Goal: Task Accomplishment & Management: Manage account settings

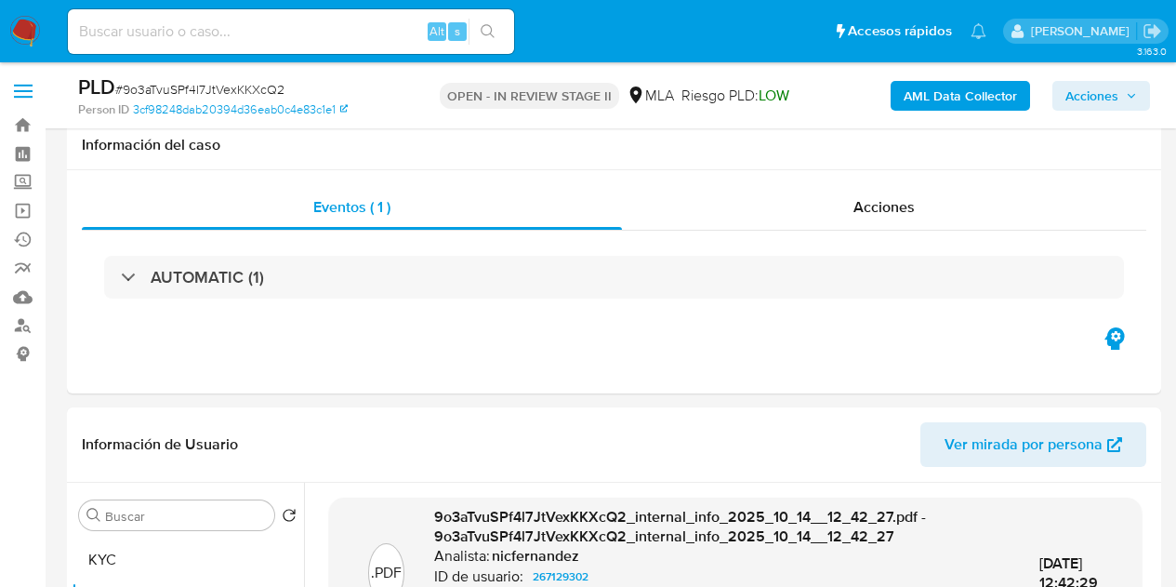
select select "10"
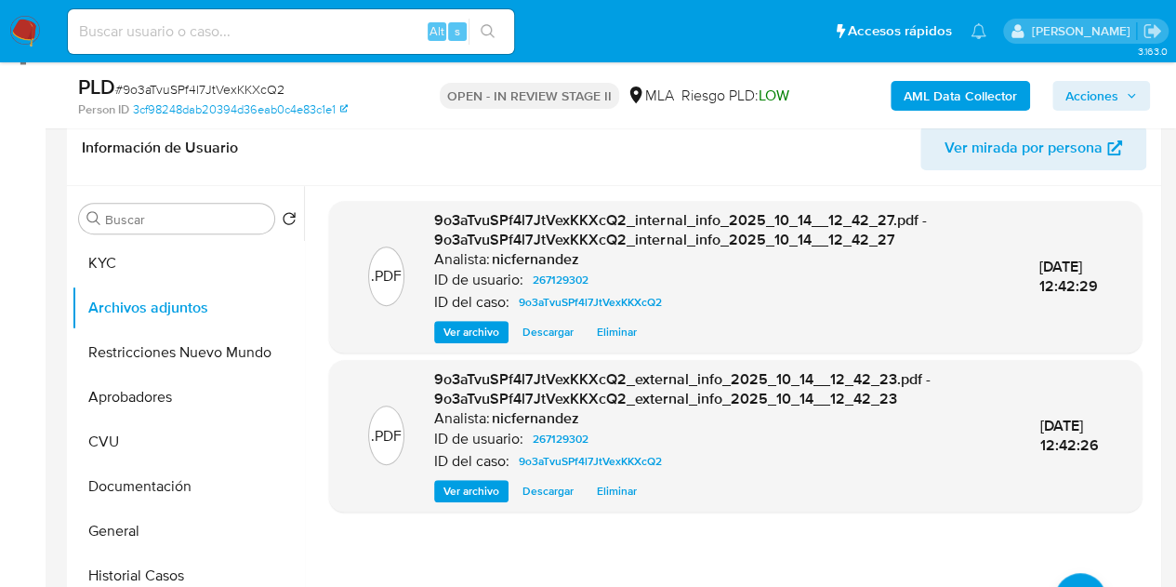
scroll to position [300, 0]
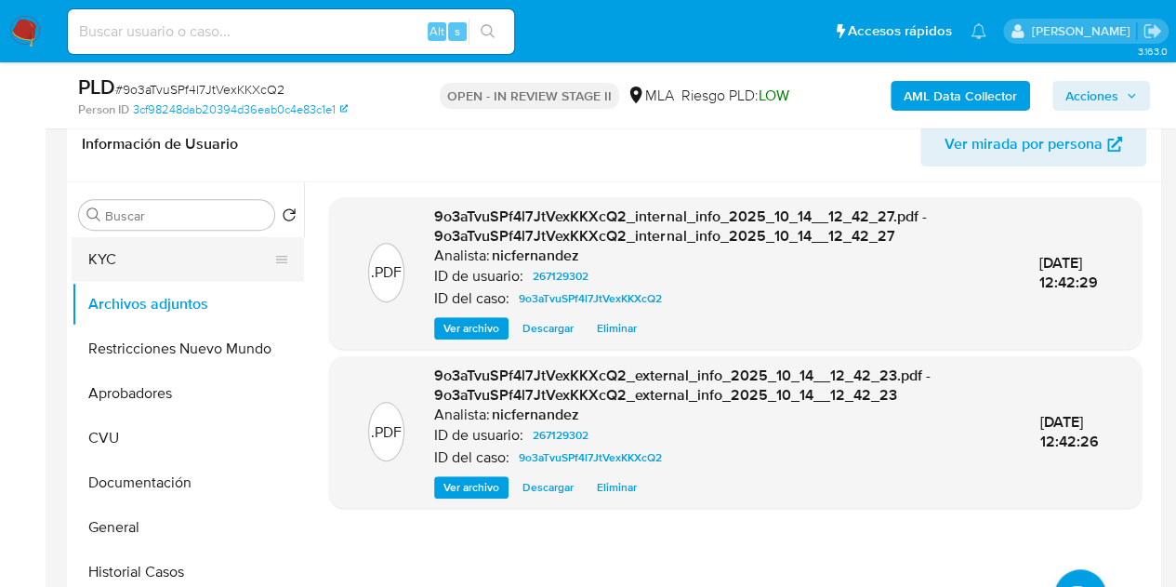
click at [165, 246] on button "KYC" at bounding box center [181, 259] width 218 height 45
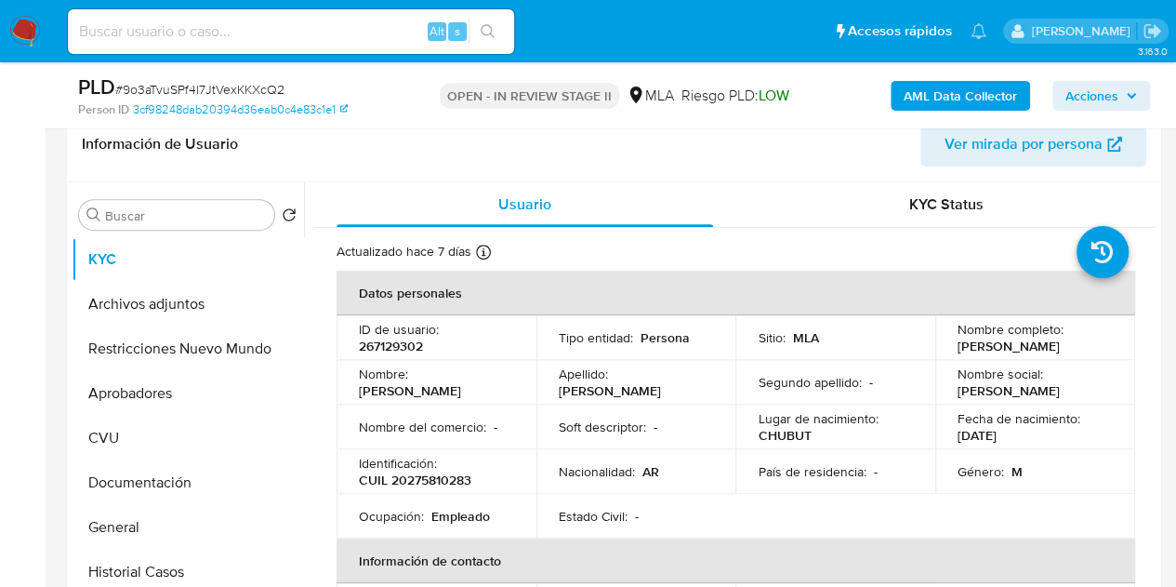
drag, startPoint x: 415, startPoint y: 382, endPoint x: 497, endPoint y: 382, distance: 82.7
click at [461, 382] on p "[PERSON_NAME]" at bounding box center [410, 390] width 102 height 17
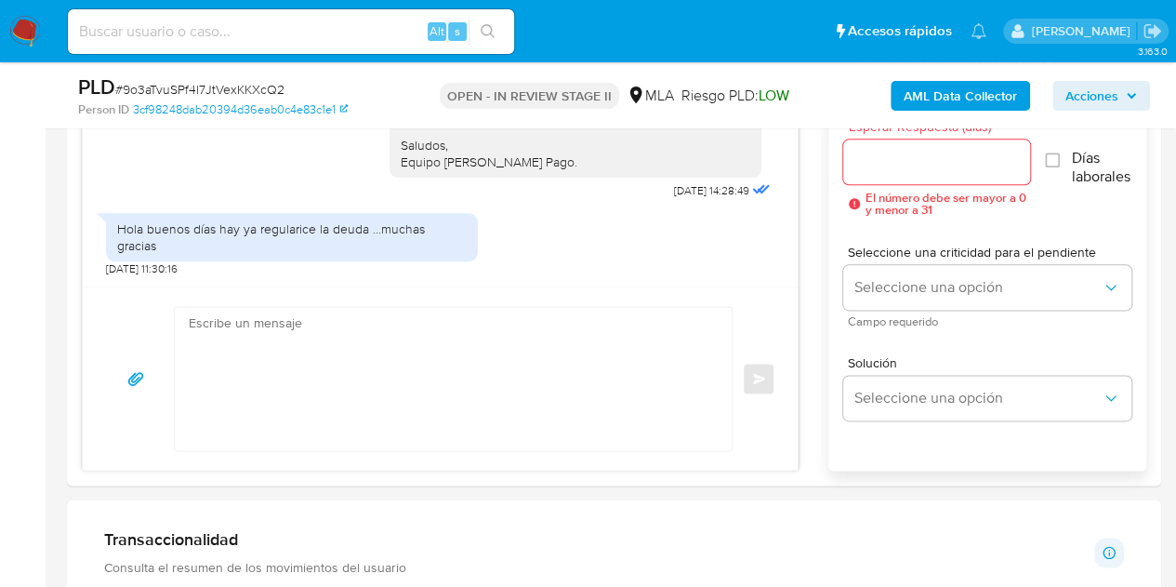
scroll to position [982, 0]
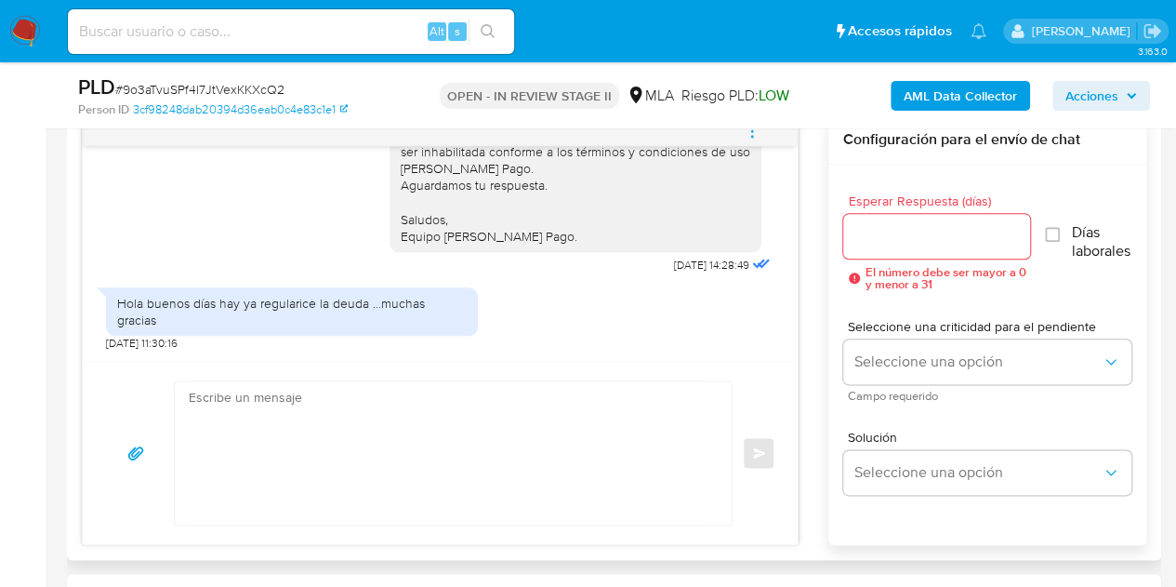
click at [466, 445] on textarea at bounding box center [449, 452] width 520 height 143
paste textarea "Hola Carlos Alberto, Muchas gracias por la respuesta y por la documentación env…"
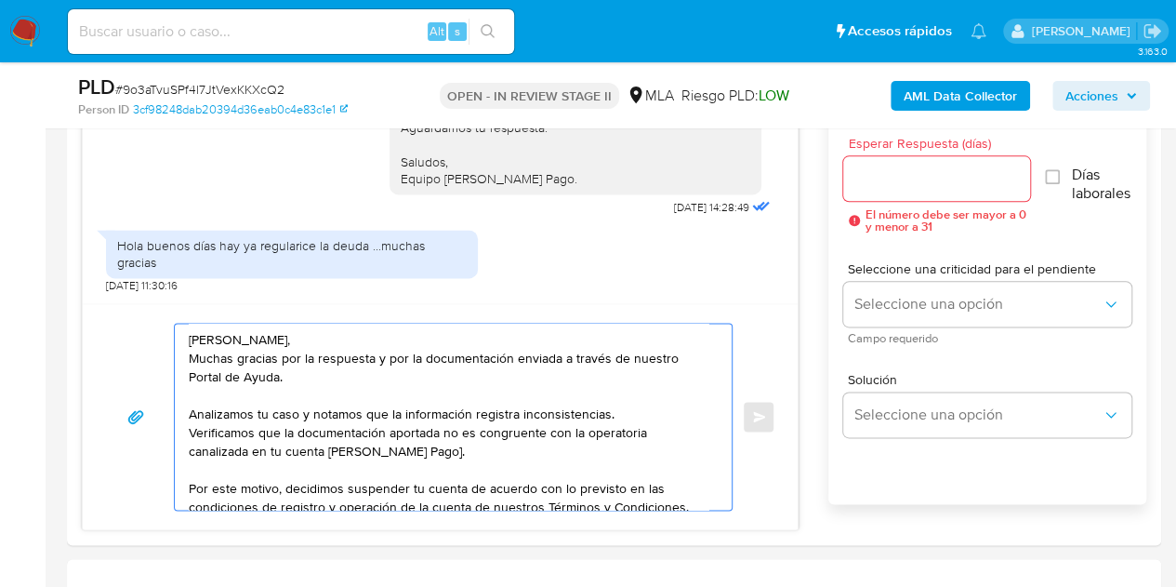
scroll to position [1036, 0]
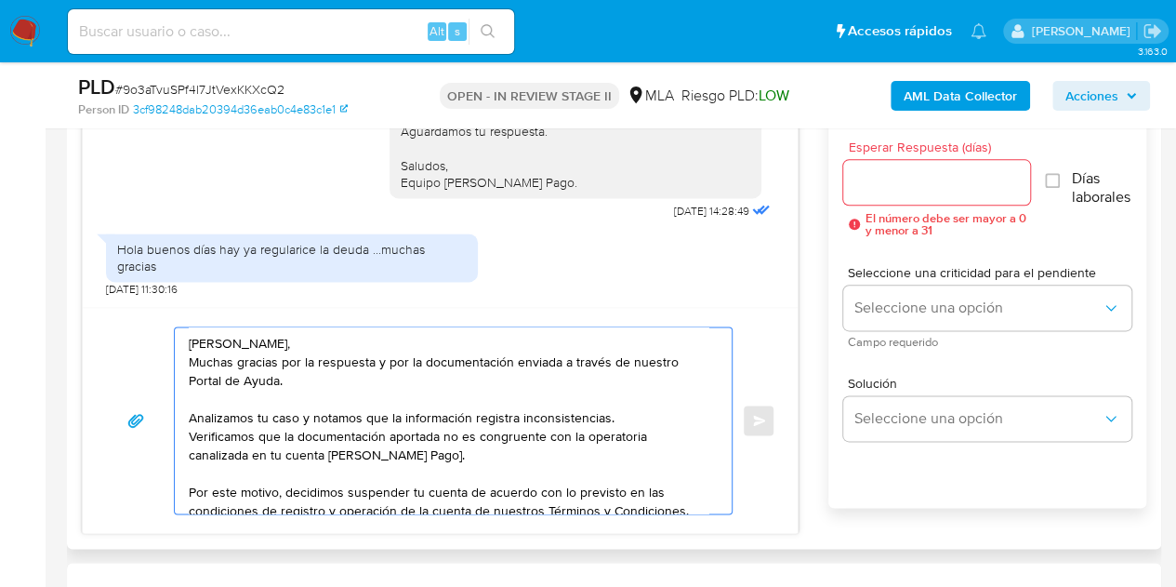
click at [431, 454] on textarea "Hola Carlos Alberto, Muchas gracias por la respuesta y por la documentación env…" at bounding box center [449, 420] width 520 height 186
click at [463, 447] on textarea "Hola Carlos Alberto, Muchas gracias por la respuesta y por la documentación env…" at bounding box center [449, 420] width 520 height 186
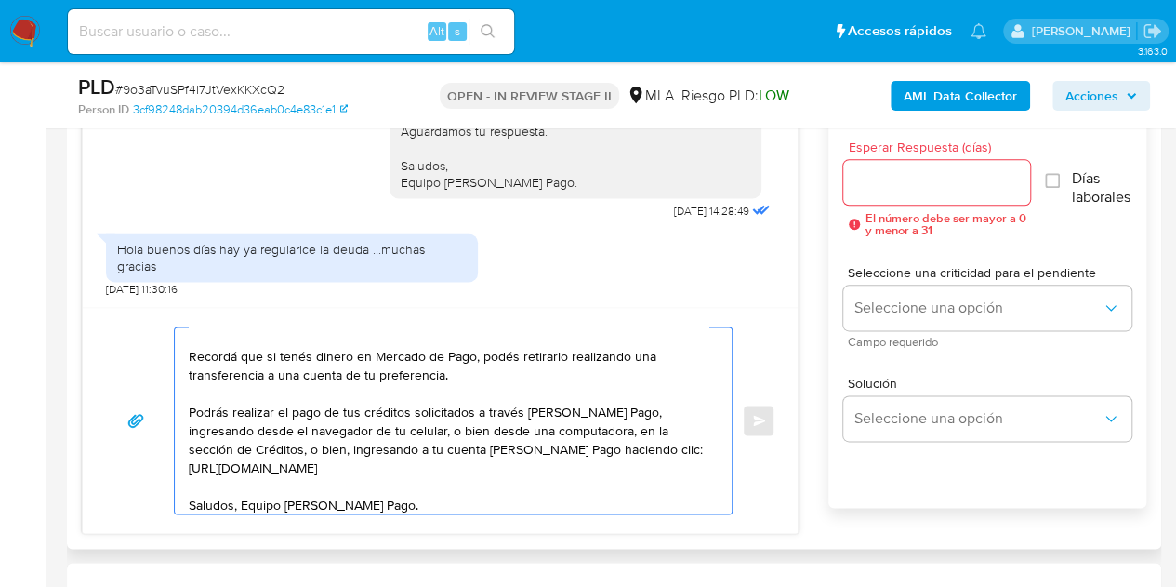
scroll to position [199, 0]
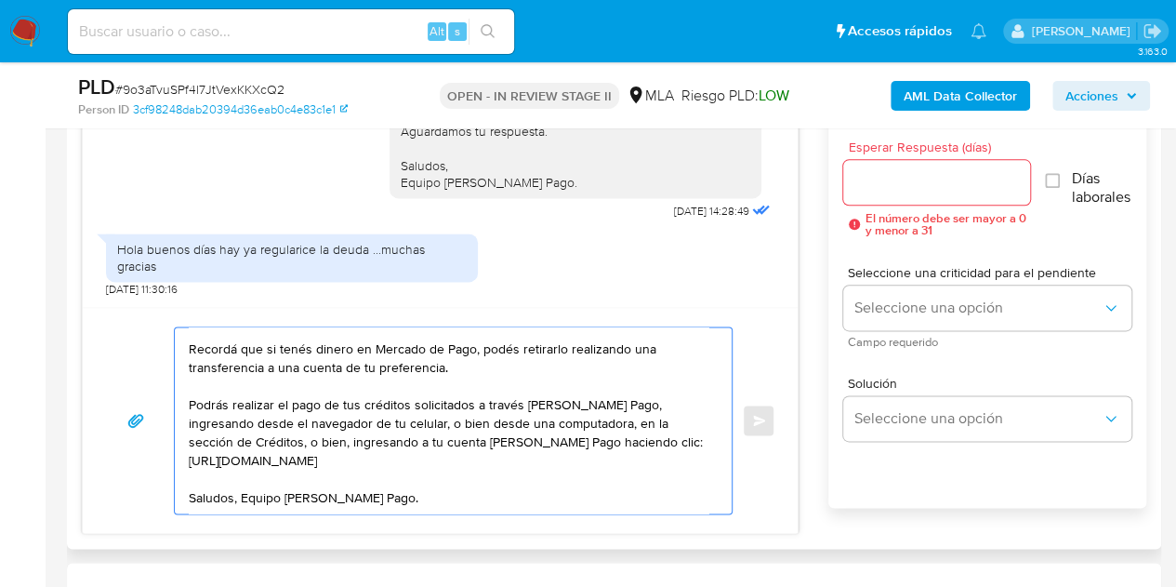
type textarea "Hola Carlos Alberto, Muchas gracias por la respuesta y por la documentación env…"
click at [882, 183] on input "Esperar Respuesta (días)" at bounding box center [937, 182] width 188 height 24
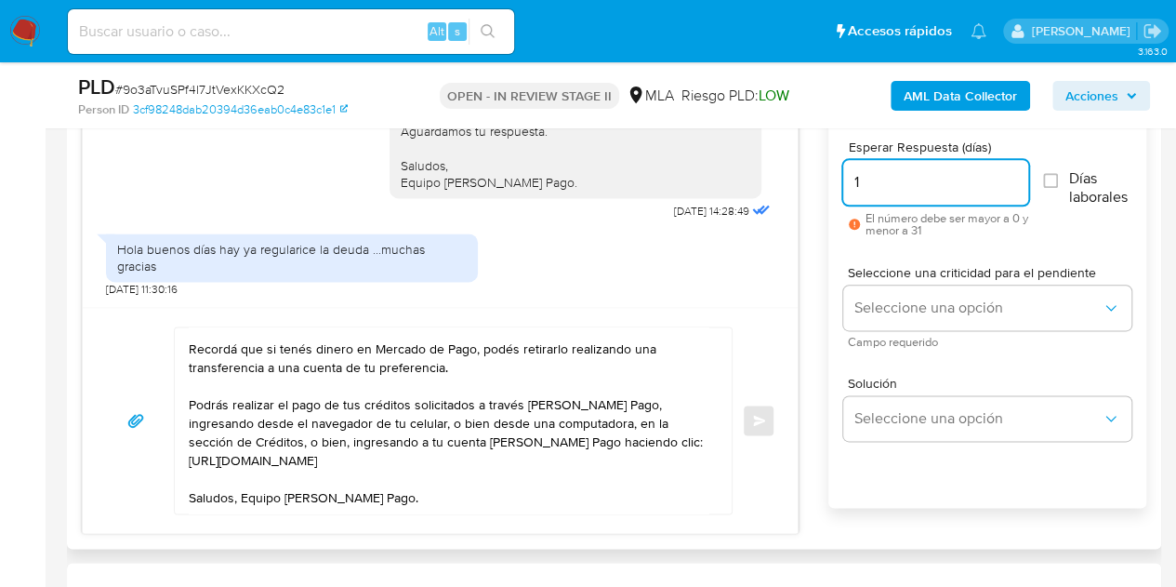
type input "1"
click at [875, 230] on span "El número debe ser mayor a 0 y menor a 31" at bounding box center [947, 224] width 163 height 24
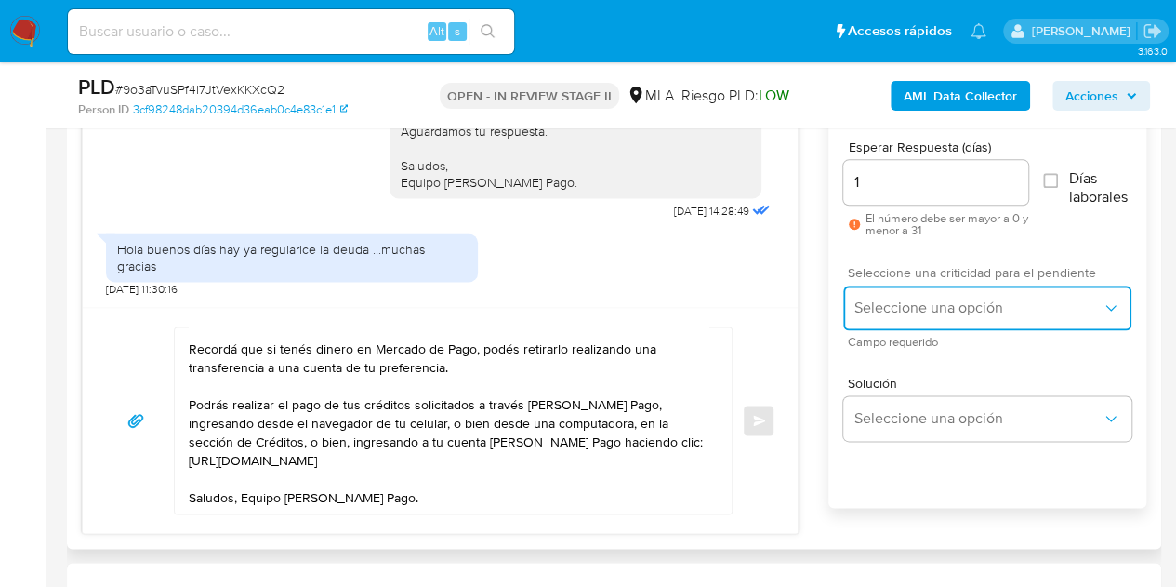
click at [907, 303] on span "Seleccione una opción" at bounding box center [977, 307] width 247 height 19
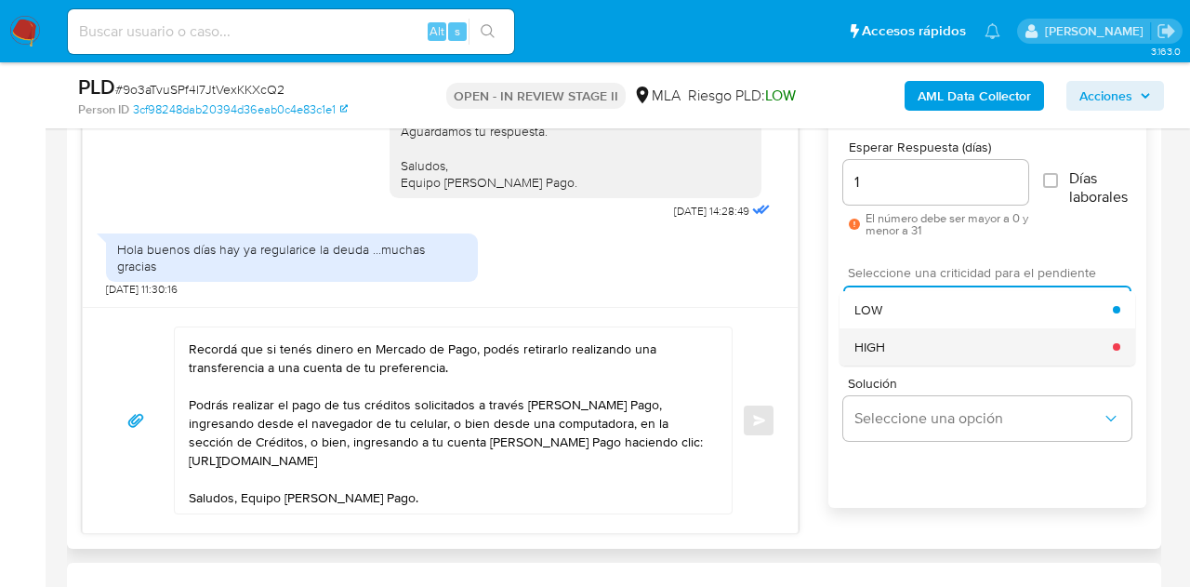
click at [892, 343] on div "HIGH" at bounding box center [983, 346] width 258 height 37
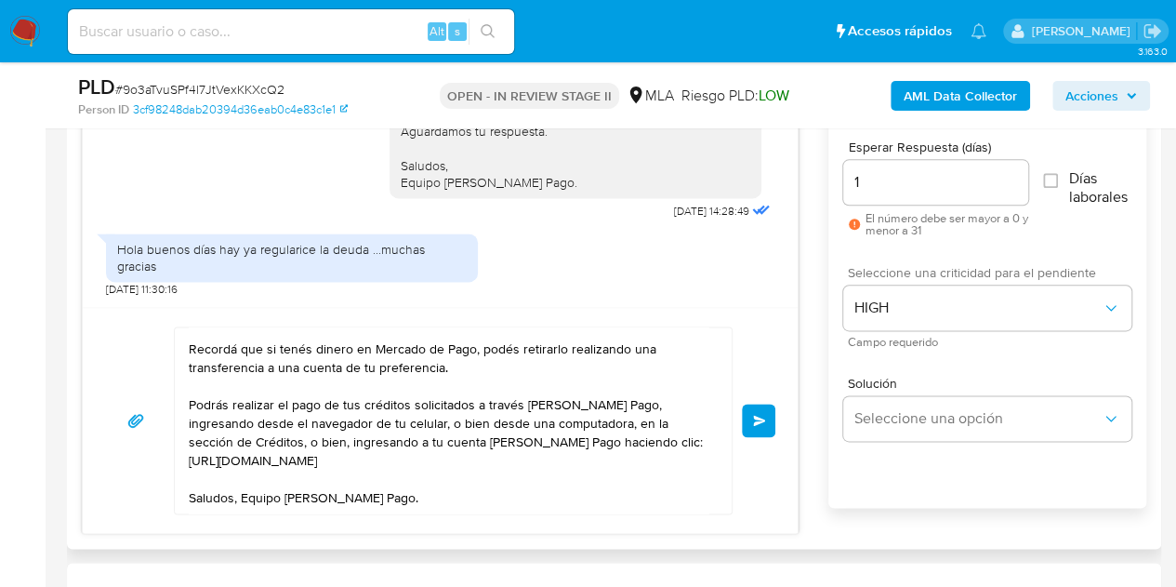
click at [761, 421] on span "Enviar" at bounding box center [759, 420] width 13 height 11
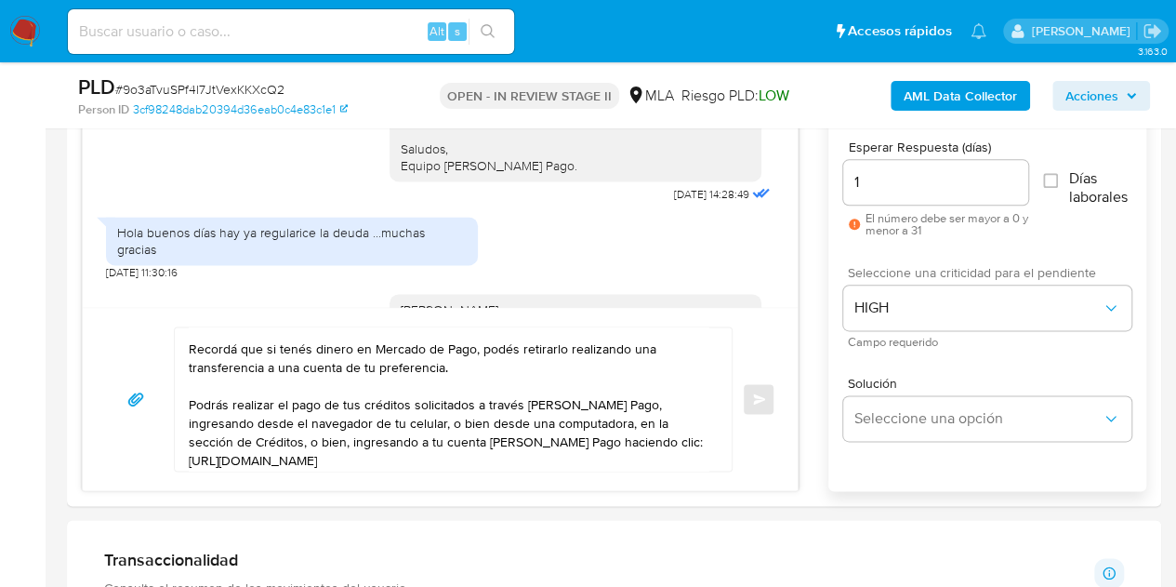
scroll to position [1973, 0]
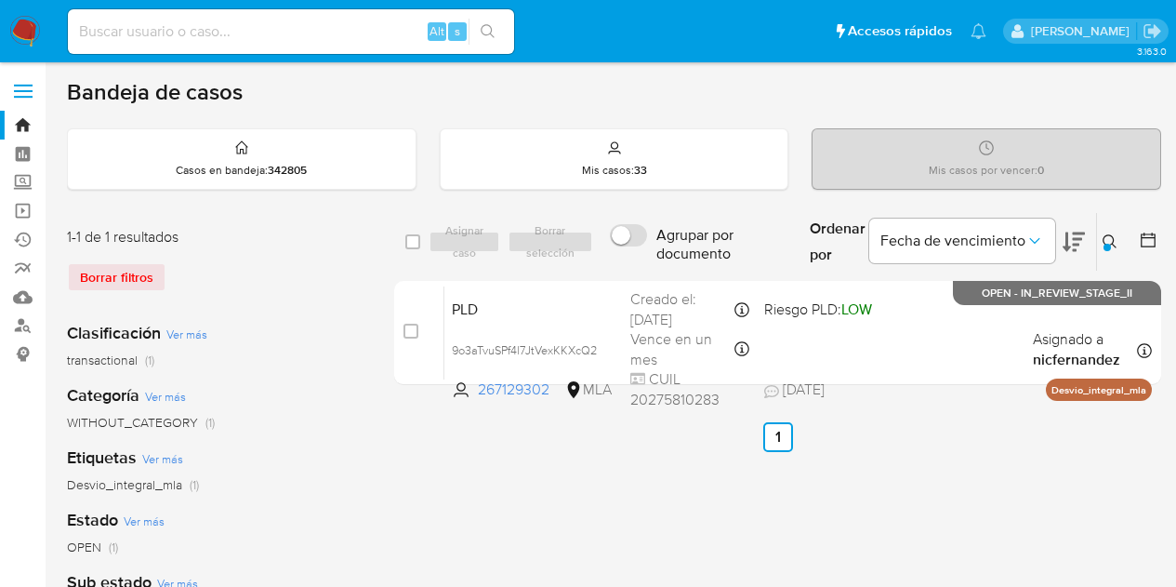
scroll to position [93, 0]
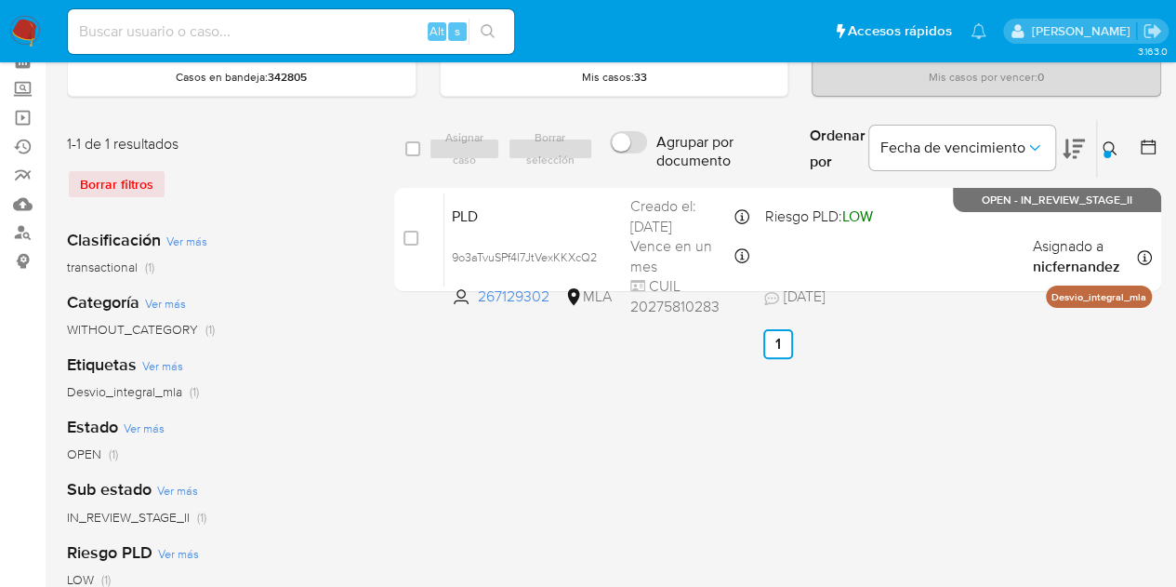
click at [1108, 144] on icon at bounding box center [1110, 148] width 15 height 15
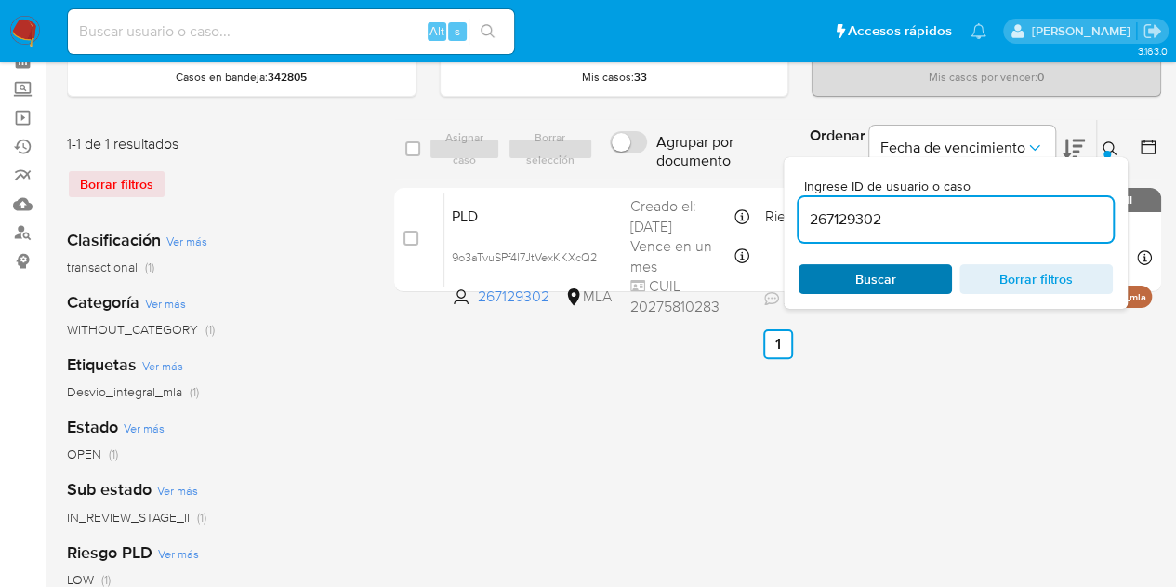
click at [902, 282] on span "Buscar" at bounding box center [875, 279] width 127 height 26
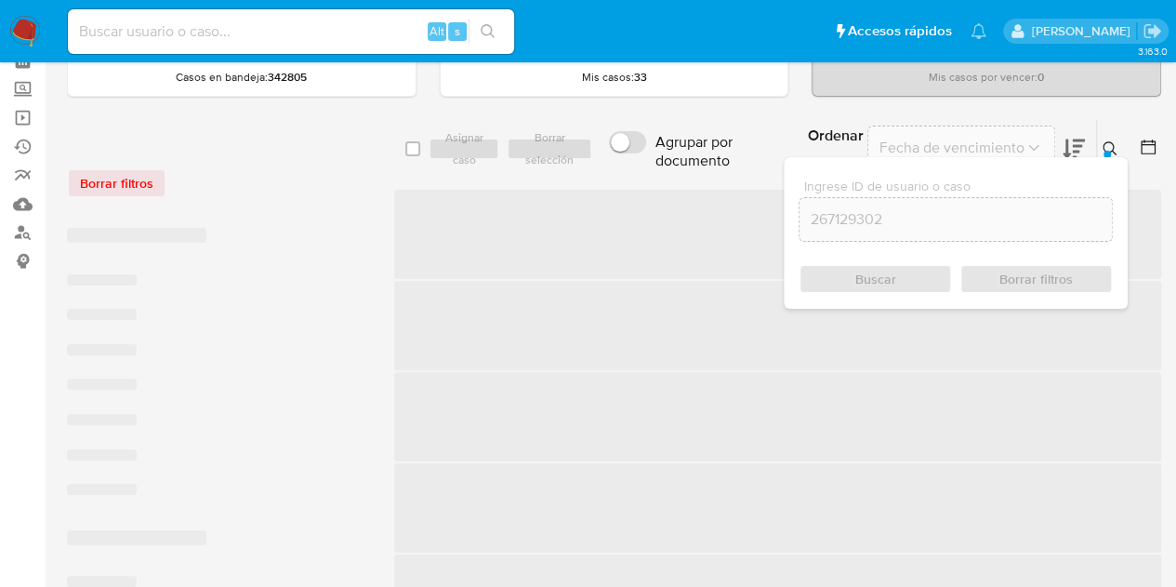
click at [1116, 144] on icon at bounding box center [1110, 148] width 15 height 15
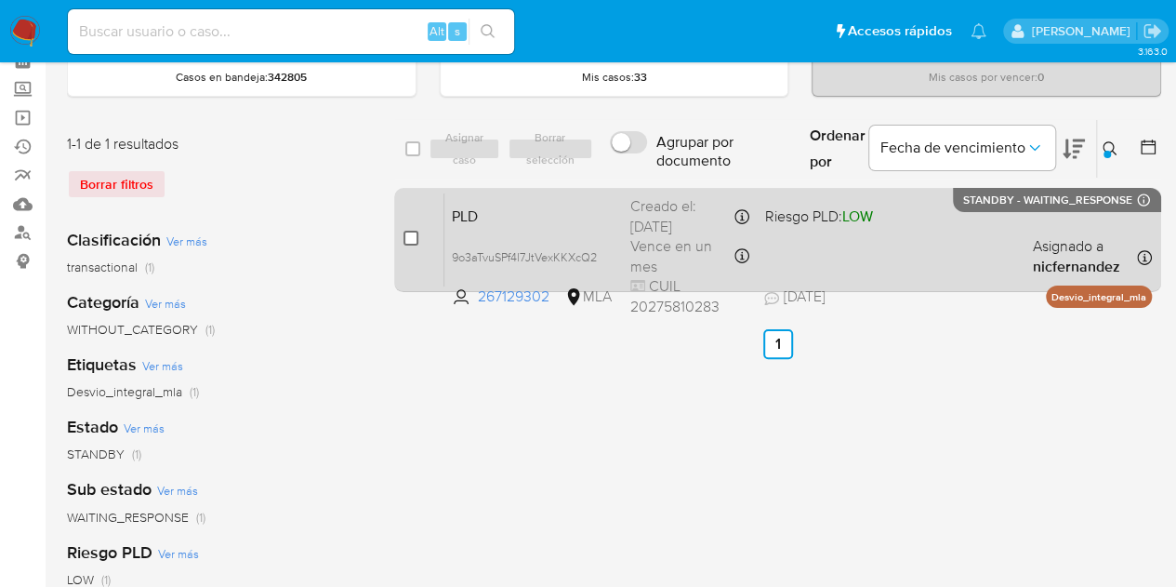
click at [407, 239] on input "checkbox" at bounding box center [410, 238] width 15 height 15
checkbox input "true"
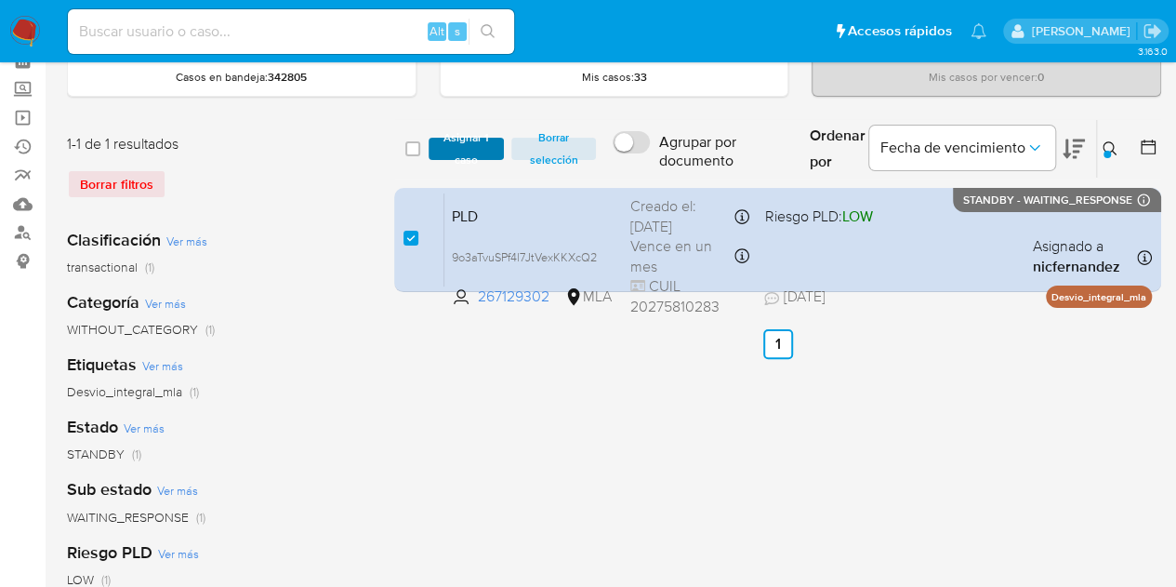
click at [472, 142] on span "Asignar 1 caso" at bounding box center [467, 148] width 58 height 19
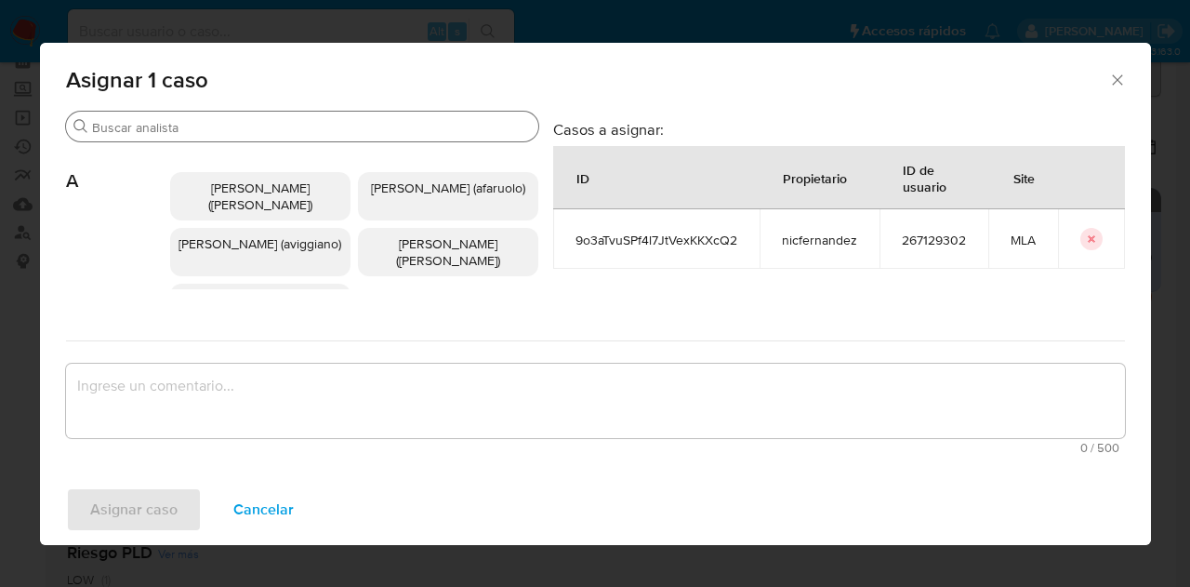
click at [143, 130] on input "Buscar" at bounding box center [311, 127] width 439 height 17
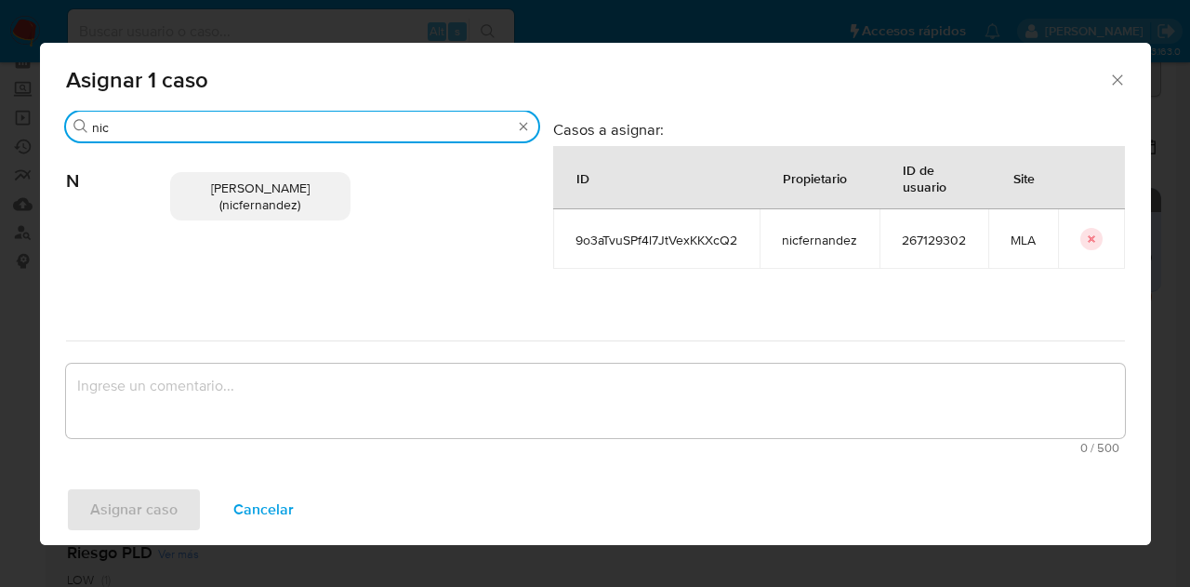
type input "nic"
click at [240, 180] on span "Nicolas Fernandez Allen (nicfernandez)" at bounding box center [260, 195] width 99 height 35
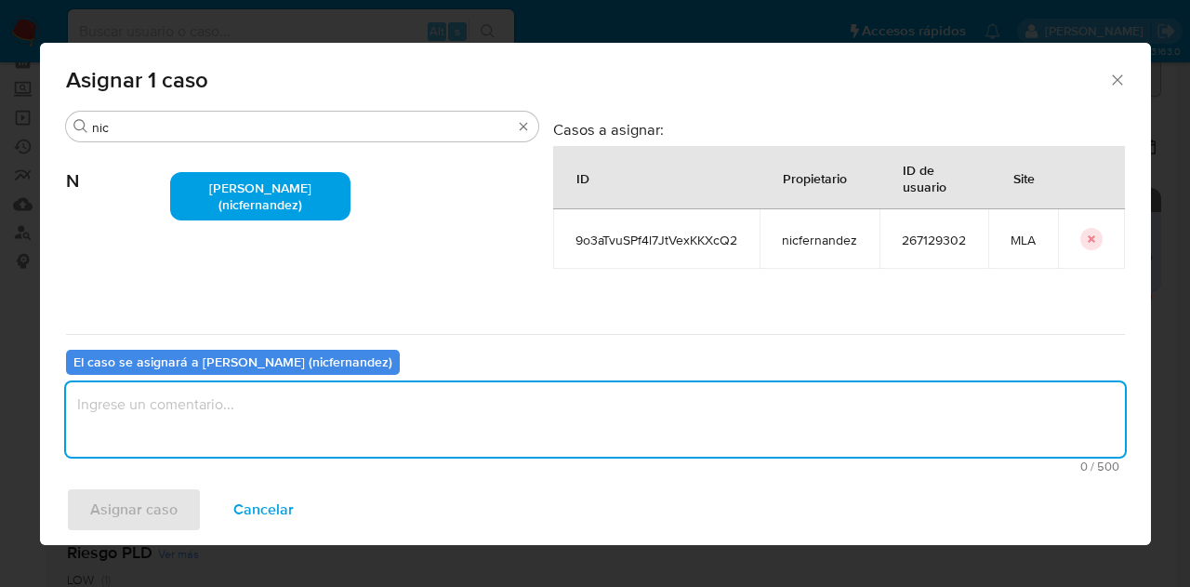
click at [284, 408] on textarea "assign-modal" at bounding box center [595, 419] width 1059 height 74
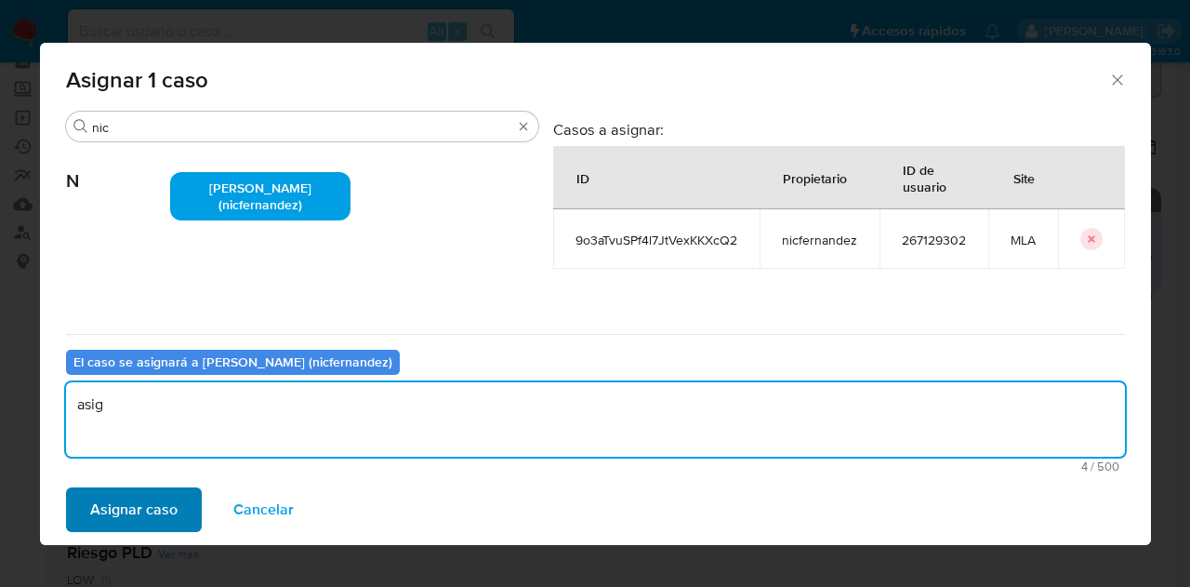
type textarea "asig"
click at [160, 497] on span "Asignar caso" at bounding box center [133, 509] width 87 height 41
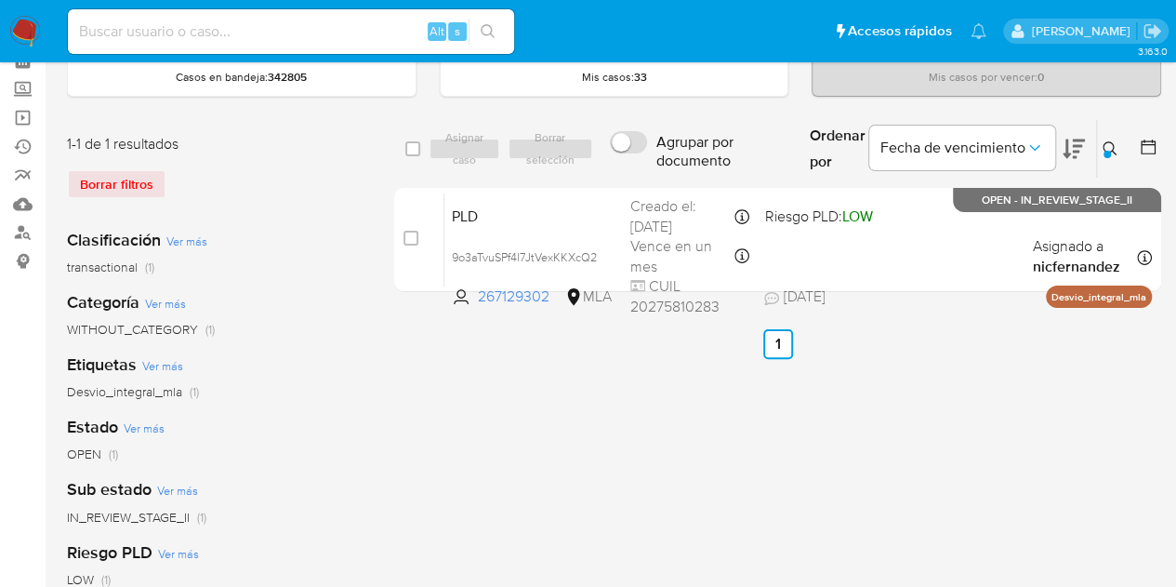
click at [1112, 148] on icon at bounding box center [1110, 148] width 15 height 15
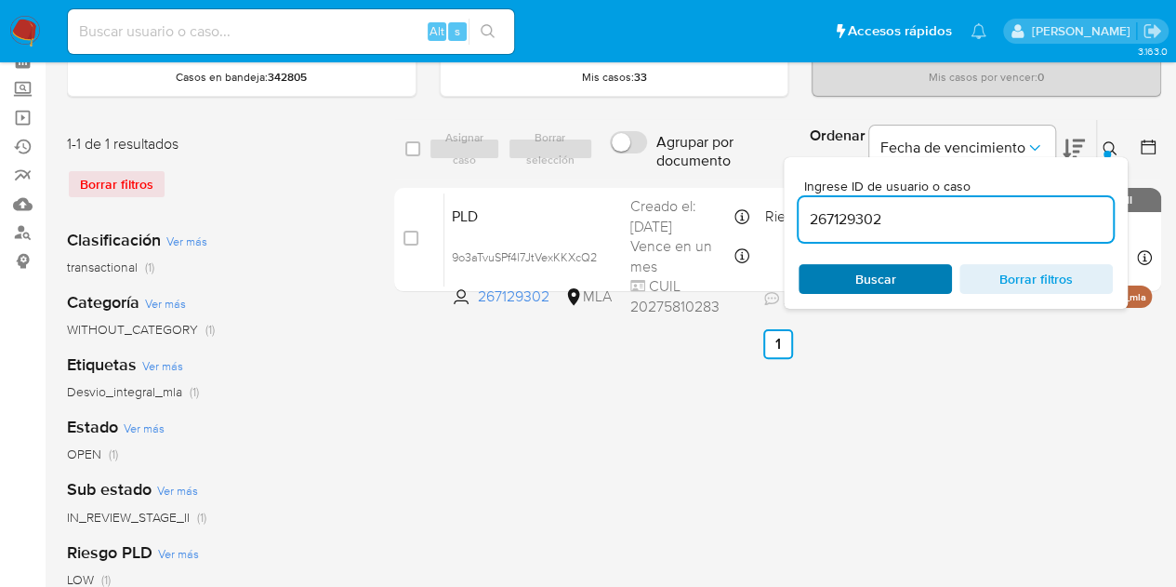
click at [883, 290] on div "Ingrese ID de usuario o caso 267129302 Buscar Borrar filtros" at bounding box center [956, 233] width 344 height 152
click at [883, 284] on span "Buscar" at bounding box center [875, 279] width 41 height 30
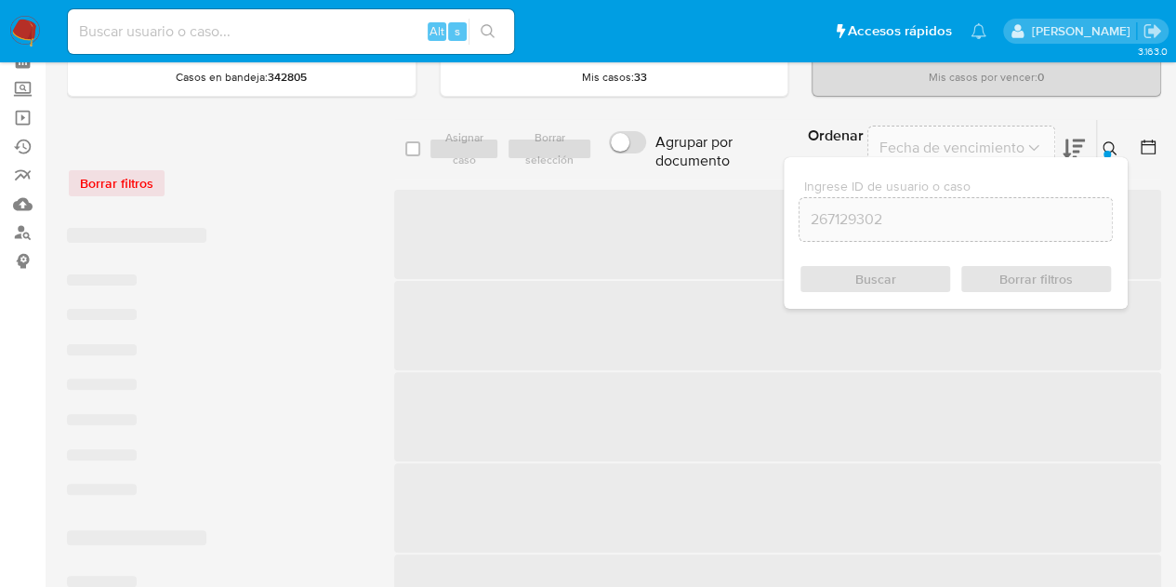
click at [1114, 138] on button at bounding box center [1112, 149] width 31 height 22
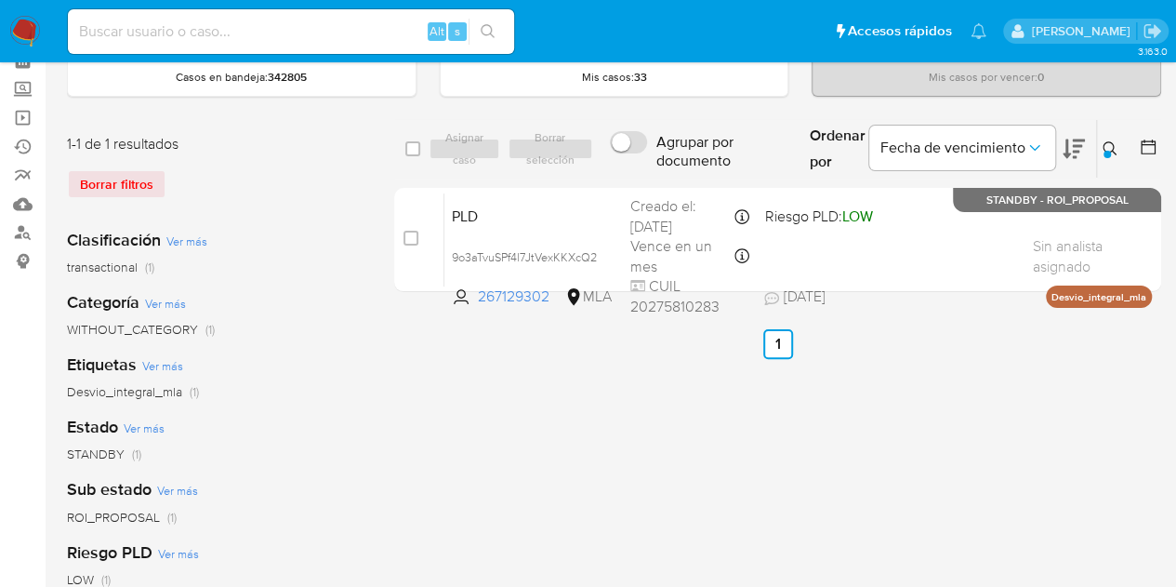
click at [1114, 138] on button at bounding box center [1112, 149] width 31 height 22
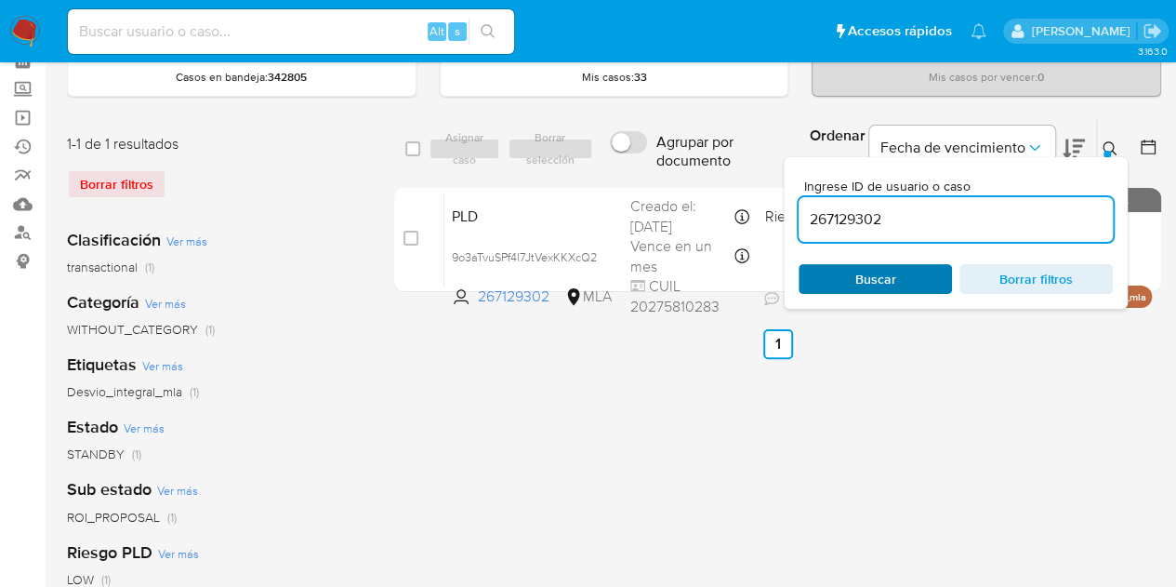
click at [895, 285] on span "Buscar" at bounding box center [875, 279] width 127 height 26
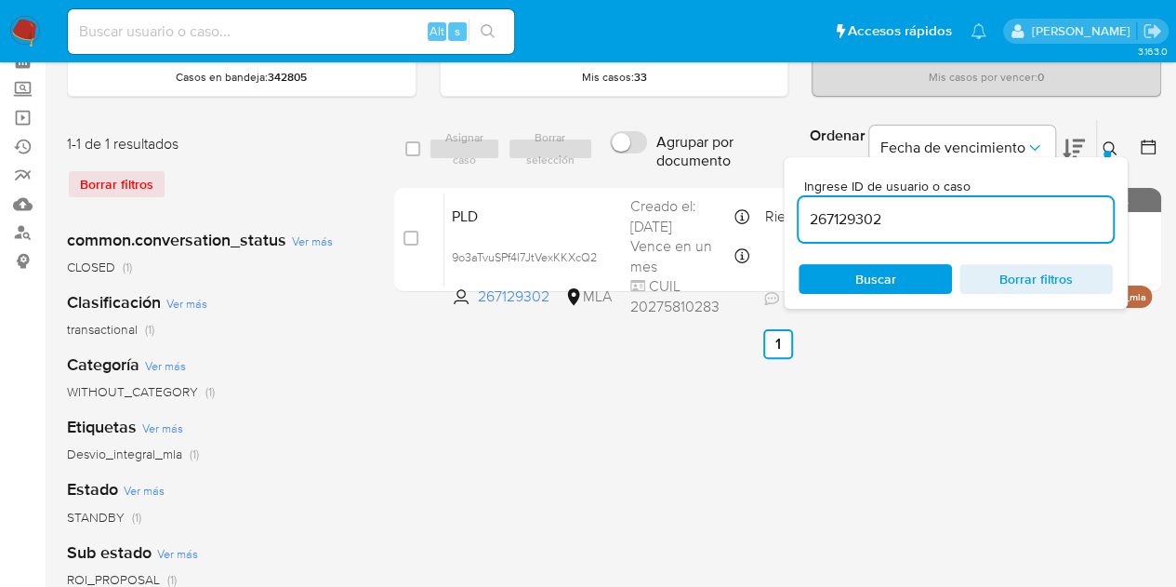
click at [1121, 139] on button at bounding box center [1112, 149] width 31 height 22
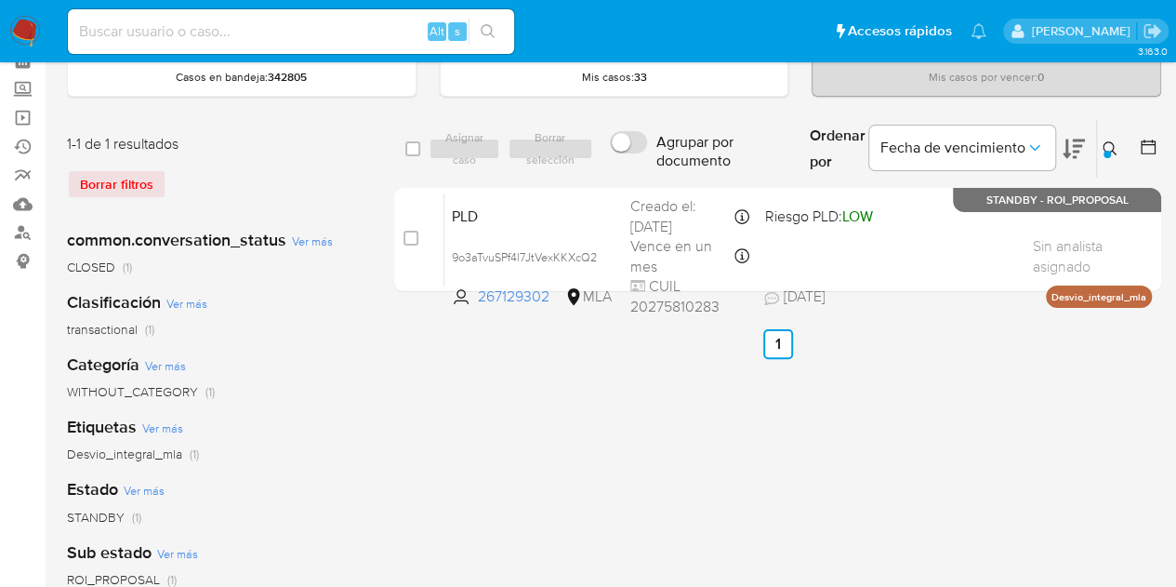
click at [1101, 140] on button at bounding box center [1112, 149] width 31 height 22
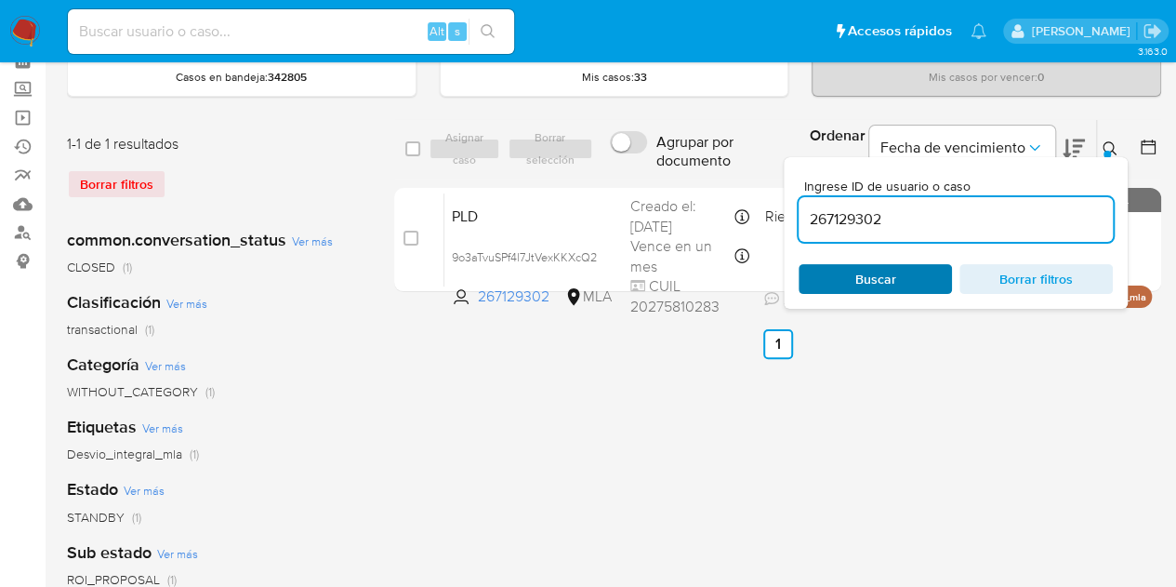
click at [898, 280] on span "Buscar" at bounding box center [875, 279] width 127 height 26
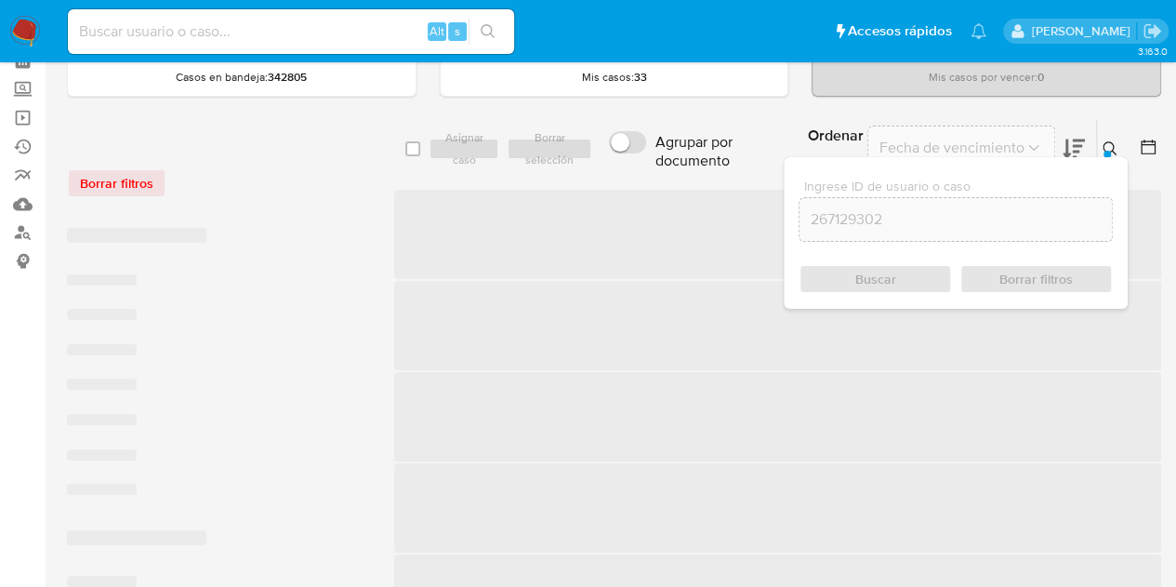
click at [1112, 141] on icon at bounding box center [1110, 148] width 15 height 15
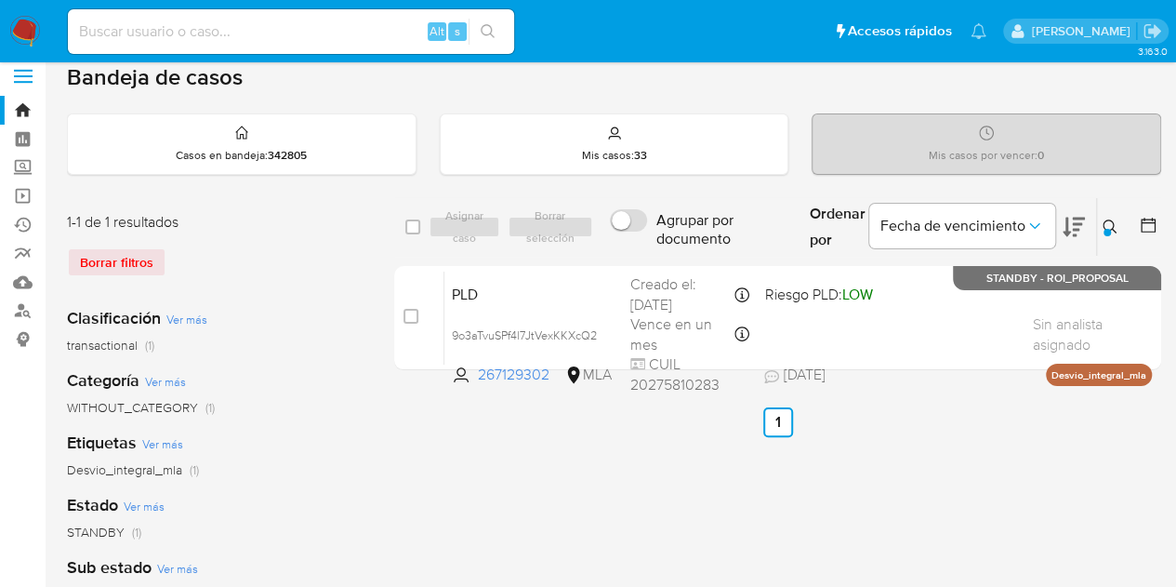
scroll to position [0, 0]
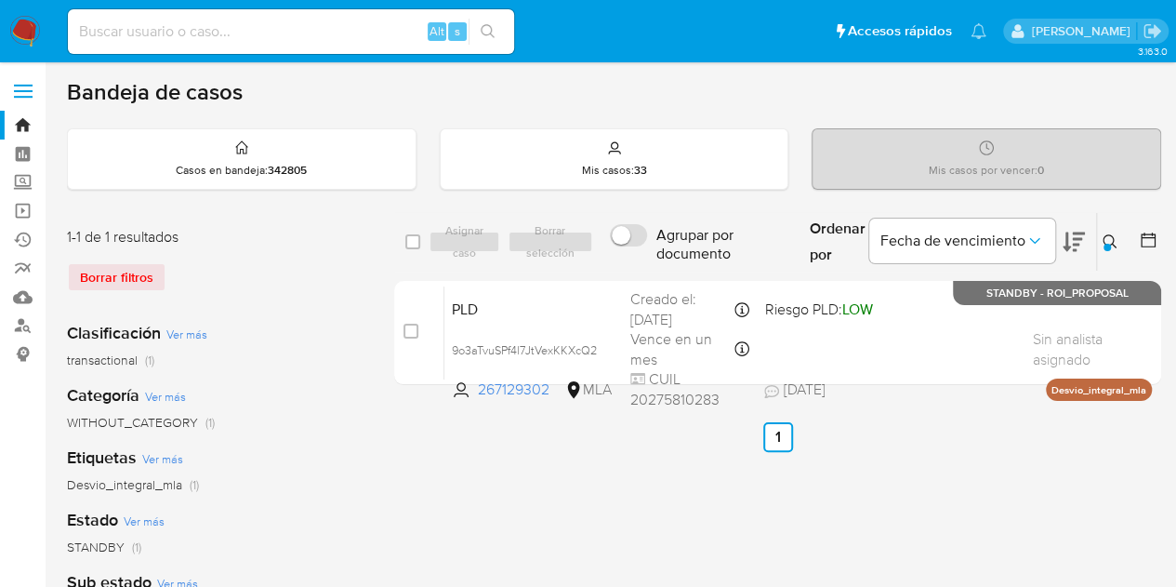
click at [1109, 241] on icon at bounding box center [1110, 241] width 15 height 15
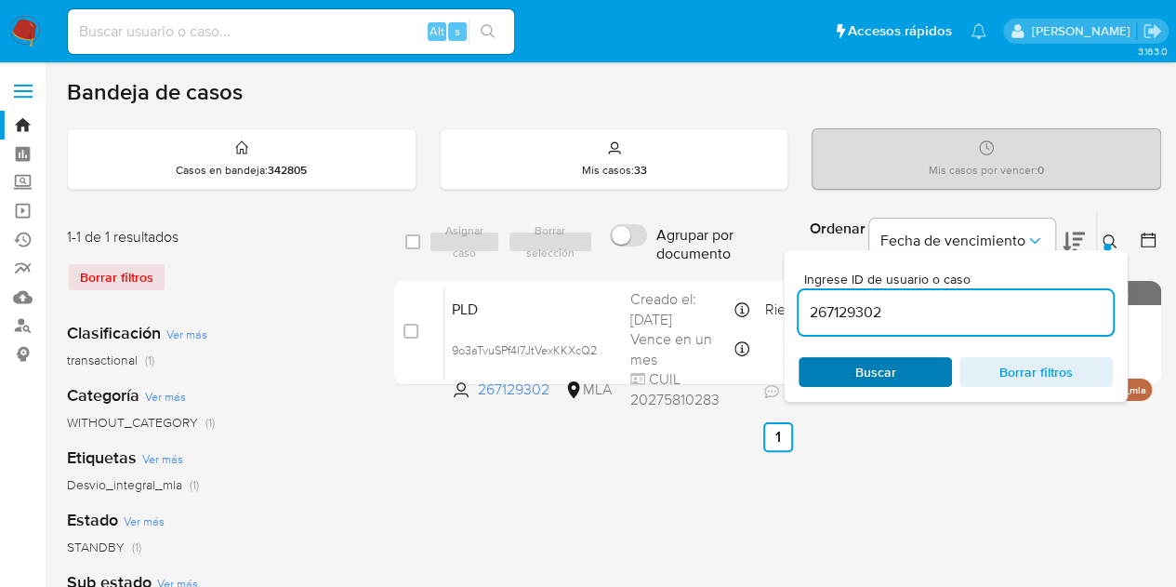
click at [900, 373] on span "Buscar" at bounding box center [875, 372] width 127 height 26
click at [1119, 237] on button at bounding box center [1112, 242] width 31 height 22
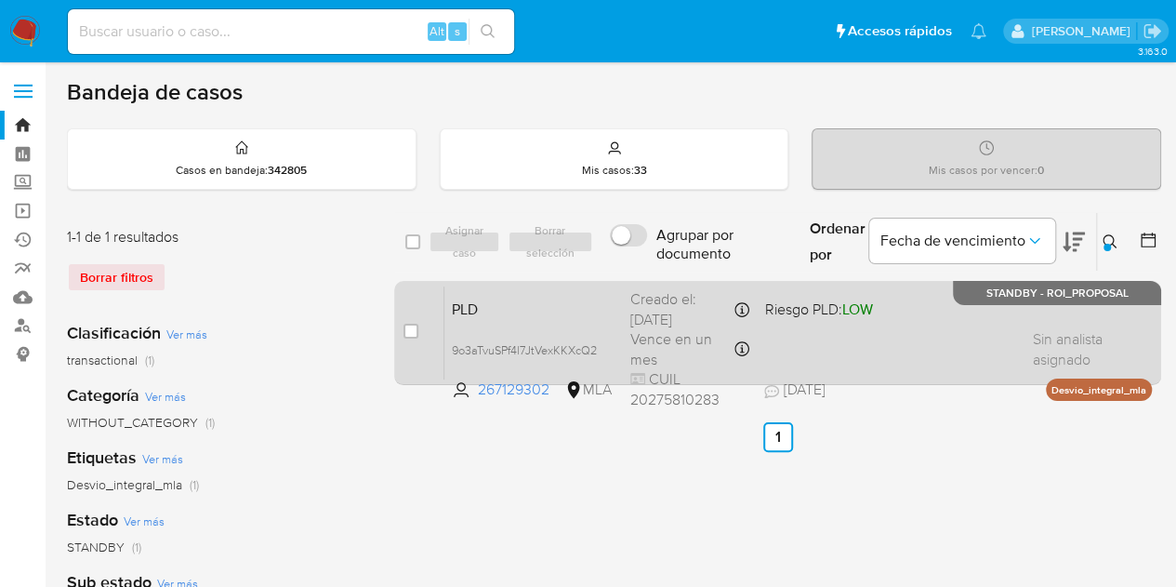
click at [527, 316] on span "PLD" at bounding box center [534, 308] width 164 height 24
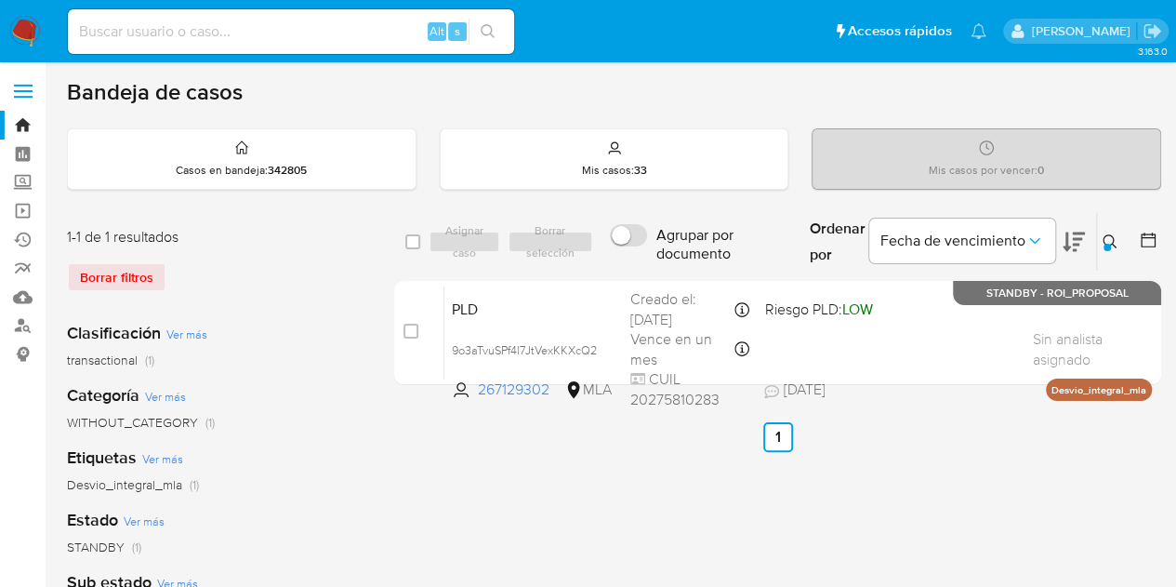
click at [1114, 243] on icon at bounding box center [1110, 241] width 15 height 15
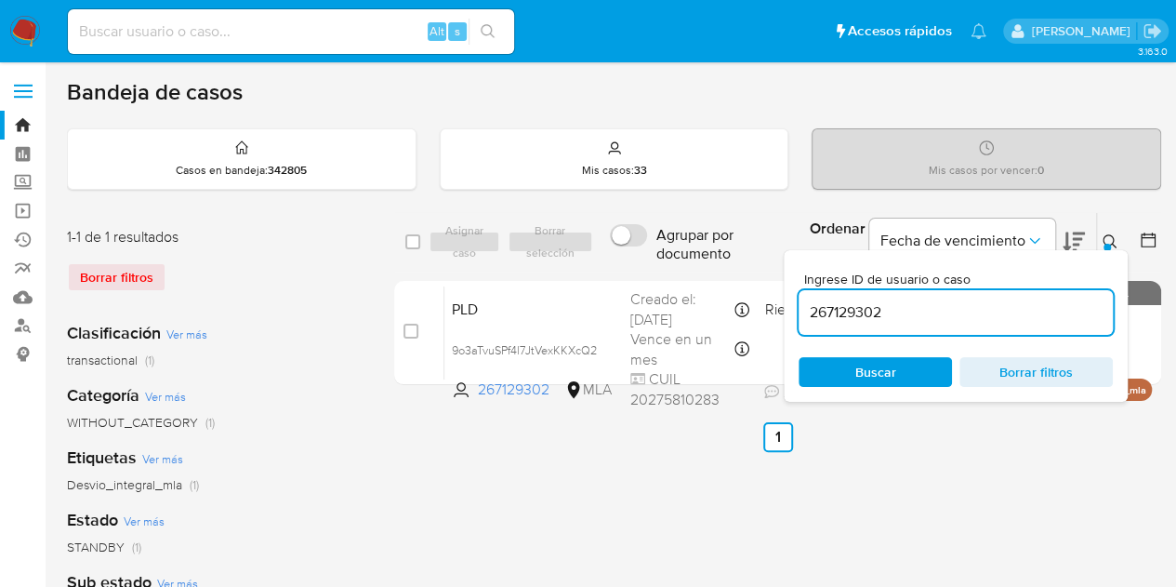
click at [878, 353] on div "Ingrese ID de usuario o caso 267129302 Buscar Borrar filtros" at bounding box center [956, 326] width 344 height 152
click at [878, 362] on span "Buscar" at bounding box center [875, 372] width 41 height 30
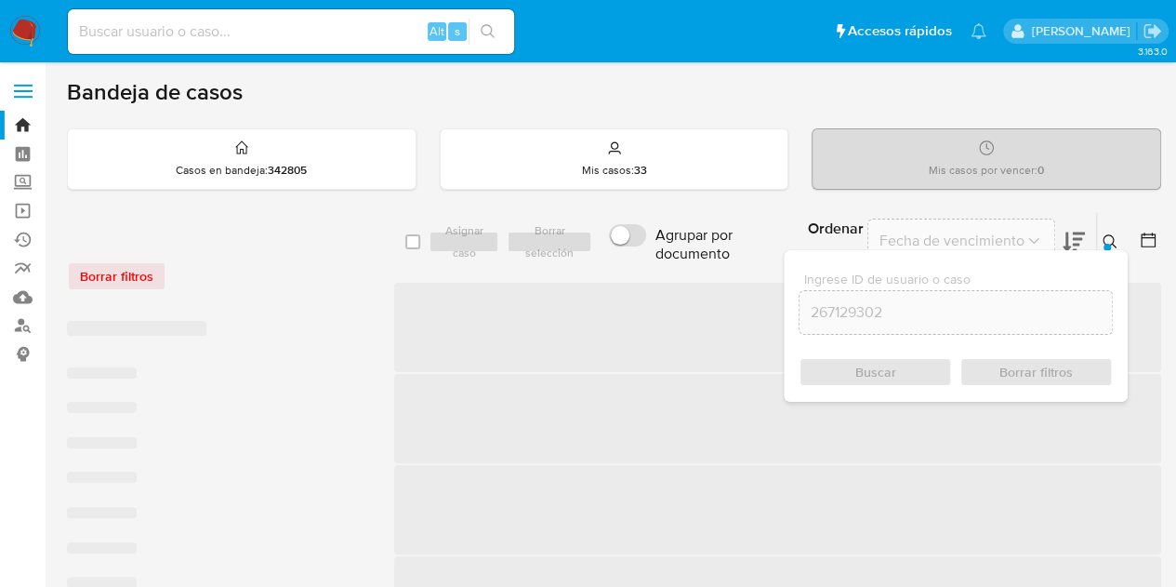
click at [1125, 237] on button at bounding box center [1112, 242] width 31 height 22
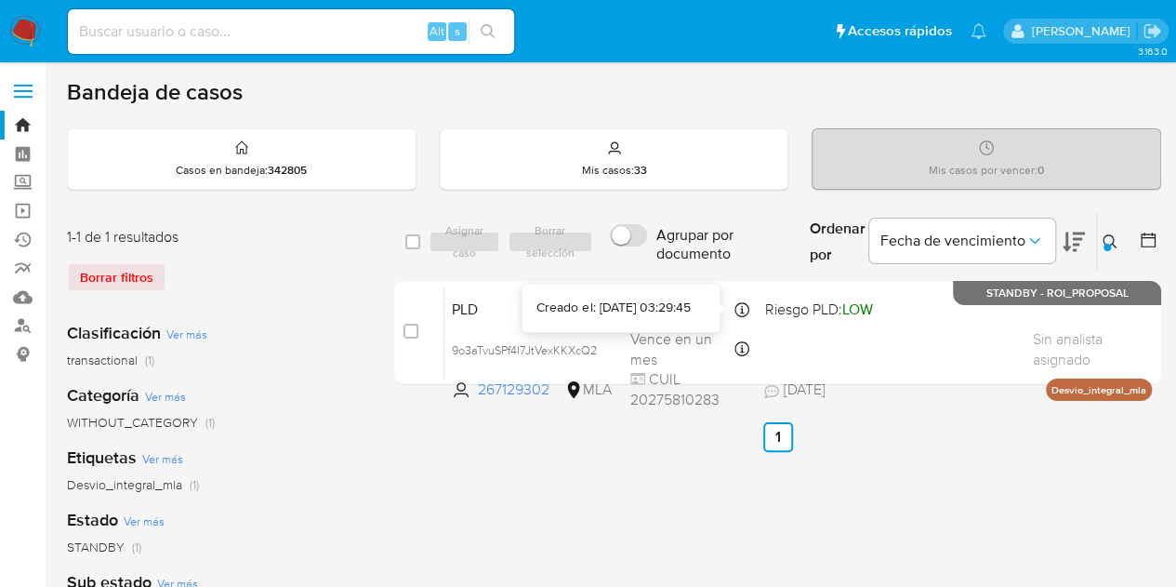
click at [609, 313] on div "Creado el: 12/09/2025 03:29:45" at bounding box center [612, 307] width 153 height 19
click at [1114, 239] on icon at bounding box center [1110, 241] width 15 height 15
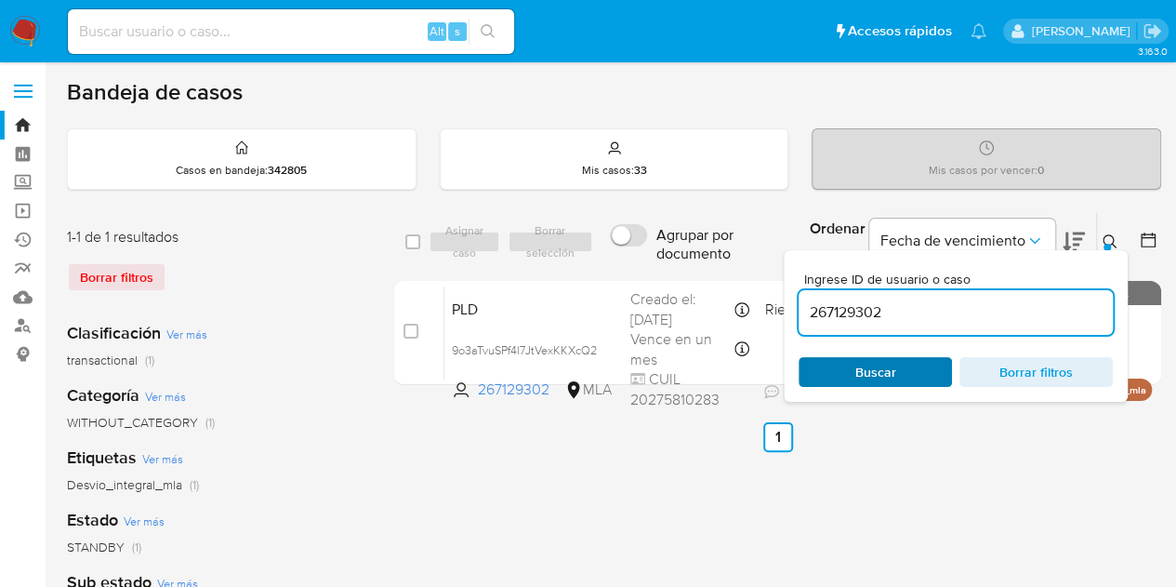
click at [898, 373] on span "Buscar" at bounding box center [875, 372] width 127 height 26
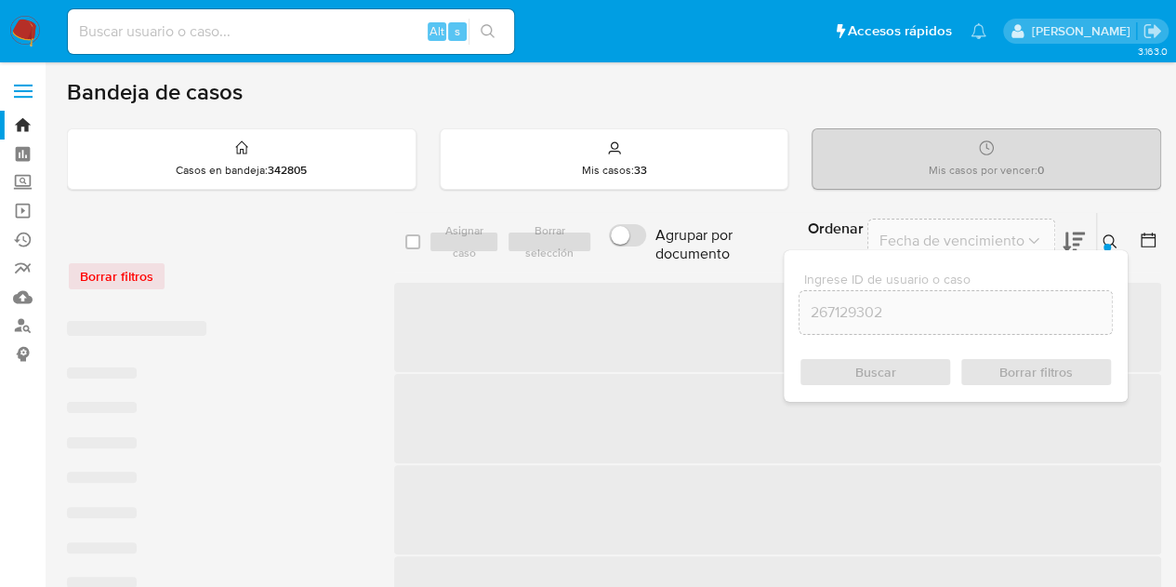
click at [1108, 234] on icon at bounding box center [1110, 241] width 14 height 14
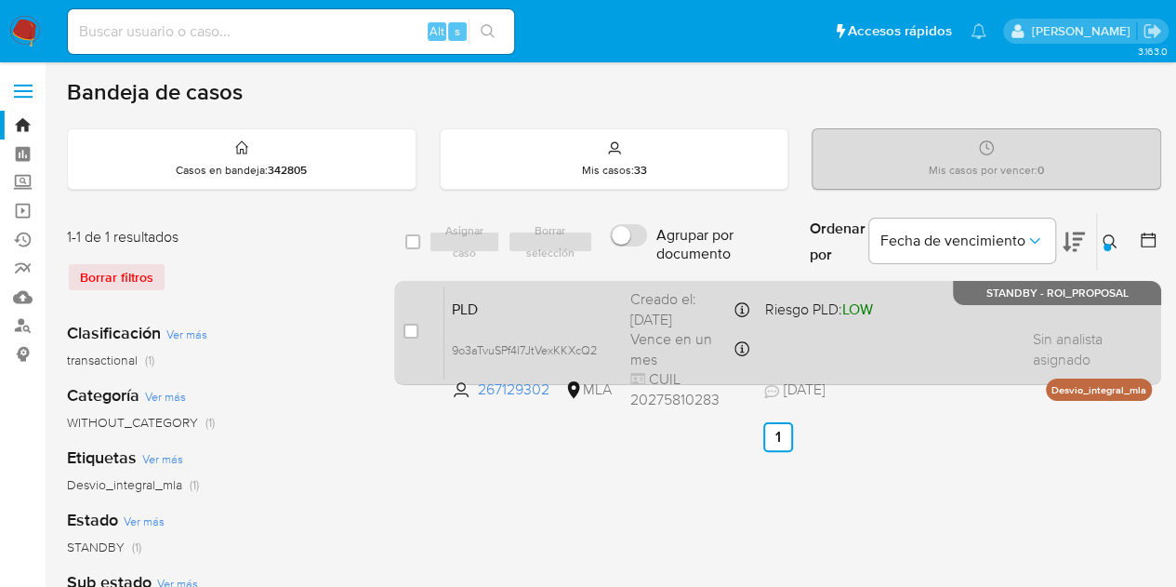
click at [580, 311] on span "PLD" at bounding box center [534, 308] width 164 height 24
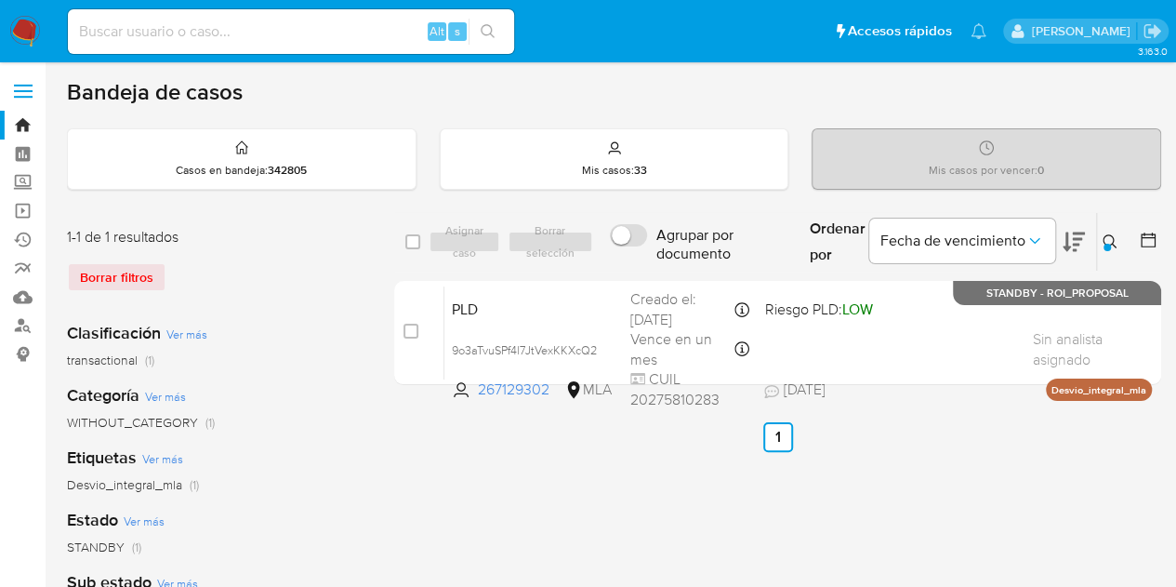
drag, startPoint x: 1117, startPoint y: 241, endPoint x: 1099, endPoint y: 271, distance: 34.6
click at [1118, 245] on button at bounding box center [1112, 242] width 31 height 22
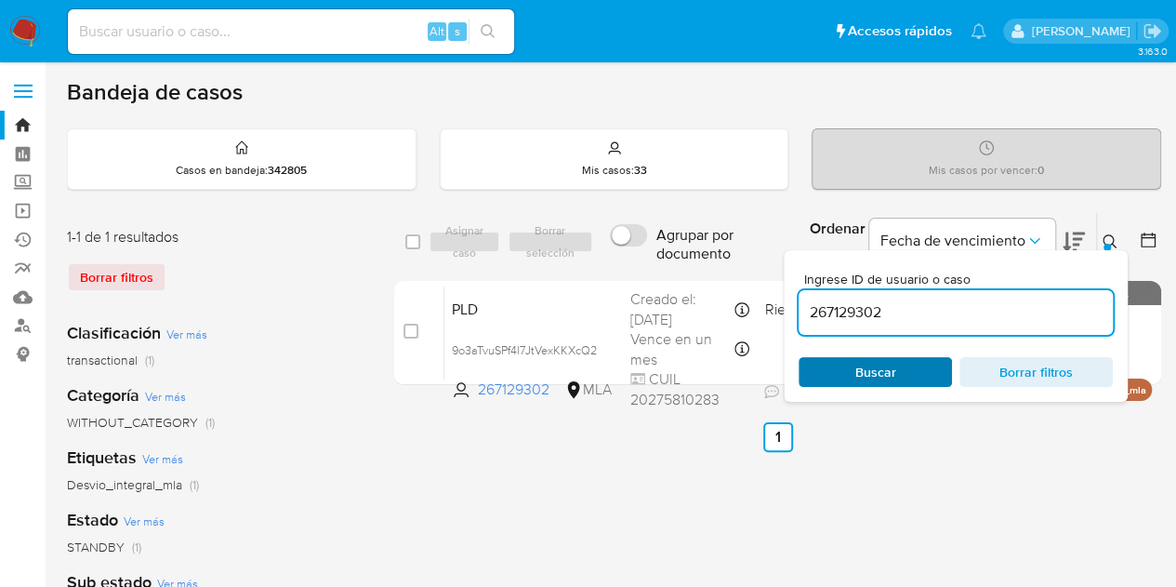
click at [879, 377] on span "Buscar" at bounding box center [875, 372] width 41 height 30
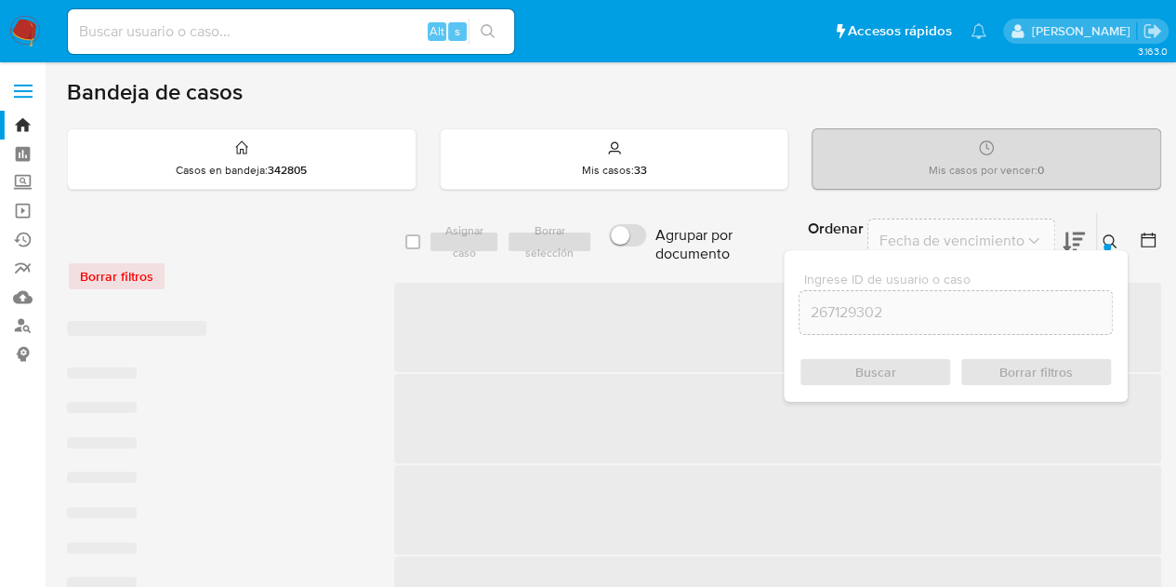
click at [1112, 236] on icon at bounding box center [1110, 241] width 14 height 14
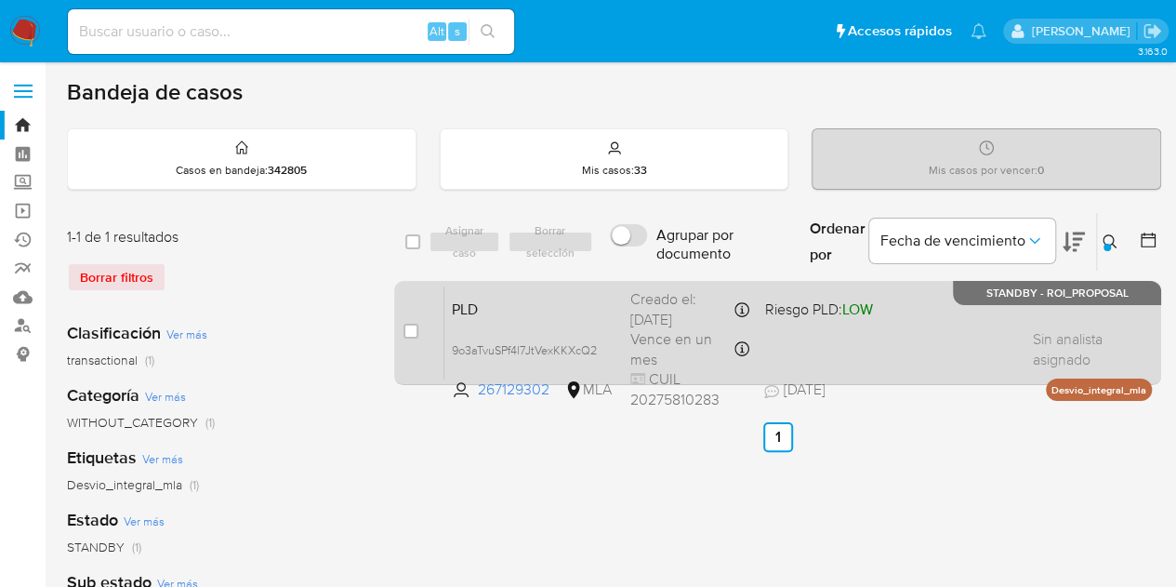
click at [548, 315] on span "PLD" at bounding box center [534, 308] width 164 height 24
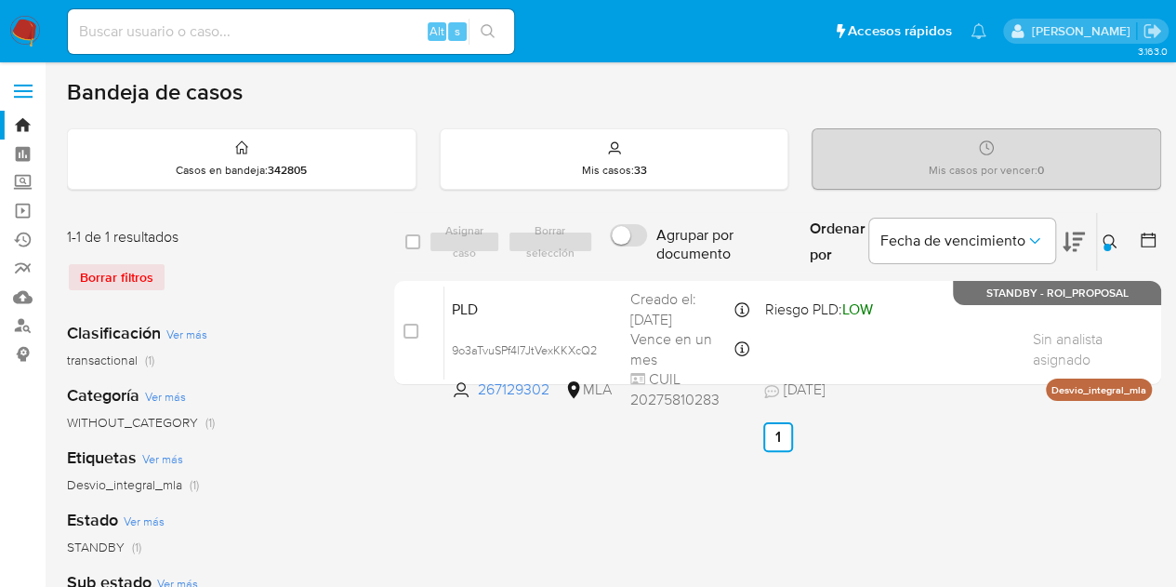
click at [1112, 244] on icon at bounding box center [1110, 241] width 15 height 15
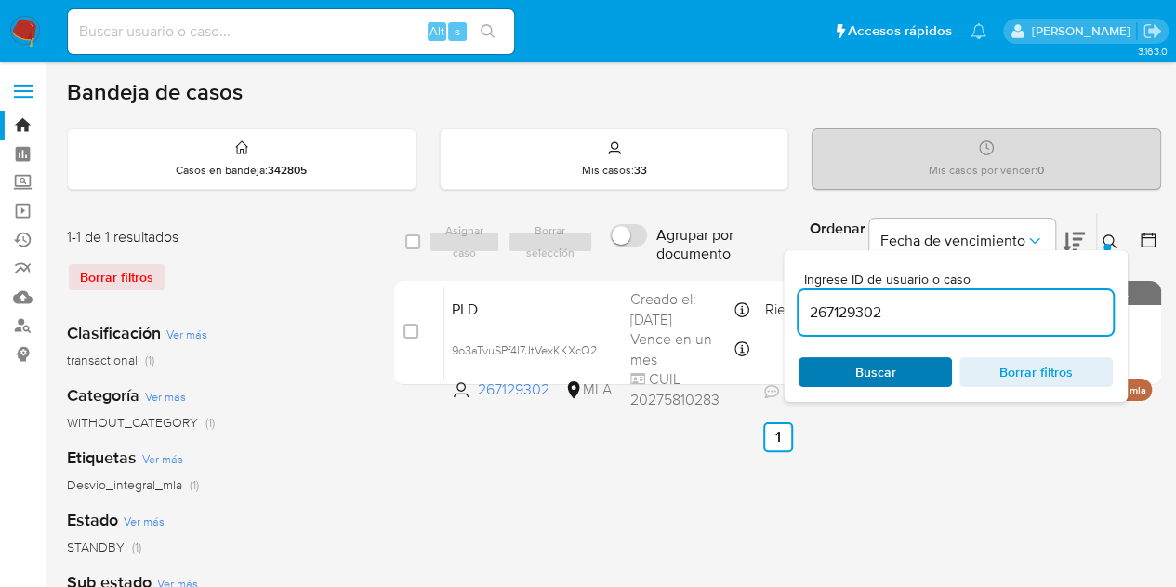
click at [905, 367] on span "Buscar" at bounding box center [875, 372] width 127 height 26
drag, startPoint x: 1115, startPoint y: 229, endPoint x: 845, endPoint y: 374, distance: 306.1
click at [1115, 228] on div "Ingrese ID de usuario o caso 267129302 Buscar Borrar filtros" at bounding box center [1112, 242] width 32 height 58
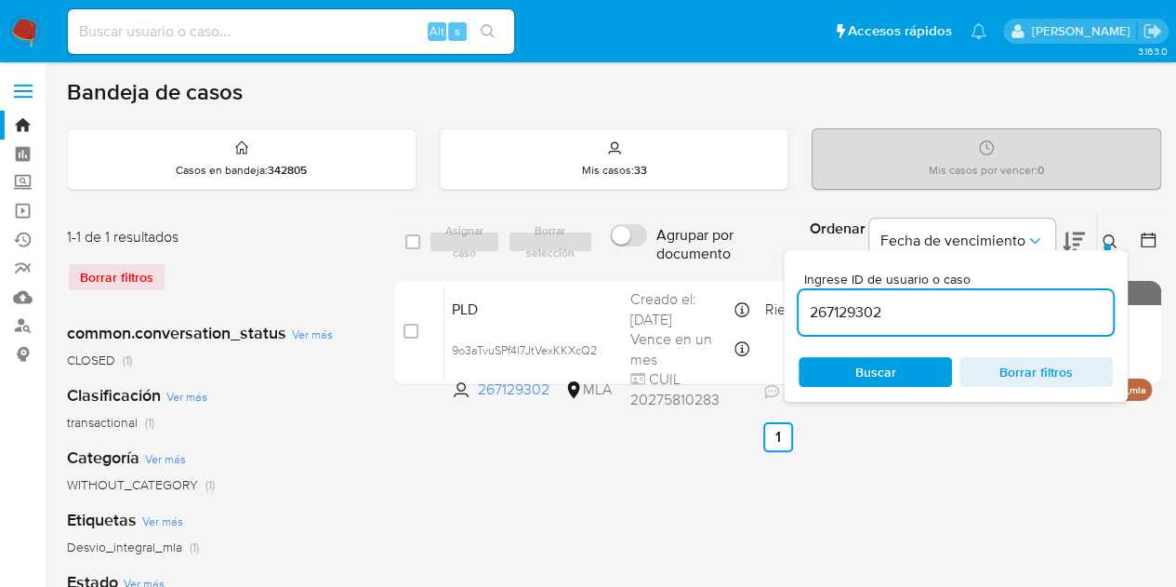
click at [431, 431] on ul "Anterior 1 Siguiente" at bounding box center [777, 437] width 767 height 30
click at [867, 373] on span "Buscar" at bounding box center [875, 372] width 41 height 30
click at [1110, 231] on button at bounding box center [1112, 242] width 31 height 22
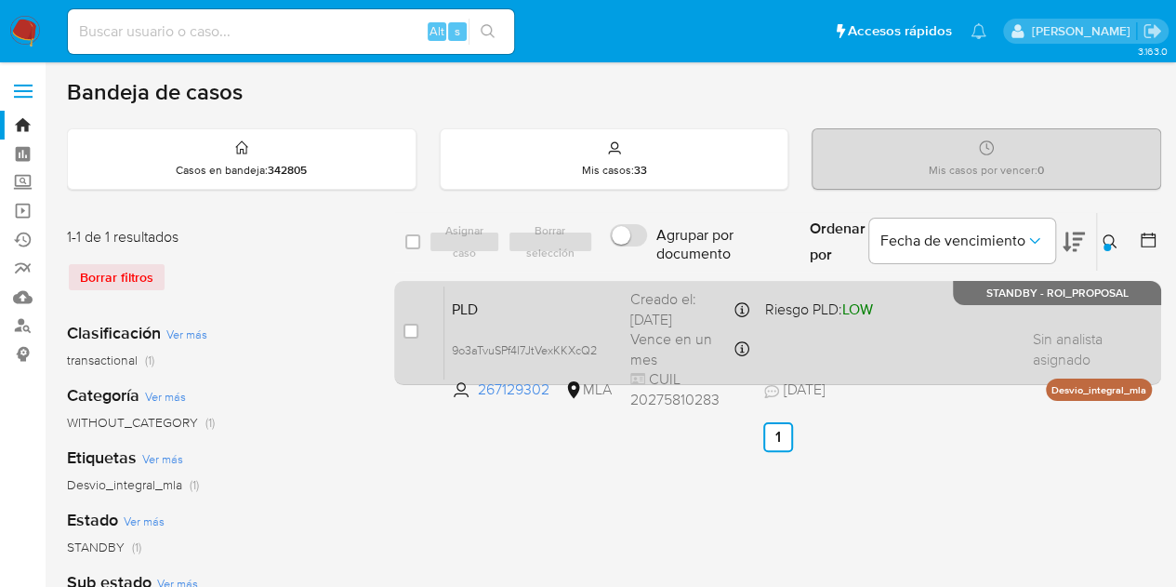
click at [548, 307] on span "PLD" at bounding box center [534, 308] width 164 height 24
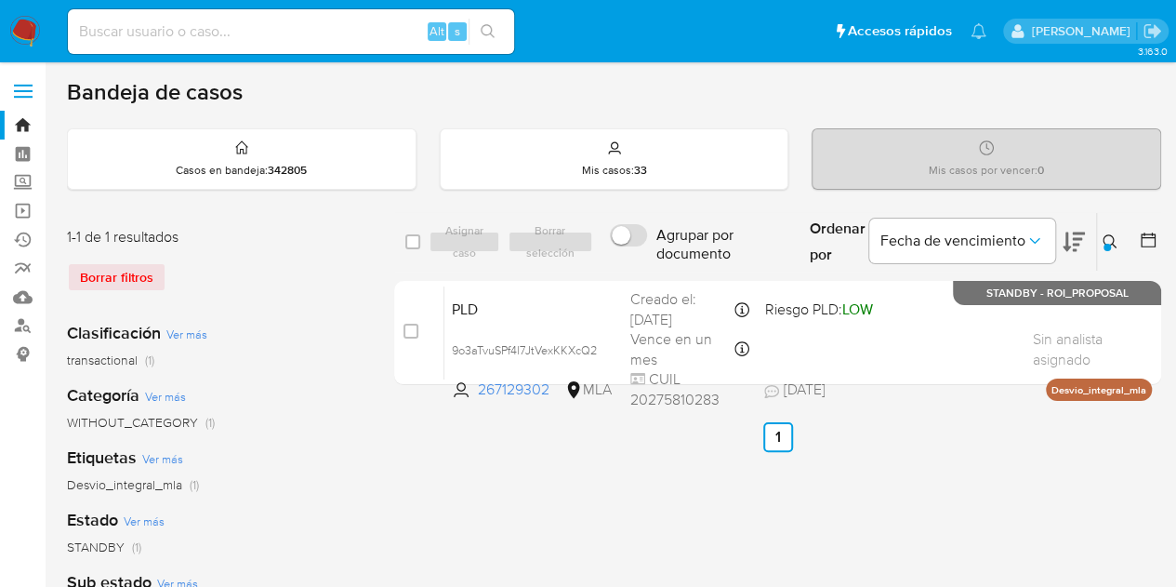
click at [1110, 235] on icon at bounding box center [1110, 241] width 15 height 15
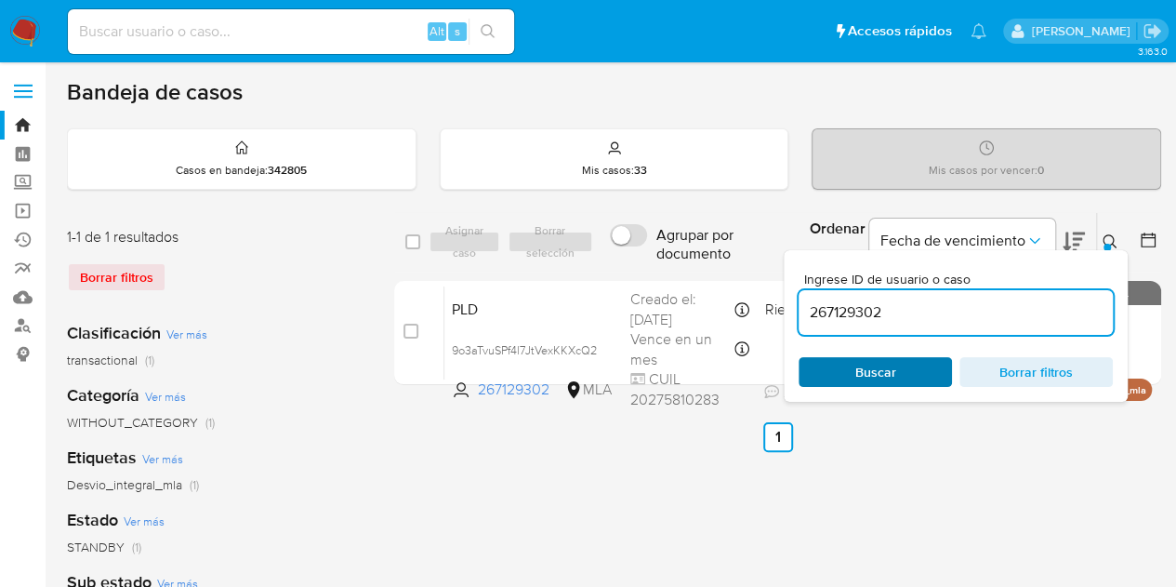
click at [888, 379] on span "Buscar" at bounding box center [875, 372] width 41 height 30
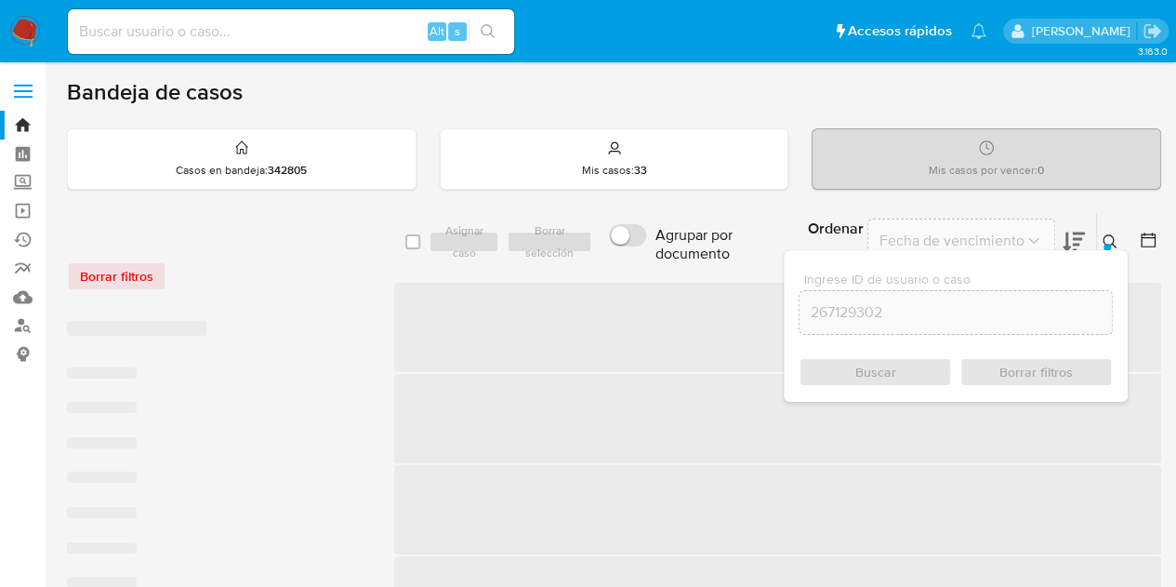
click at [1106, 241] on icon at bounding box center [1110, 241] width 15 height 15
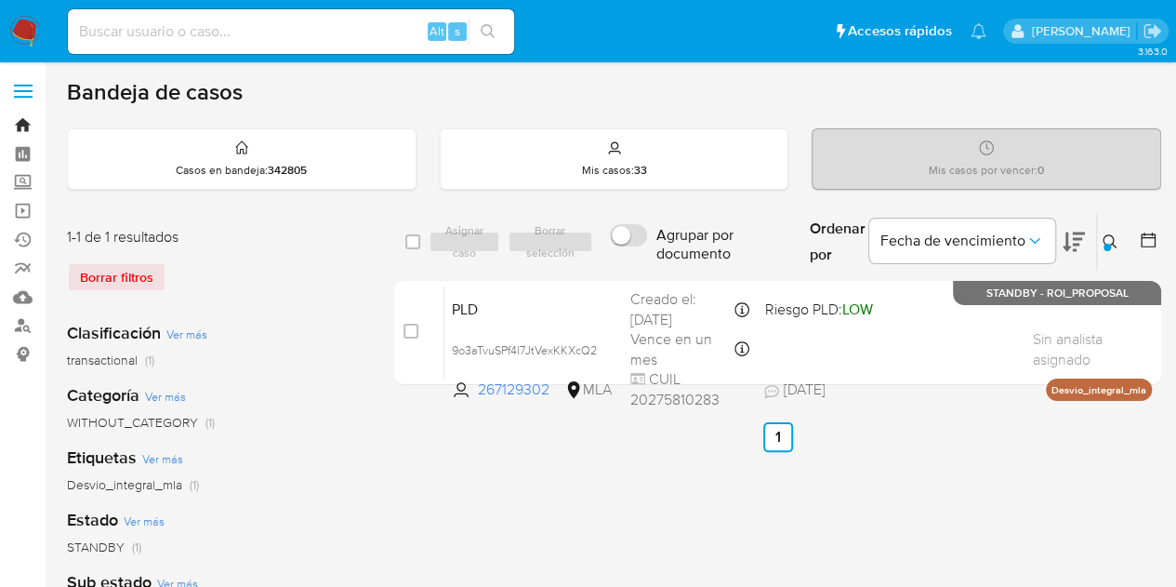
click at [24, 131] on link "Bandeja" at bounding box center [110, 125] width 221 height 29
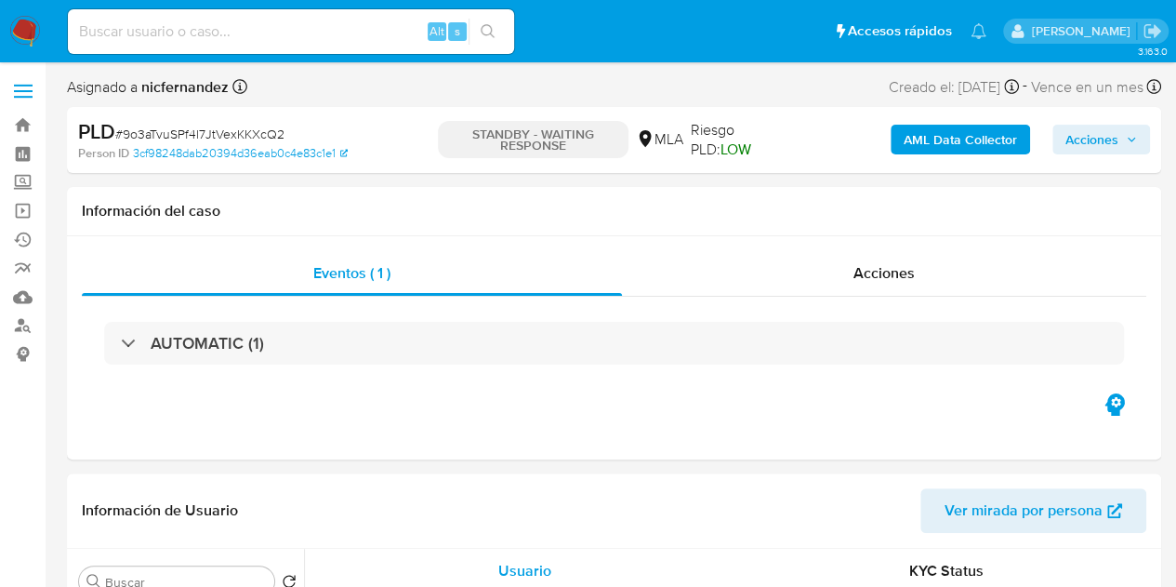
select select "10"
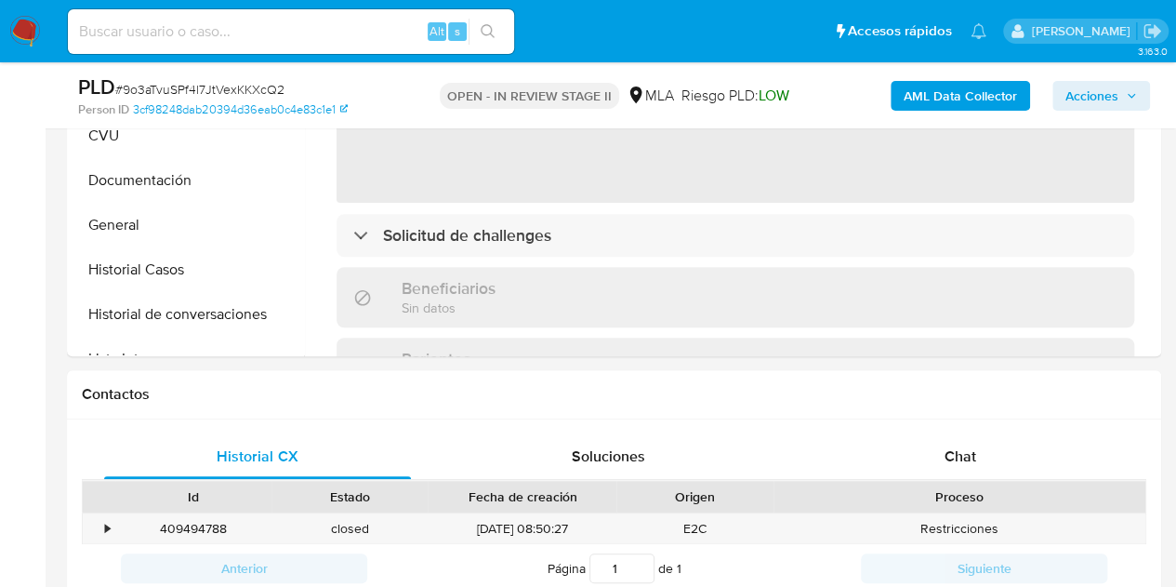
select select "10"
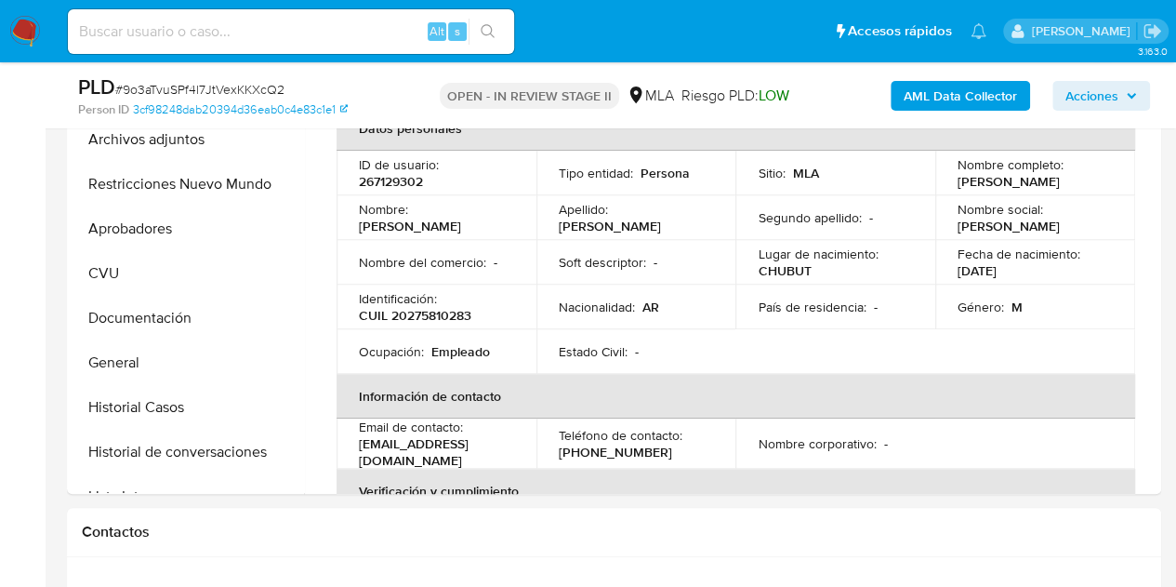
scroll to position [404, 0]
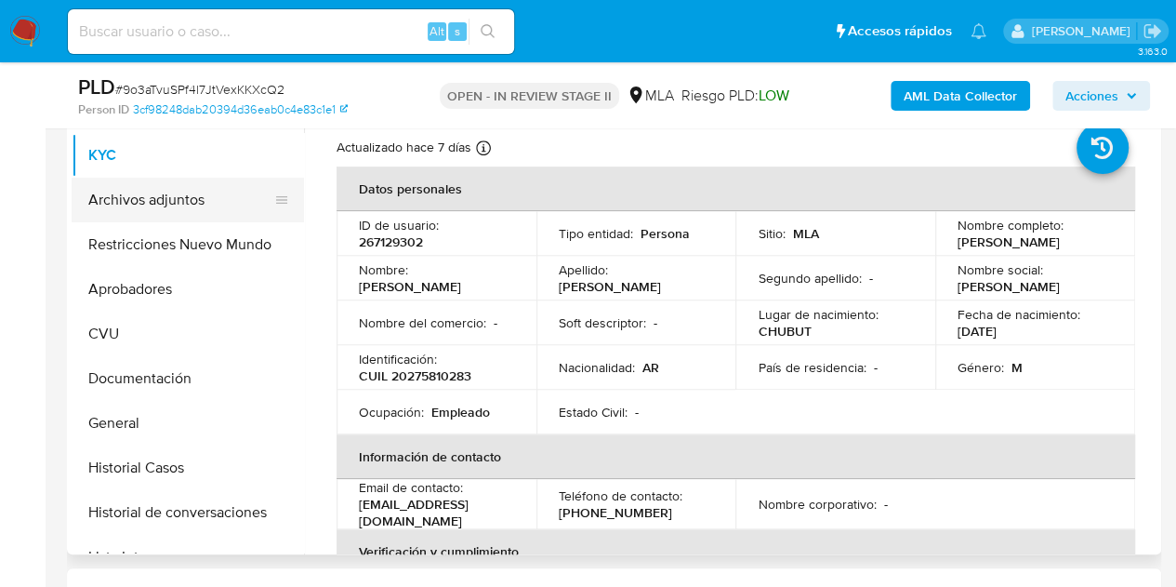
click at [113, 205] on button "Archivos adjuntos" at bounding box center [181, 200] width 218 height 45
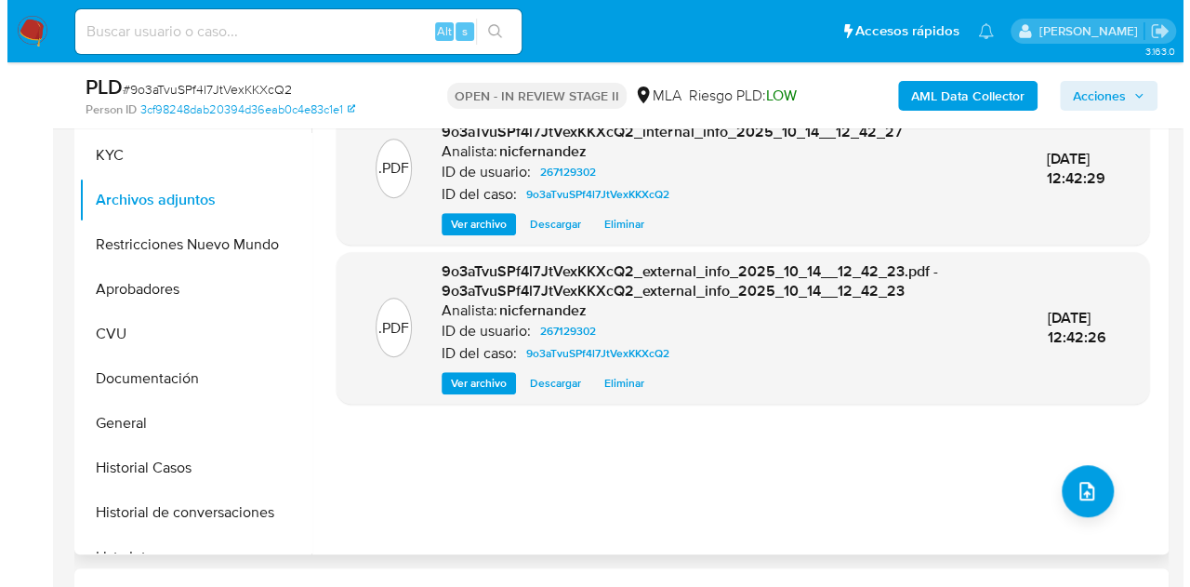
scroll to position [385, 0]
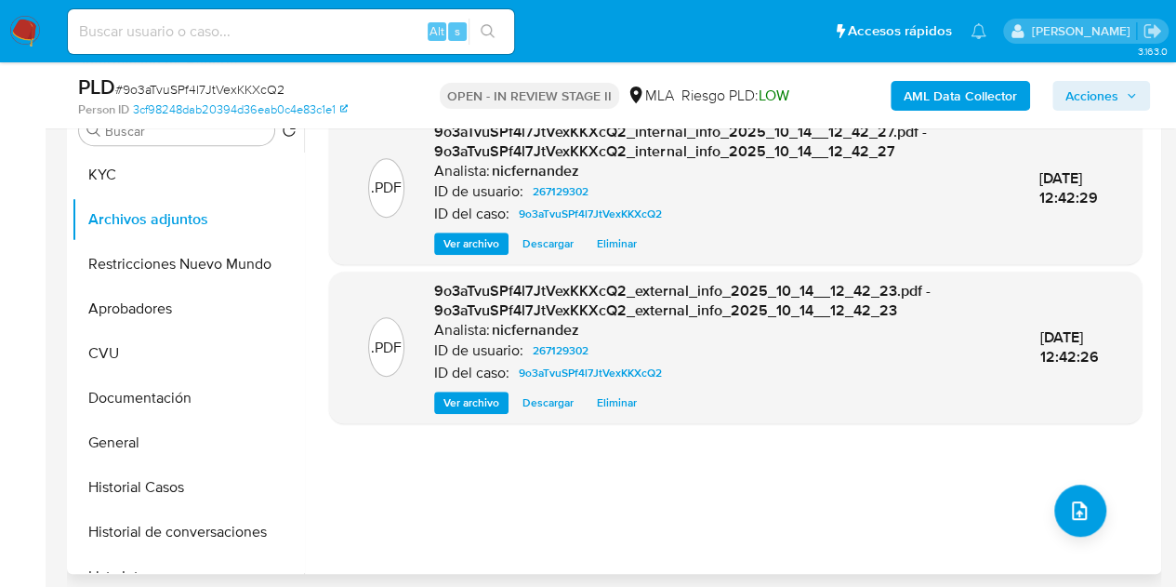
click at [441, 493] on div ".PDF 9o3aTvuSPf4l7JtVexKKXcQ2_internal_info_2025_10_14__12_42_27.pdf - 9o3aTvuS…" at bounding box center [735, 335] width 813 height 446
click at [1082, 497] on button "upload-file" at bounding box center [1080, 510] width 52 height 52
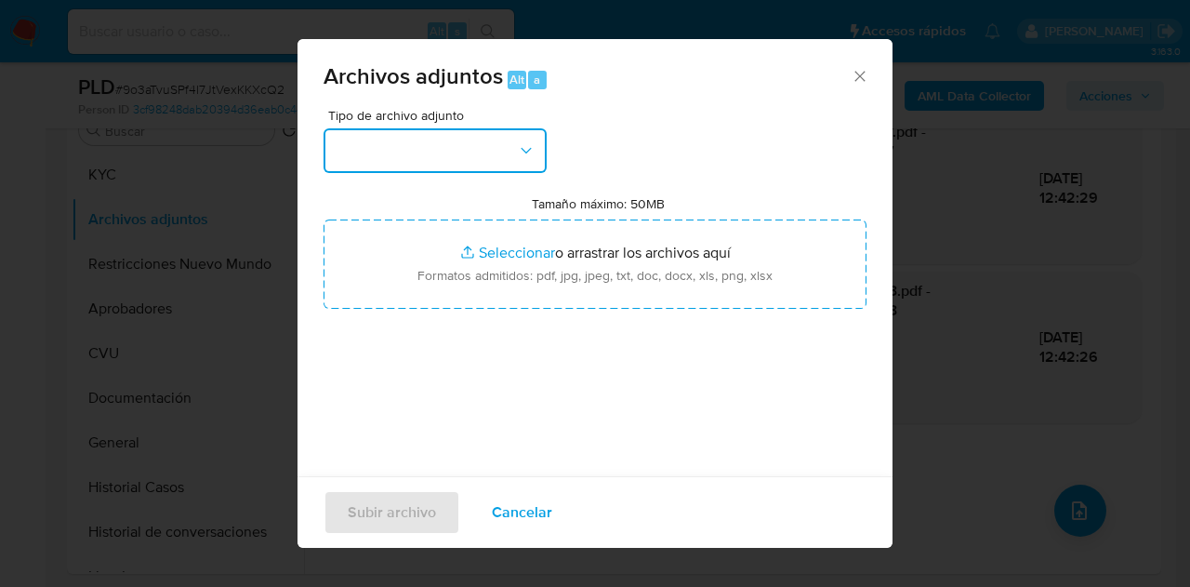
drag, startPoint x: 498, startPoint y: 157, endPoint x: 514, endPoint y: 174, distance: 23.0
click at [500, 161] on button "button" at bounding box center [435, 150] width 223 height 45
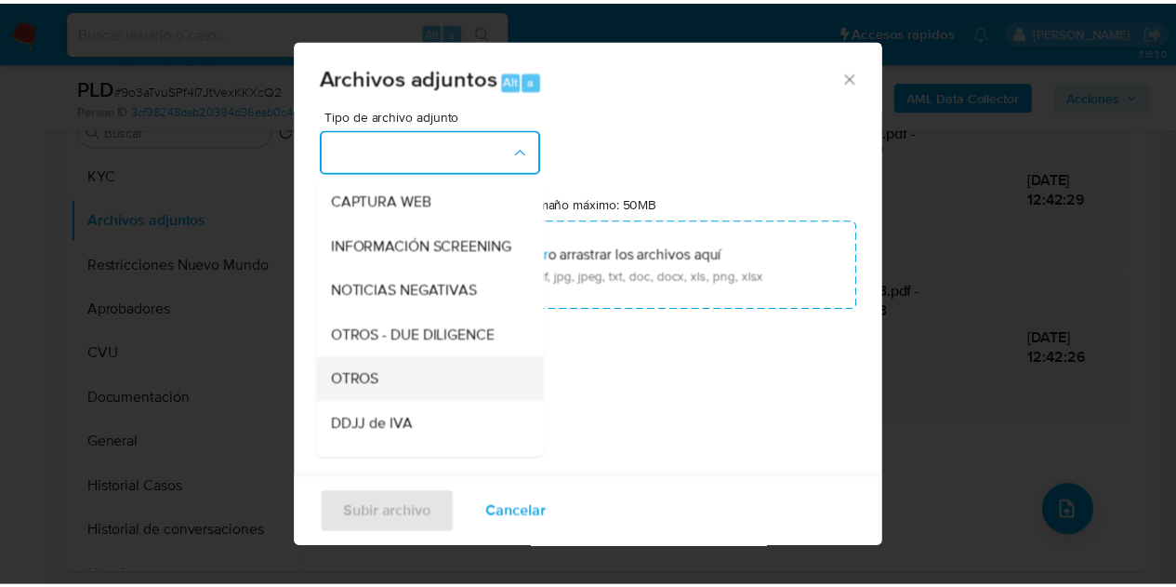
scroll to position [233, 0]
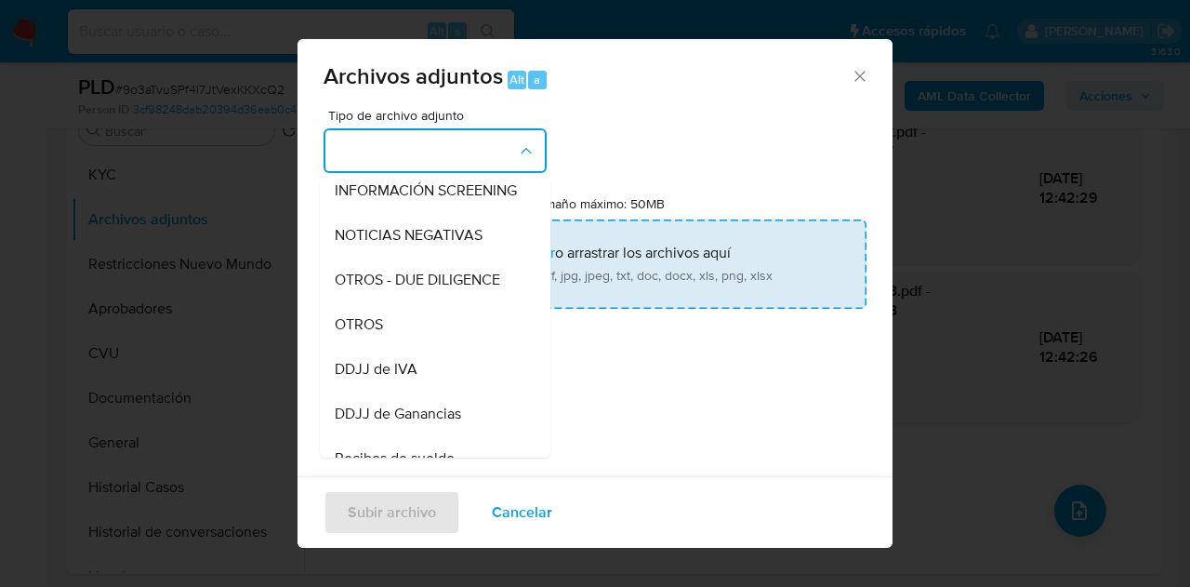
drag, startPoint x: 431, startPoint y: 337, endPoint x: 460, endPoint y: 308, distance: 41.4
click at [435, 331] on div "OTROS" at bounding box center [430, 324] width 190 height 45
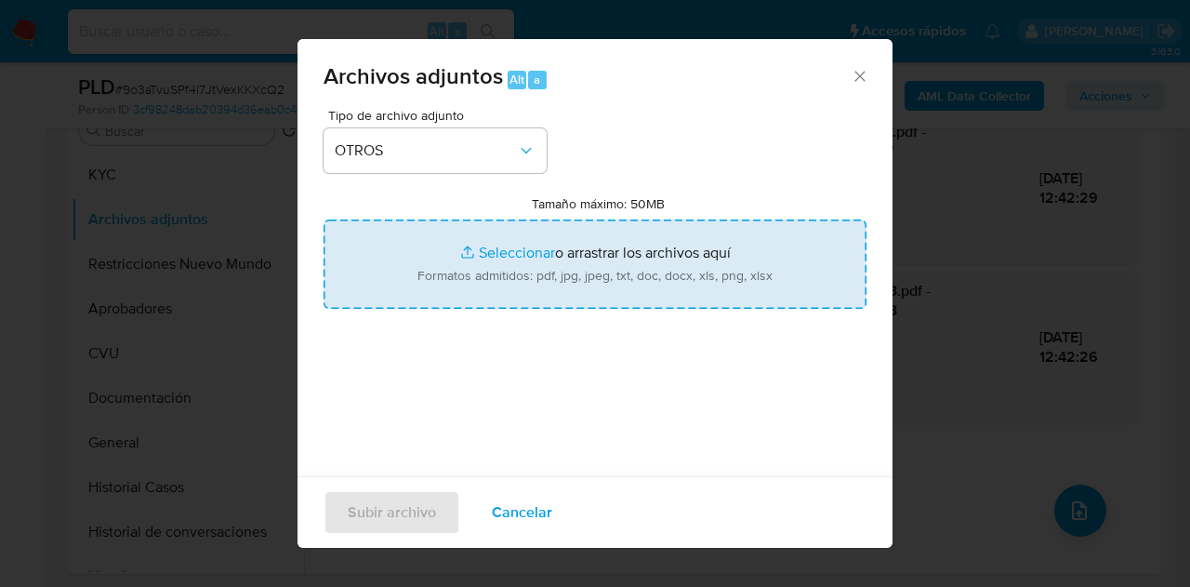
click at [496, 258] on input "Tamaño máximo: 50MB Seleccionar archivos" at bounding box center [595, 263] width 543 height 89
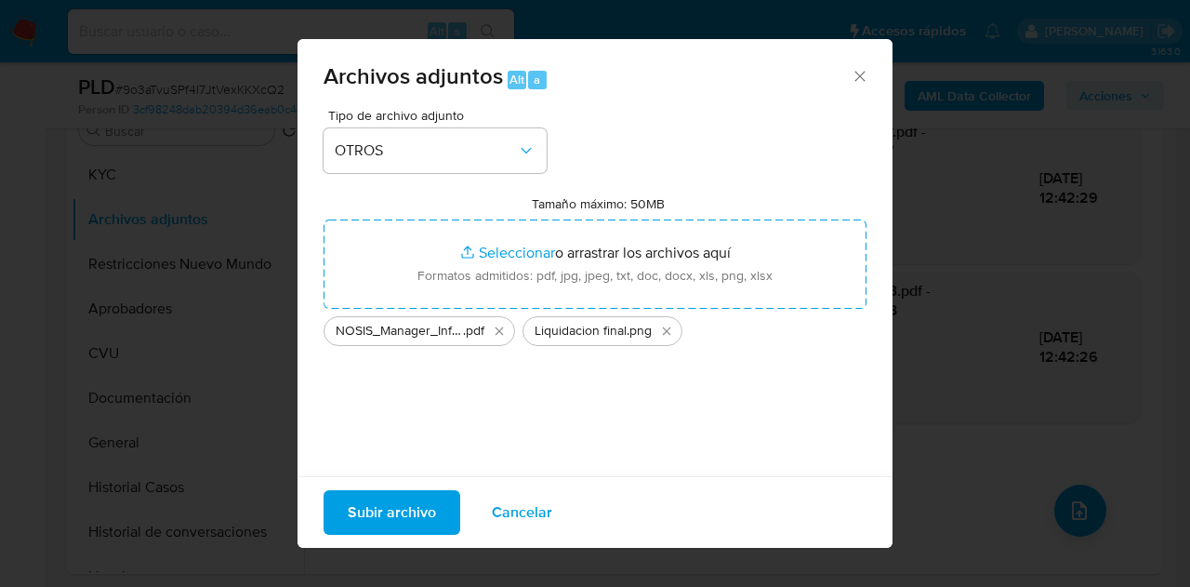
click at [382, 512] on span "Subir archivo" at bounding box center [392, 512] width 88 height 41
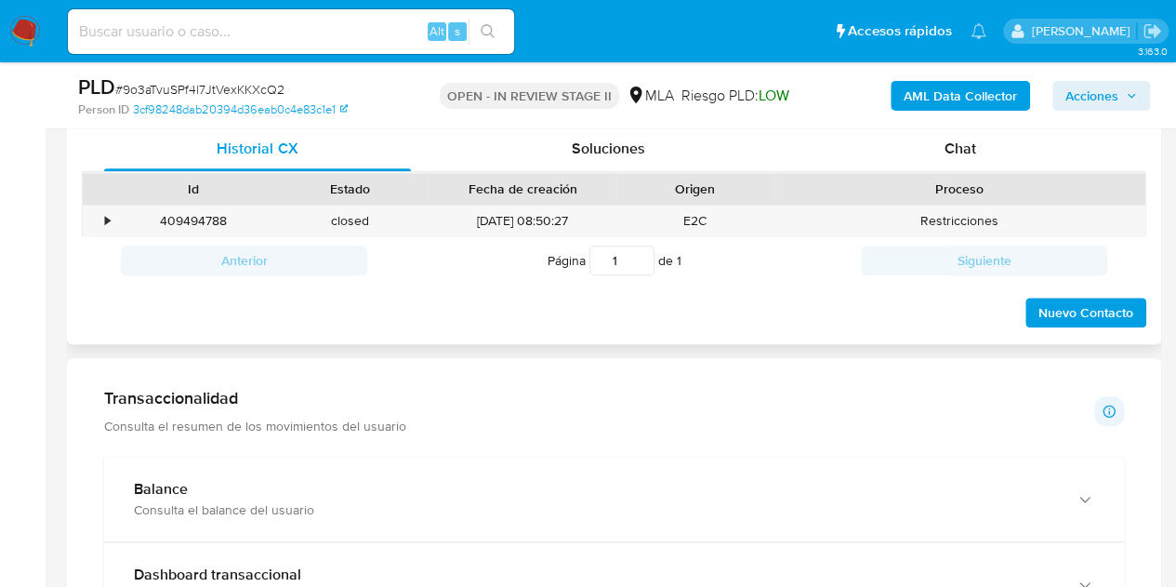
scroll to position [903, 0]
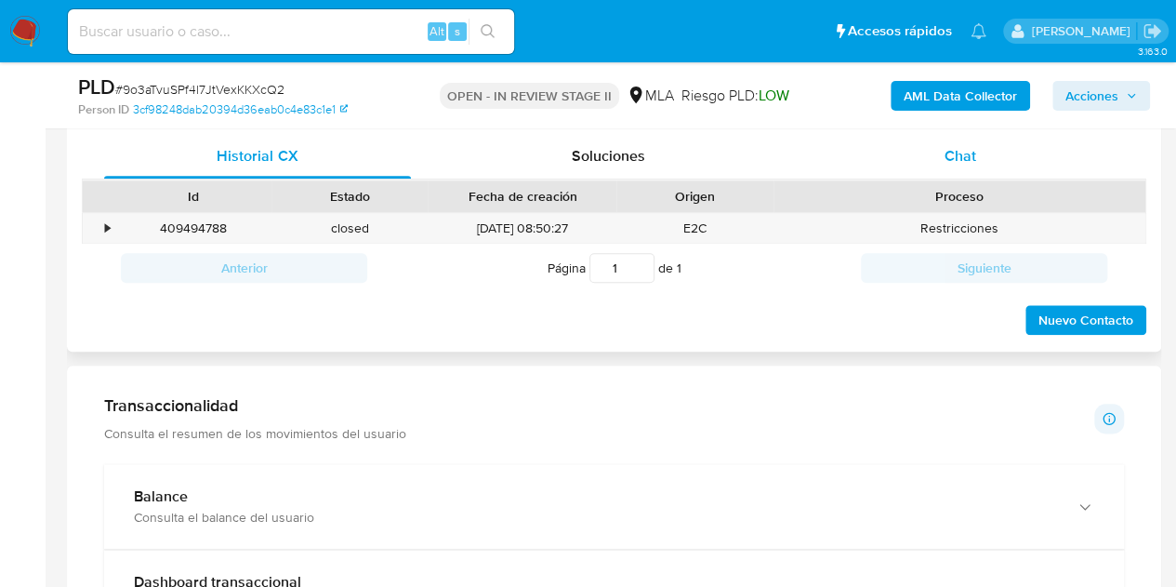
click at [956, 156] on span "Chat" at bounding box center [961, 155] width 32 height 21
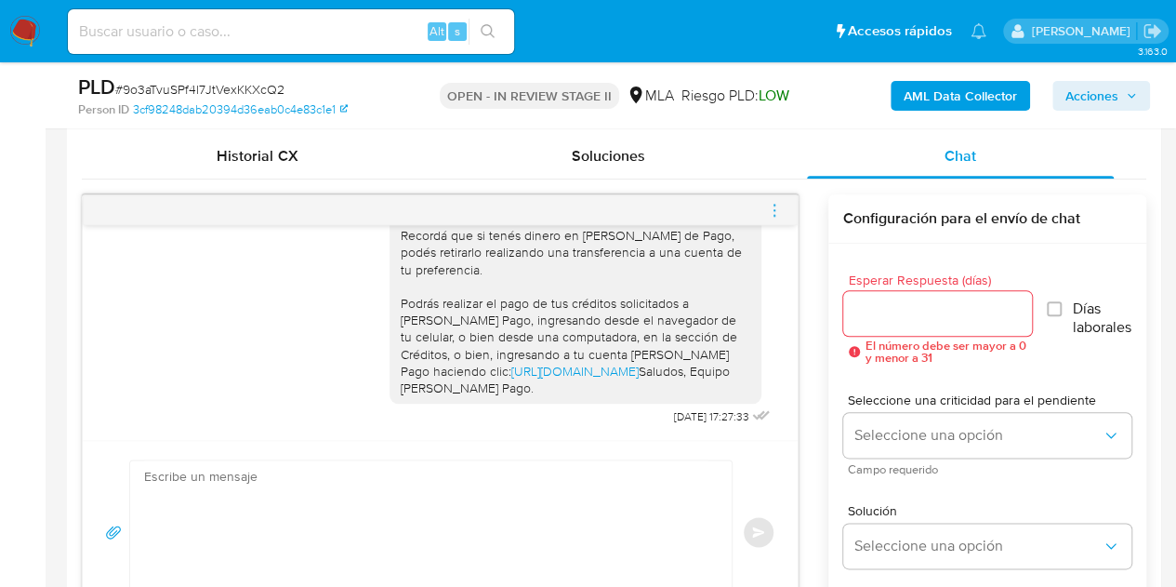
scroll to position [1973, 0]
click at [778, 207] on icon "menu-action" at bounding box center [774, 210] width 17 height 17
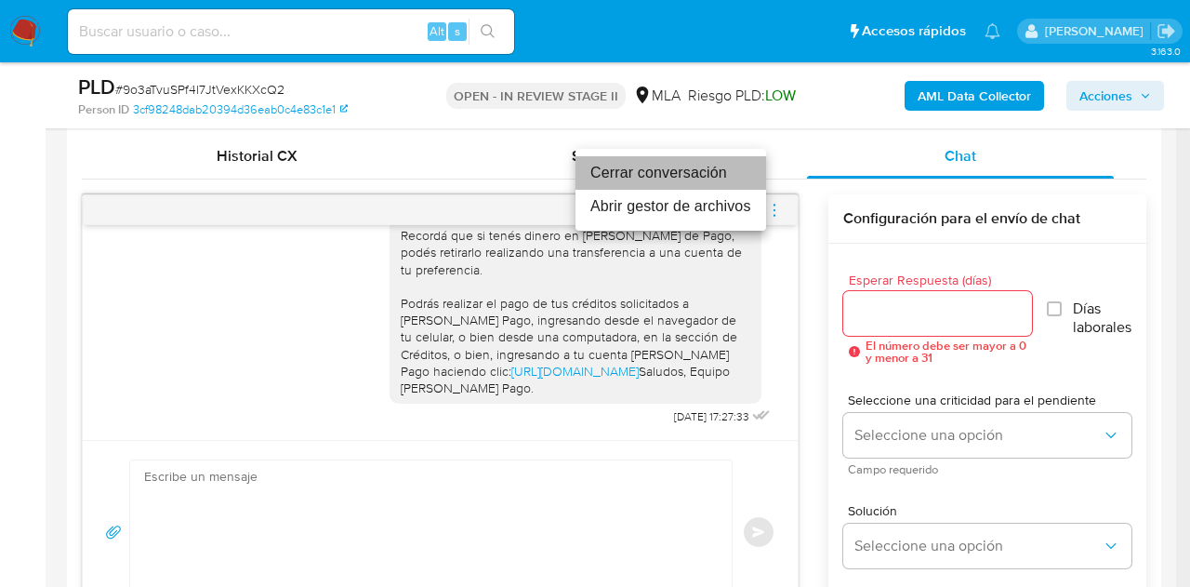
click at [688, 170] on li "Cerrar conversación" at bounding box center [670, 172] width 191 height 33
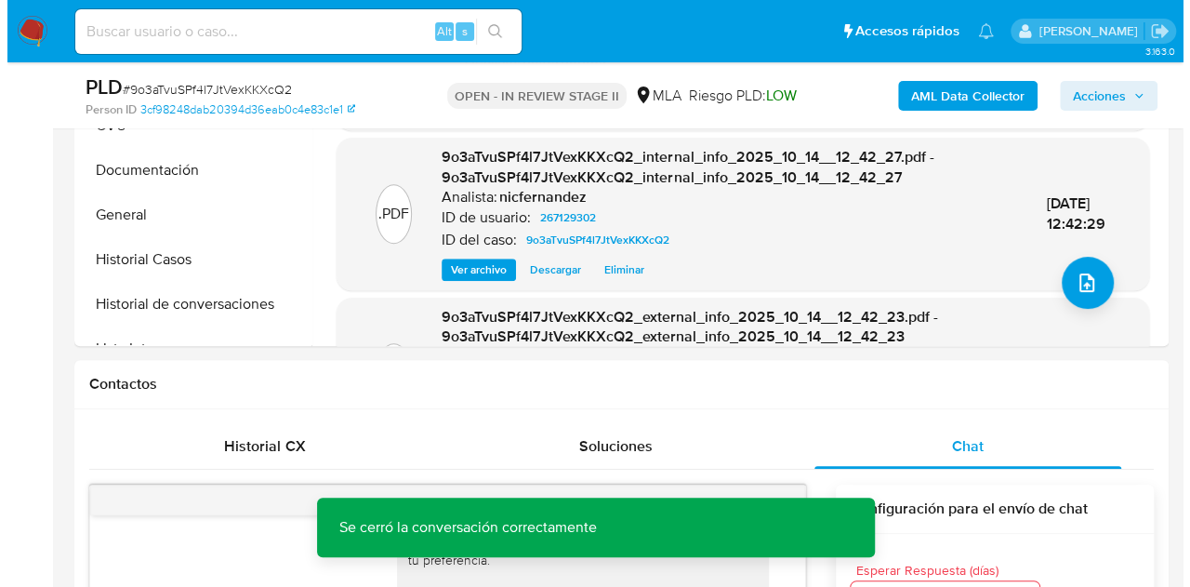
scroll to position [558, 0]
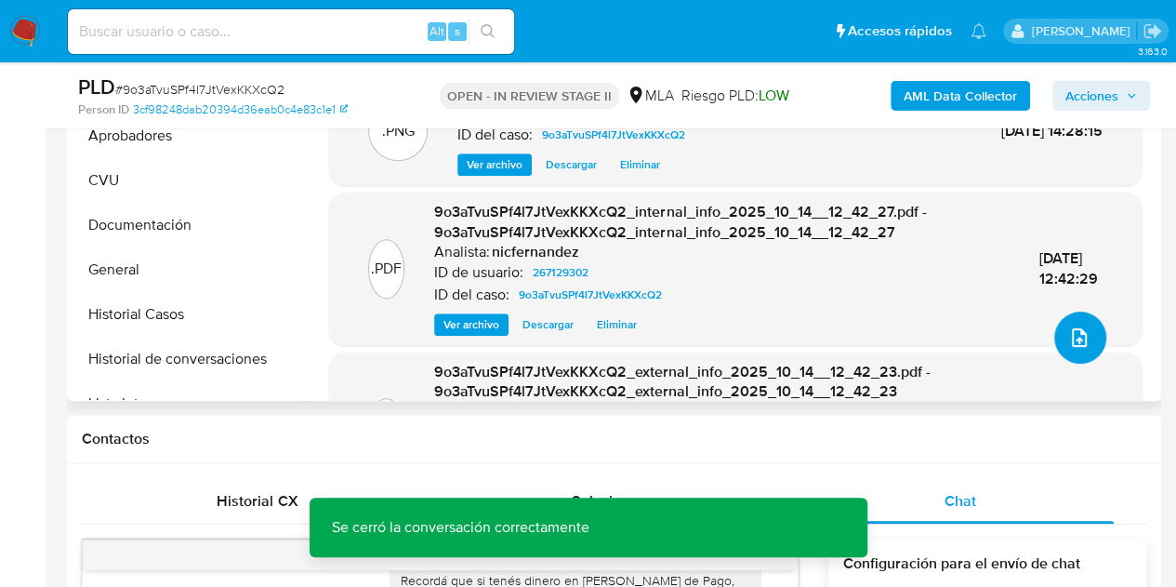
click at [1084, 339] on button "upload-file" at bounding box center [1080, 337] width 52 height 52
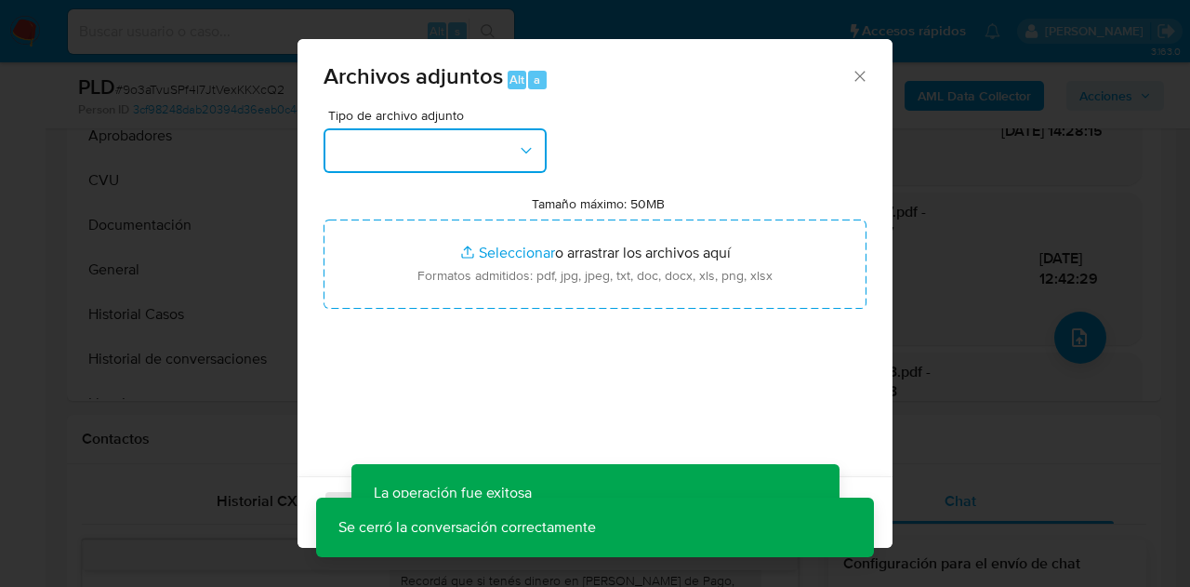
drag, startPoint x: 510, startPoint y: 157, endPoint x: 519, endPoint y: 169, distance: 14.7
click at [511, 158] on button "button" at bounding box center [435, 150] width 223 height 45
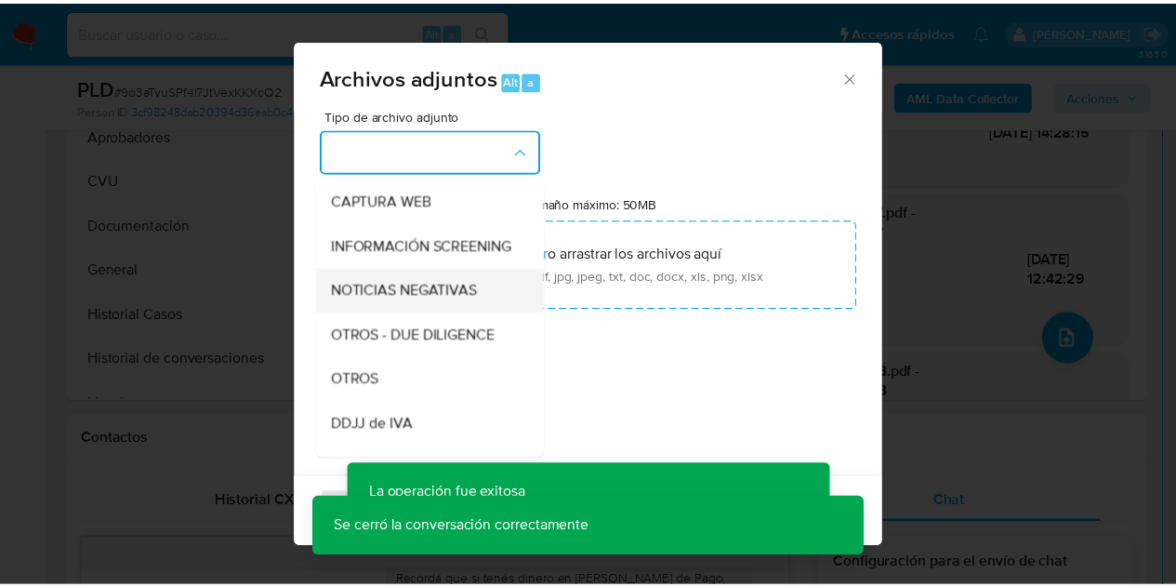
scroll to position [191, 0]
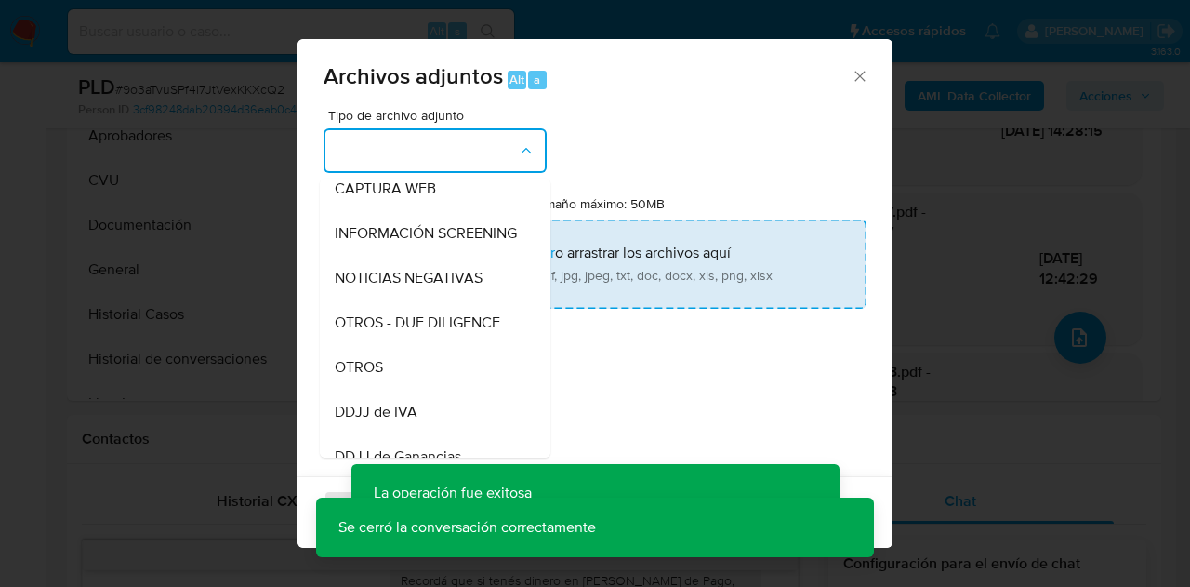
drag, startPoint x: 387, startPoint y: 386, endPoint x: 482, endPoint y: 285, distance: 138.7
click at [388, 384] on div "OTROS" at bounding box center [430, 367] width 190 height 45
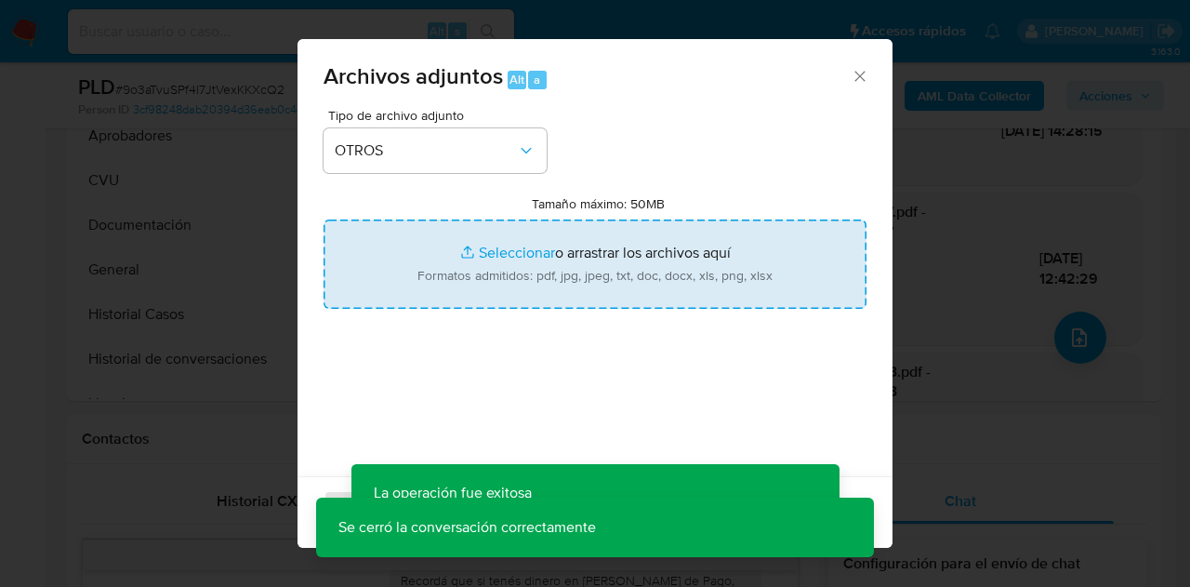
click at [487, 258] on input "Tamaño máximo: 50MB Seleccionar archivos" at bounding box center [595, 263] width 543 height 89
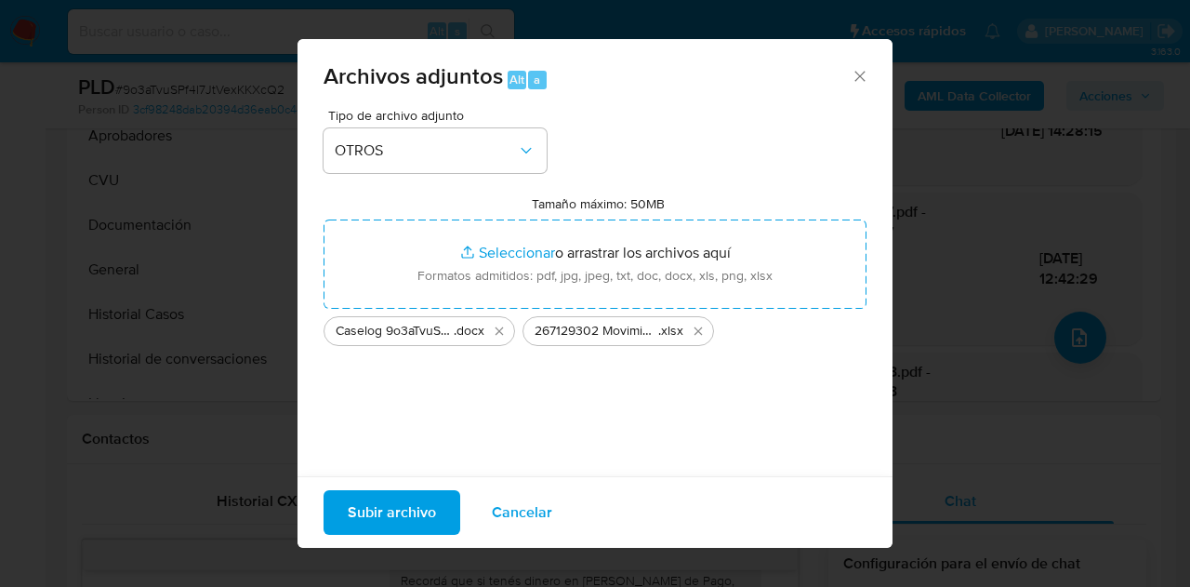
click at [364, 514] on span "Subir archivo" at bounding box center [392, 512] width 88 height 41
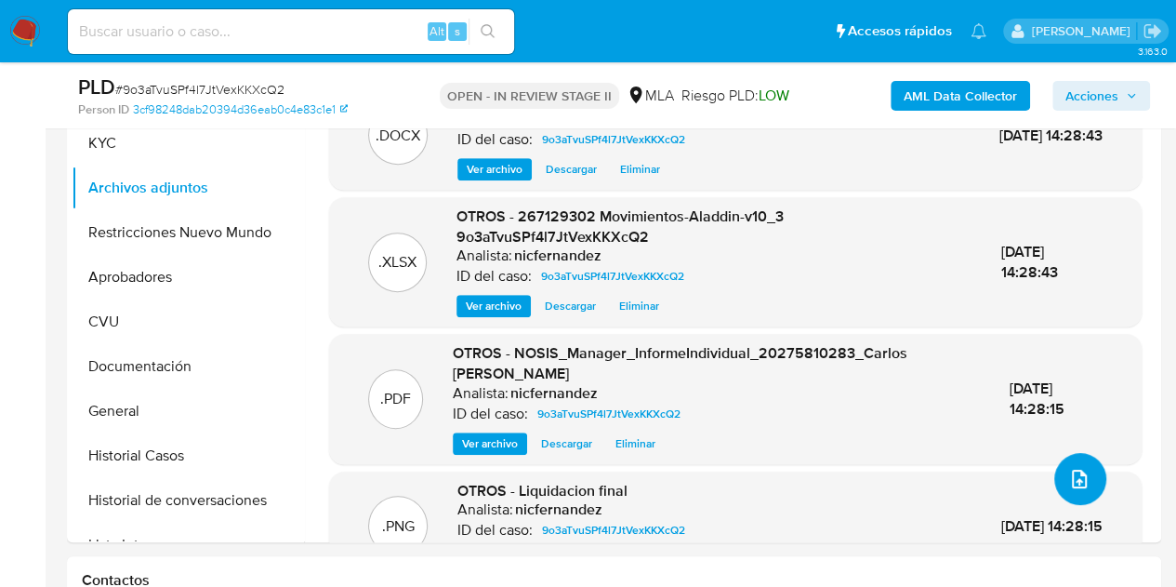
scroll to position [385, 0]
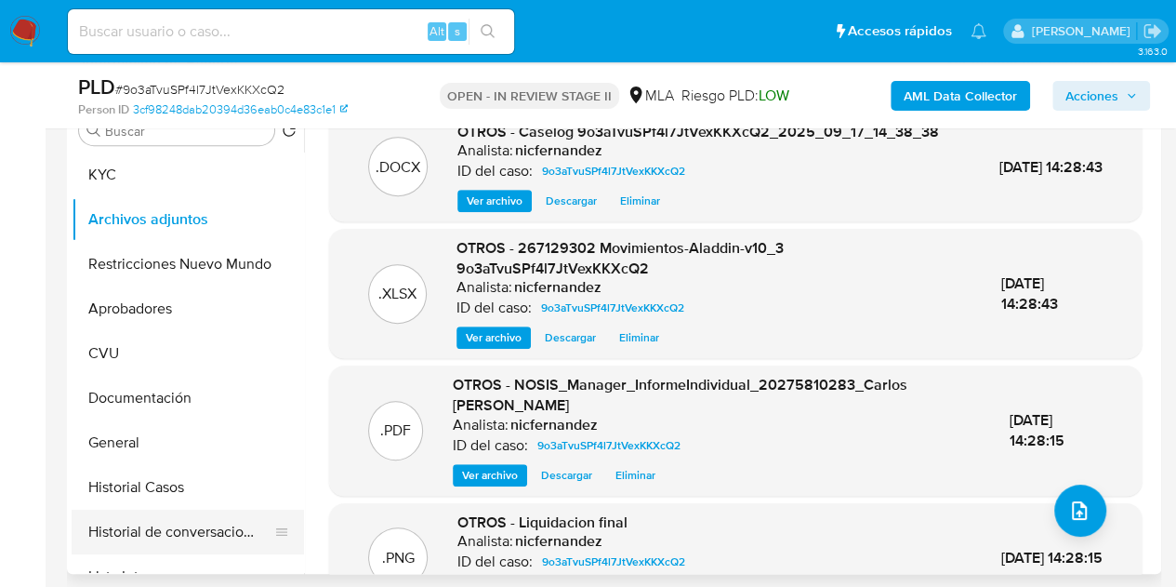
click at [175, 536] on button "Historial de conversaciones" at bounding box center [181, 531] width 218 height 45
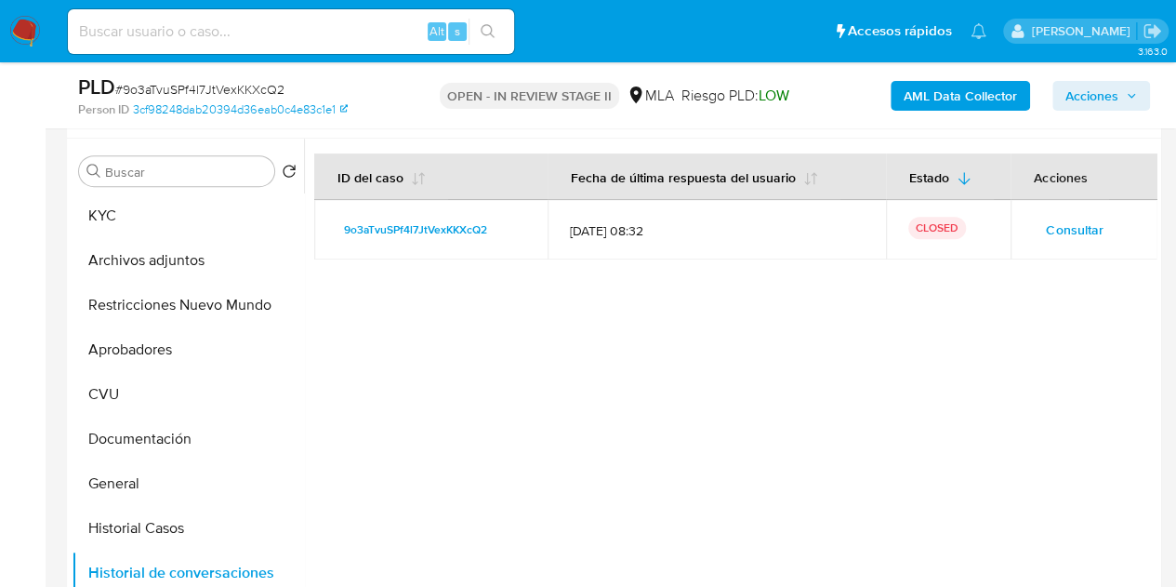
scroll to position [316, 0]
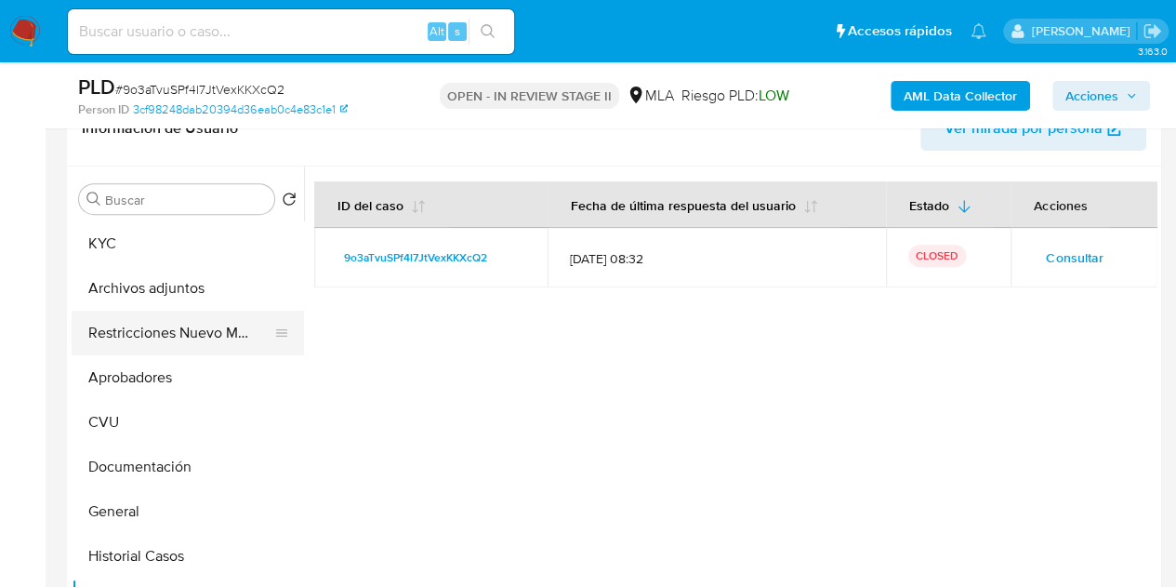
click at [117, 338] on button "Restricciones Nuevo Mundo" at bounding box center [181, 333] width 218 height 45
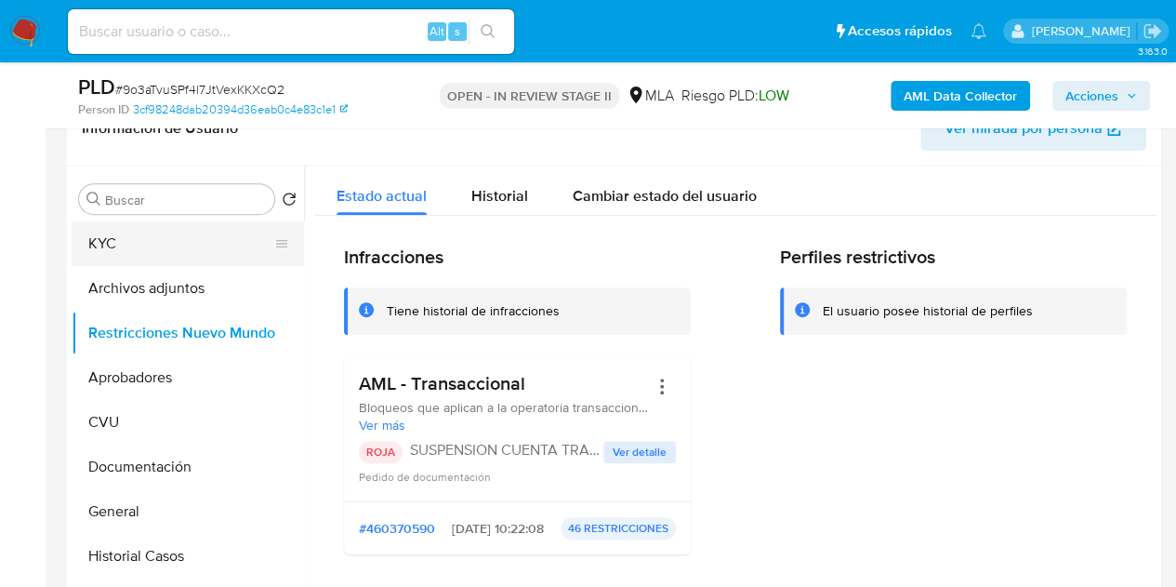
click at [185, 245] on button "KYC" at bounding box center [181, 243] width 218 height 45
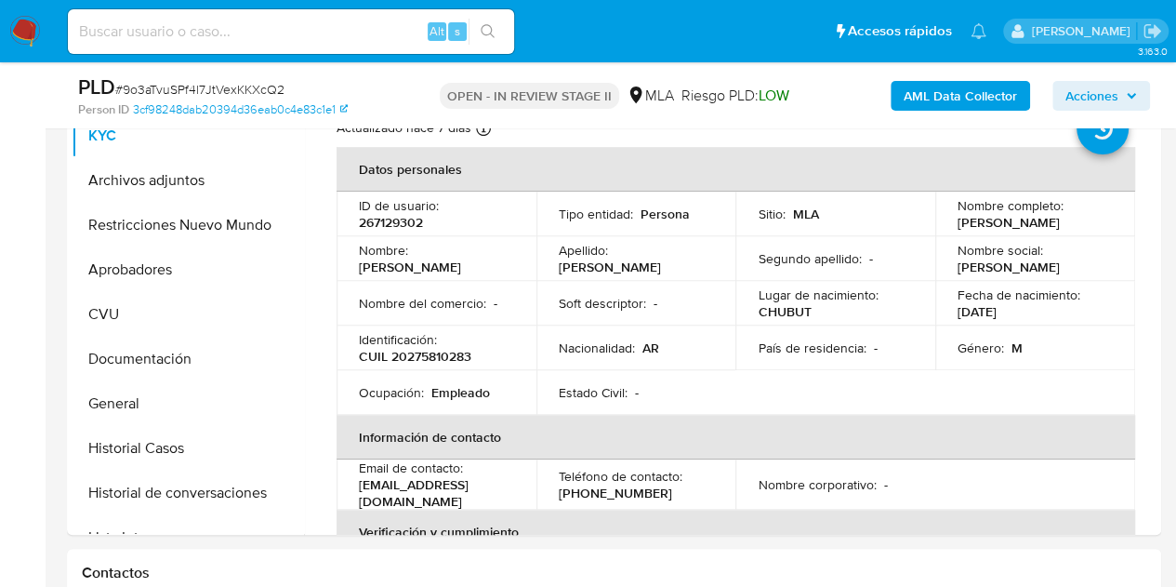
scroll to position [381, 0]
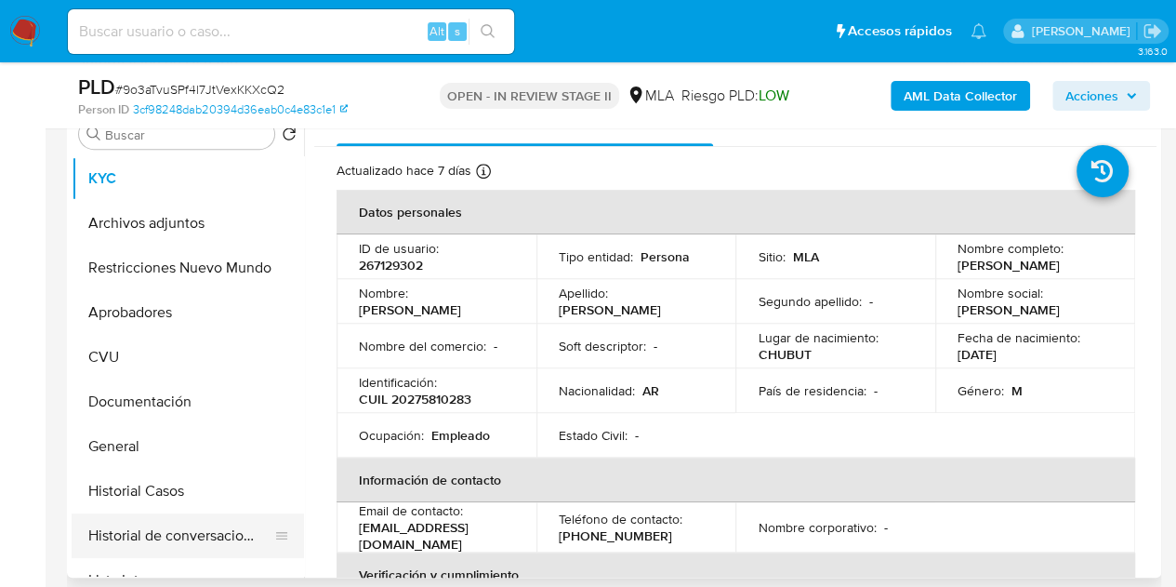
click at [168, 538] on button "Historial de conversaciones" at bounding box center [181, 535] width 218 height 45
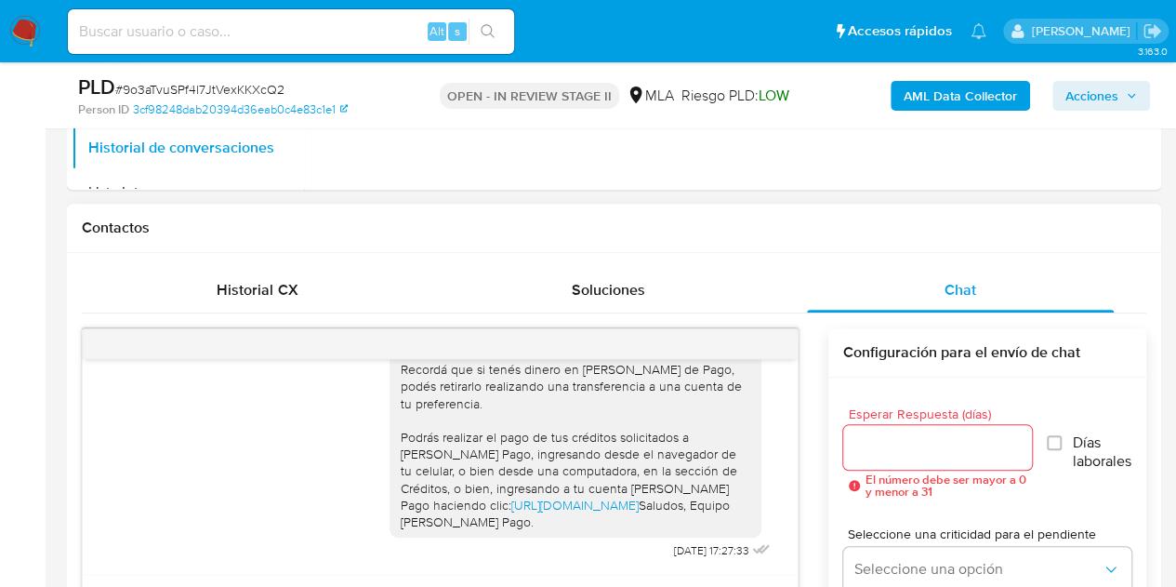
scroll to position [788, 0]
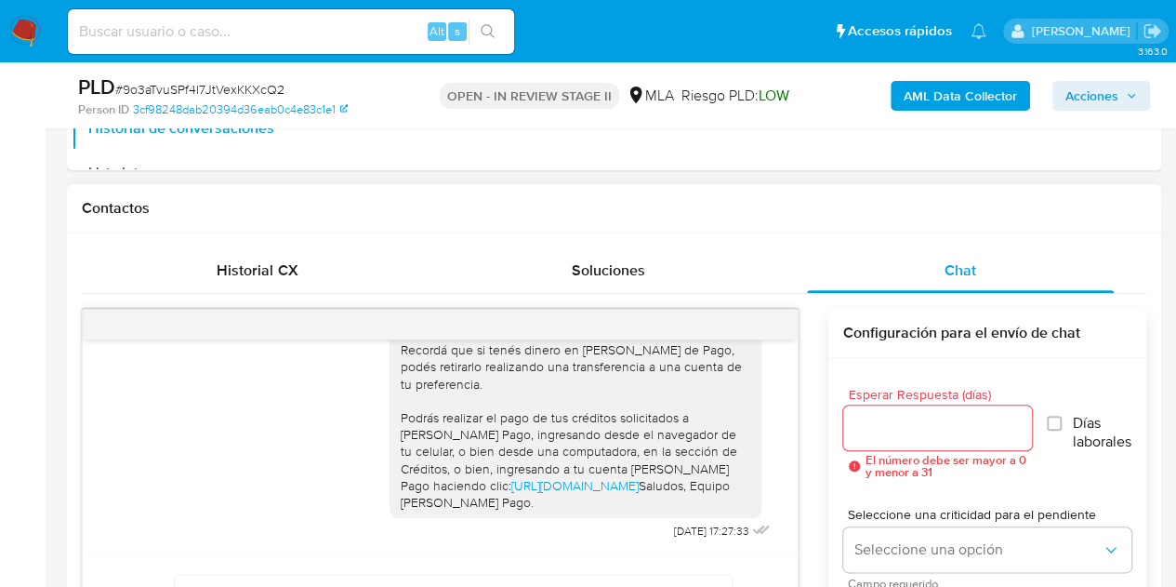
drag, startPoint x: 773, startPoint y: 318, endPoint x: 801, endPoint y: 442, distance: 126.8
click at [778, 322] on div at bounding box center [440, 325] width 715 height 30
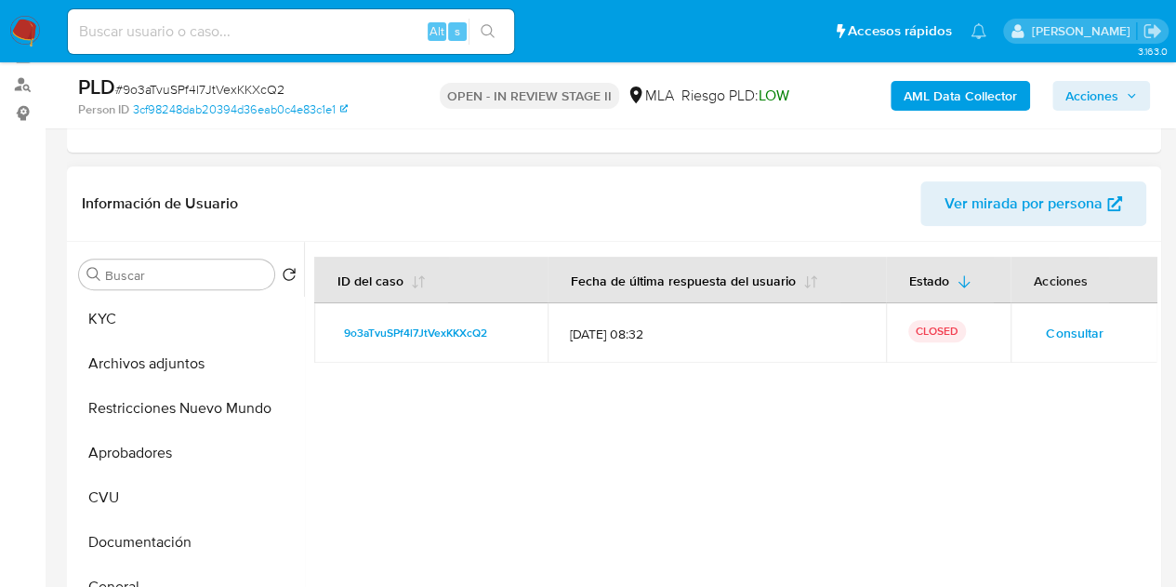
scroll to position [237, 0]
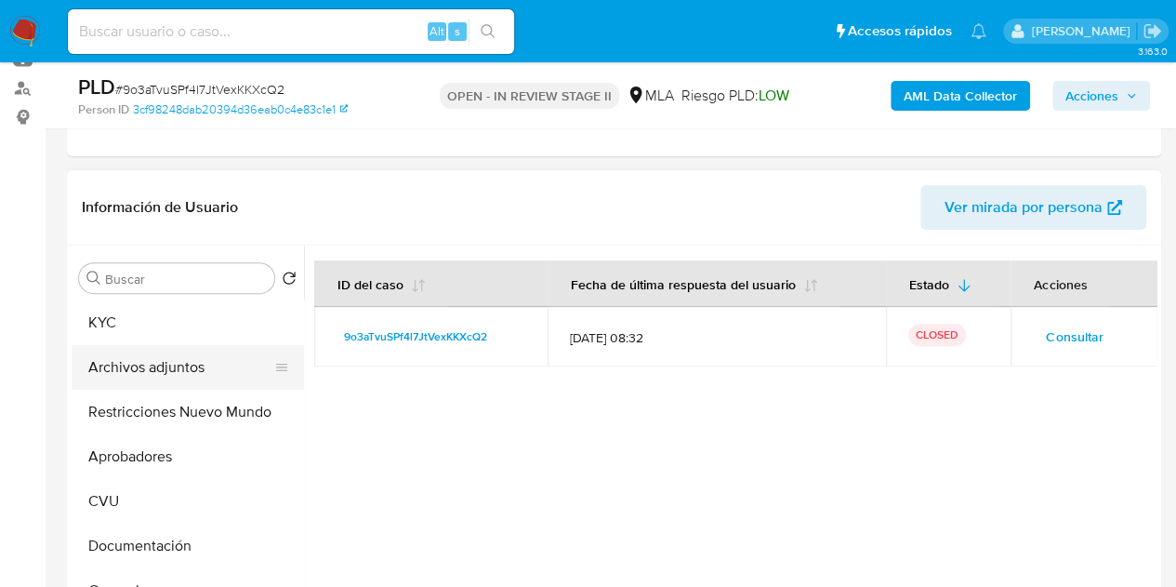
click at [117, 367] on button "Archivos adjuntos" at bounding box center [181, 367] width 218 height 45
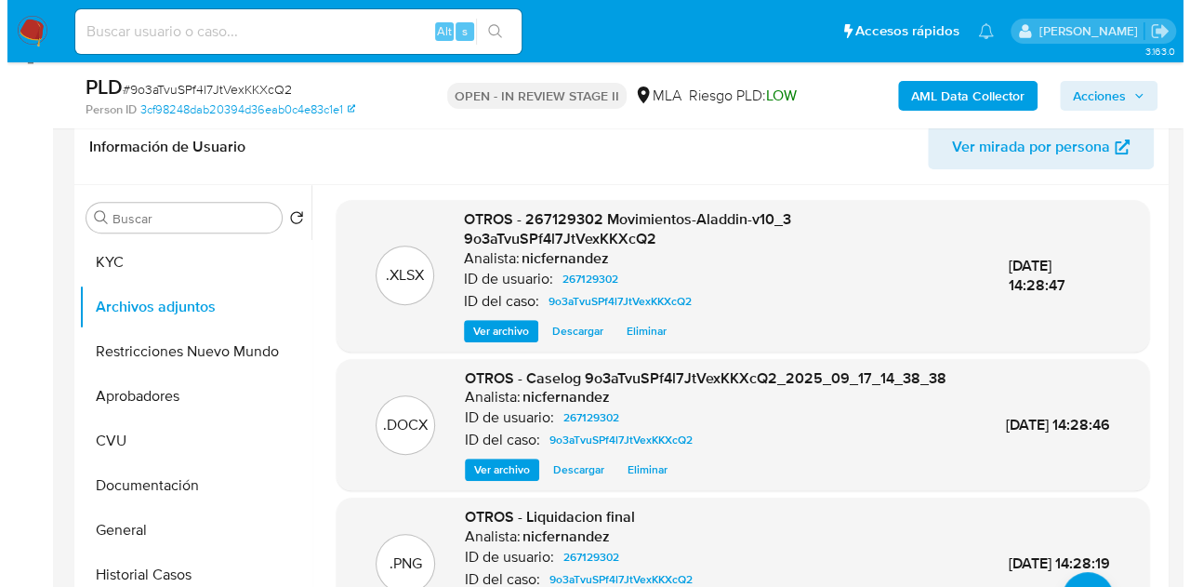
scroll to position [363, 0]
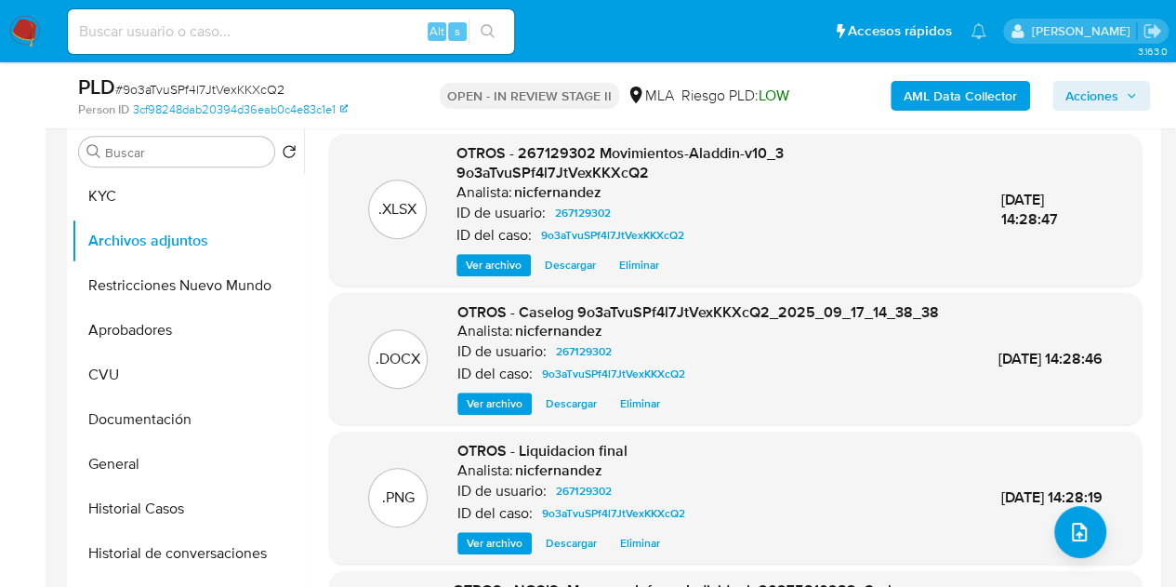
click at [496, 413] on span "Ver archivo" at bounding box center [495, 403] width 56 height 19
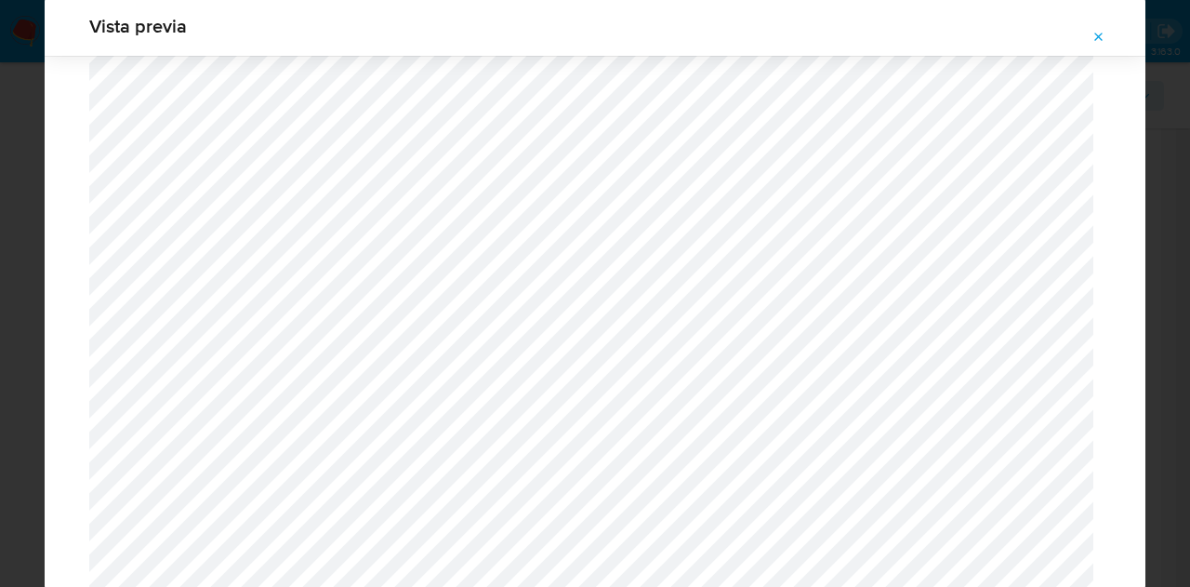
scroll to position [2391, 0]
drag, startPoint x: 1099, startPoint y: 29, endPoint x: 870, endPoint y: 235, distance: 308.1
click at [1102, 30] on icon "Attachment preview" at bounding box center [1098, 37] width 15 height 15
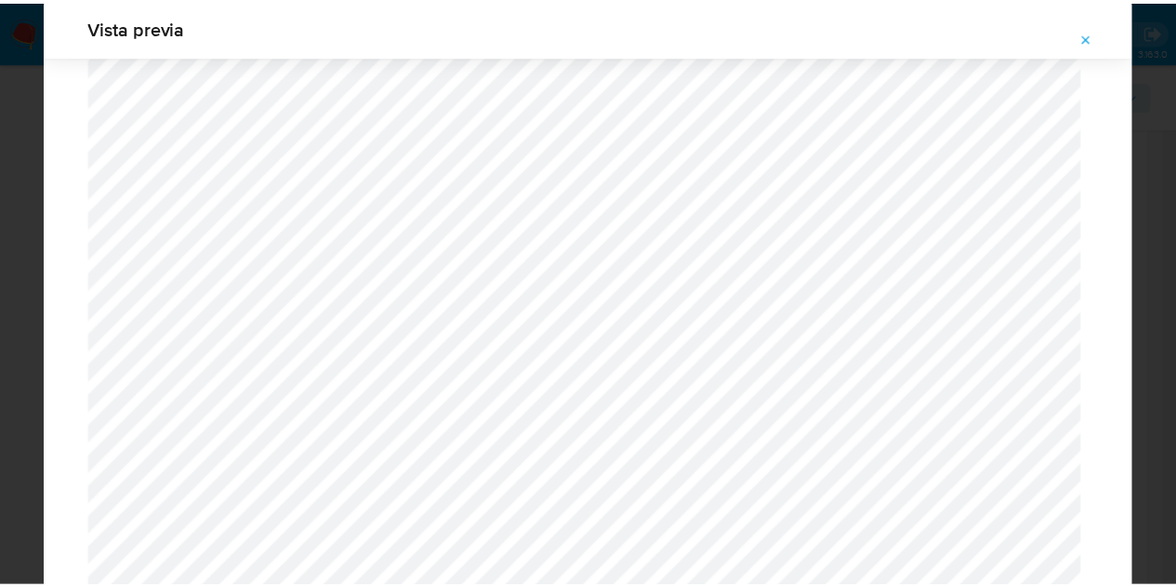
scroll to position [59, 0]
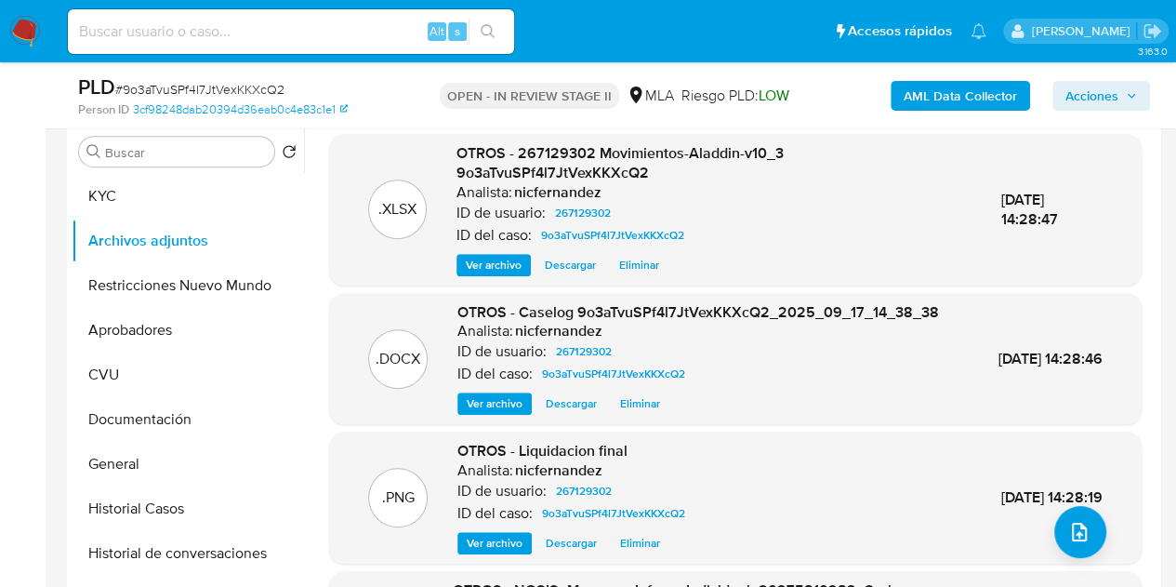
click at [1135, 88] on span "Acciones" at bounding box center [1101, 96] width 72 height 26
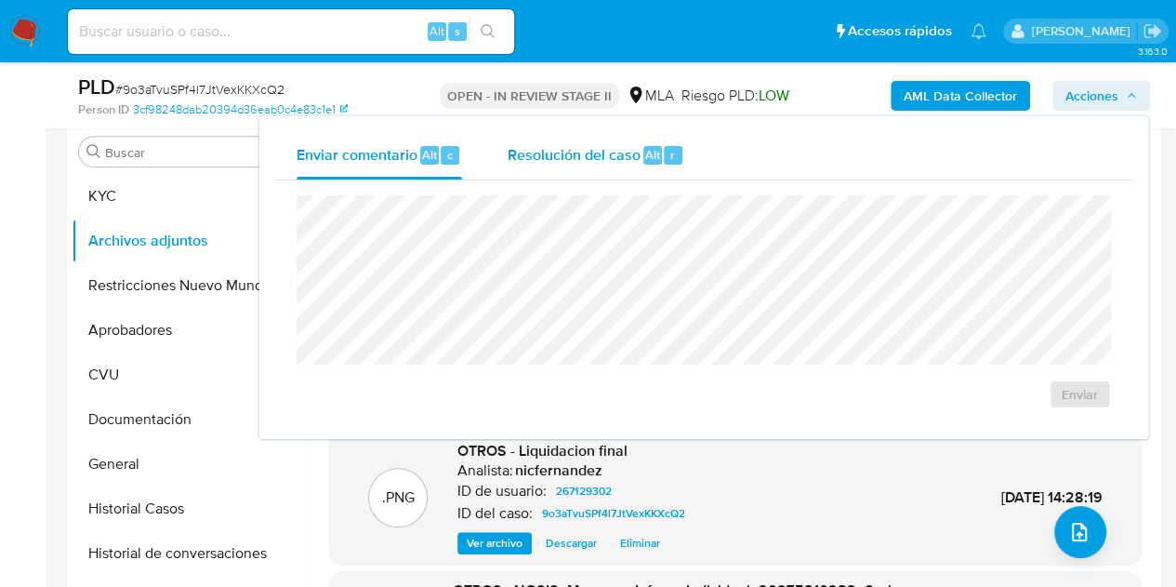
click at [619, 172] on div "Resolución del caso Alt r" at bounding box center [596, 155] width 178 height 48
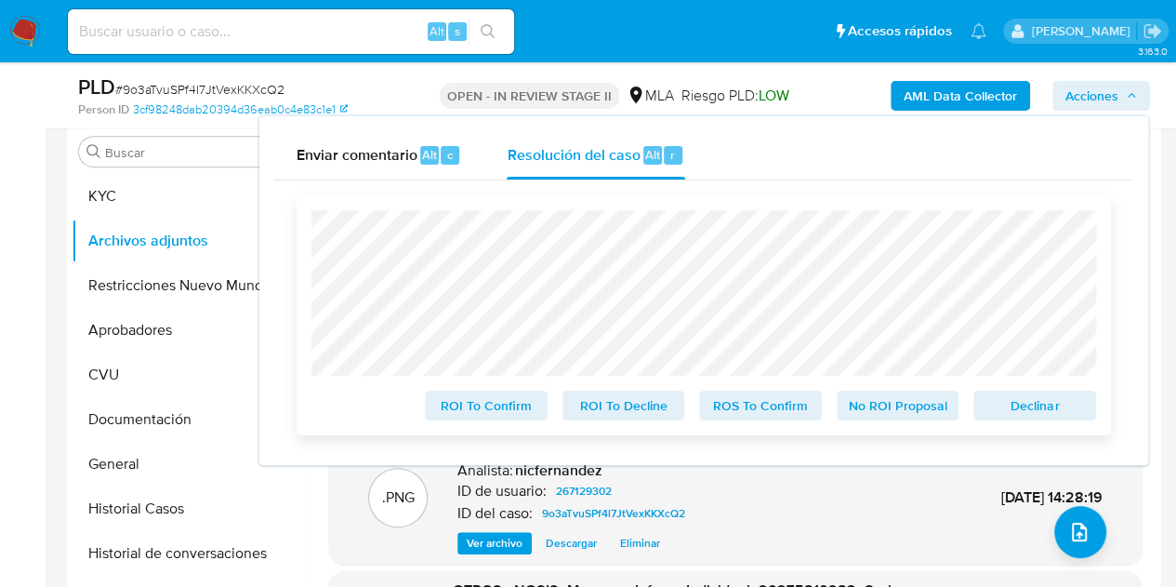
click at [1065, 418] on span "Declinar" at bounding box center [1034, 405] width 97 height 26
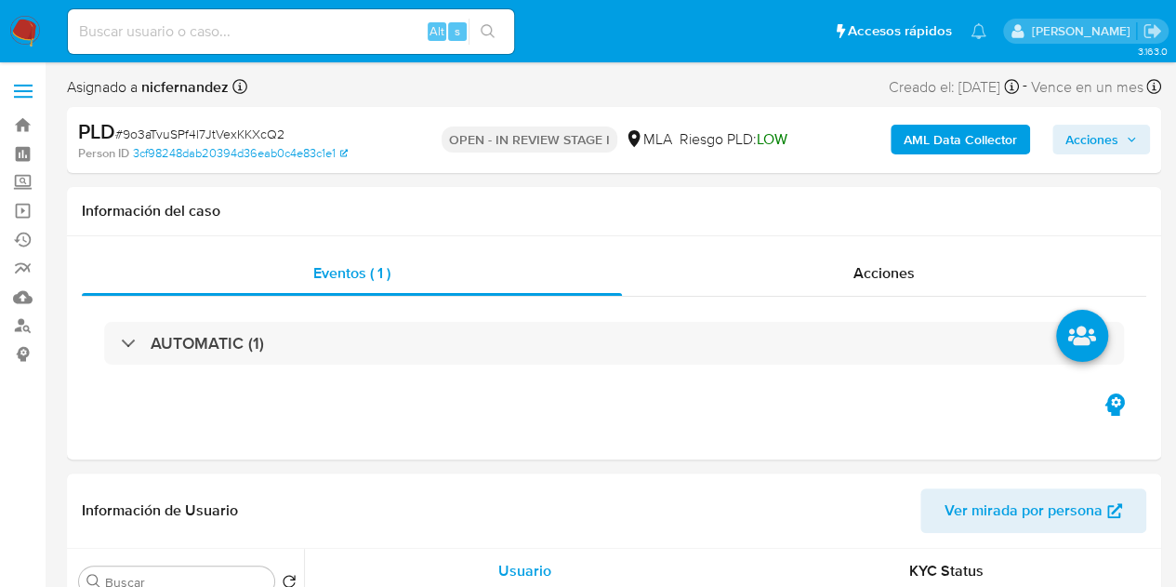
click at [1131, 148] on span "Acciones" at bounding box center [1101, 139] width 72 height 26
select select "10"
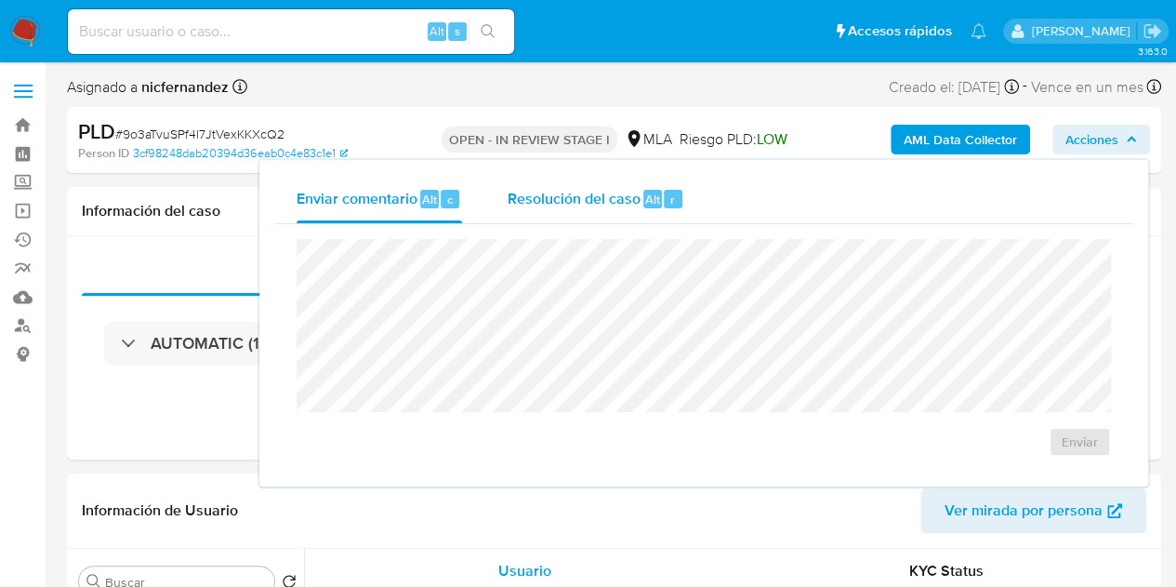
click at [593, 203] on span "Resolución del caso" at bounding box center [573, 198] width 133 height 21
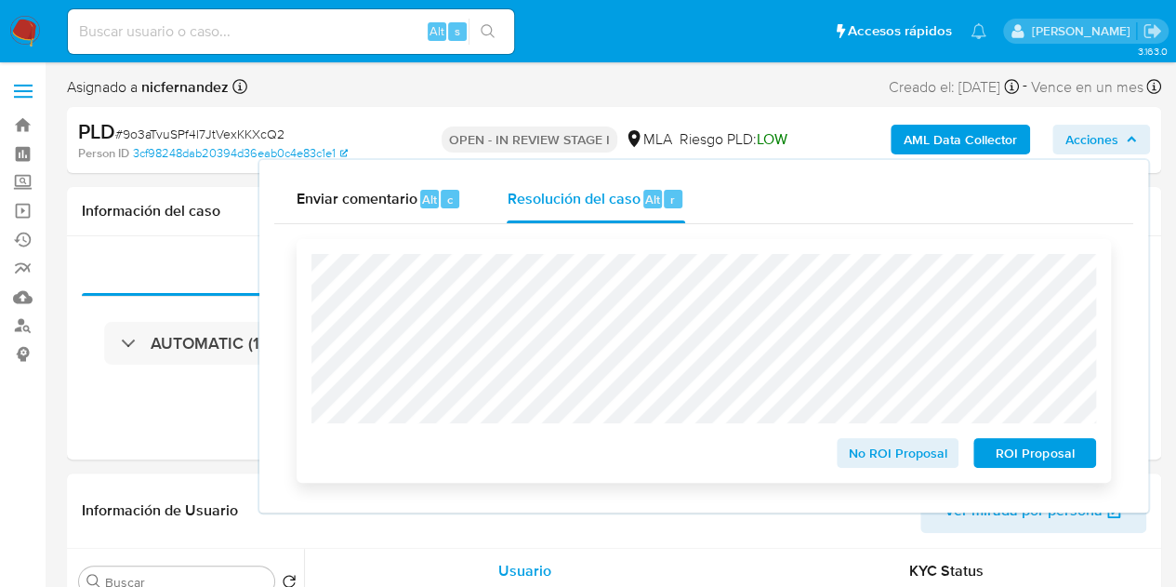
click at [1041, 460] on span "ROI Proposal" at bounding box center [1034, 453] width 97 height 26
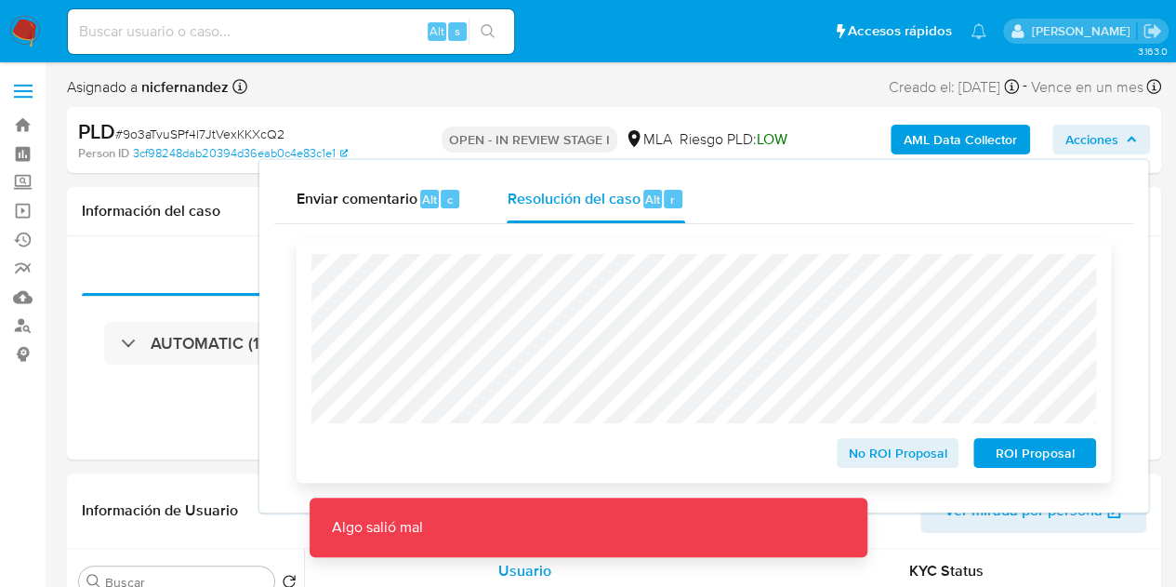
click at [1038, 459] on span "ROI Proposal" at bounding box center [1034, 453] width 97 height 26
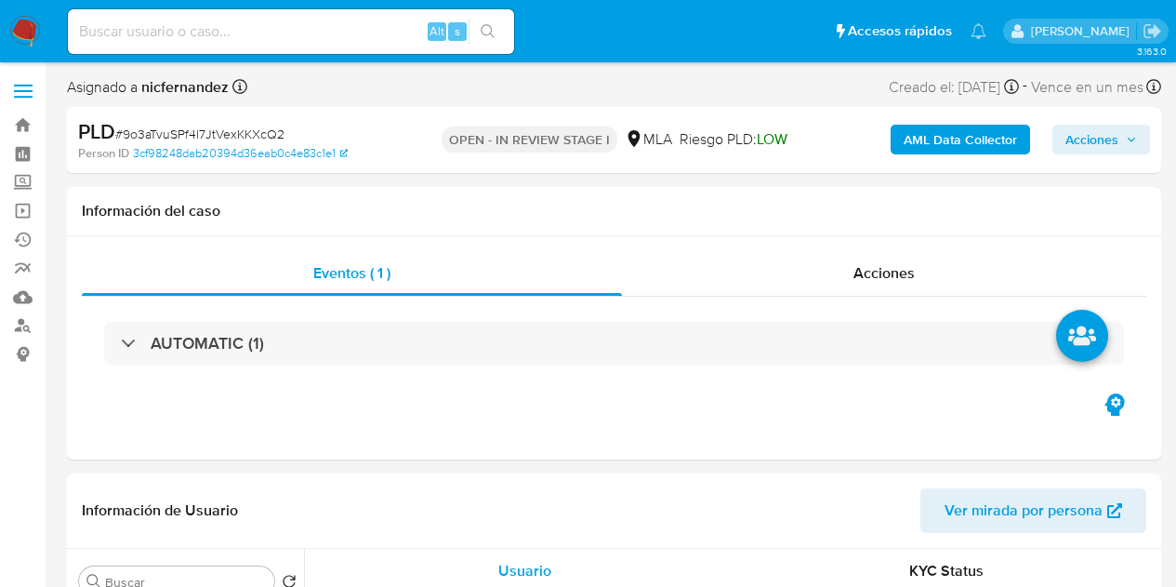
select select "10"
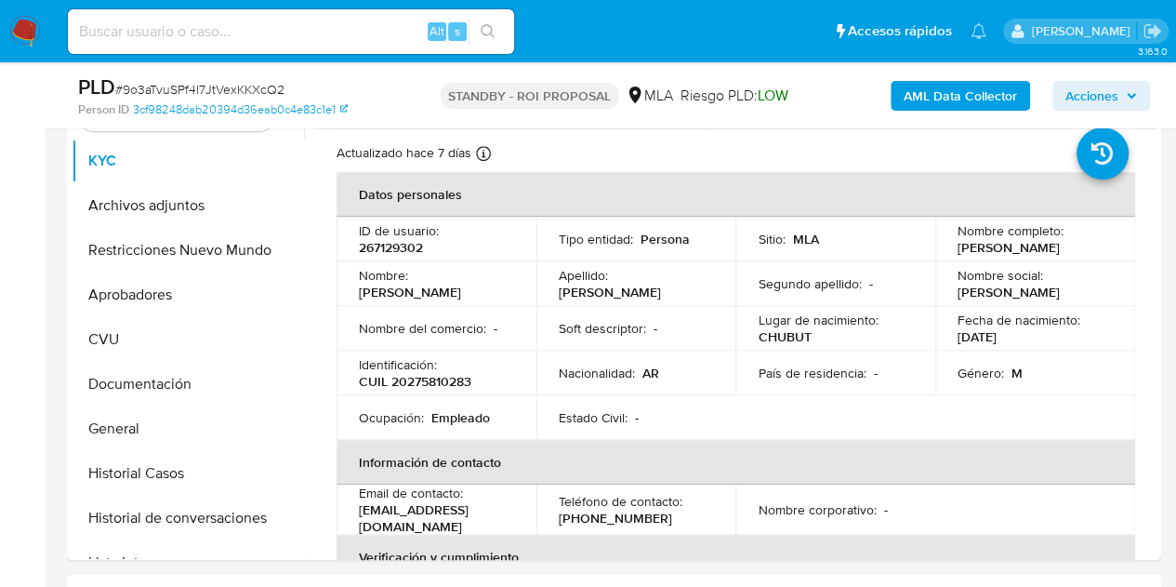
scroll to position [405, 0]
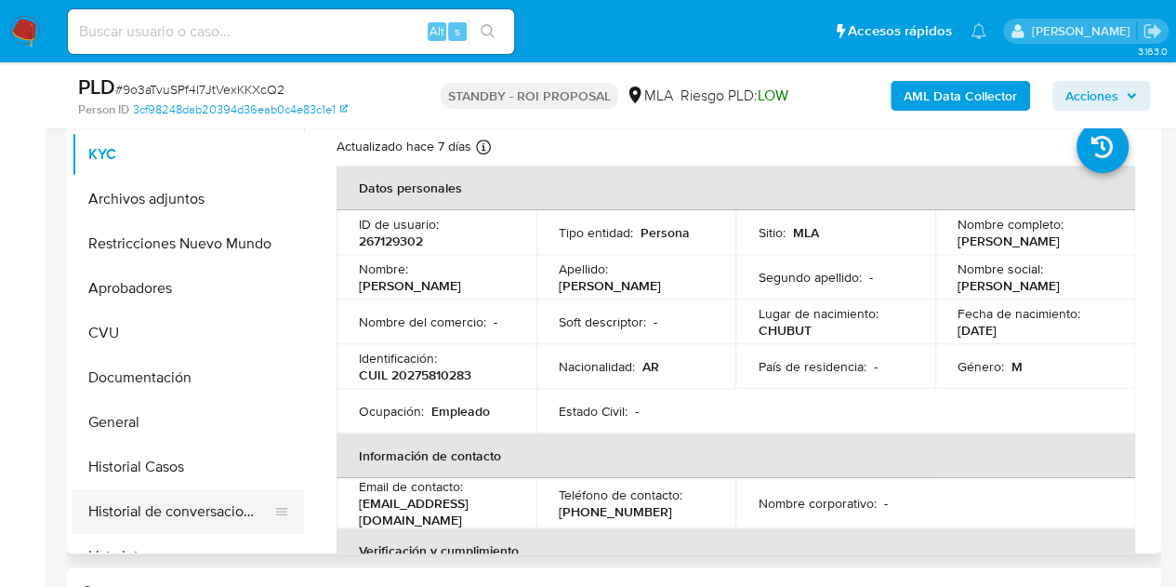
click at [137, 515] on button "Historial de conversaciones" at bounding box center [181, 511] width 218 height 45
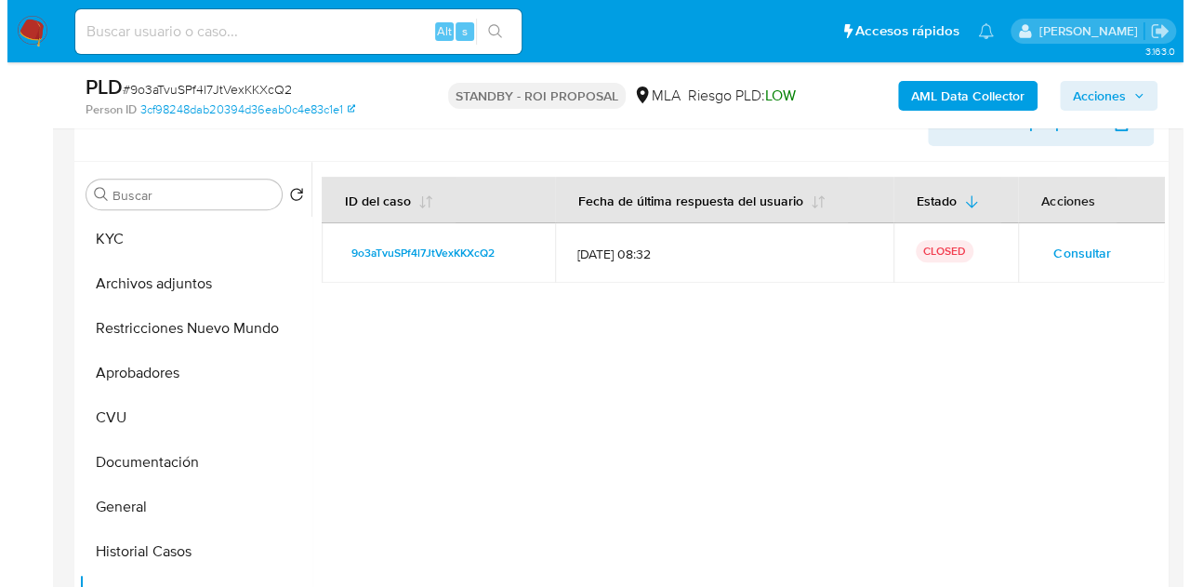
scroll to position [312, 0]
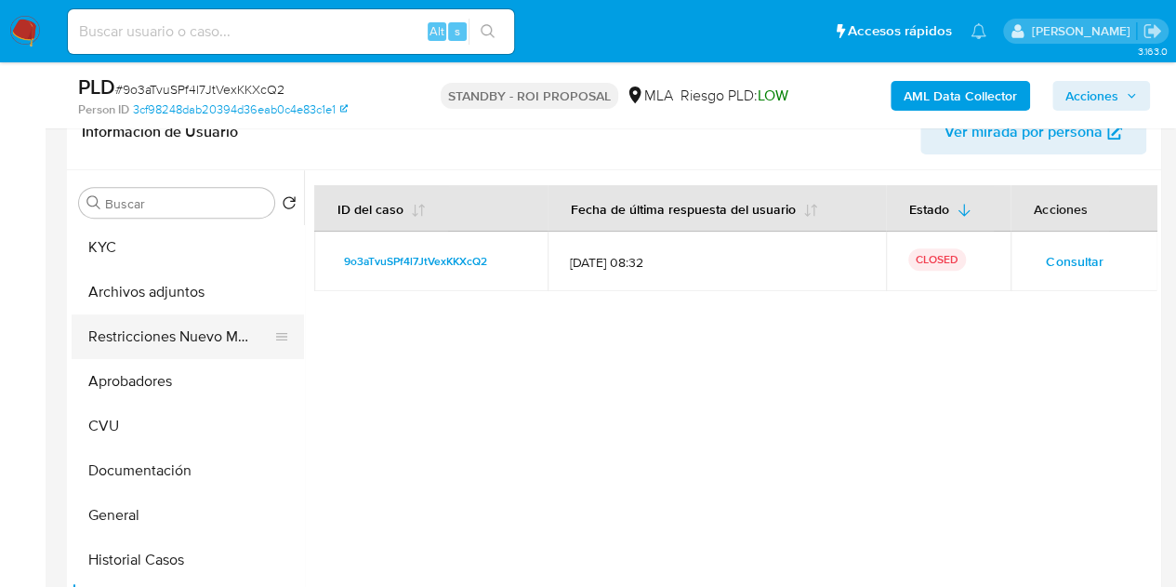
click at [127, 339] on button "Restricciones Nuevo Mundo" at bounding box center [181, 336] width 218 height 45
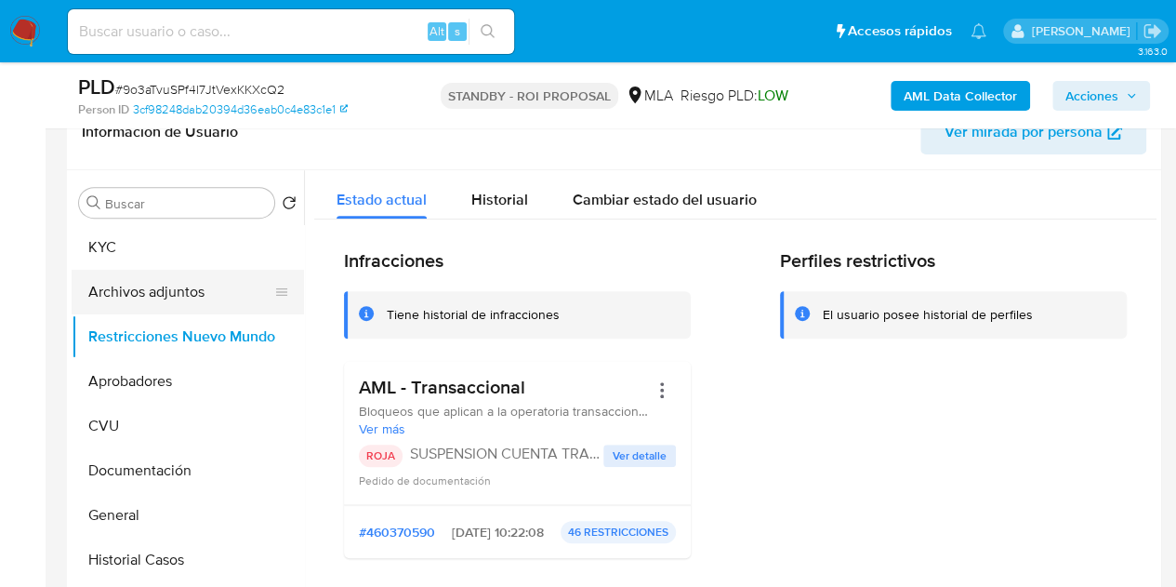
click at [126, 286] on button "Archivos adjuntos" at bounding box center [181, 292] width 218 height 45
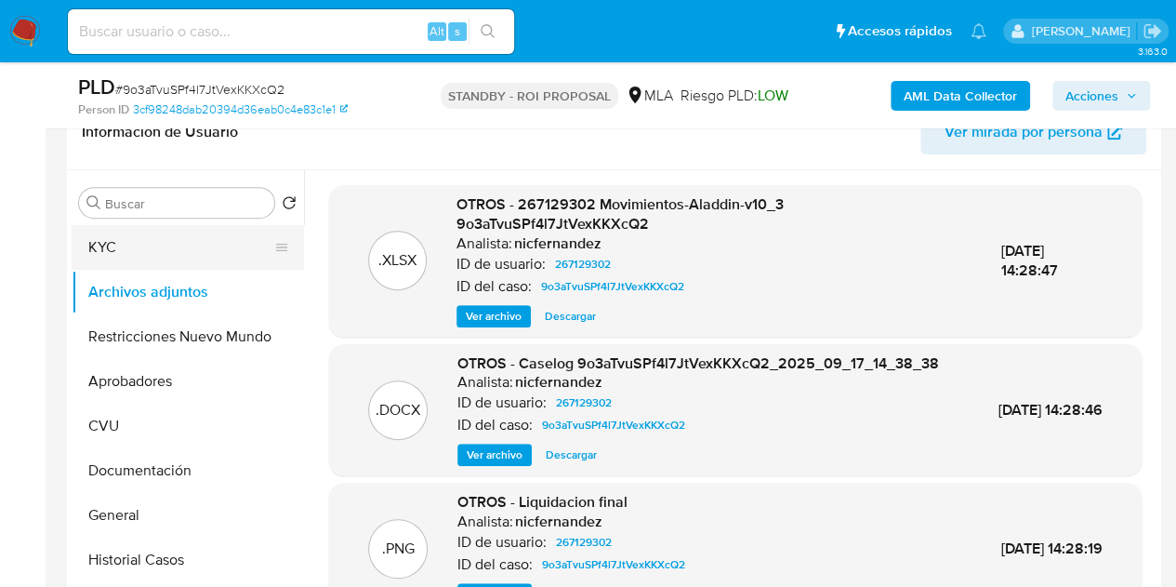
click at [129, 258] on button "KYC" at bounding box center [181, 247] width 218 height 45
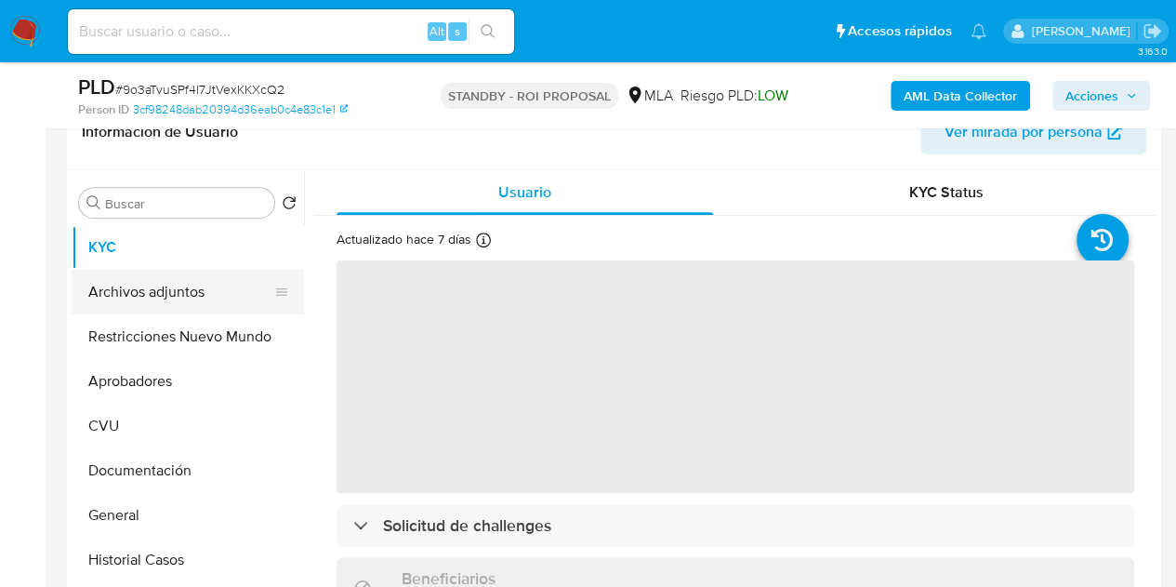
click at [150, 296] on button "Archivos adjuntos" at bounding box center [181, 292] width 218 height 45
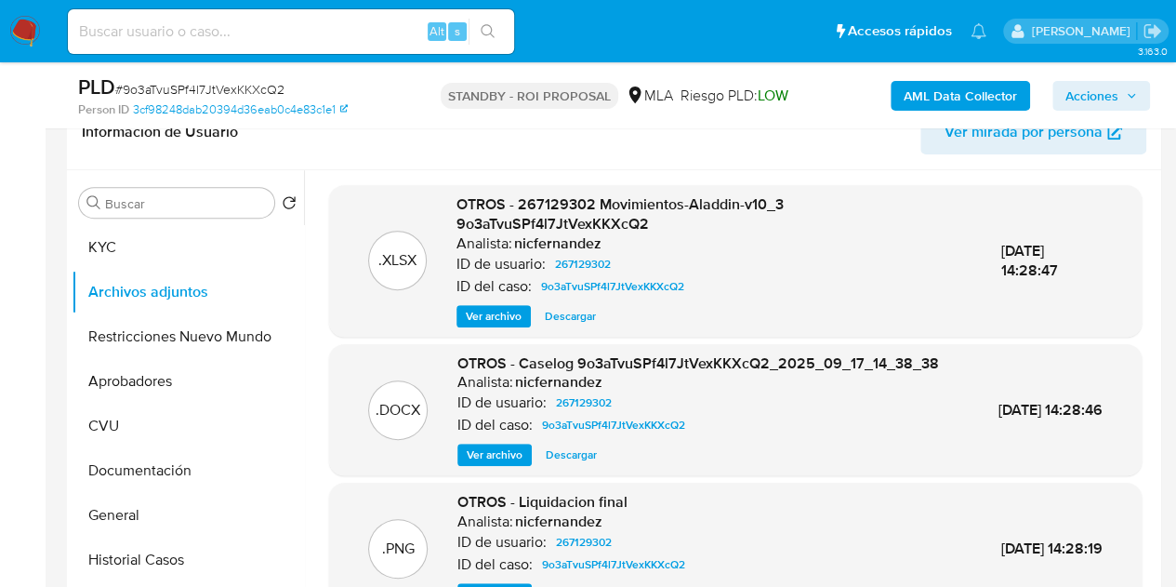
click at [487, 464] on span "Ver archivo" at bounding box center [495, 454] width 56 height 19
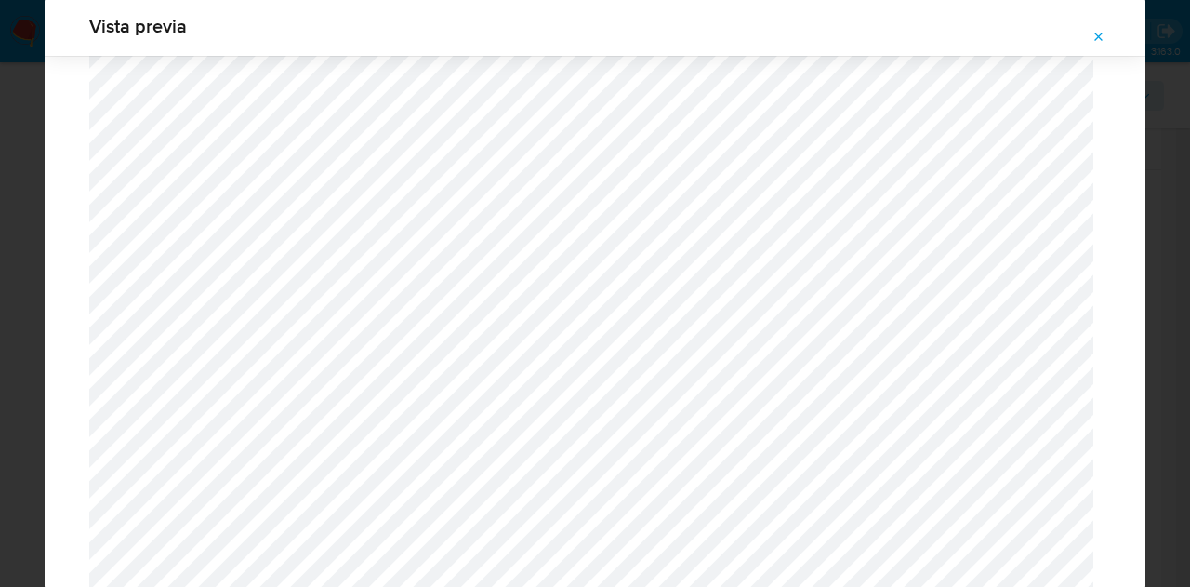
scroll to position [1636, 0]
click at [1096, 35] on icon "Attachment preview" at bounding box center [1098, 37] width 15 height 15
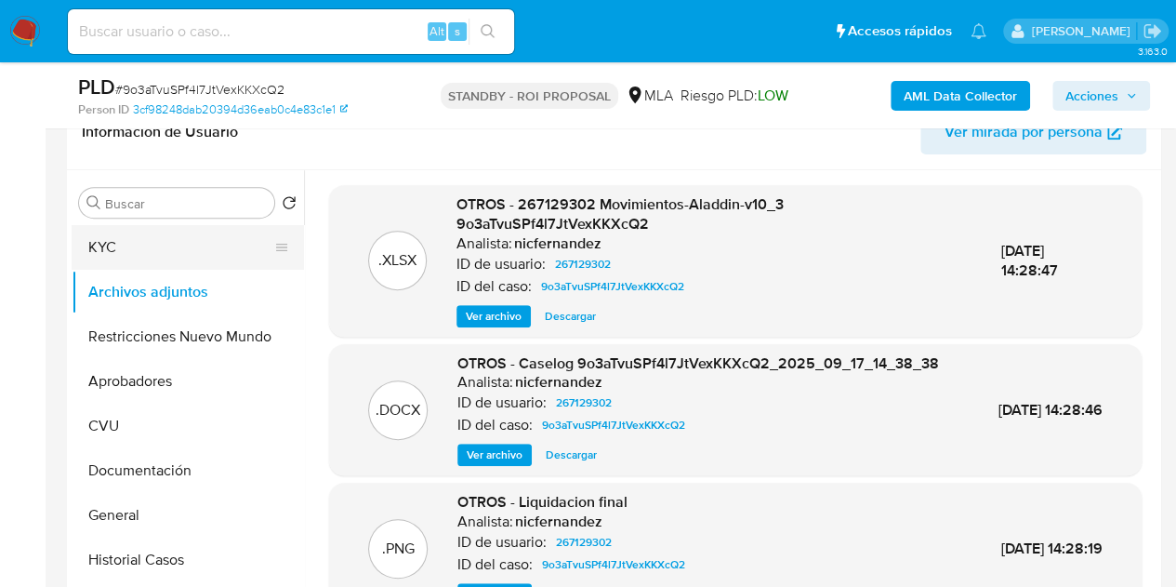
click at [180, 250] on button "KYC" at bounding box center [181, 247] width 218 height 45
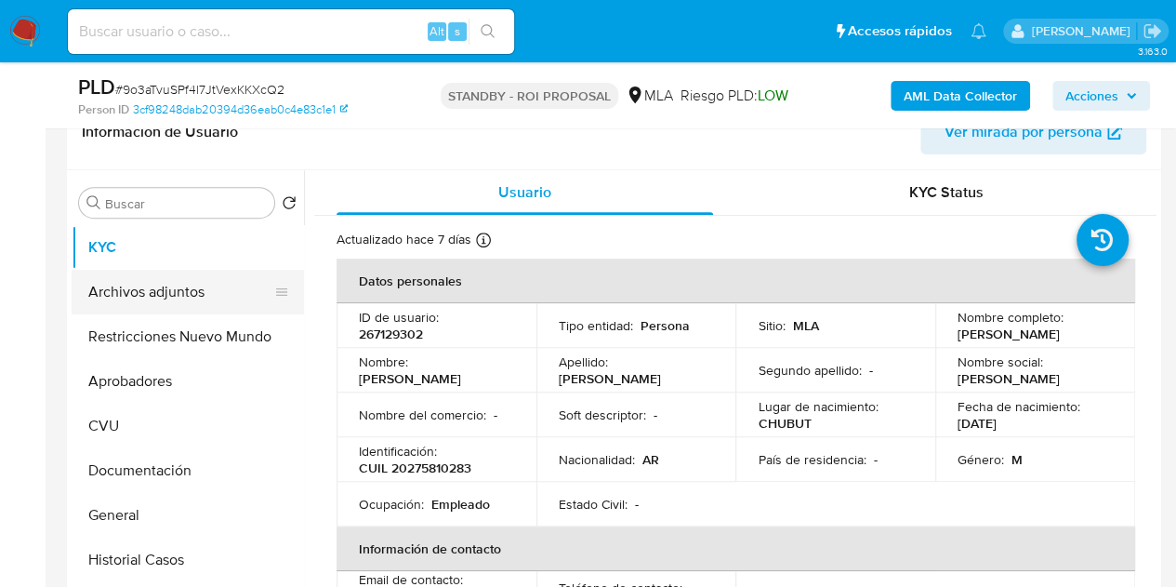
click at [147, 306] on button "Archivos adjuntos" at bounding box center [181, 292] width 218 height 45
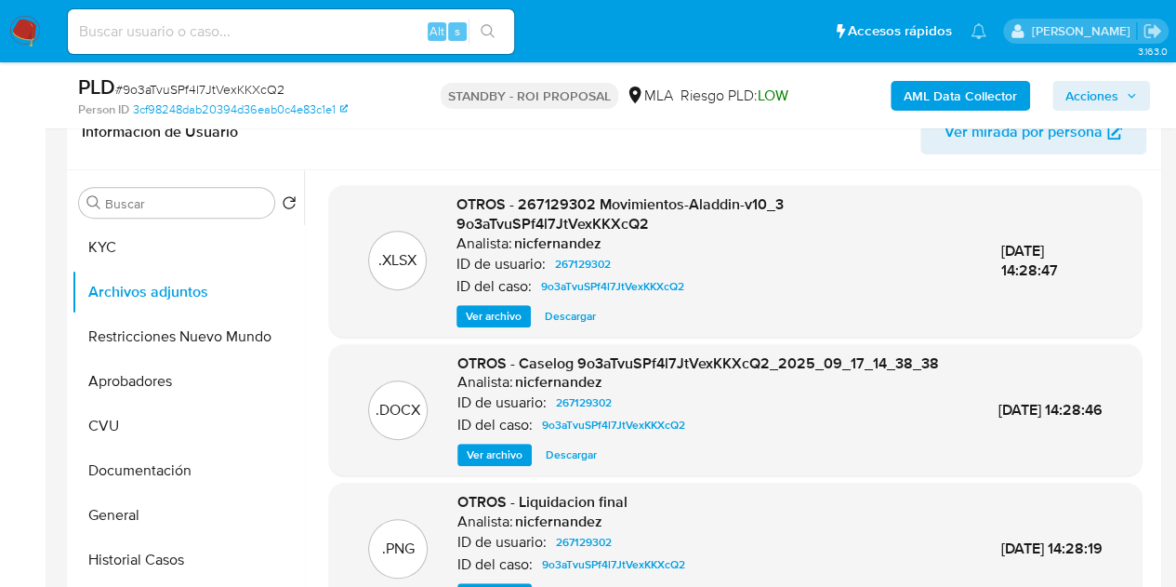
click at [478, 464] on span "Ver archivo" at bounding box center [495, 454] width 56 height 19
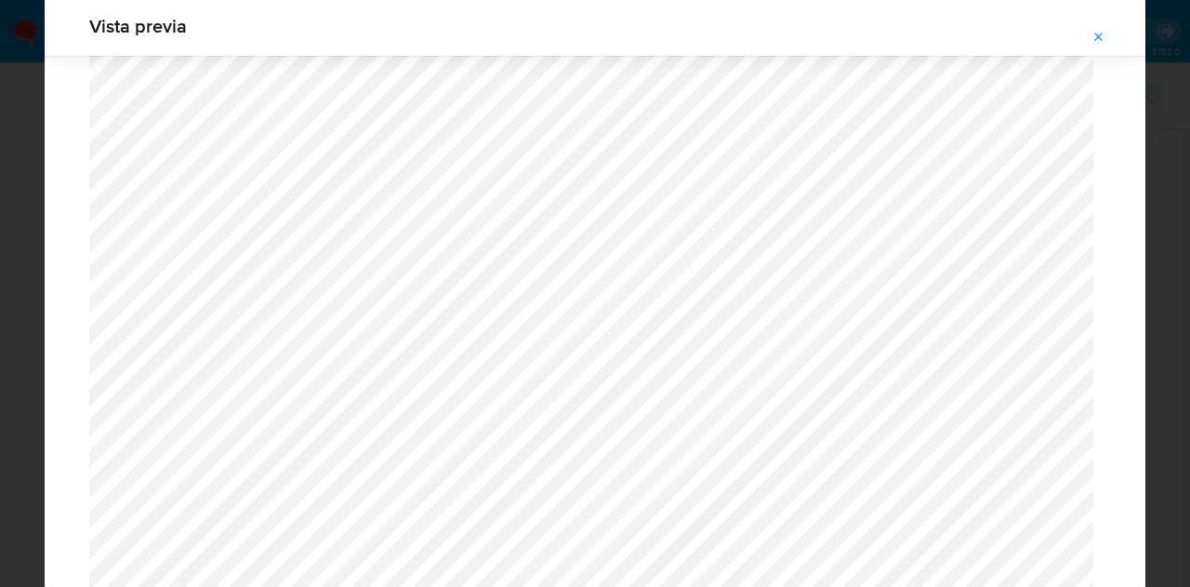
scroll to position [1329, 0]
click at [1114, 38] on button "Attachment preview" at bounding box center [1098, 37] width 41 height 30
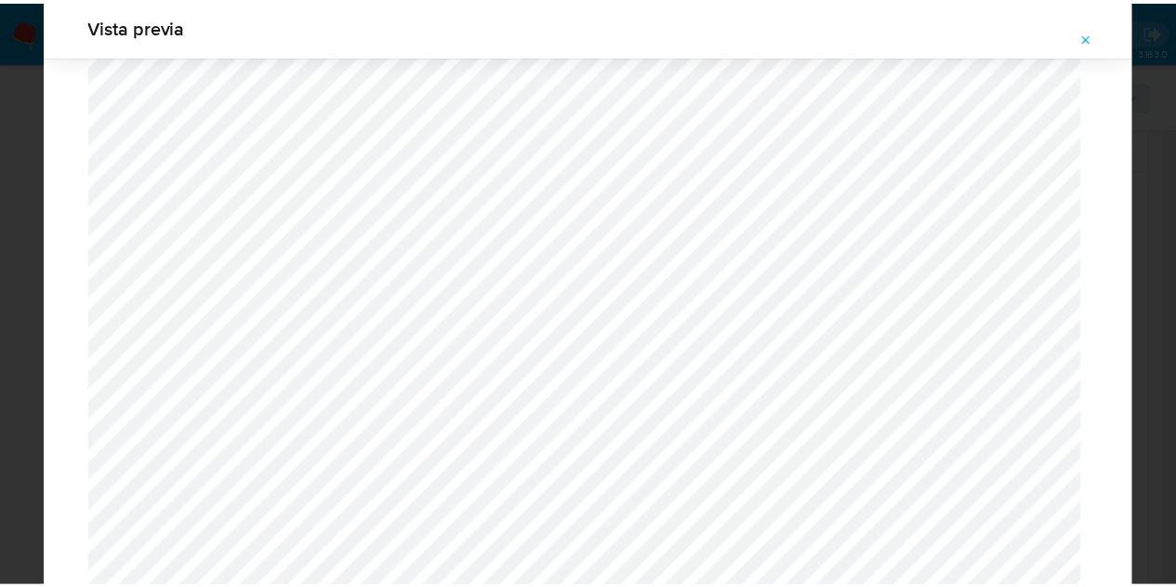
scroll to position [59, 0]
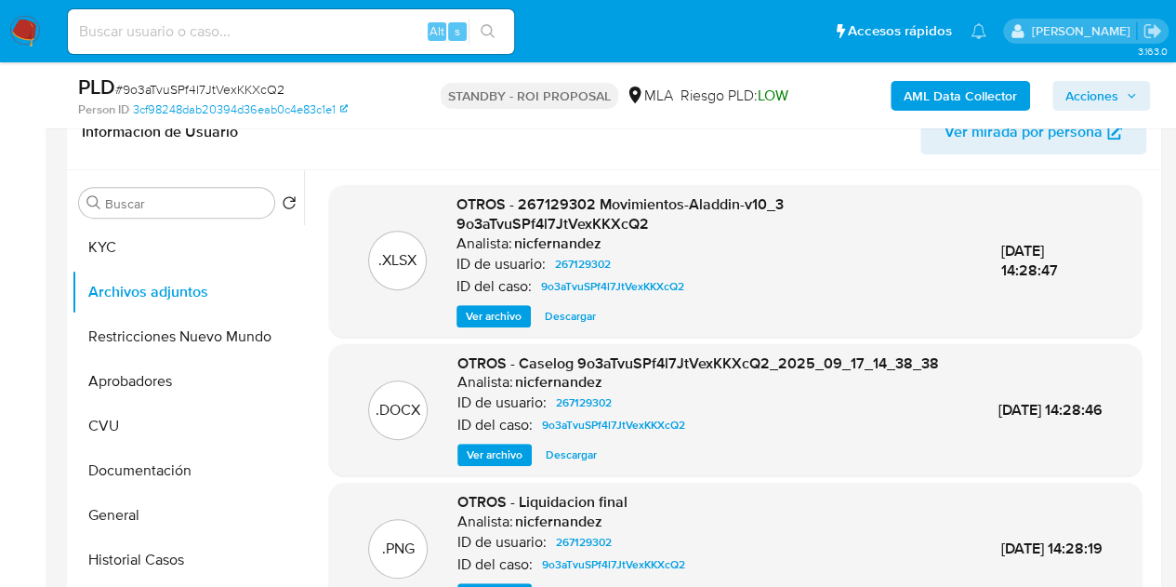
click at [439, 194] on div ".XLSX OTROS - 267129302 Movimientos-Aladdin-v10_3 9o3aTvuSPf4l7JtVexKKXcQ2 Anal…" at bounding box center [735, 260] width 794 height 133
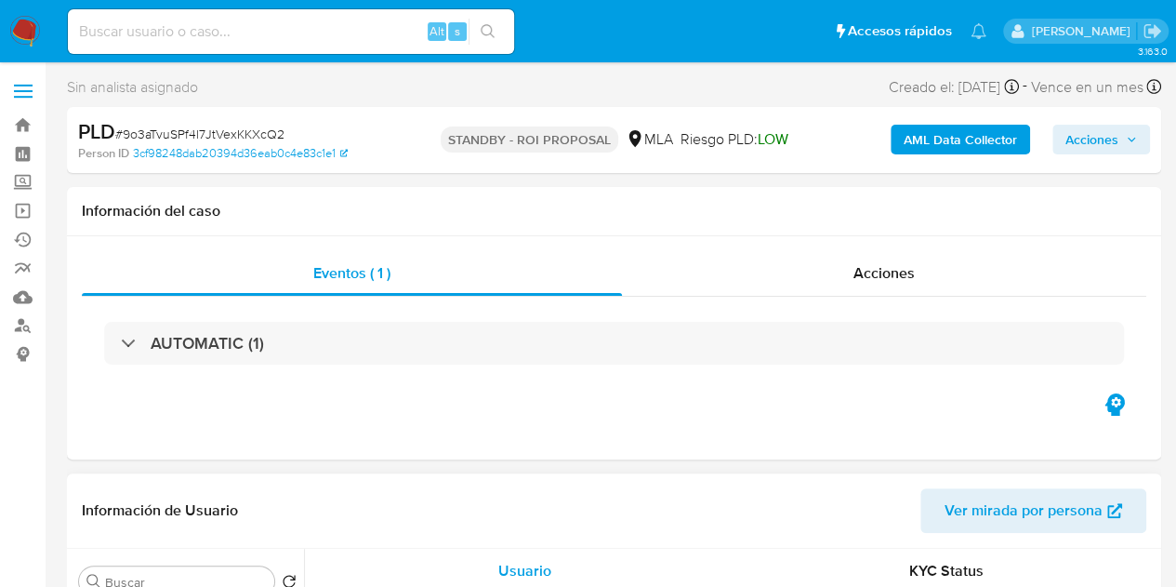
select select "10"
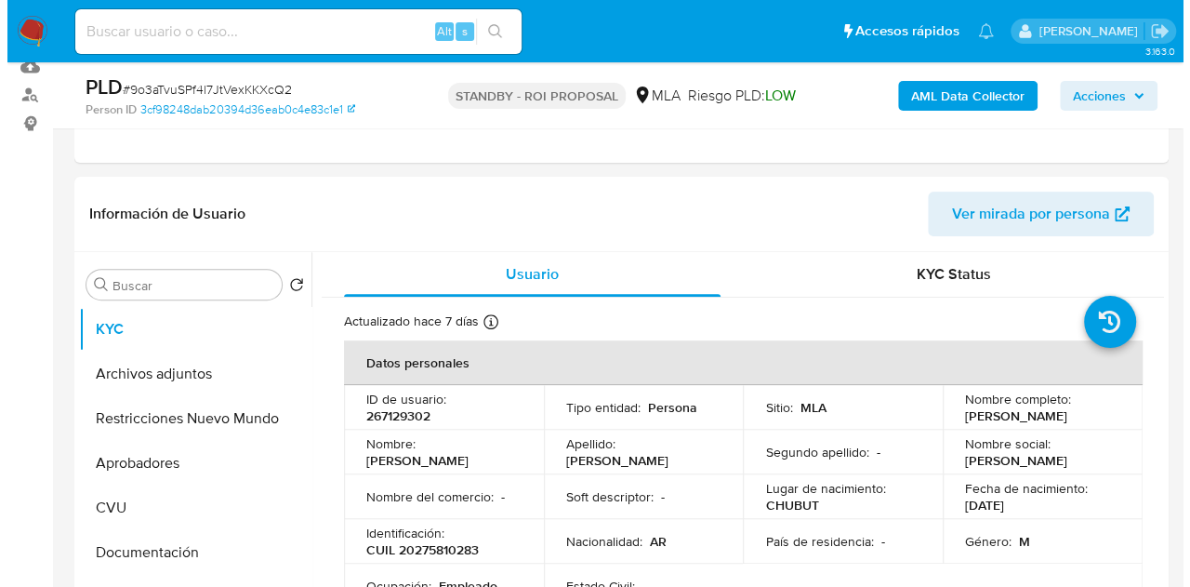
scroll to position [286, 0]
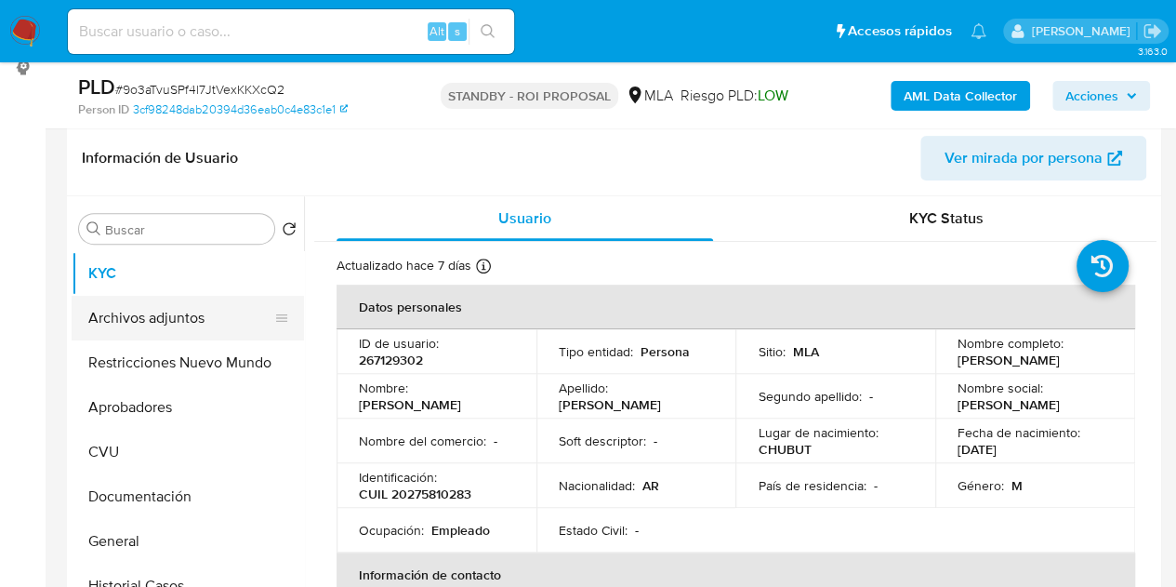
click at [181, 320] on button "Archivos adjuntos" at bounding box center [181, 318] width 218 height 45
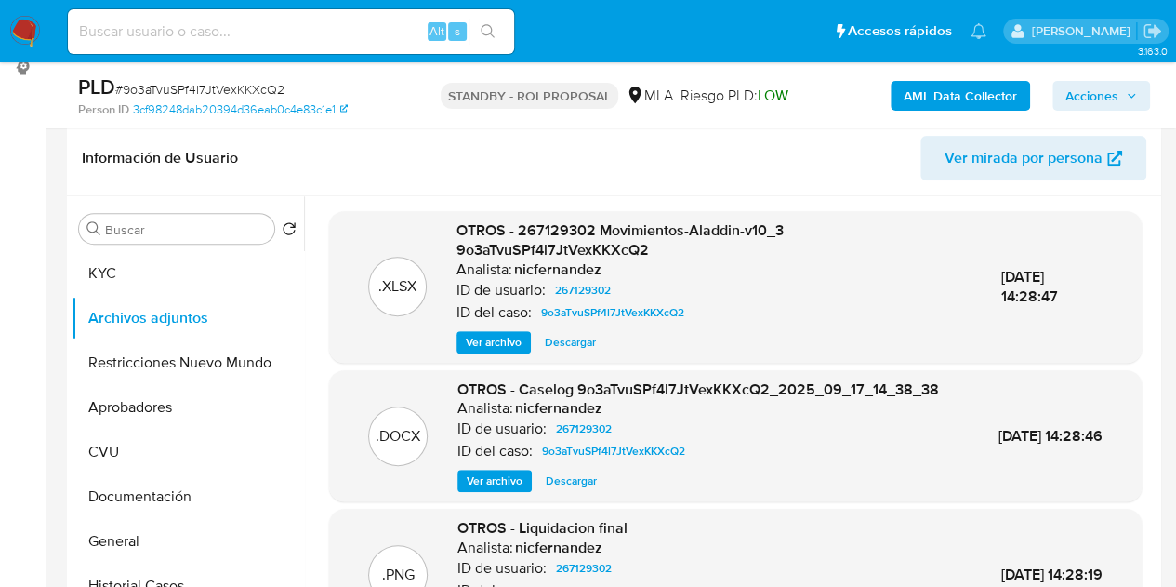
click at [478, 490] on span "Ver archivo" at bounding box center [495, 480] width 56 height 19
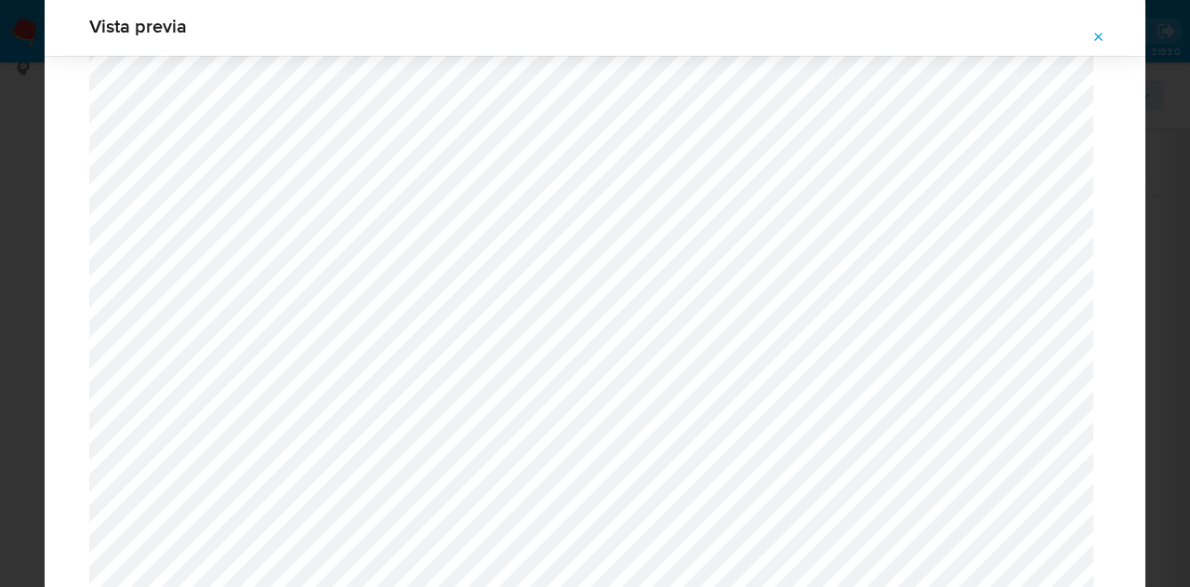
scroll to position [1995, 0]
click at [1101, 30] on icon "Attachment preview" at bounding box center [1098, 37] width 15 height 15
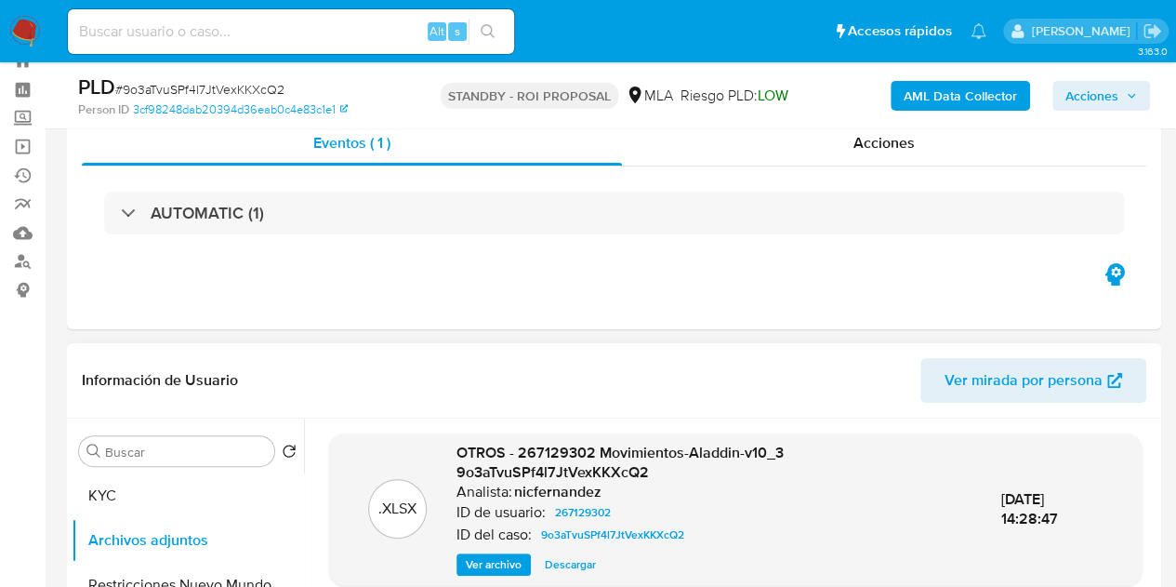
scroll to position [33, 0]
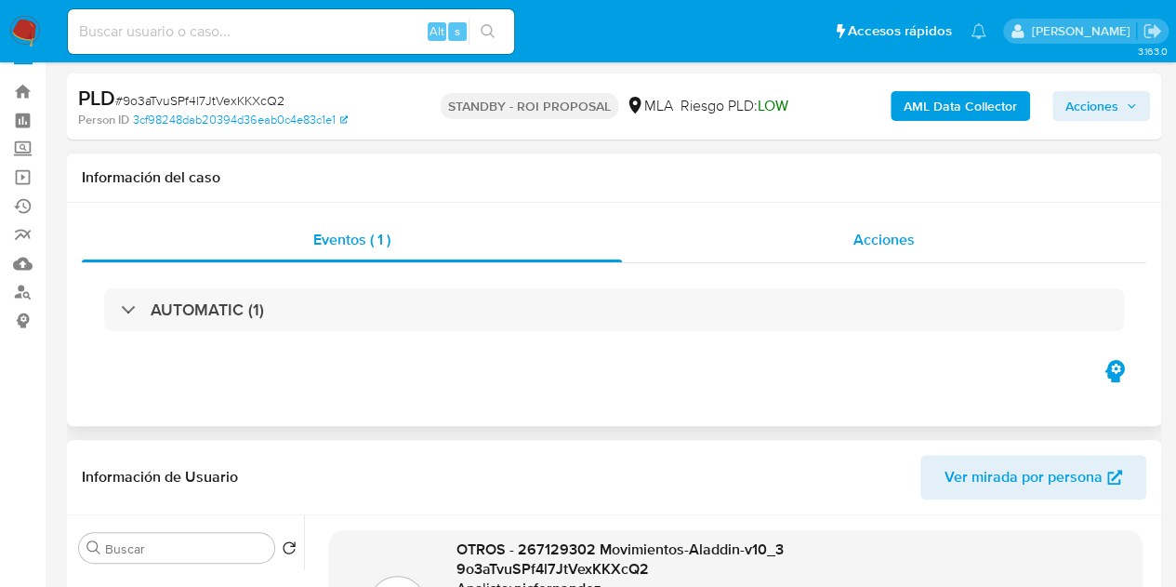
click at [811, 218] on div "Acciones" at bounding box center [884, 240] width 524 height 45
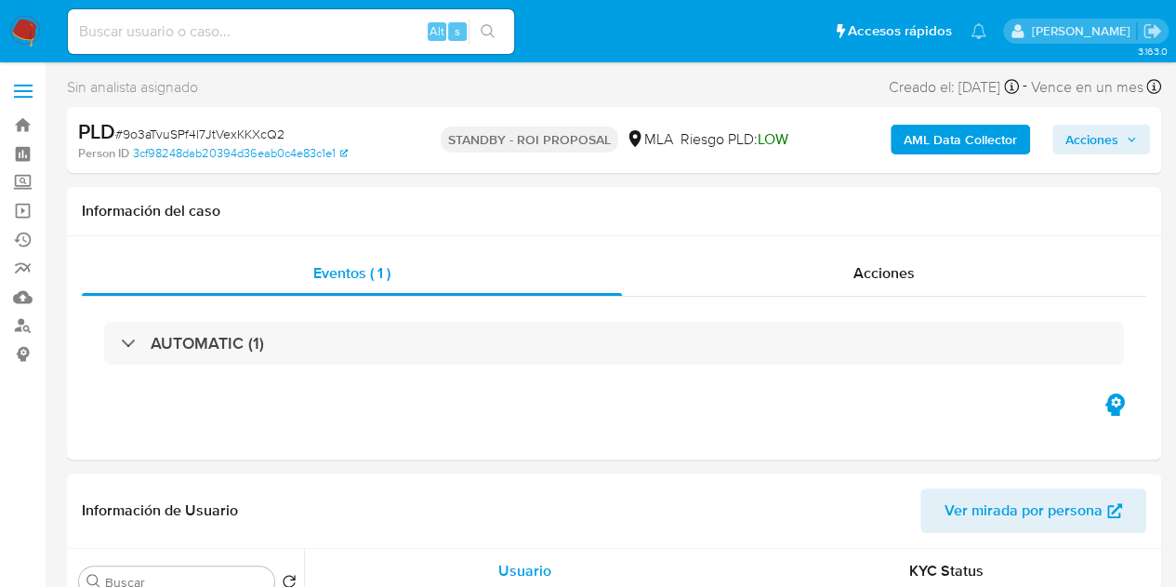
select select "10"
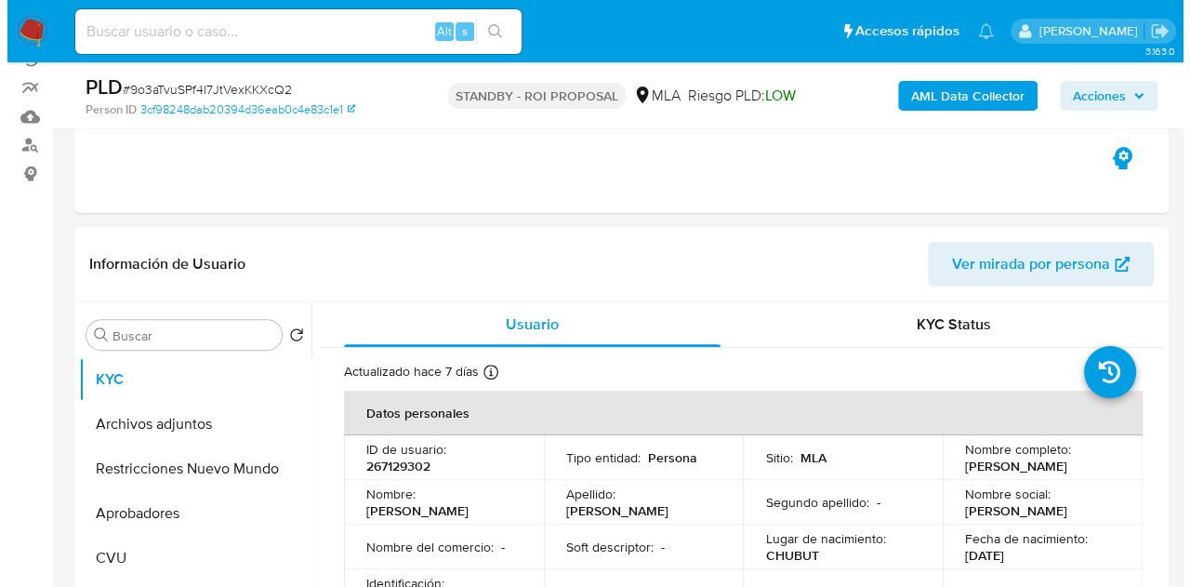
scroll to position [258, 0]
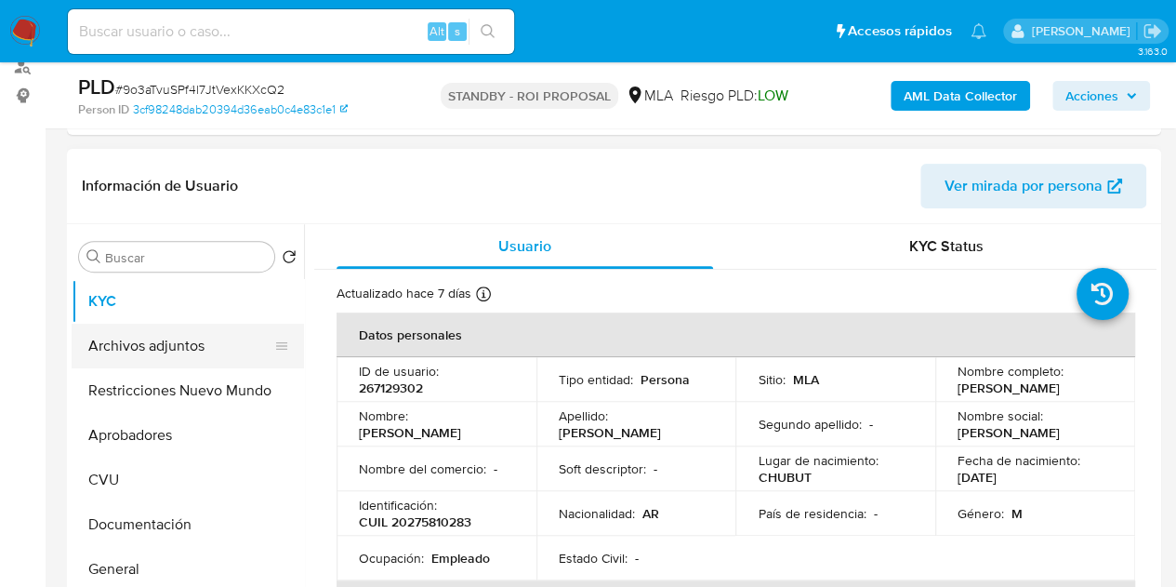
click at [158, 345] on button "Archivos adjuntos" at bounding box center [181, 346] width 218 height 45
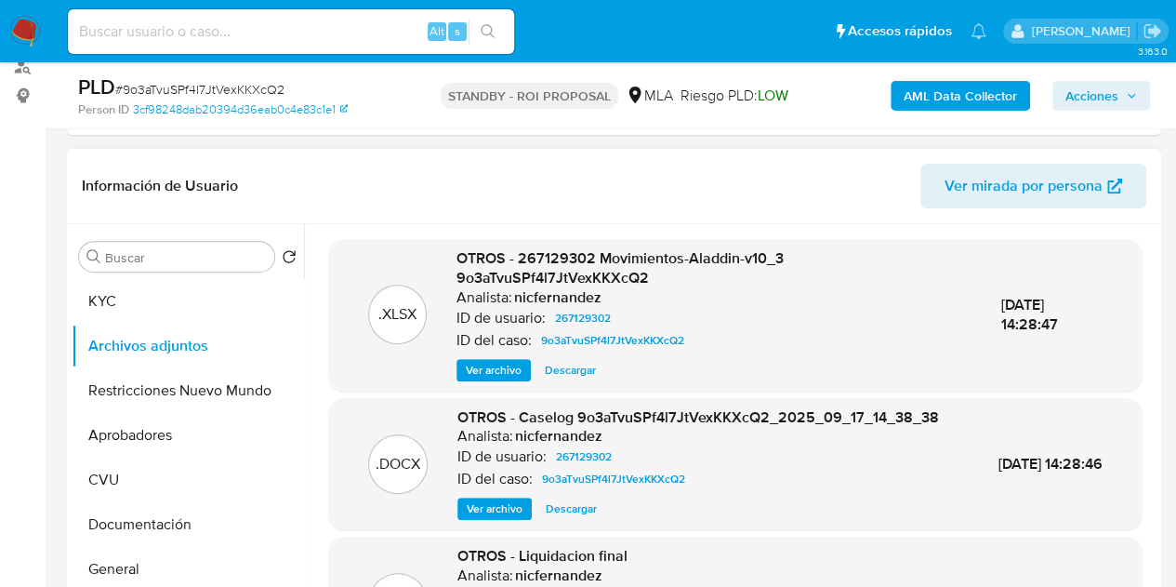
click at [491, 518] on span "Ver archivo" at bounding box center [495, 508] width 56 height 19
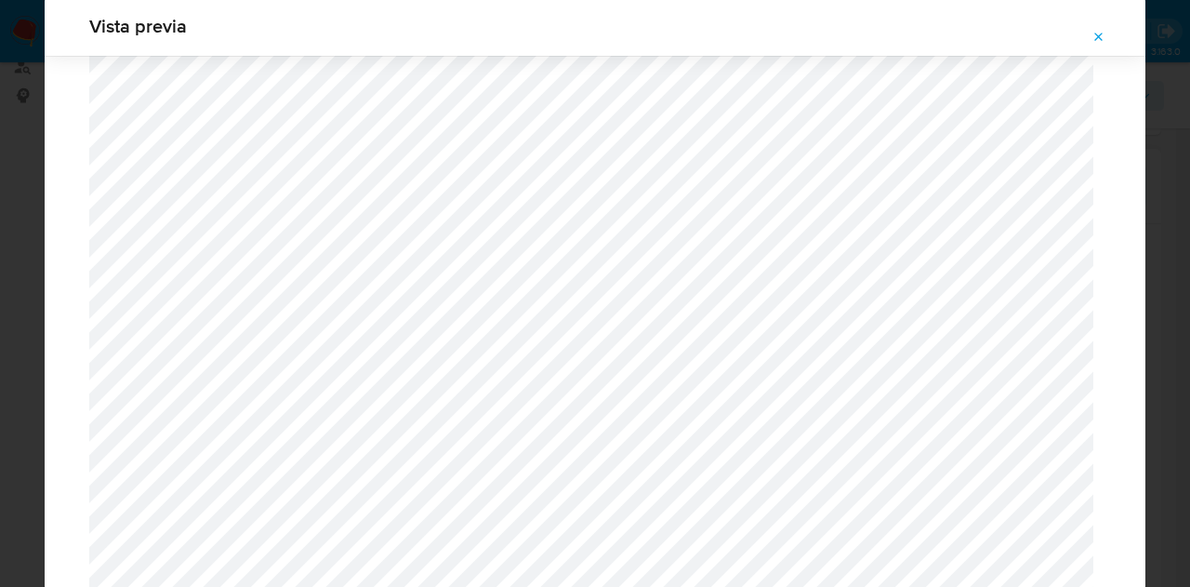
scroll to position [1878, 0]
click at [1108, 40] on button "Attachment preview" at bounding box center [1098, 37] width 41 height 30
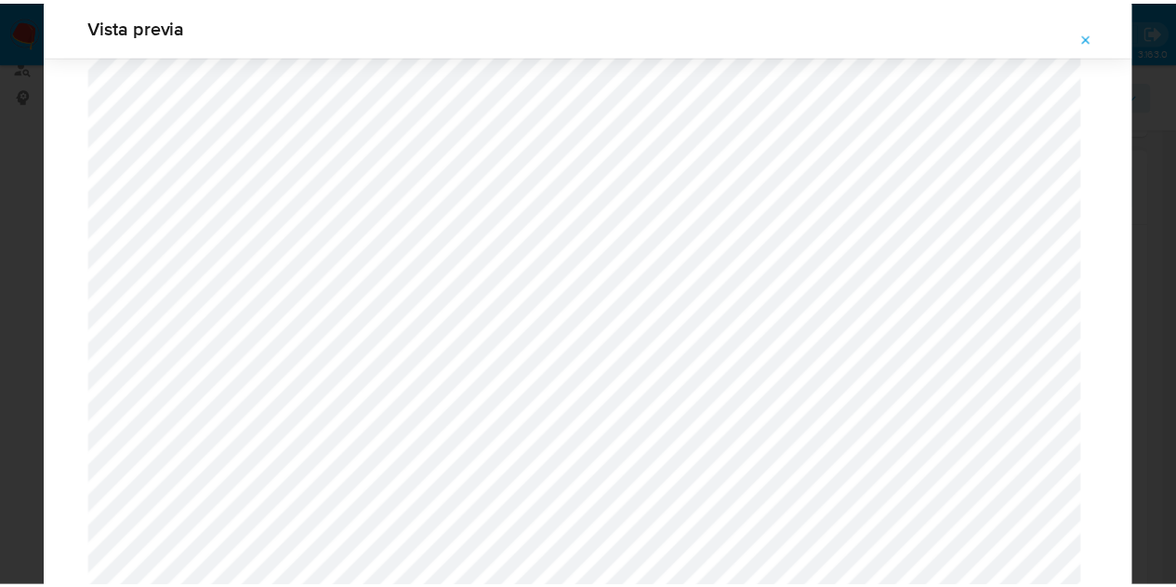
scroll to position [59, 0]
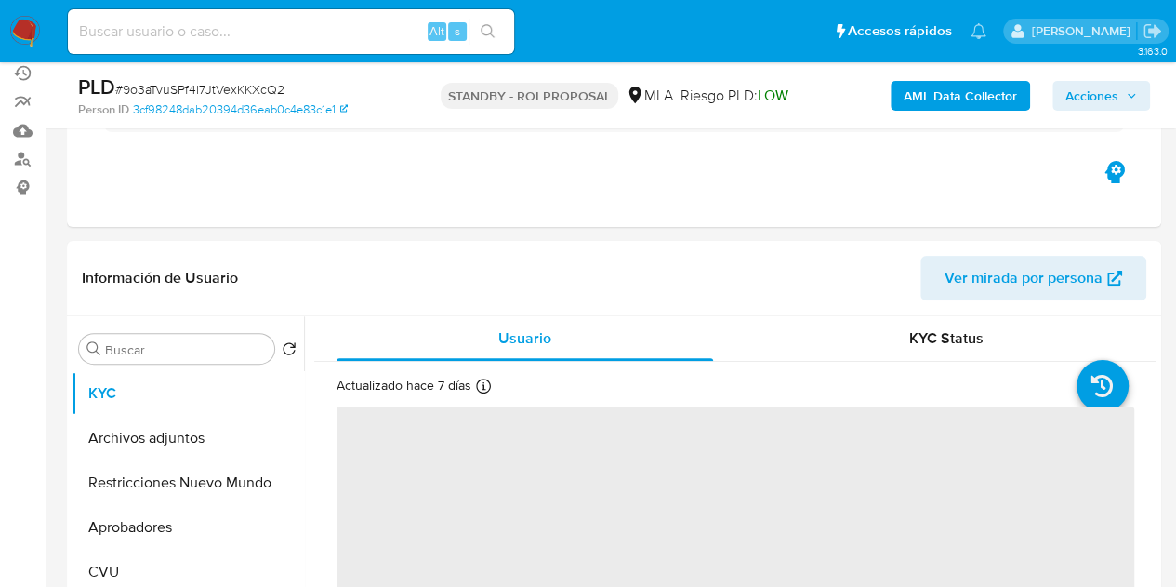
scroll to position [255, 0]
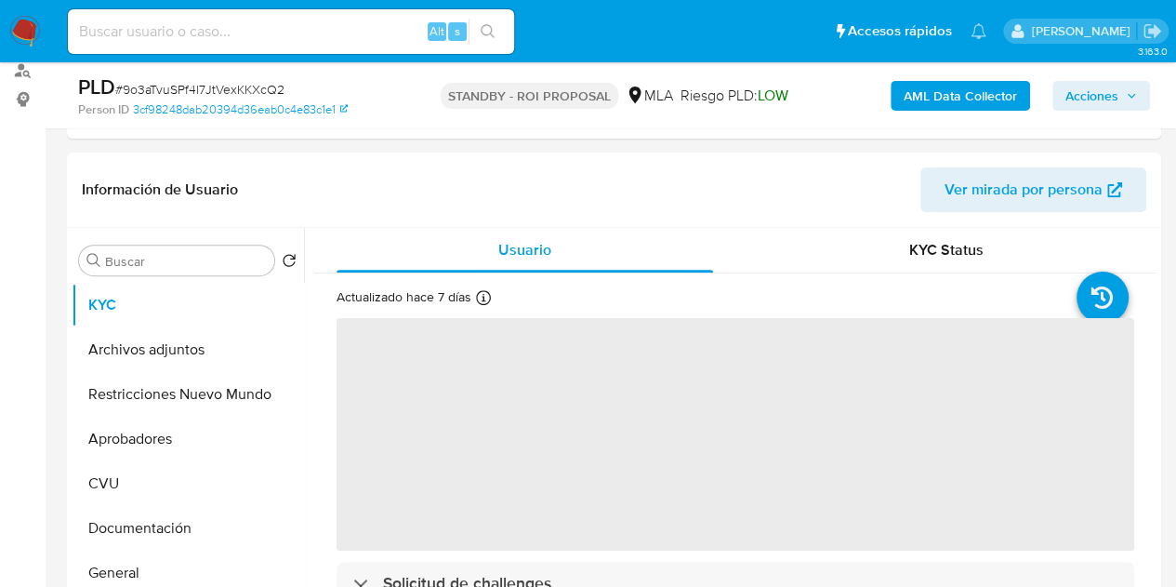
select select "10"
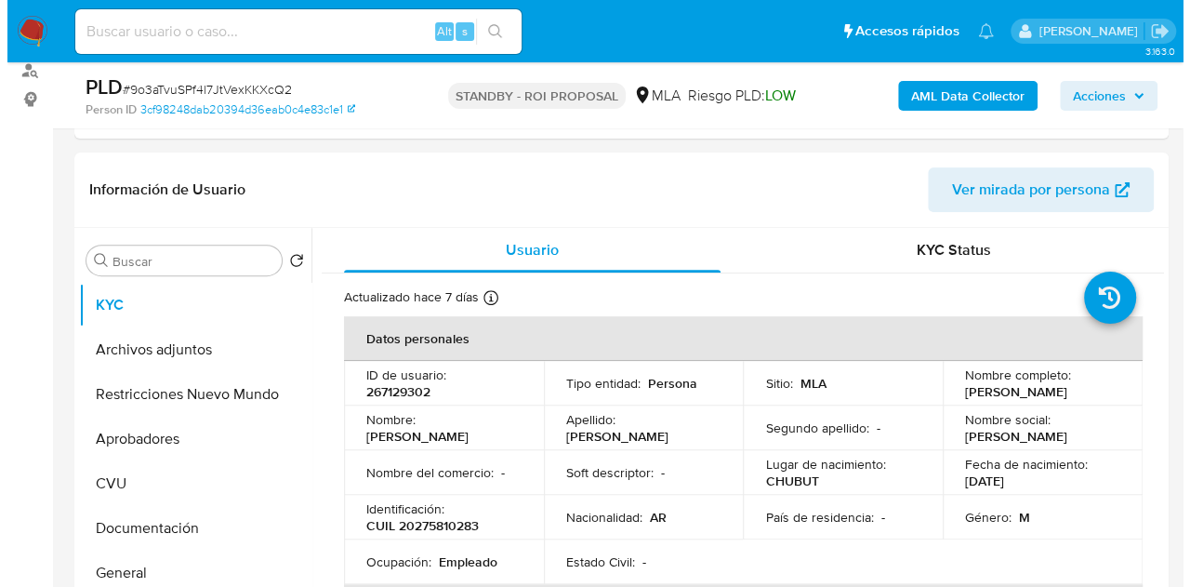
scroll to position [309, 0]
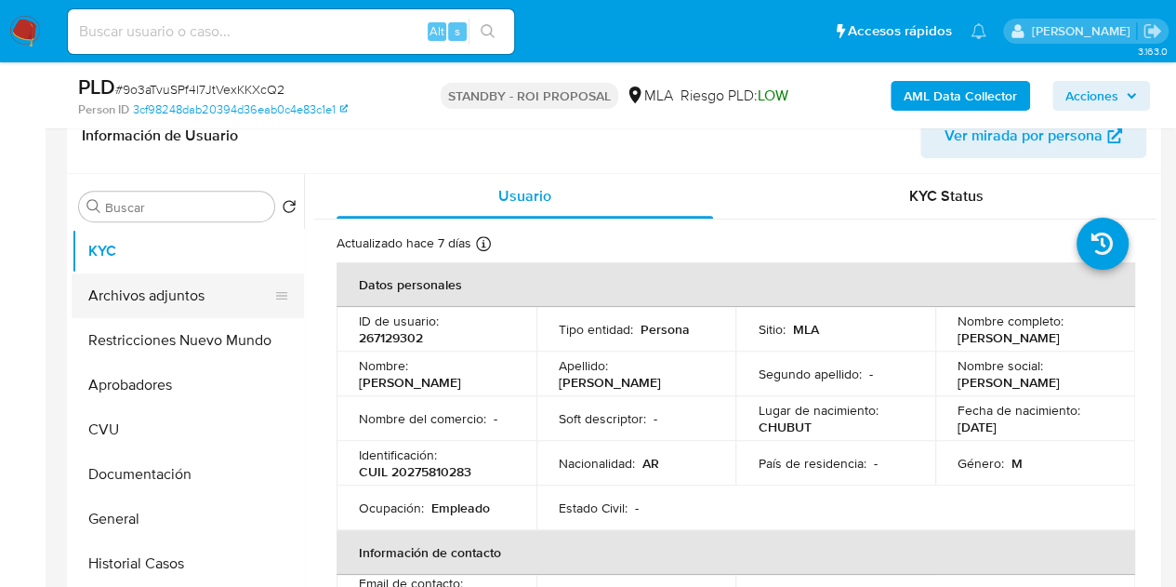
click at [143, 302] on button "Archivos adjuntos" at bounding box center [181, 295] width 218 height 45
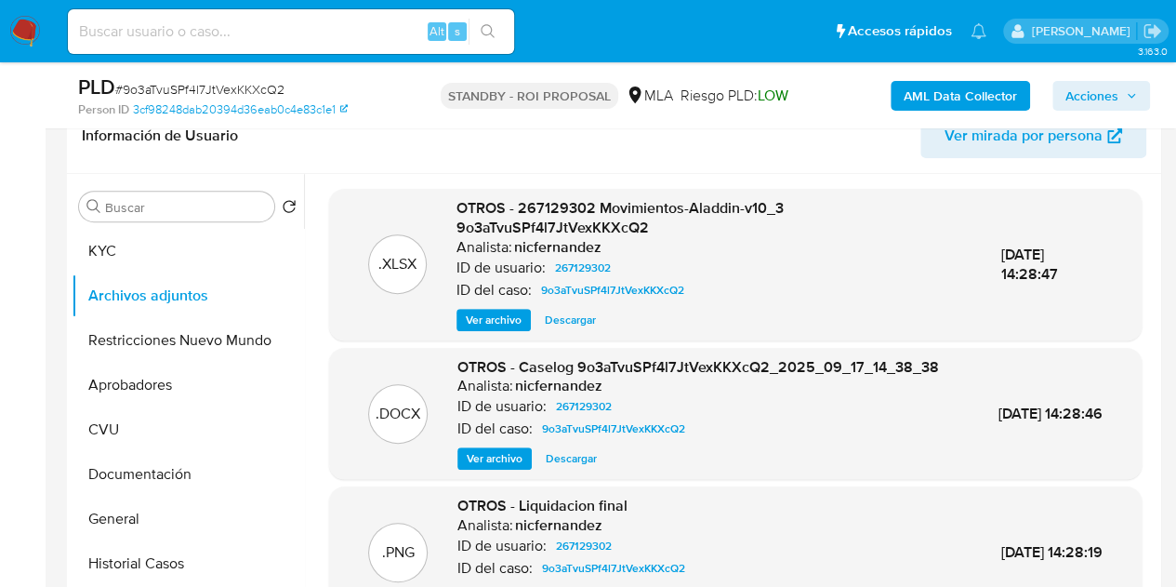
click at [483, 468] on span "Ver archivo" at bounding box center [495, 458] width 56 height 19
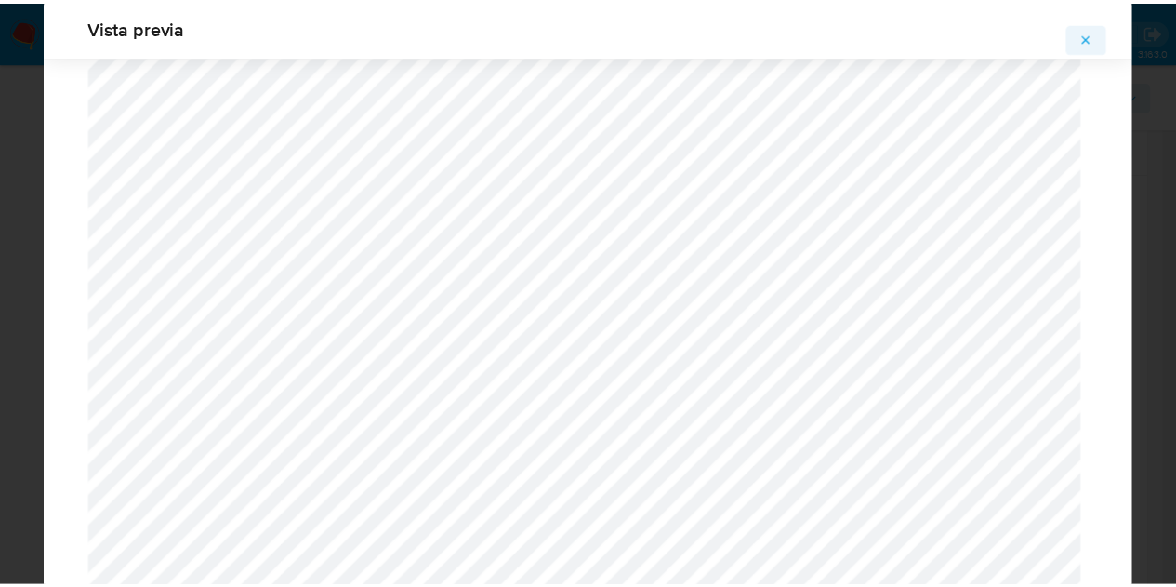
scroll to position [0, 0]
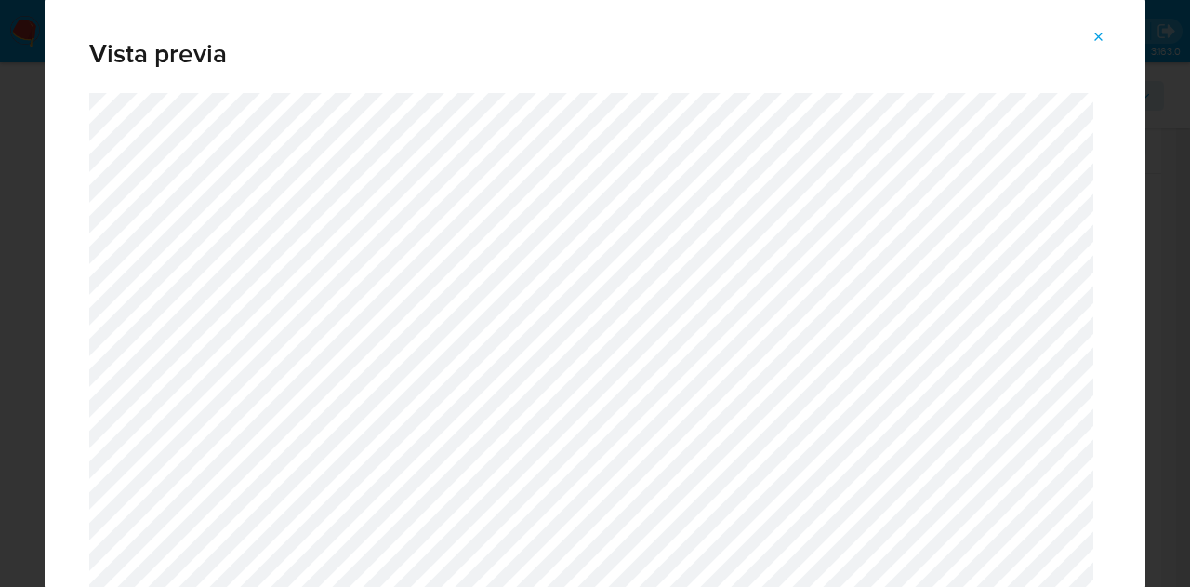
click at [1101, 36] on icon "Attachment preview" at bounding box center [1098, 37] width 15 height 15
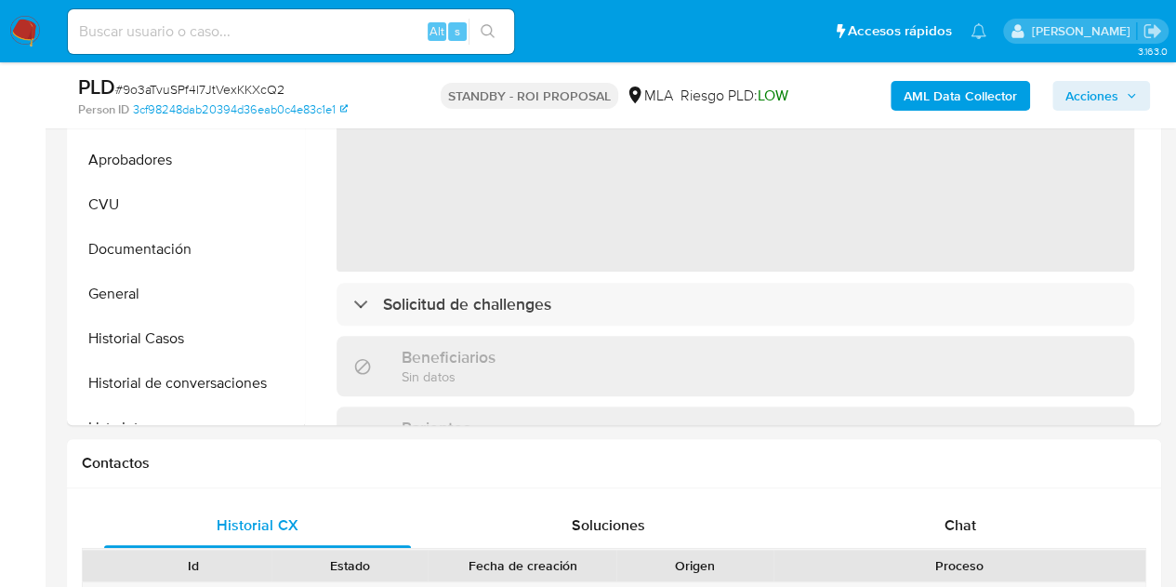
select select "10"
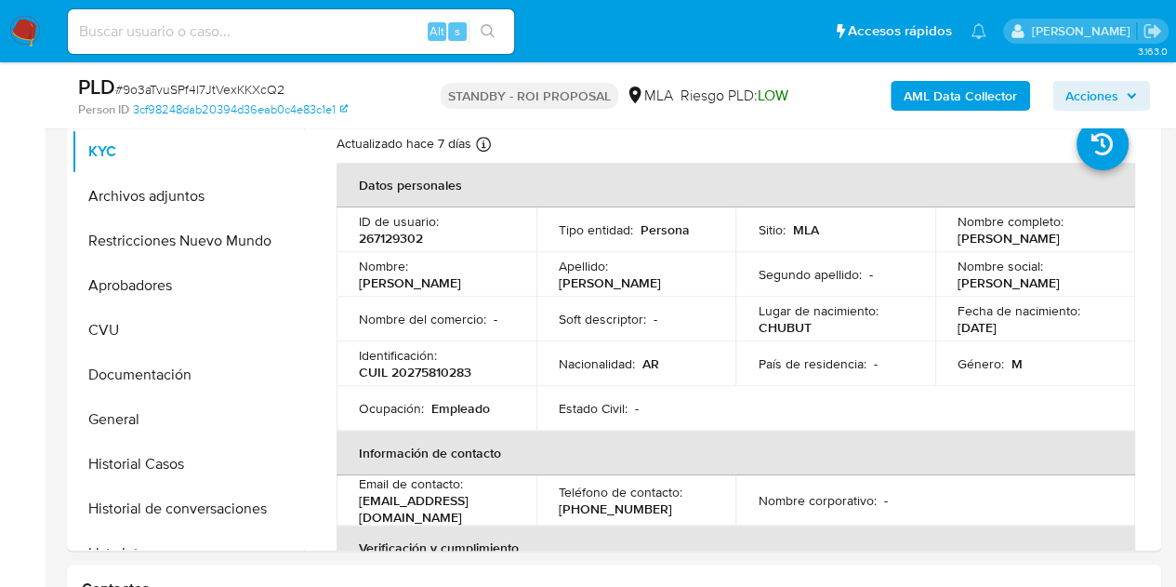
scroll to position [405, 0]
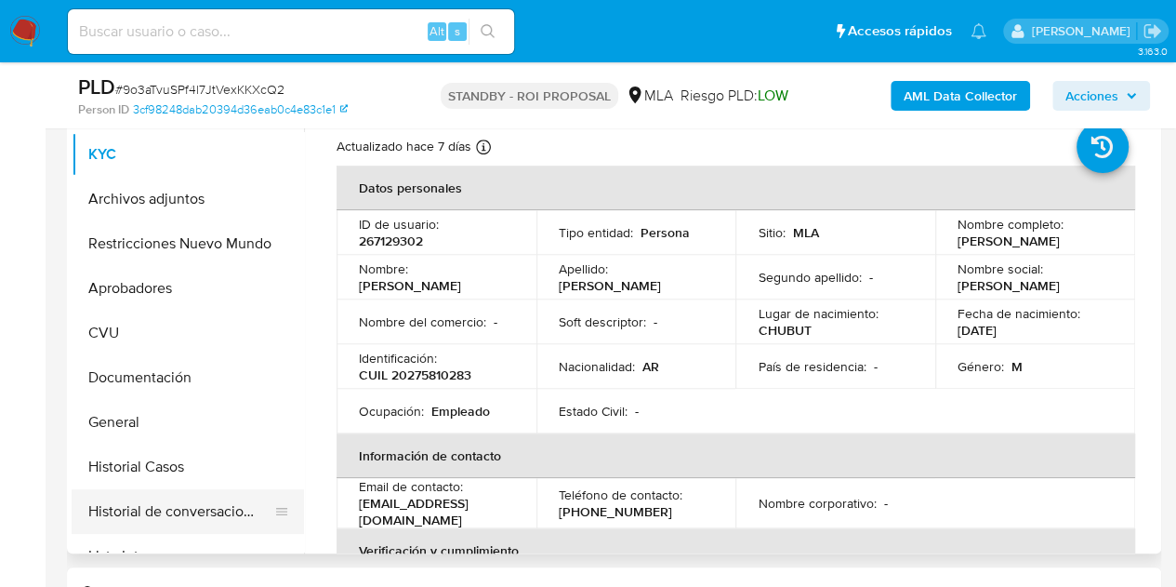
click at [149, 518] on button "Historial de conversaciones" at bounding box center [181, 511] width 218 height 45
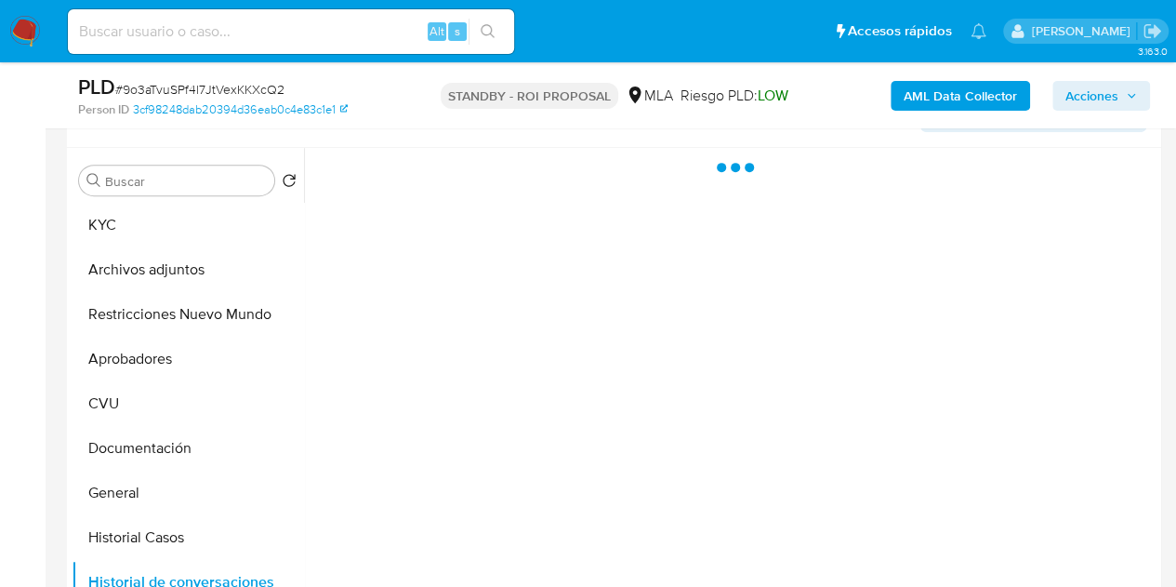
scroll to position [332, 0]
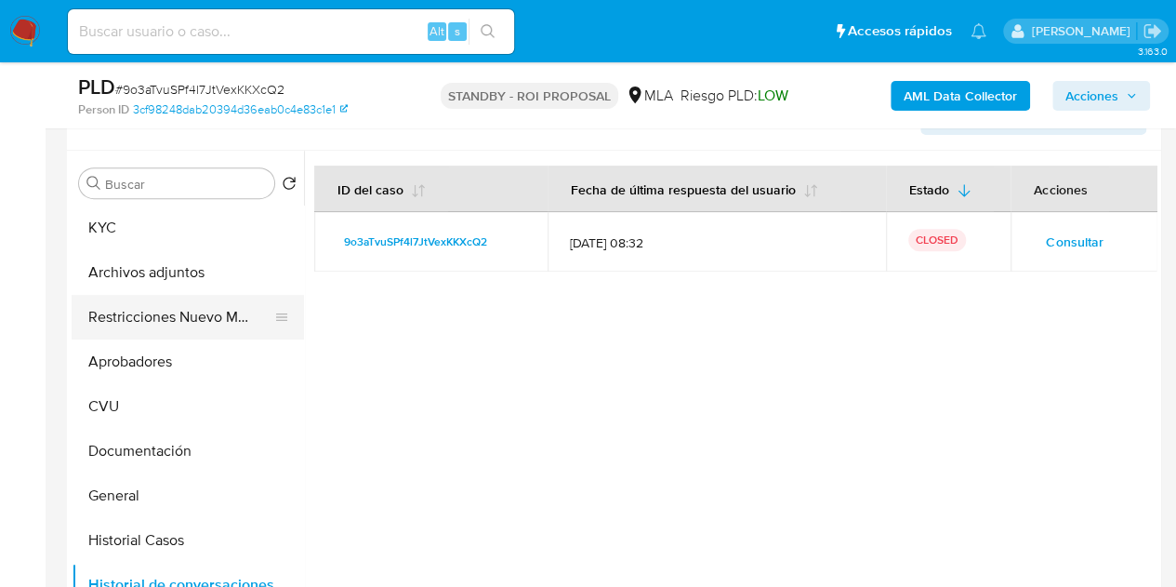
click at [109, 319] on button "Restricciones Nuevo Mundo" at bounding box center [181, 317] width 218 height 45
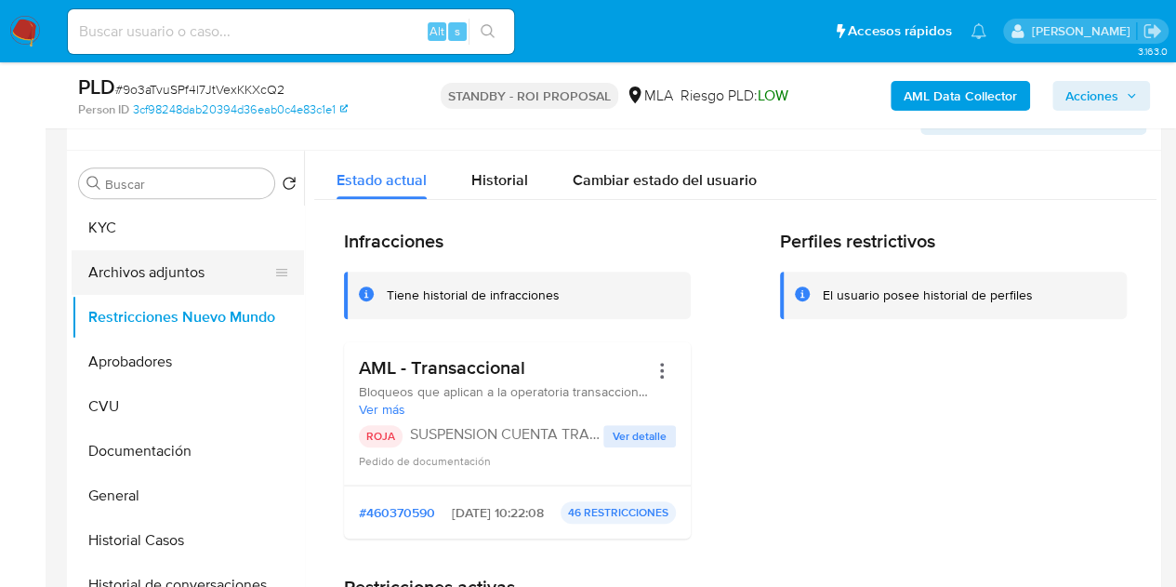
click at [124, 282] on button "Archivos adjuntos" at bounding box center [181, 272] width 218 height 45
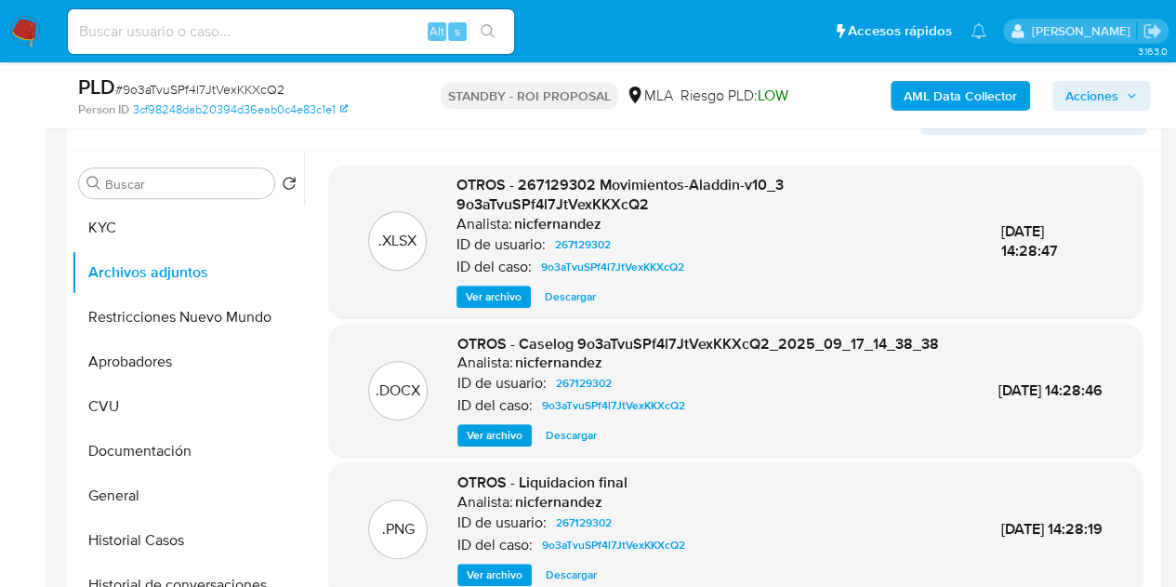
click at [467, 444] on span "Ver archivo" at bounding box center [495, 435] width 56 height 19
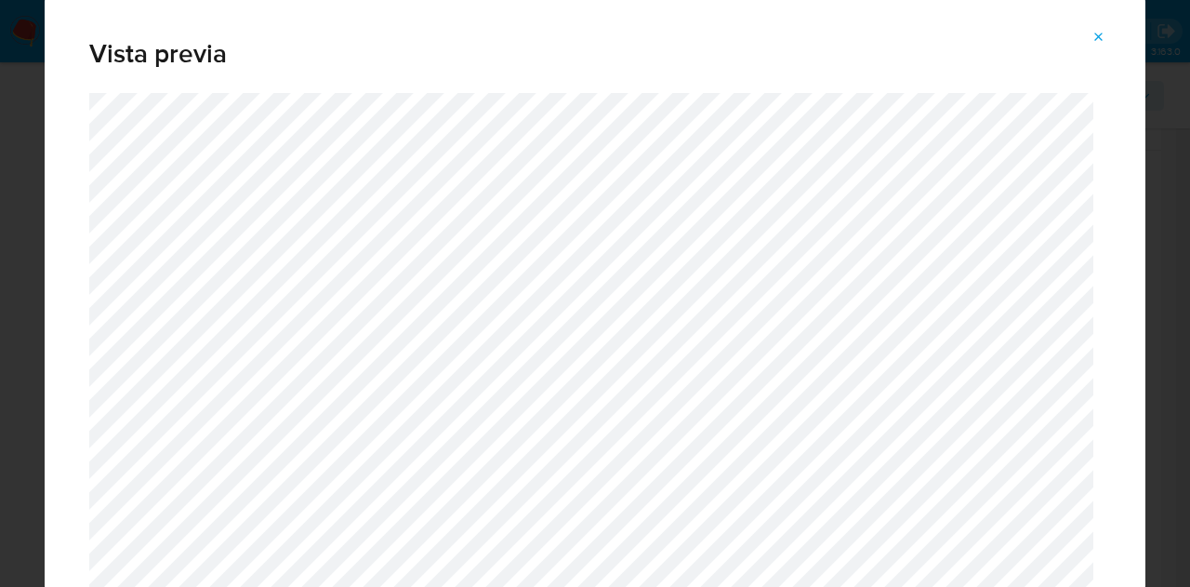
click at [1104, 31] on icon "Attachment preview" at bounding box center [1098, 37] width 15 height 15
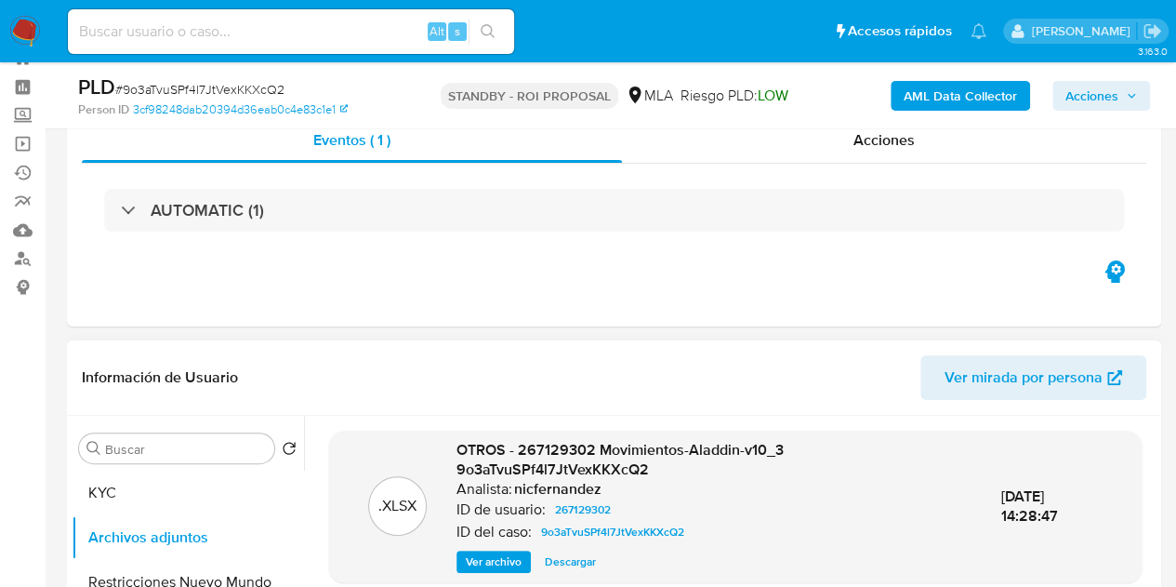
scroll to position [0, 0]
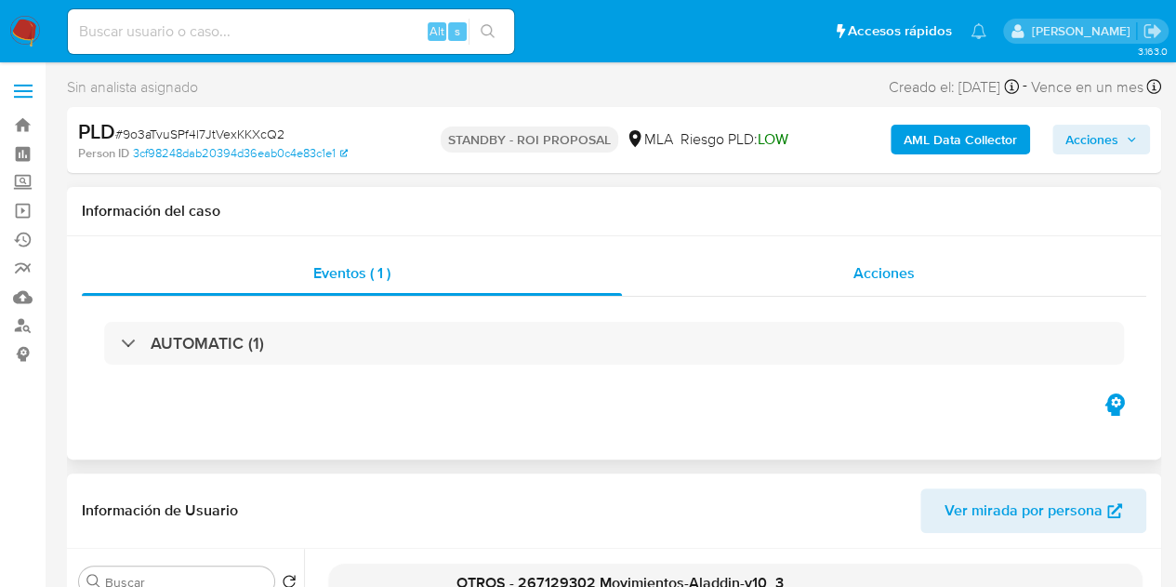
click at [859, 271] on span "Acciones" at bounding box center [883, 272] width 61 height 21
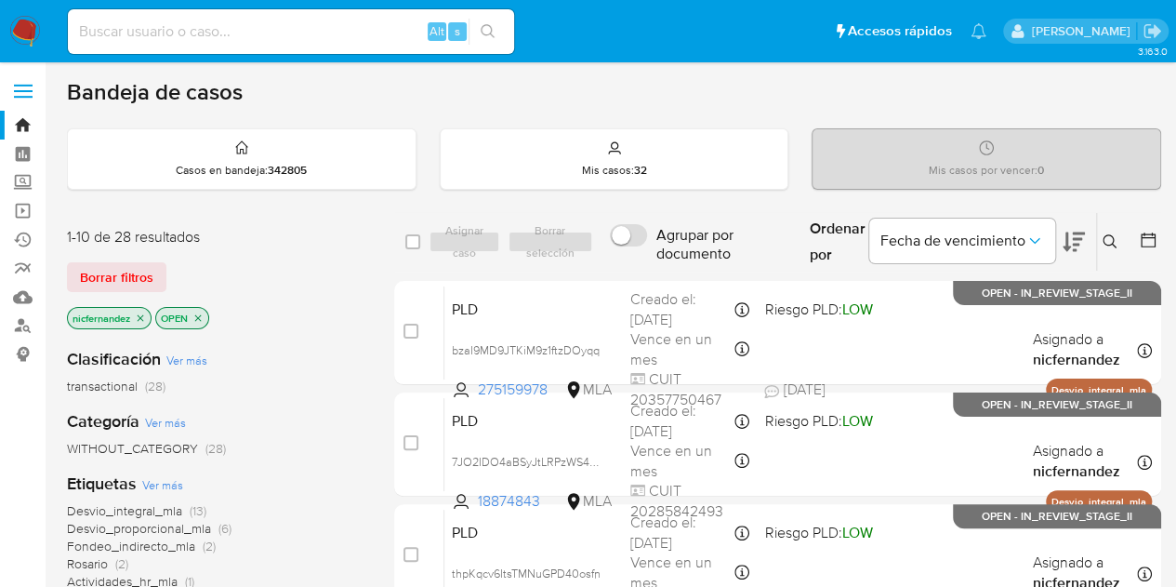
click at [333, 278] on div "Borrar filtros" at bounding box center [215, 277] width 297 height 30
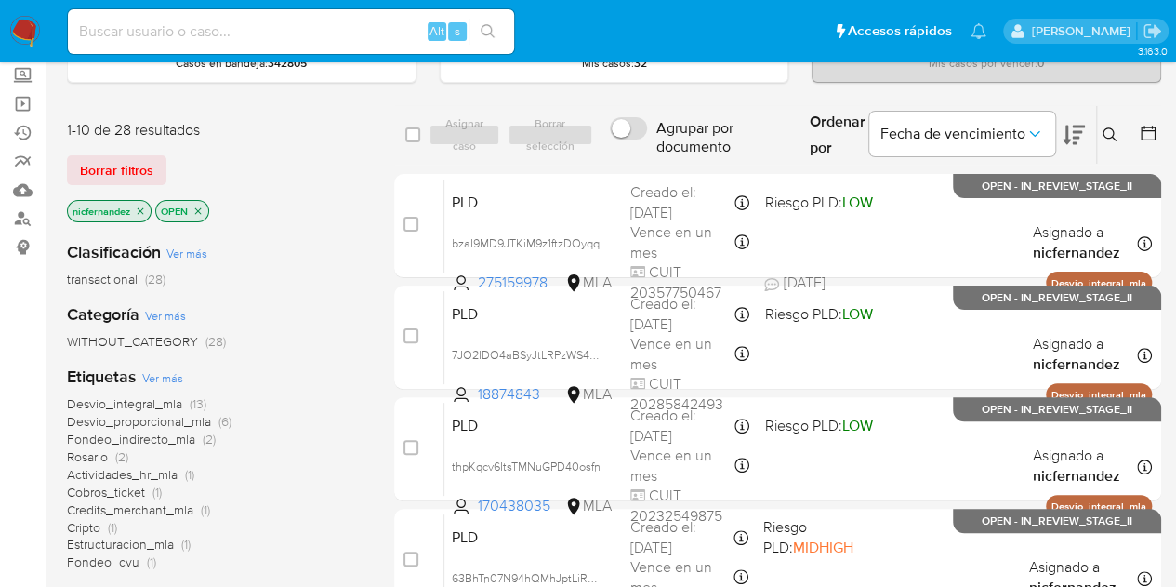
scroll to position [91, 0]
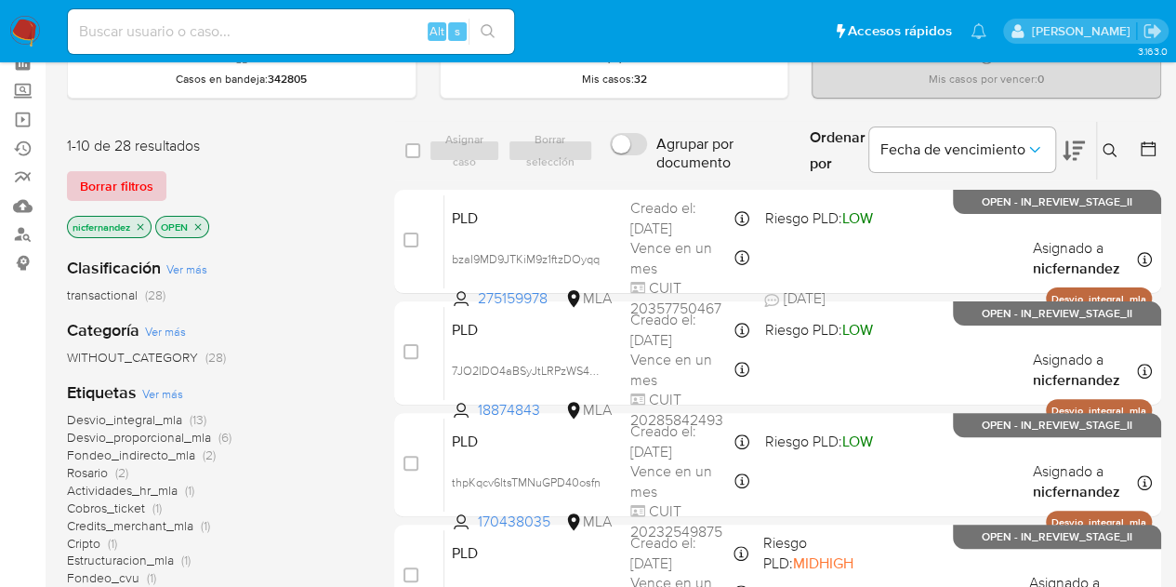
click at [126, 181] on span "Borrar filtros" at bounding box center [116, 186] width 73 height 26
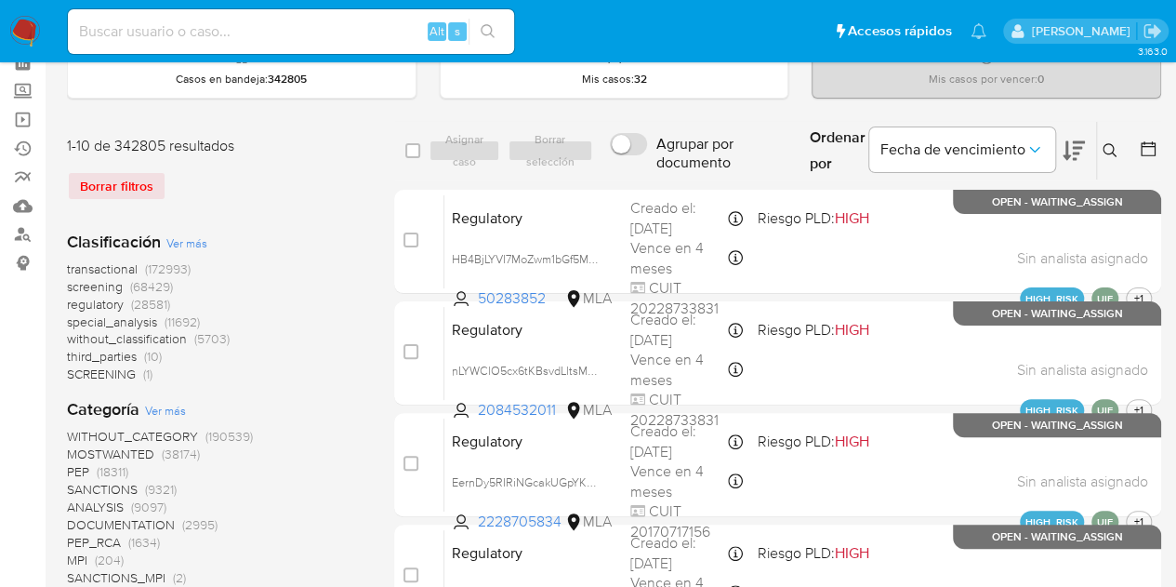
click at [1110, 149] on icon at bounding box center [1110, 150] width 15 height 15
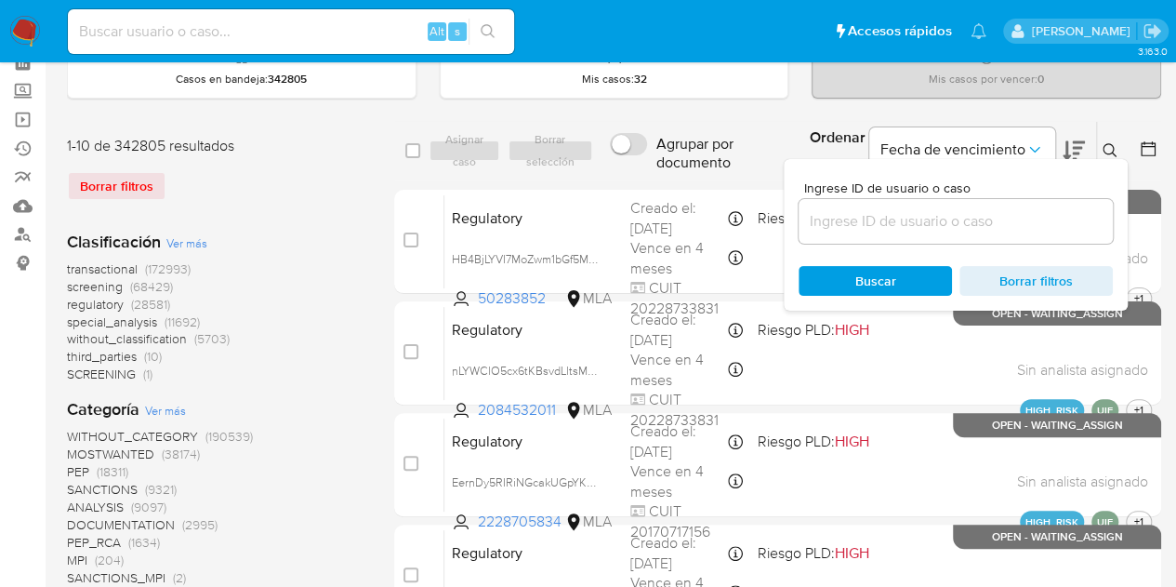
click at [903, 224] on input at bounding box center [956, 221] width 314 height 24
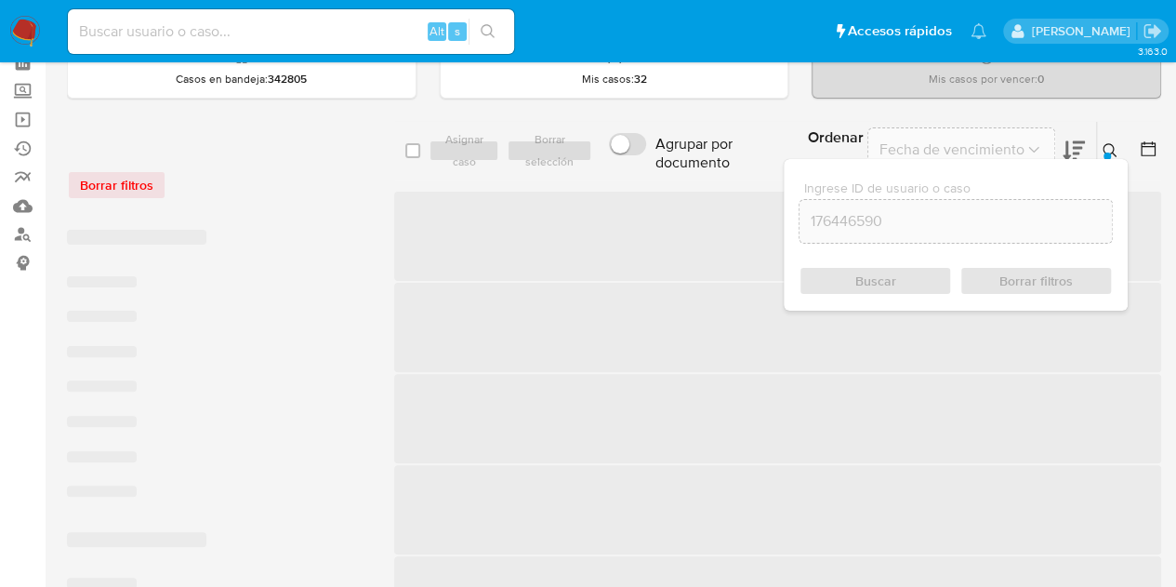
click at [1113, 143] on icon at bounding box center [1110, 150] width 15 height 15
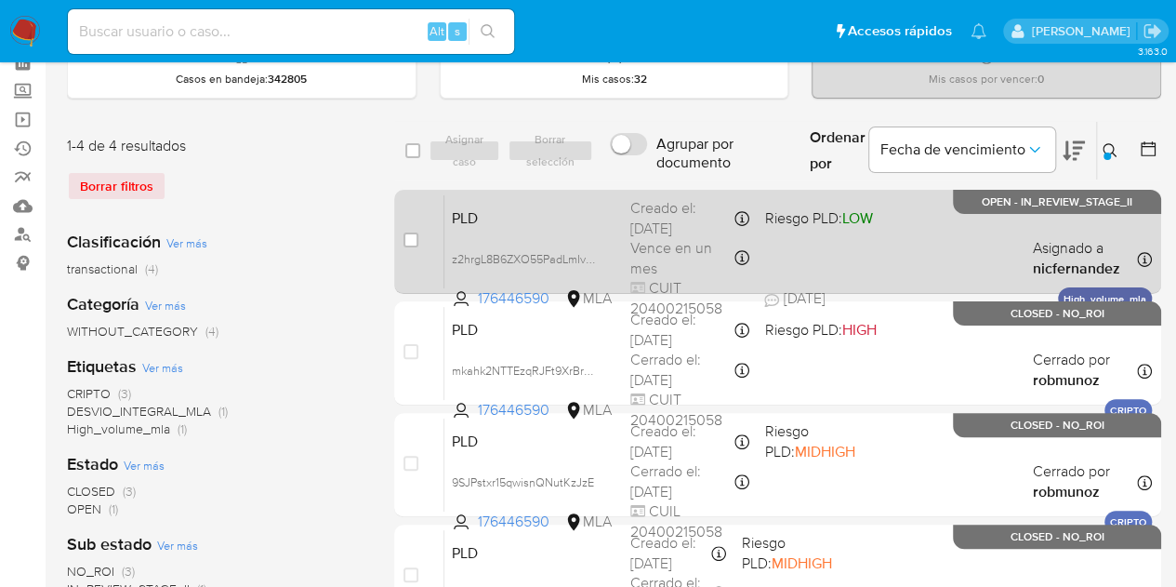
click at [603, 220] on span "PLD" at bounding box center [534, 217] width 164 height 24
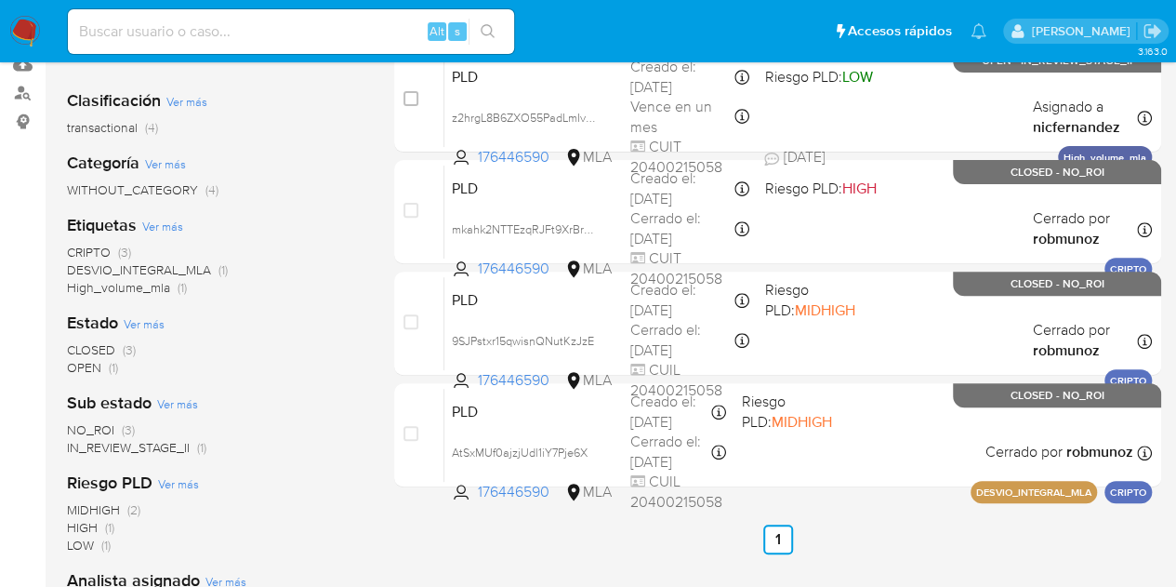
scroll to position [3, 0]
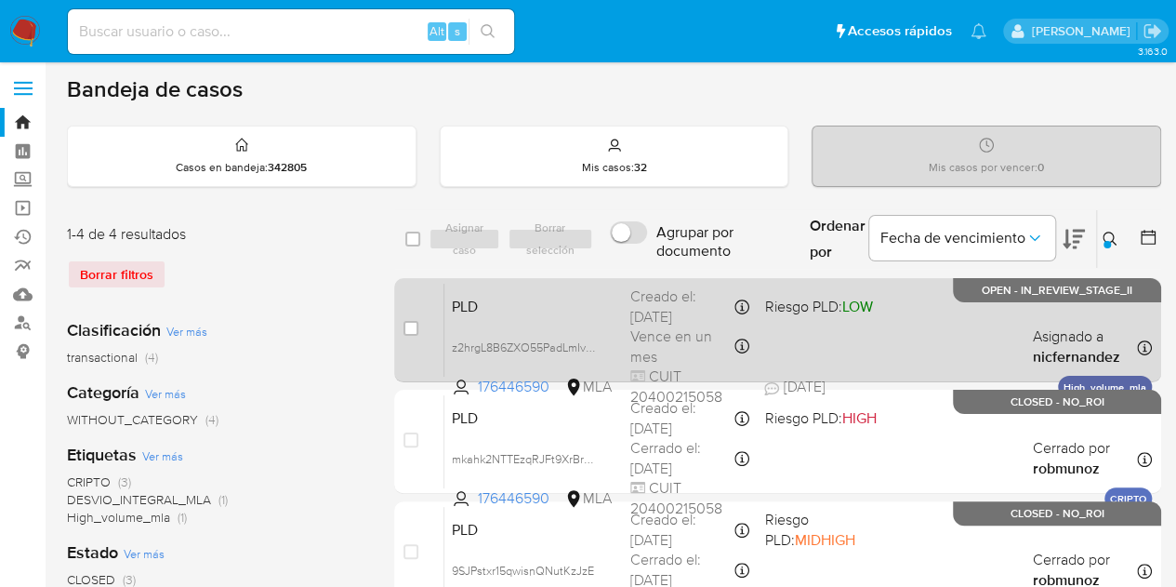
click at [545, 293] on span "PLD" at bounding box center [534, 305] width 164 height 24
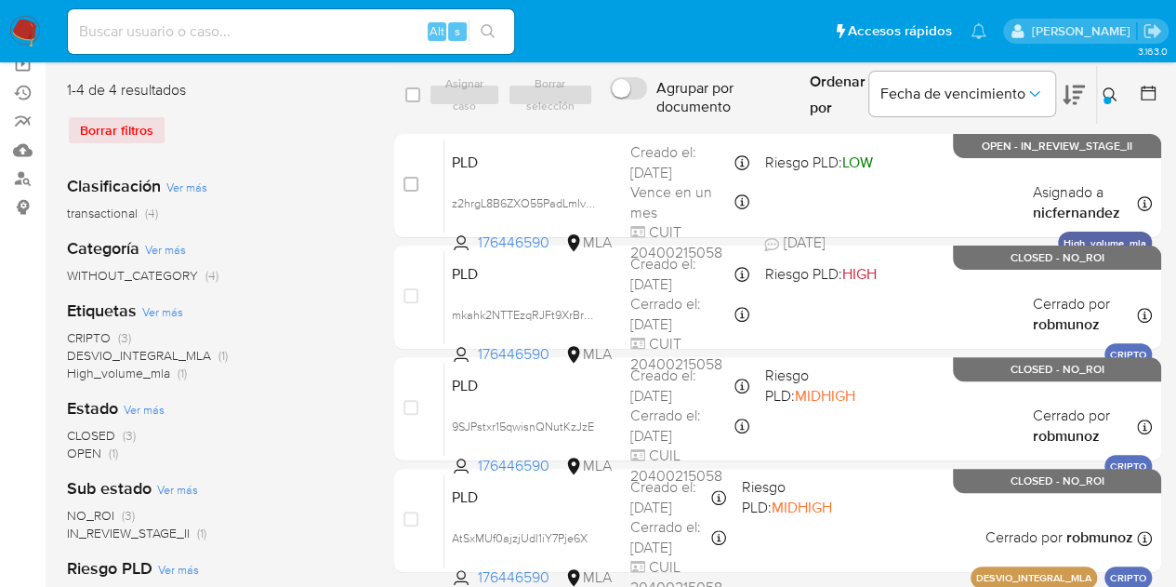
scroll to position [200, 0]
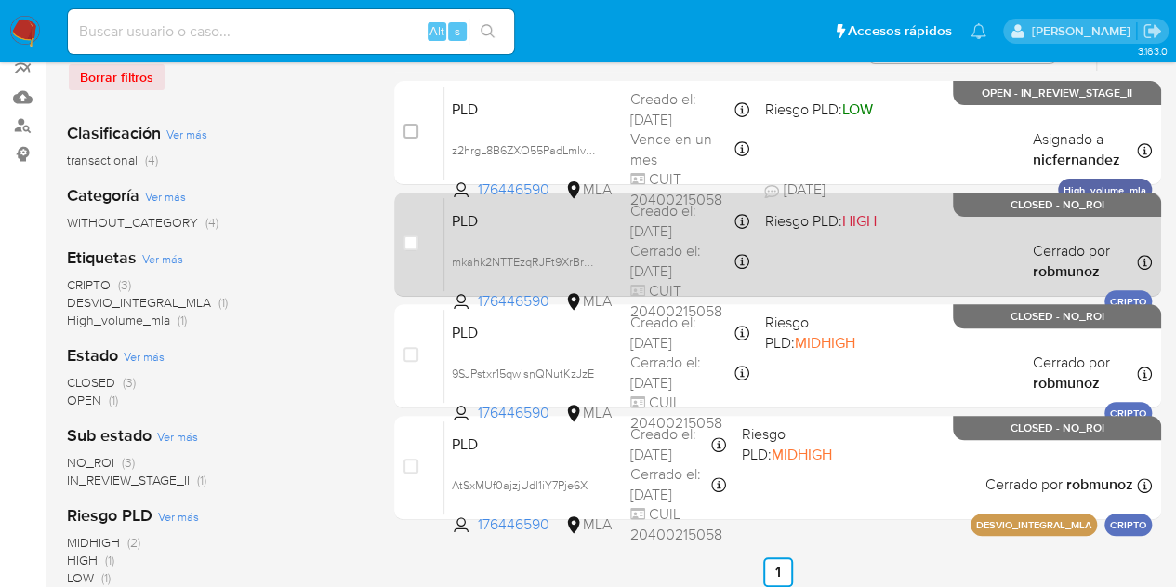
click at [544, 228] on span "PLD" at bounding box center [534, 219] width 164 height 24
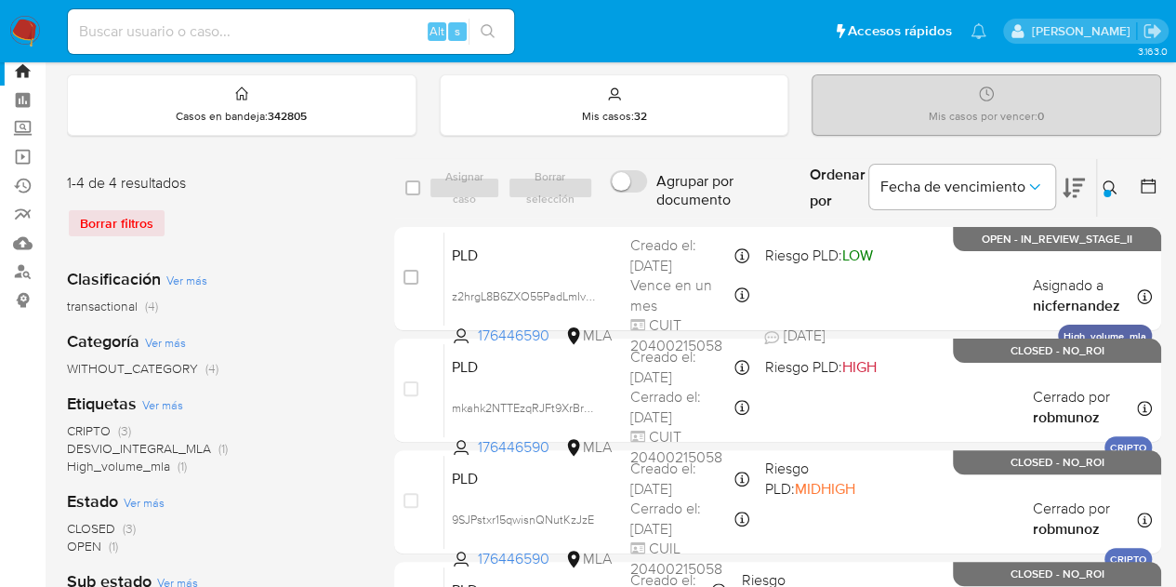
scroll to position [73, 0]
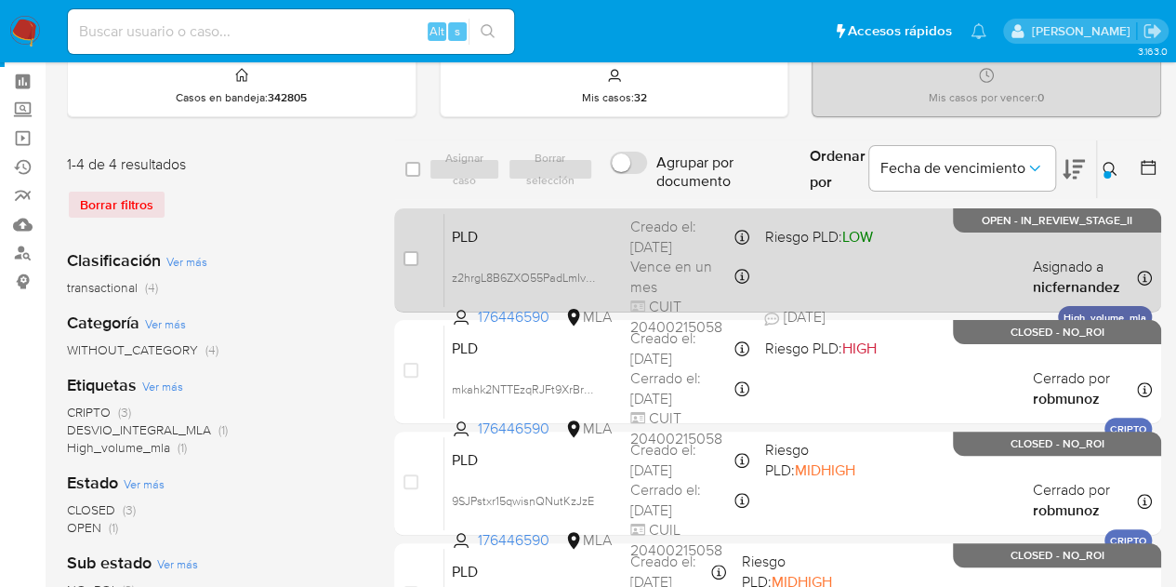
click at [565, 243] on span "PLD" at bounding box center [534, 235] width 164 height 24
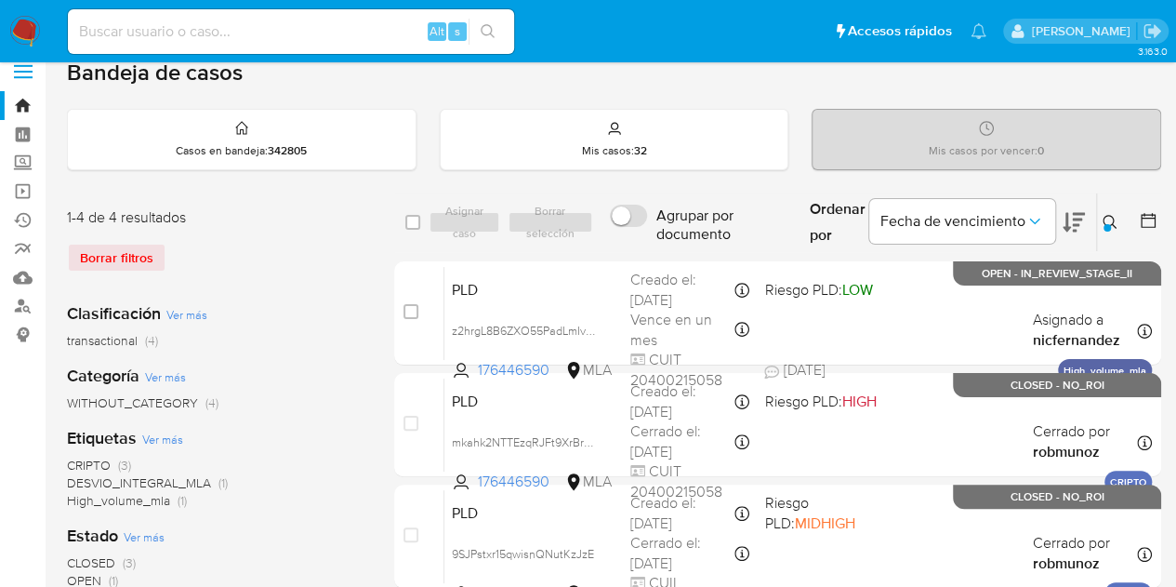
scroll to position [9, 0]
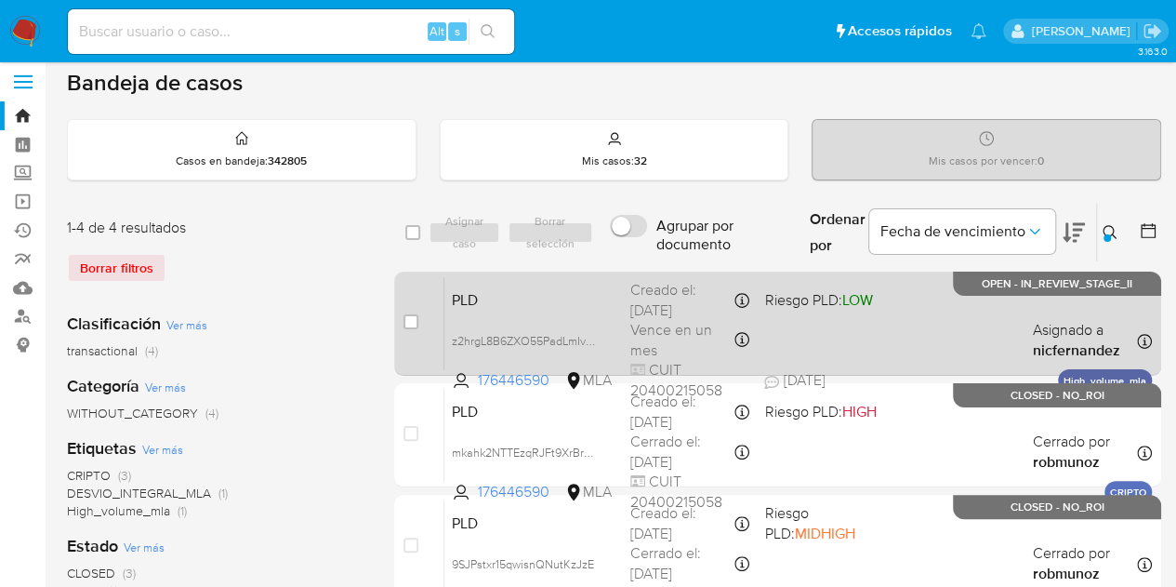
click at [535, 293] on span "PLD" at bounding box center [534, 298] width 164 height 24
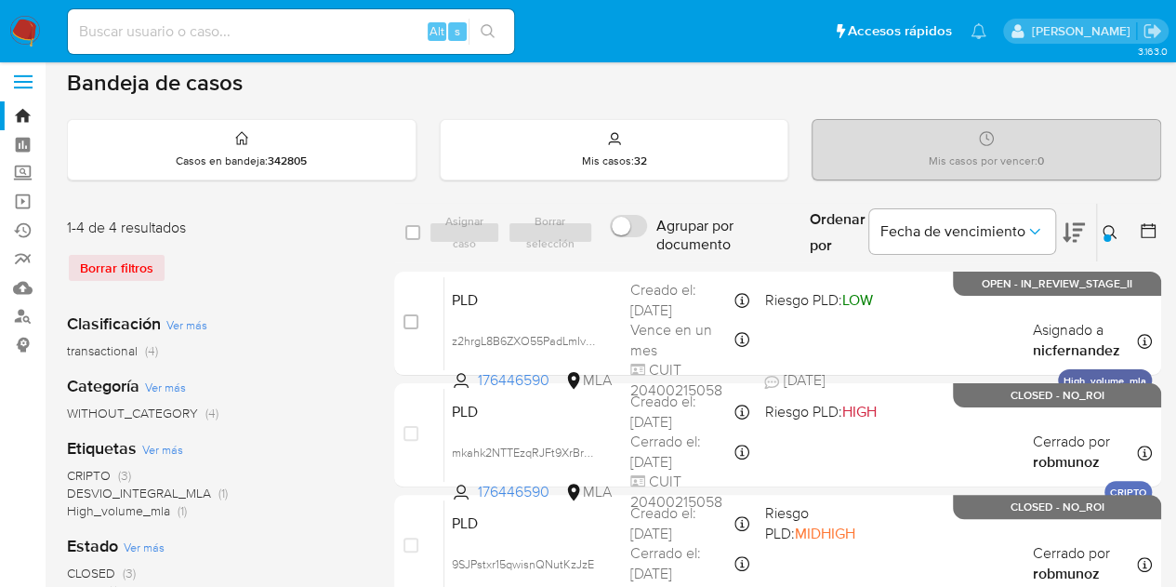
click at [1109, 231] on icon at bounding box center [1110, 232] width 15 height 15
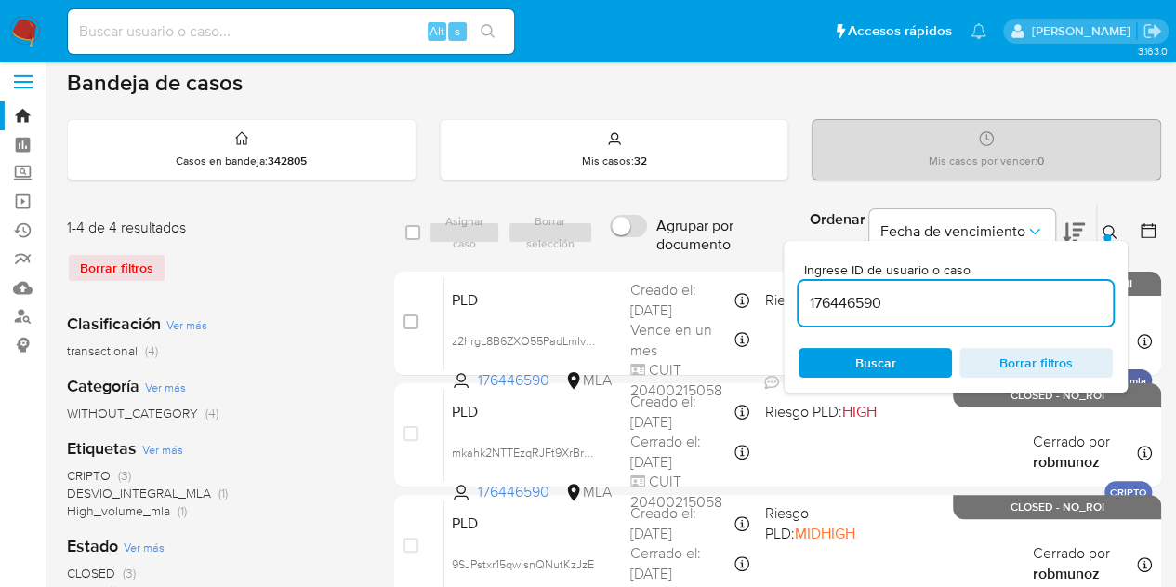
drag, startPoint x: 942, startPoint y: 304, endPoint x: 552, endPoint y: 247, distance: 393.6
click at [554, 247] on div "select-all-cases-checkbox Asignar caso Borrar selección Agrupar por documento O…" at bounding box center [777, 233] width 767 height 60
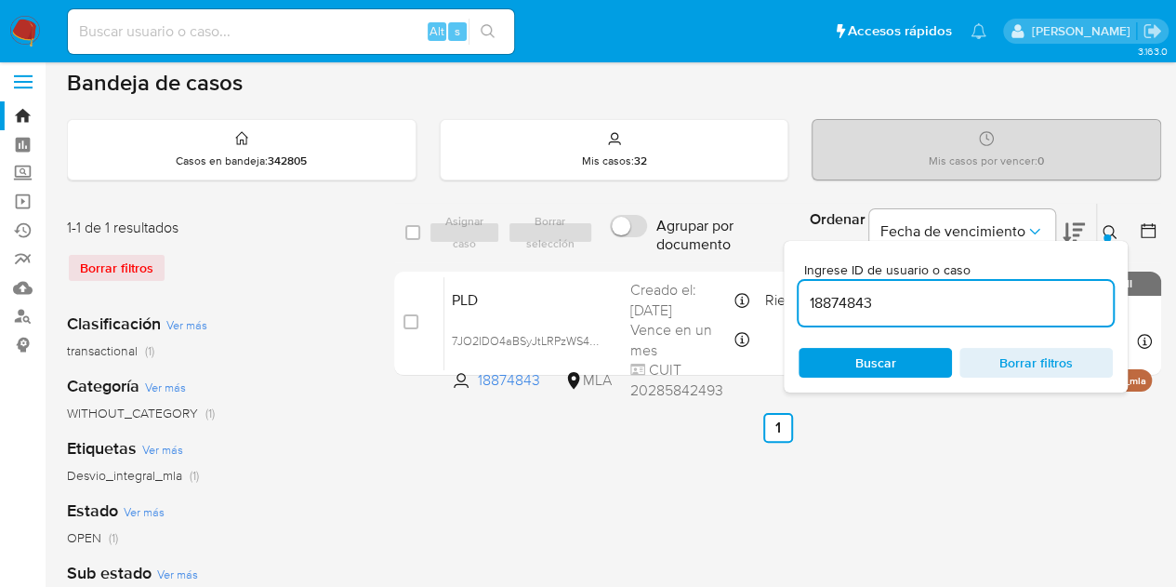
click at [1108, 230] on icon at bounding box center [1110, 232] width 15 height 15
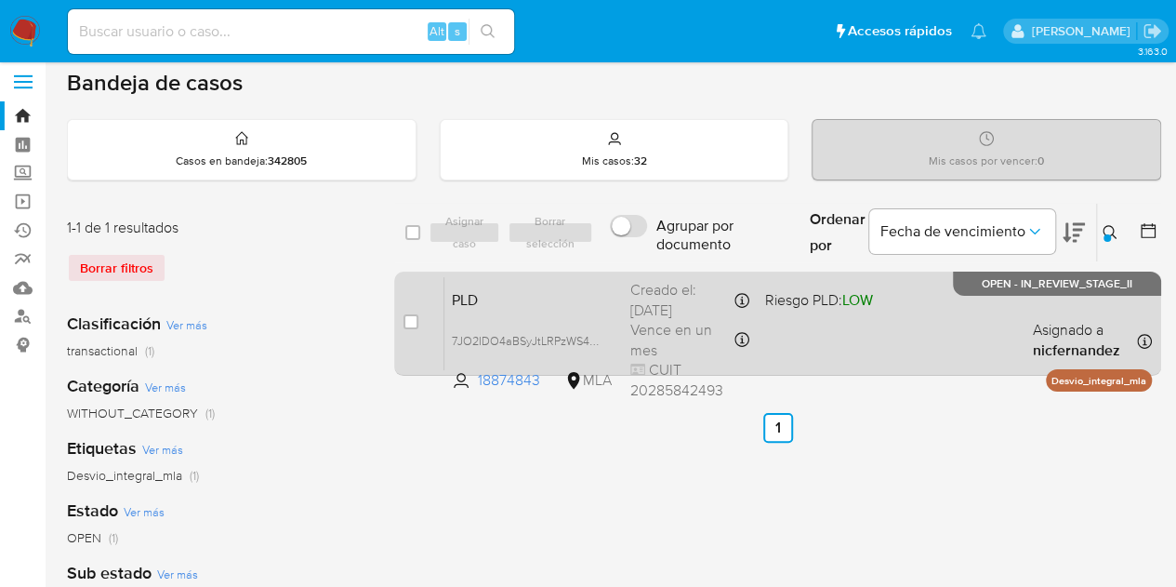
click at [514, 288] on span "PLD" at bounding box center [534, 298] width 164 height 24
click at [595, 336] on span "7JO2IDO4aBSyJtLRPzWS4GeR" at bounding box center [532, 339] width 160 height 20
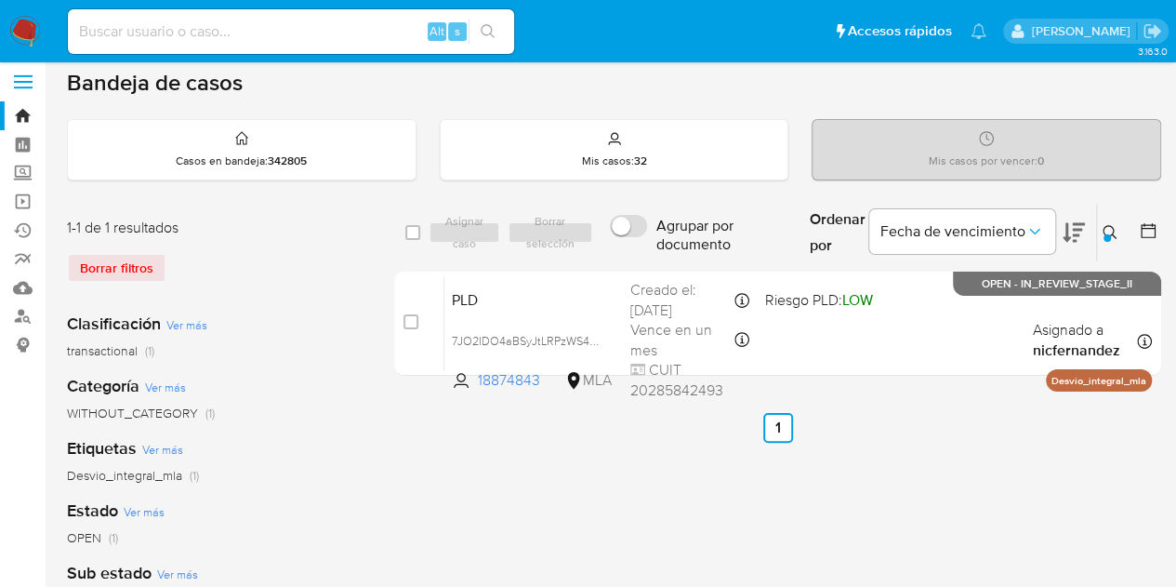
click at [1117, 237] on button at bounding box center [1112, 232] width 31 height 22
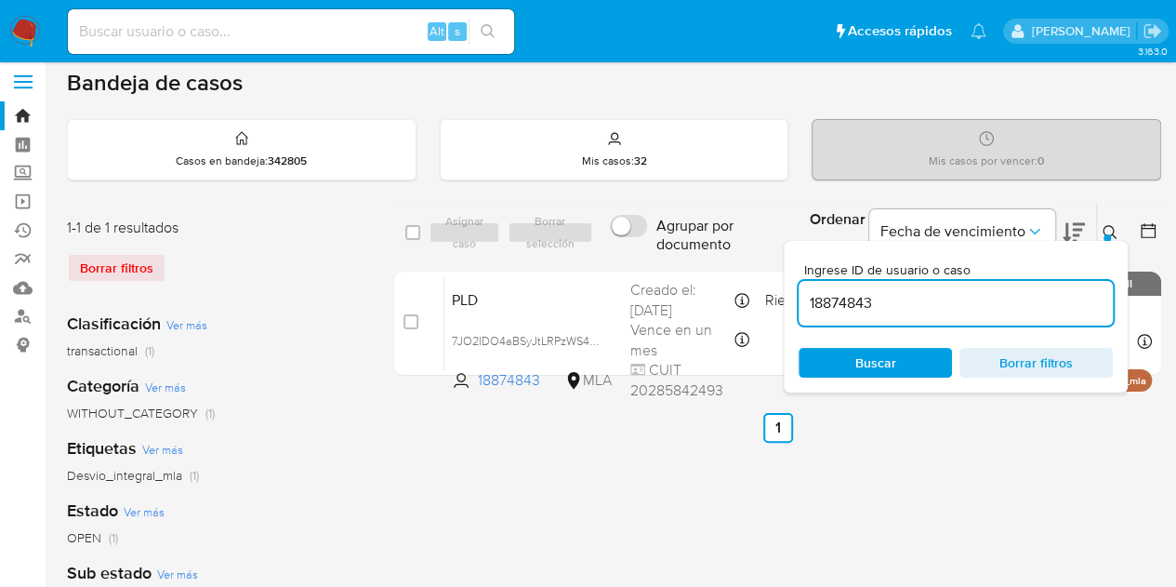
drag, startPoint x: 907, startPoint y: 297, endPoint x: 641, endPoint y: 261, distance: 269.3
click at [641, 261] on div "select-all-cases-checkbox Asignar caso Borrar selección Agrupar por documento O…" at bounding box center [777, 293] width 767 height 180
type input "176446590"
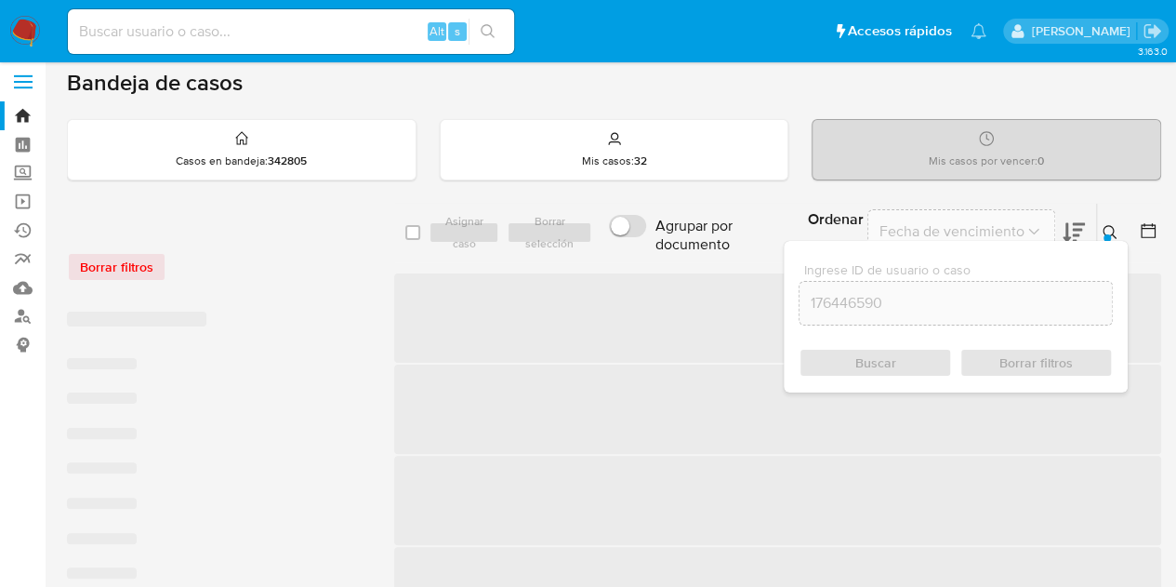
click at [1109, 235] on div at bounding box center [1106, 237] width 7 height 7
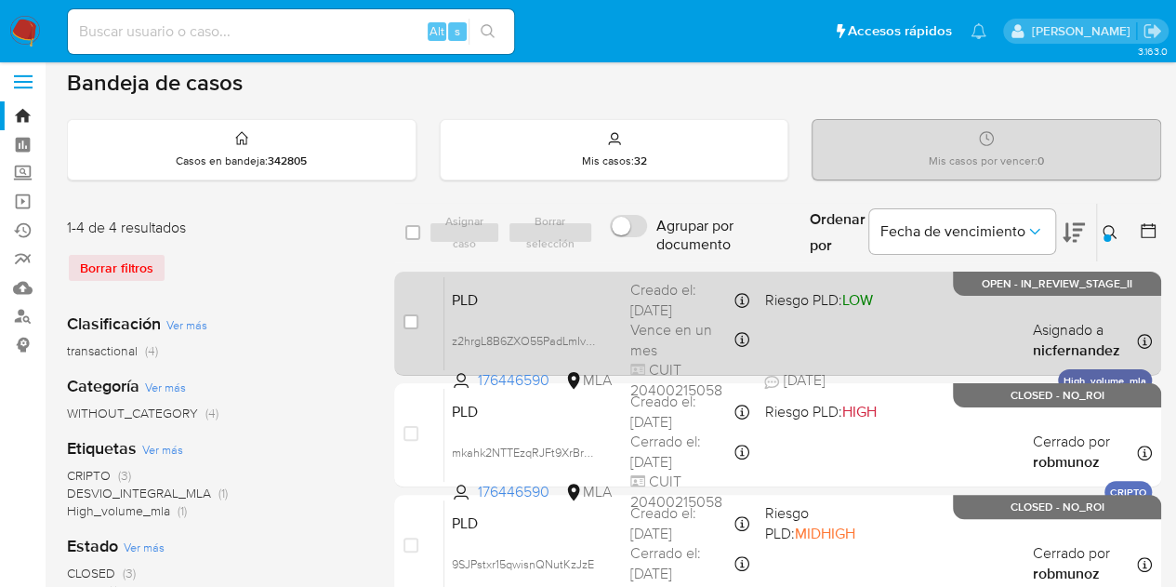
click at [560, 305] on span "PLD" at bounding box center [534, 298] width 164 height 24
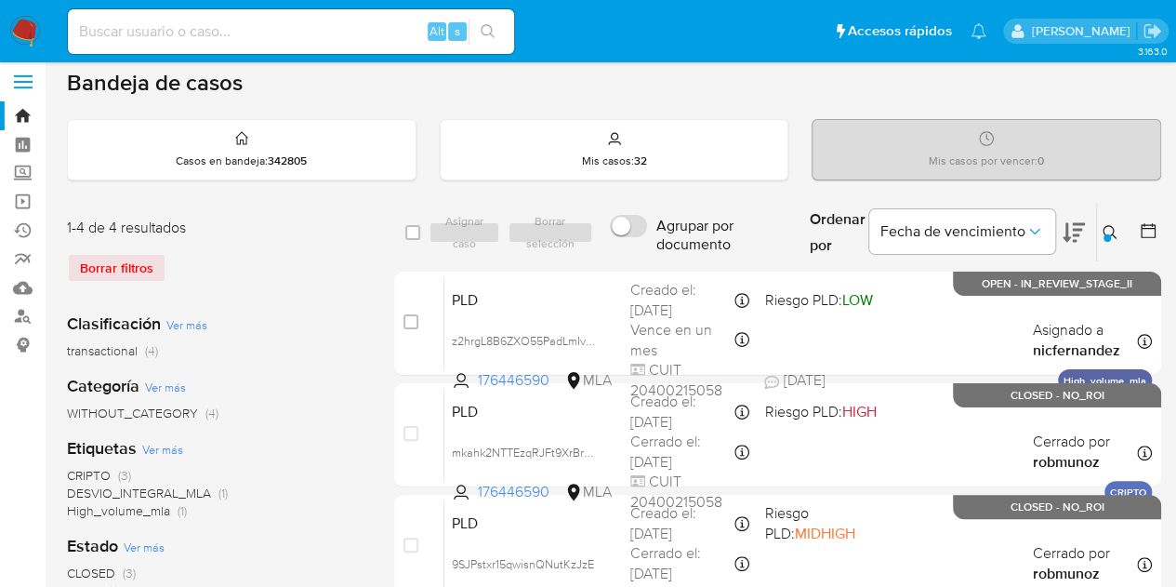
click at [1108, 234] on div at bounding box center [1106, 237] width 7 height 7
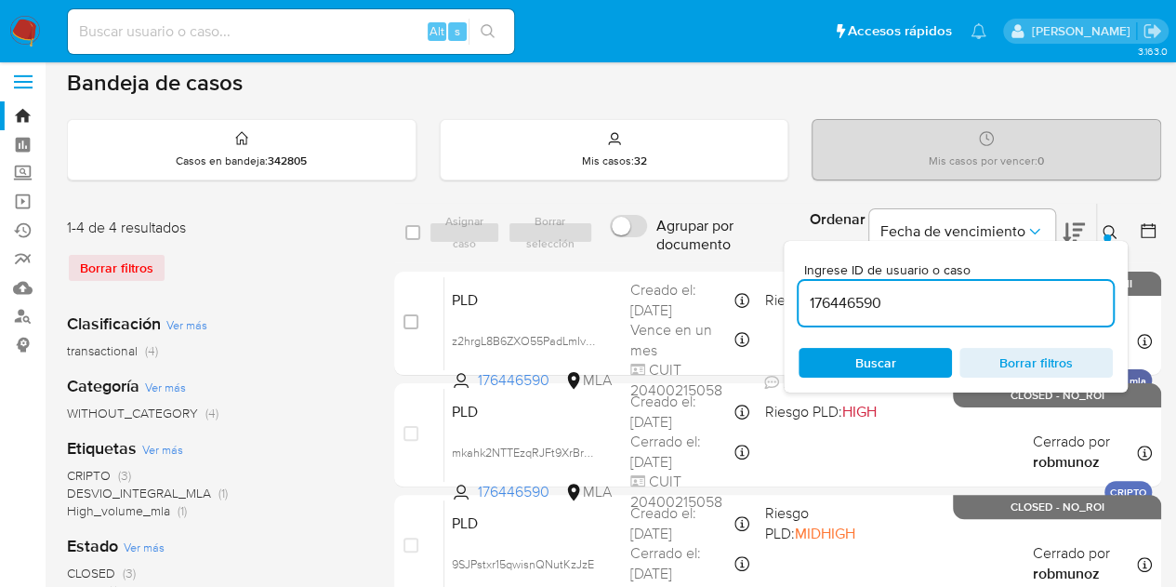
drag, startPoint x: 970, startPoint y: 296, endPoint x: 588, endPoint y: 255, distance: 384.3
click at [588, 255] on div "select-all-cases-checkbox Asignar caso Borrar selección Agrupar por documento O…" at bounding box center [777, 233] width 767 height 60
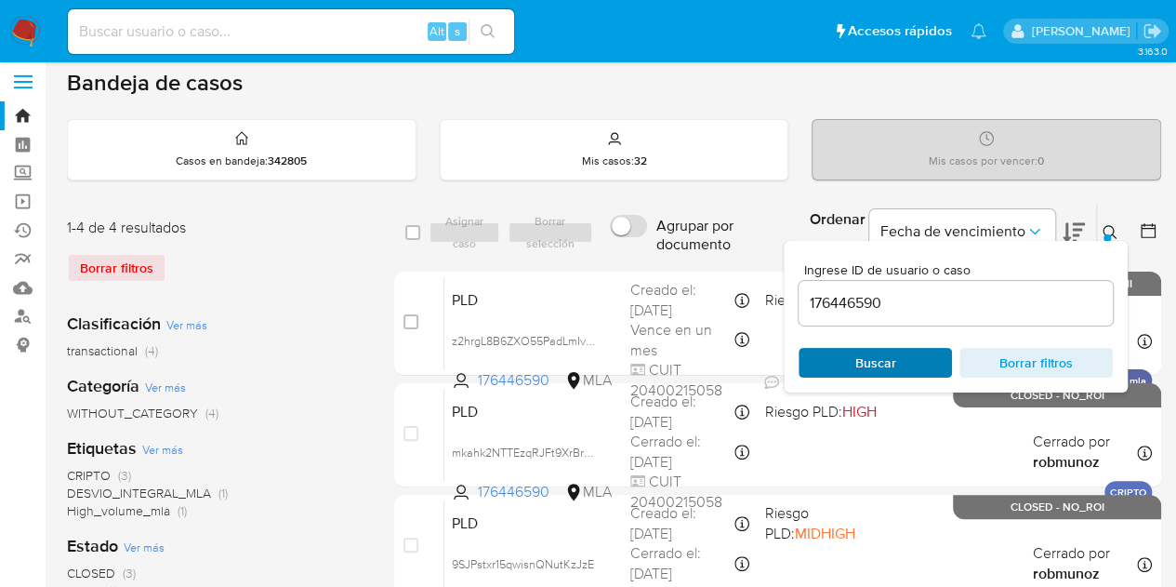
click at [905, 363] on span "Buscar" at bounding box center [875, 363] width 127 height 26
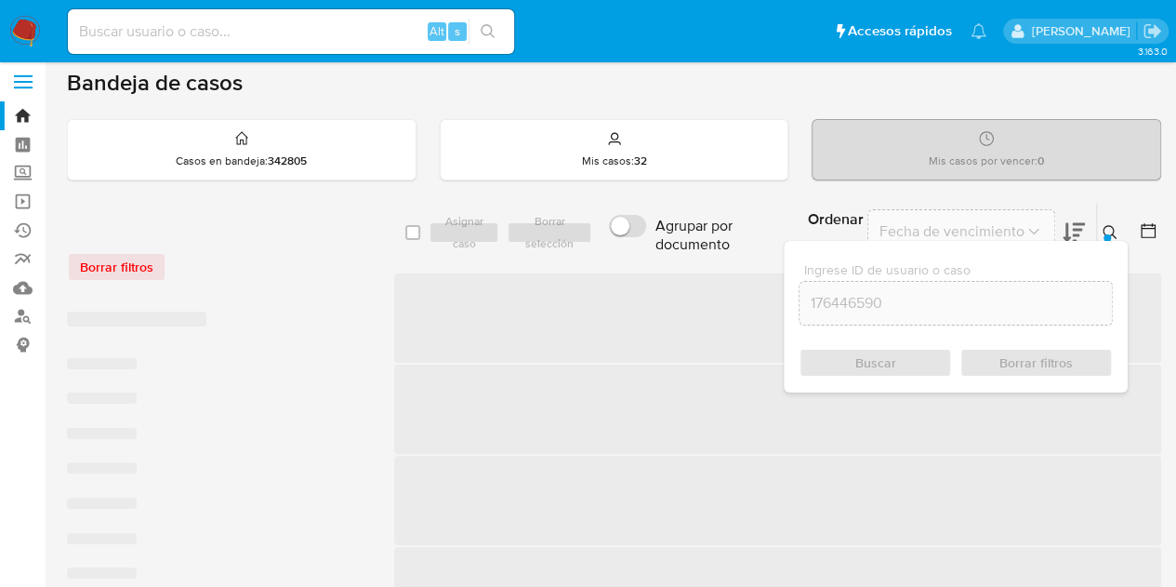
click at [1106, 234] on div at bounding box center [1106, 237] width 7 height 7
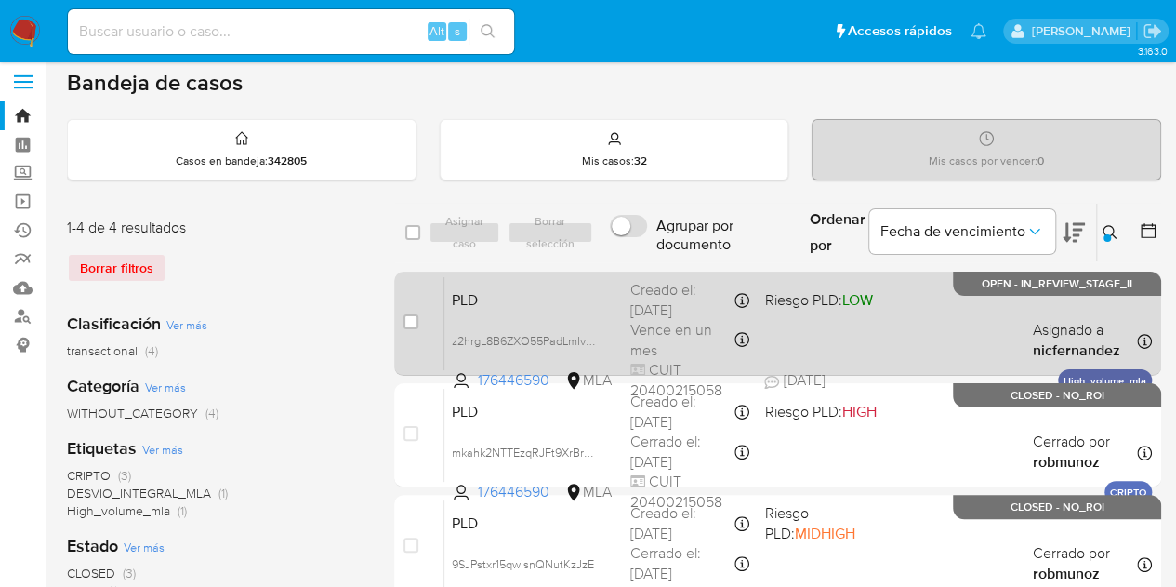
click at [526, 302] on span "PLD" at bounding box center [534, 298] width 164 height 24
click at [612, 289] on span "PLD" at bounding box center [534, 298] width 164 height 24
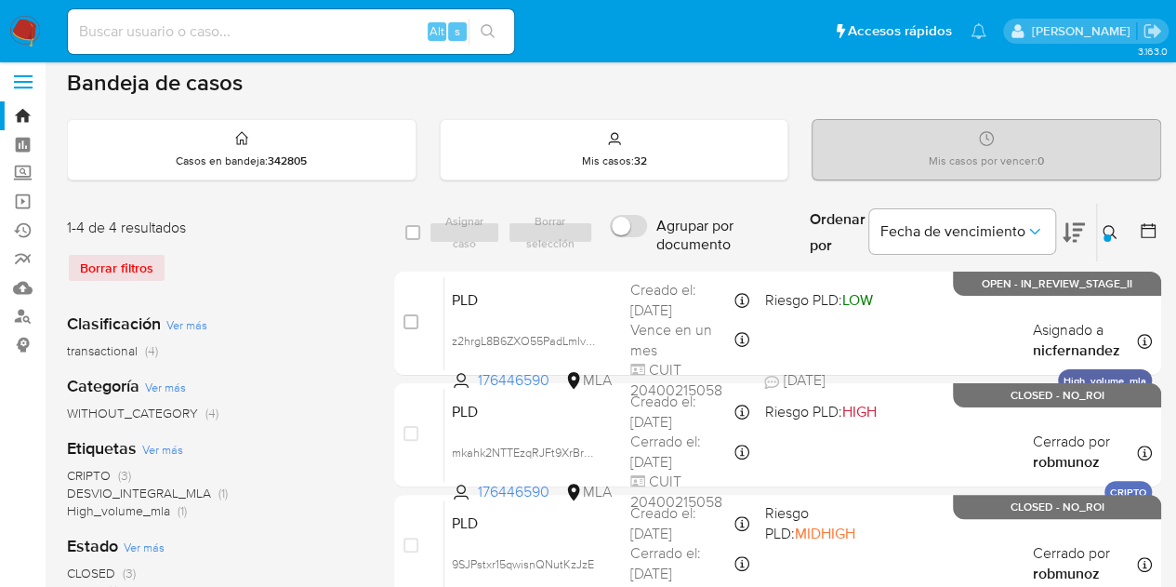
click at [1103, 225] on icon at bounding box center [1110, 232] width 15 height 15
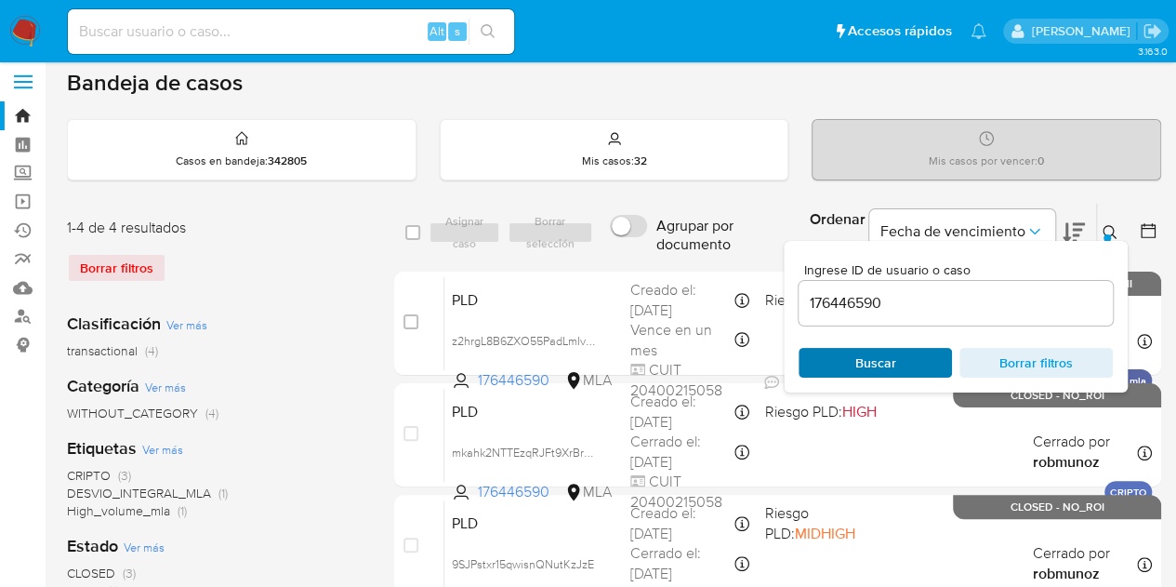
drag, startPoint x: 837, startPoint y: 364, endPoint x: 883, endPoint y: 351, distance: 48.3
click at [837, 363] on span "Buscar" at bounding box center [875, 363] width 127 height 26
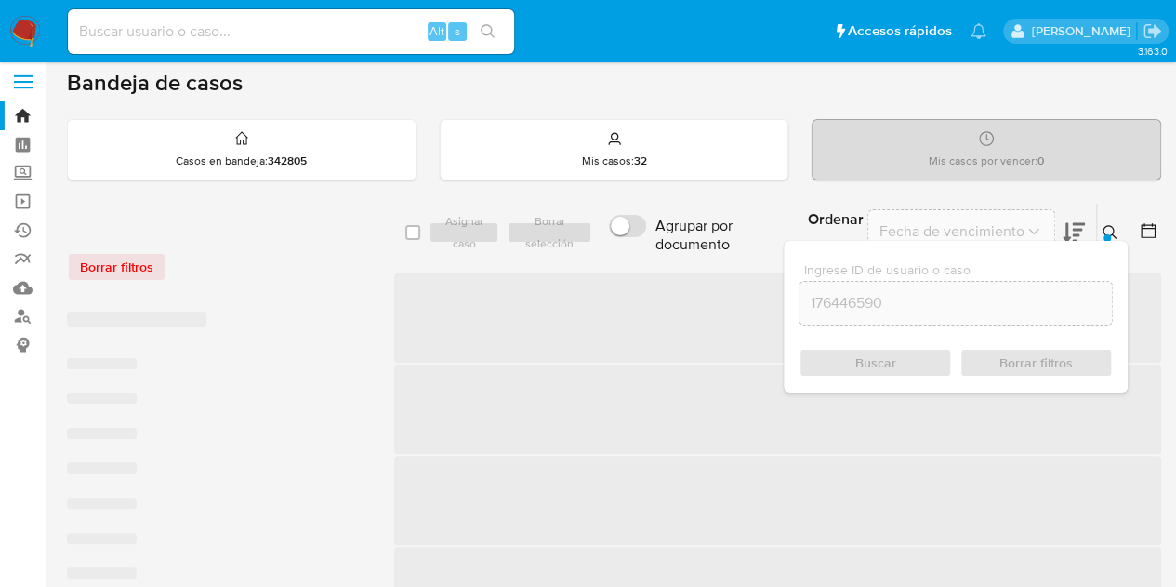
click at [1099, 225] on button at bounding box center [1112, 232] width 31 height 22
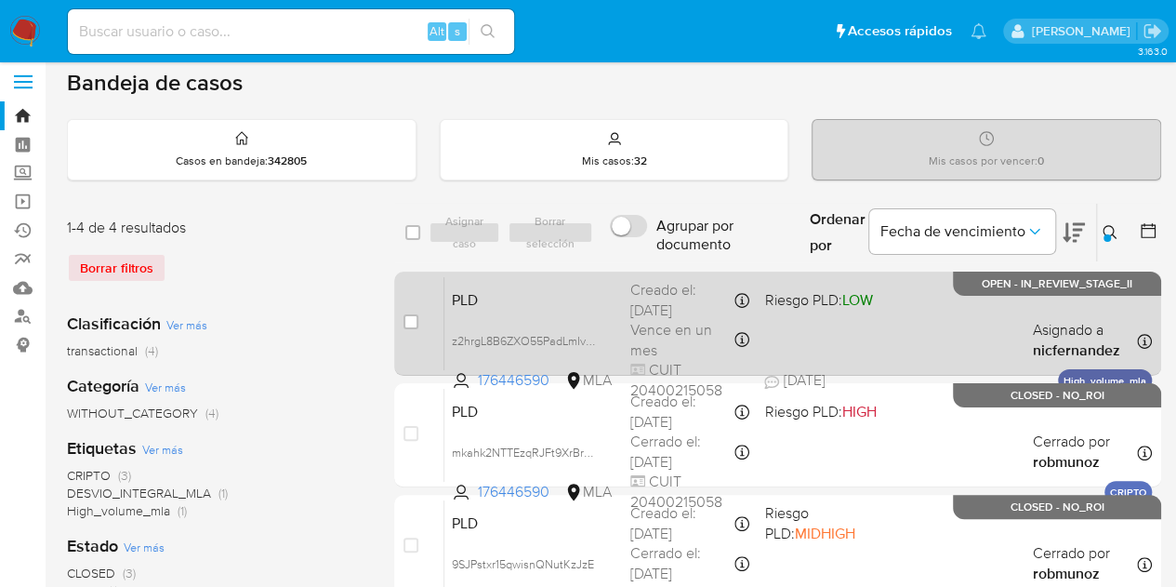
click at [604, 303] on span "PLD" at bounding box center [534, 298] width 164 height 24
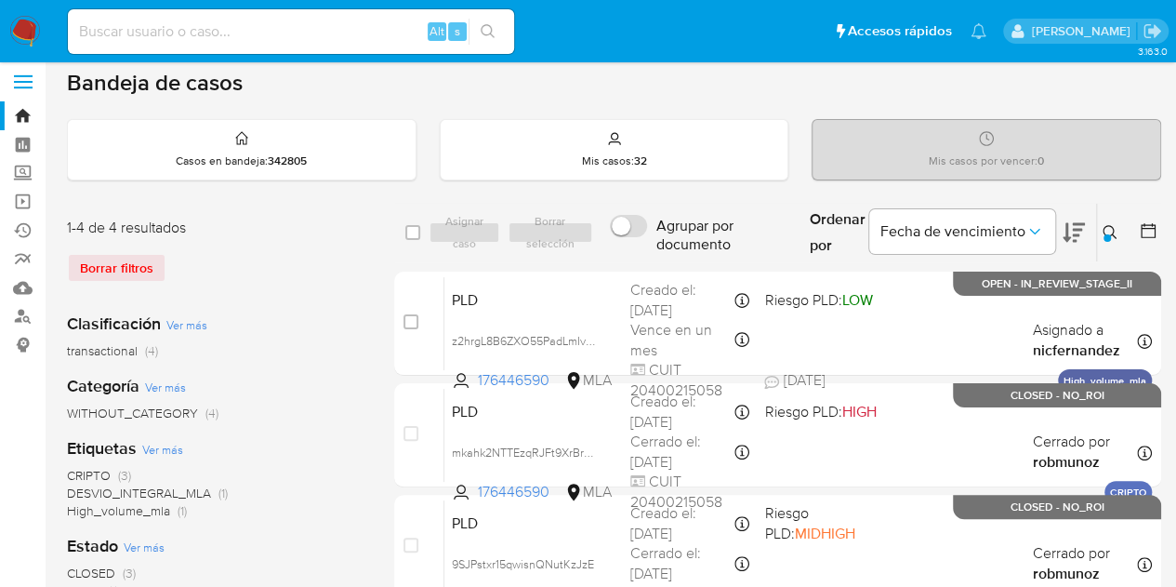
click at [1112, 225] on icon at bounding box center [1110, 232] width 15 height 15
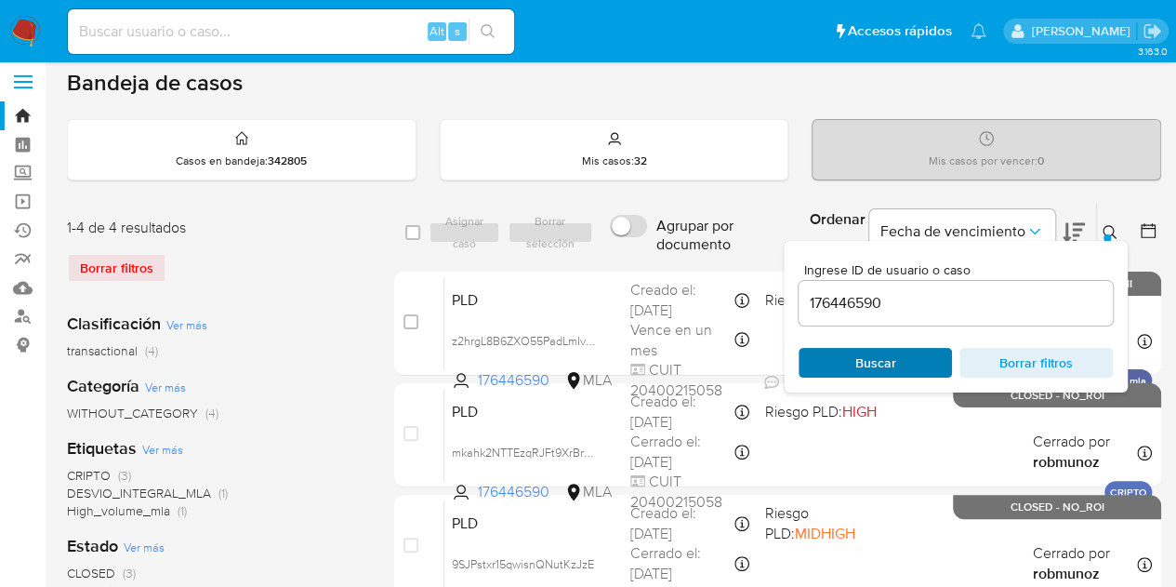
click at [910, 360] on span "Buscar" at bounding box center [875, 363] width 127 height 26
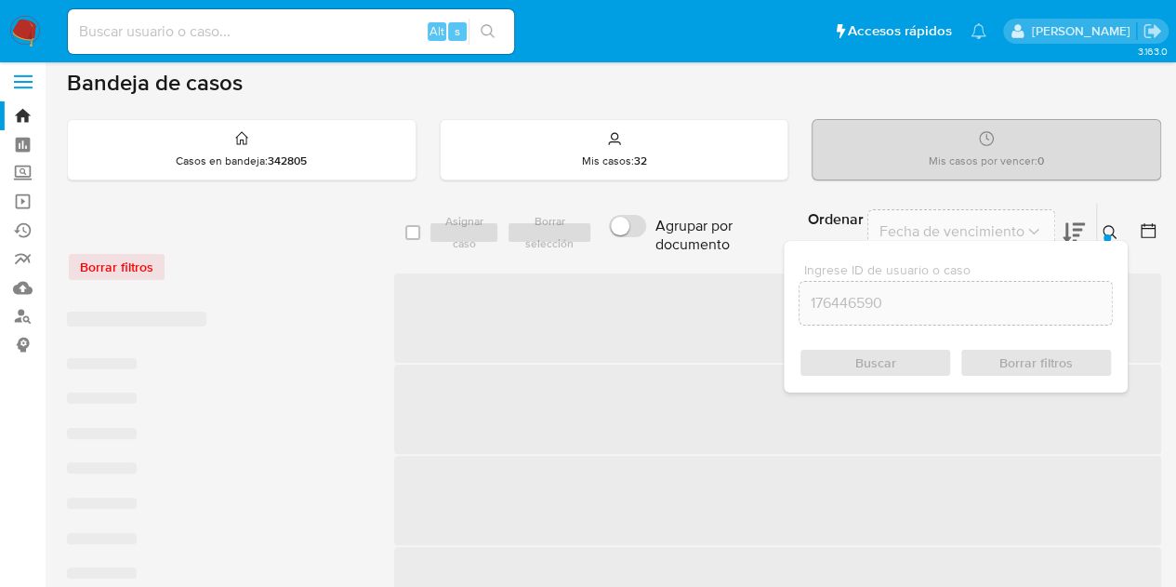
click at [1109, 241] on div "Ingrese ID de usuario o caso 176446590 Buscar Borrar filtros" at bounding box center [956, 317] width 344 height 152
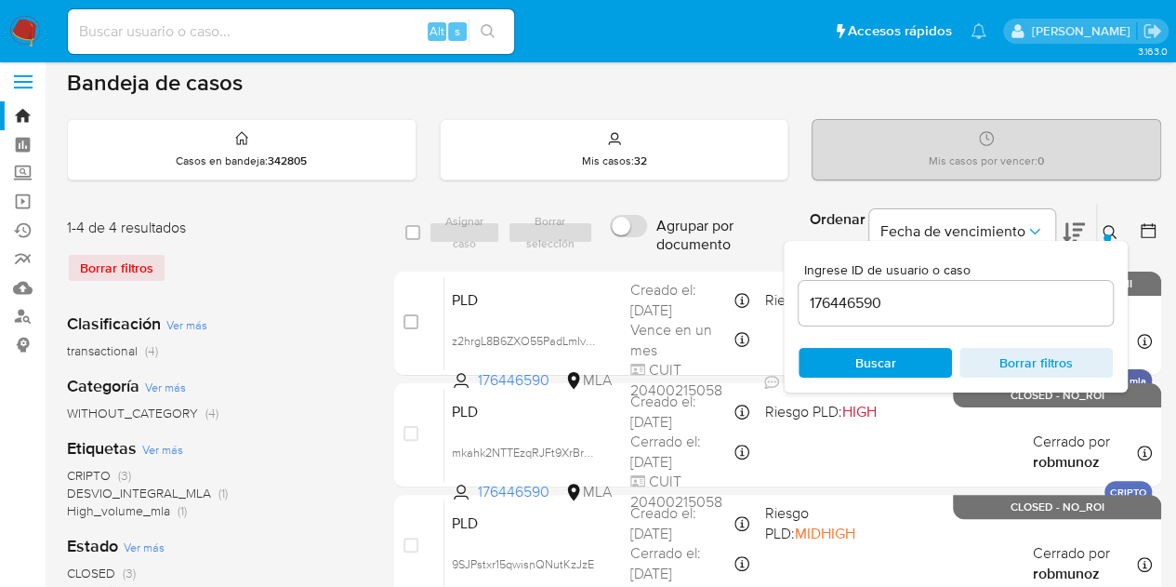
click at [1114, 231] on icon at bounding box center [1110, 232] width 15 height 15
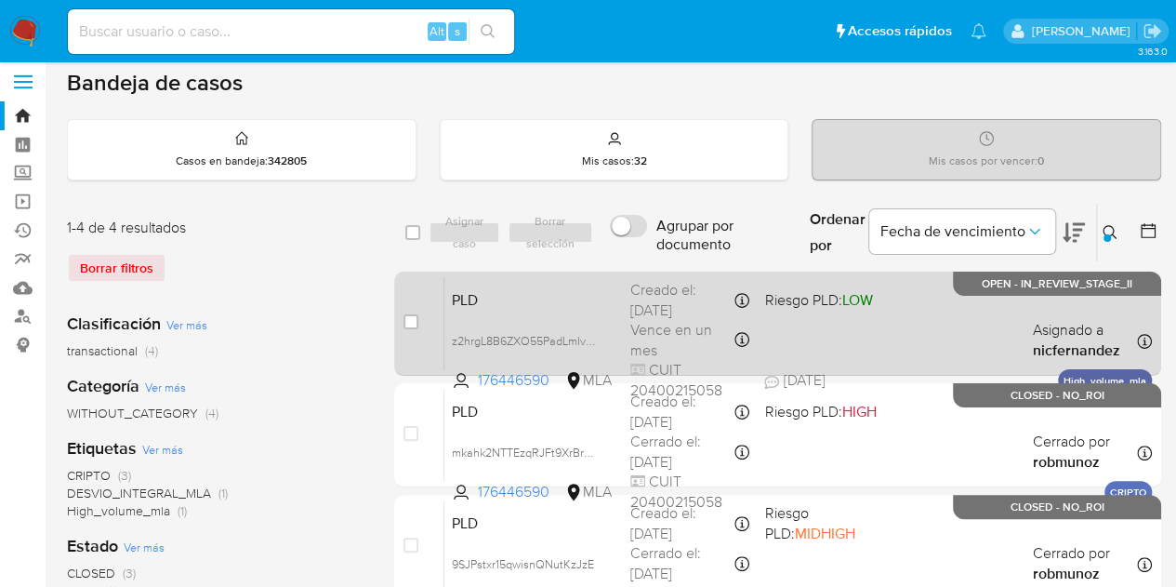
click at [575, 324] on div "PLD z2hrgL8B6ZXO55PadLmIveFf 176446590 MLA Riesgo PLD: LOW Creado el: 12/09/202…" at bounding box center [797, 323] width 707 height 94
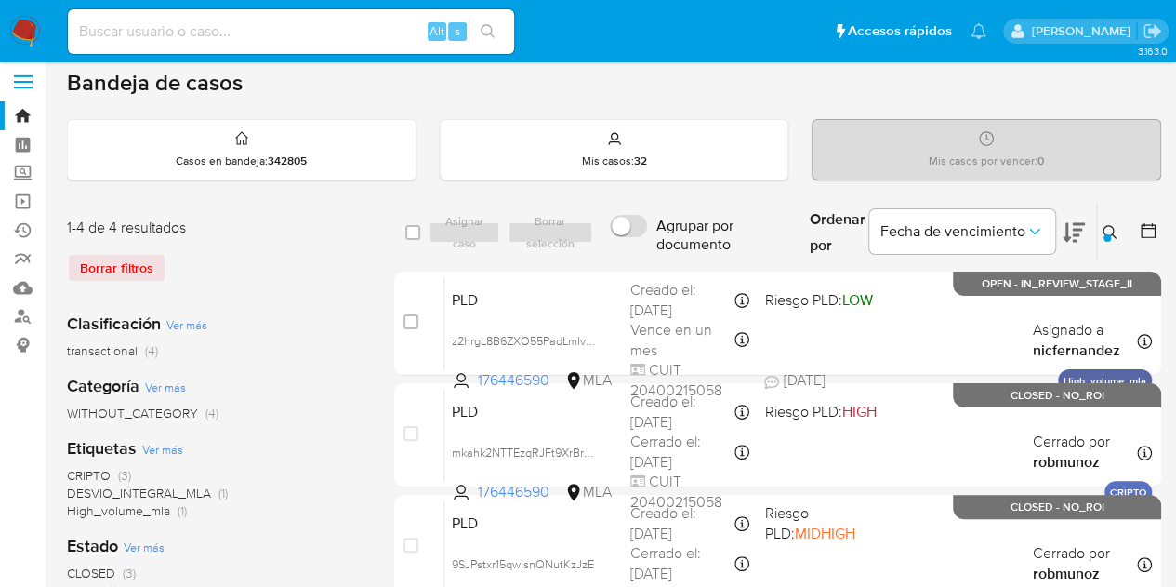
click at [1115, 226] on icon at bounding box center [1110, 232] width 15 height 15
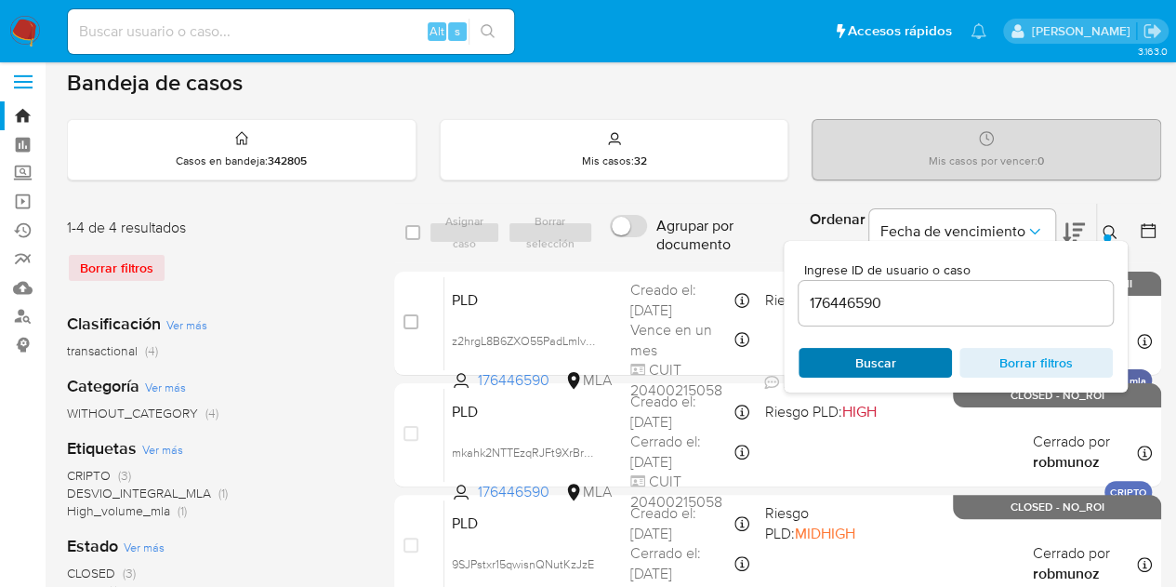
click at [906, 352] on span "Buscar" at bounding box center [875, 363] width 127 height 26
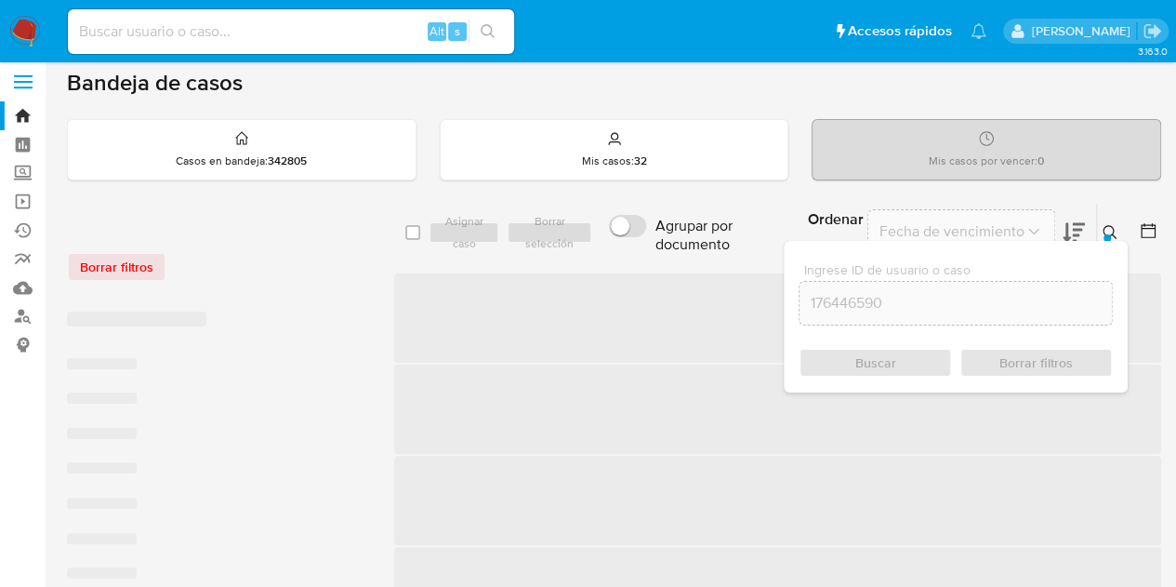
click at [1110, 226] on icon at bounding box center [1110, 232] width 15 height 15
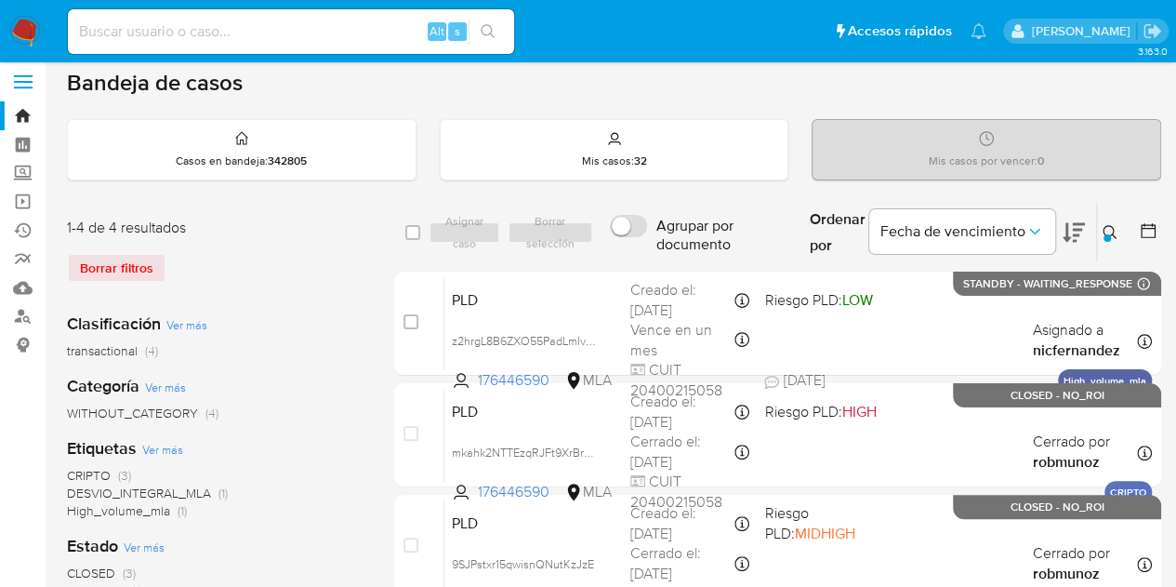
click at [1110, 226] on icon at bounding box center [1110, 232] width 15 height 15
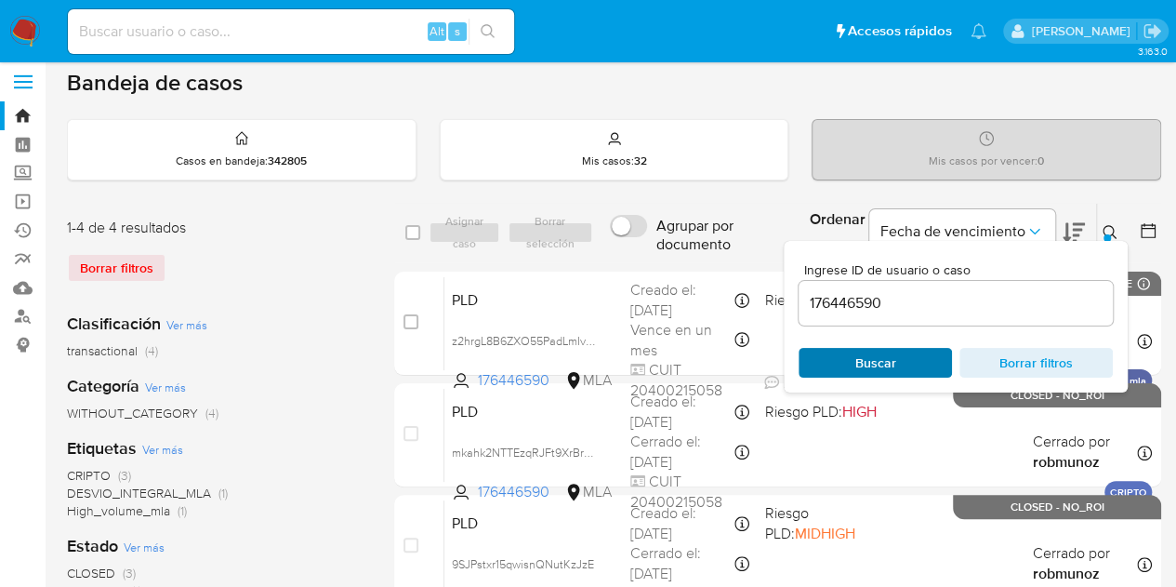
click at [870, 352] on span "Buscar" at bounding box center [875, 363] width 41 height 30
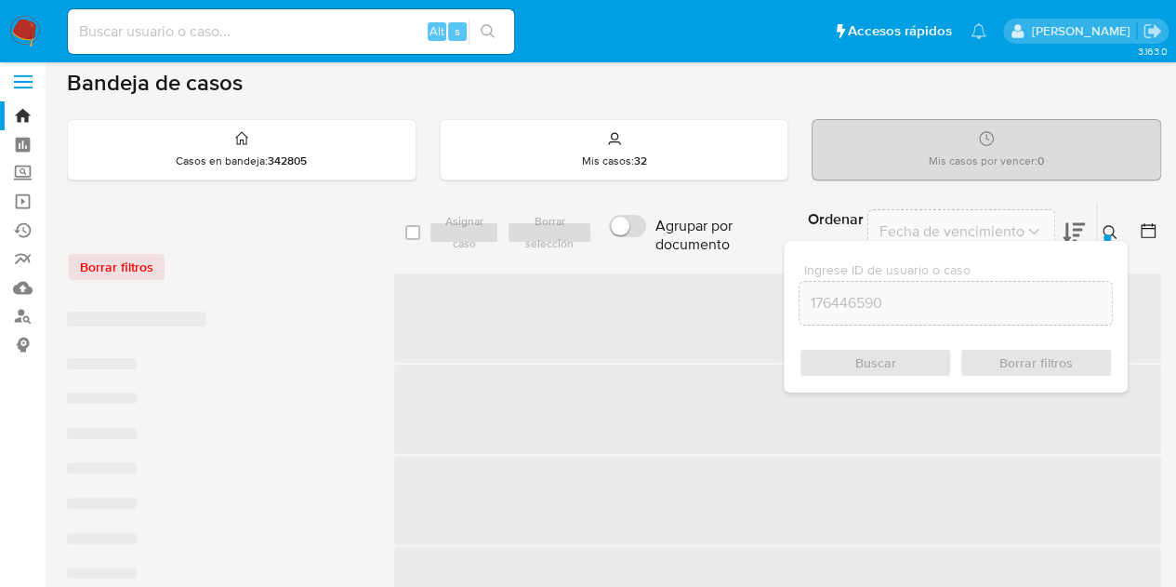
click at [1114, 227] on icon at bounding box center [1110, 232] width 15 height 15
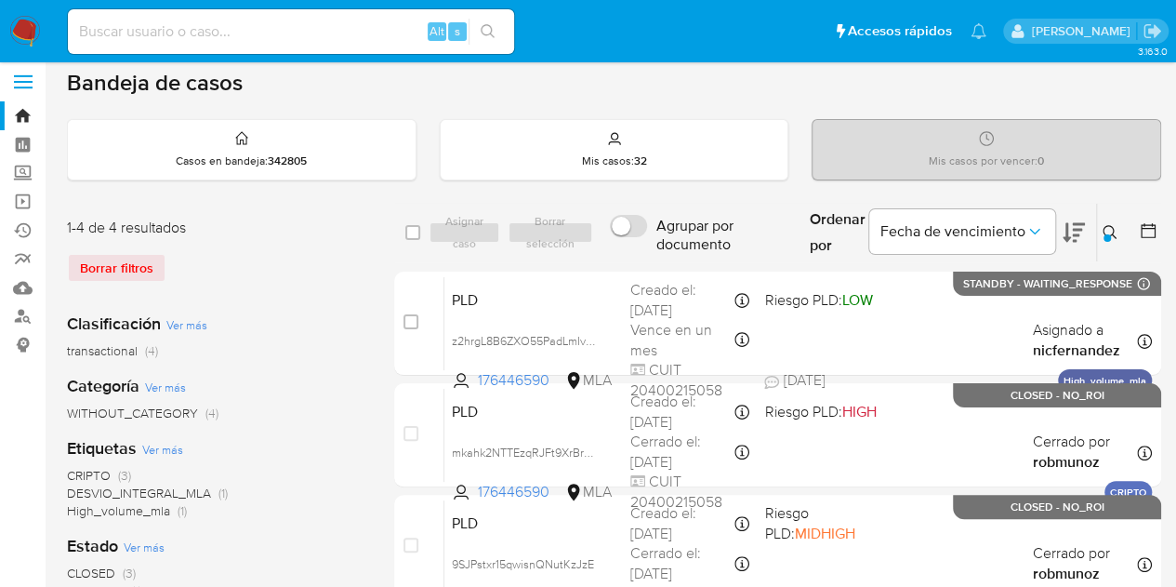
click at [1106, 231] on icon at bounding box center [1110, 232] width 15 height 15
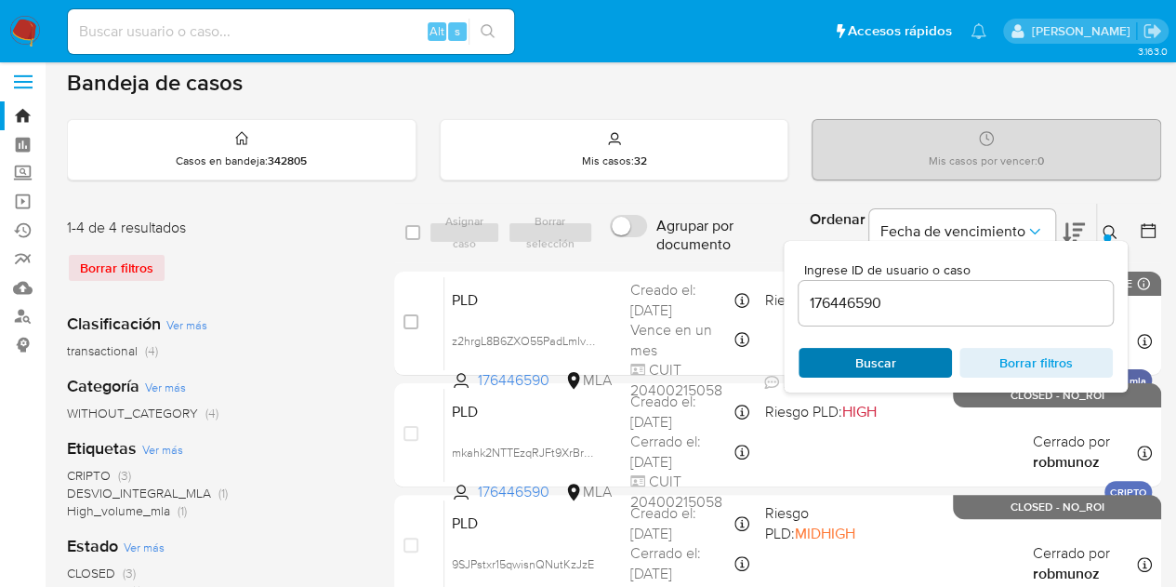
click at [873, 361] on span "Buscar" at bounding box center [875, 363] width 41 height 30
click at [1114, 241] on div "Ingrese ID de usuario o caso 176446590 Buscar Borrar filtros" at bounding box center [956, 317] width 344 height 152
click at [1106, 225] on icon at bounding box center [1110, 232] width 15 height 15
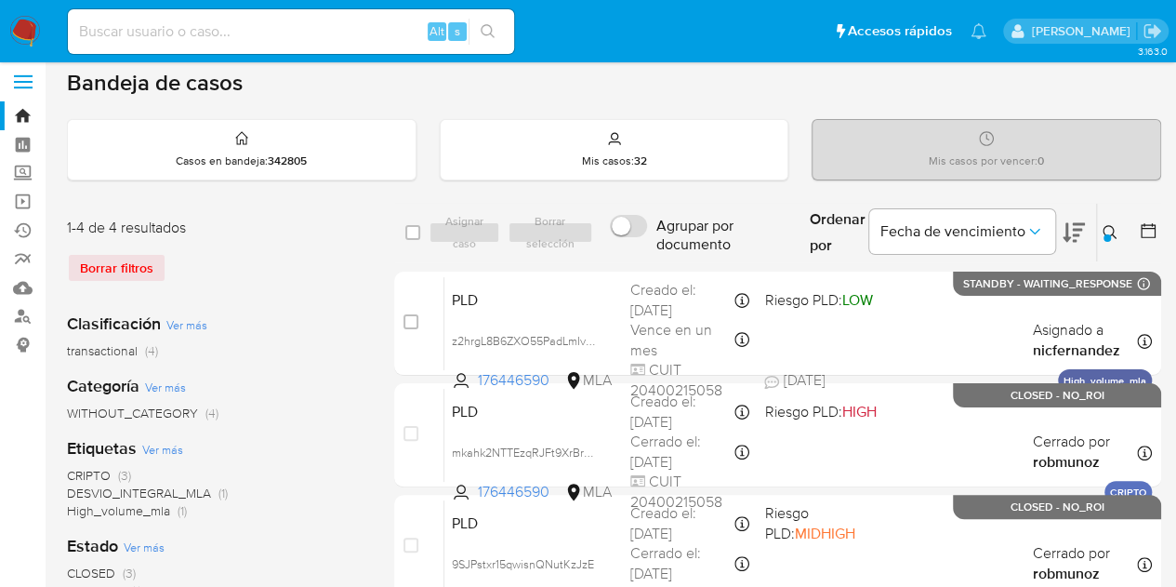
click at [1099, 222] on button at bounding box center [1112, 232] width 31 height 22
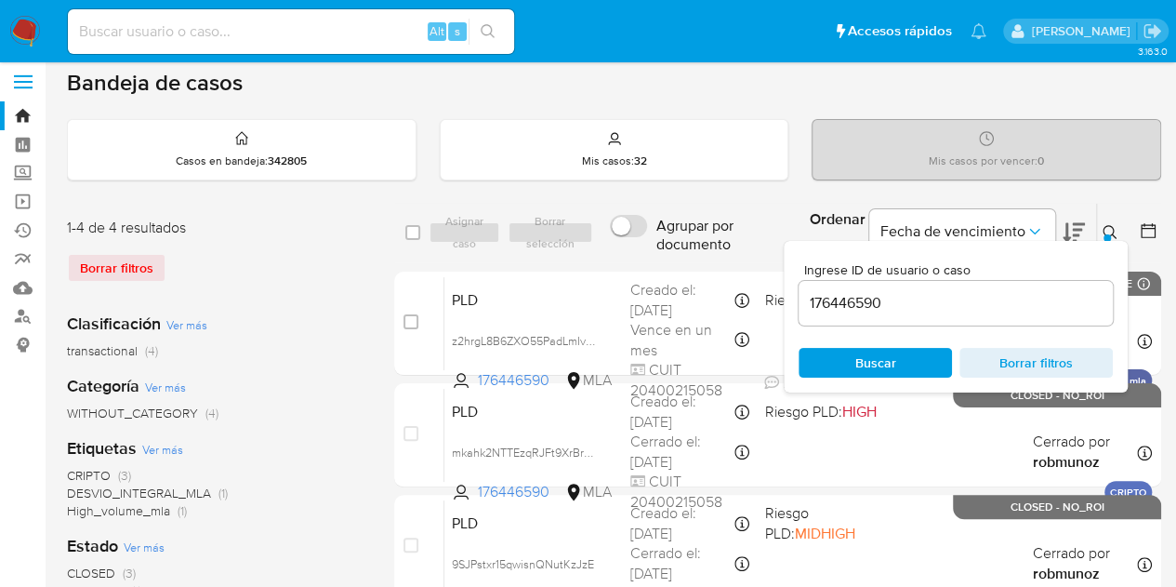
drag, startPoint x: 918, startPoint y: 356, endPoint x: 1005, endPoint y: 339, distance: 88.1
click at [918, 355] on span "Buscar" at bounding box center [875, 363] width 127 height 26
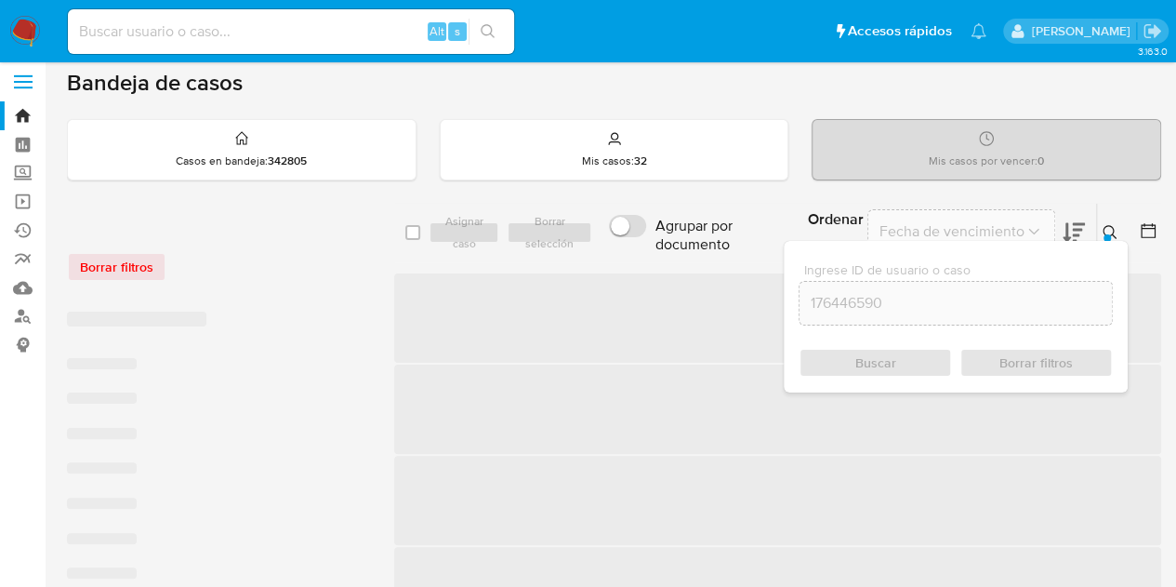
click at [1106, 221] on button at bounding box center [1112, 232] width 31 height 22
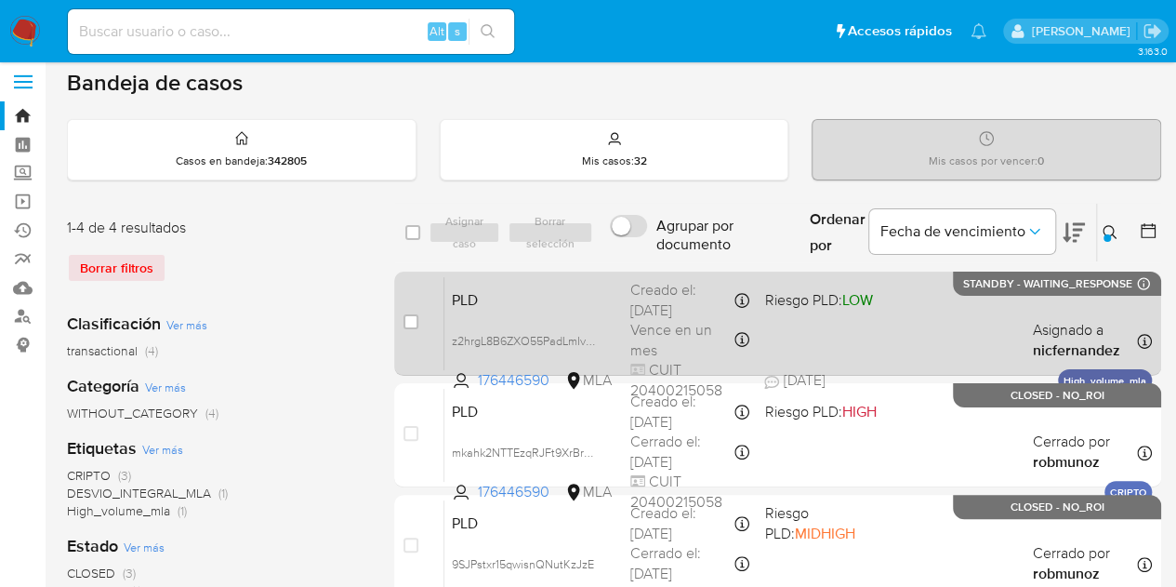
click at [530, 308] on div "PLD z2hrgL8B6ZXO55PadLmIveFf 176446590 MLA Riesgo PLD: LOW Creado el: 12/09/202…" at bounding box center [797, 323] width 707 height 94
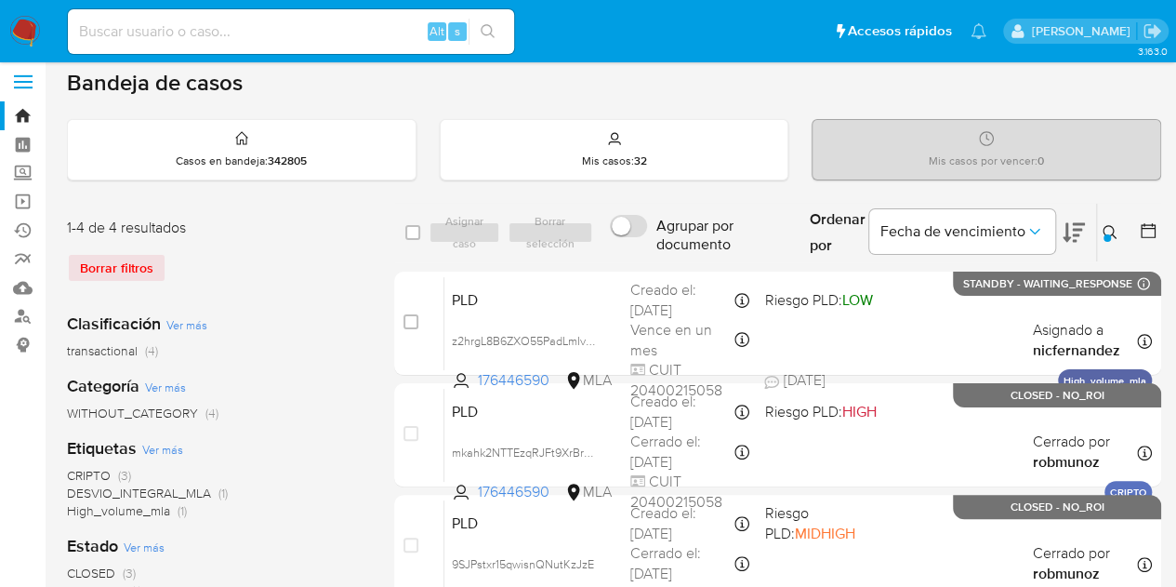
click at [1106, 225] on icon at bounding box center [1110, 232] width 15 height 15
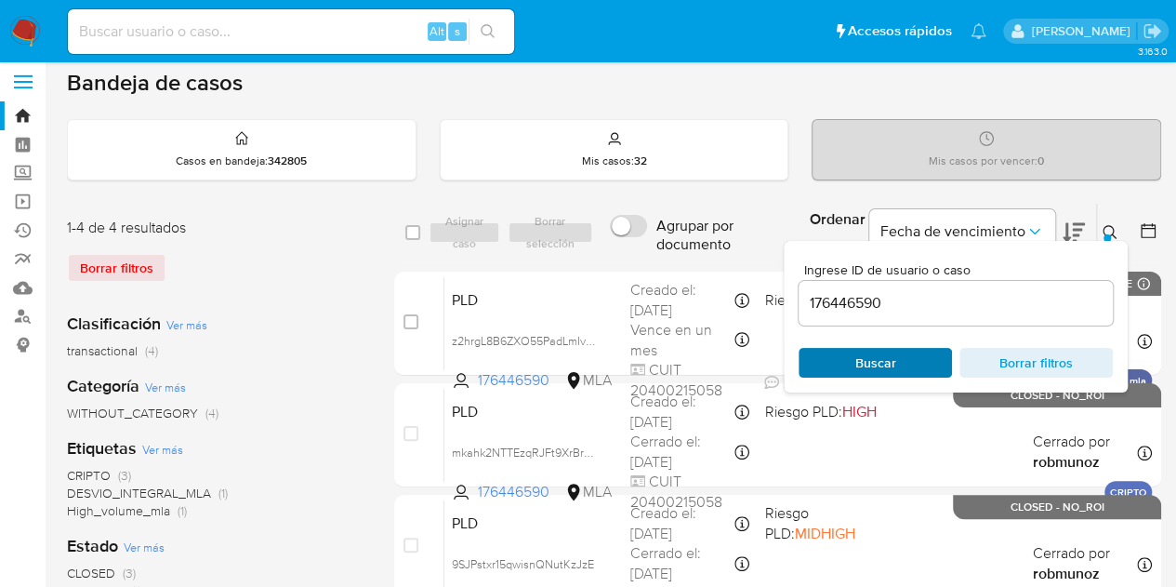
click at [883, 360] on span "Buscar" at bounding box center [875, 363] width 41 height 30
click at [1112, 226] on icon at bounding box center [1110, 232] width 14 height 14
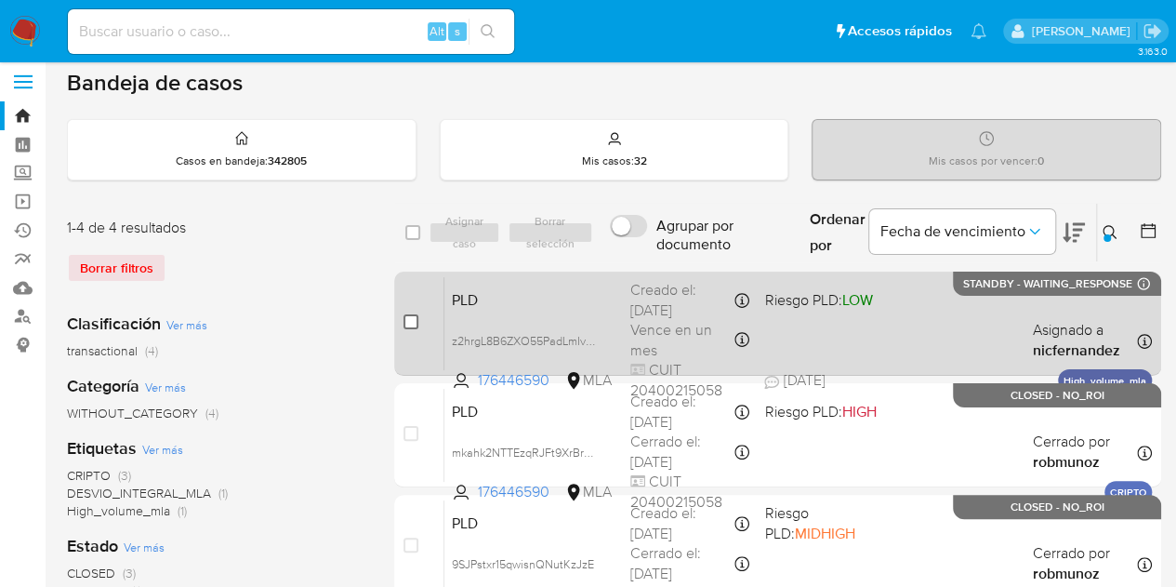
click at [407, 315] on input "checkbox" at bounding box center [410, 321] width 15 height 15
checkbox input "true"
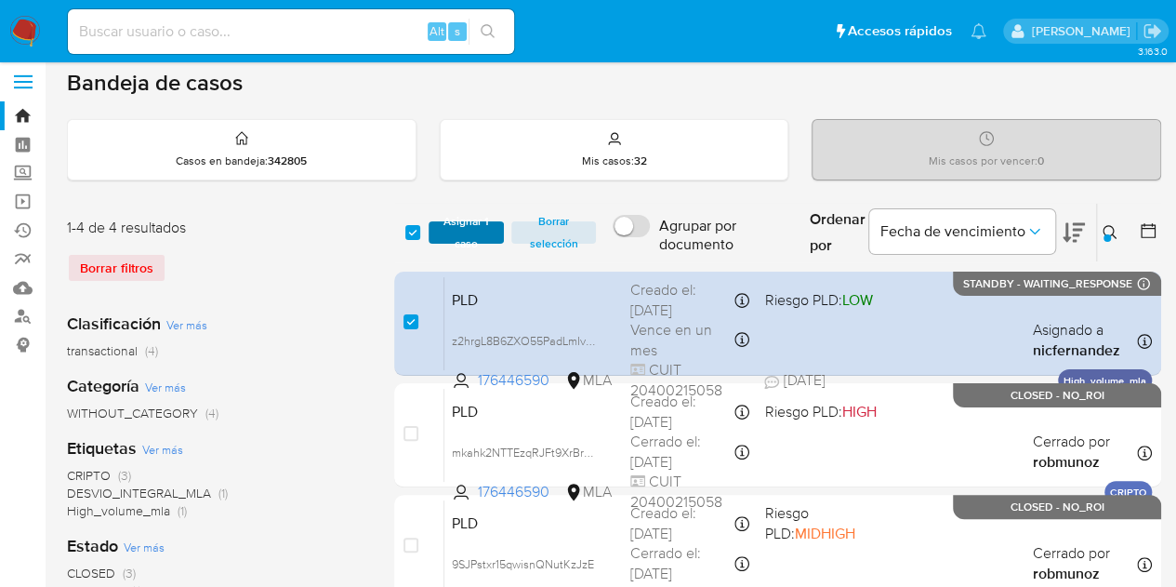
click at [457, 229] on span "Asignar 1 caso" at bounding box center [467, 232] width 58 height 19
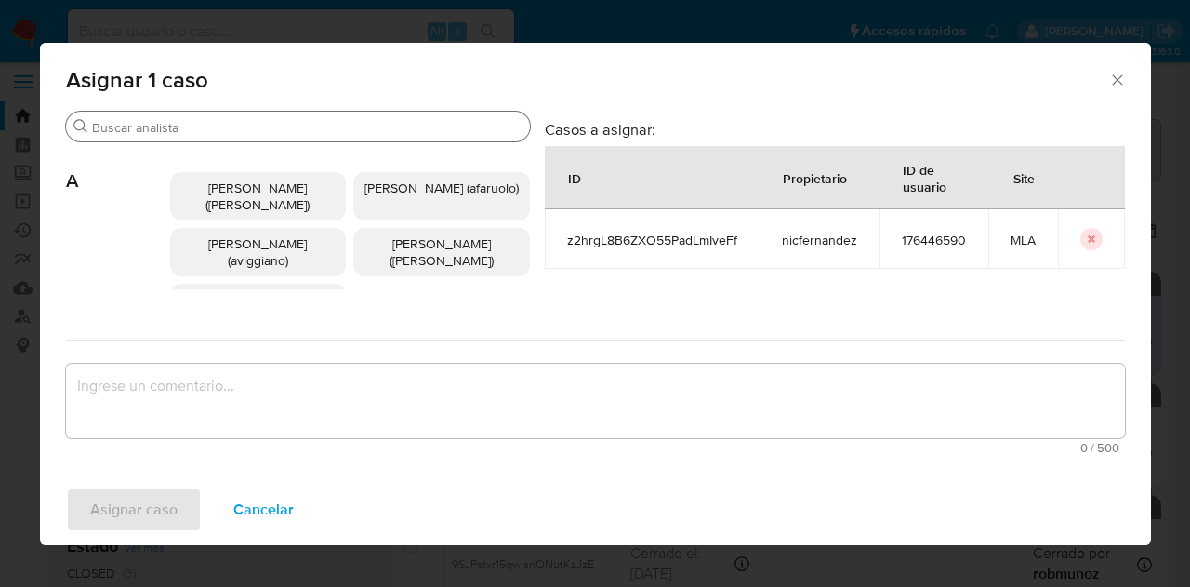
click at [222, 125] on input "Buscar" at bounding box center [307, 127] width 430 height 17
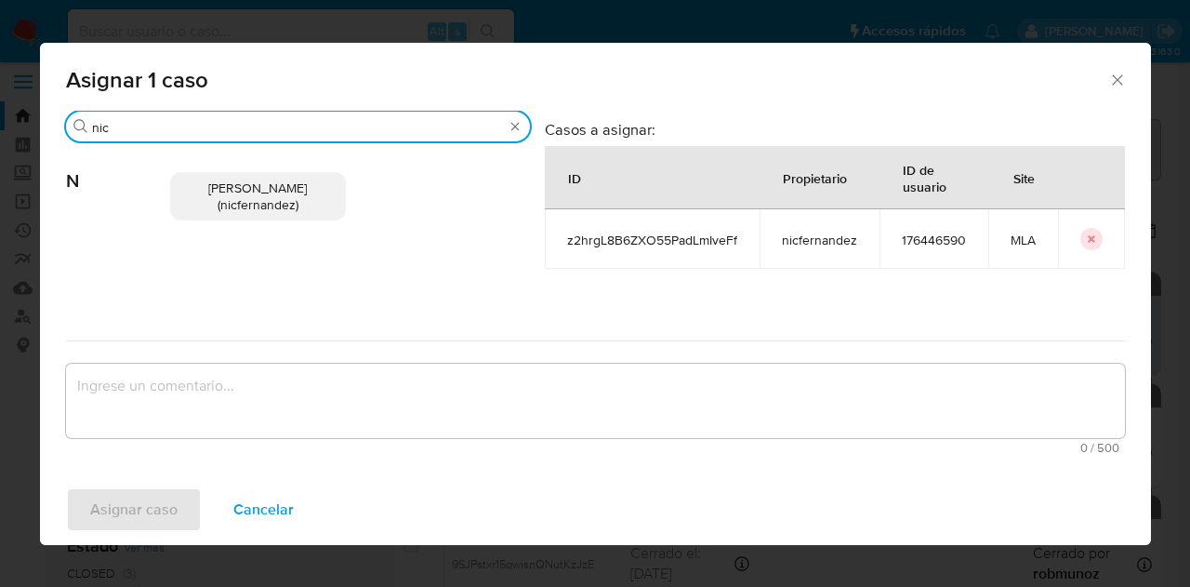
type input "nic"
click at [258, 181] on span "Nicolas Fernandez Allen (nicfernandez)" at bounding box center [257, 195] width 99 height 35
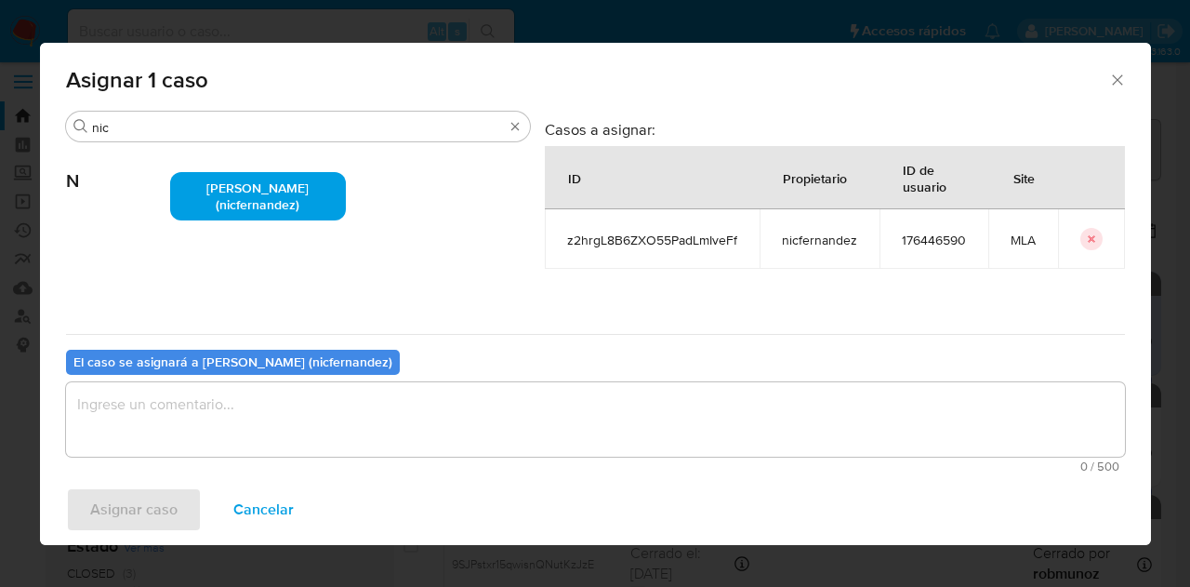
click at [338, 419] on textarea "assign-modal" at bounding box center [595, 419] width 1059 height 74
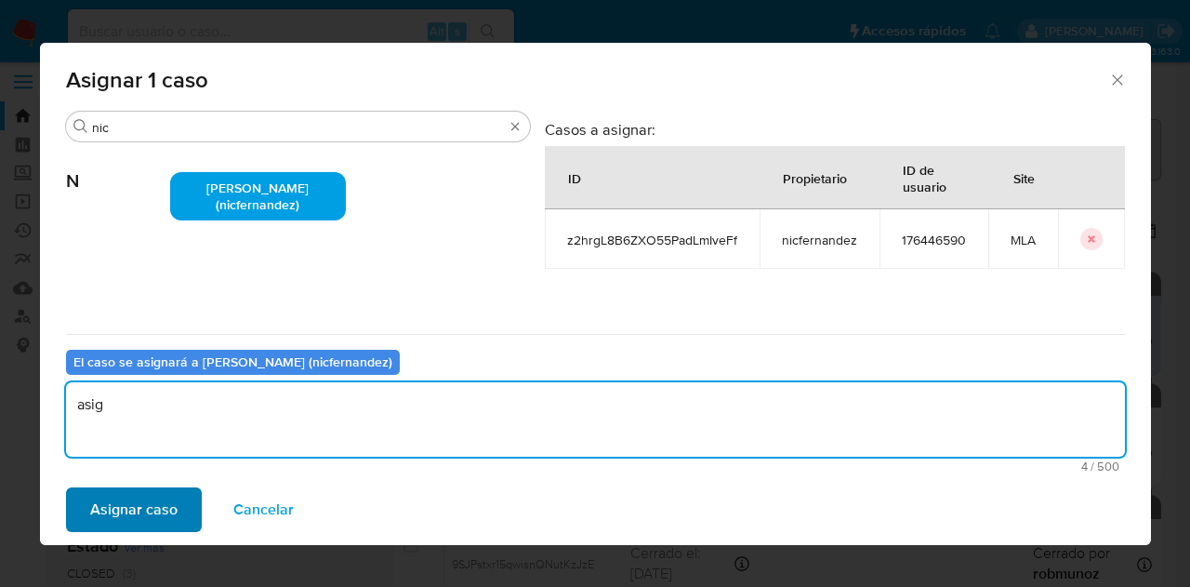
type textarea "asig"
click at [139, 501] on span "Asignar caso" at bounding box center [133, 509] width 87 height 41
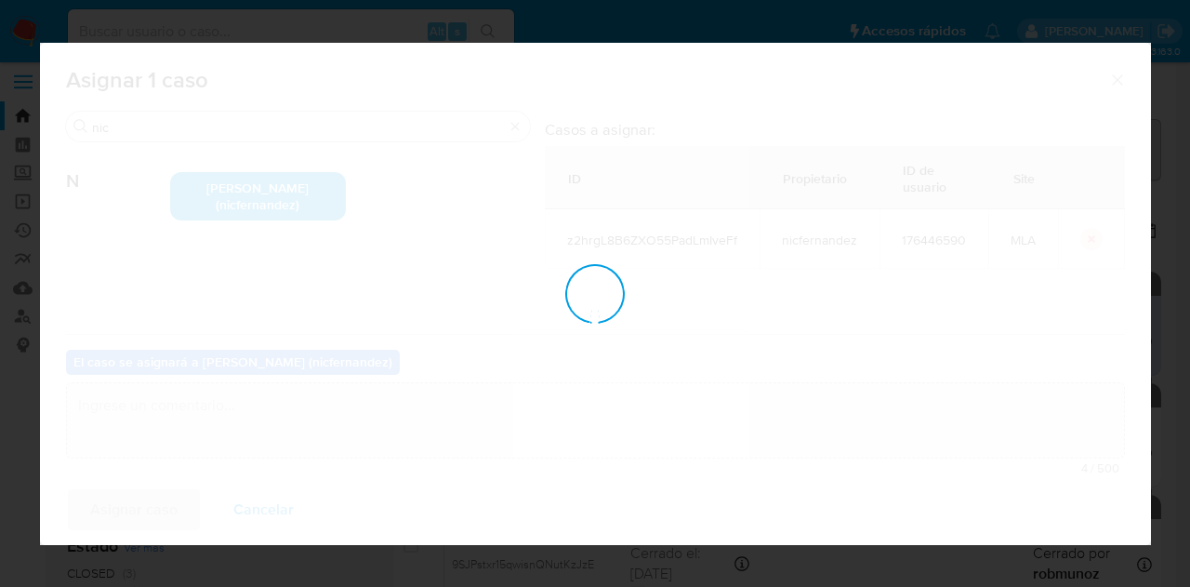
checkbox input "false"
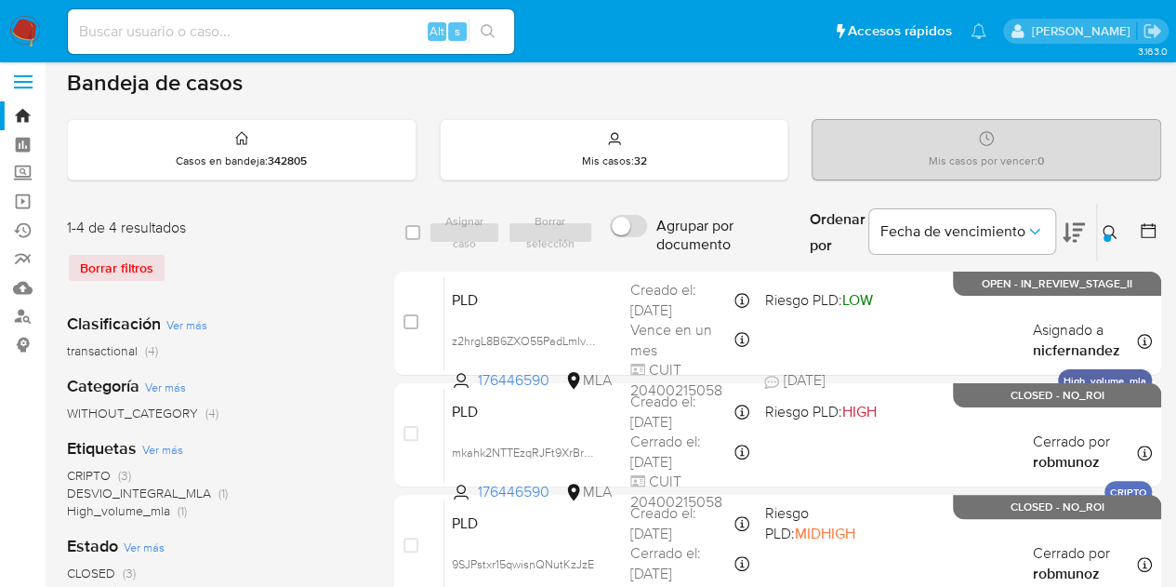
click at [1110, 230] on icon at bounding box center [1110, 232] width 15 height 15
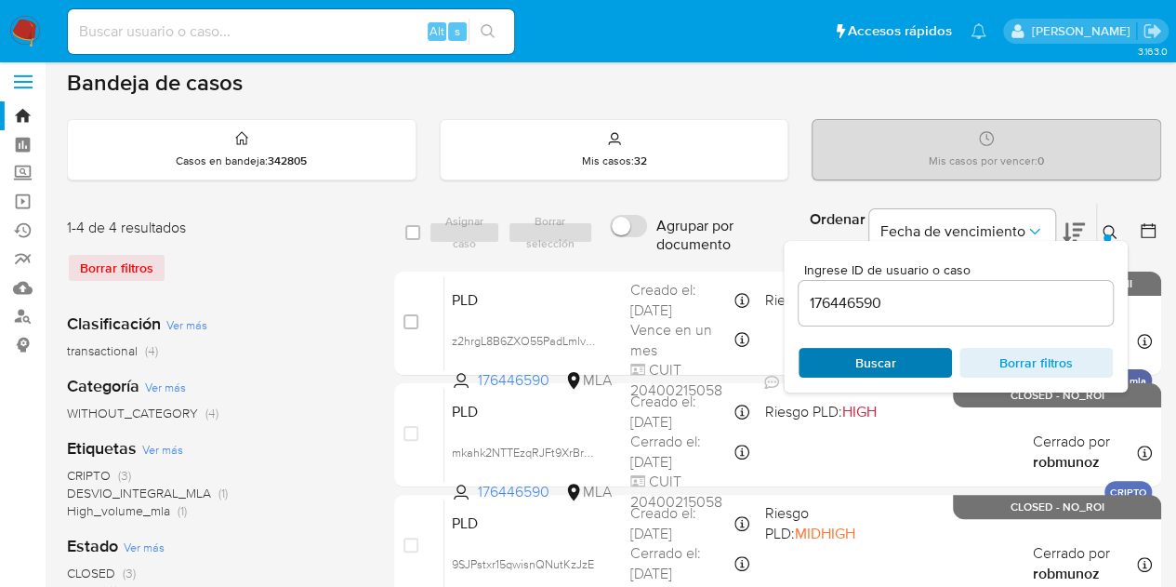
click at [901, 364] on span "Buscar" at bounding box center [875, 363] width 127 height 26
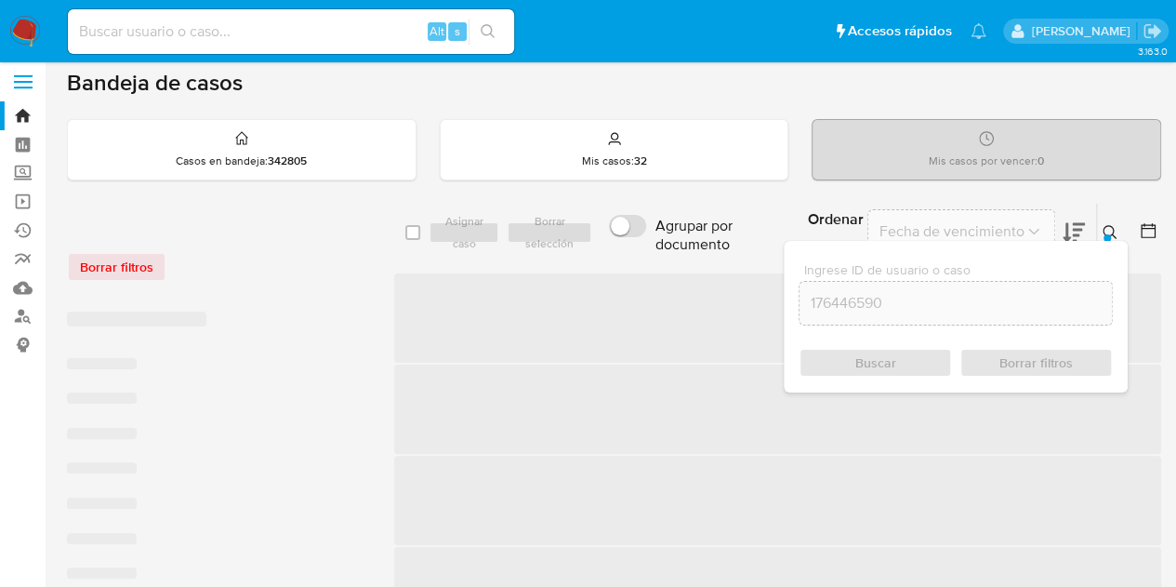
click at [1116, 231] on icon at bounding box center [1110, 232] width 15 height 15
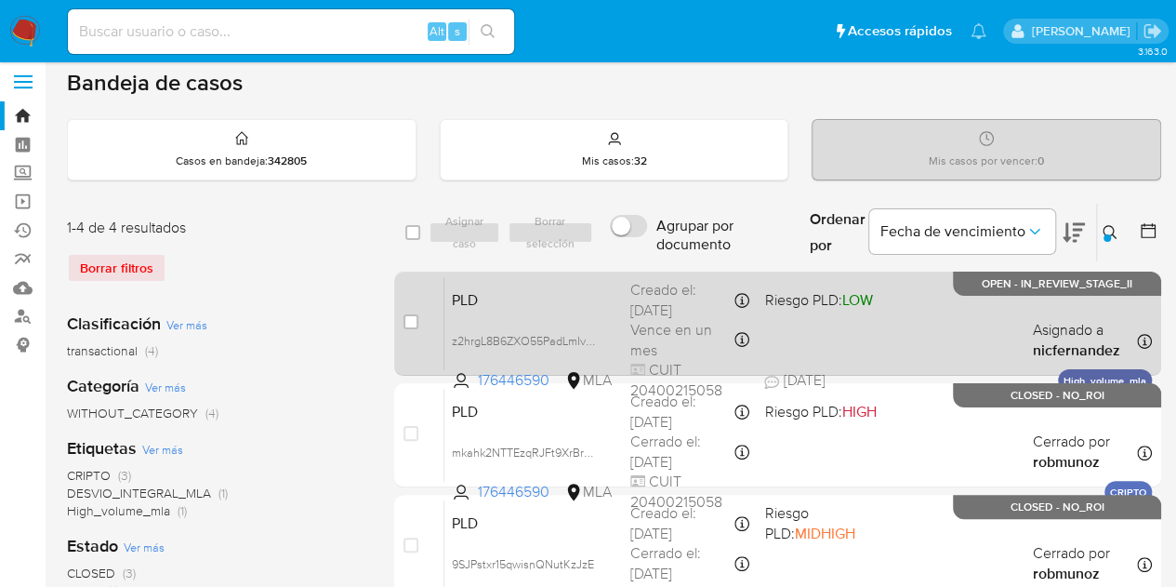
click at [513, 295] on span "PLD" at bounding box center [534, 298] width 164 height 24
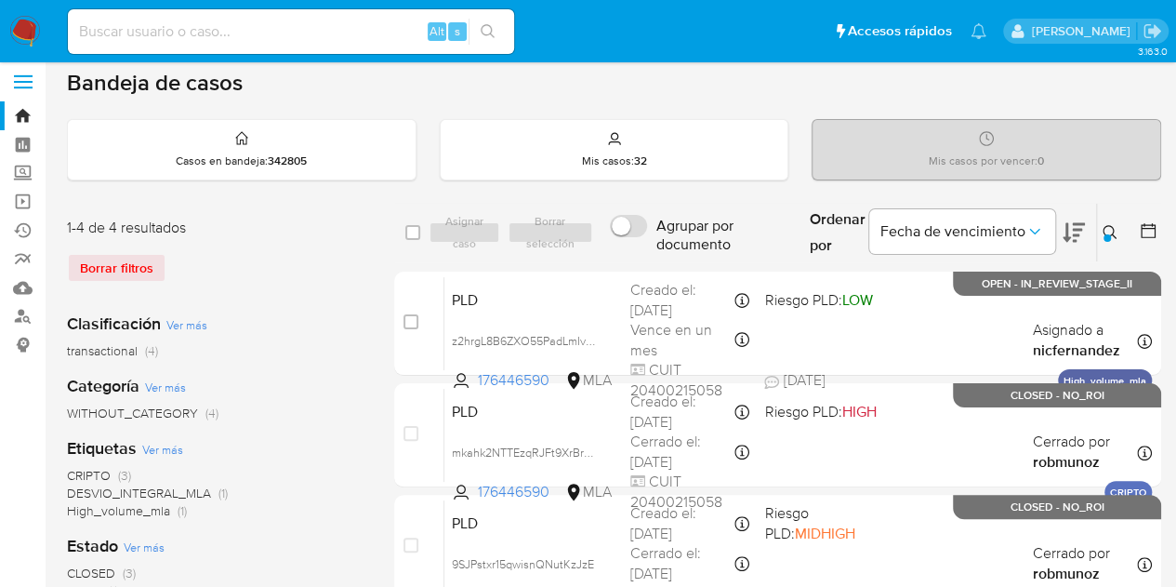
click at [1114, 221] on button at bounding box center [1112, 232] width 31 height 22
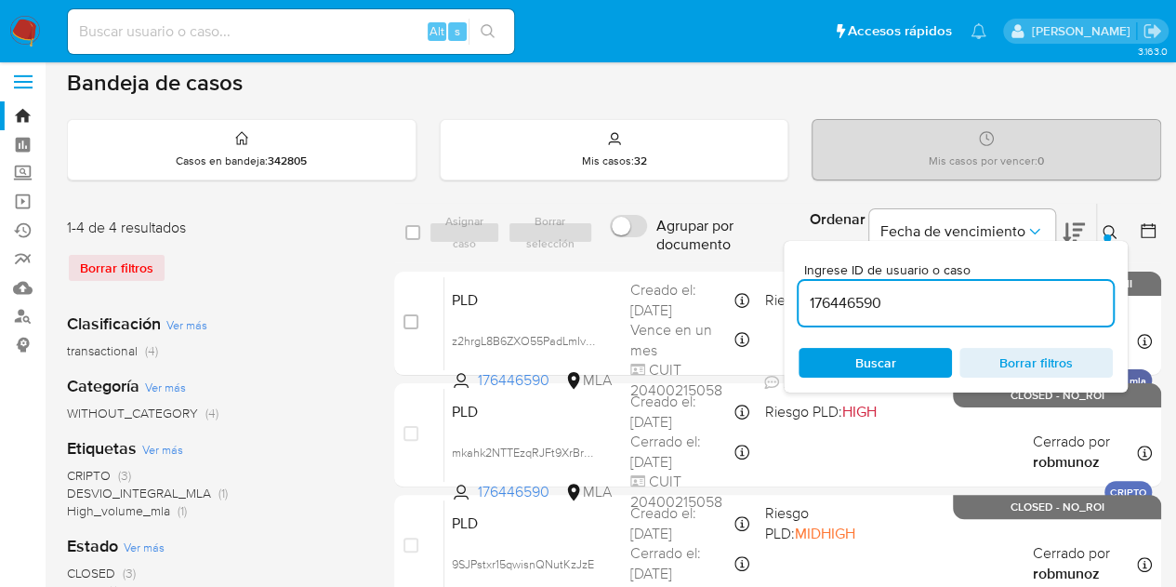
drag, startPoint x: 900, startPoint y: 310, endPoint x: 820, endPoint y: 285, distance: 83.5
click at [729, 271] on div "select-all-cases-checkbox Asignar caso Borrar selección Agrupar por documento O…" at bounding box center [777, 460] width 767 height 515
click at [916, 360] on span "Buscar" at bounding box center [875, 363] width 127 height 26
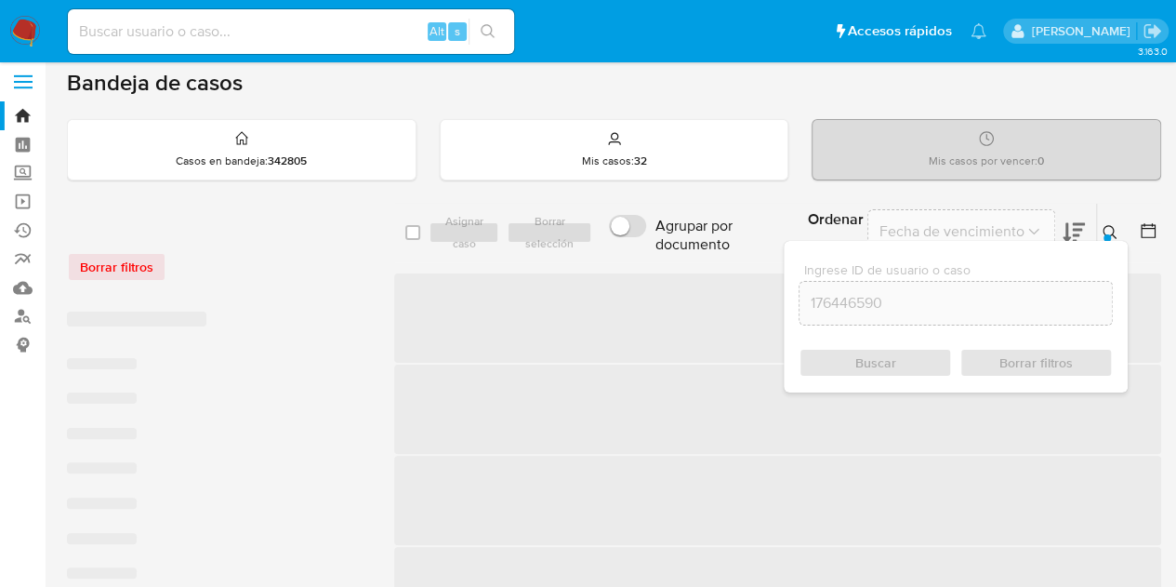
click at [1110, 227] on icon at bounding box center [1110, 232] width 15 height 15
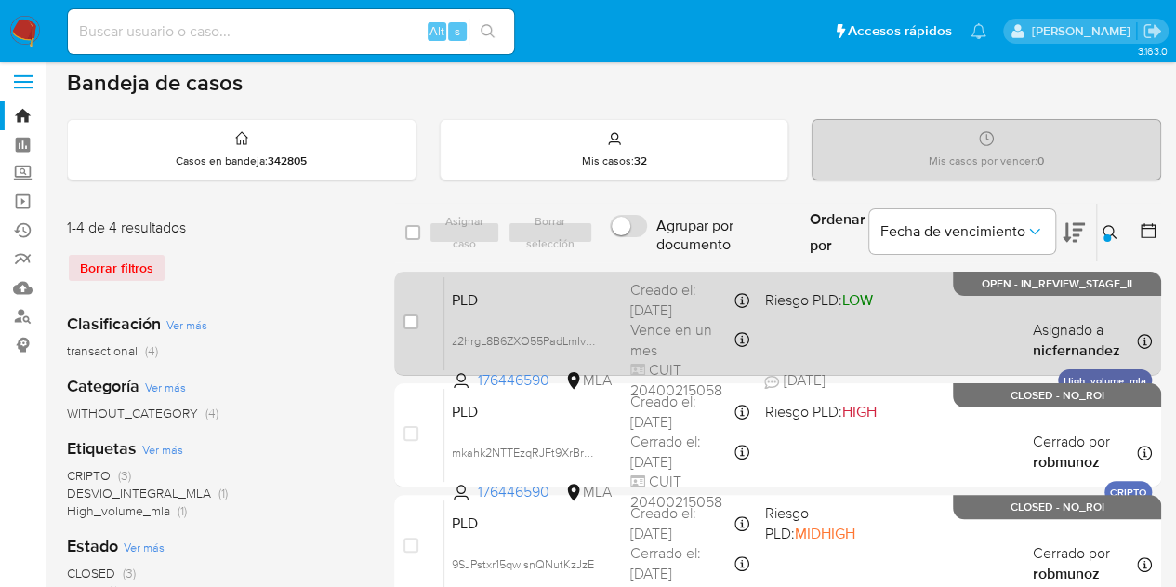
click at [575, 290] on span "PLD" at bounding box center [534, 298] width 164 height 24
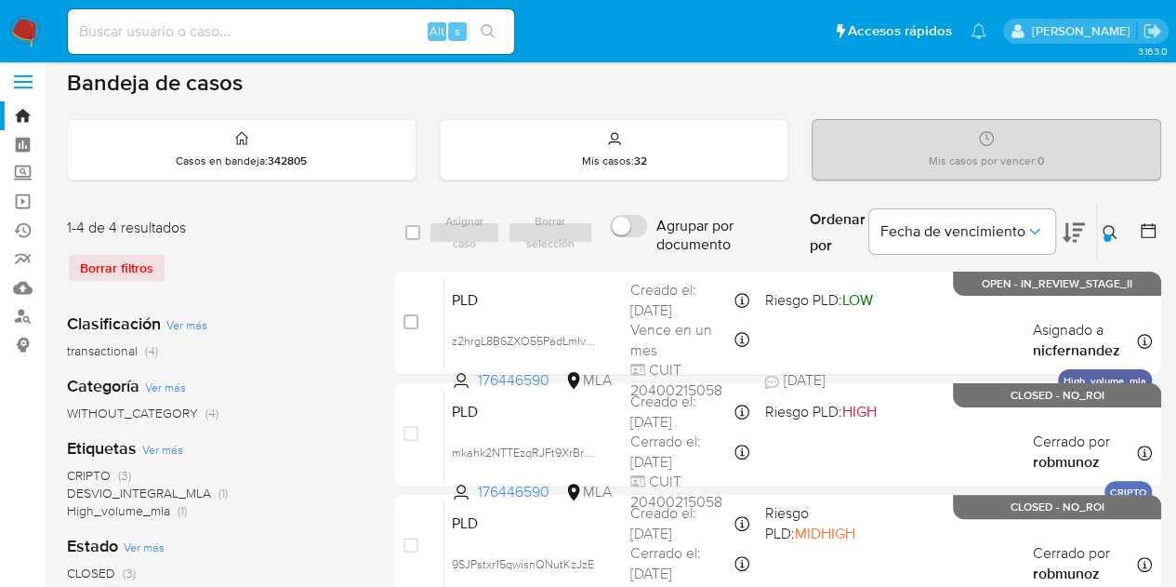
click at [1101, 234] on button at bounding box center [1112, 232] width 31 height 22
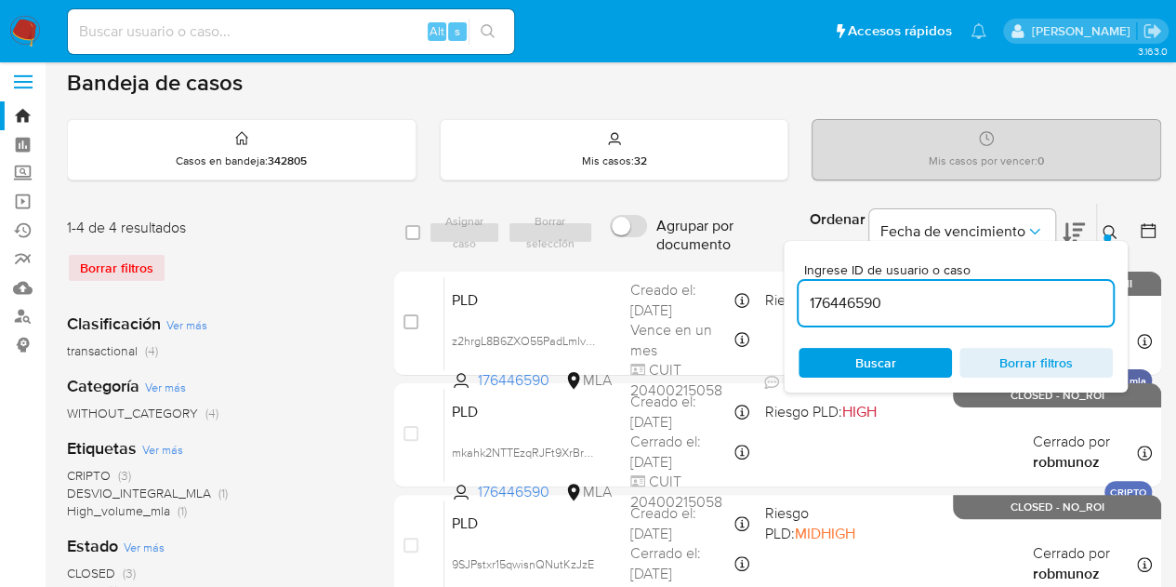
drag, startPoint x: 896, startPoint y: 295, endPoint x: 671, endPoint y: 258, distance: 228.0
click at [671, 258] on div "select-all-cases-checkbox Asignar caso Borrar selección Agrupar por documento O…" at bounding box center [777, 233] width 767 height 60
type input "18874843"
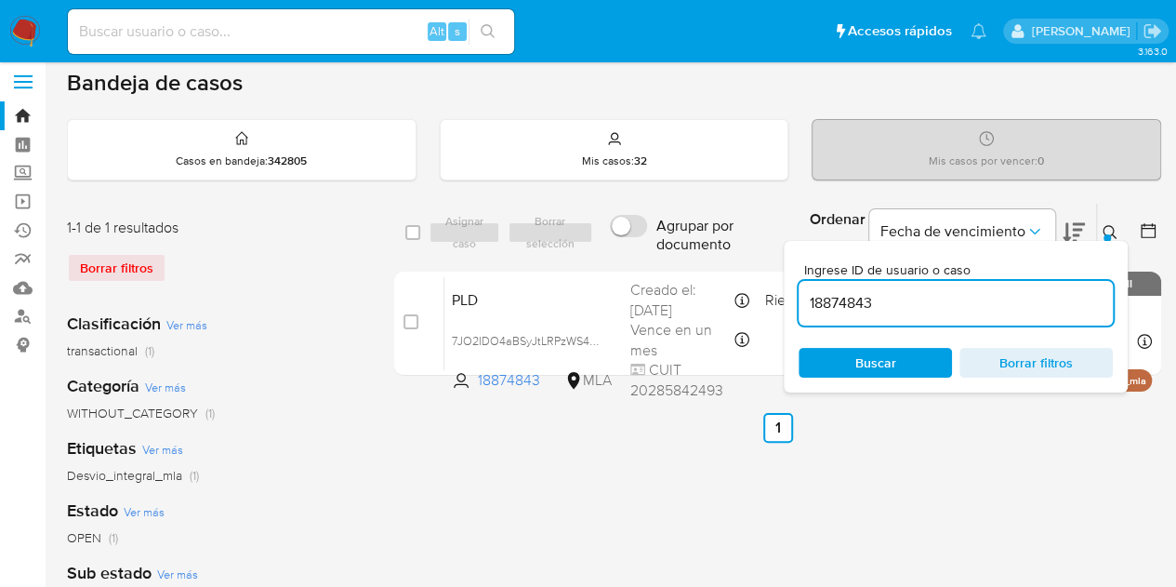
click at [1109, 227] on icon at bounding box center [1110, 232] width 15 height 15
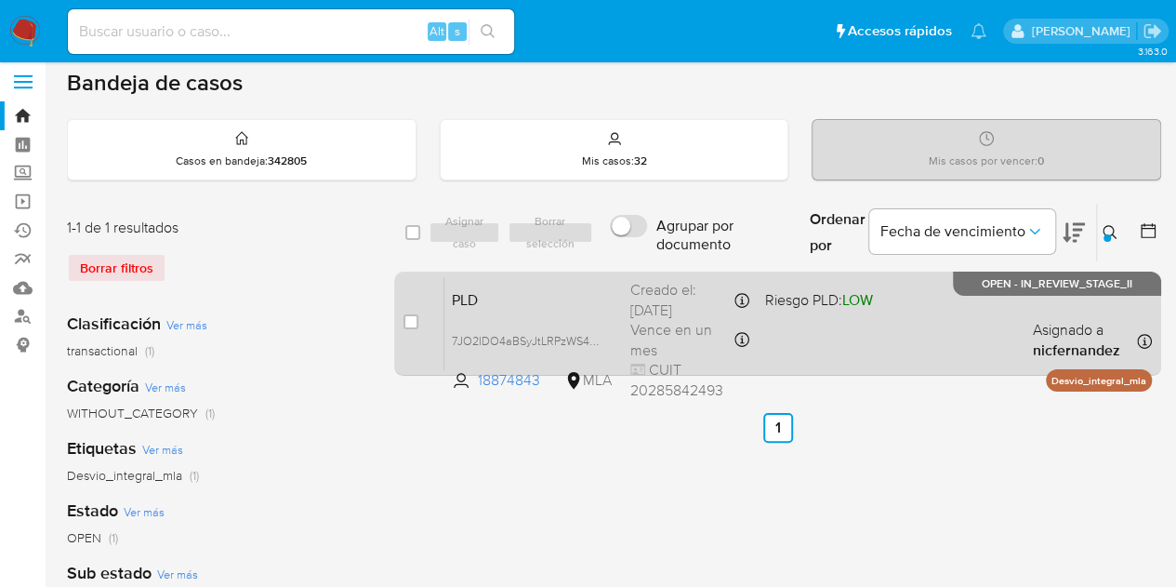
click at [597, 294] on span "PLD" at bounding box center [534, 298] width 164 height 24
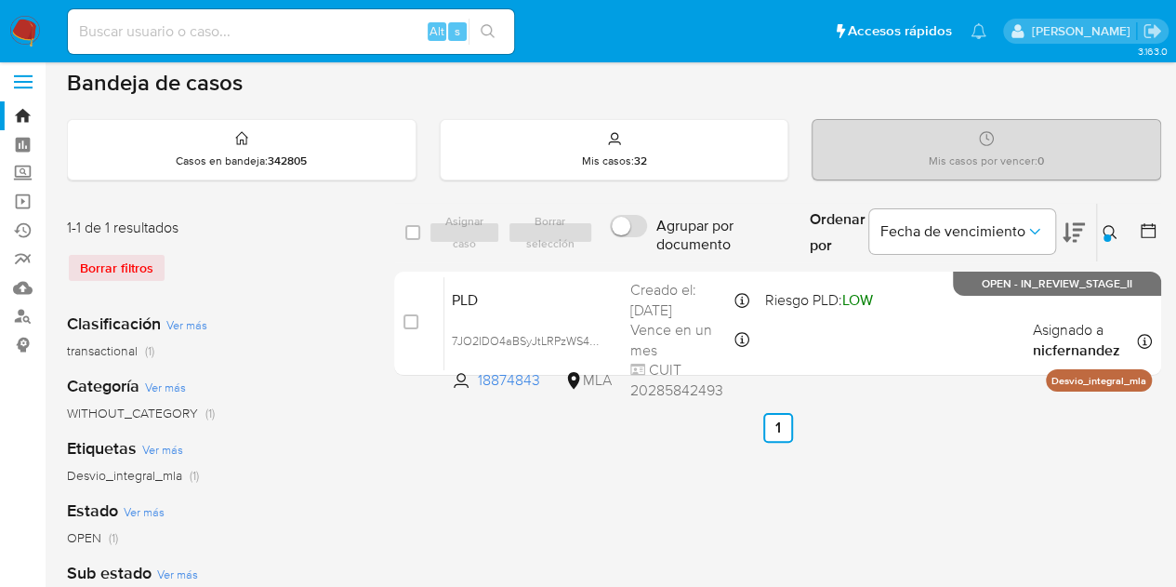
click at [1109, 234] on div at bounding box center [1106, 237] width 7 height 7
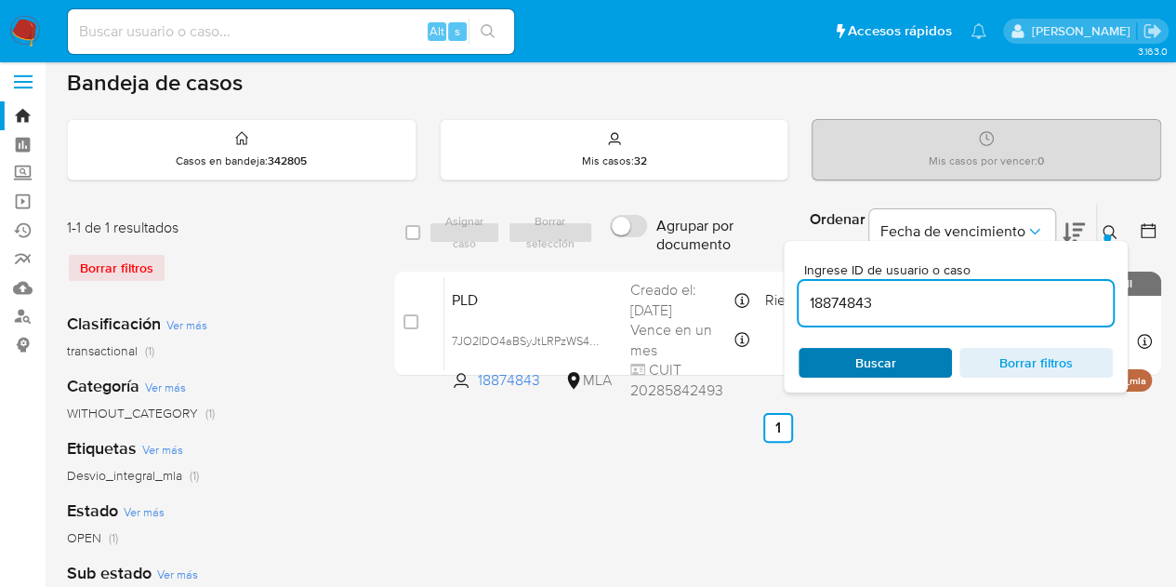
click at [900, 353] on span "Buscar" at bounding box center [875, 363] width 127 height 26
click at [1117, 225] on button at bounding box center [1112, 232] width 31 height 22
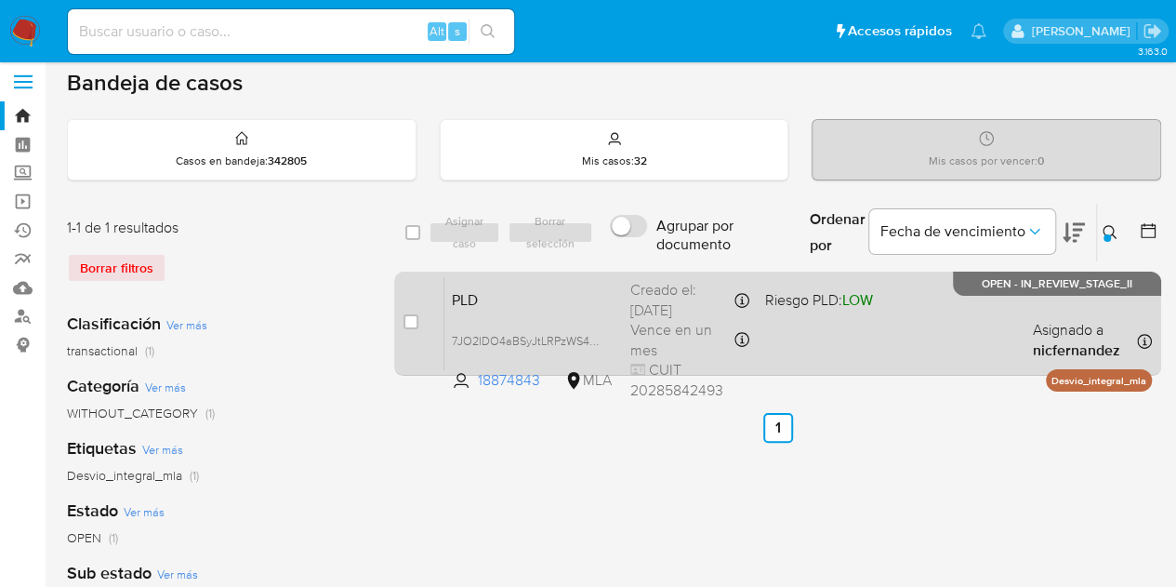
click at [551, 294] on span "PLD" at bounding box center [534, 298] width 164 height 24
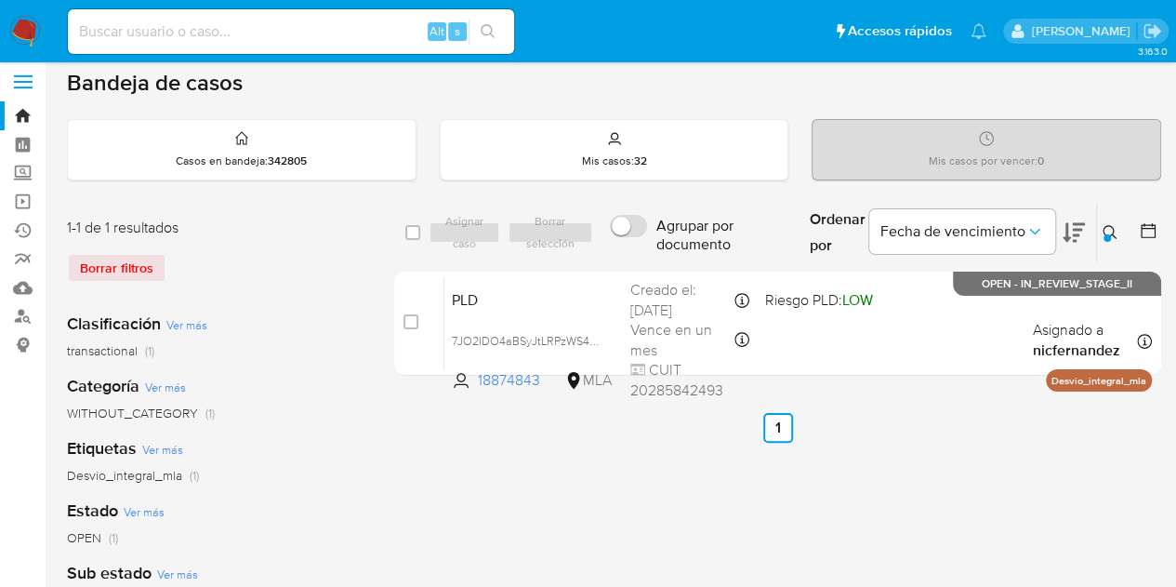
click at [1108, 225] on icon at bounding box center [1110, 232] width 14 height 14
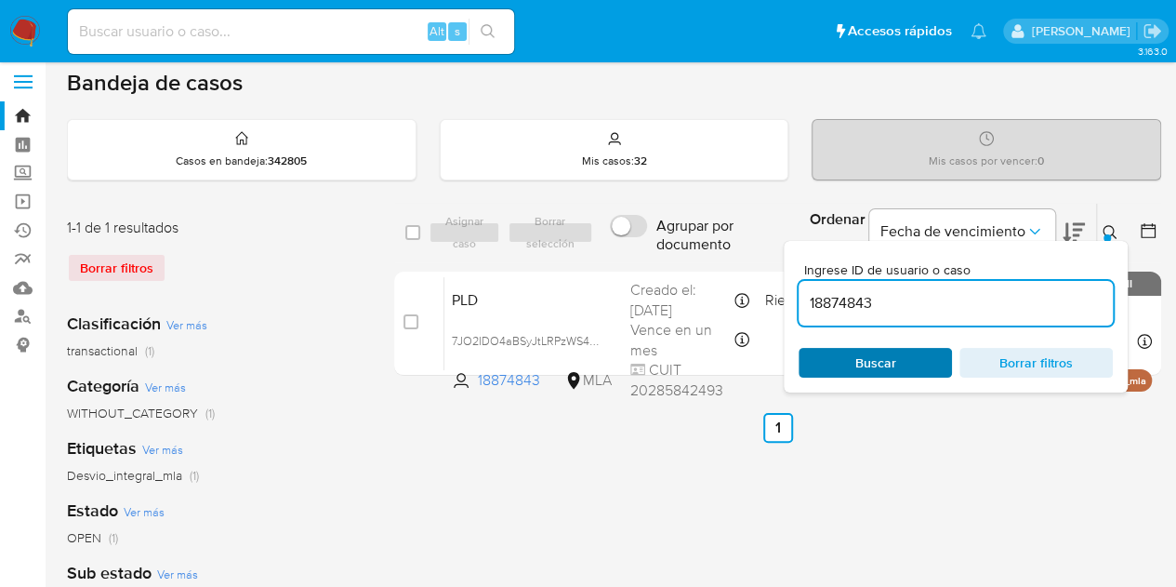
click at [884, 363] on span "Buscar" at bounding box center [875, 363] width 41 height 30
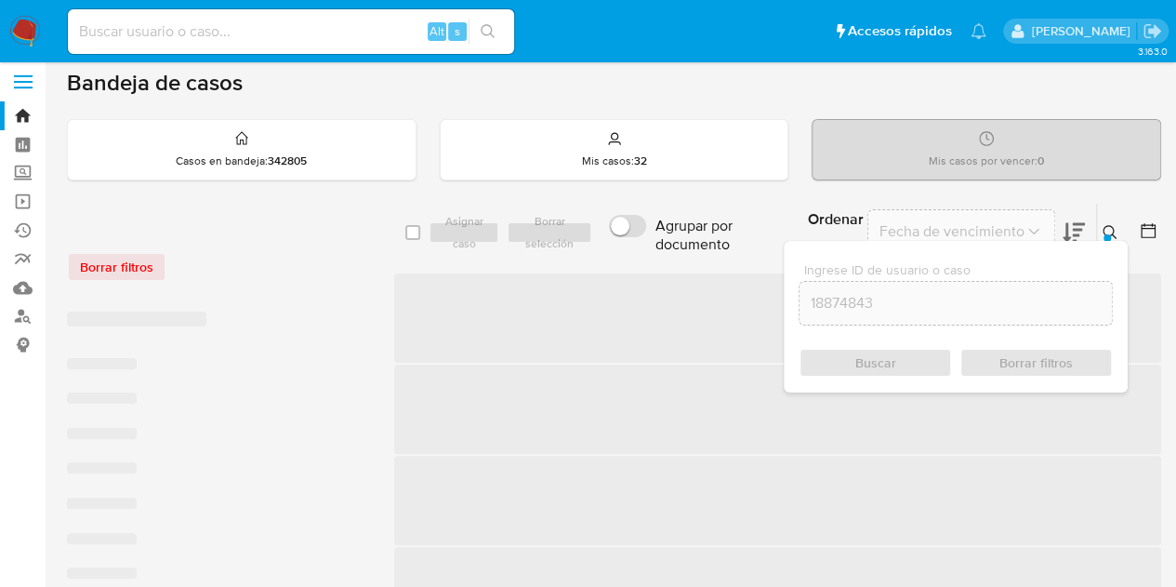
click at [1104, 221] on button at bounding box center [1112, 232] width 31 height 22
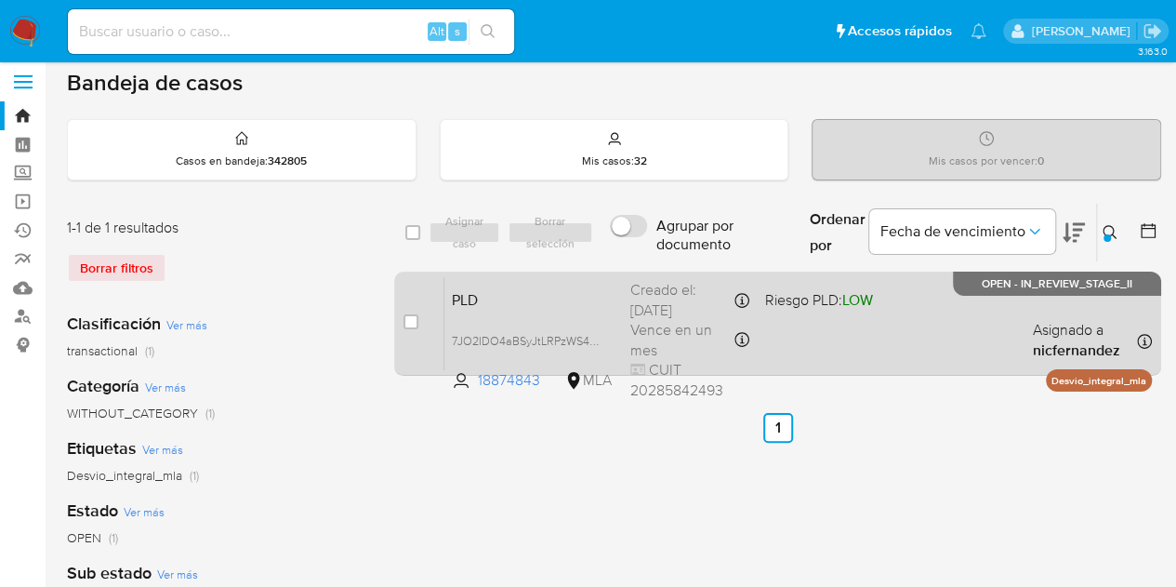
click at [599, 310] on div "PLD 7JO2IDO4aBSyJtLRPzWS4GeR 18874843 MLA Riesgo PLD: LOW Creado el: 12/09/2025…" at bounding box center [797, 323] width 707 height 94
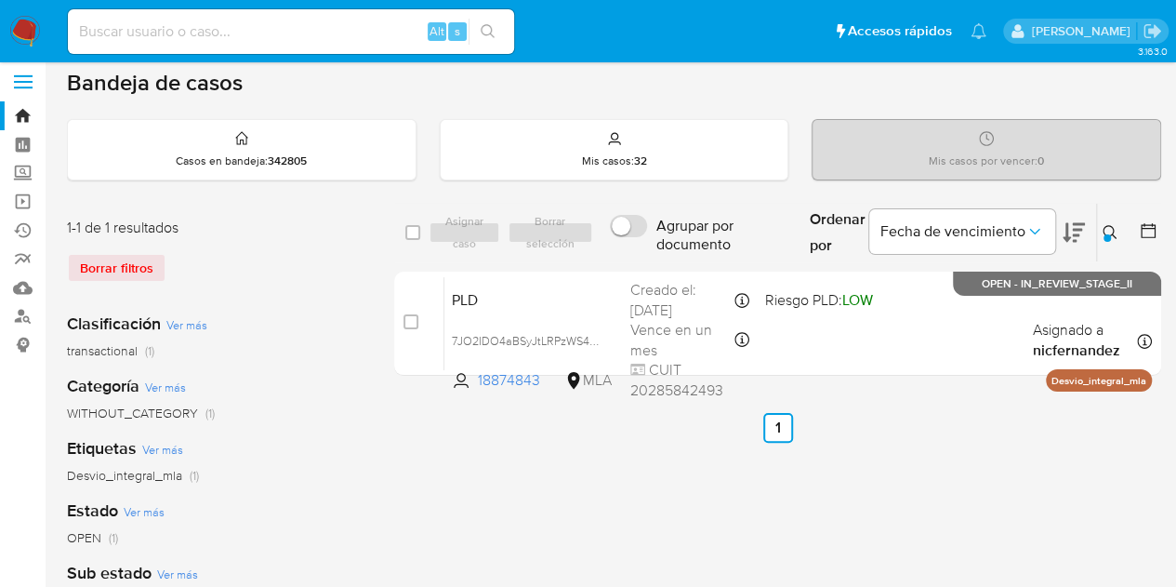
click at [1112, 231] on icon at bounding box center [1110, 232] width 14 height 14
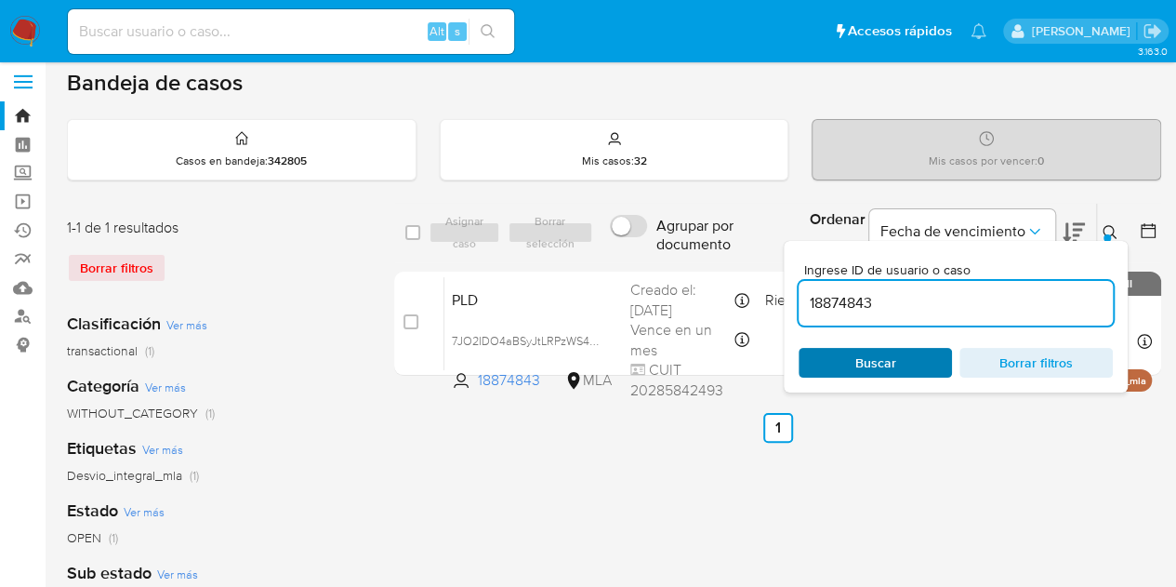
click at [911, 350] on span "Buscar" at bounding box center [875, 363] width 127 height 26
click at [1104, 234] on div at bounding box center [1106, 237] width 7 height 7
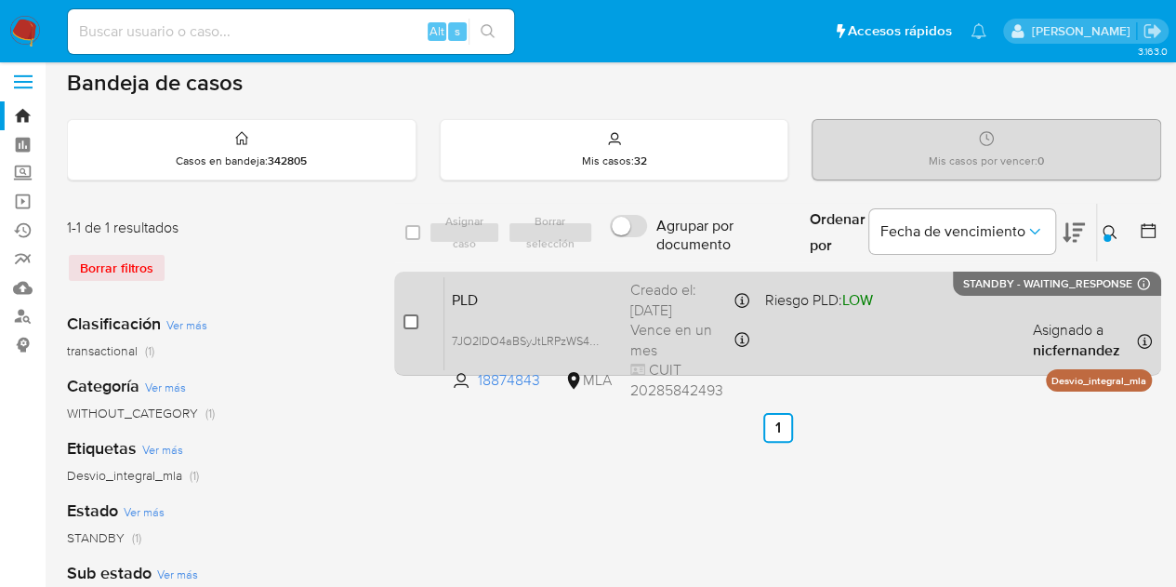
click at [413, 315] on input "checkbox" at bounding box center [410, 321] width 15 height 15
checkbox input "true"
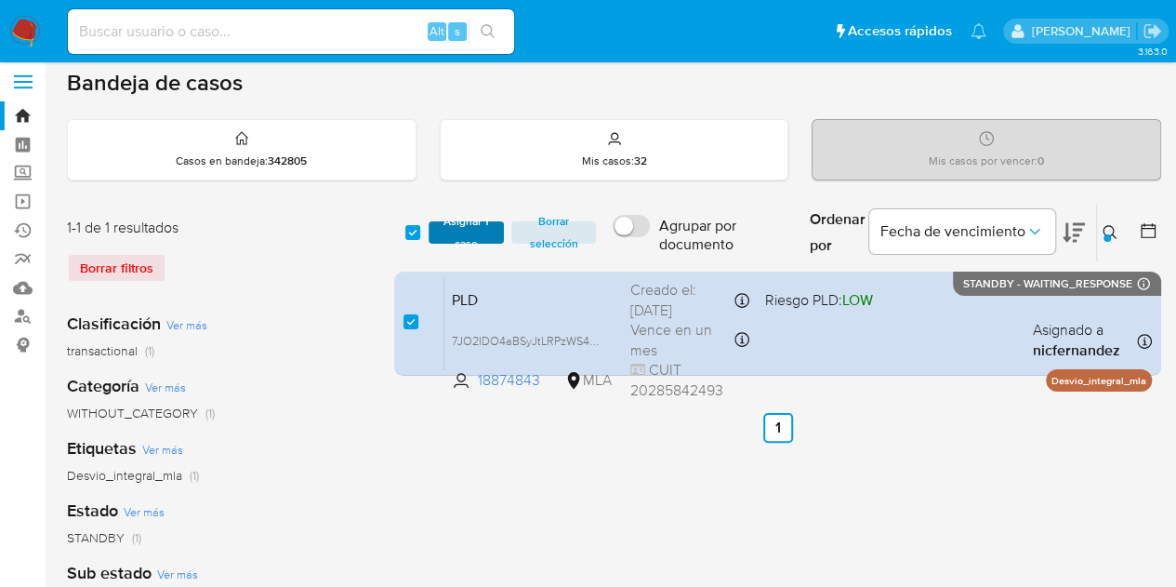
click at [467, 223] on span "Asignar 1 caso" at bounding box center [467, 232] width 58 height 19
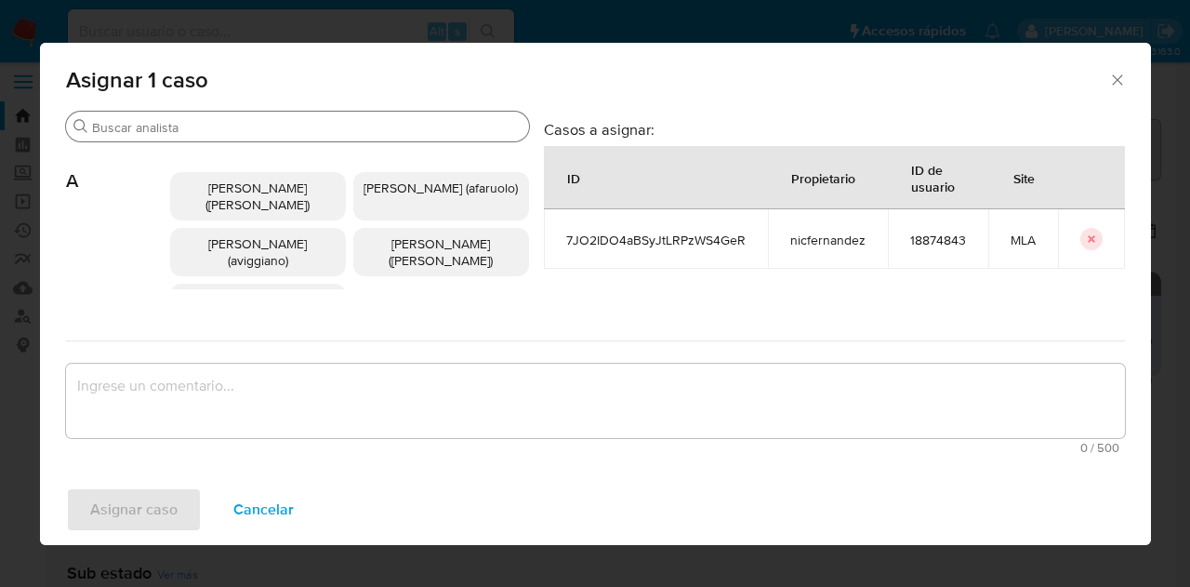
click at [188, 136] on div "Buscar" at bounding box center [297, 127] width 463 height 30
click at [193, 123] on input "Buscar" at bounding box center [307, 127] width 430 height 17
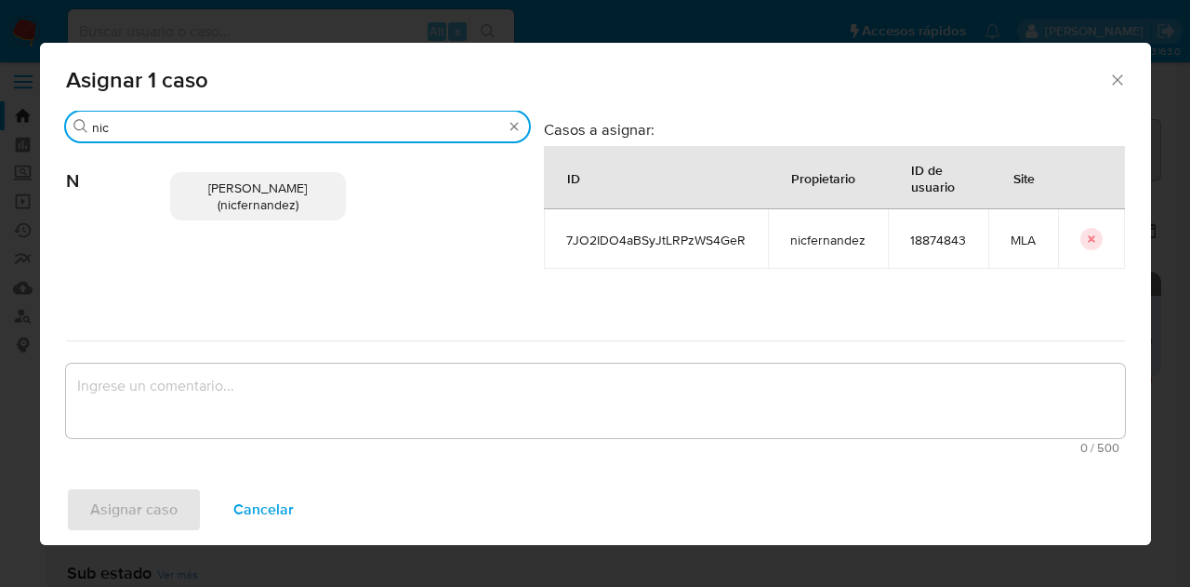
type input "nic"
click at [237, 215] on p "Nicolas Fernandez Allen (nicfernandez)" at bounding box center [258, 196] width 176 height 48
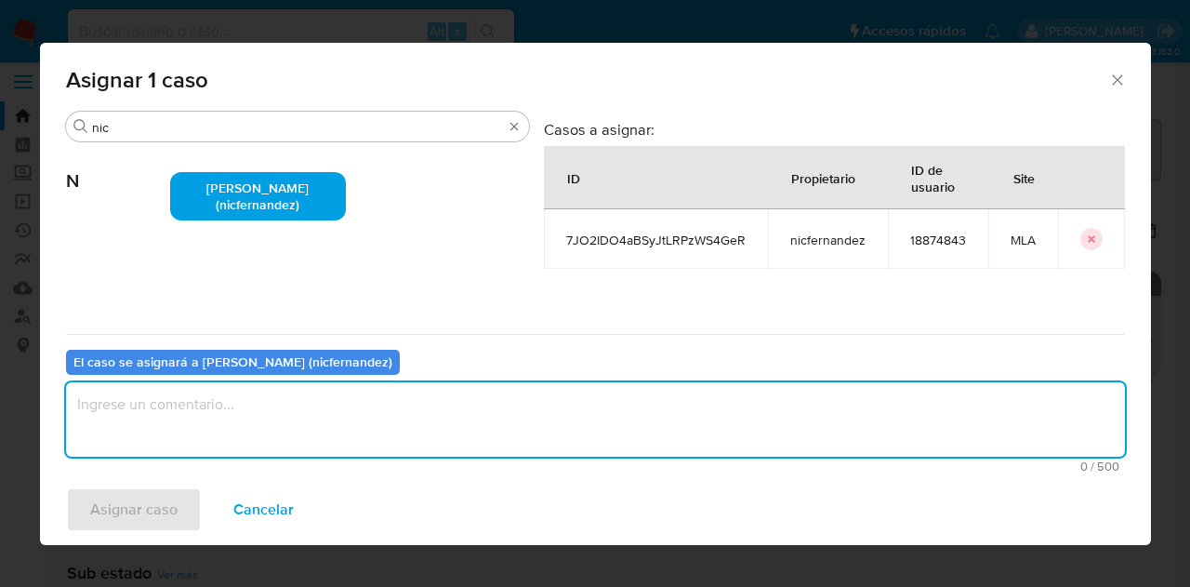
click at [277, 417] on textarea "assign-modal" at bounding box center [595, 419] width 1059 height 74
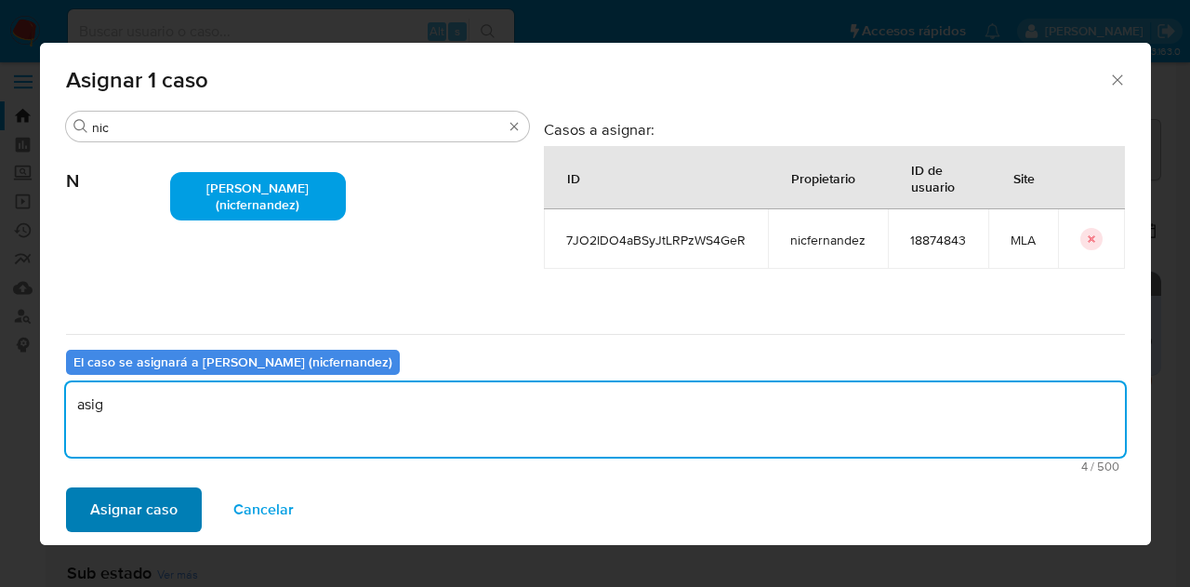
type textarea "asig"
click at [158, 497] on span "Asignar caso" at bounding box center [133, 509] width 87 height 41
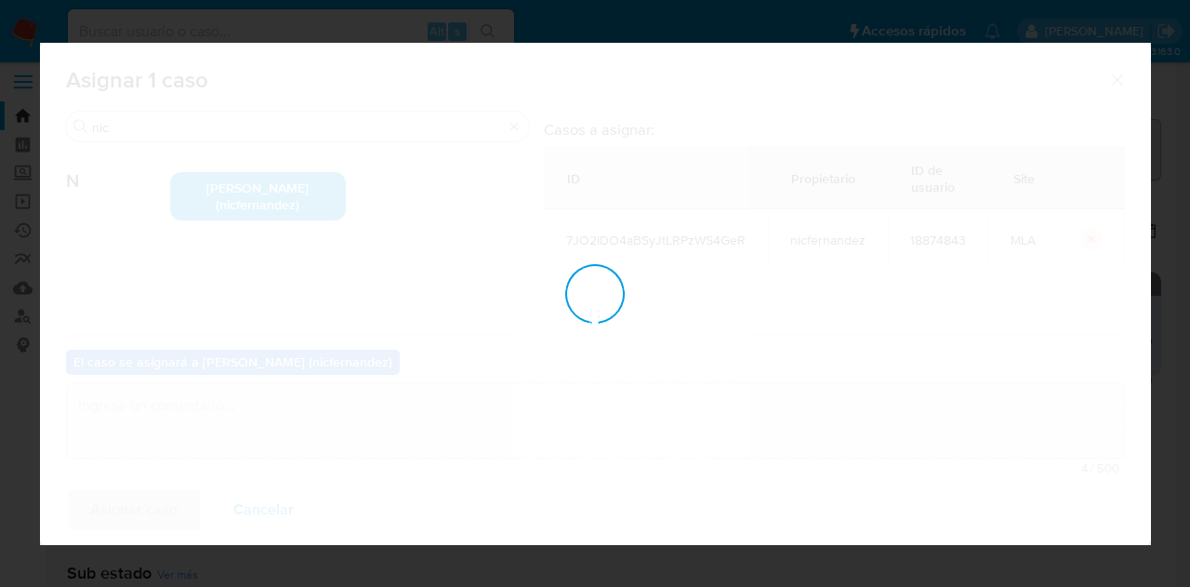
checkbox input "false"
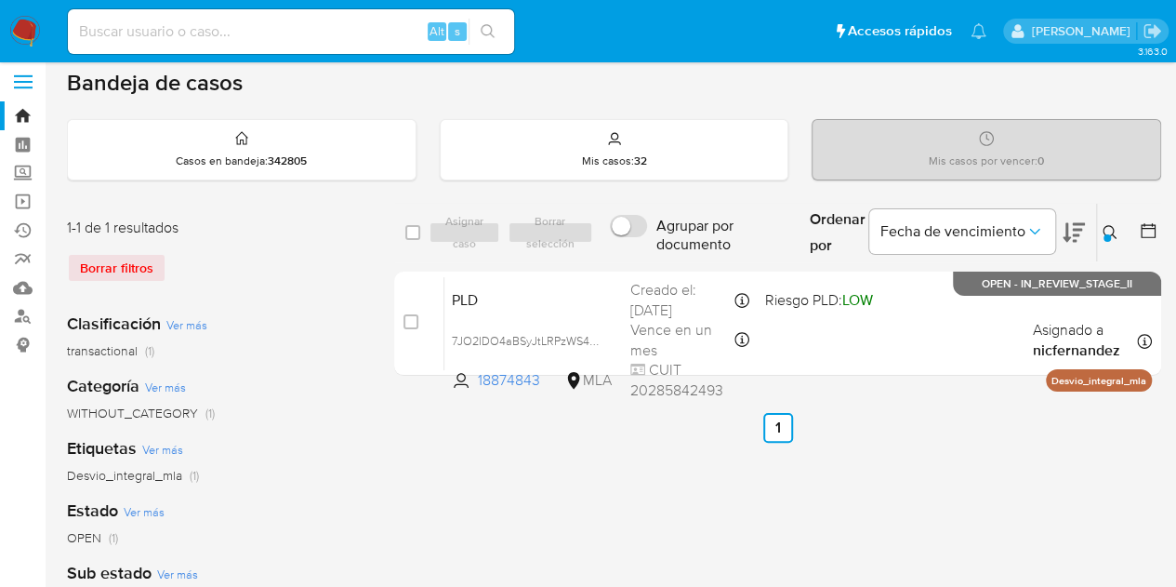
click at [1104, 231] on icon at bounding box center [1110, 232] width 14 height 14
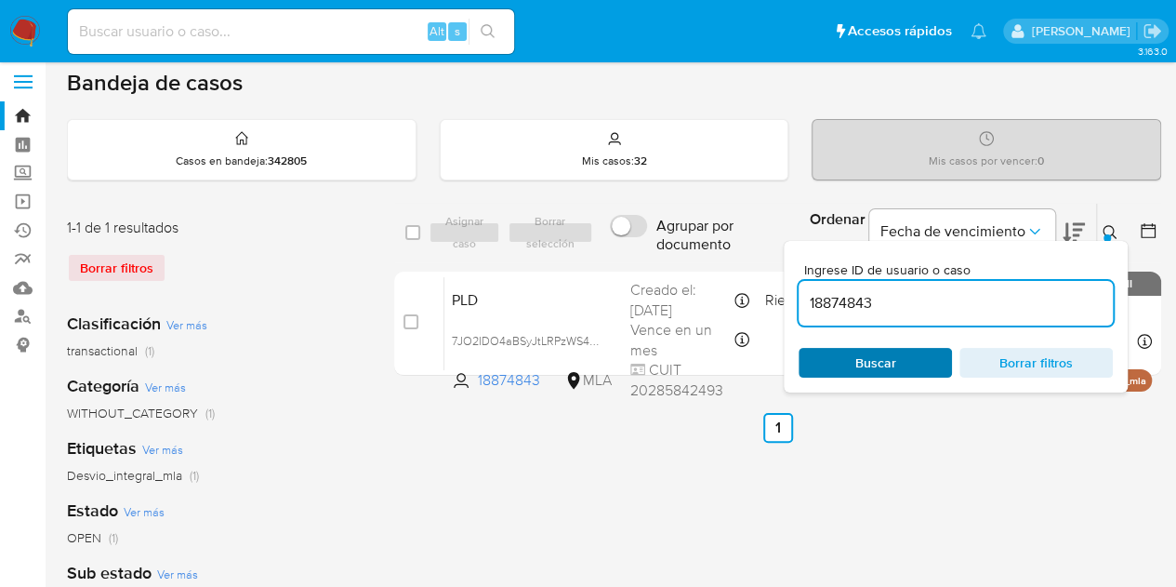
click at [879, 367] on span "Buscar" at bounding box center [875, 363] width 41 height 30
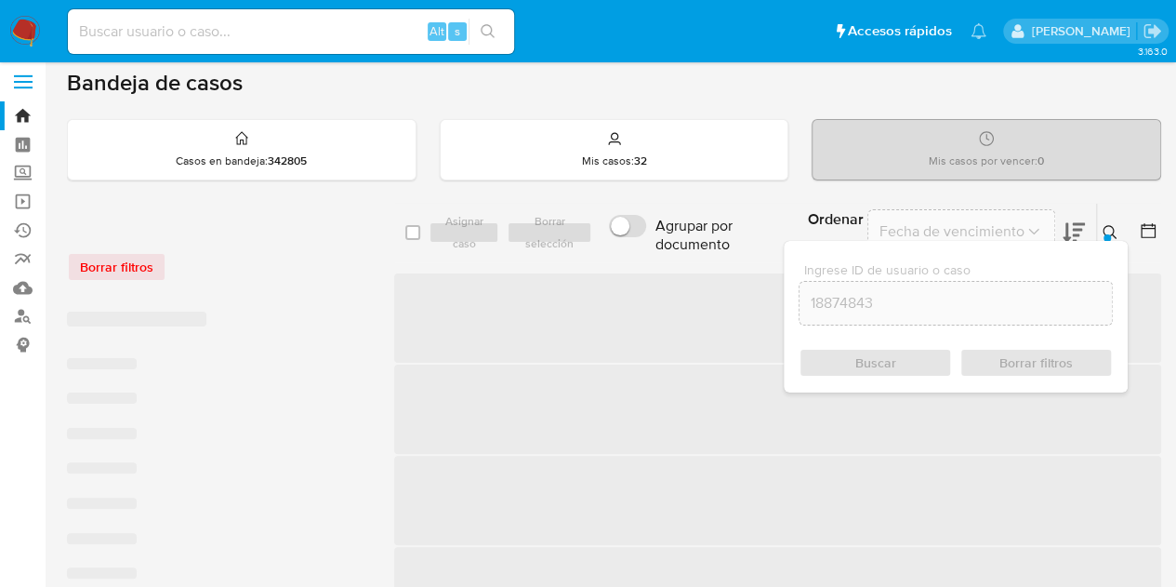
click at [1104, 226] on icon at bounding box center [1110, 232] width 15 height 15
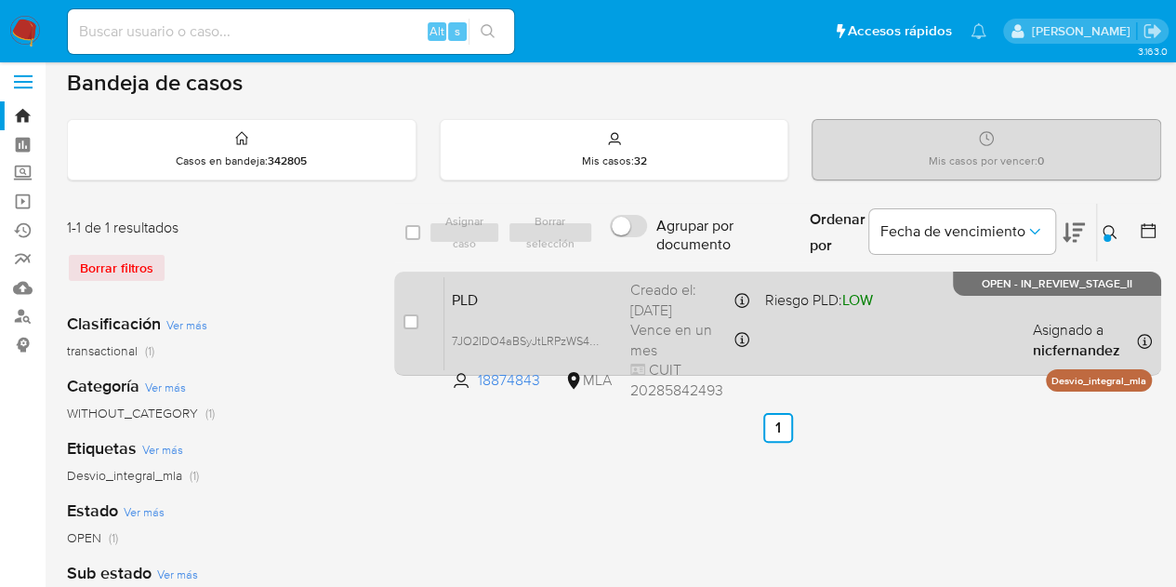
click at [567, 319] on div "PLD 7JO2IDO4aBSyJtLRPzWS4GeR 18874843 MLA Riesgo PLD: LOW Creado el: 12/09/2025…" at bounding box center [797, 323] width 707 height 94
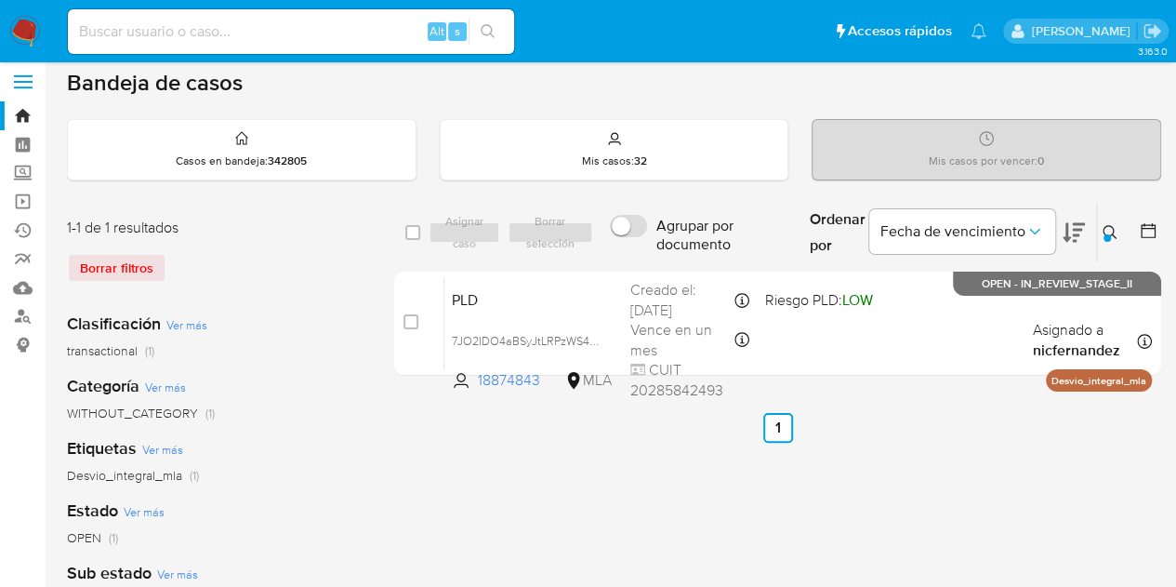
click at [1111, 231] on icon at bounding box center [1110, 232] width 14 height 14
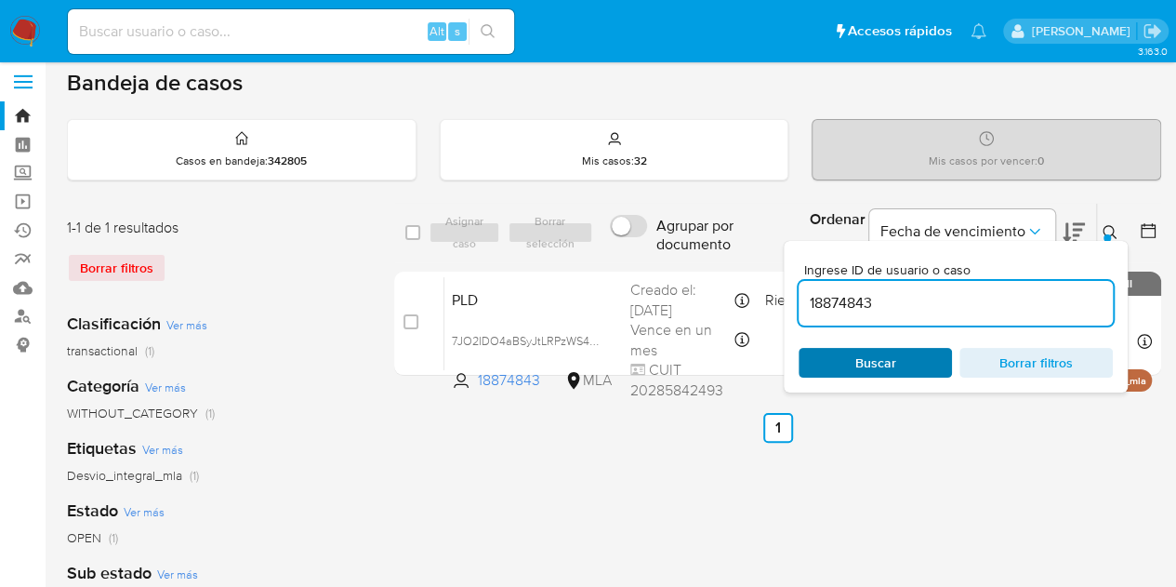
click at [911, 363] on span "Buscar" at bounding box center [875, 363] width 127 height 26
click at [1109, 229] on icon at bounding box center [1110, 232] width 15 height 15
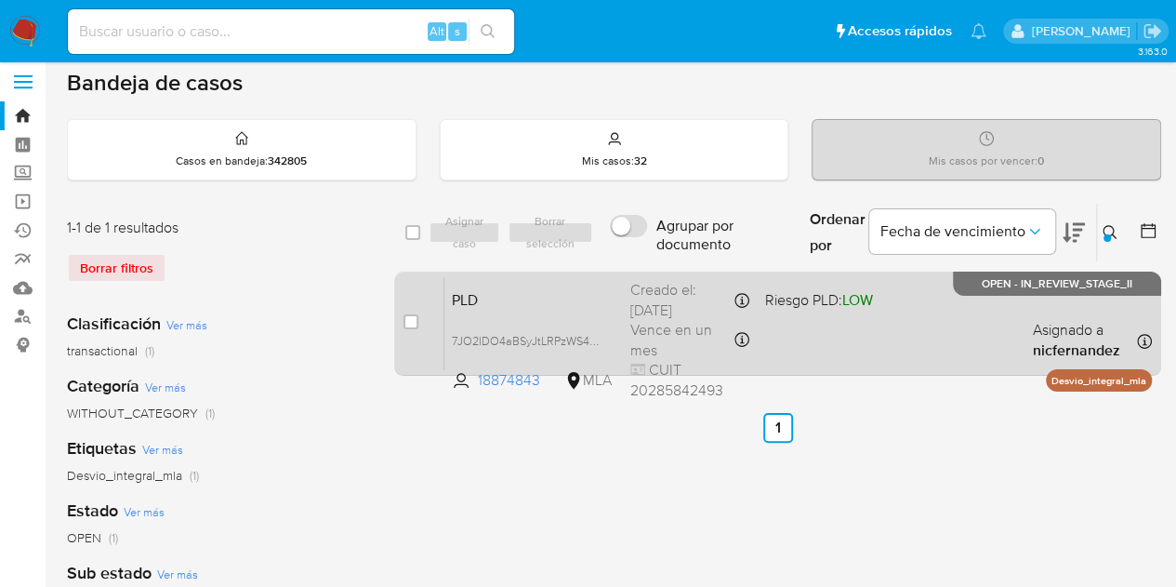
click at [488, 312] on div "PLD 7JO2IDO4aBSyJtLRPzWS4GeR 18874843 MLA Riesgo PLD: LOW Creado el: 12/09/2025…" at bounding box center [797, 323] width 707 height 94
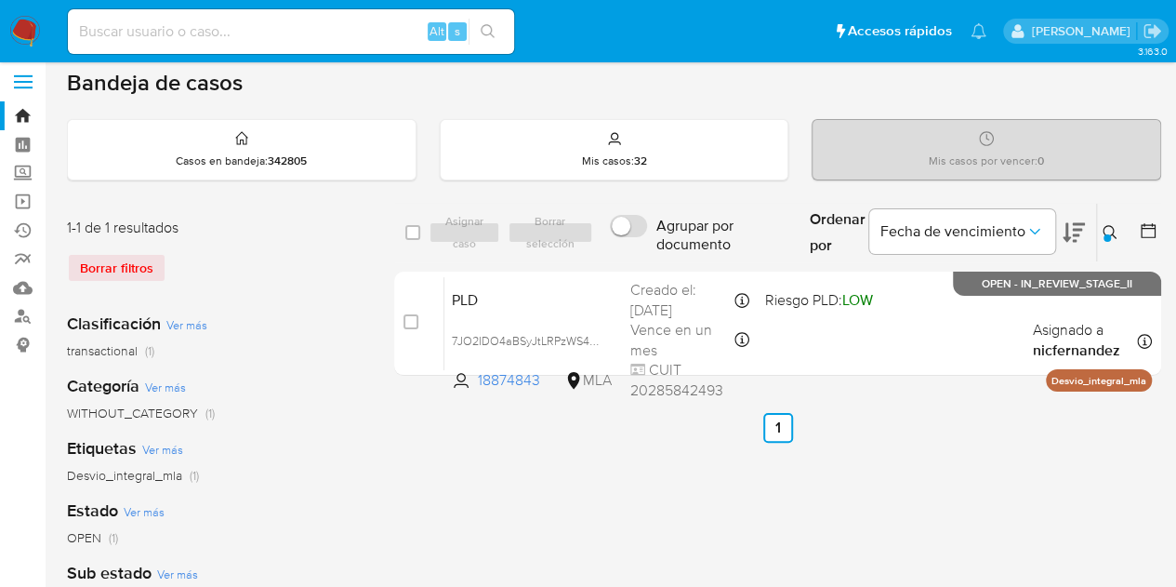
click at [1108, 234] on div at bounding box center [1106, 237] width 7 height 7
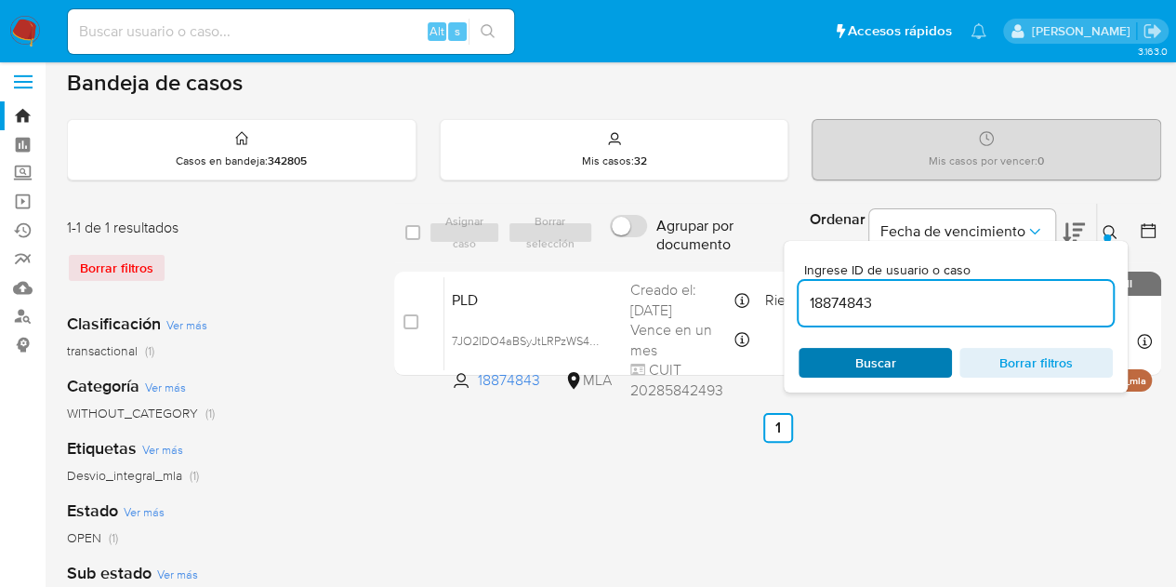
click at [892, 369] on span "Buscar" at bounding box center [875, 363] width 41 height 30
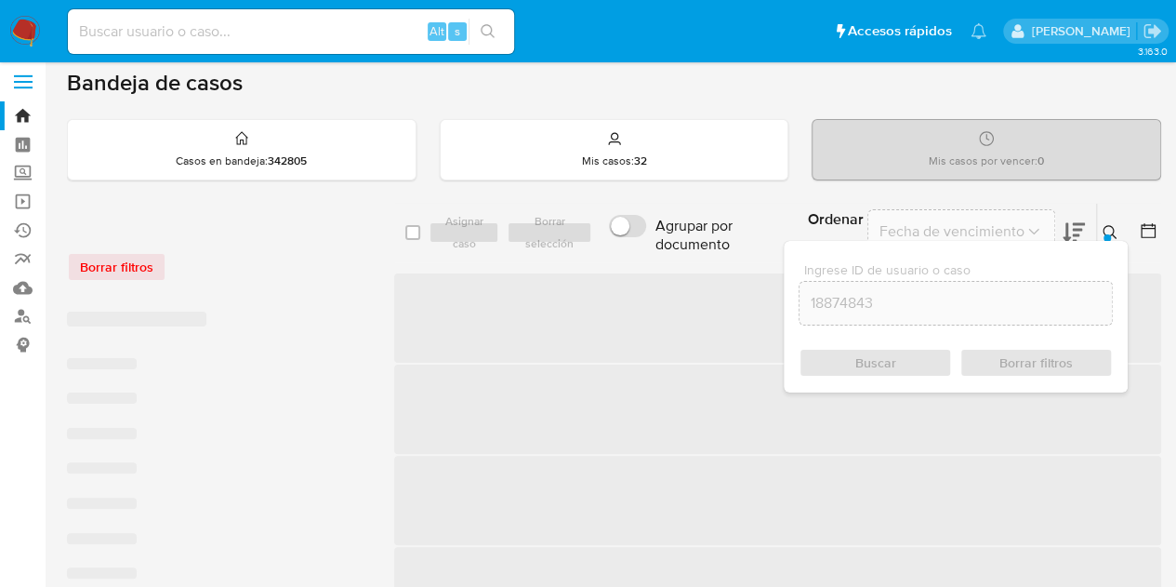
click at [1103, 228] on icon at bounding box center [1110, 232] width 15 height 15
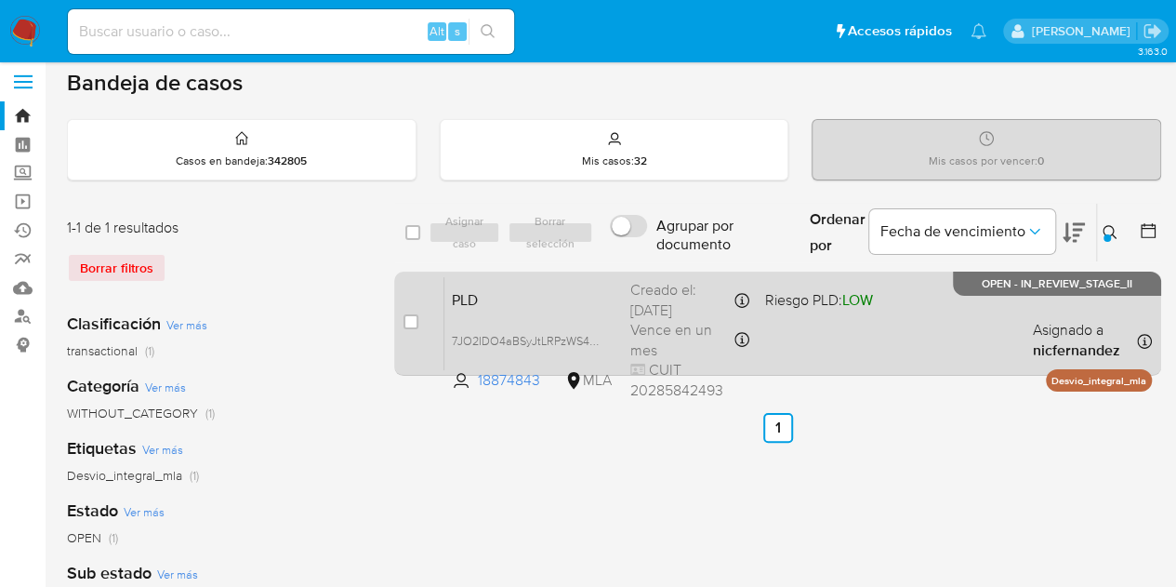
click at [489, 308] on div "PLD 7JO2IDO4aBSyJtLRPzWS4GeR 18874843 MLA Riesgo PLD: LOW Creado el: 12/09/2025…" at bounding box center [797, 323] width 707 height 94
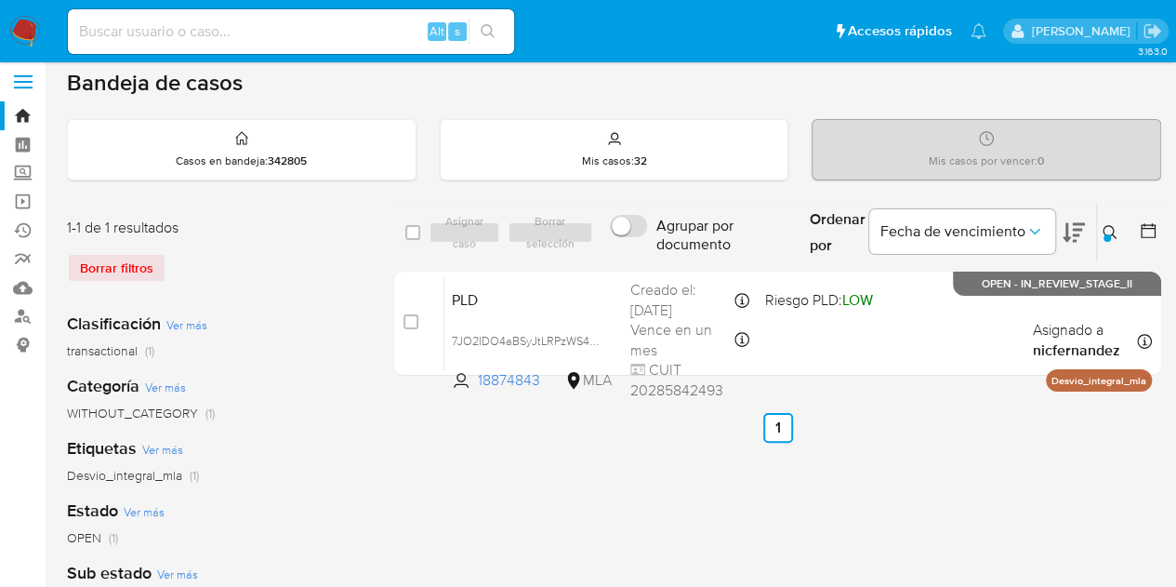
click at [1115, 221] on button at bounding box center [1112, 232] width 31 height 22
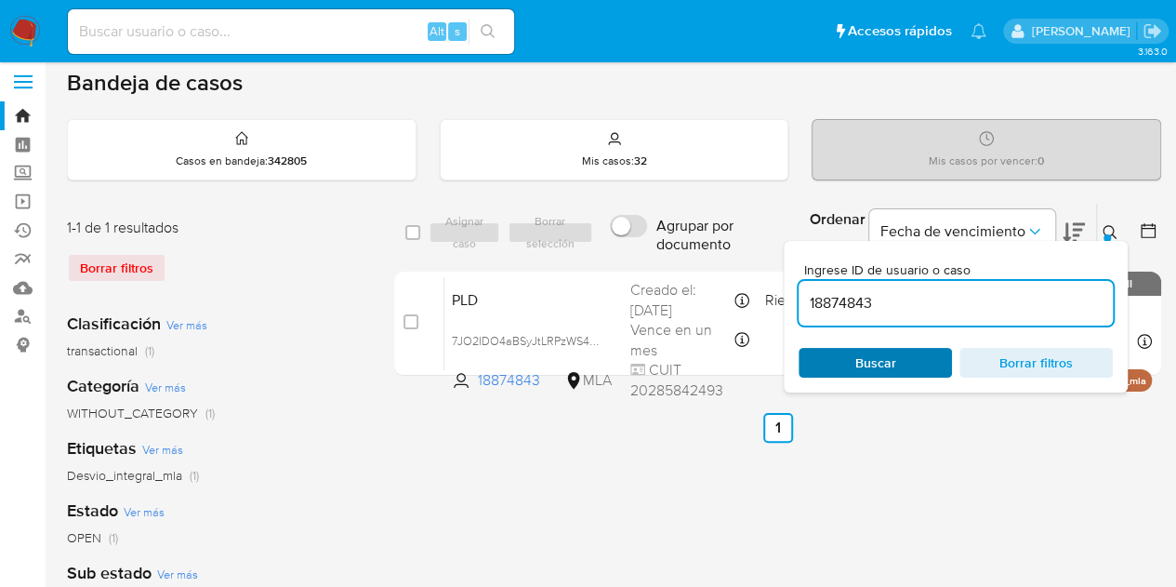
click at [900, 350] on span "Buscar" at bounding box center [875, 363] width 127 height 26
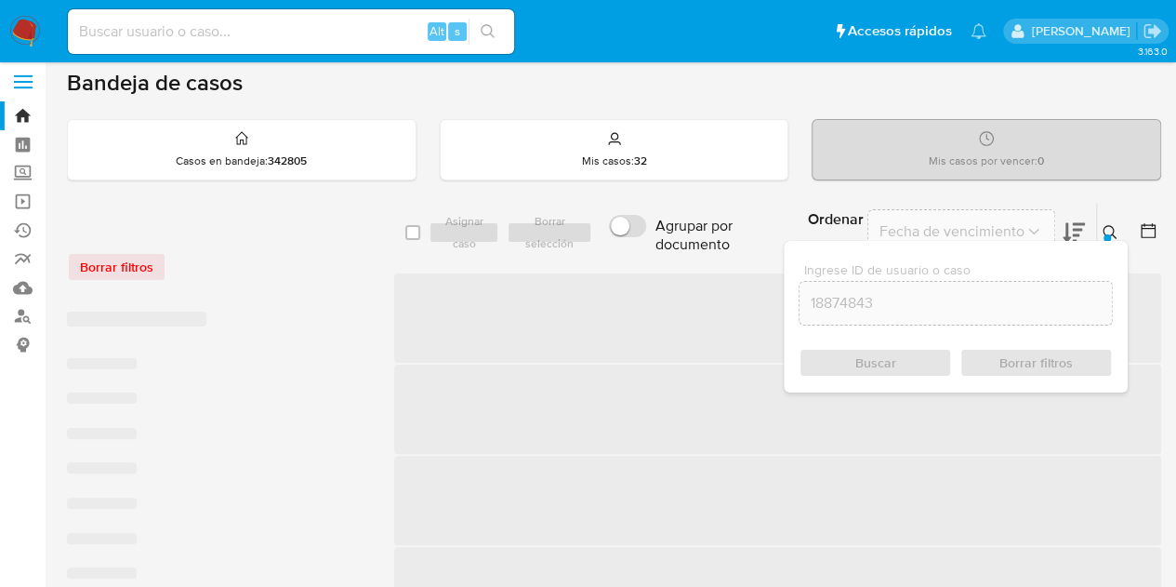
click at [1114, 227] on icon at bounding box center [1110, 232] width 15 height 15
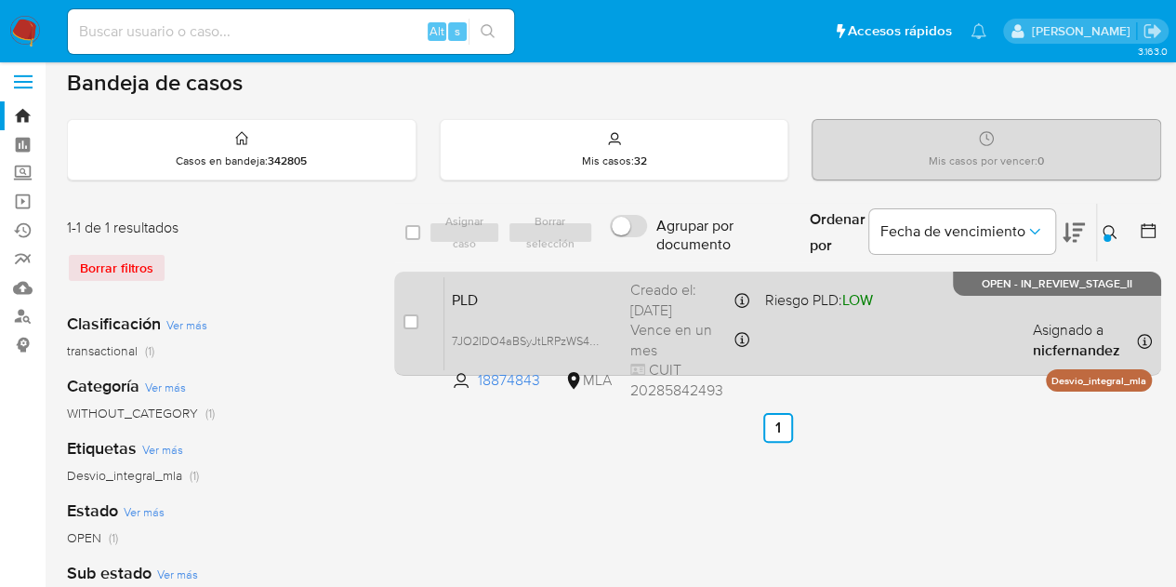
click at [568, 286] on span "PLD" at bounding box center [534, 298] width 164 height 24
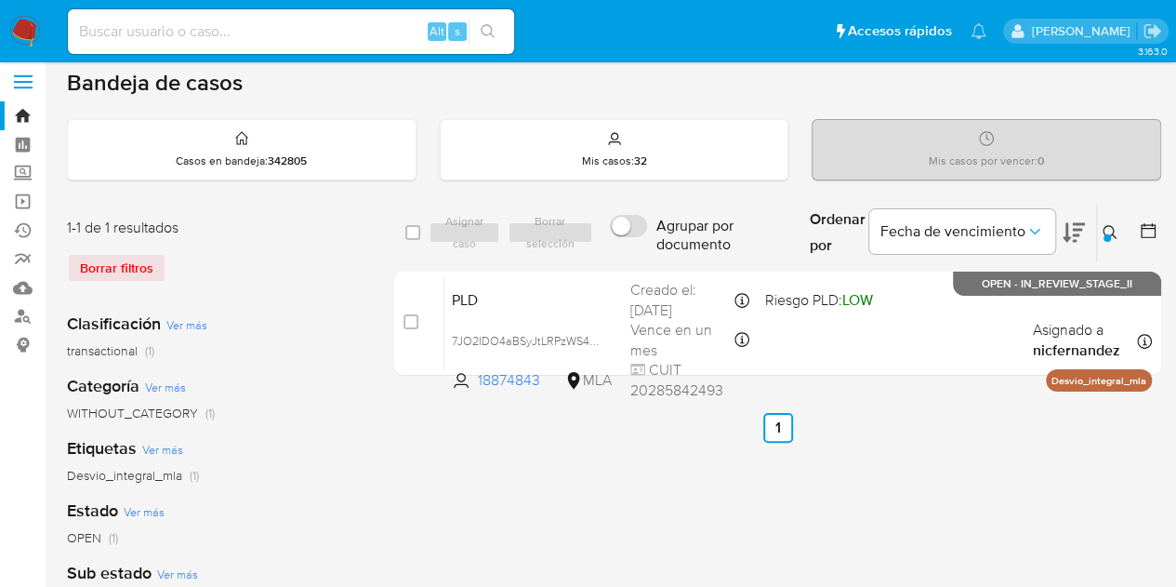
drag, startPoint x: 1115, startPoint y: 227, endPoint x: 959, endPoint y: 345, distance: 195.0
click at [1115, 230] on icon at bounding box center [1110, 232] width 15 height 15
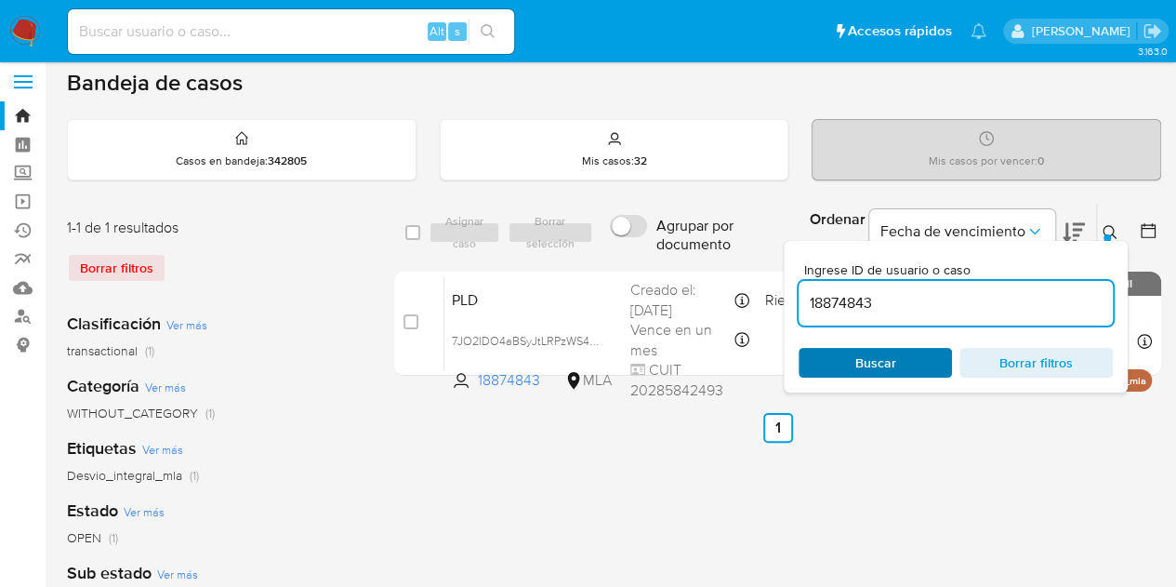
click at [911, 363] on span "Buscar" at bounding box center [875, 363] width 127 height 26
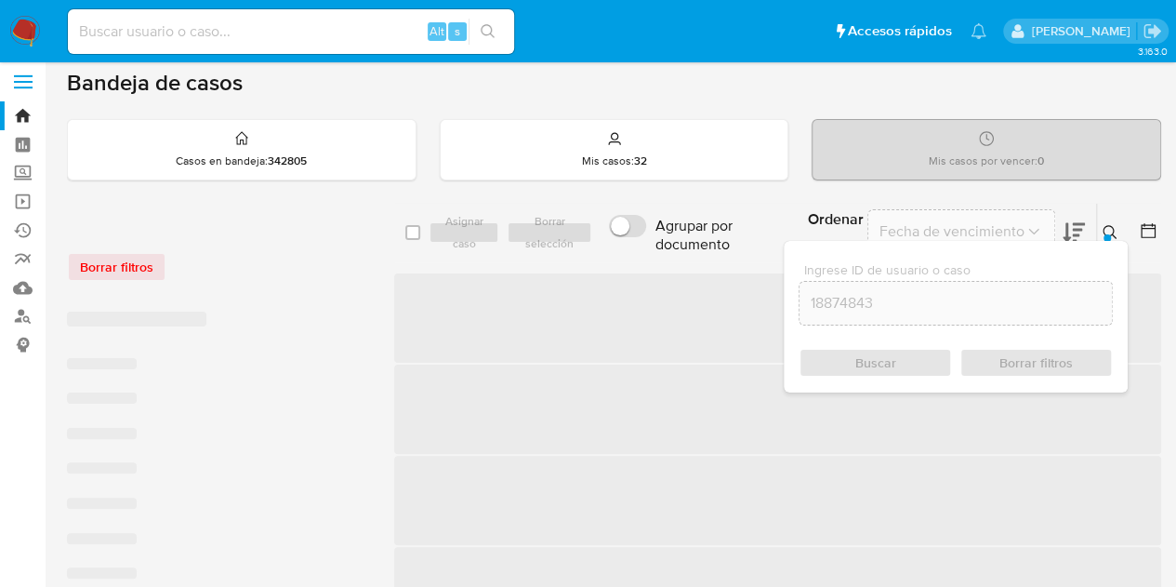
click at [1116, 231] on icon at bounding box center [1110, 232] width 15 height 15
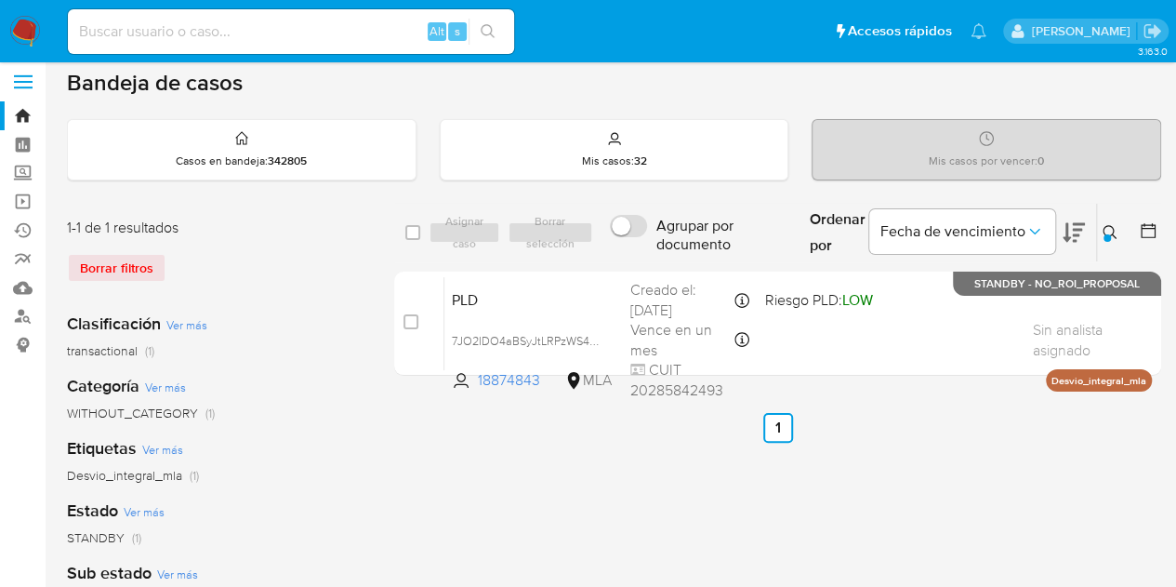
click at [1116, 231] on icon at bounding box center [1110, 232] width 15 height 15
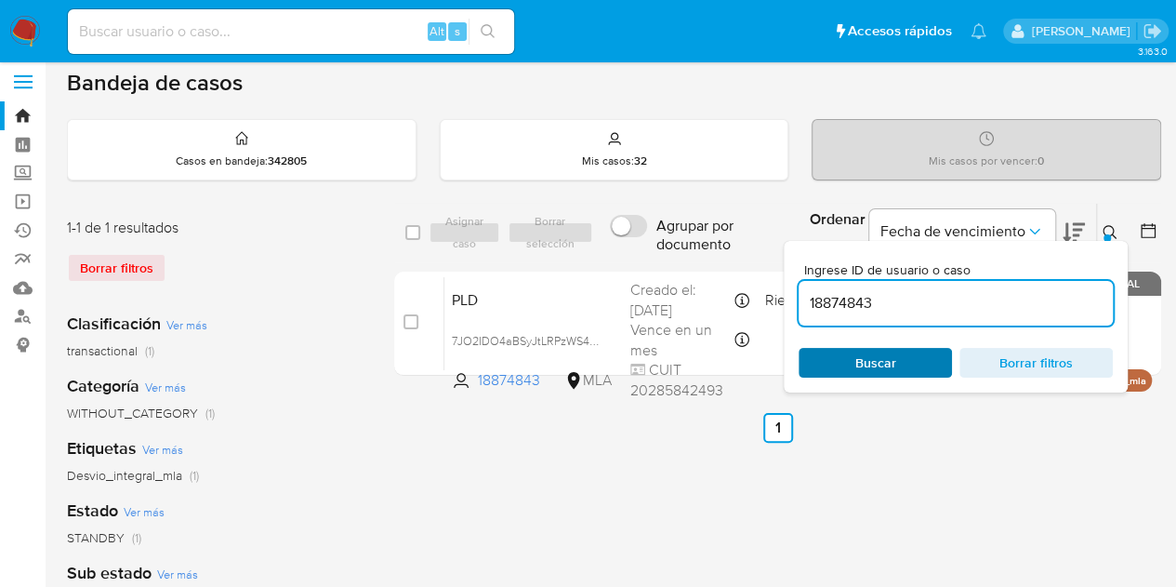
click at [899, 356] on span "Buscar" at bounding box center [875, 363] width 127 height 26
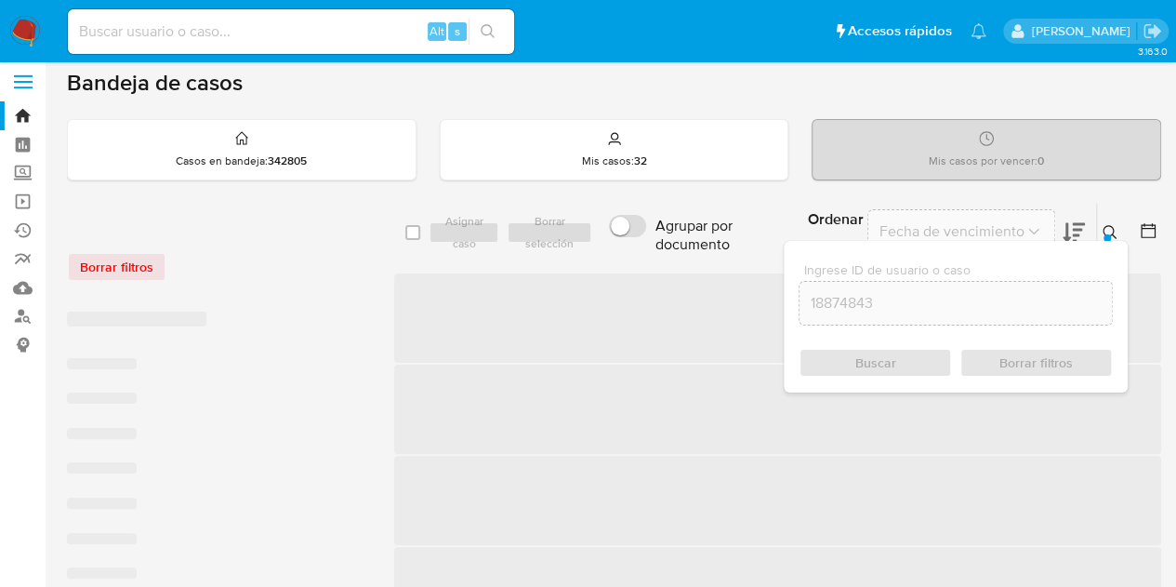
click at [1111, 226] on icon at bounding box center [1110, 232] width 15 height 15
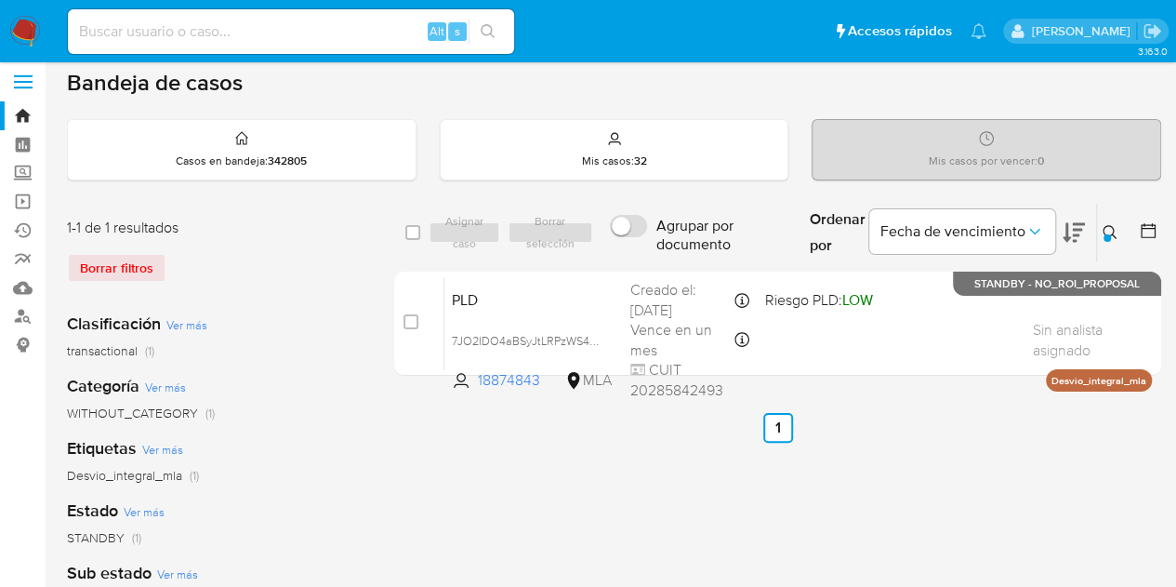
drag, startPoint x: 1114, startPoint y: 226, endPoint x: 1093, endPoint y: 244, distance: 27.0
click at [1114, 228] on icon at bounding box center [1110, 232] width 15 height 15
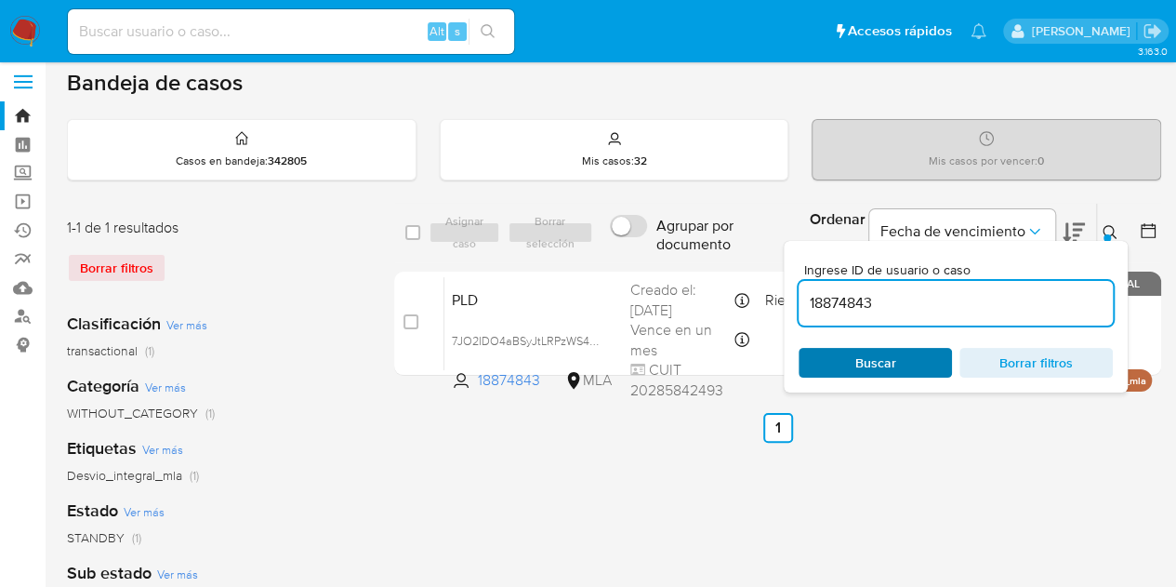
click at [855, 349] on span "Buscar" at bounding box center [875, 363] width 41 height 30
click at [1110, 225] on icon at bounding box center [1110, 232] width 14 height 14
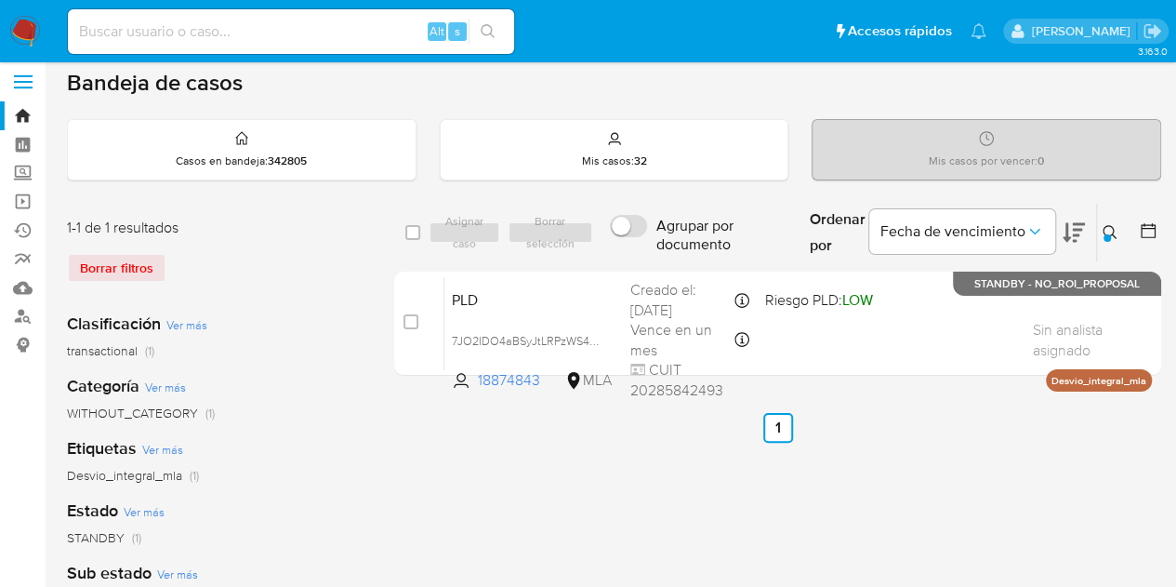
click at [1110, 225] on icon at bounding box center [1110, 232] width 14 height 14
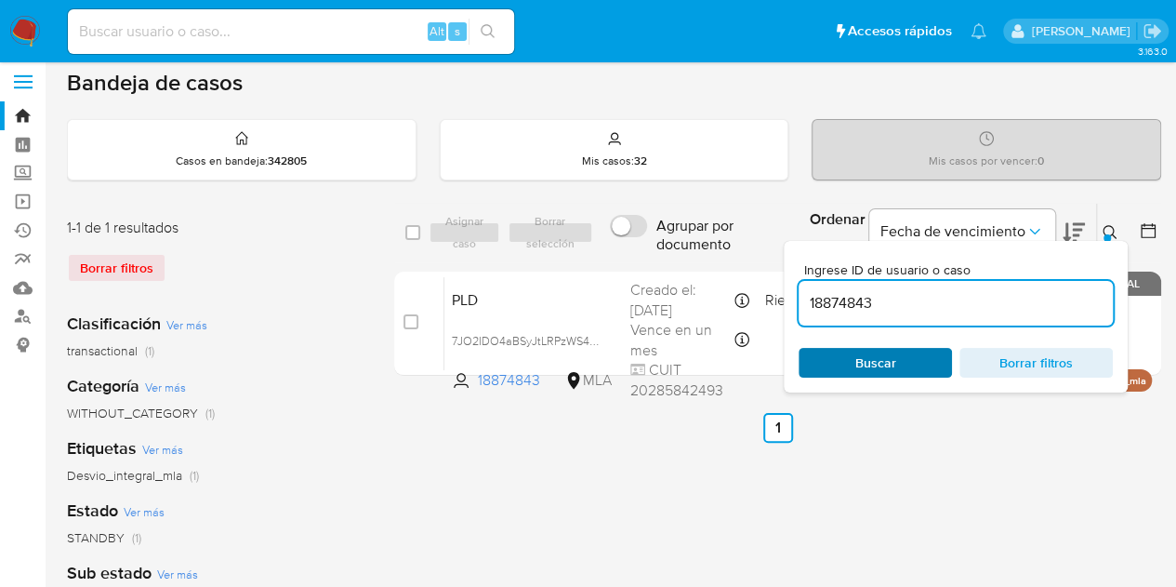
click at [905, 358] on span "Buscar" at bounding box center [875, 363] width 127 height 26
click at [1109, 225] on icon at bounding box center [1110, 232] width 15 height 15
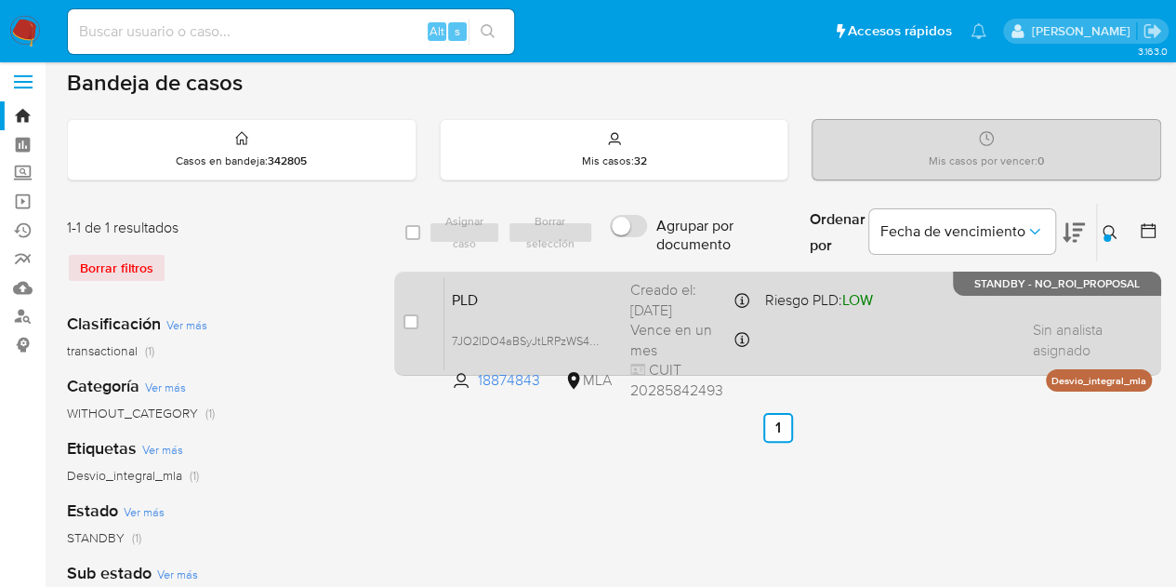
click at [487, 308] on div "PLD 7JO2IDO4aBSyJtLRPzWS4GeR 18874843 MLA Riesgo PLD: LOW Creado el: 12/09/2025…" at bounding box center [797, 323] width 707 height 94
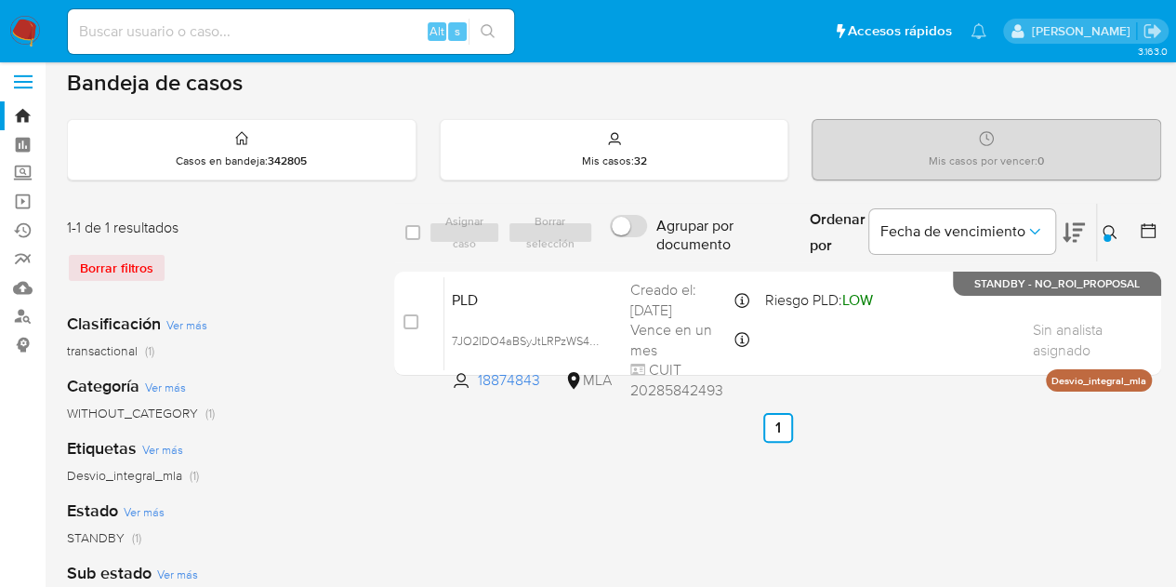
click at [1103, 230] on icon at bounding box center [1110, 232] width 14 height 14
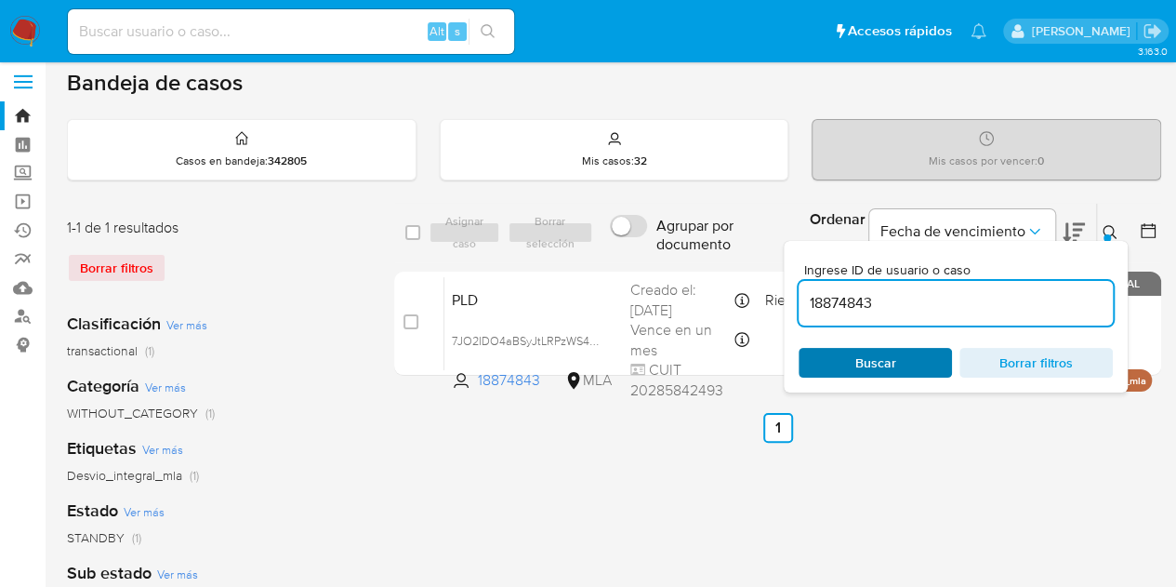
click at [846, 356] on span "Buscar" at bounding box center [875, 363] width 127 height 26
click at [1103, 234] on icon at bounding box center [1110, 232] width 15 height 15
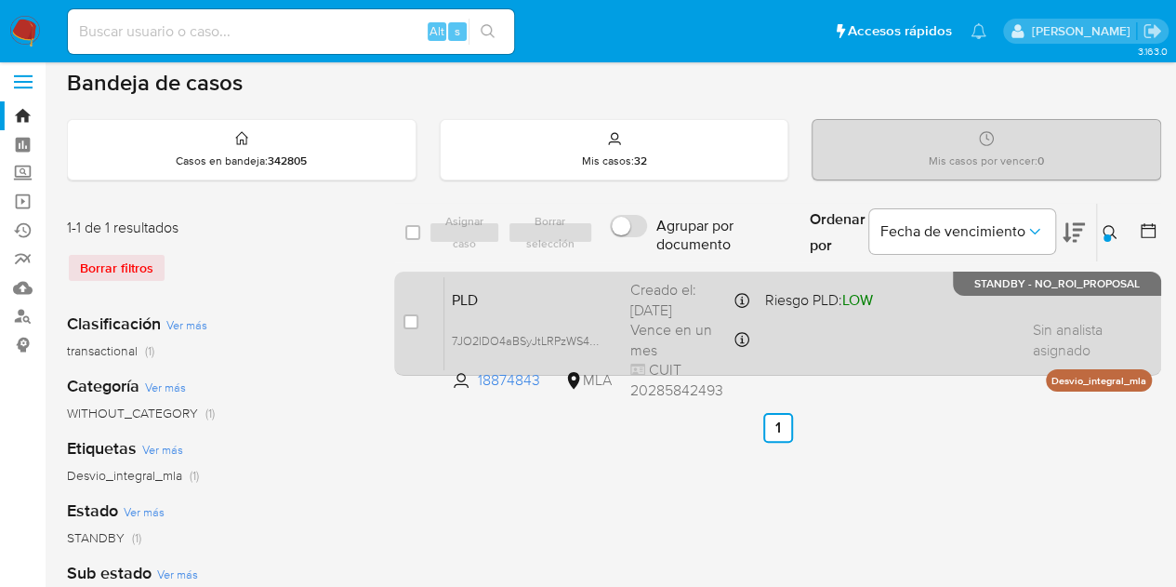
click at [491, 297] on span "PLD" at bounding box center [534, 298] width 164 height 24
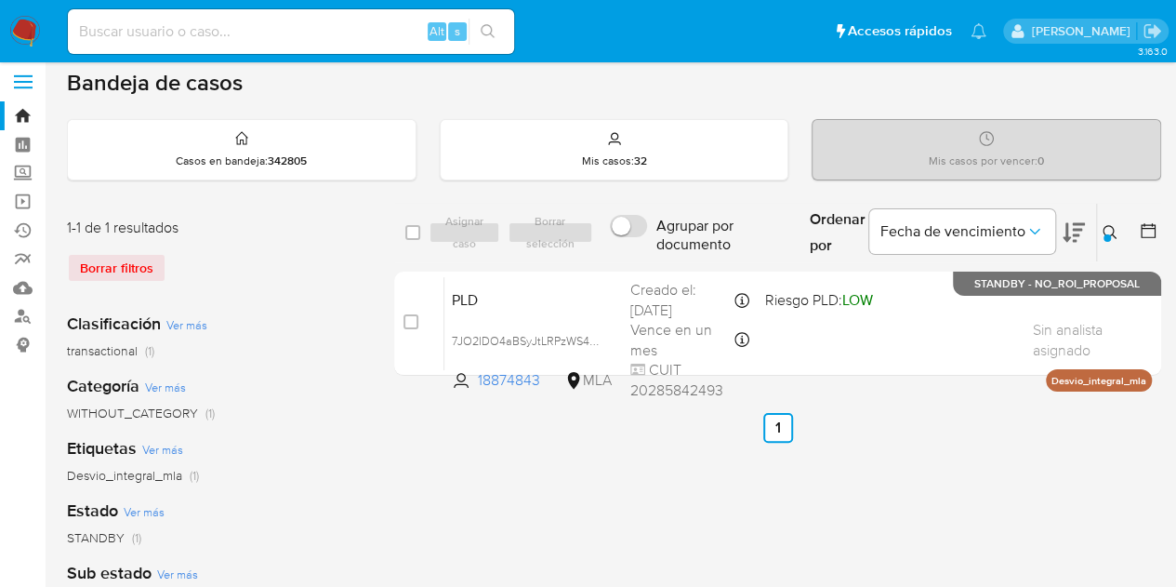
click at [1112, 231] on icon at bounding box center [1110, 232] width 15 height 15
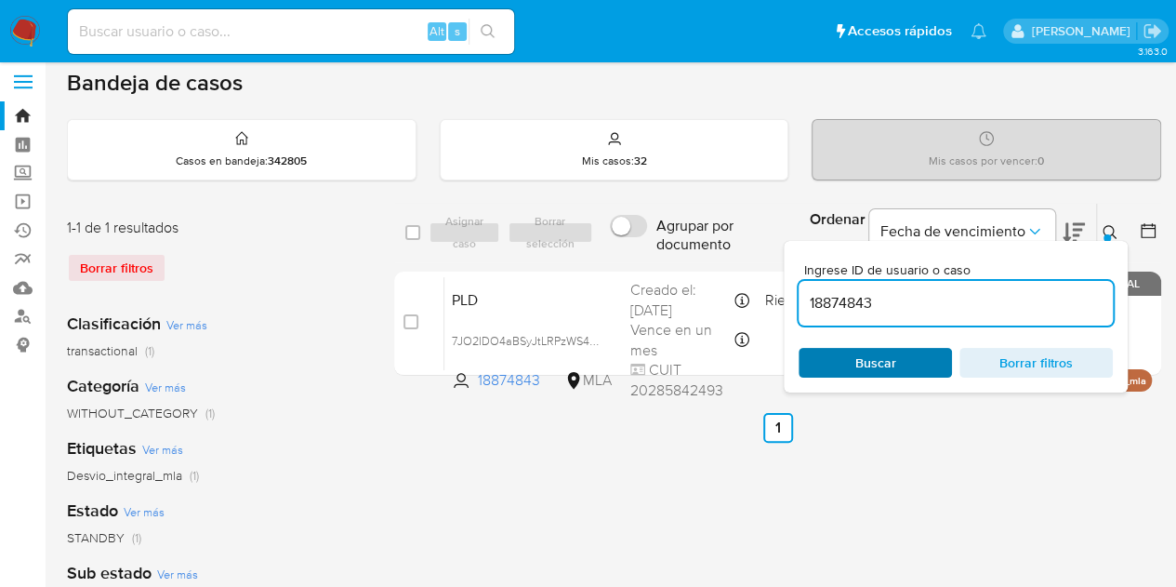
click at [905, 359] on span "Buscar" at bounding box center [875, 363] width 127 height 26
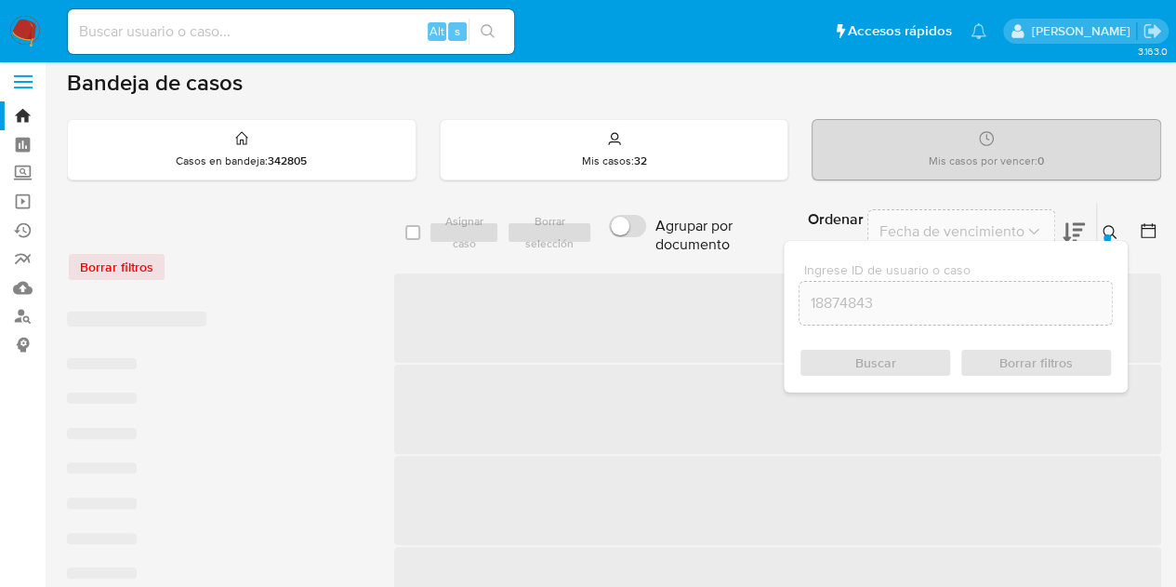
click at [1104, 241] on div "Ingrese ID de usuario o caso 18874843 Buscar Borrar filtros" at bounding box center [956, 317] width 344 height 152
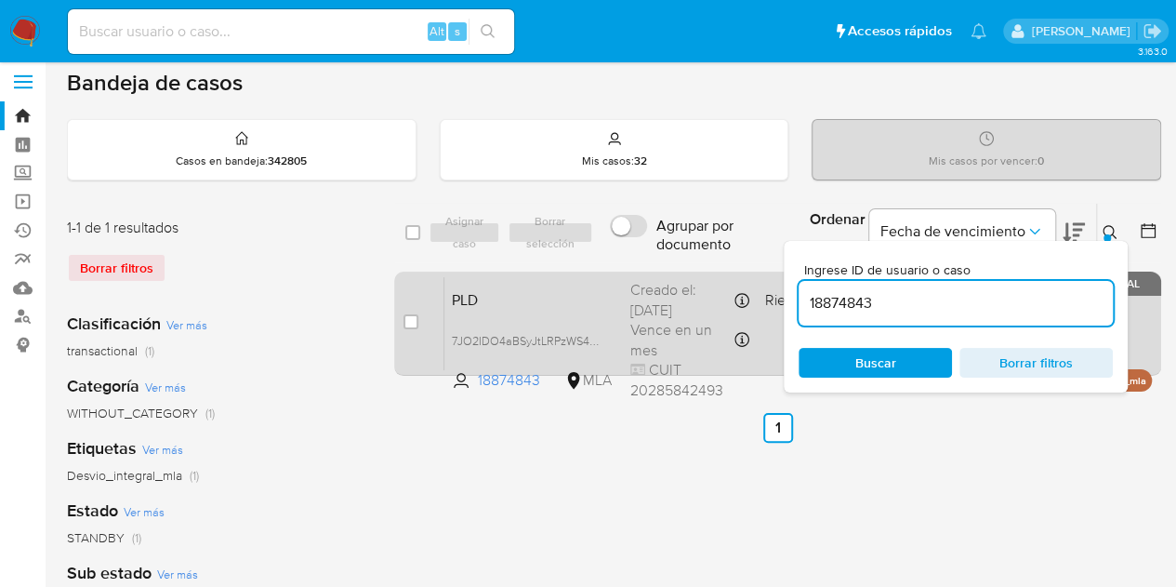
drag, startPoint x: 1112, startPoint y: 221, endPoint x: 684, endPoint y: 291, distance: 433.3
click at [1114, 221] on button at bounding box center [1112, 232] width 31 height 22
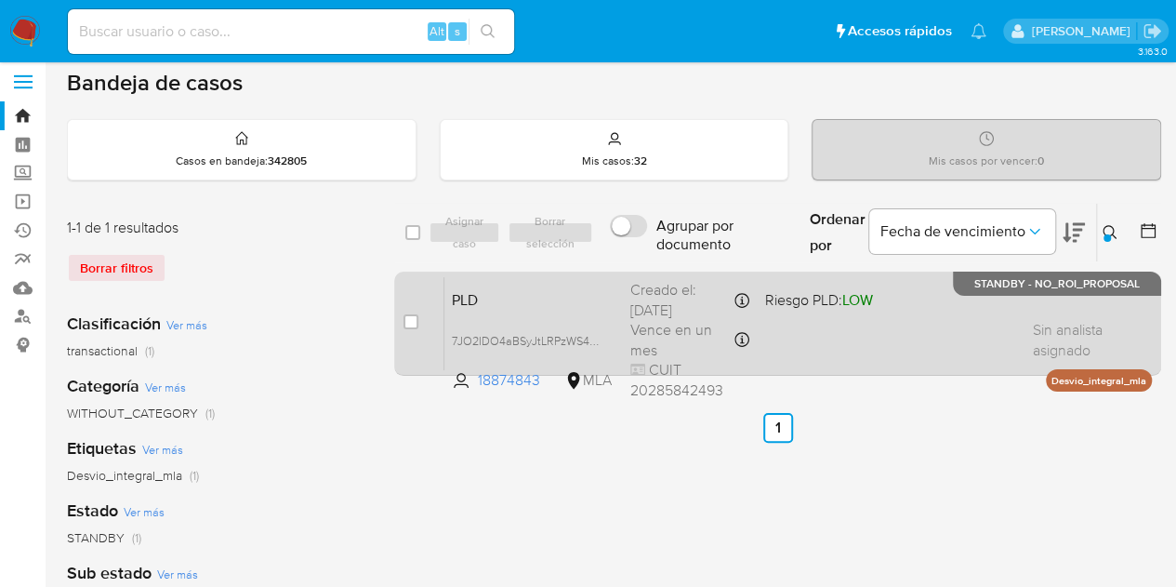
click at [565, 297] on span "PLD" at bounding box center [534, 298] width 164 height 24
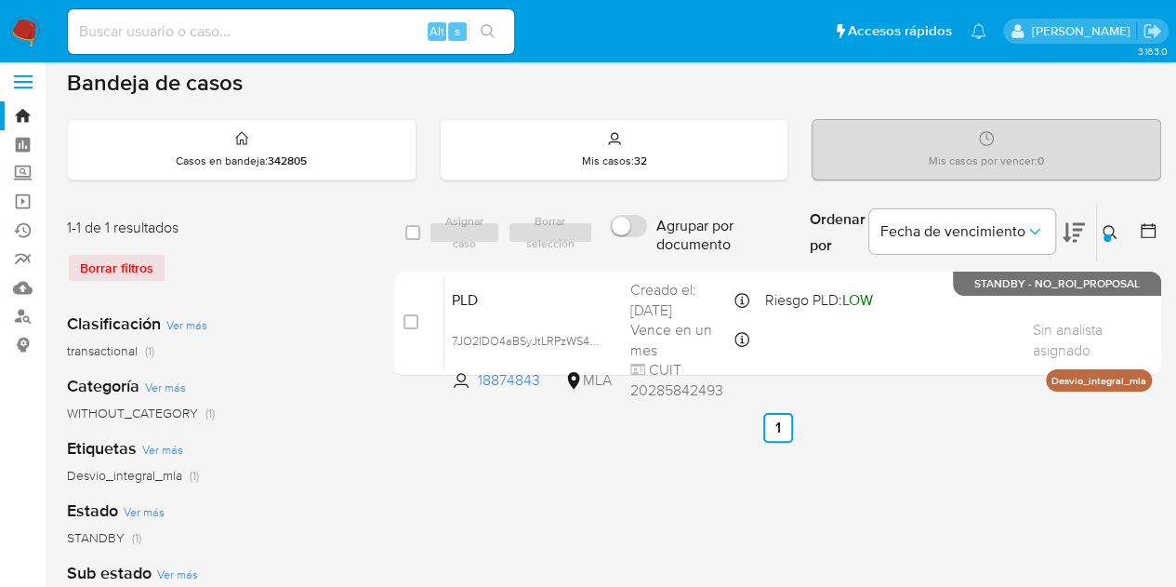
click at [1115, 230] on icon at bounding box center [1110, 232] width 15 height 15
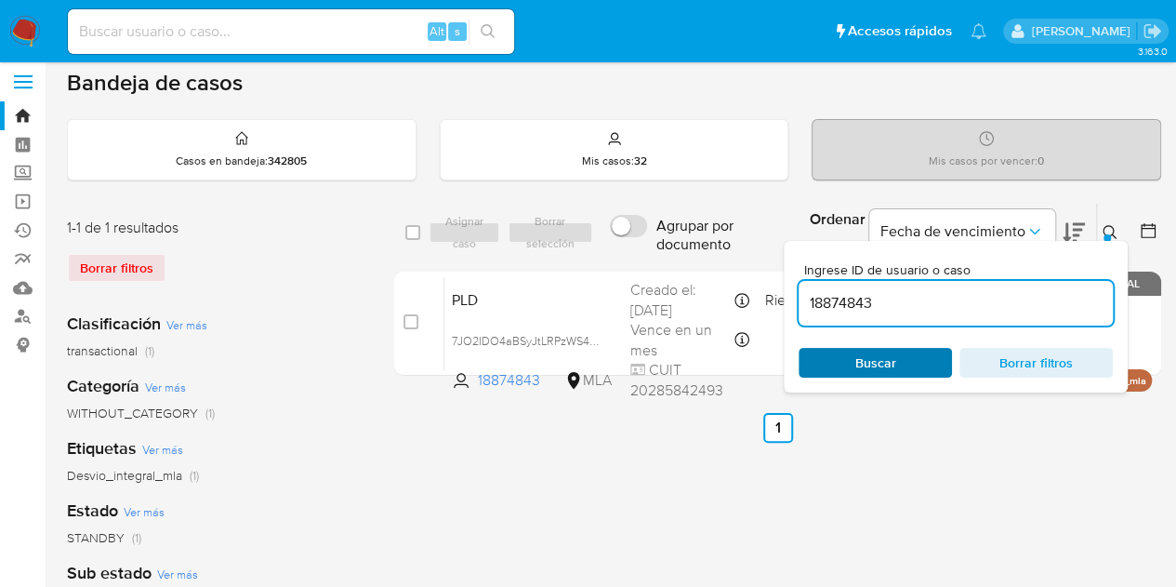
drag, startPoint x: 905, startPoint y: 367, endPoint x: 924, endPoint y: 353, distance: 24.0
click at [910, 363] on span "Buscar" at bounding box center [875, 363] width 127 height 26
click at [1112, 234] on icon at bounding box center [1110, 232] width 15 height 15
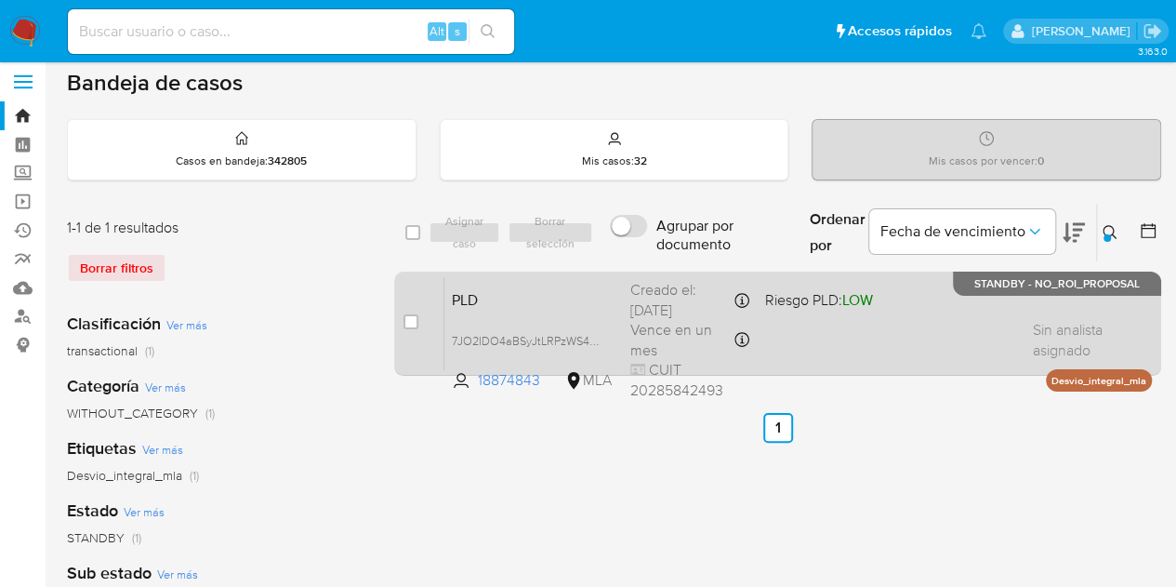
click at [537, 286] on span "PLD" at bounding box center [534, 298] width 164 height 24
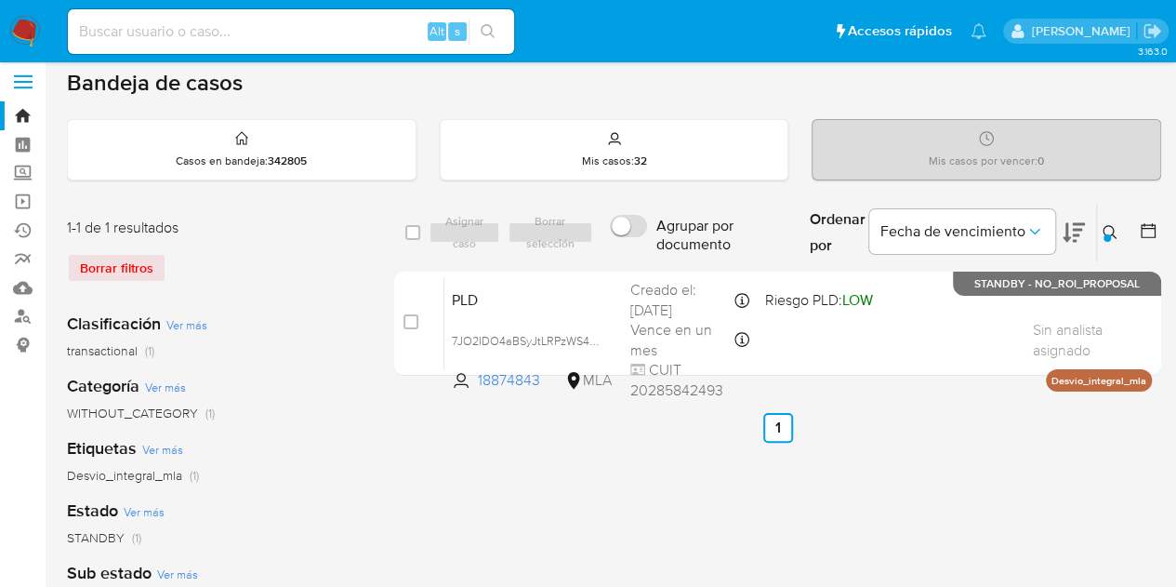
click at [1108, 231] on icon at bounding box center [1110, 232] width 15 height 15
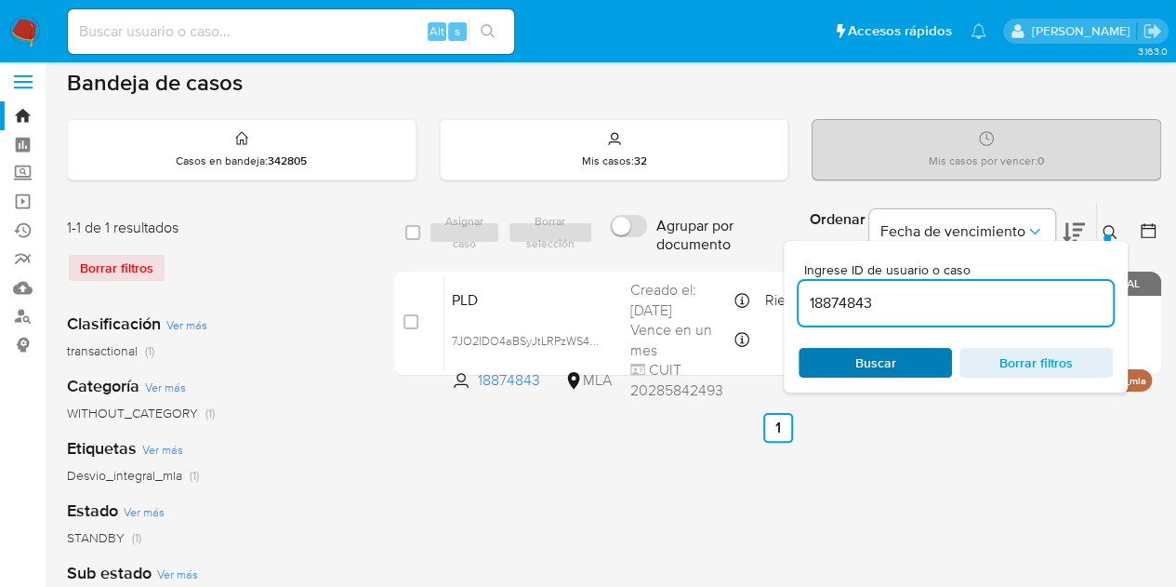
click at [884, 358] on span "Buscar" at bounding box center [875, 363] width 41 height 30
click at [1116, 231] on icon at bounding box center [1110, 232] width 15 height 15
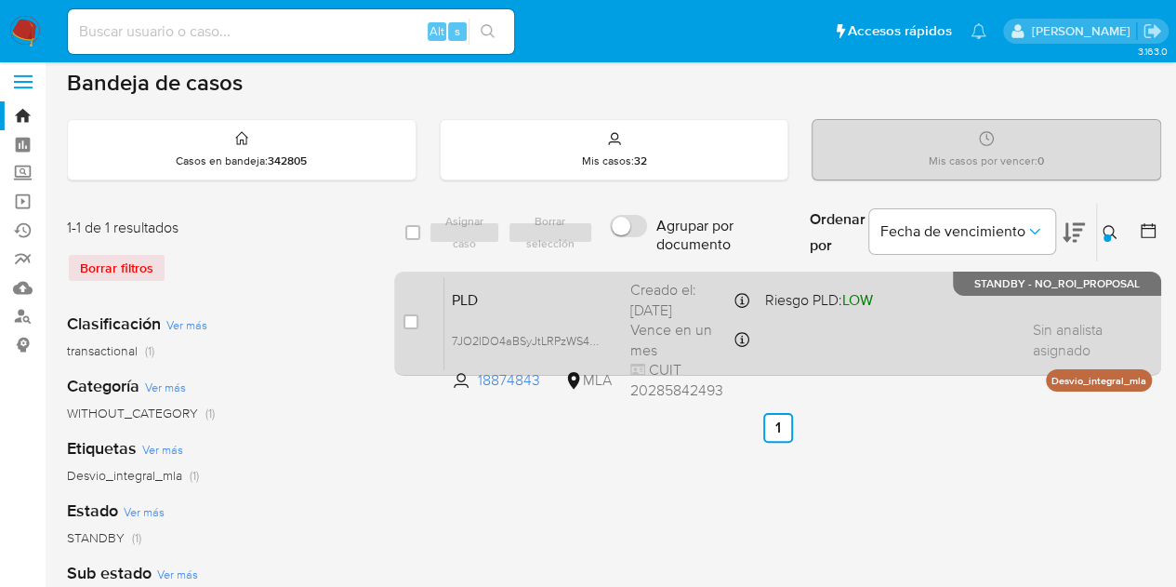
click at [500, 311] on div "PLD 7JO2IDO4aBSyJtLRPzWS4GeR 18874843 MLA Riesgo PLD: LOW Creado el: 12/09/2025…" at bounding box center [797, 323] width 707 height 94
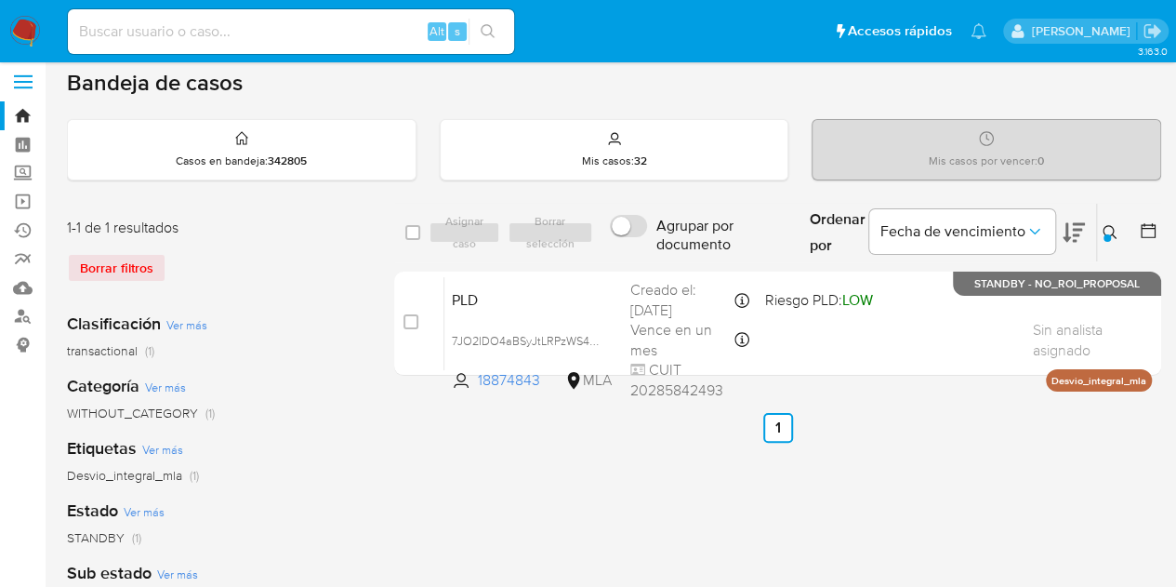
click at [1110, 226] on icon at bounding box center [1110, 232] width 15 height 15
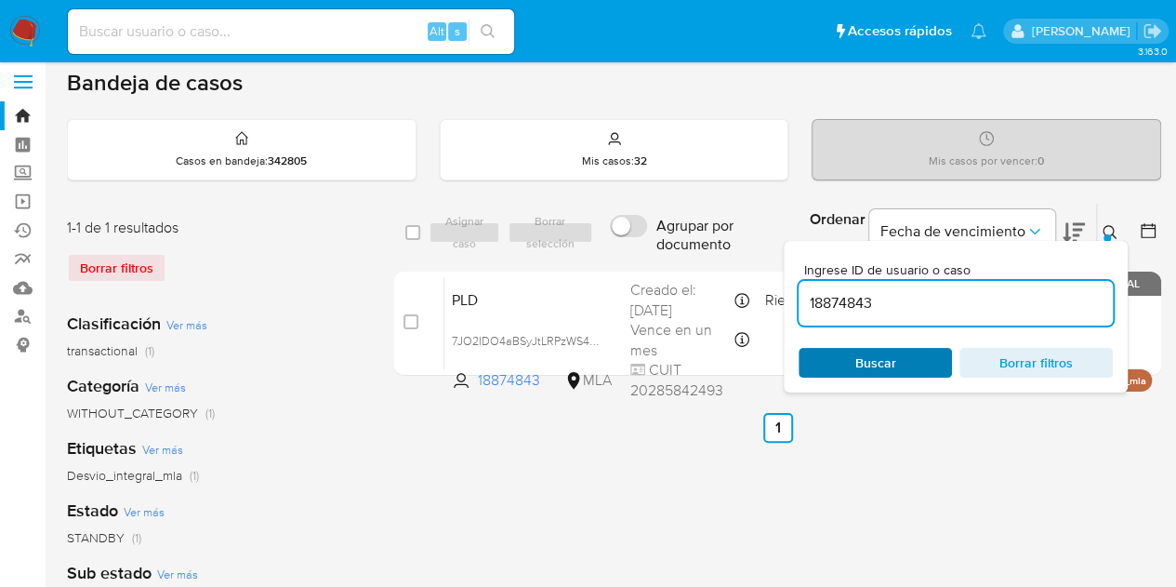
click at [909, 363] on span "Buscar" at bounding box center [875, 363] width 127 height 26
click at [1108, 228] on icon at bounding box center [1110, 232] width 15 height 15
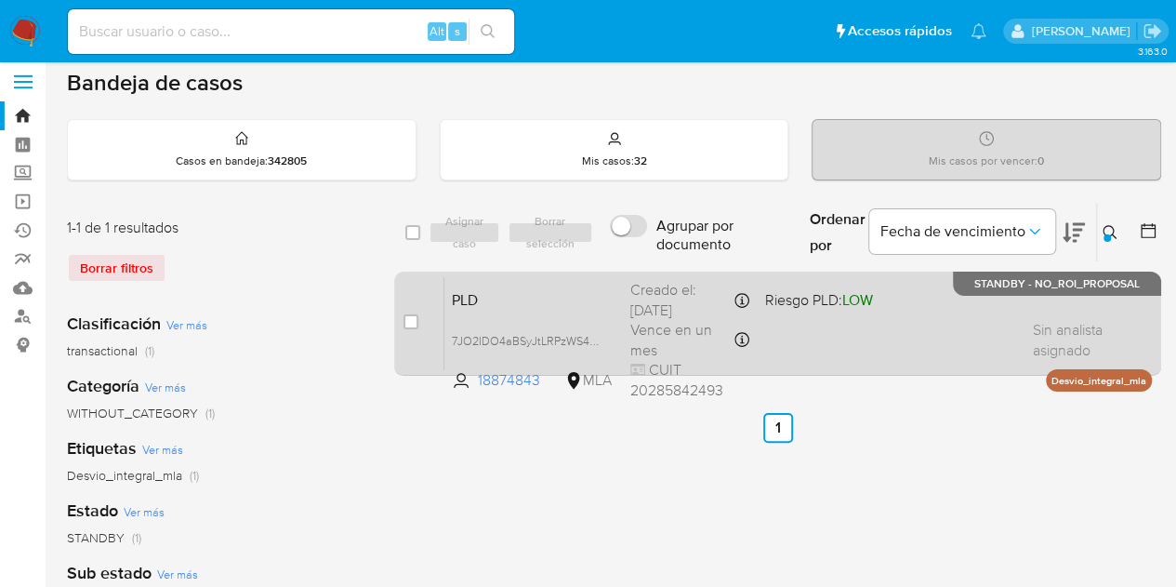
click at [517, 321] on div "PLD 7JO2IDO4aBSyJtLRPzWS4GeR 18874843 MLA Riesgo PLD: LOW Creado el: 12/09/2025…" at bounding box center [797, 323] width 707 height 94
click at [534, 317] on div "PLD 7JO2IDO4aBSyJtLRPzWS4GeR 18874843 MLA Riesgo PLD: LOW Creado el: 12/09/2025…" at bounding box center [797, 323] width 707 height 94
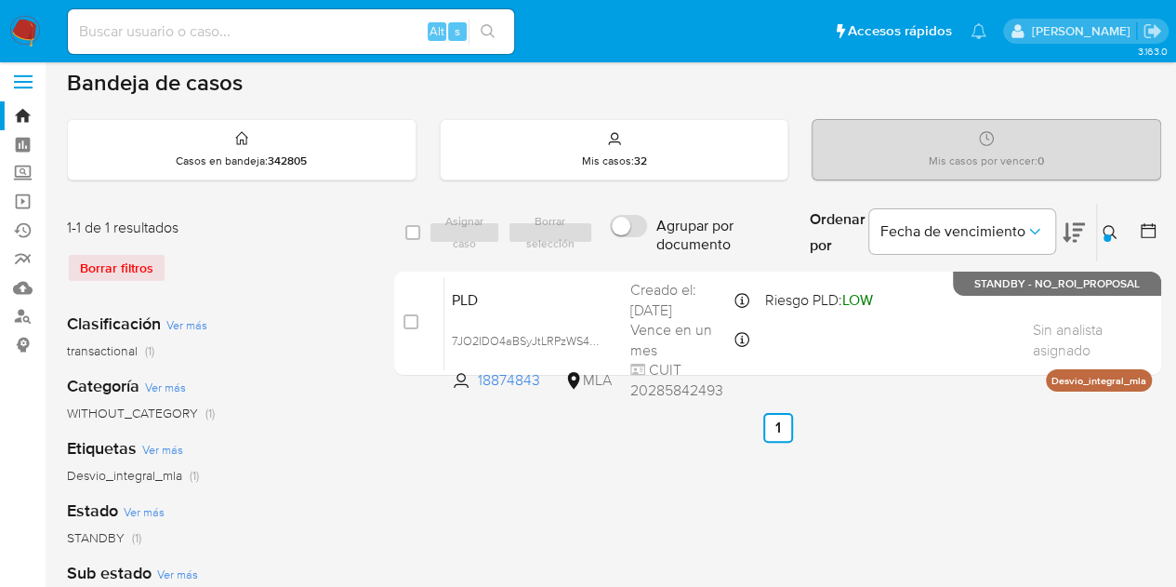
click at [1114, 225] on icon at bounding box center [1110, 232] width 15 height 15
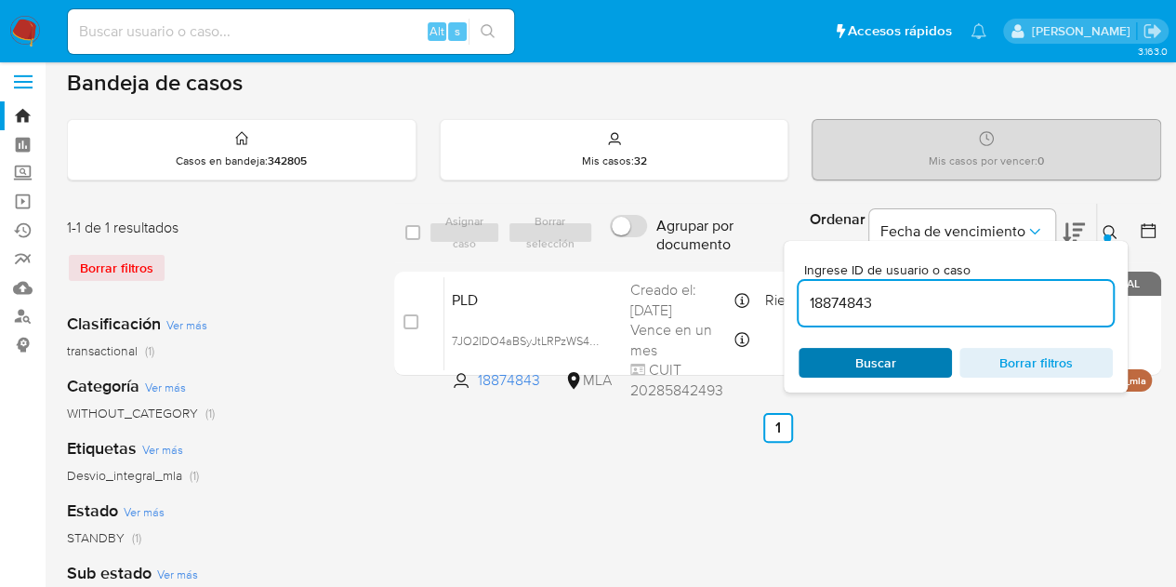
click at [904, 356] on span "Buscar" at bounding box center [875, 363] width 127 height 26
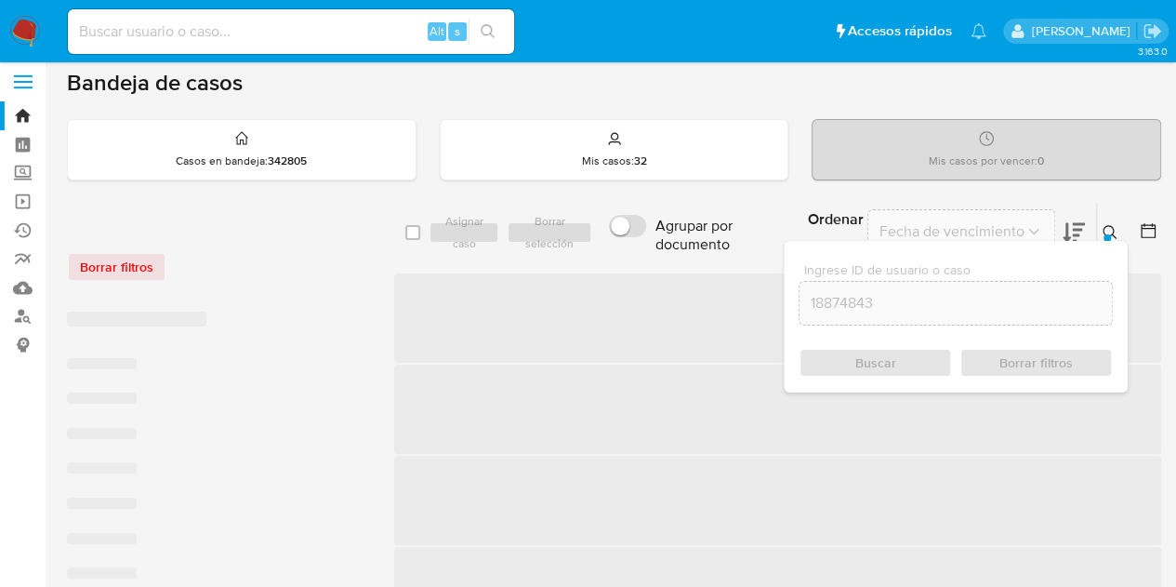
click at [1103, 227] on icon at bounding box center [1110, 232] width 15 height 15
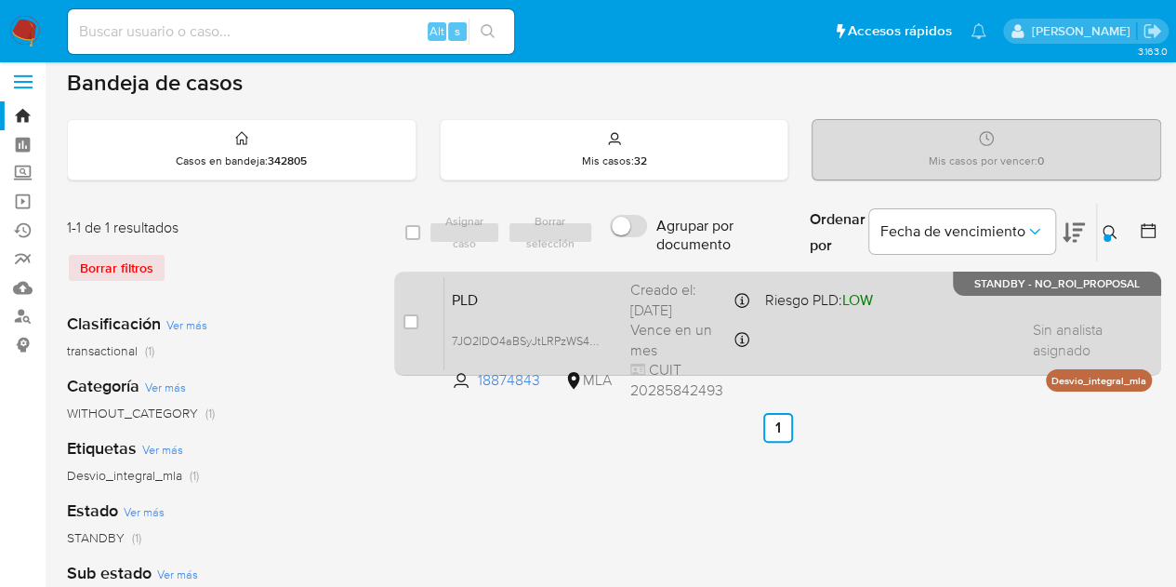
click at [513, 316] on div "PLD 7JO2IDO4aBSyJtLRPzWS4GeR 18874843 MLA Riesgo PLD: LOW Creado el: 12/09/2025…" at bounding box center [797, 323] width 707 height 94
click at [521, 291] on span "PLD" at bounding box center [534, 298] width 164 height 24
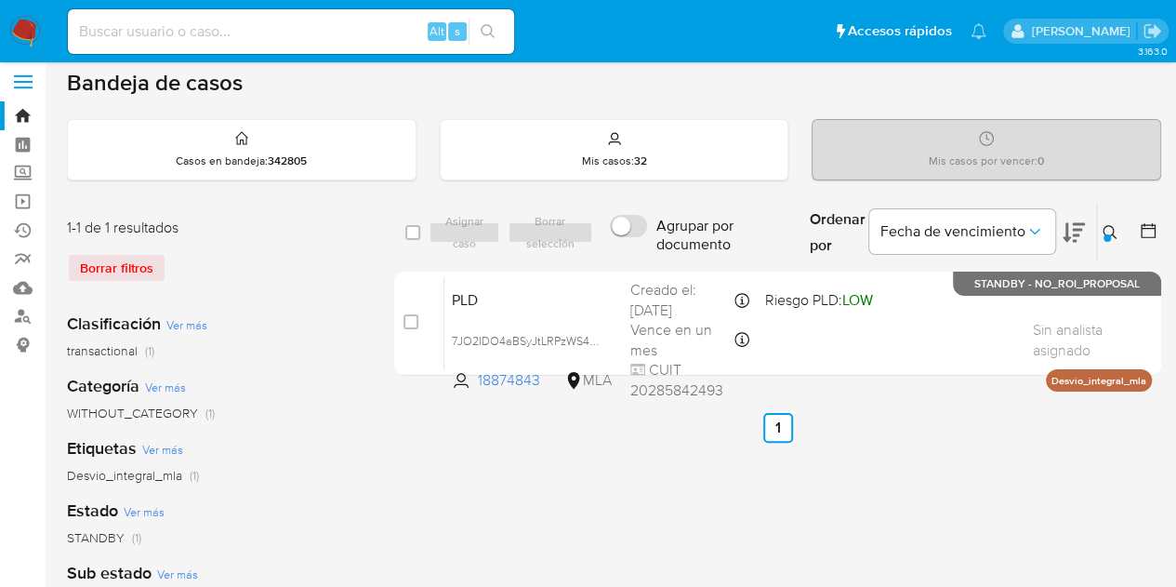
click at [1117, 221] on button at bounding box center [1112, 232] width 31 height 22
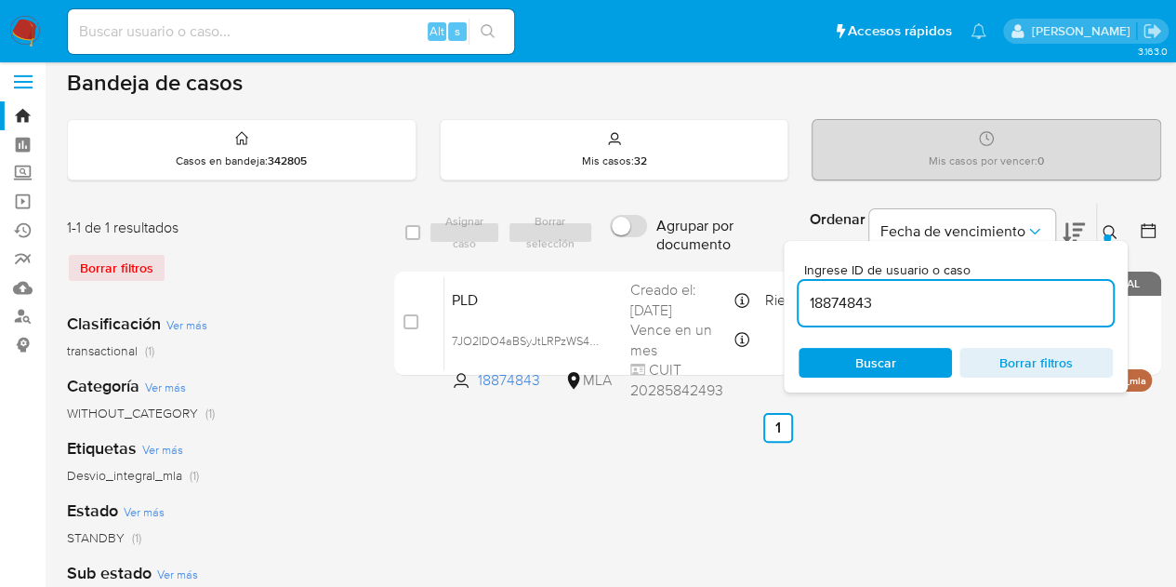
drag, startPoint x: 996, startPoint y: 300, endPoint x: 654, endPoint y: 254, distance: 345.3
click at [654, 253] on div "select-all-cases-checkbox Asignar caso Borrar selección Agrupar por documento O…" at bounding box center [777, 233] width 767 height 60
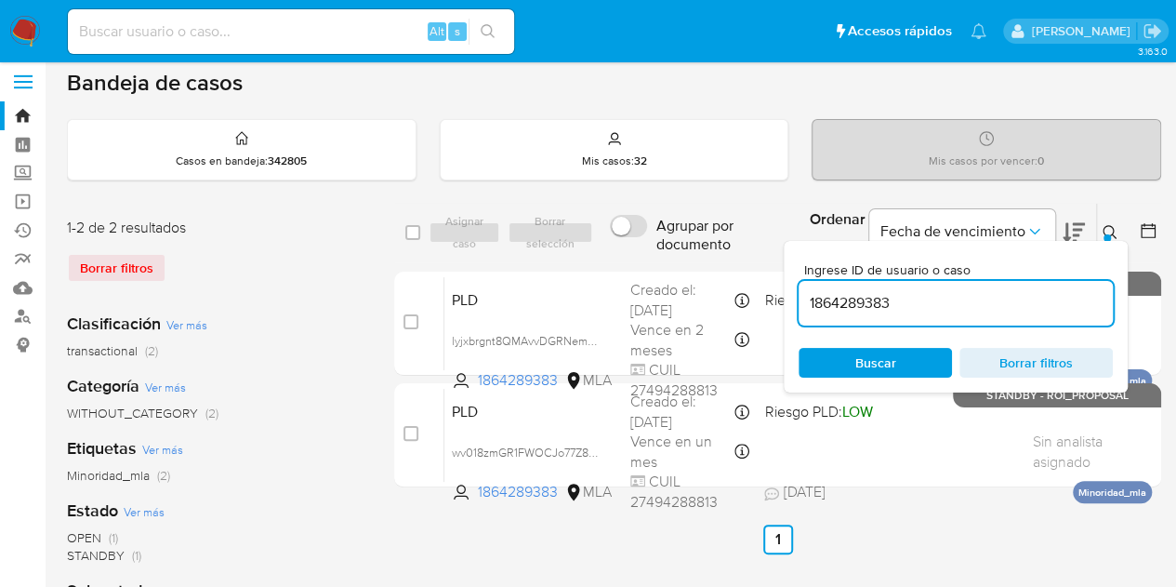
click at [1111, 226] on icon at bounding box center [1110, 232] width 15 height 15
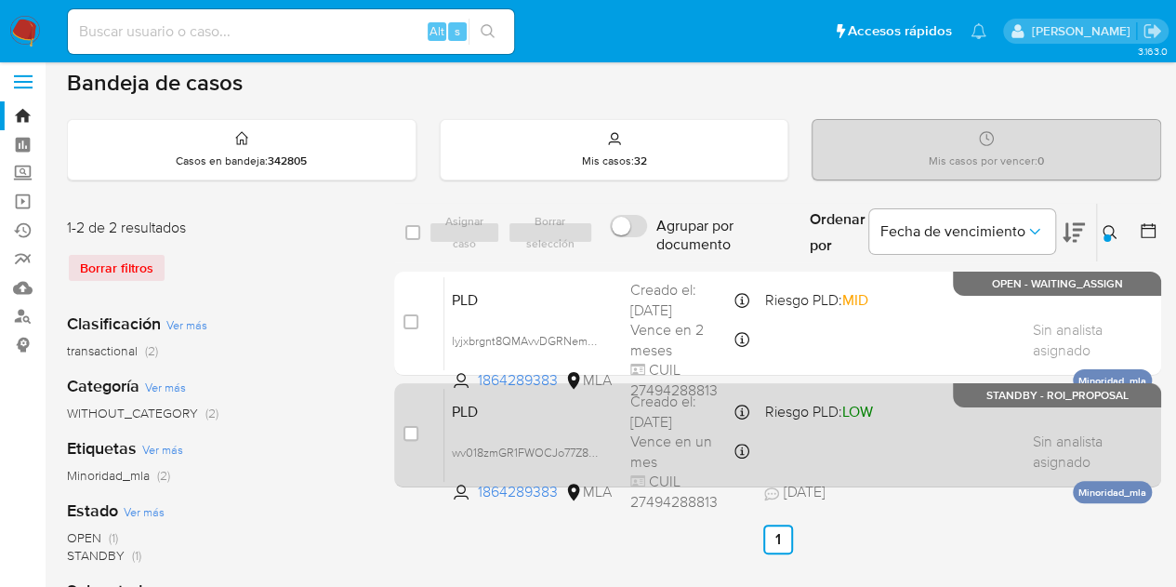
click at [581, 413] on span "PLD" at bounding box center [534, 410] width 164 height 24
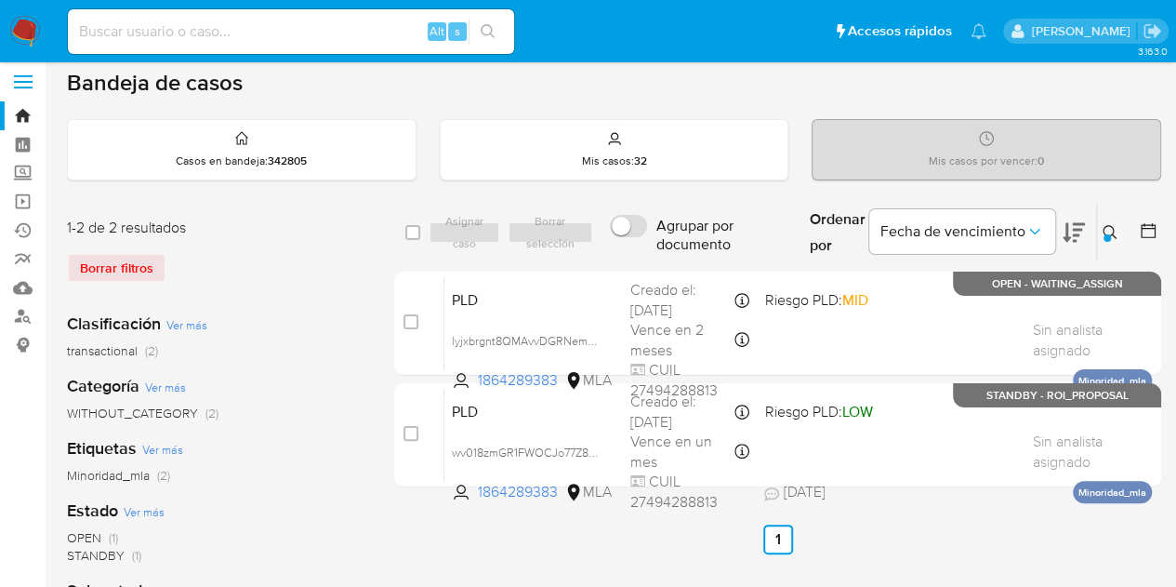
click at [1111, 225] on icon at bounding box center [1110, 232] width 14 height 14
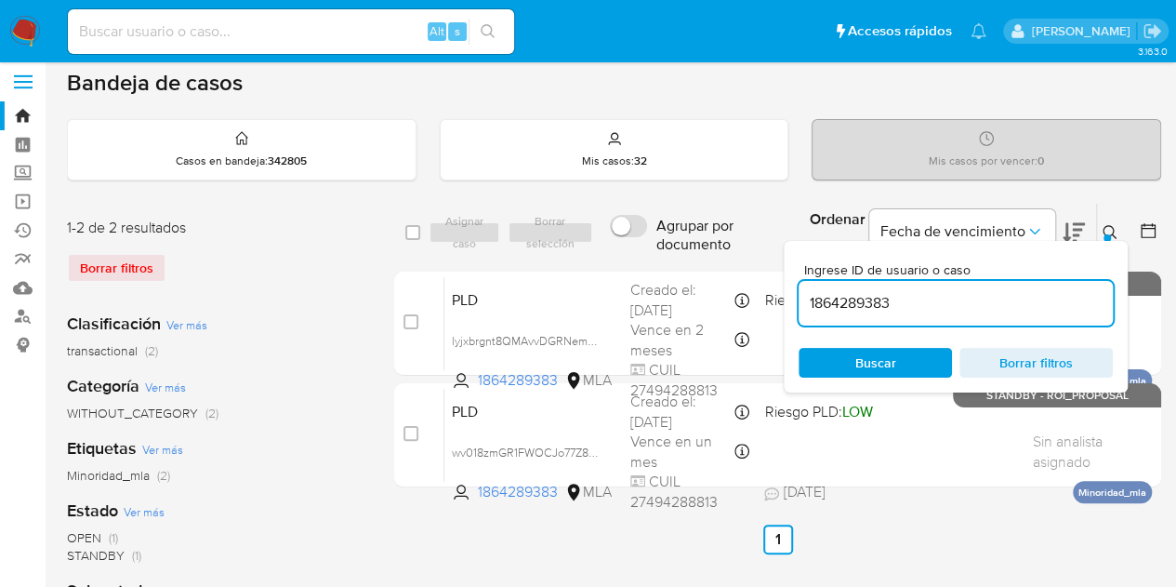
drag, startPoint x: 936, startPoint y: 287, endPoint x: 717, endPoint y: 267, distance: 220.3
click at [733, 267] on div "select-all-cases-checkbox Asignar caso Borrar selección Agrupar por documento O…" at bounding box center [777, 349] width 767 height 292
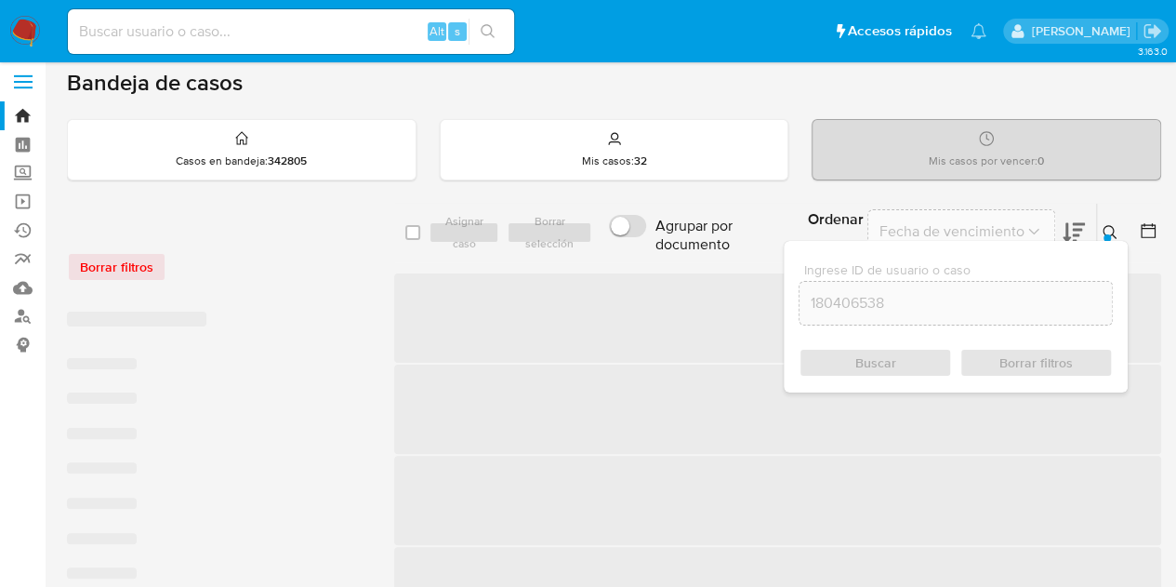
click at [1112, 232] on icon at bounding box center [1110, 232] width 14 height 14
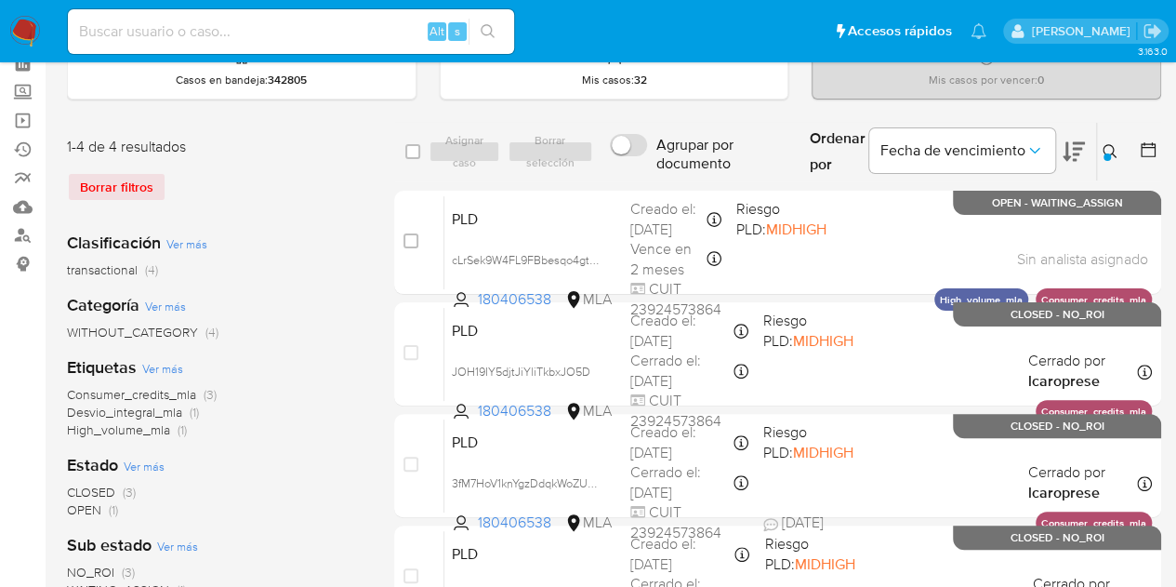
scroll to position [89, 0]
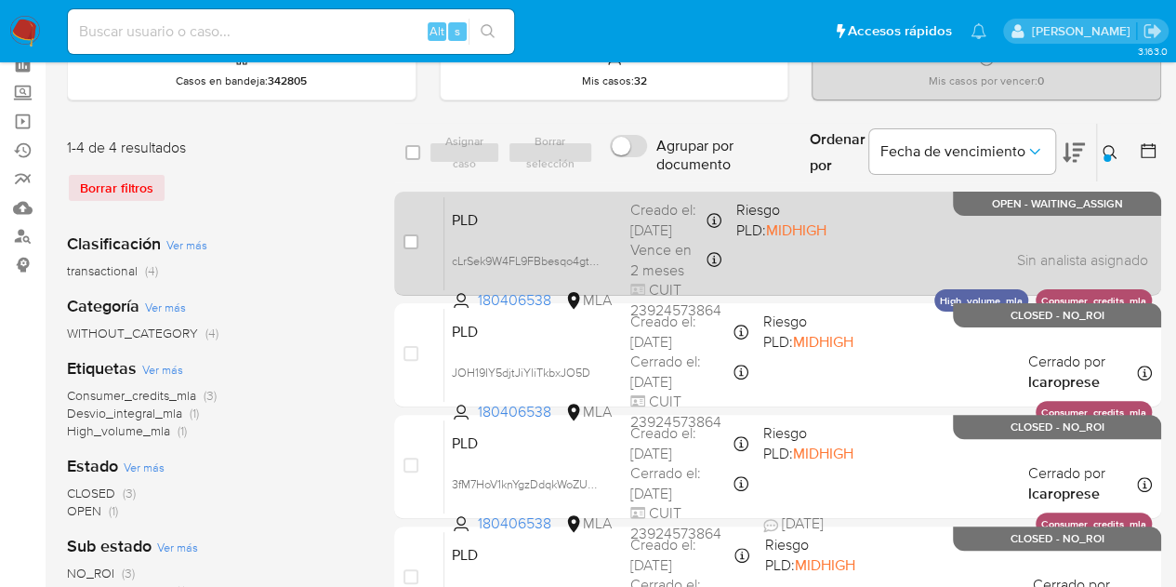
click at [558, 221] on span "PLD" at bounding box center [534, 218] width 164 height 24
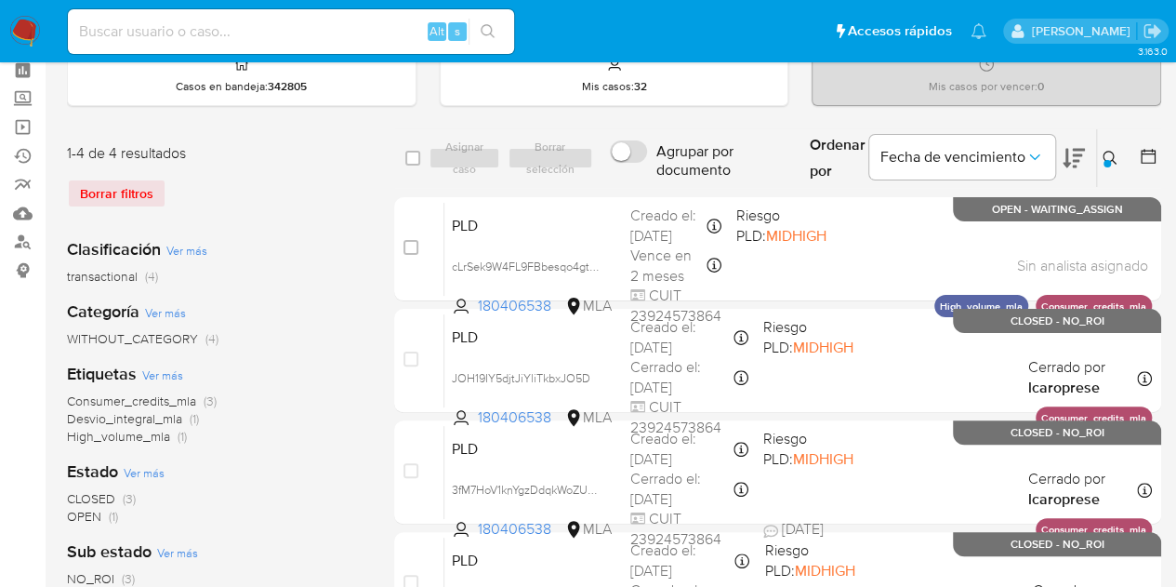
scroll to position [66, 0]
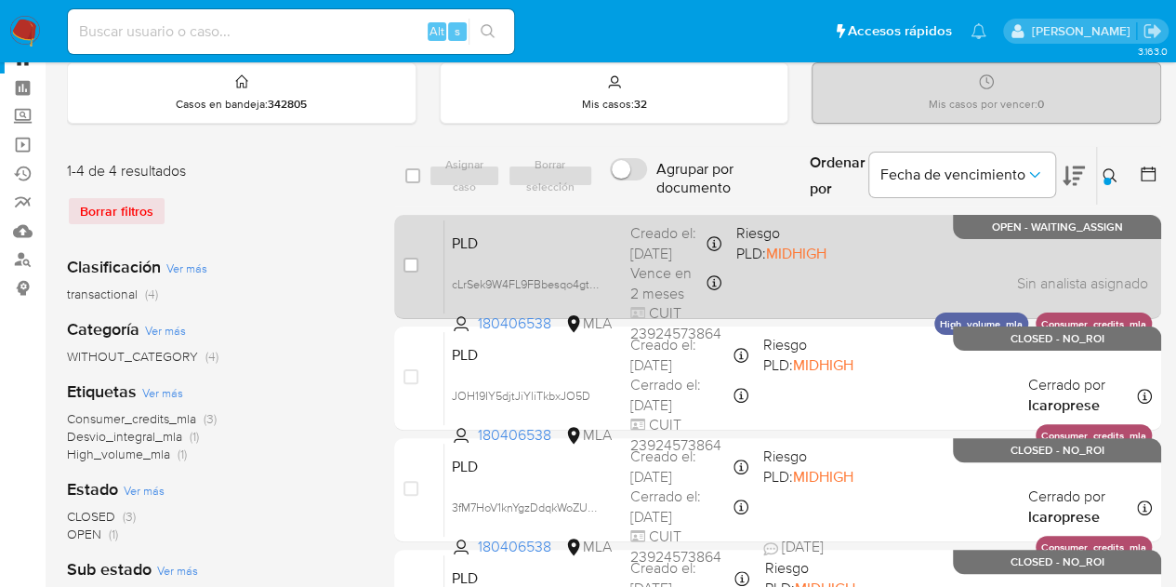
click at [500, 226] on div "PLD cLrSek9W4FL9FBbesqo4gtDu 180406538 MLA Riesgo PLD: MIDHIGH Creado el: 12/10…" at bounding box center [797, 266] width 707 height 94
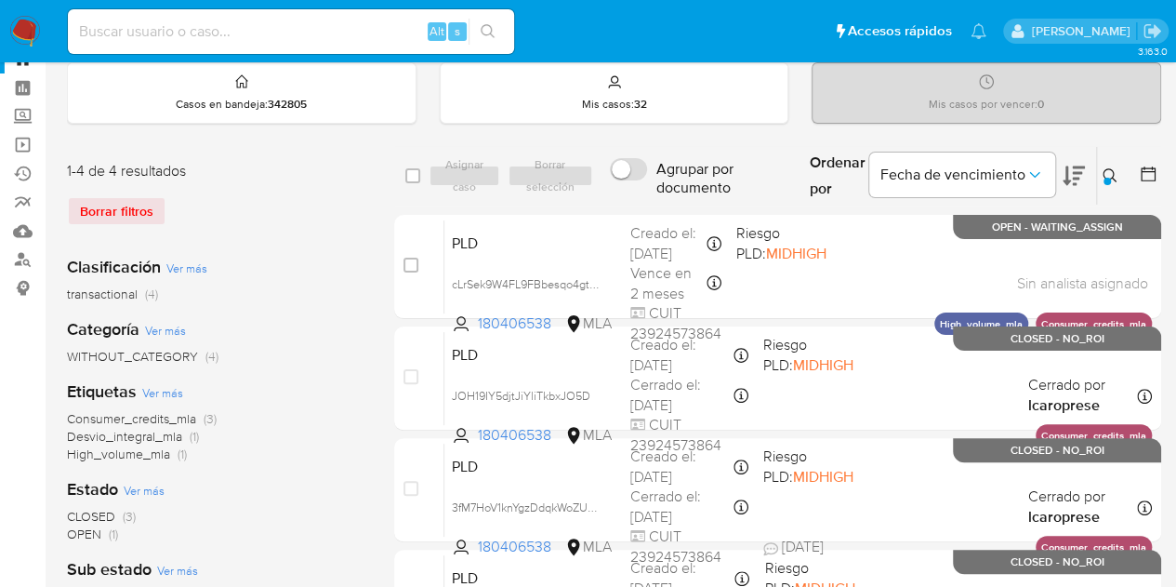
click at [1107, 171] on icon at bounding box center [1110, 175] width 15 height 15
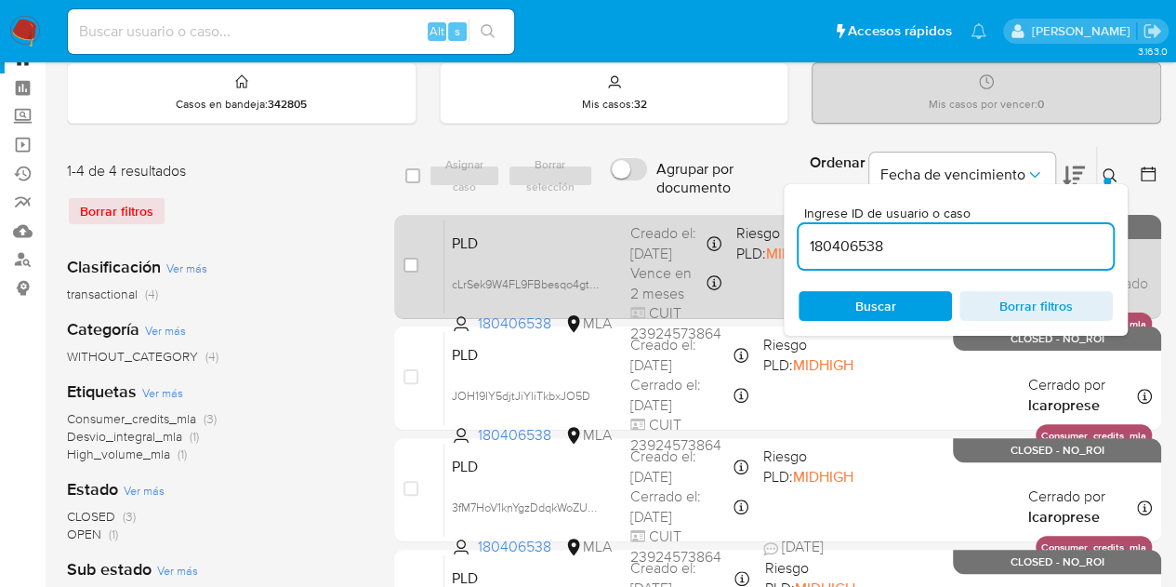
drag, startPoint x: 896, startPoint y: 237, endPoint x: 672, endPoint y: 217, distance: 225.0
click at [672, 217] on div "select-all-cases-checkbox Asignar caso Borrar selección Agrupar por documento O…" at bounding box center [777, 403] width 767 height 515
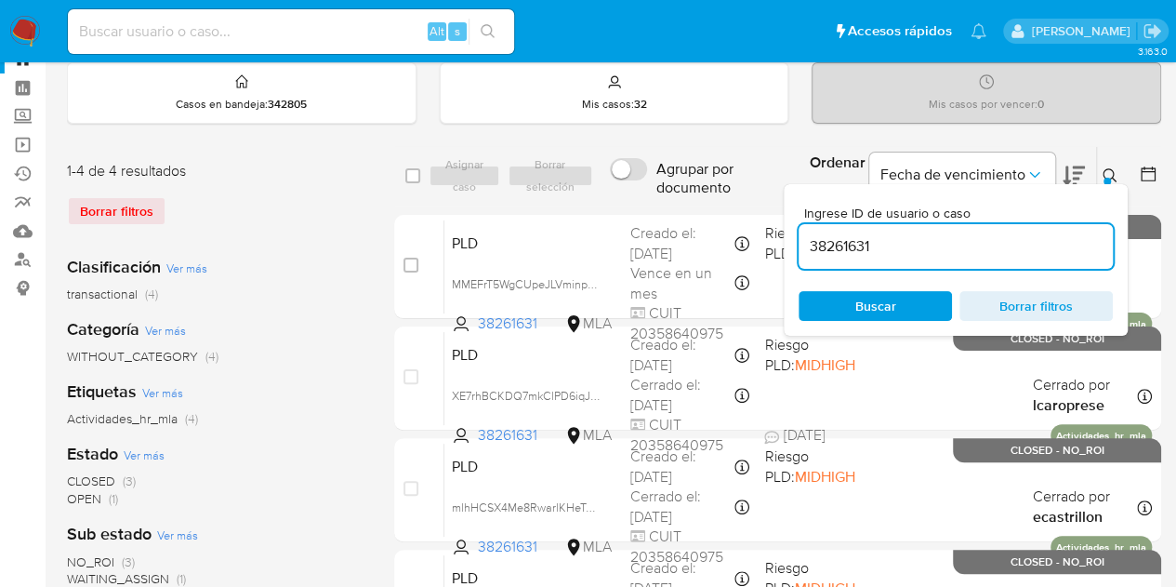
click at [1111, 165] on button at bounding box center [1112, 176] width 31 height 22
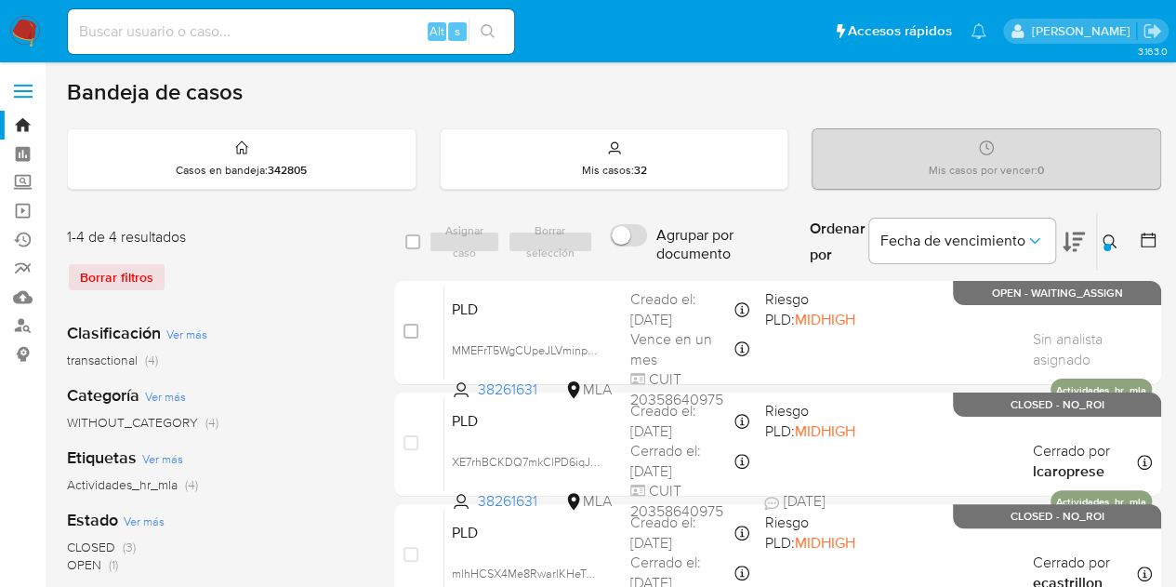
click at [1111, 237] on icon at bounding box center [1110, 241] width 15 height 15
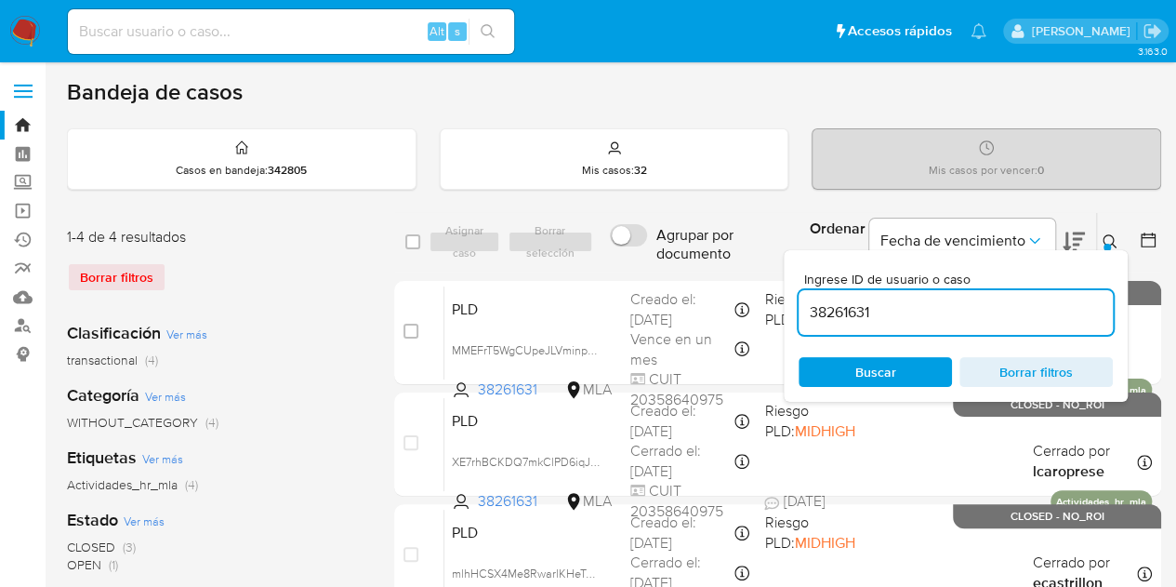
drag, startPoint x: 982, startPoint y: 312, endPoint x: 687, endPoint y: 257, distance: 299.9
click at [688, 256] on div "select-all-cases-checkbox Asignar caso Borrar selección Agrupar por documento O…" at bounding box center [777, 242] width 767 height 60
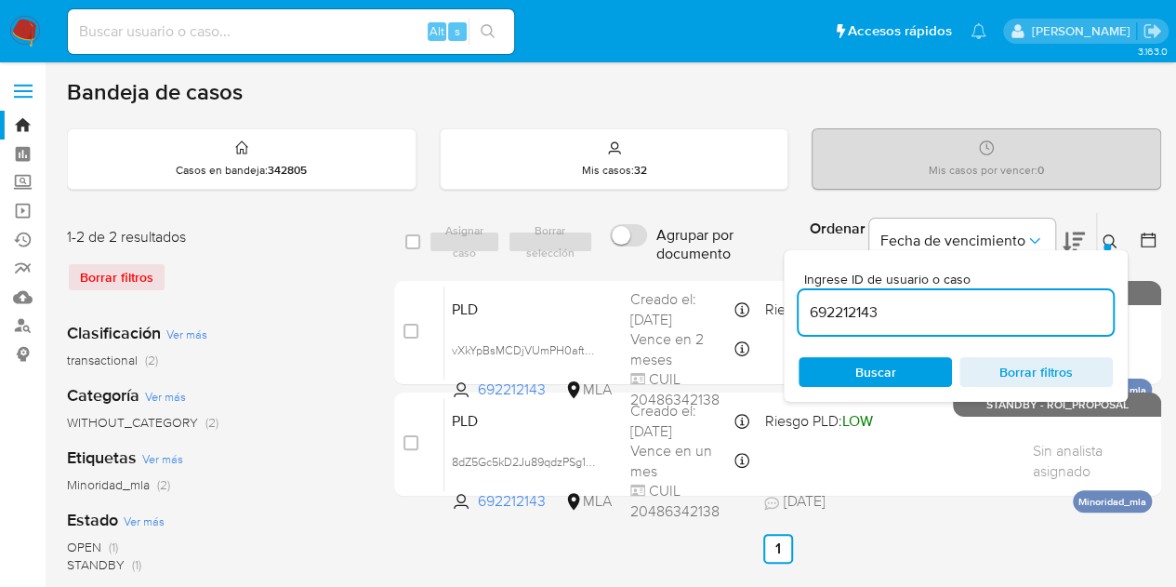
click at [1108, 240] on icon at bounding box center [1110, 241] width 15 height 15
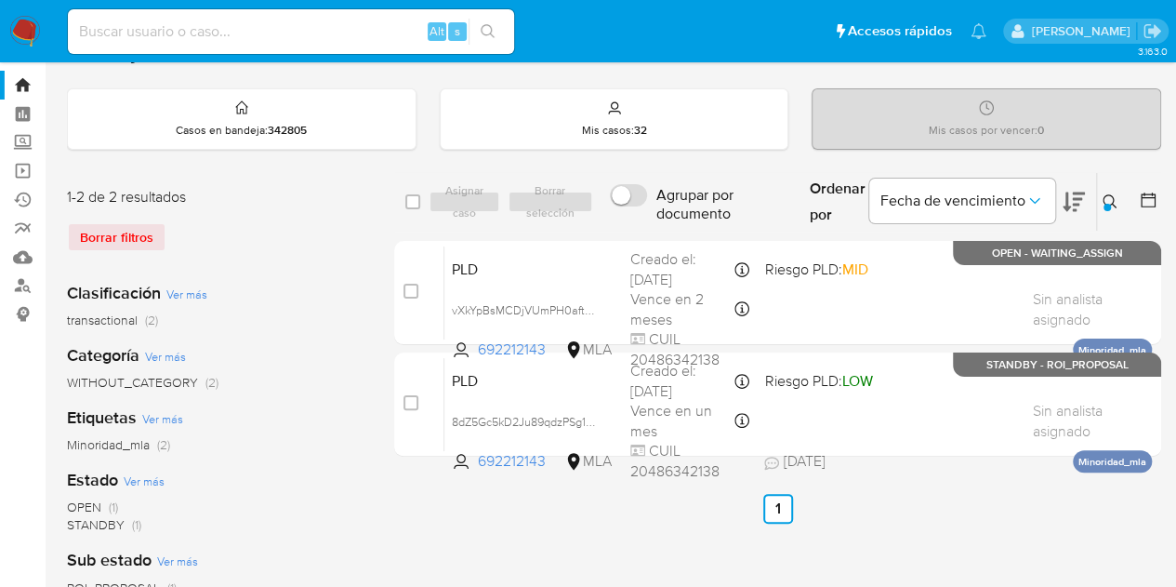
scroll to position [44, 0]
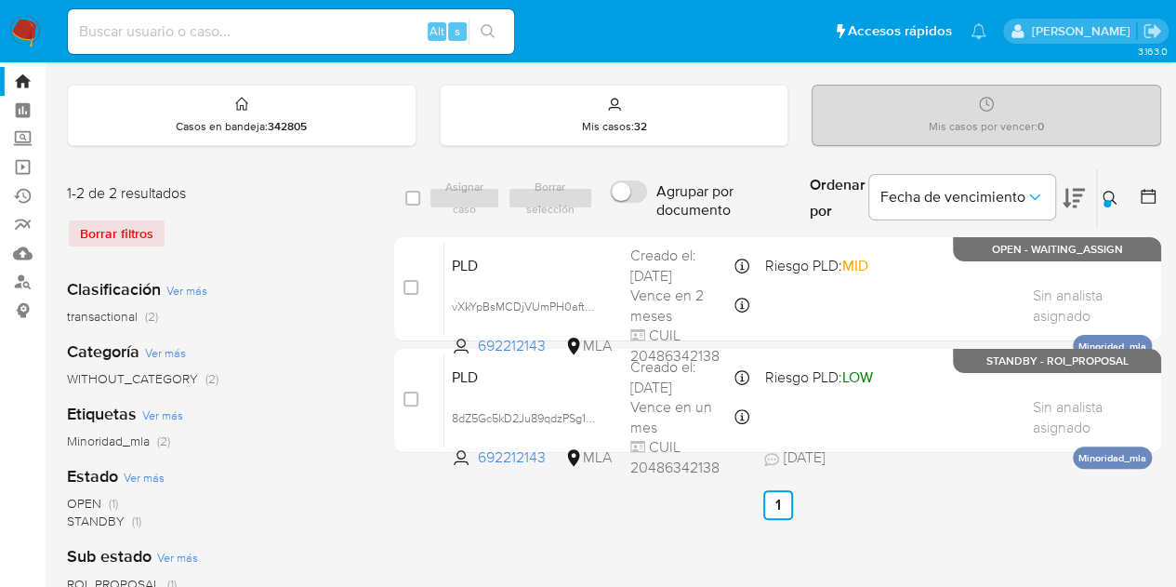
click at [1112, 193] on icon at bounding box center [1110, 198] width 14 height 14
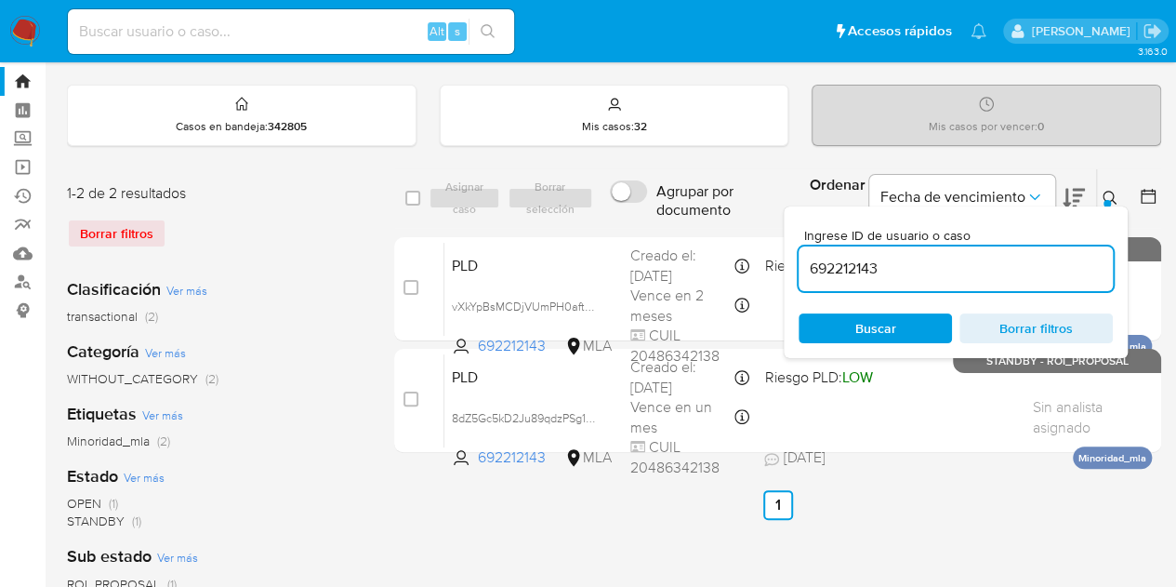
drag, startPoint x: 928, startPoint y: 261, endPoint x: 704, endPoint y: 223, distance: 227.3
click at [704, 223] on div "select-all-cases-checkbox Asignar caso Borrar selección Agrupar por documento O…" at bounding box center [777, 198] width 767 height 60
click at [1110, 196] on icon at bounding box center [1110, 198] width 15 height 15
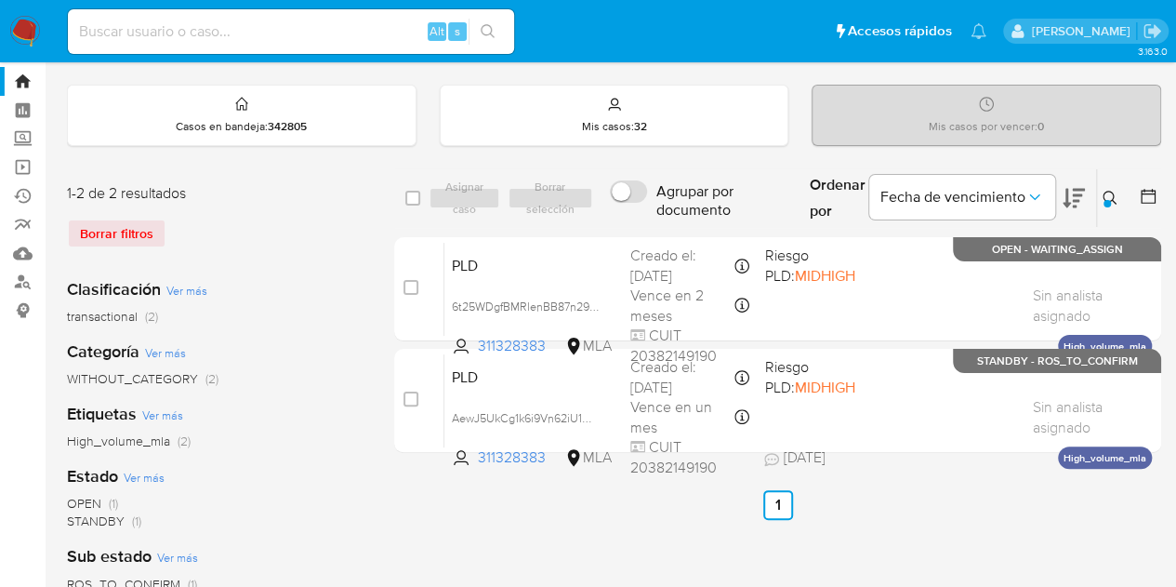
click at [1117, 193] on button at bounding box center [1112, 198] width 31 height 22
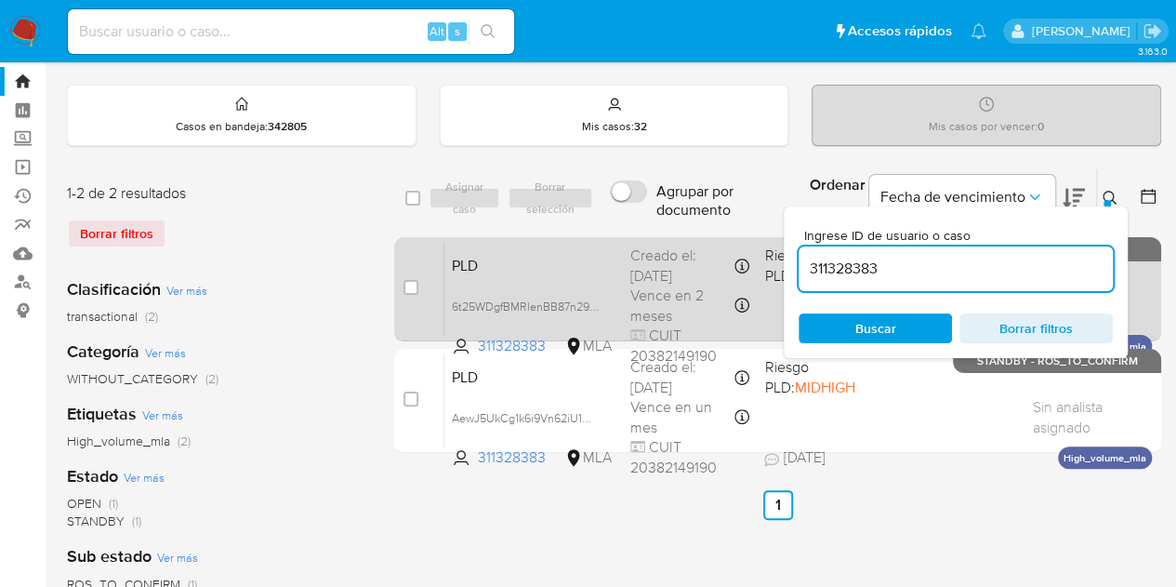
drag, startPoint x: 910, startPoint y: 271, endPoint x: 747, endPoint y: 236, distance: 166.3
click at [747, 236] on div "select-all-cases-checkbox Asignar caso Borrar selección Agrupar por documento O…" at bounding box center [777, 314] width 767 height 292
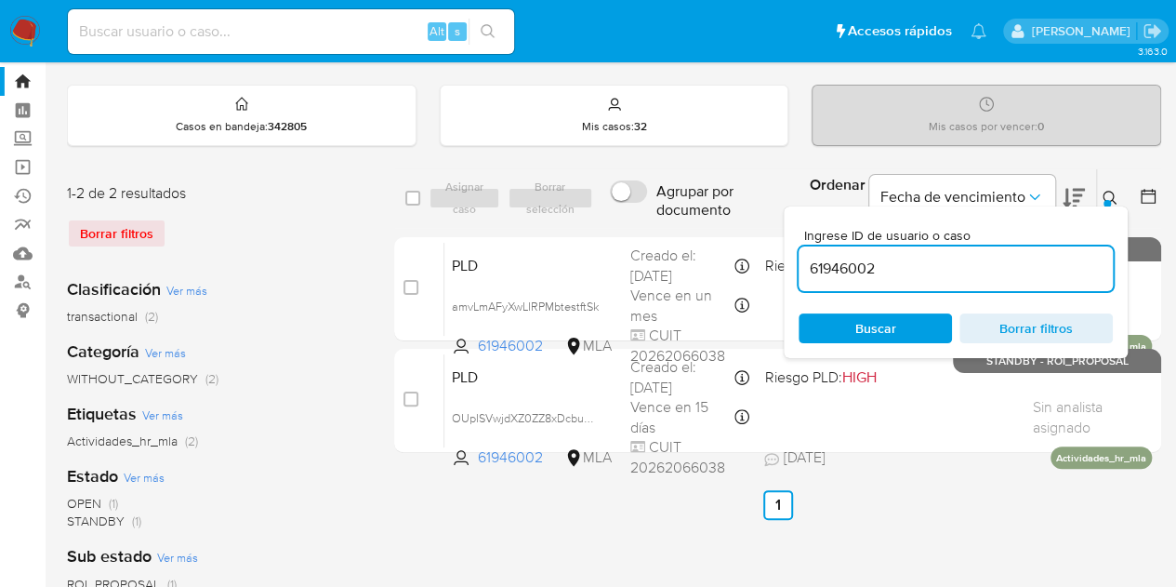
click at [1108, 192] on icon at bounding box center [1110, 198] width 15 height 15
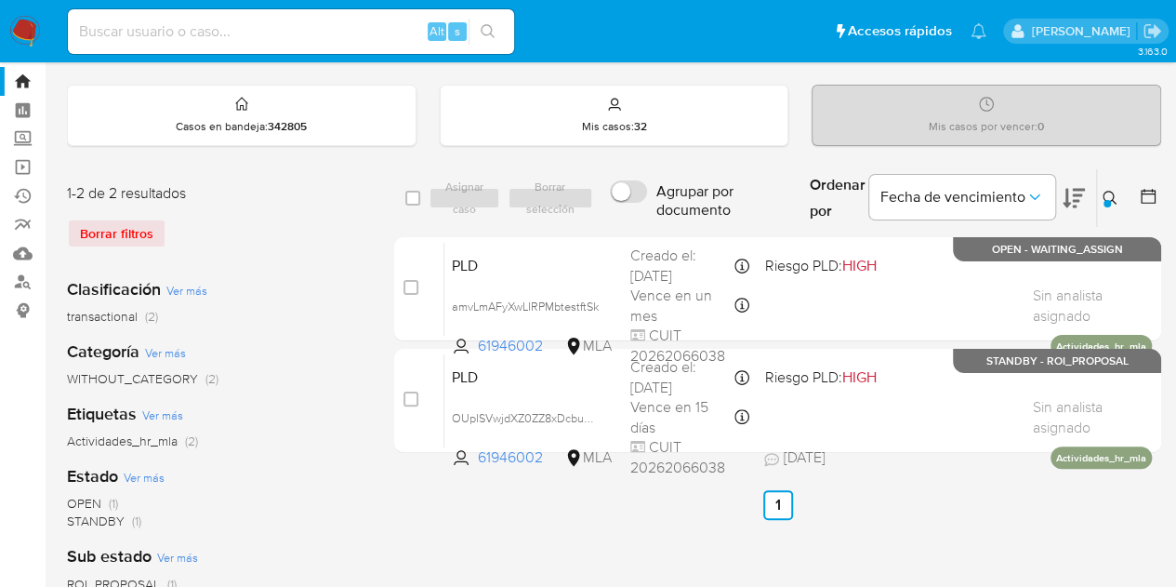
drag, startPoint x: 1112, startPoint y: 193, endPoint x: 1071, endPoint y: 218, distance: 47.5
click at [1112, 194] on icon at bounding box center [1110, 198] width 15 height 15
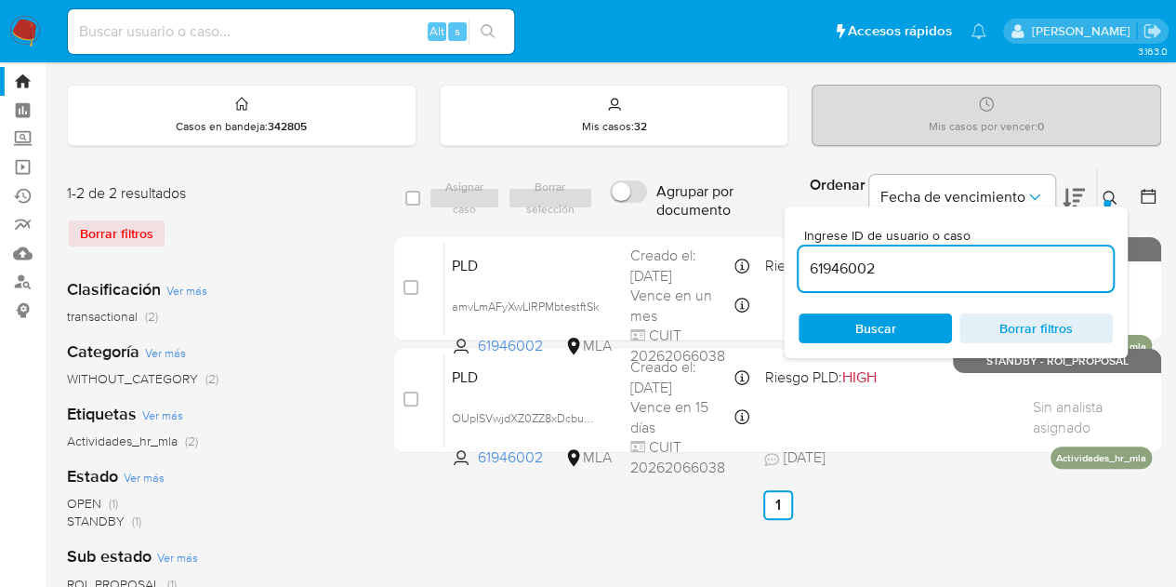
drag, startPoint x: 903, startPoint y: 269, endPoint x: 715, endPoint y: 230, distance: 191.8
click at [715, 230] on div "select-all-cases-checkbox Asignar caso Borrar selección Agrupar por documento O…" at bounding box center [777, 314] width 767 height 292
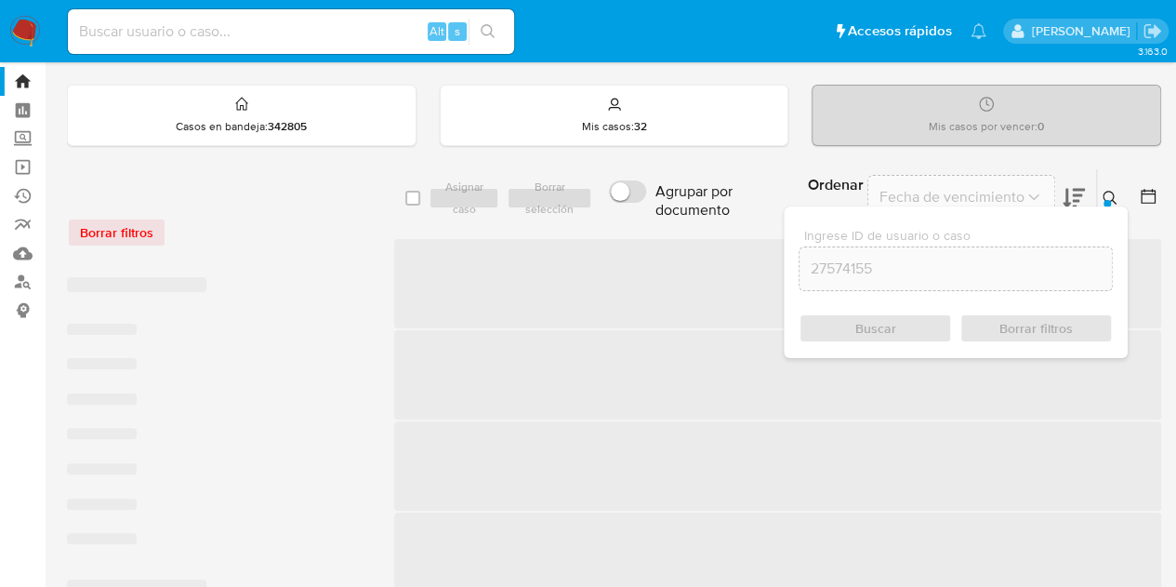
click at [1109, 192] on icon at bounding box center [1110, 198] width 15 height 15
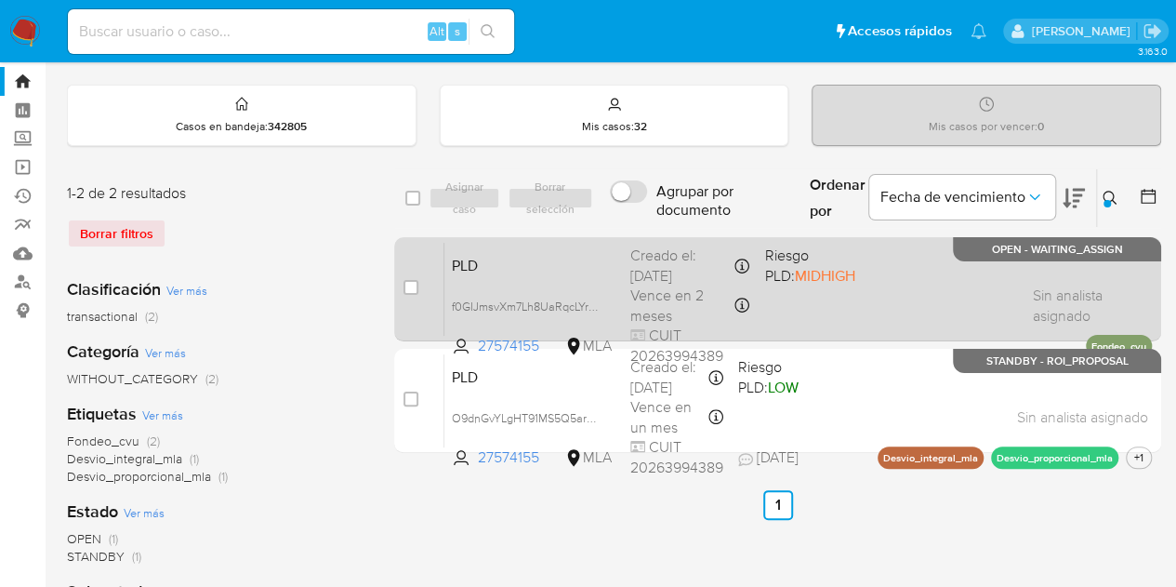
click at [519, 278] on div "PLD f0GIJmsvXm7Lh8UaRqcLYreq 27574155 MLA Riesgo PLD: MIDHIGH Creado el: 12/10/…" at bounding box center [797, 289] width 707 height 94
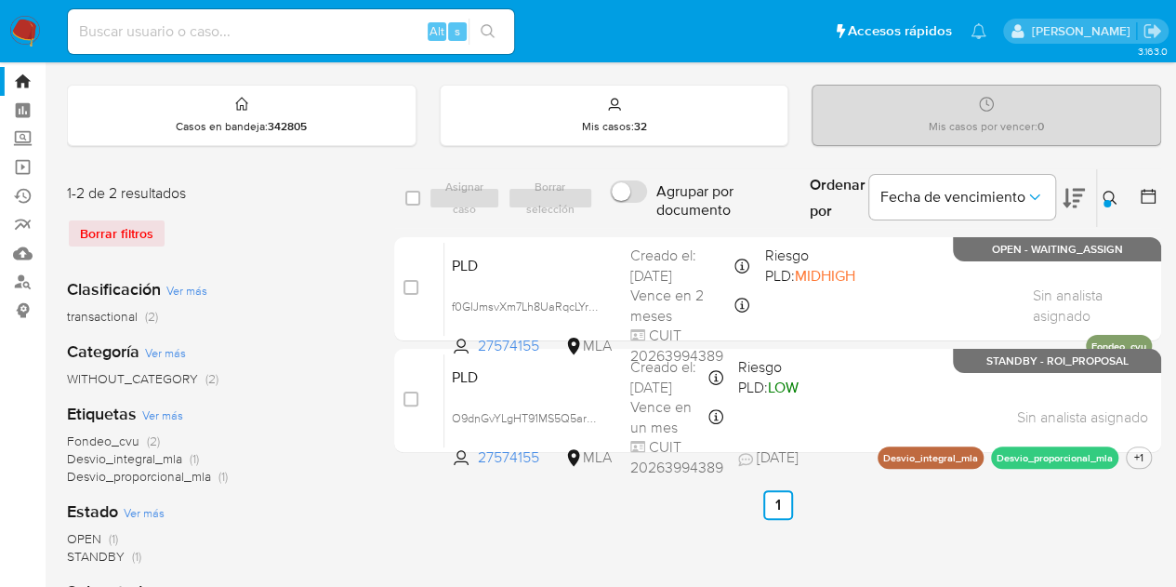
click at [1103, 203] on div at bounding box center [1106, 203] width 7 height 7
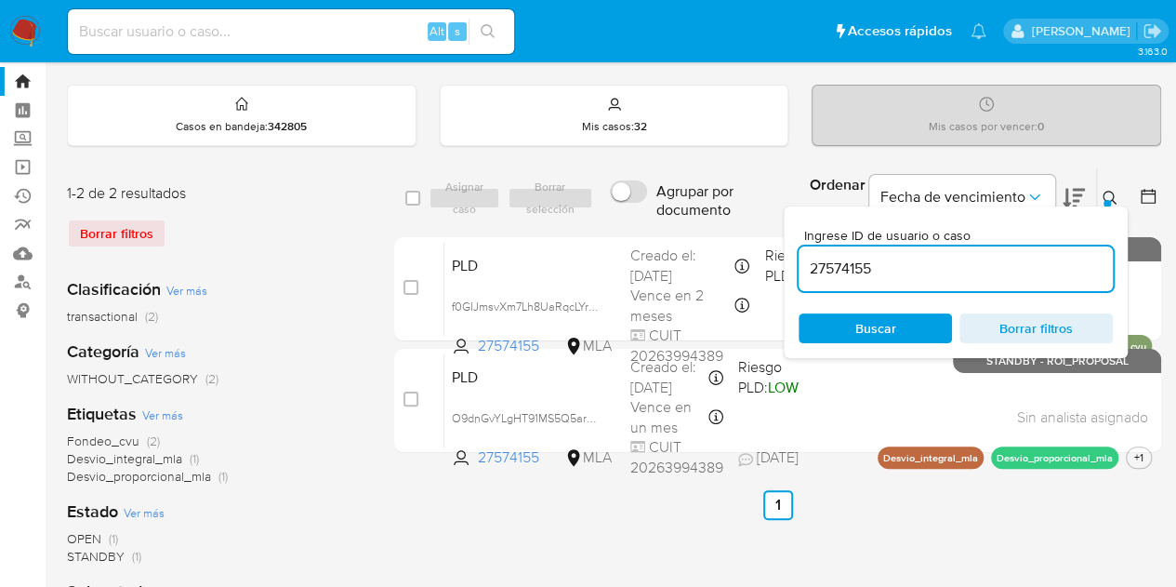
drag, startPoint x: 956, startPoint y: 272, endPoint x: 801, endPoint y: 200, distance: 170.5
click at [691, 194] on div "select-all-cases-checkbox Asignar caso Borrar selección Agrupar por documento O…" at bounding box center [777, 198] width 767 height 60
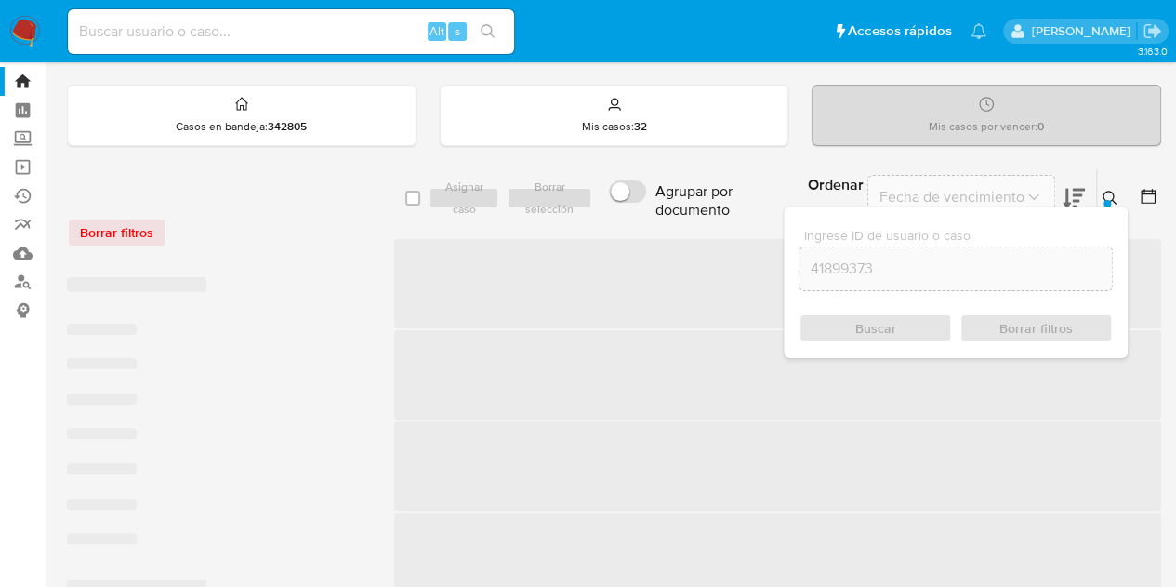
click at [1103, 191] on icon at bounding box center [1110, 198] width 15 height 15
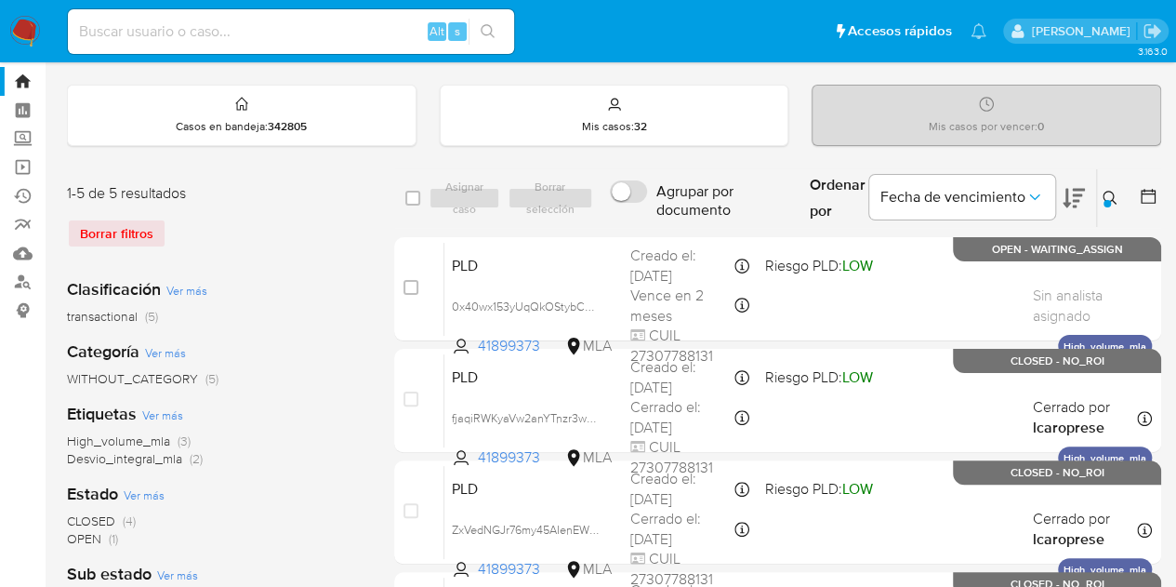
click at [1108, 202] on div at bounding box center [1106, 203] width 7 height 7
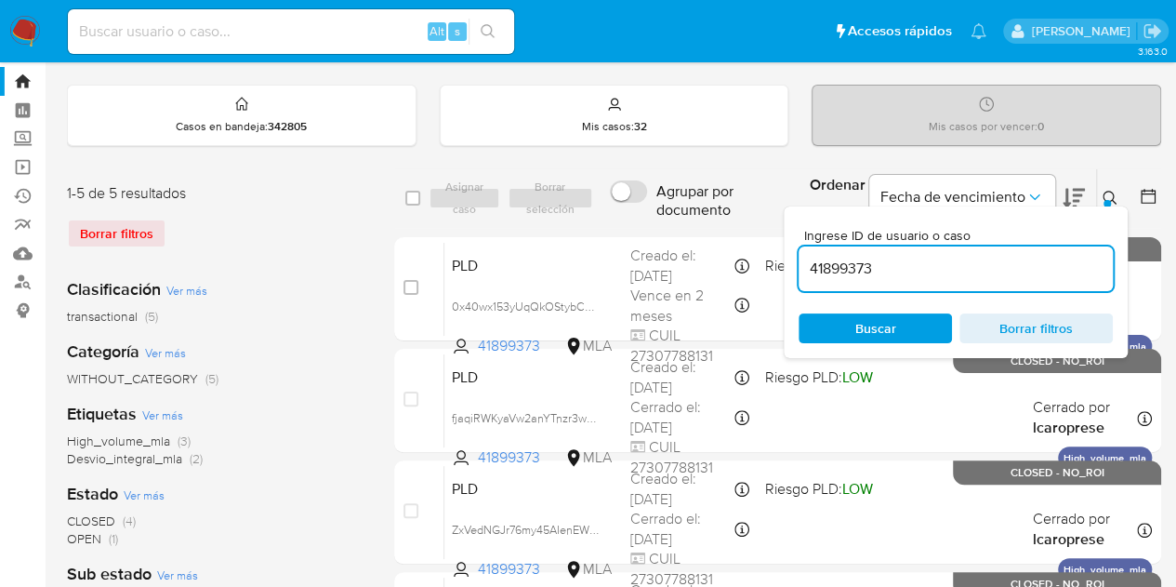
drag, startPoint x: 814, startPoint y: 247, endPoint x: 659, endPoint y: 221, distance: 157.4
click at [659, 221] on div "select-all-cases-checkbox Asignar caso Borrar selección Agrupar por documento O…" at bounding box center [777, 198] width 767 height 60
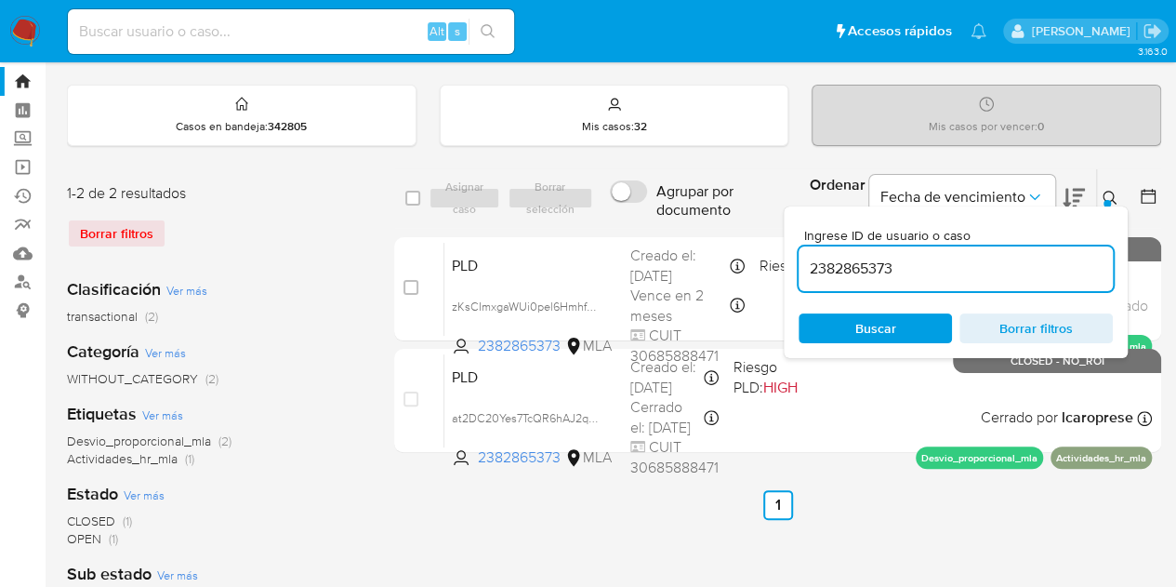
click at [1101, 190] on button at bounding box center [1112, 198] width 31 height 22
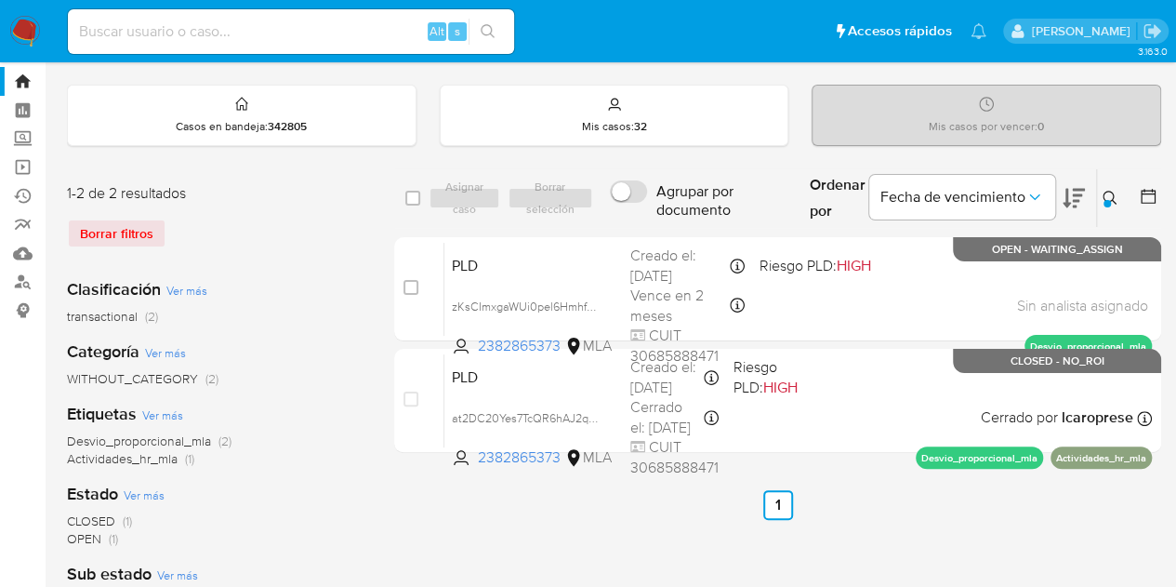
click at [1112, 191] on icon at bounding box center [1110, 198] width 15 height 15
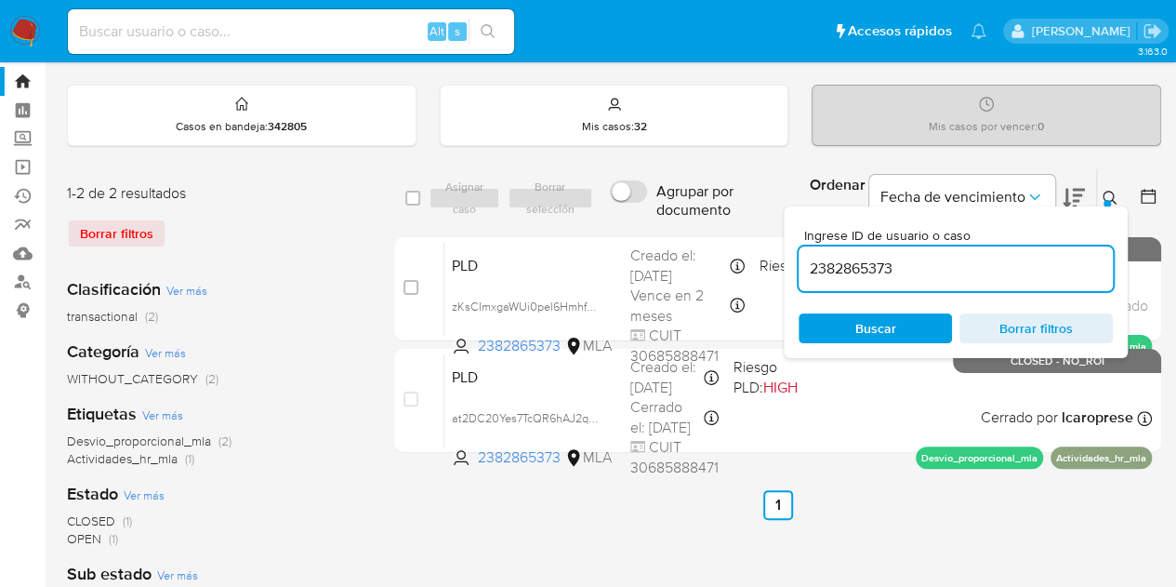
drag, startPoint x: 965, startPoint y: 267, endPoint x: 647, endPoint y: 216, distance: 322.0
click at [649, 214] on div "select-all-cases-checkbox Asignar caso Borrar selección Agrupar por documento O…" at bounding box center [777, 198] width 767 height 60
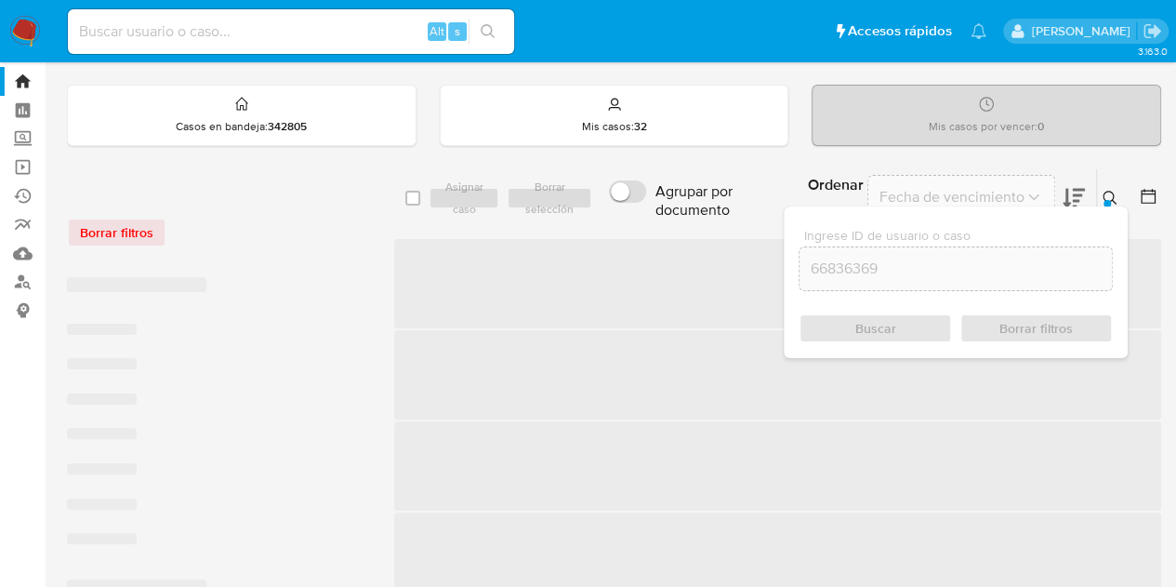
click at [1114, 191] on icon at bounding box center [1110, 198] width 15 height 15
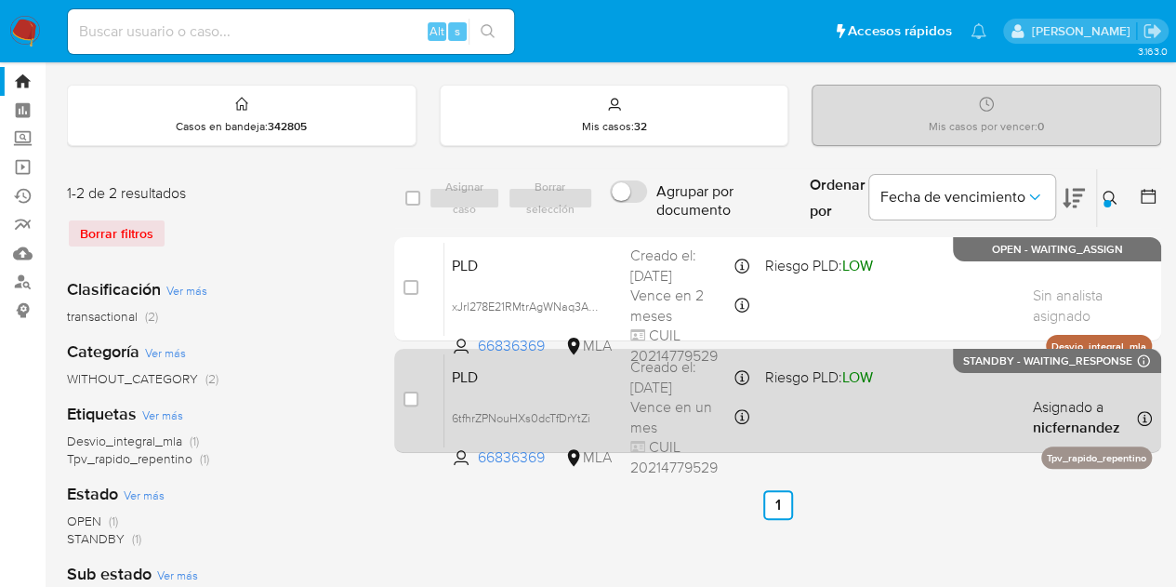
click at [529, 383] on span "PLD" at bounding box center [534, 375] width 164 height 24
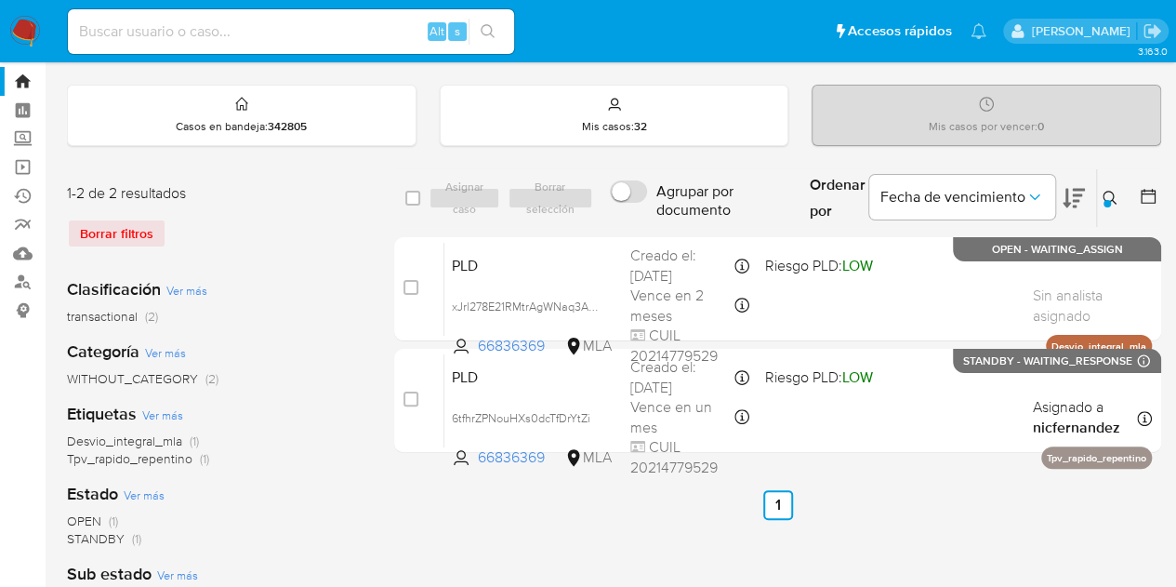
click at [1110, 196] on icon at bounding box center [1110, 198] width 15 height 15
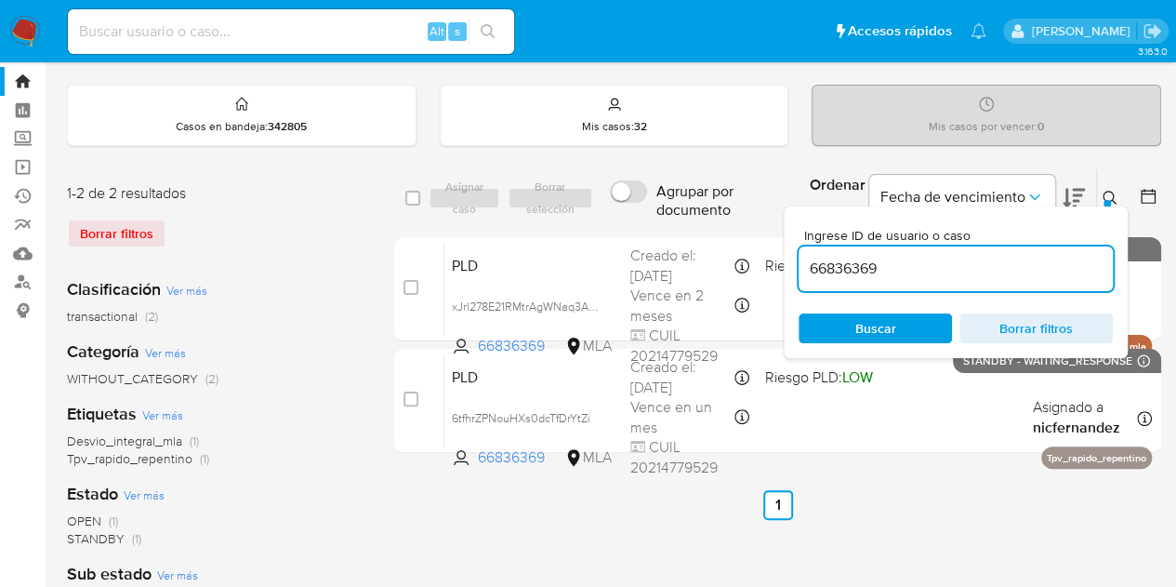
drag, startPoint x: 951, startPoint y: 267, endPoint x: 589, endPoint y: 204, distance: 367.1
click at [598, 205] on div "select-all-cases-checkbox Asignar caso Borrar selección Agrupar por documento O…" at bounding box center [777, 198] width 767 height 60
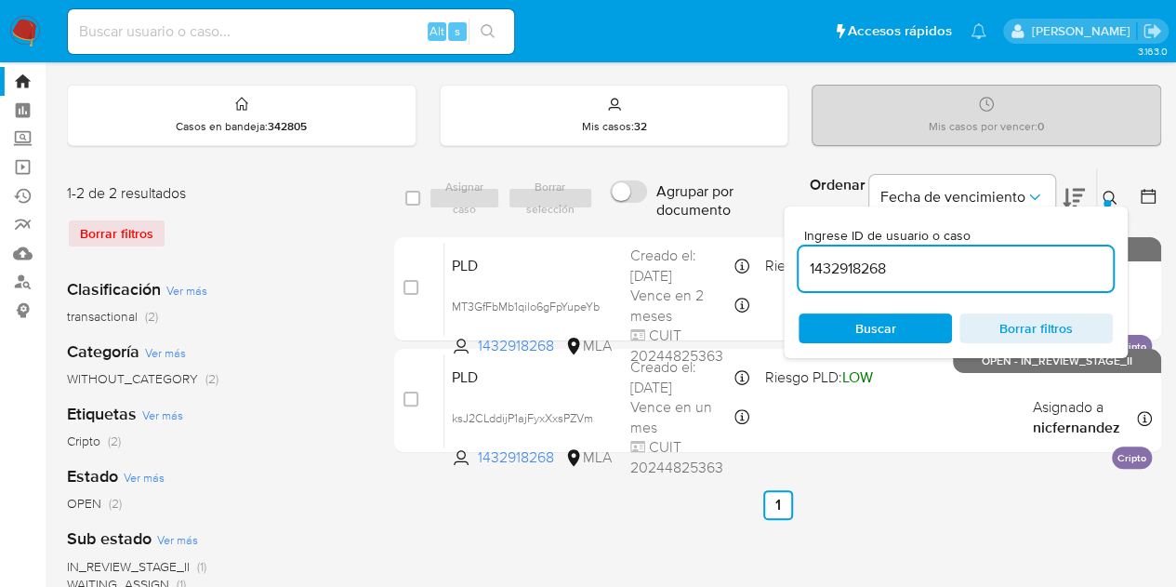
click at [1117, 191] on icon at bounding box center [1110, 198] width 15 height 15
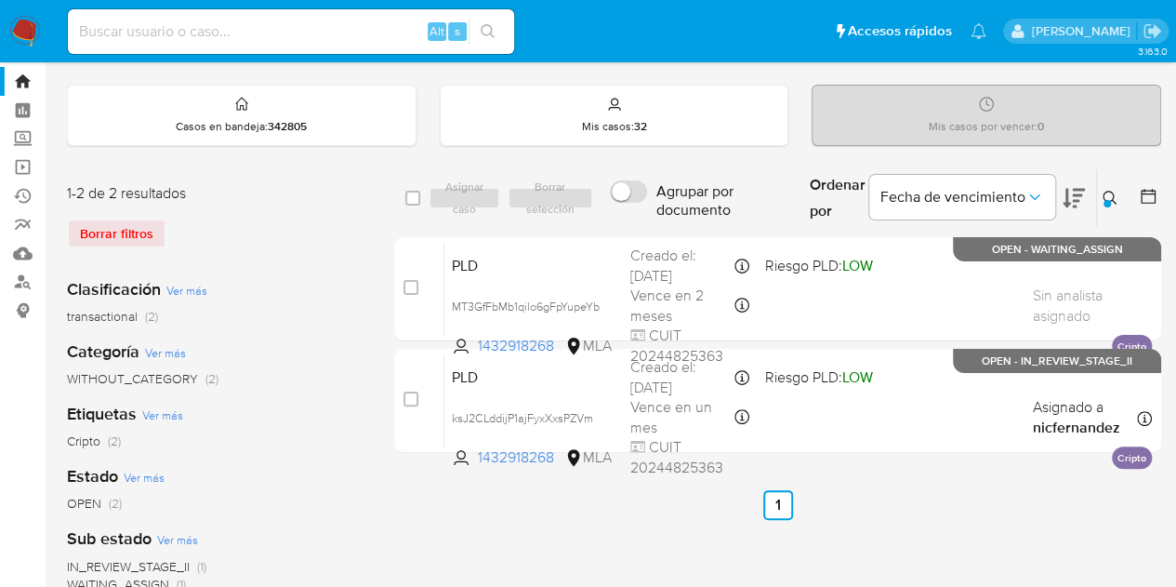
drag, startPoint x: 1119, startPoint y: 192, endPoint x: 1075, endPoint y: 226, distance: 56.3
click at [1118, 192] on button at bounding box center [1112, 198] width 31 height 22
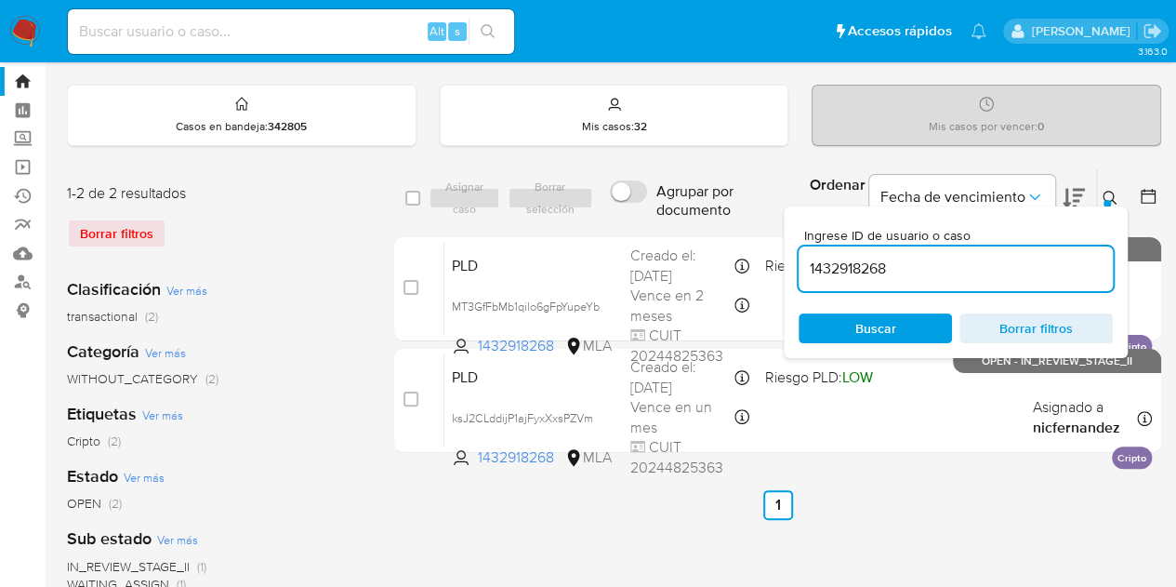
drag, startPoint x: 982, startPoint y: 266, endPoint x: 750, endPoint y: 222, distance: 235.6
click at [718, 217] on div "select-all-cases-checkbox Asignar caso Borrar selección Agrupar por documento O…" at bounding box center [777, 198] width 767 height 60
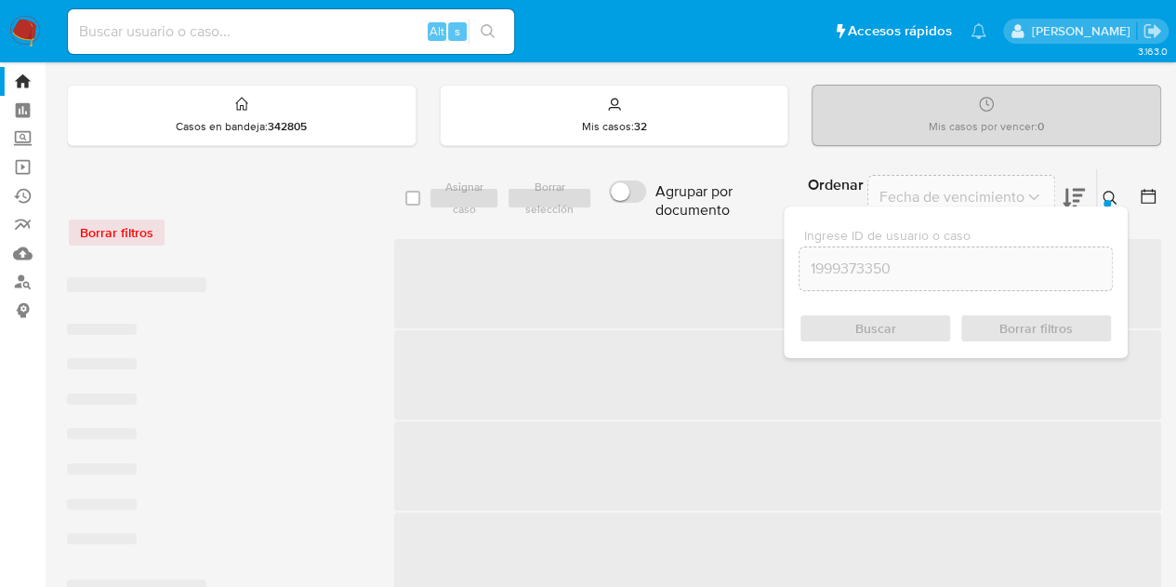
click at [1099, 196] on button at bounding box center [1112, 198] width 31 height 22
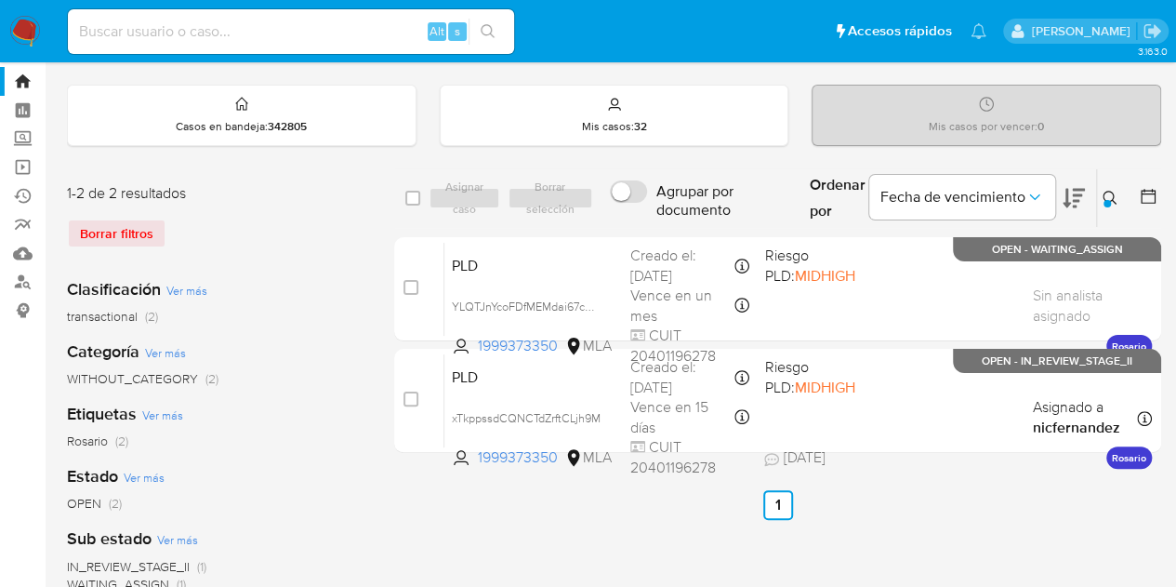
click at [1114, 198] on icon at bounding box center [1110, 198] width 15 height 15
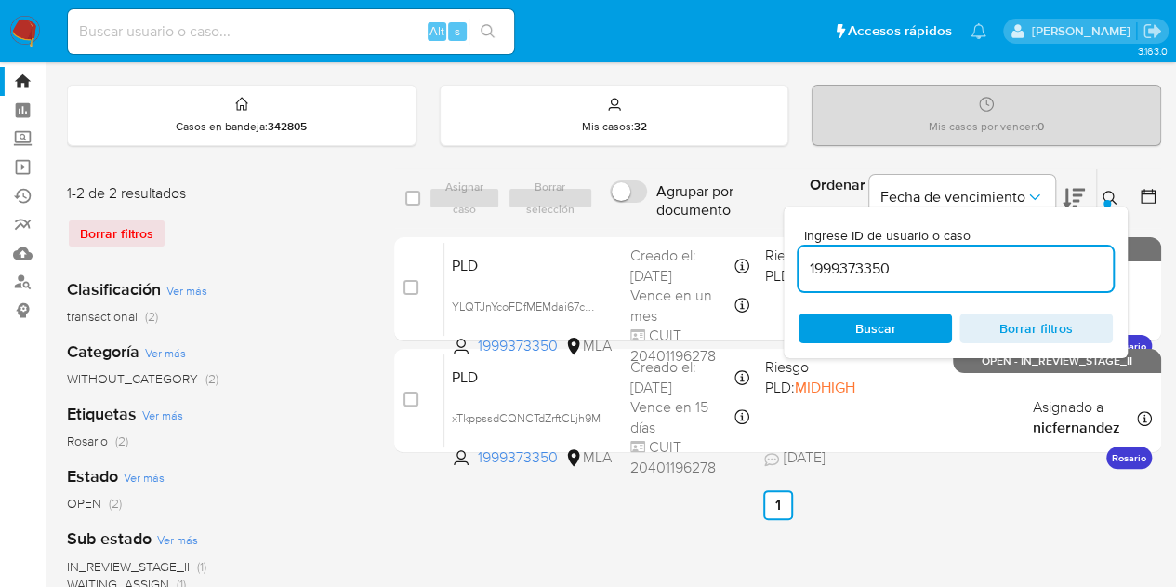
drag, startPoint x: 949, startPoint y: 267, endPoint x: 675, endPoint y: 210, distance: 280.0
click at [676, 209] on div "select-all-cases-checkbox Asignar caso Borrar selección Agrupar por documento O…" at bounding box center [777, 198] width 767 height 60
type input "536661955"
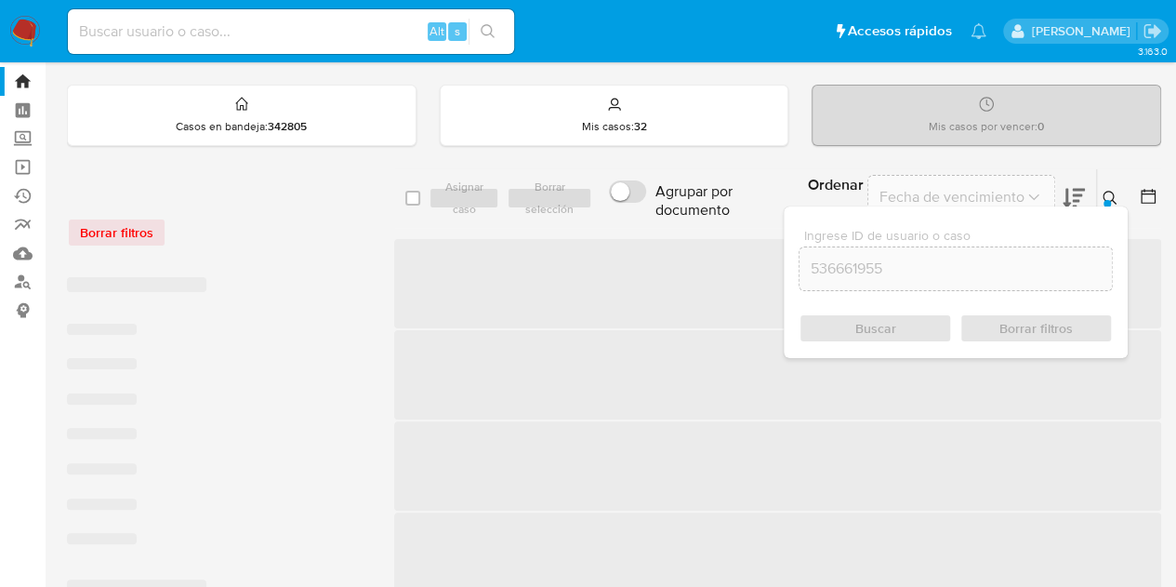
click at [1106, 191] on icon at bounding box center [1110, 198] width 15 height 15
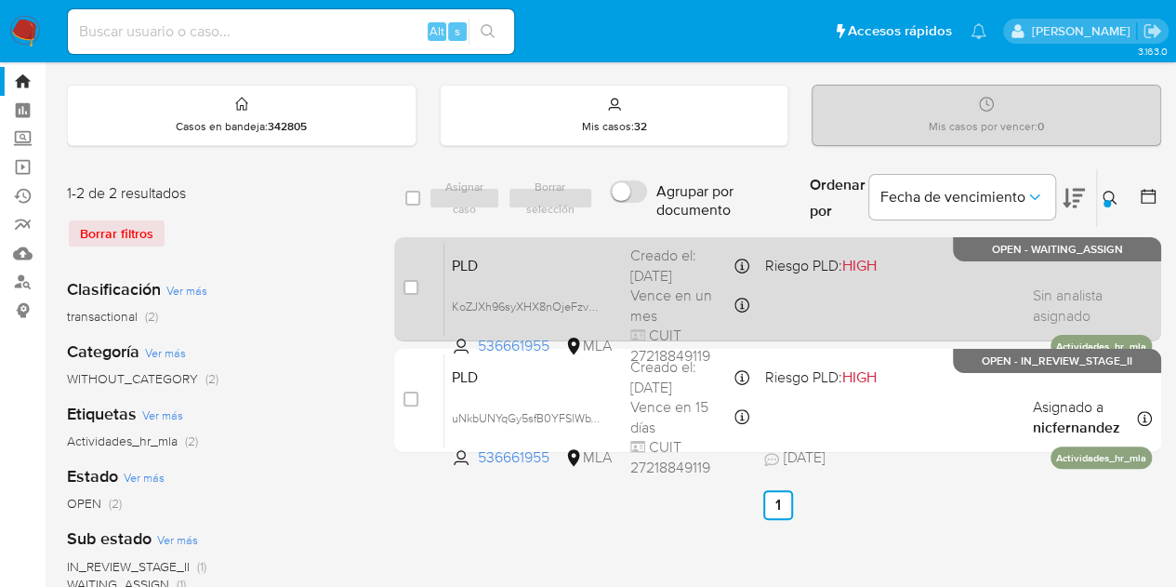
click at [591, 270] on span "PLD" at bounding box center [534, 264] width 164 height 24
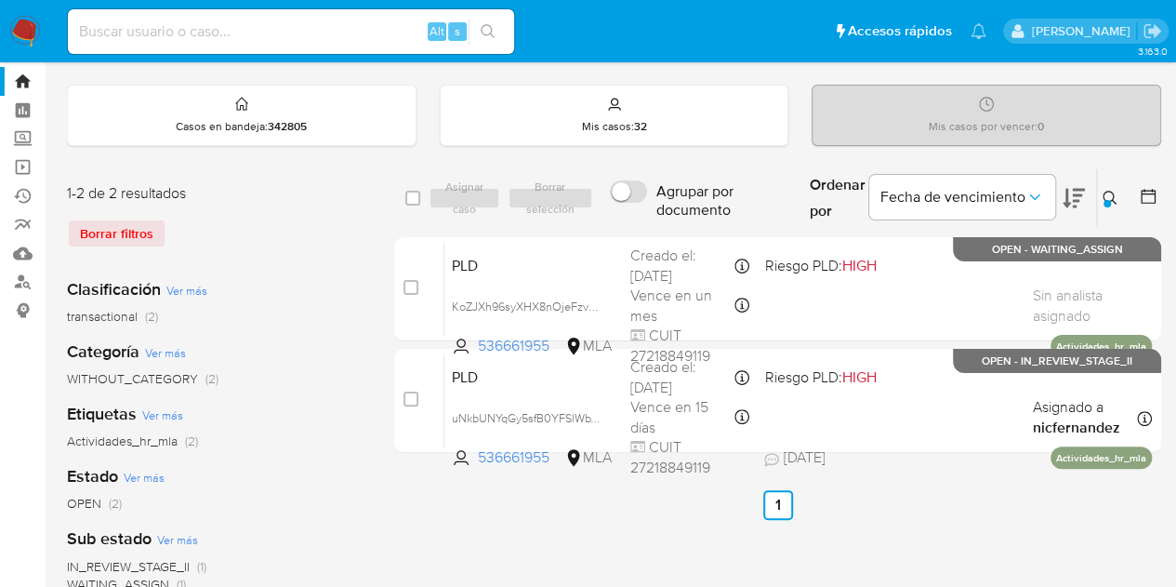
click at [412, 553] on div "select-all-cases-checkbox Asignar caso Borrar selección Agrupar por documento O…" at bounding box center [777, 576] width 767 height 816
click at [20, 81] on link "Bandeja" at bounding box center [110, 81] width 221 height 29
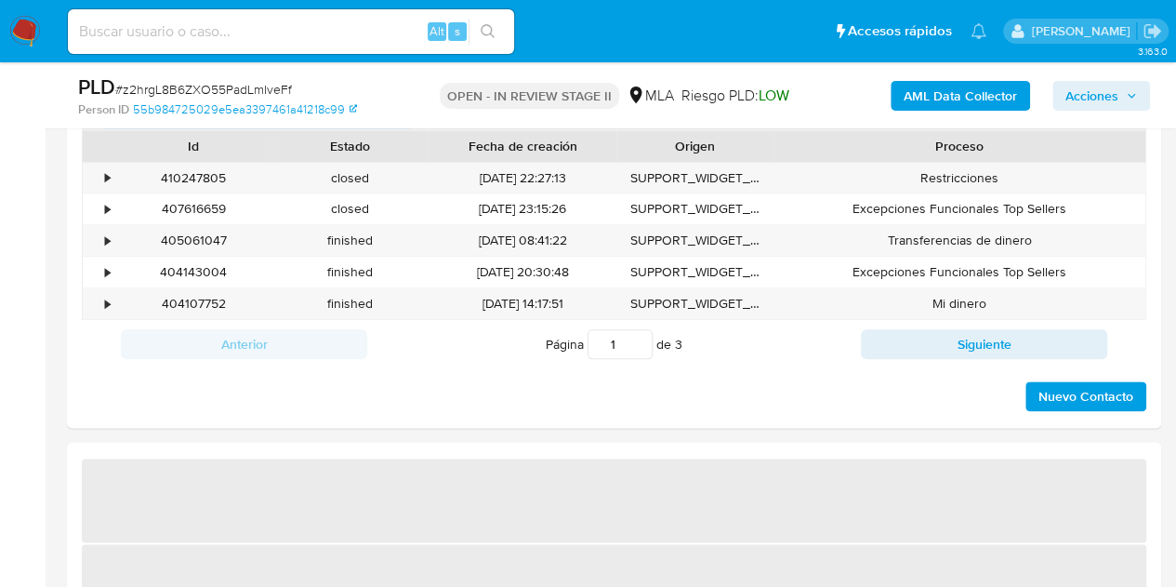
scroll to position [820, 0]
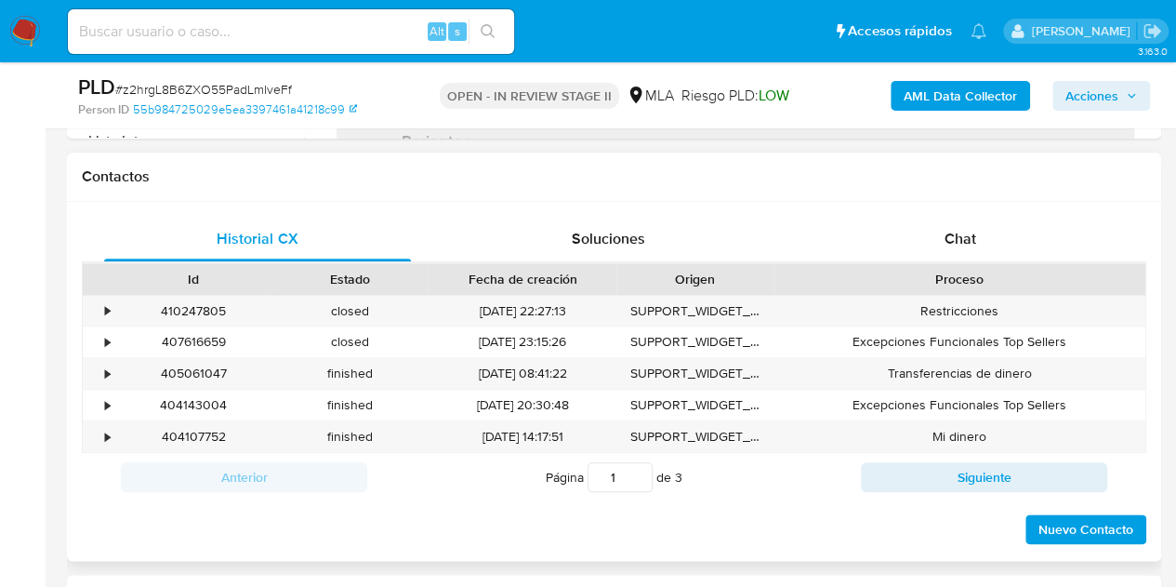
select select "10"
click at [963, 258] on div "Chat" at bounding box center [960, 239] width 307 height 45
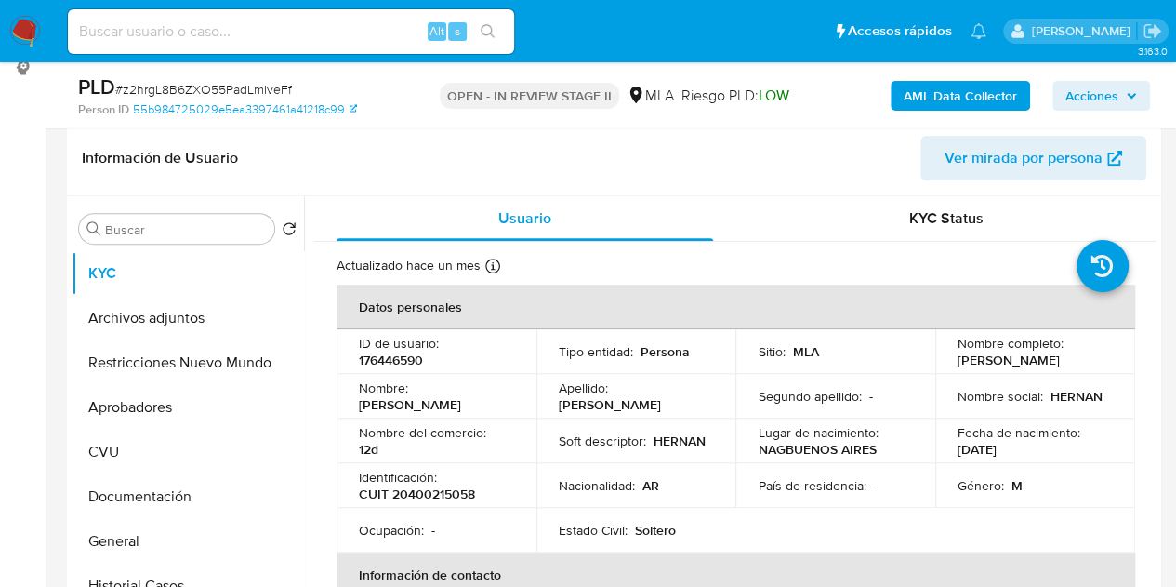
scroll to position [313, 0]
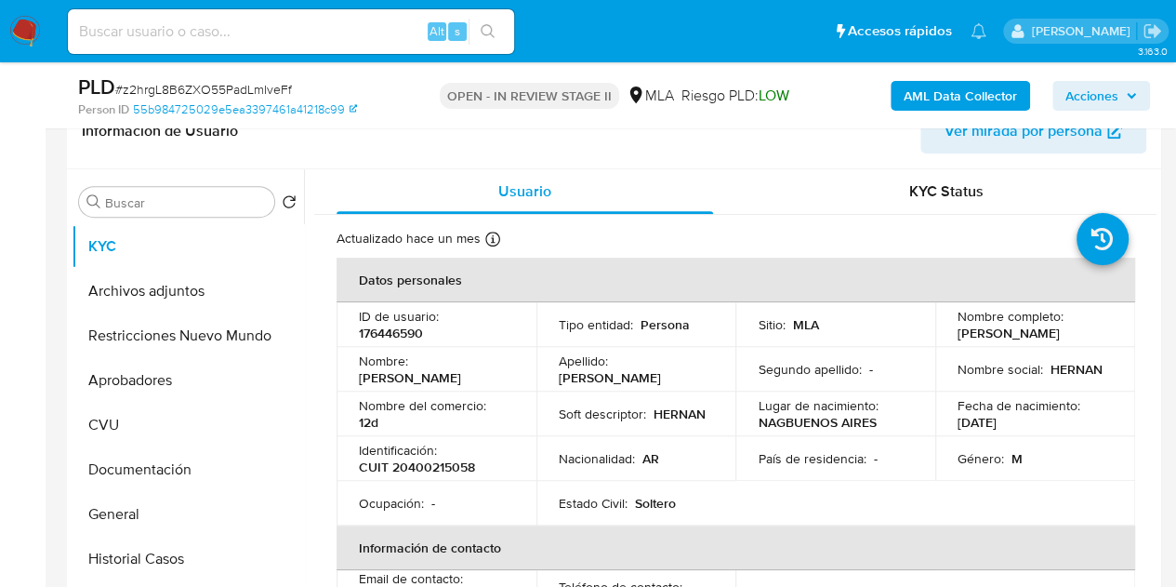
click at [385, 336] on p "176446590" at bounding box center [391, 332] width 64 height 17
copy p "176446590"
click at [153, 280] on button "Archivos adjuntos" at bounding box center [181, 291] width 218 height 45
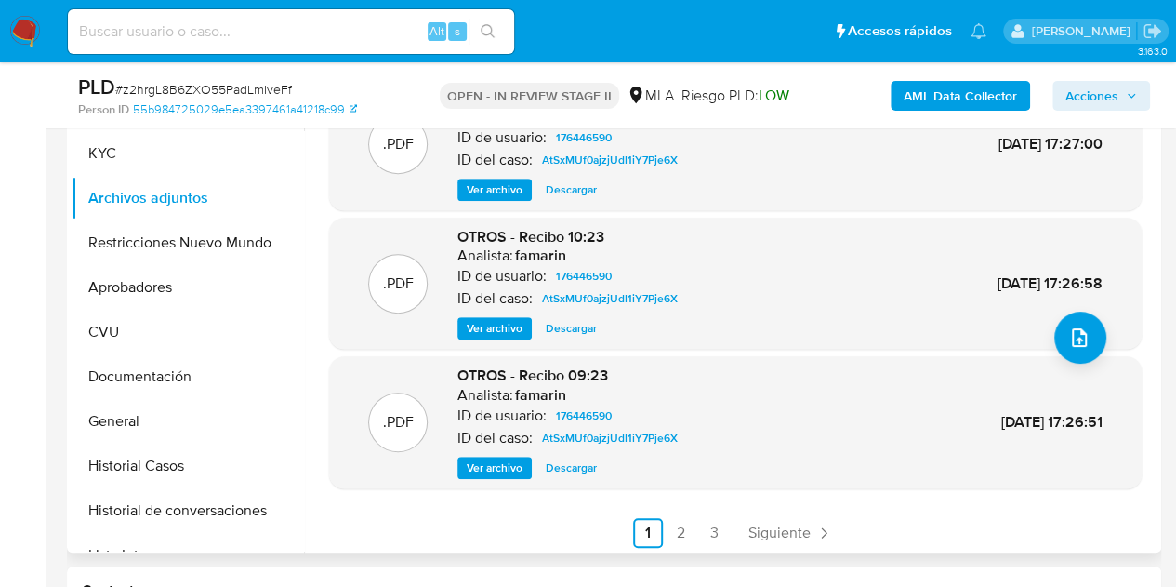
scroll to position [156, 0]
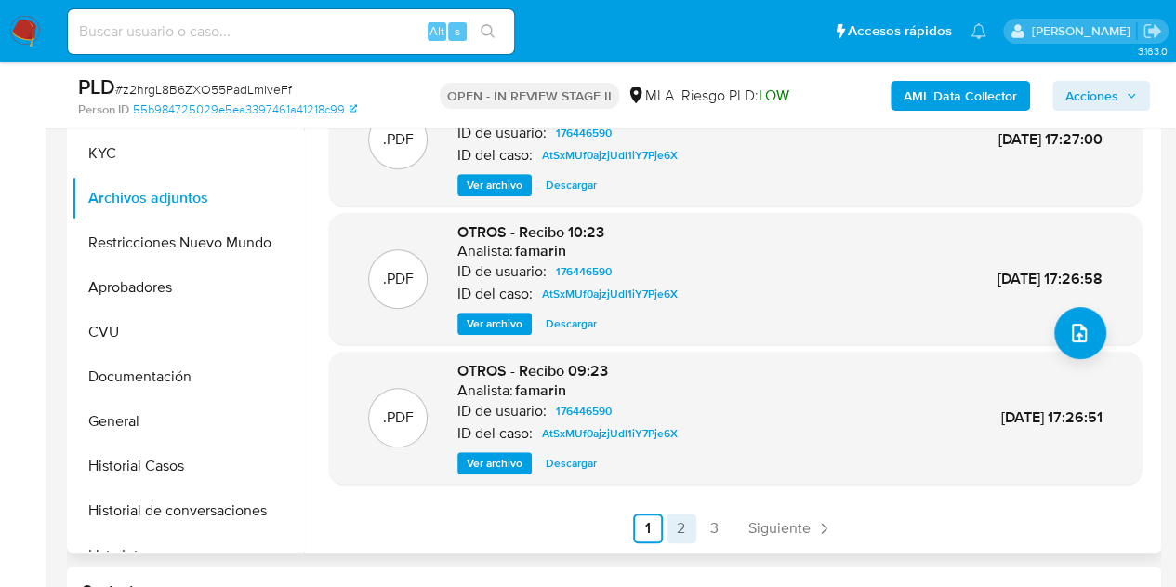
click at [679, 516] on link "2" at bounding box center [682, 528] width 30 height 30
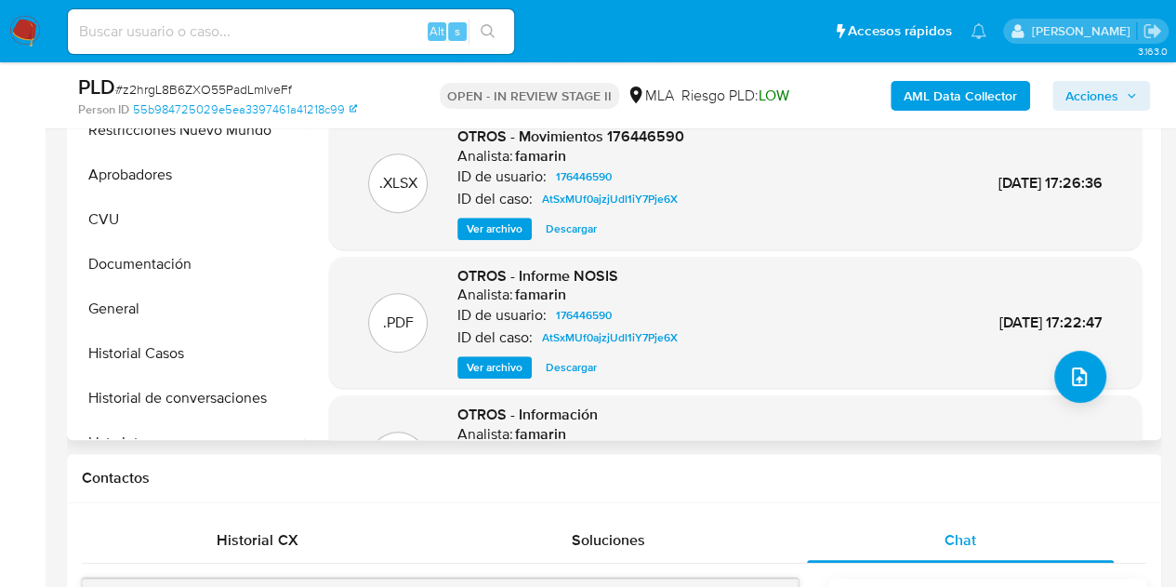
scroll to position [389, 0]
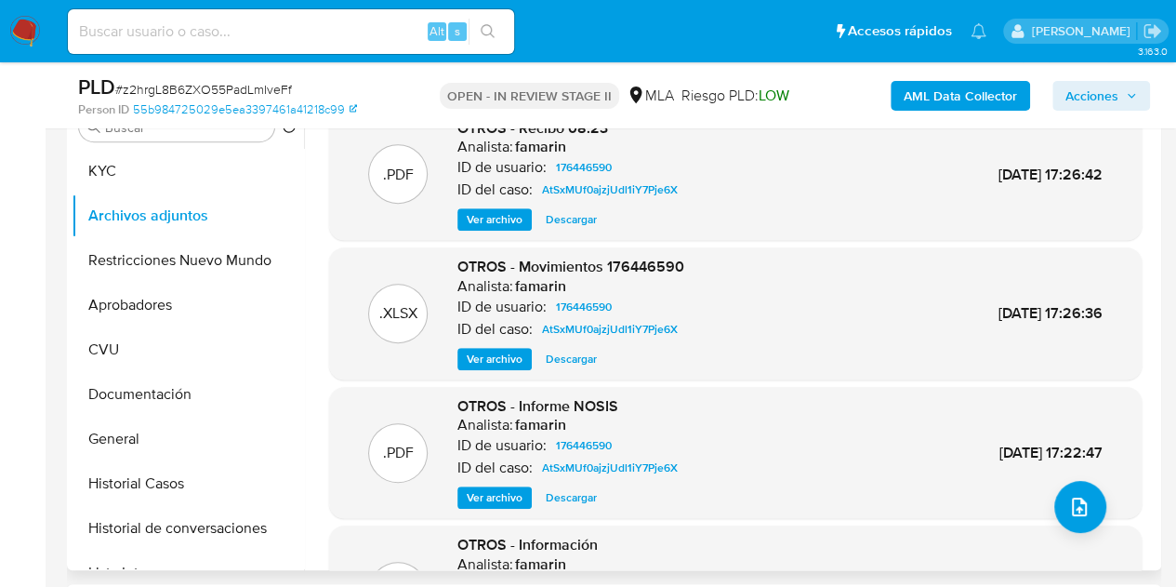
drag, startPoint x: 1147, startPoint y: 170, endPoint x: 1145, endPoint y: 322, distance: 151.5
click at [1145, 322] on div ".PDF OTROS - Recibo 08:23 Analista: famarin ID de usuario: 176446590 ID del cas…" at bounding box center [735, 413] width 842 height 608
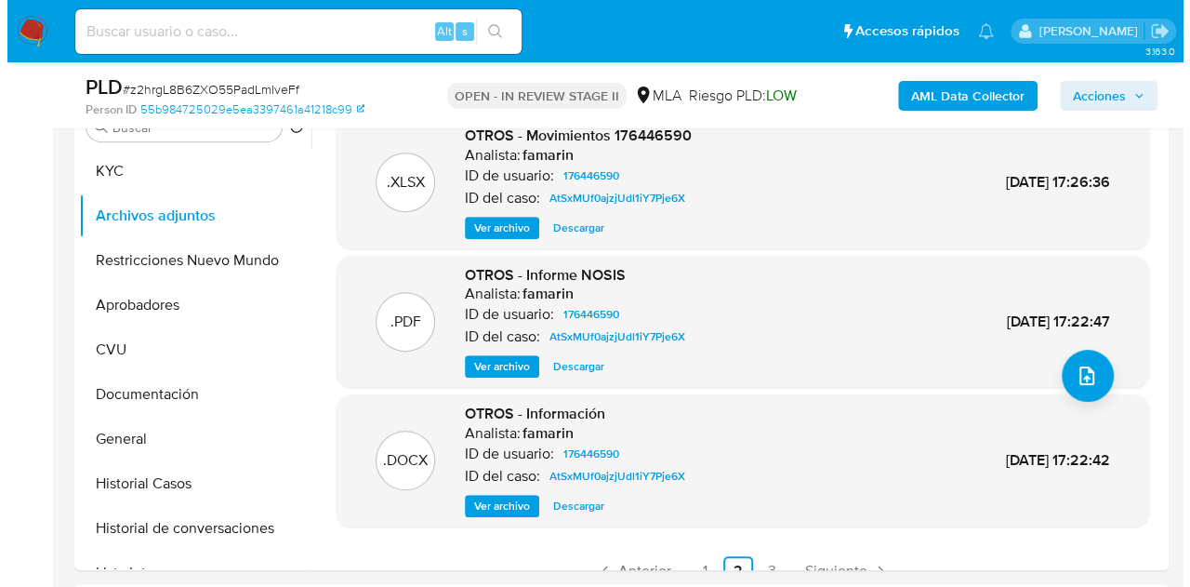
scroll to position [156, 0]
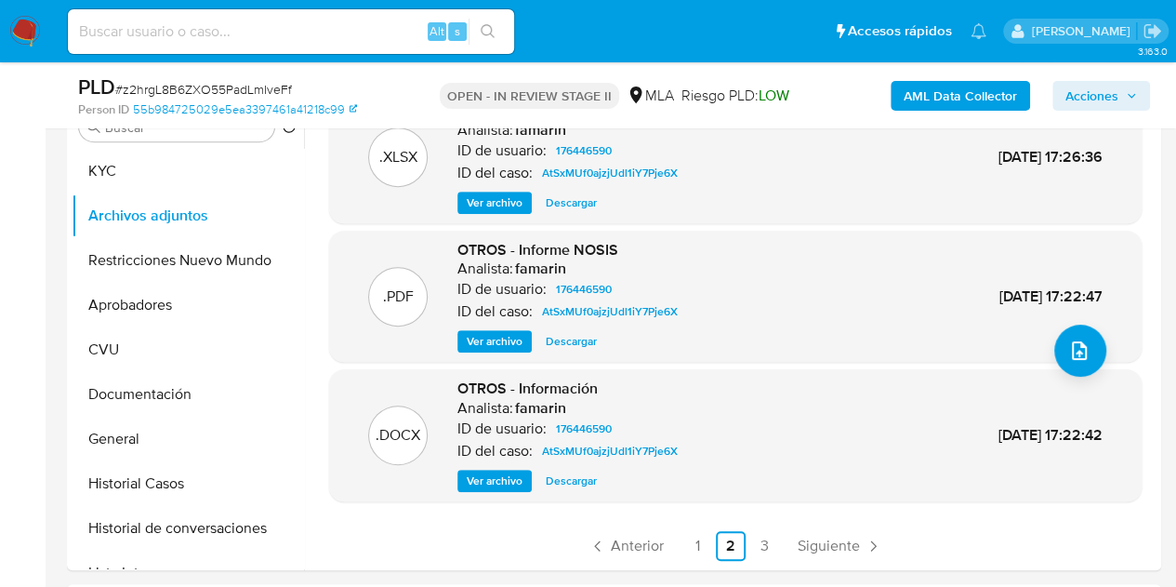
click at [710, 395] on div ".DOCX OTROS - Información Analista: famarin ID de usuario: 176446590 ID del ca…" at bounding box center [735, 434] width 794 height 113
click at [441, 483] on div ".DOCX OTROS - Información Analista: famarin ID de usuario: 176446590 ID del ca…" at bounding box center [735, 434] width 794 height 113
click at [459, 483] on button "Ver archivo" at bounding box center [494, 480] width 74 height 22
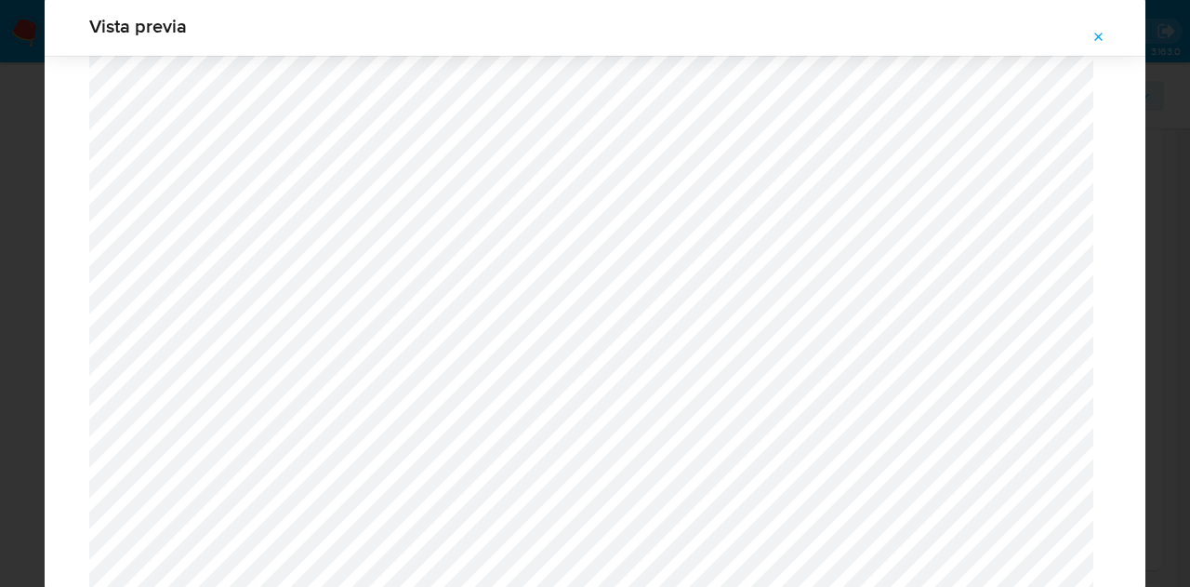
click at [1108, 25] on button "Attachment preview" at bounding box center [1098, 37] width 41 height 30
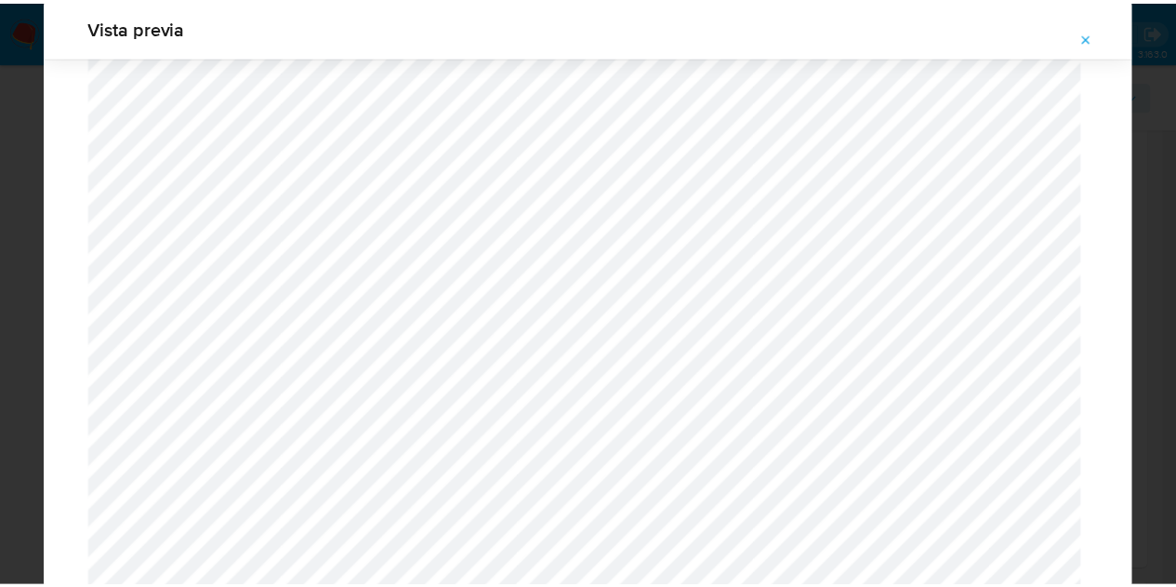
scroll to position [59, 0]
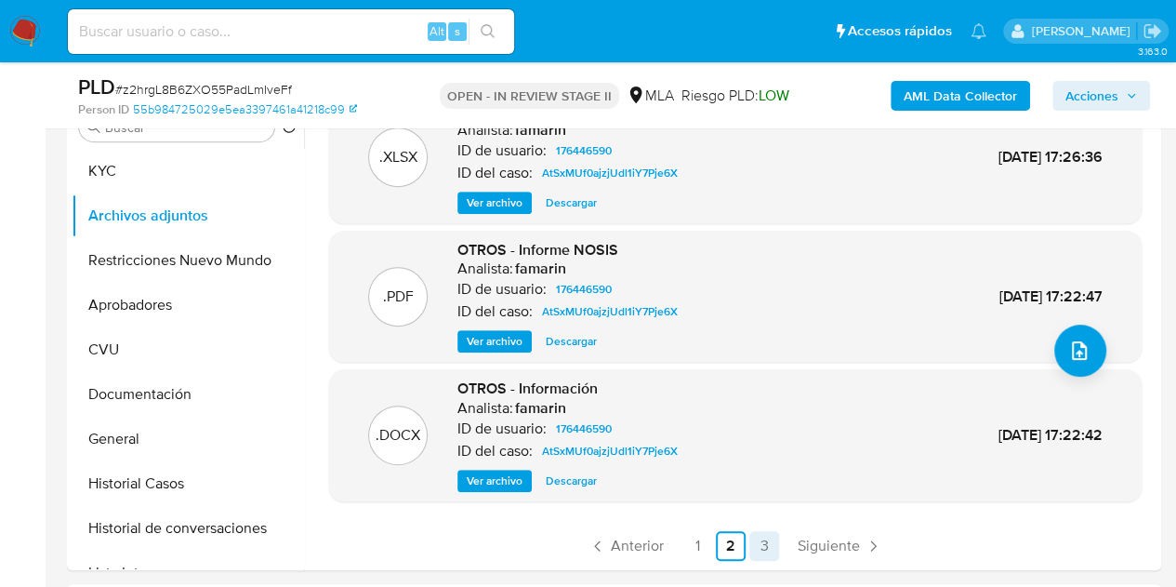
click at [757, 551] on link "3" at bounding box center [764, 546] width 30 height 30
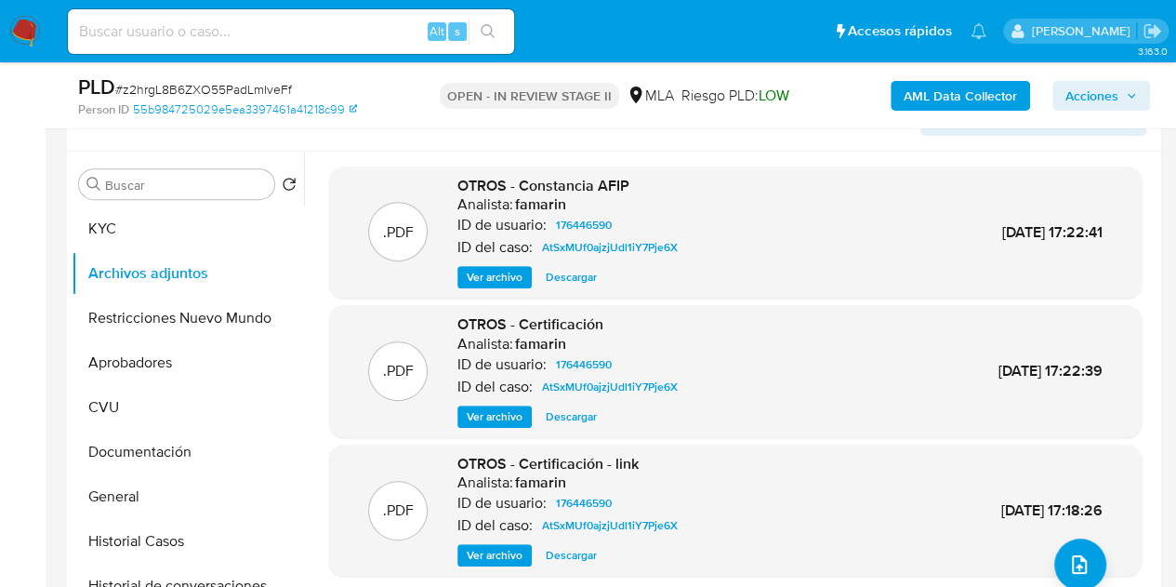
scroll to position [327, 0]
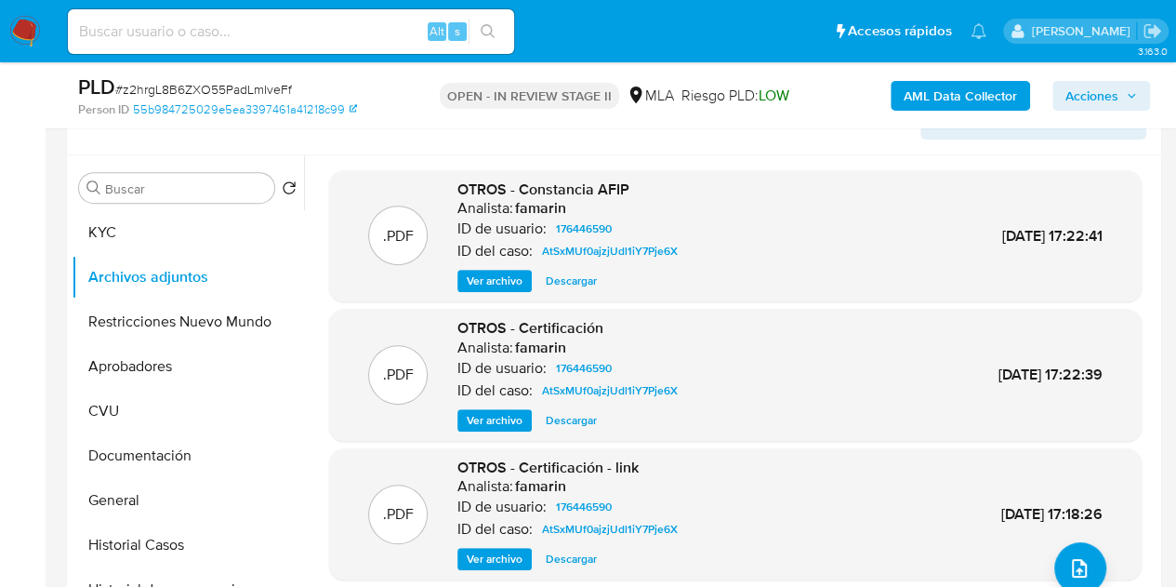
click at [469, 417] on span "Ver archivo" at bounding box center [495, 420] width 56 height 19
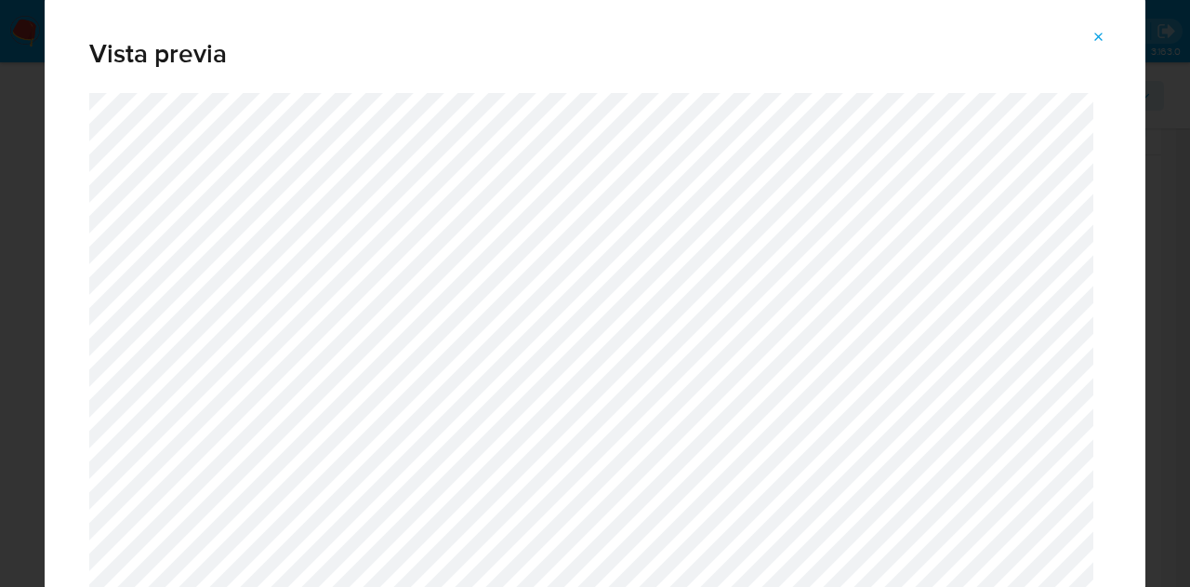
click at [1098, 31] on icon "Attachment preview" at bounding box center [1098, 37] width 15 height 15
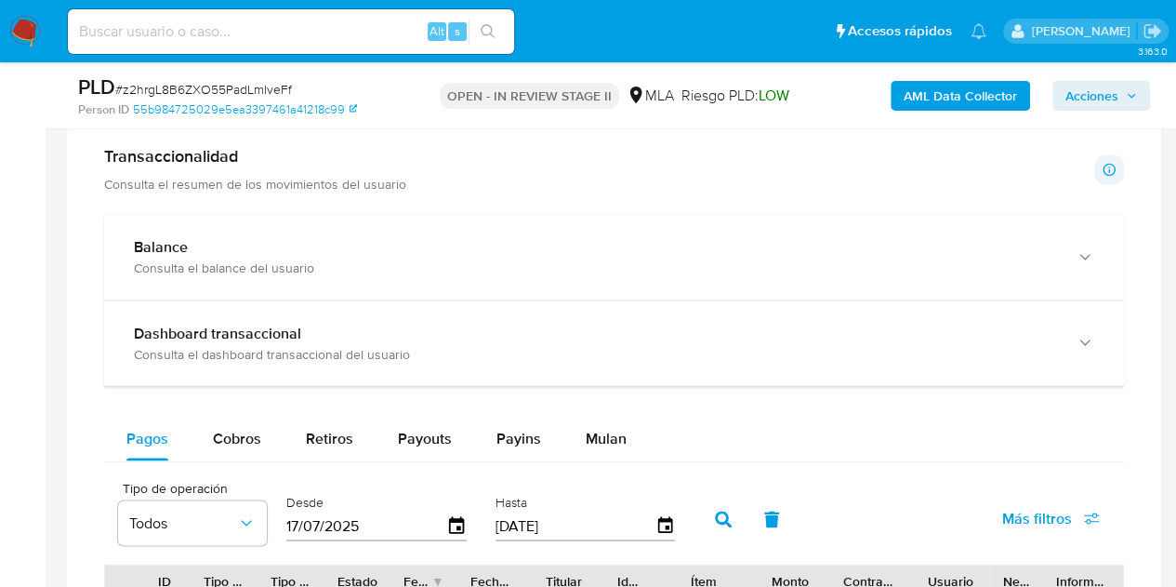
scroll to position [1518, 0]
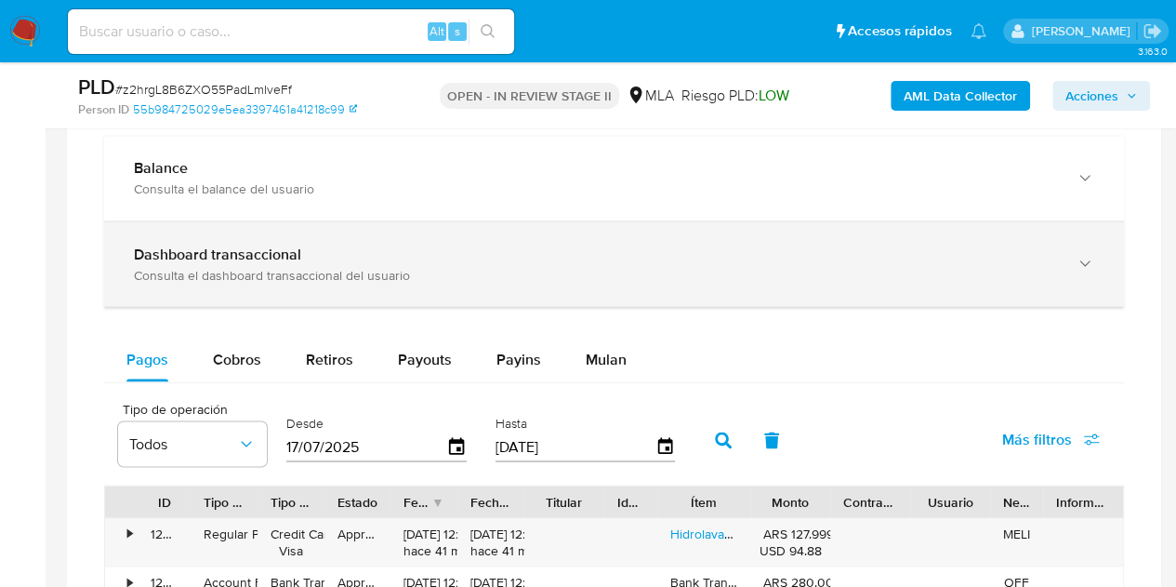
click at [1041, 266] on div "Consulta el dashboard transaccional del usuario" at bounding box center [595, 274] width 923 height 17
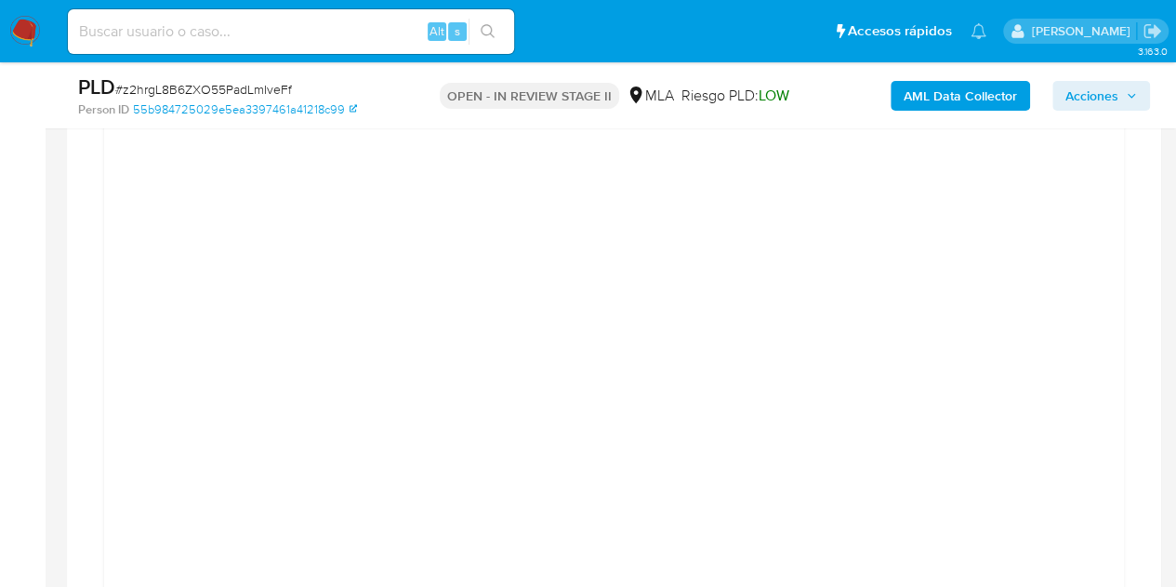
scroll to position [1707, 0]
click at [0, 374] on aside "Bandeja Tablero Screening Búsqueda en Listas Watchlist Herramientas Operaciones…" at bounding box center [23, 494] width 46 height 4402
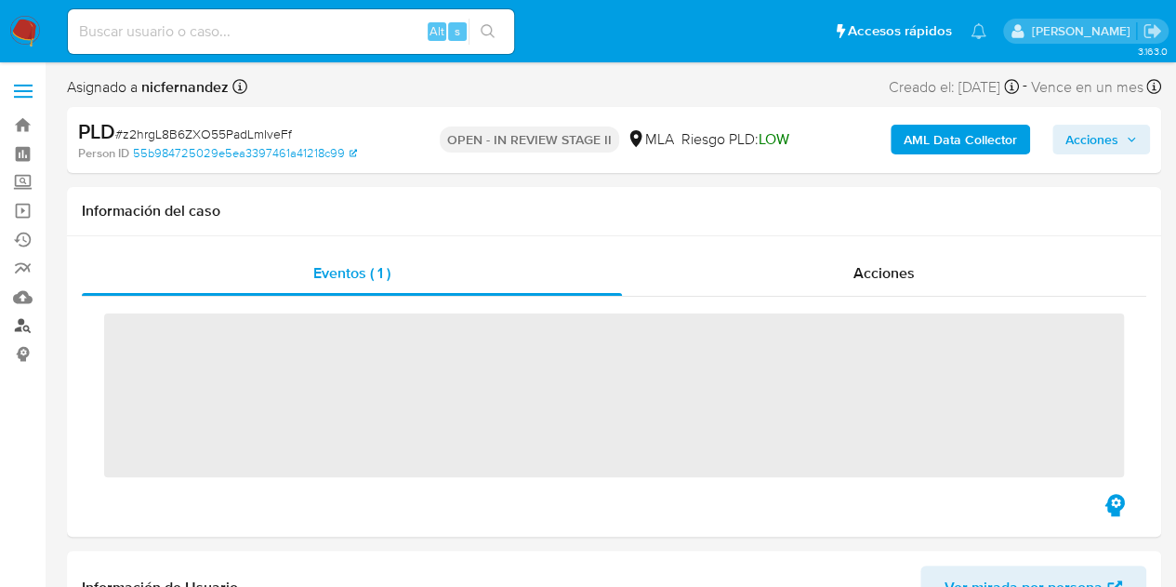
click at [29, 333] on link "Buscador de personas" at bounding box center [110, 325] width 221 height 29
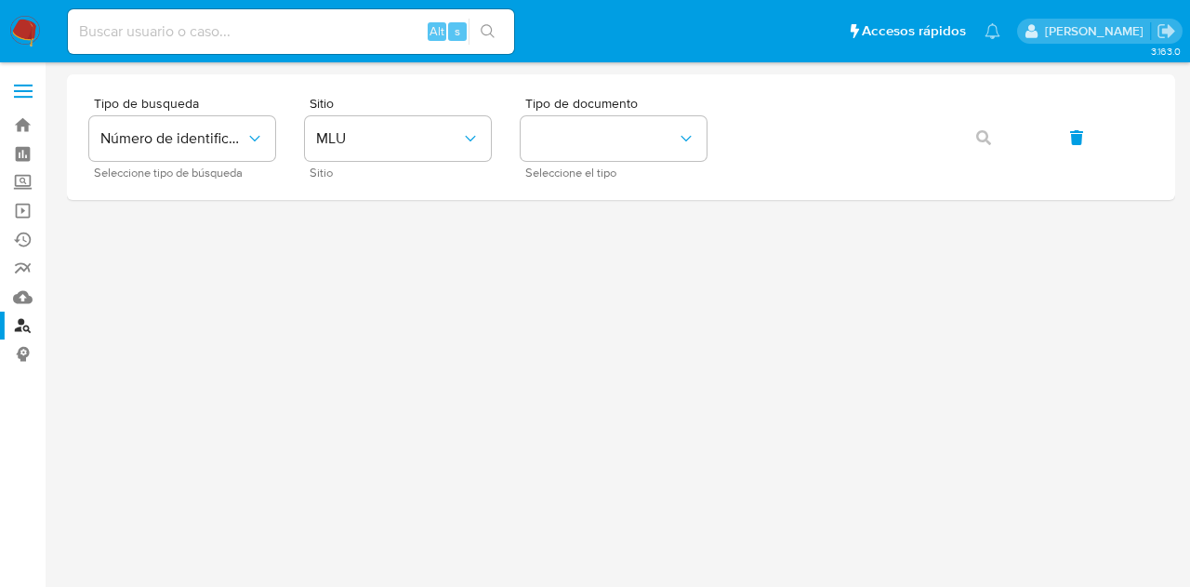
click at [7, 469] on aside "Bandeja Tablero Screening Búsqueda en Listas Watchlist Herramientas Operaciones…" at bounding box center [23, 293] width 46 height 587
click at [364, 142] on span "MLU" at bounding box center [388, 138] width 145 height 19
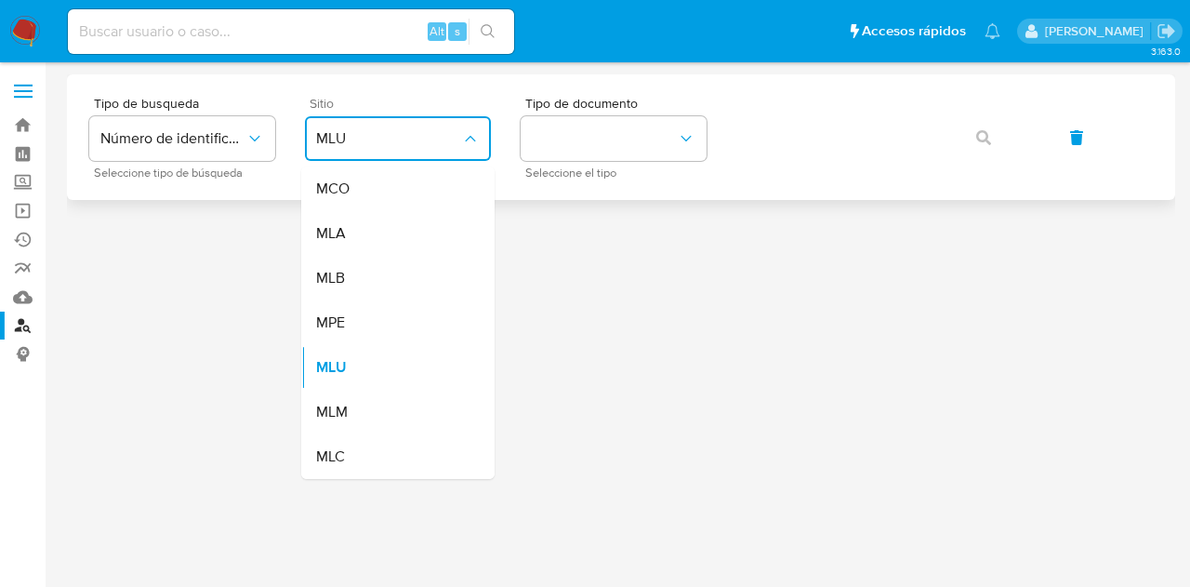
click at [395, 231] on div "MLA" at bounding box center [392, 233] width 152 height 45
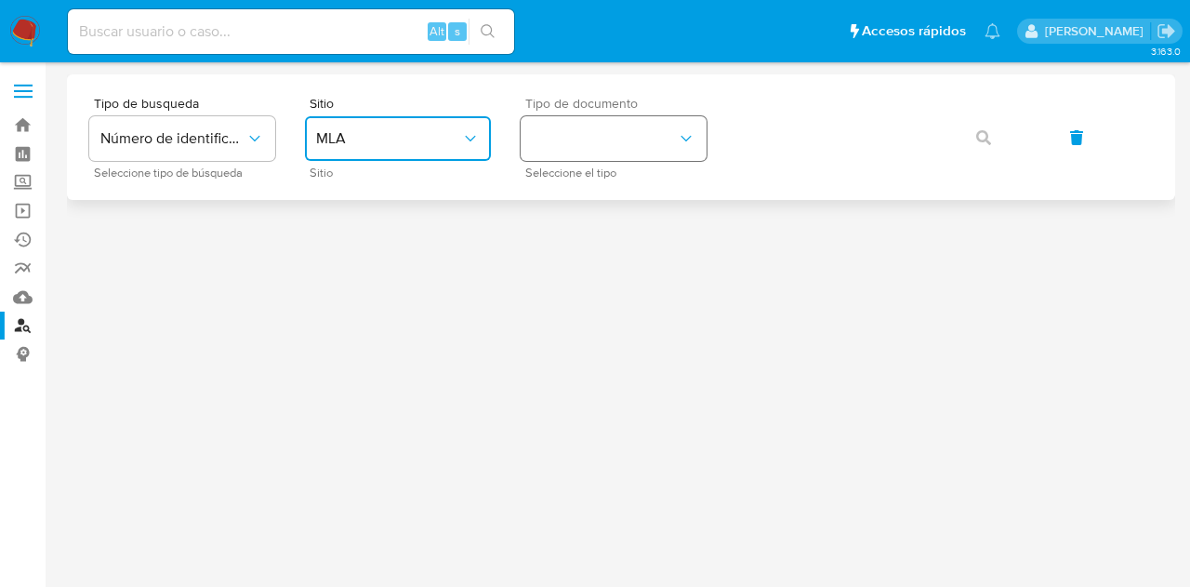
click at [627, 120] on button "identificationType" at bounding box center [614, 138] width 186 height 45
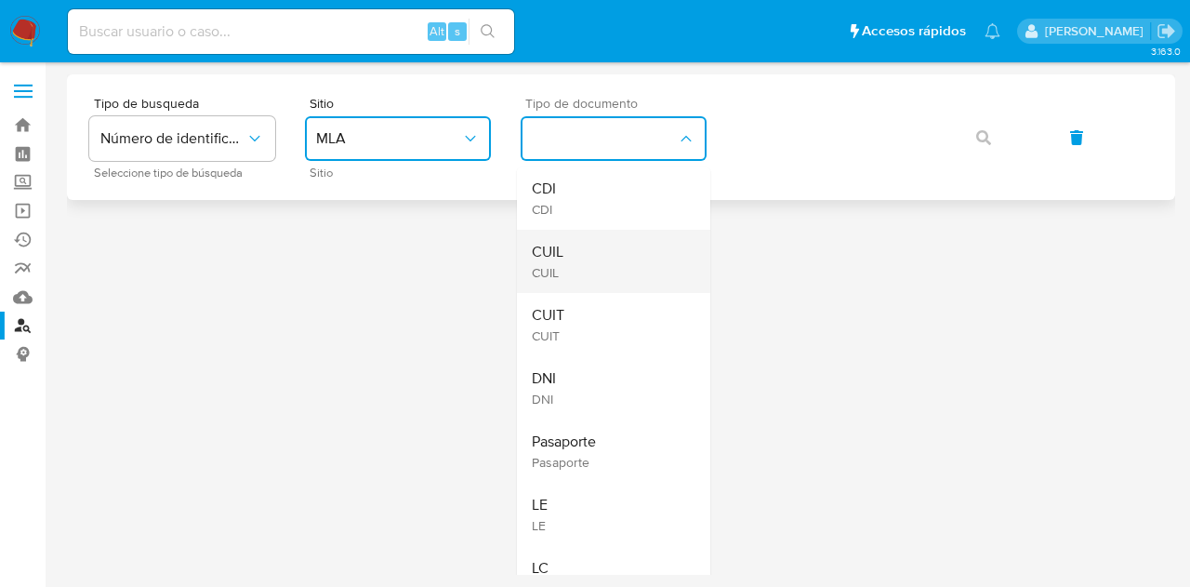
click at [632, 231] on div "CUIL CUIL" at bounding box center [608, 261] width 152 height 63
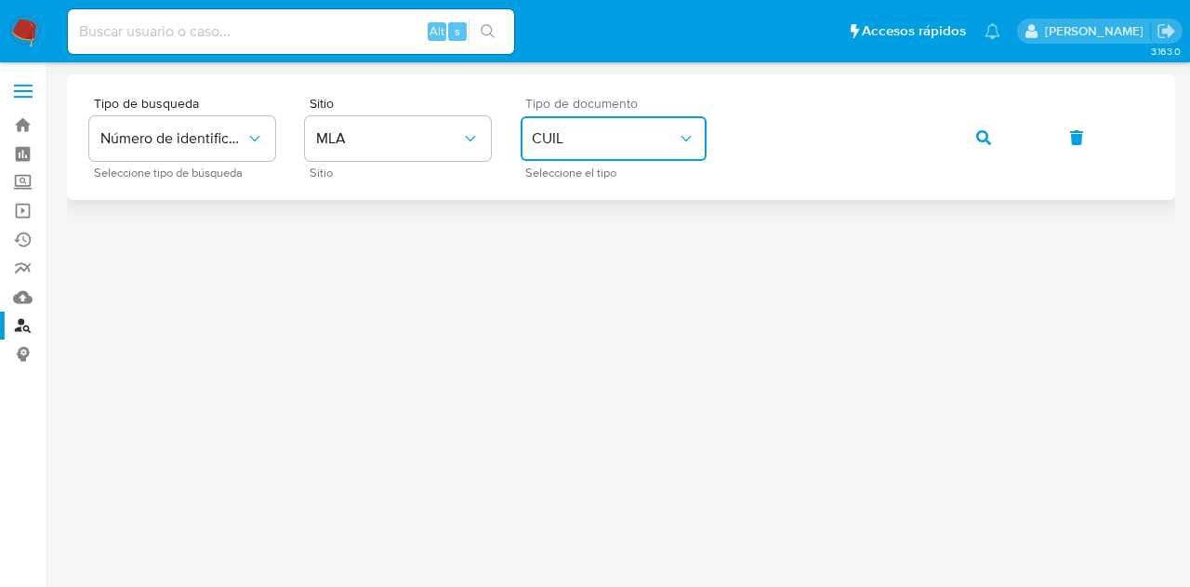
click at [984, 130] on icon "button" at bounding box center [983, 137] width 15 height 15
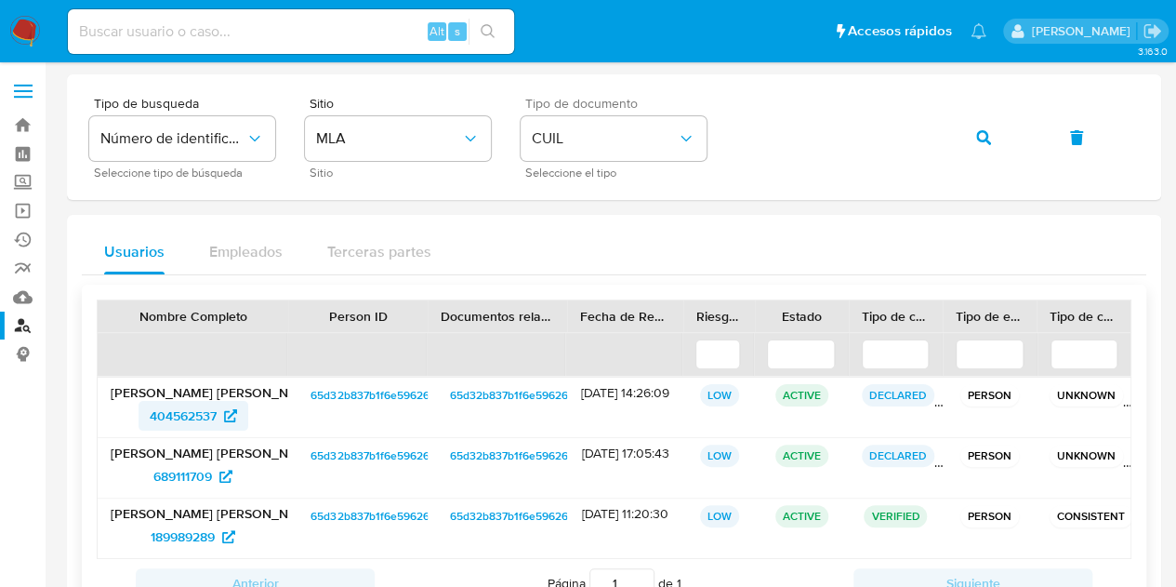
click at [192, 412] on span "404562537" at bounding box center [183, 416] width 67 height 30
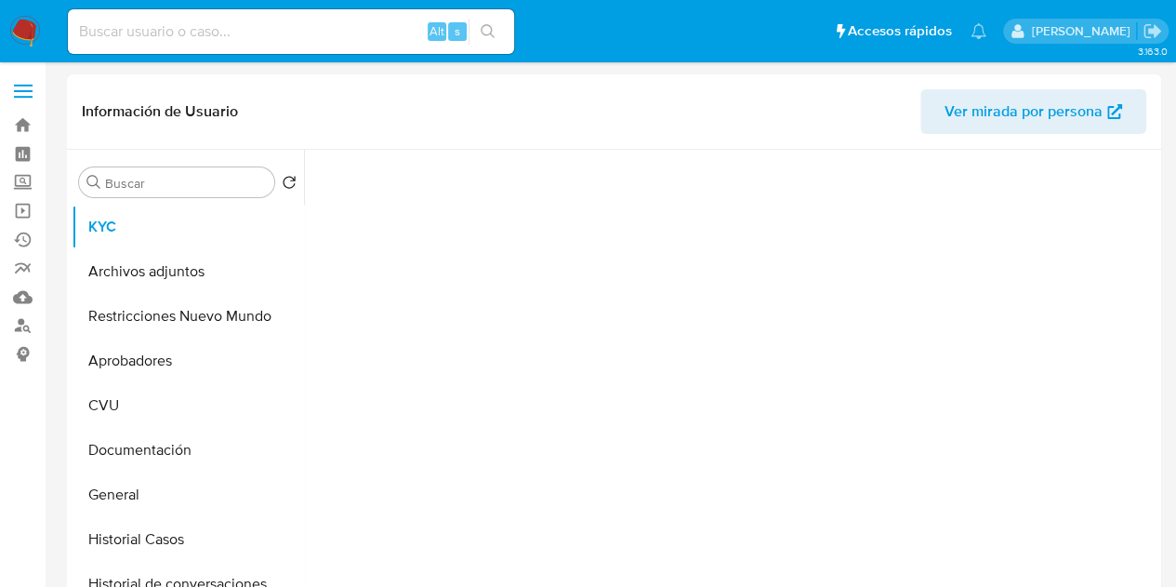
click at [981, 114] on span "Ver mirada por persona" at bounding box center [1024, 111] width 158 height 45
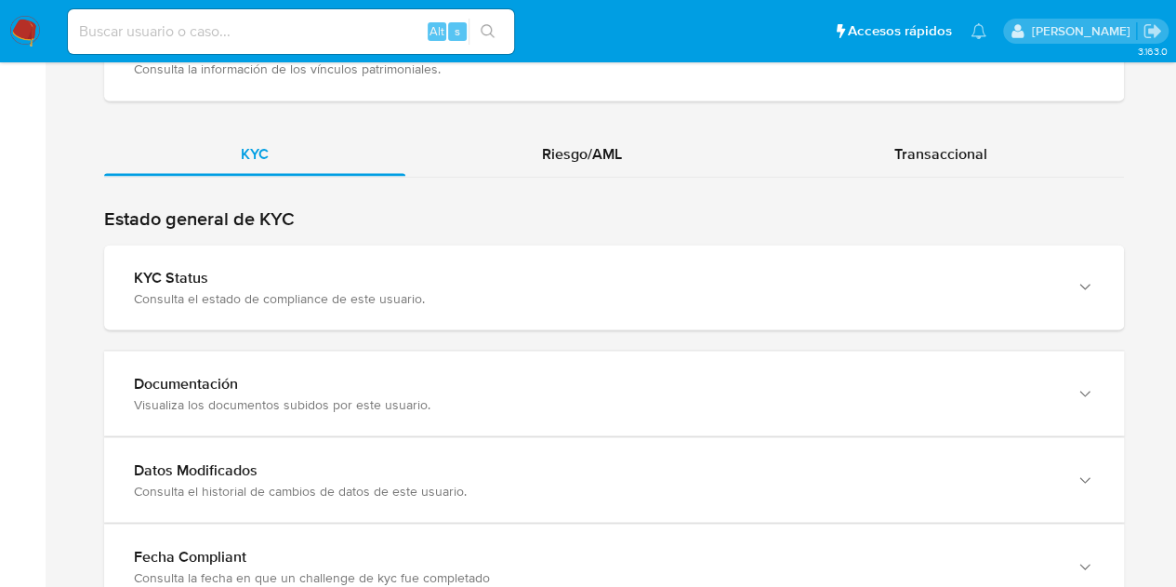
scroll to position [1604, 0]
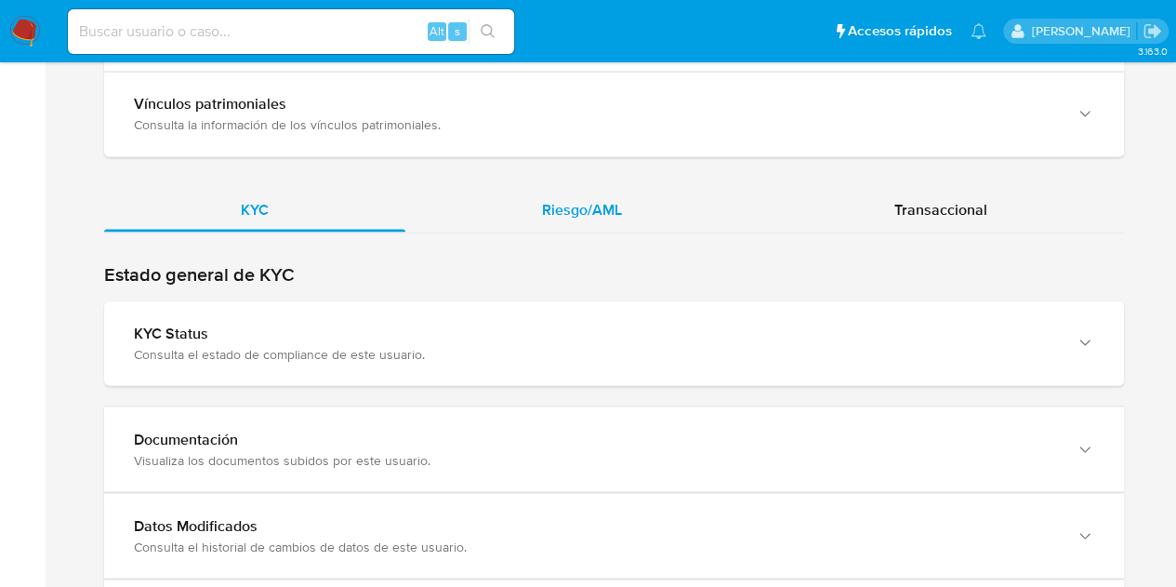
click at [627, 206] on div "Riesgo/AML" at bounding box center [581, 209] width 353 height 45
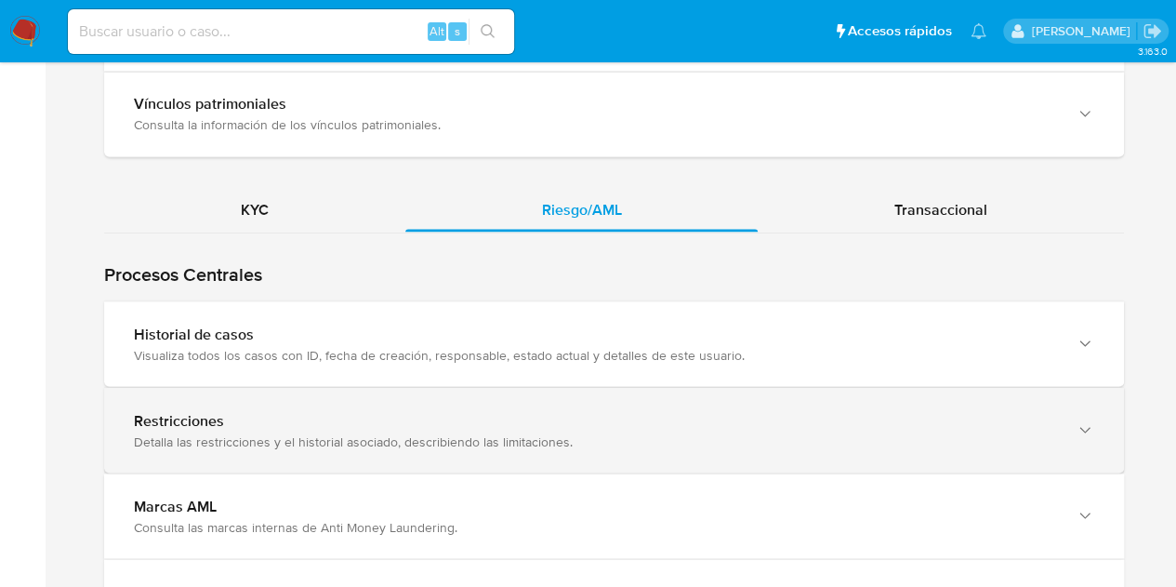
click at [252, 436] on div "Detalla las restricciones y el historial asociado, describiendo las limitacione…" at bounding box center [595, 440] width 923 height 17
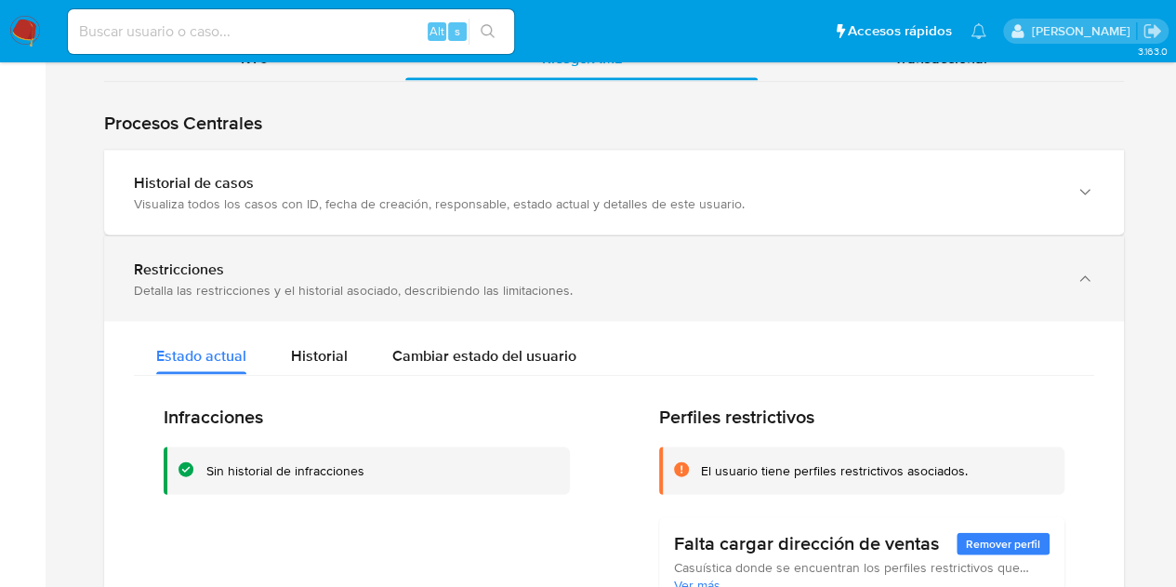
scroll to position [1690, 0]
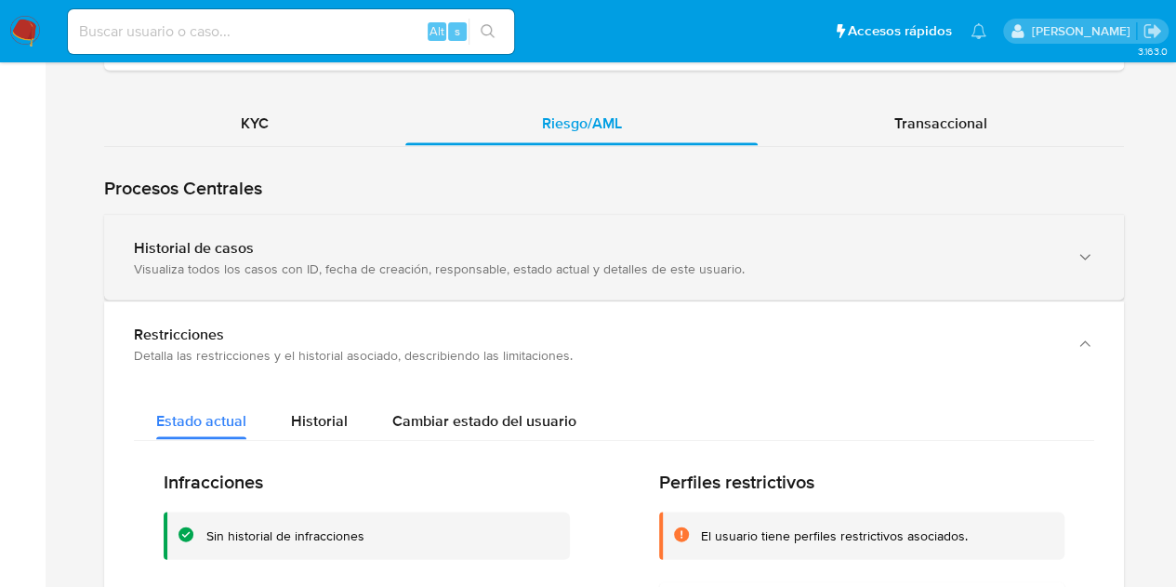
click at [418, 259] on div "Visualiza todos los casos con ID, fecha de creación, responsable, estado actual…" at bounding box center [595, 267] width 923 height 17
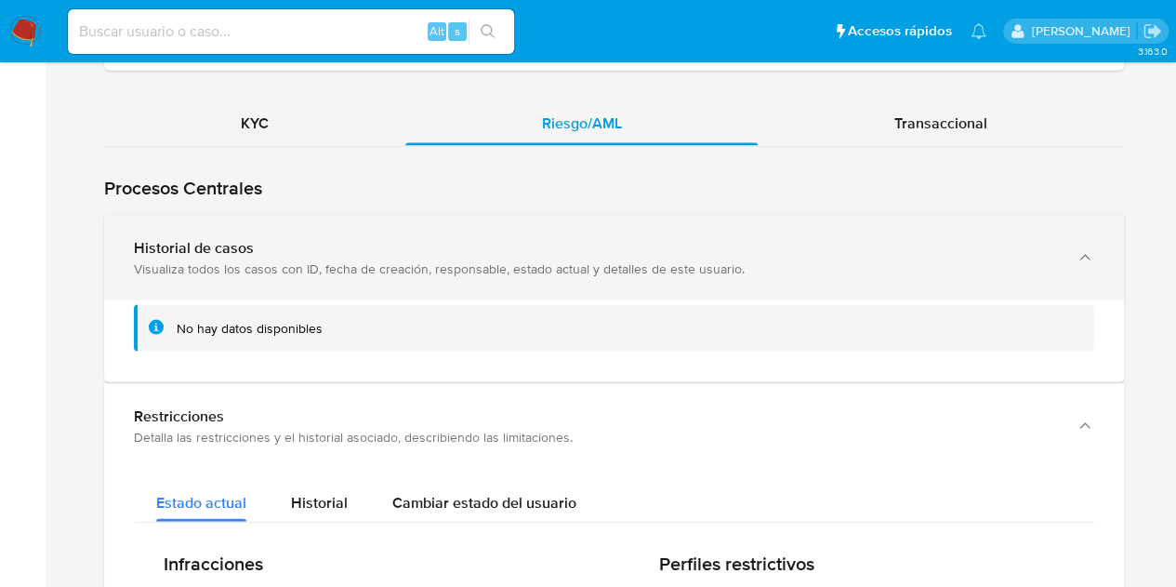
click at [418, 259] on div "Visualiza todos los casos con ID, fecha de creación, responsable, estado actual…" at bounding box center [595, 267] width 923 height 17
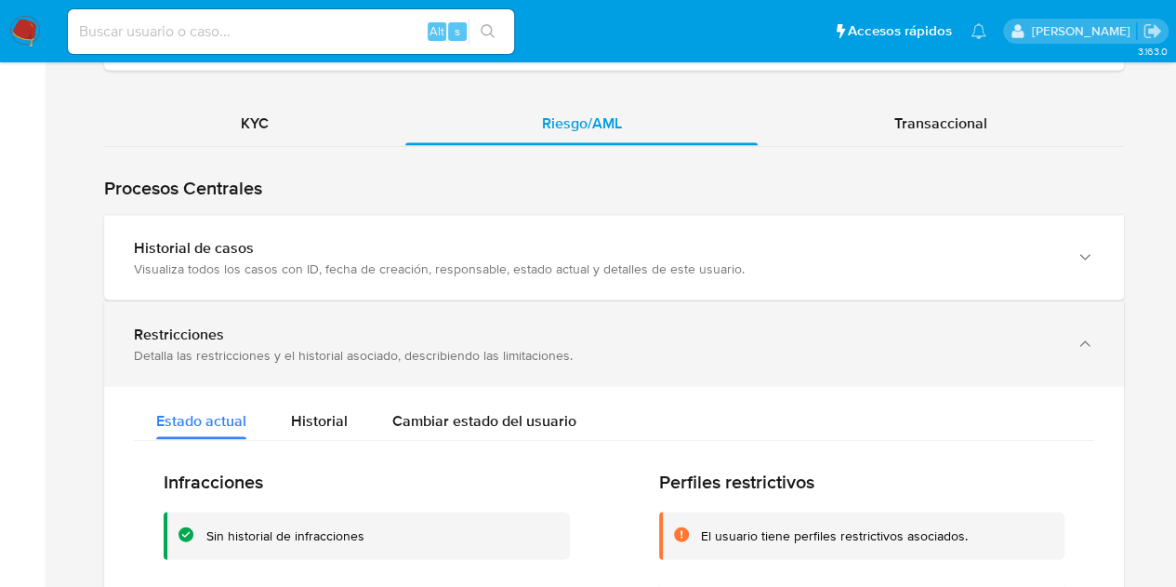
click at [485, 317] on div "Restricciones Detalla las restricciones y el historial asociado, describiendo l…" at bounding box center [614, 343] width 1020 height 85
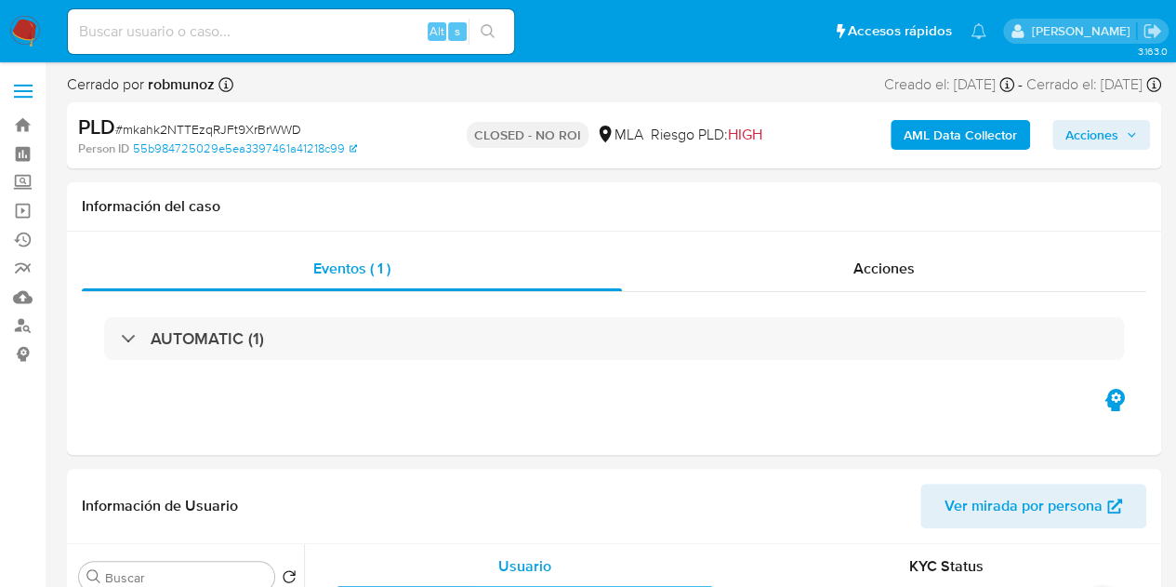
select select "10"
click at [810, 270] on div "Acciones" at bounding box center [884, 268] width 524 height 45
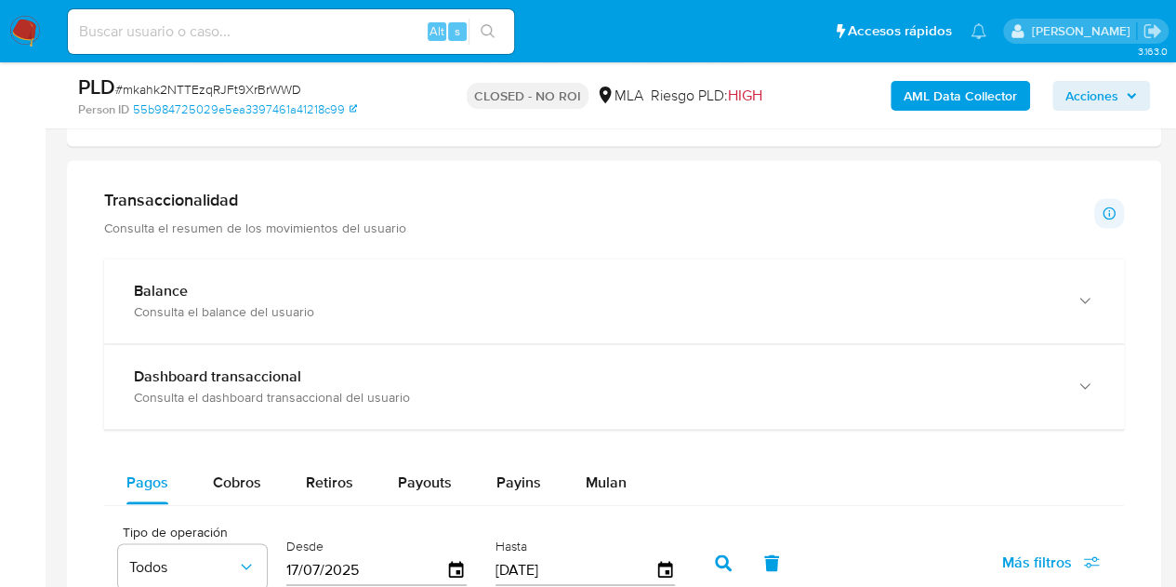
scroll to position [1398, 0]
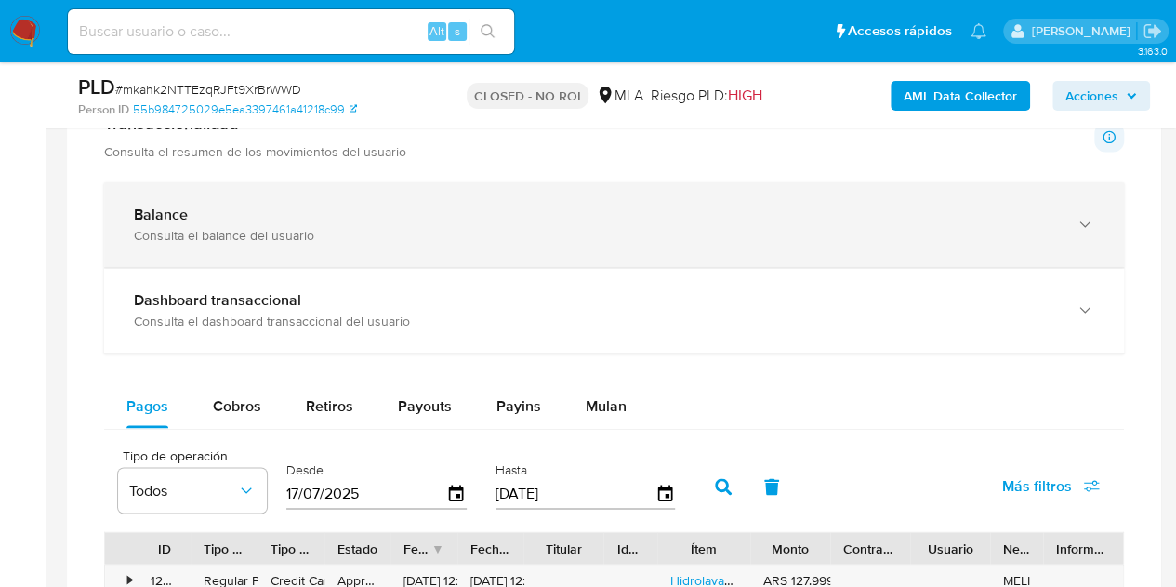
click at [472, 236] on div "Consulta el balance del usuario" at bounding box center [595, 235] width 923 height 17
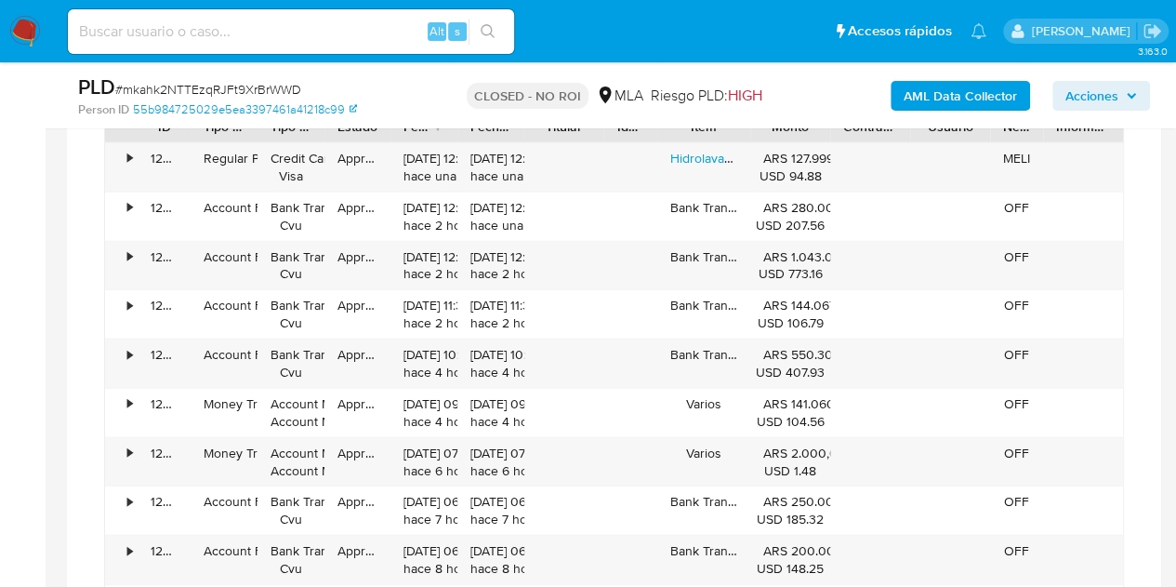
scroll to position [2385, 0]
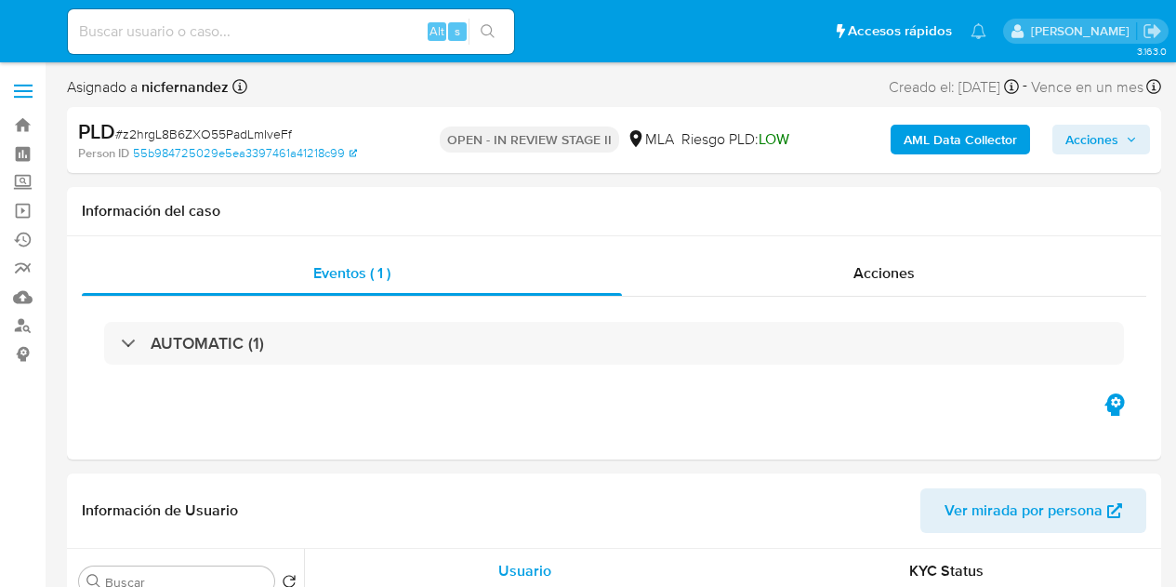
select select "10"
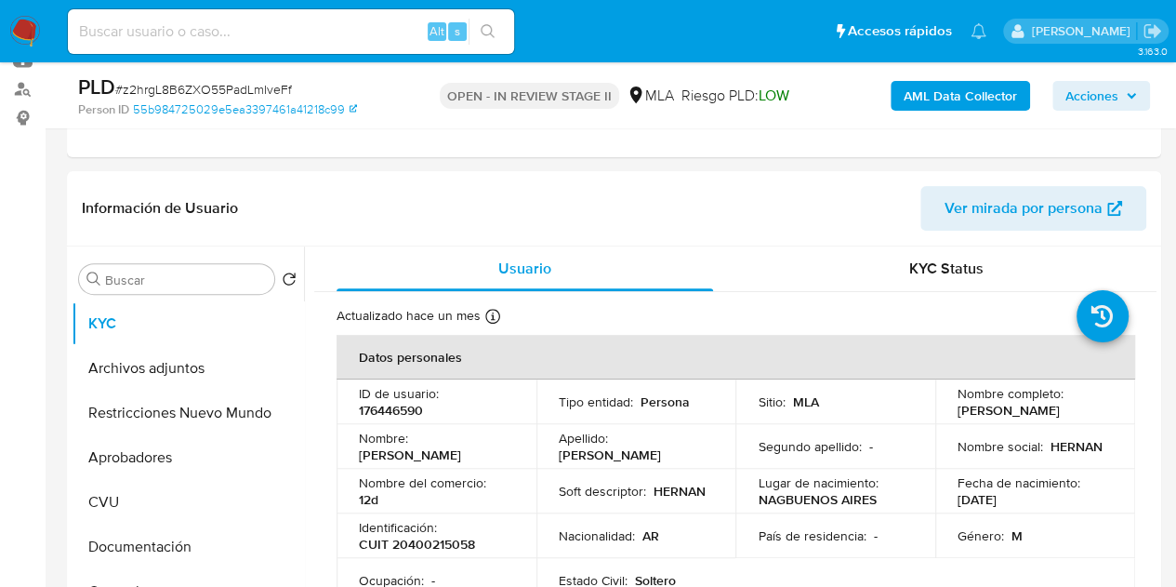
scroll to position [433, 0]
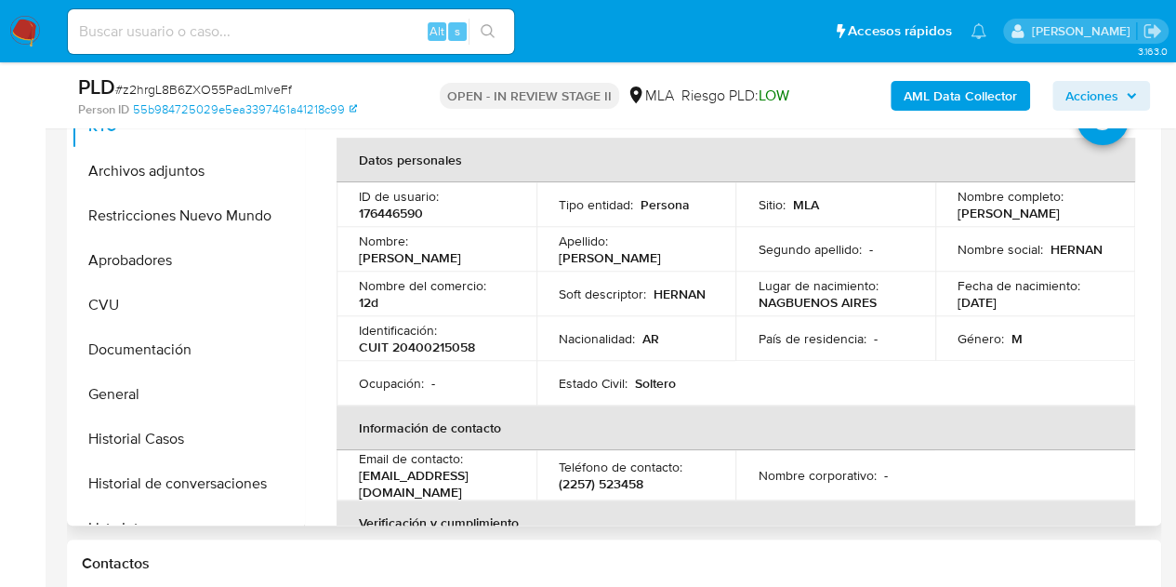
drag, startPoint x: 419, startPoint y: 256, endPoint x: 501, endPoint y: 251, distance: 81.9
click at [461, 251] on p "[PERSON_NAME]" at bounding box center [410, 257] width 102 height 17
click at [461, 253] on p "[PERSON_NAME]" at bounding box center [410, 257] width 102 height 17
drag, startPoint x: 417, startPoint y: 258, endPoint x: 506, endPoint y: 251, distance: 88.6
click at [506, 251] on div "Nombre : [PERSON_NAME]" at bounding box center [436, 248] width 155 height 33
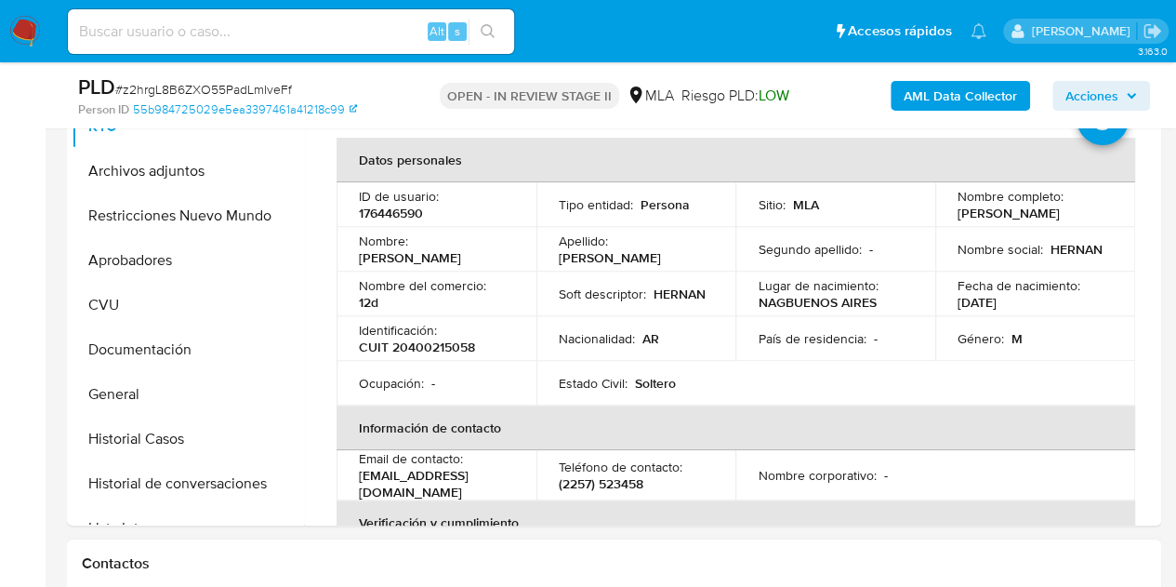
copy p "[PERSON_NAME]"
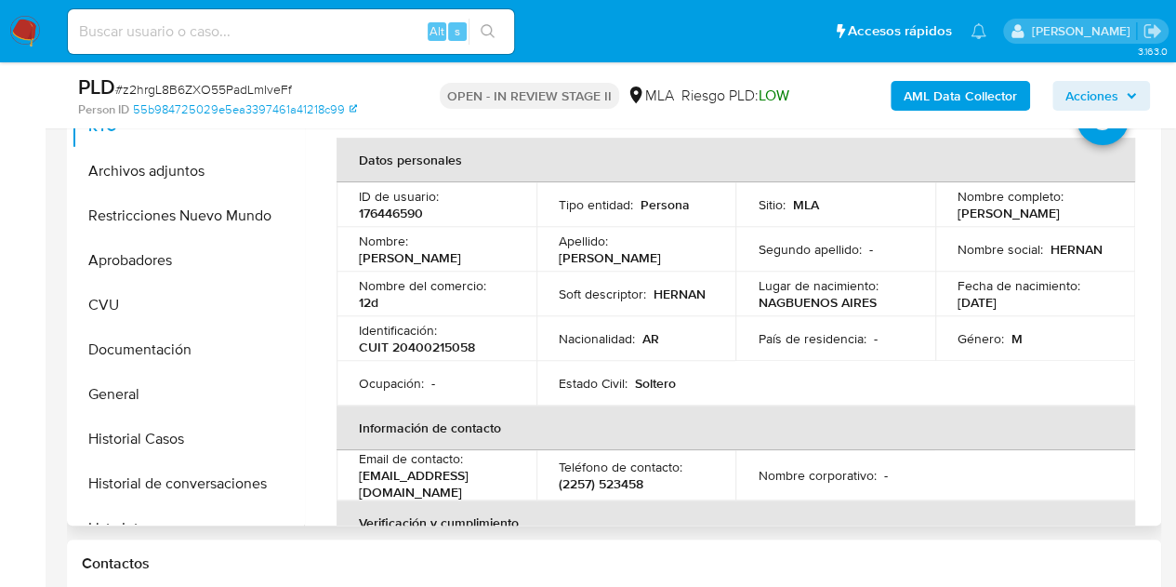
drag, startPoint x: 462, startPoint y: 226, endPoint x: 480, endPoint y: 226, distance: 17.7
click at [462, 226] on td "ID de usuario : 176446590" at bounding box center [437, 204] width 200 height 45
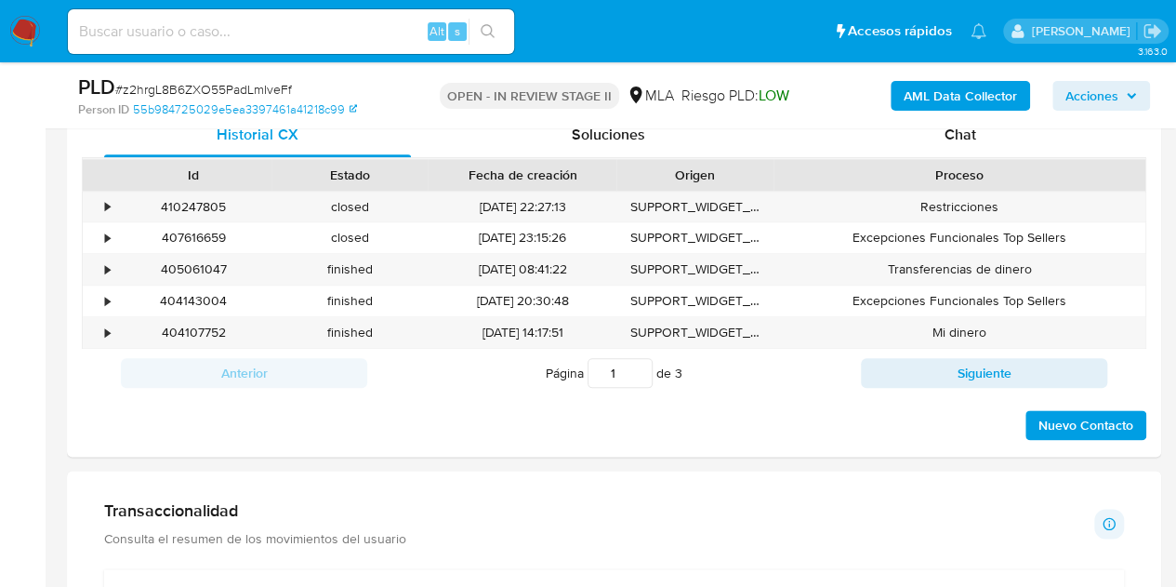
scroll to position [831, 0]
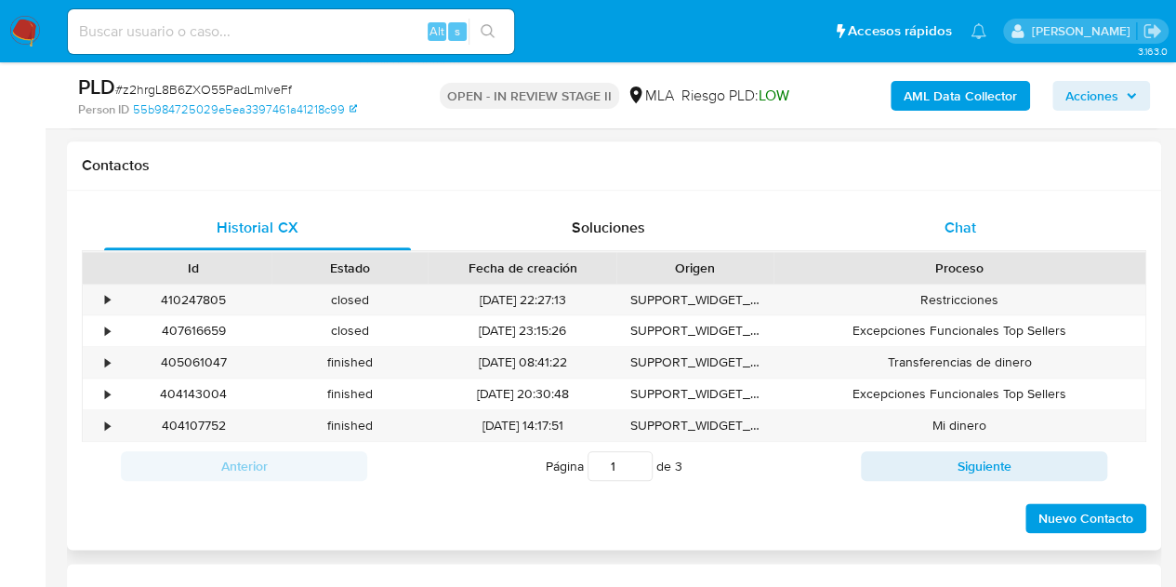
click at [1004, 215] on div "Chat" at bounding box center [960, 227] width 307 height 45
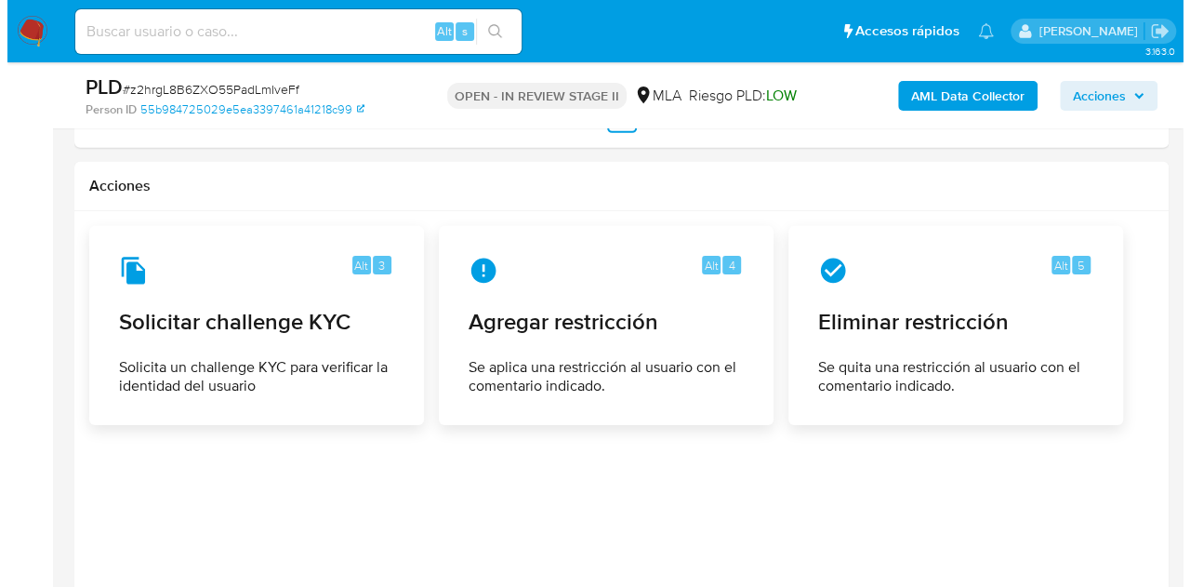
scroll to position [2832, 0]
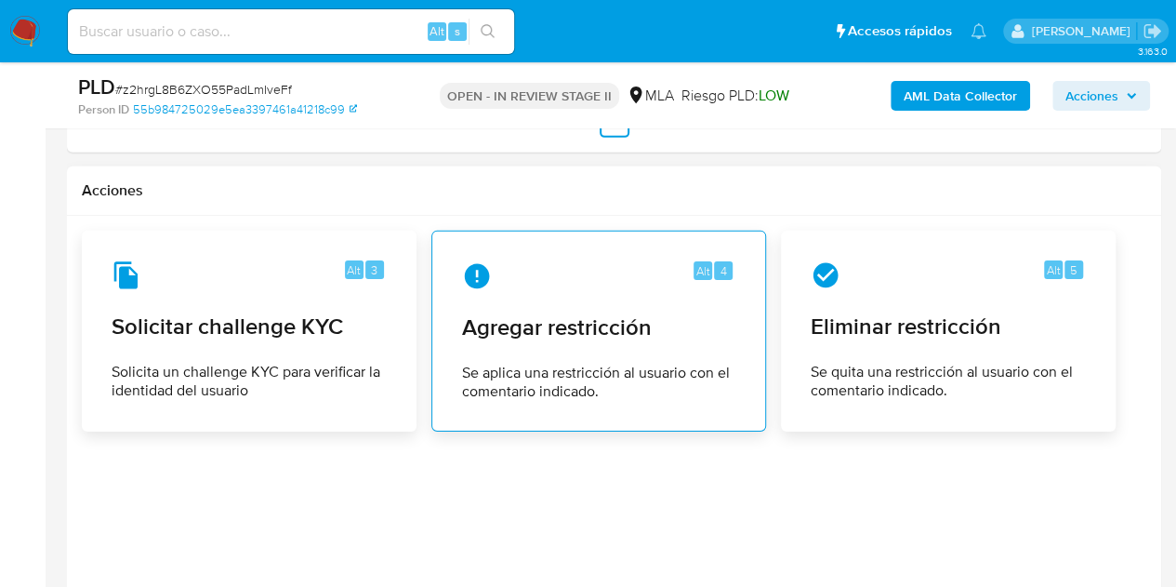
click at [615, 313] on span "Agregar restricción" at bounding box center [598, 327] width 273 height 28
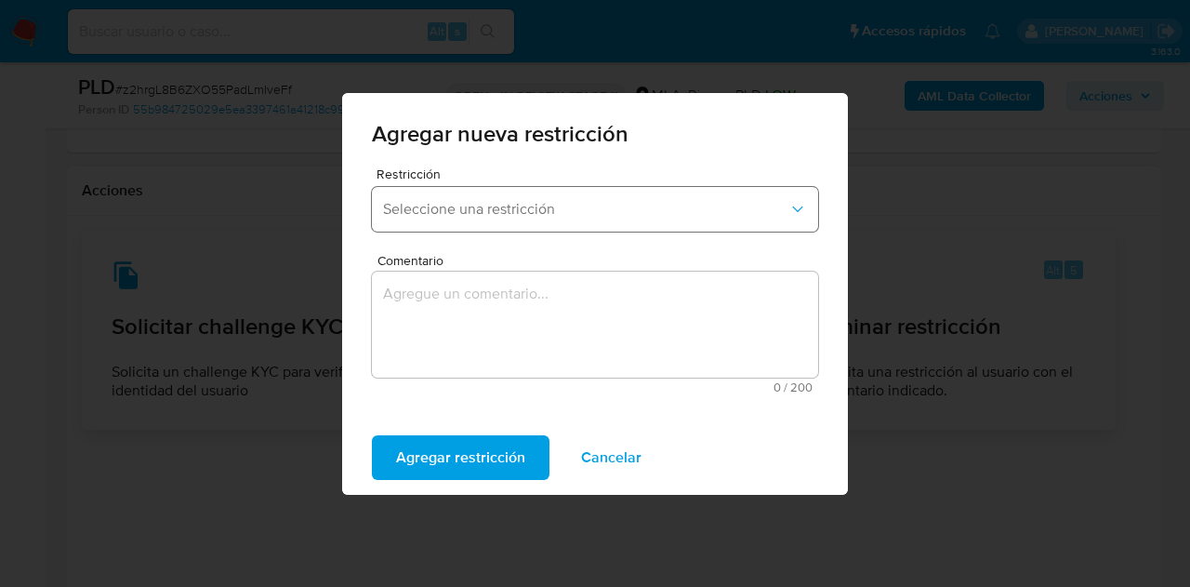
click at [522, 229] on button "Seleccione una restricción" at bounding box center [595, 209] width 446 height 45
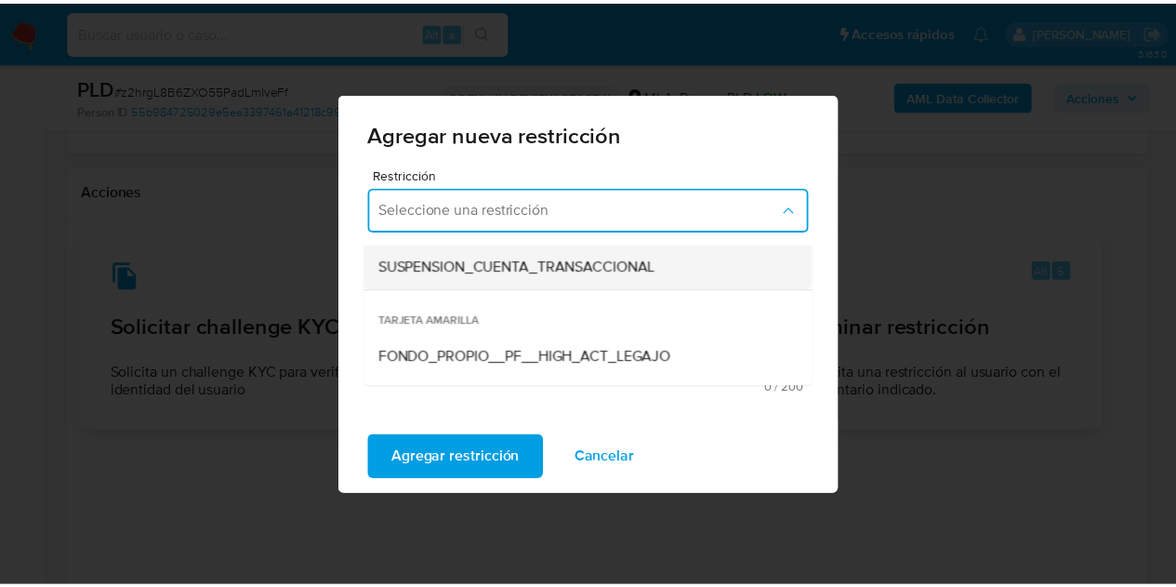
scroll to position [248, 0]
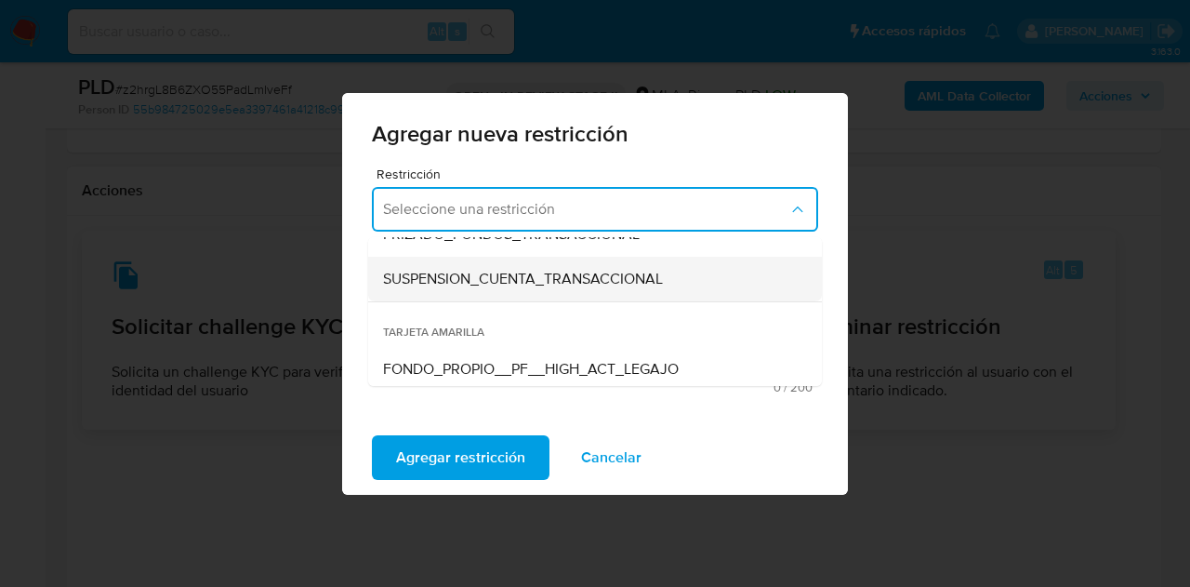
click at [558, 272] on span "SUSPENSION_CUENTA_TRANSACCIONAL" at bounding box center [523, 279] width 280 height 19
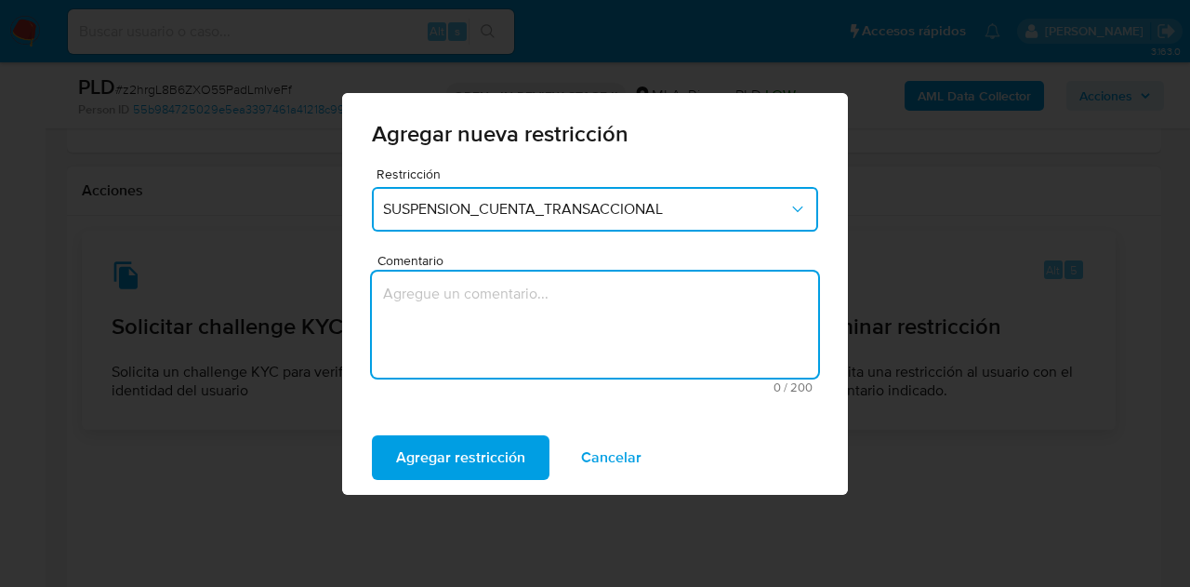
click at [524, 298] on textarea "Comentario" at bounding box center [595, 324] width 446 height 106
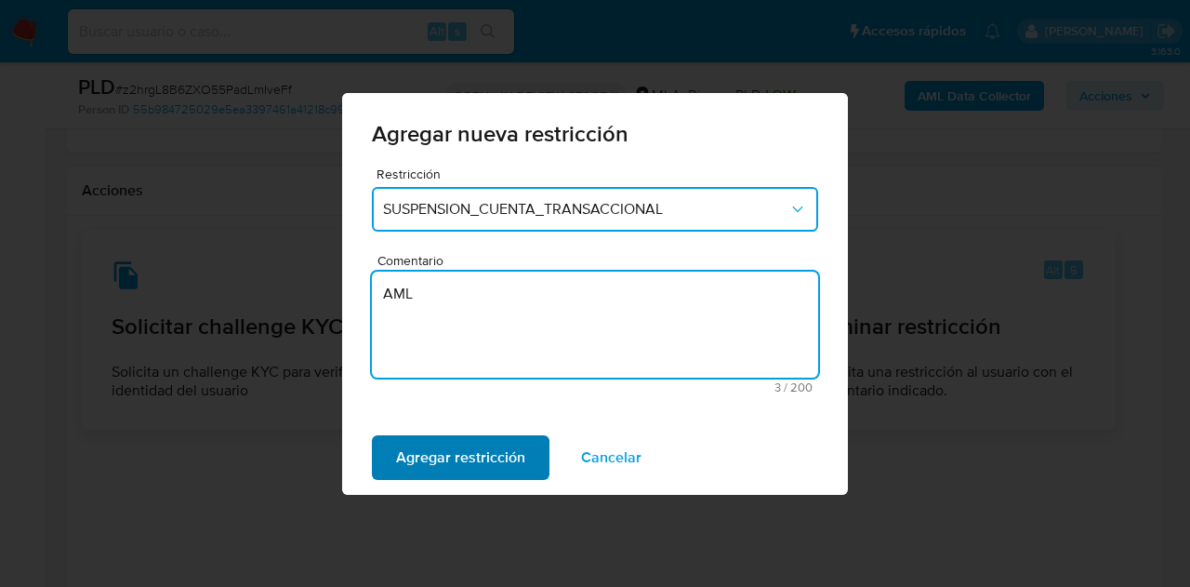
type textarea "AML"
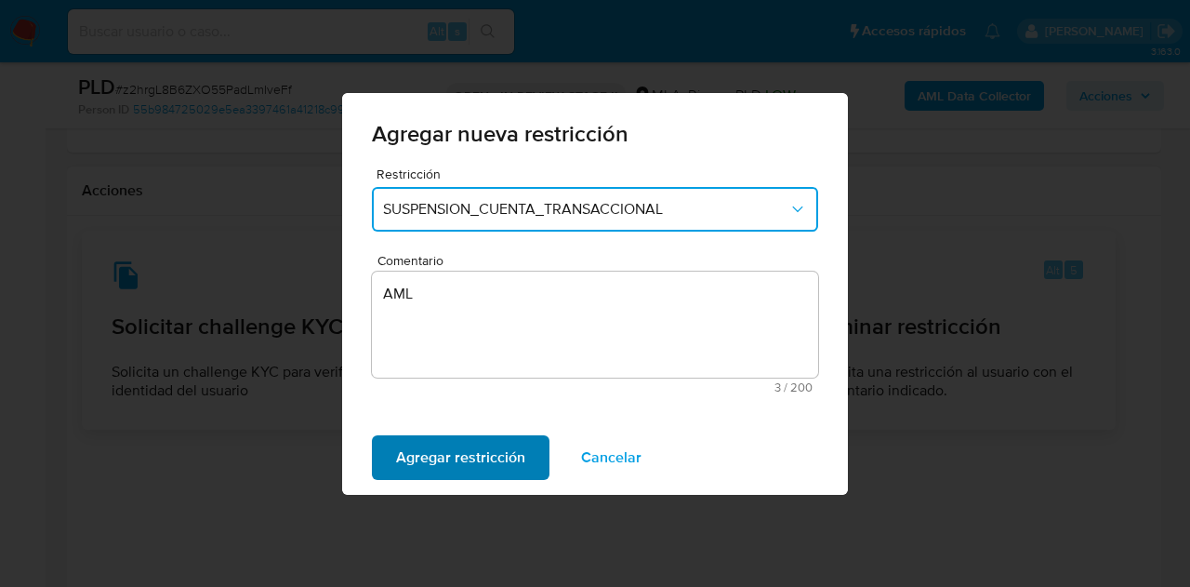
click at [437, 451] on span "Agregar restricción" at bounding box center [460, 457] width 129 height 41
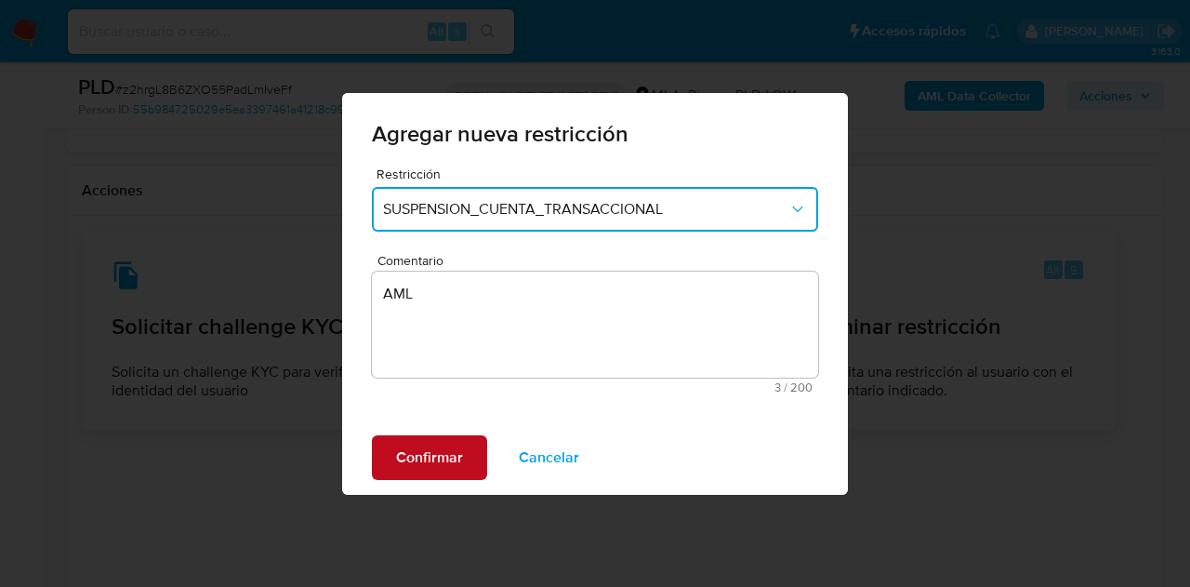
click at [443, 448] on span "Confirmar" at bounding box center [429, 457] width 67 height 41
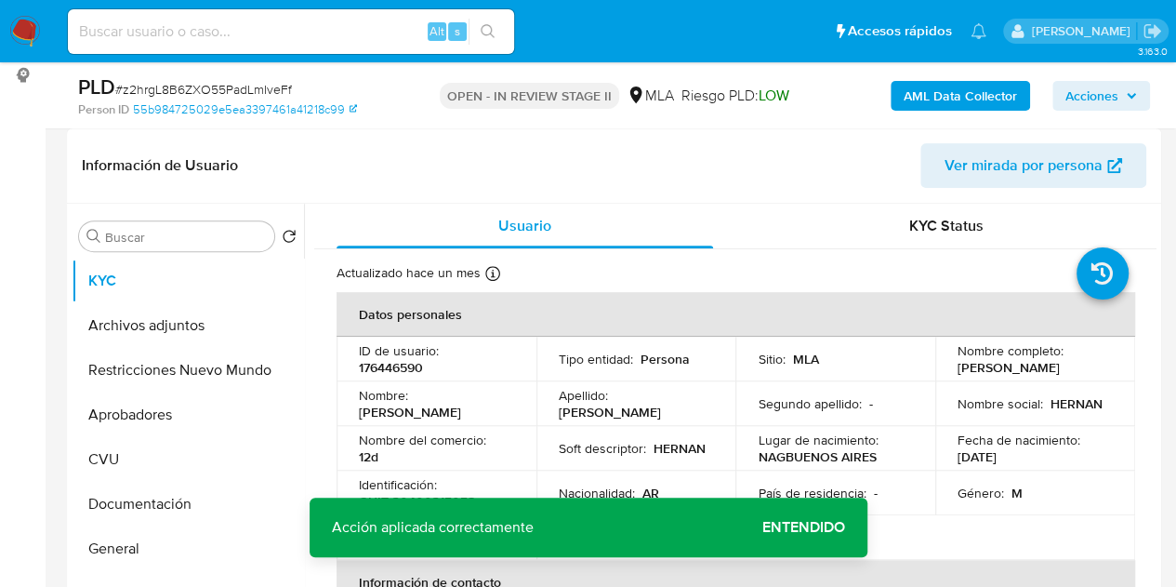
scroll to position [296, 0]
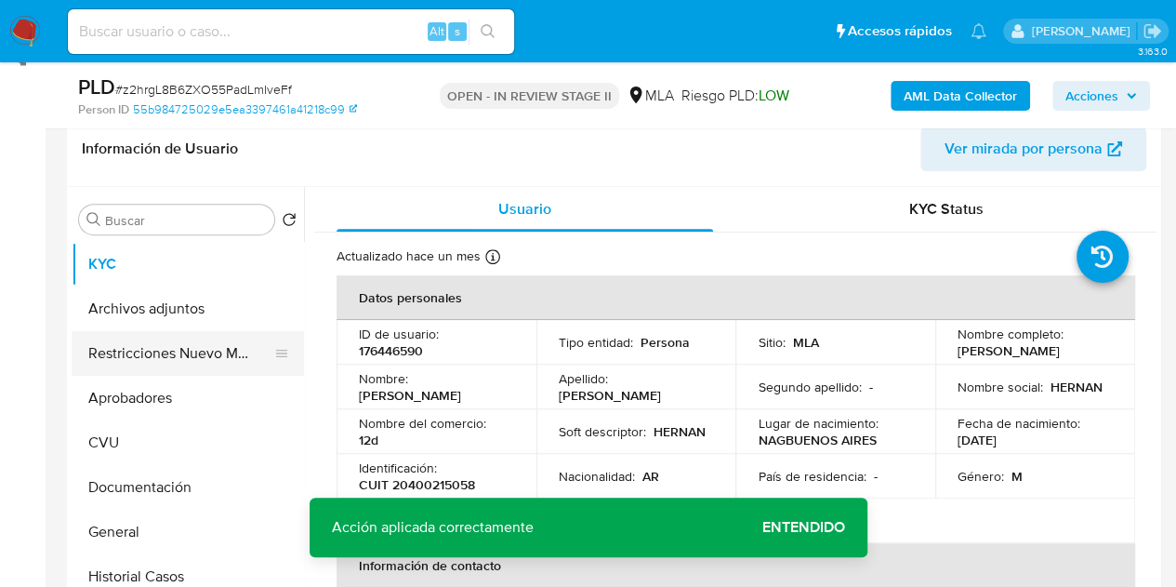
click at [152, 356] on button "Restricciones Nuevo Mundo" at bounding box center [181, 353] width 218 height 45
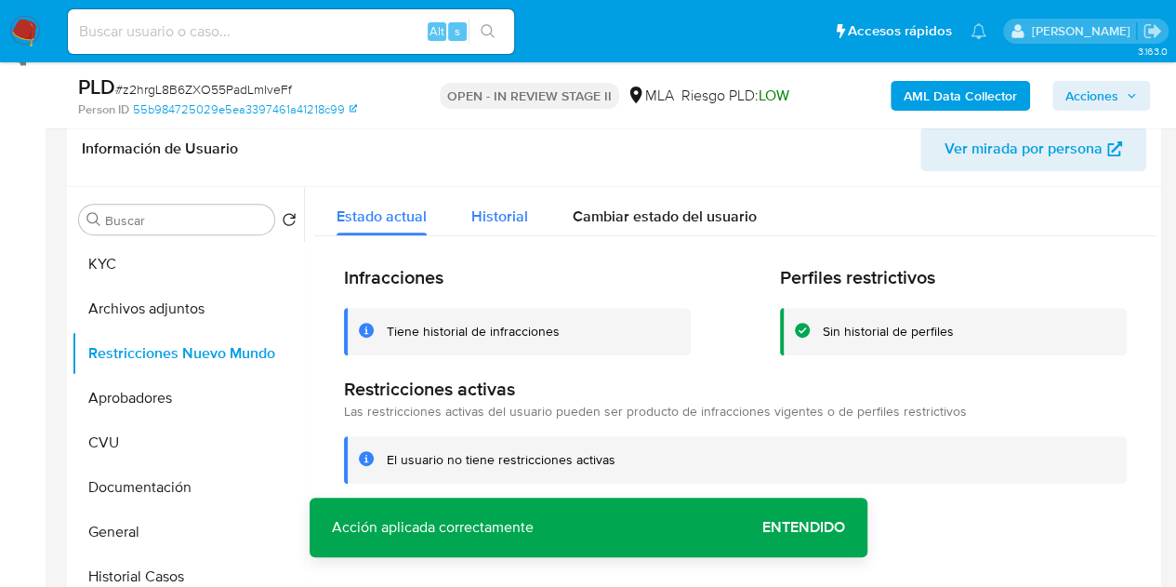
click at [502, 220] on span "Historial" at bounding box center [499, 215] width 57 height 21
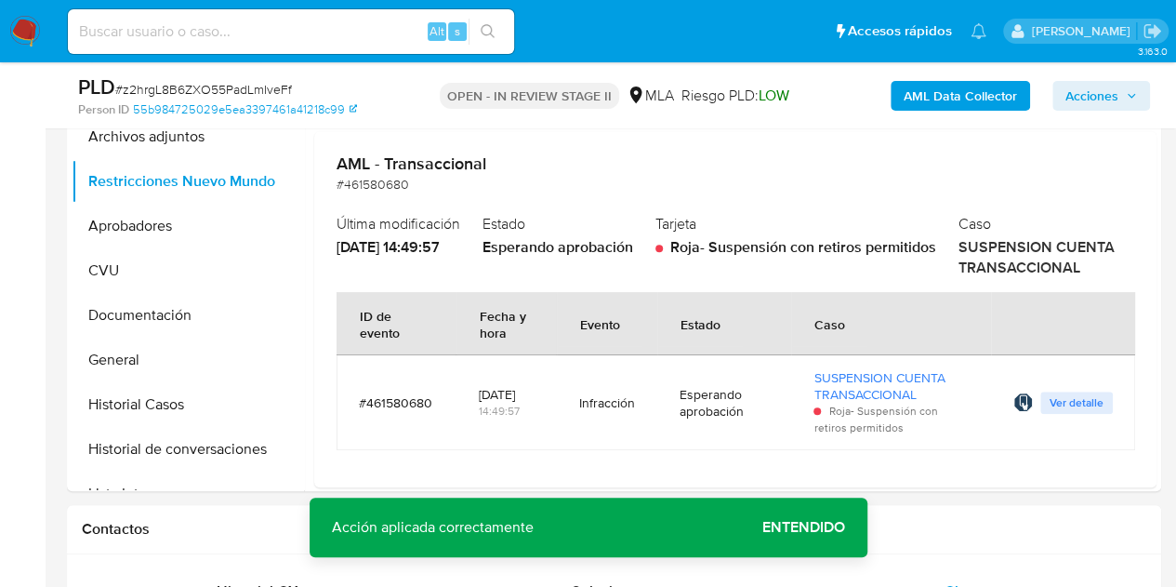
scroll to position [543, 0]
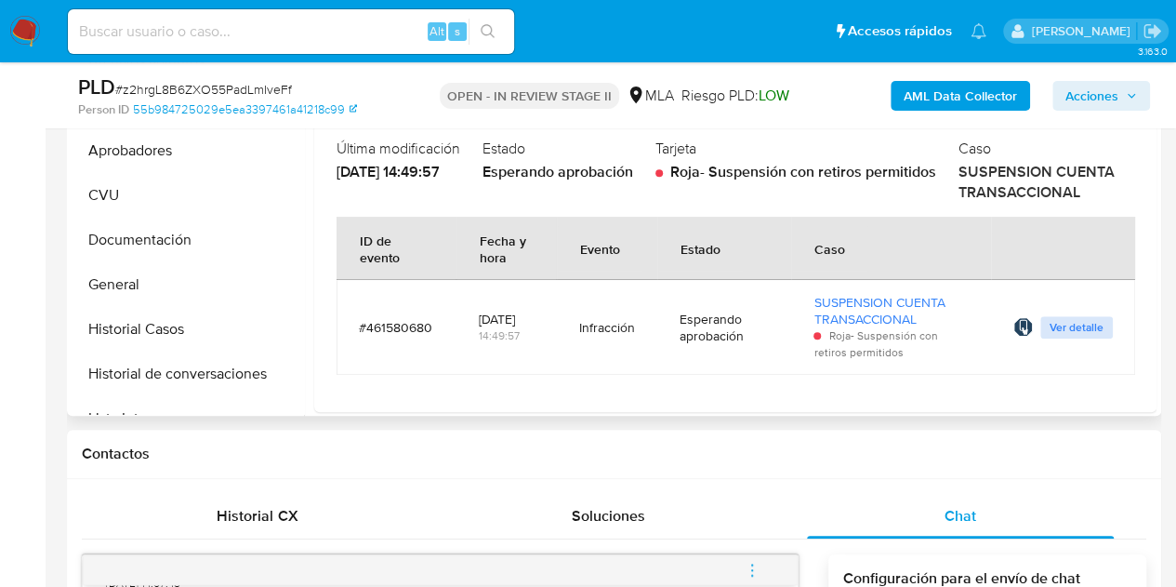
click at [1087, 337] on span "Ver detalle" at bounding box center [1077, 327] width 54 height 19
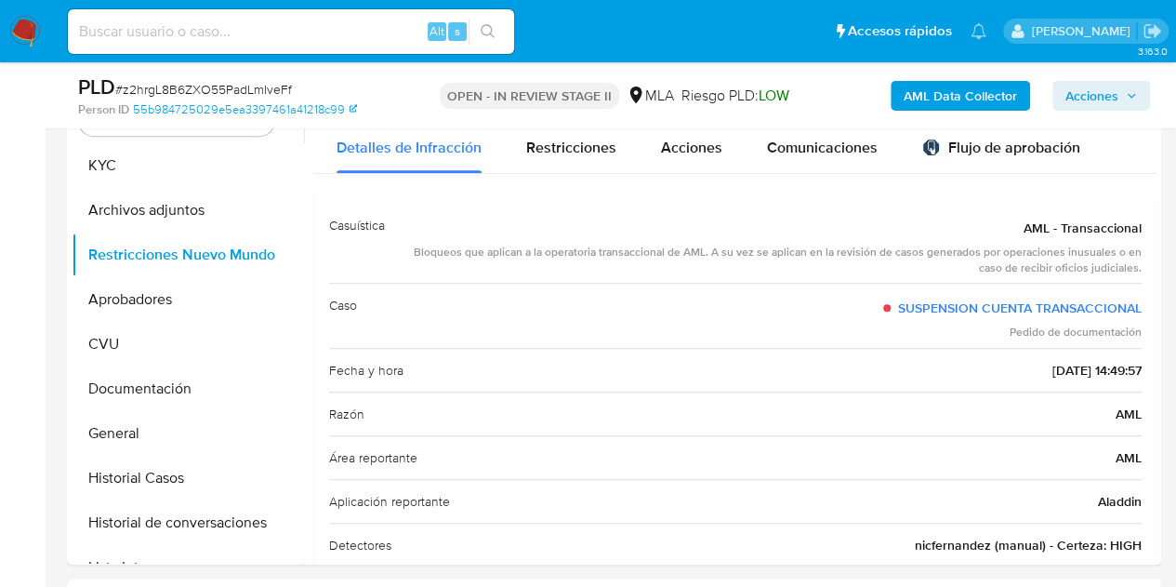
scroll to position [387, 0]
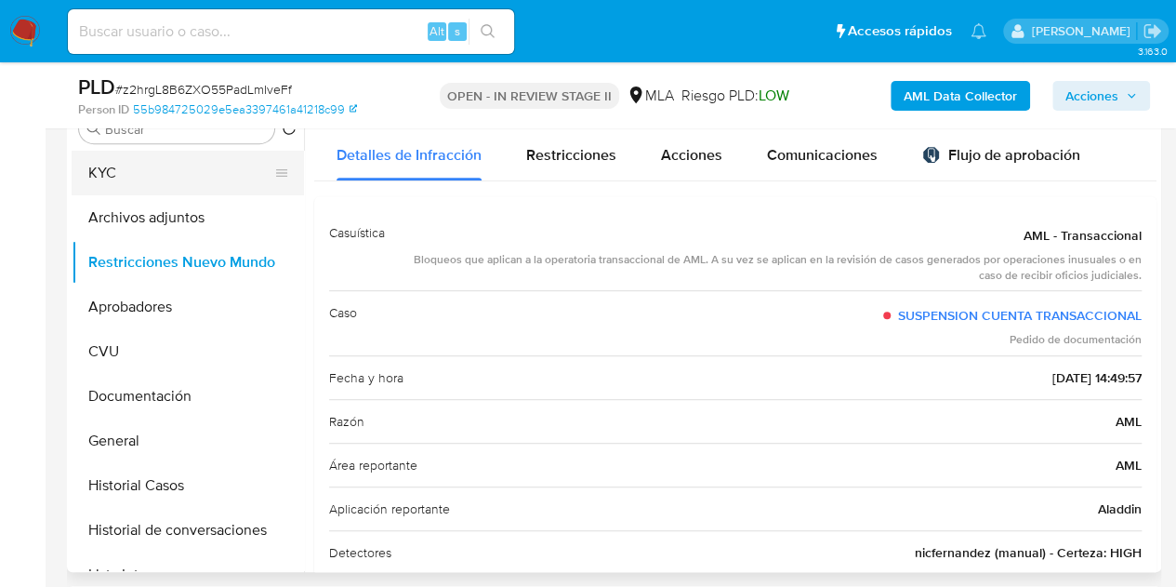
click at [141, 185] on button "KYC" at bounding box center [181, 173] width 218 height 45
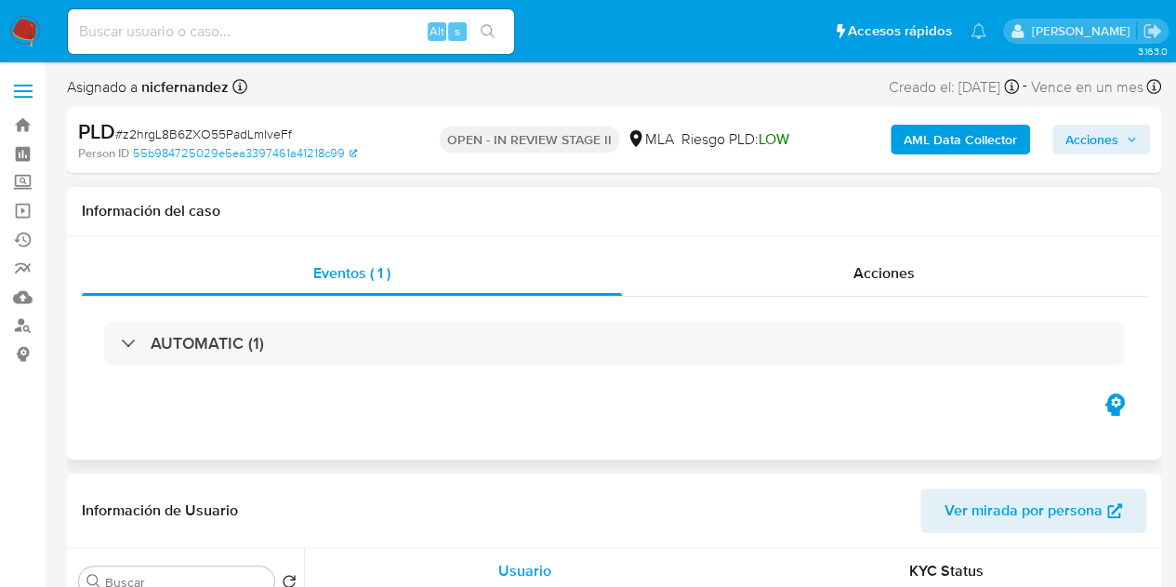
select select "10"
click at [998, 507] on span "Ver mirada por persona" at bounding box center [1024, 510] width 158 height 45
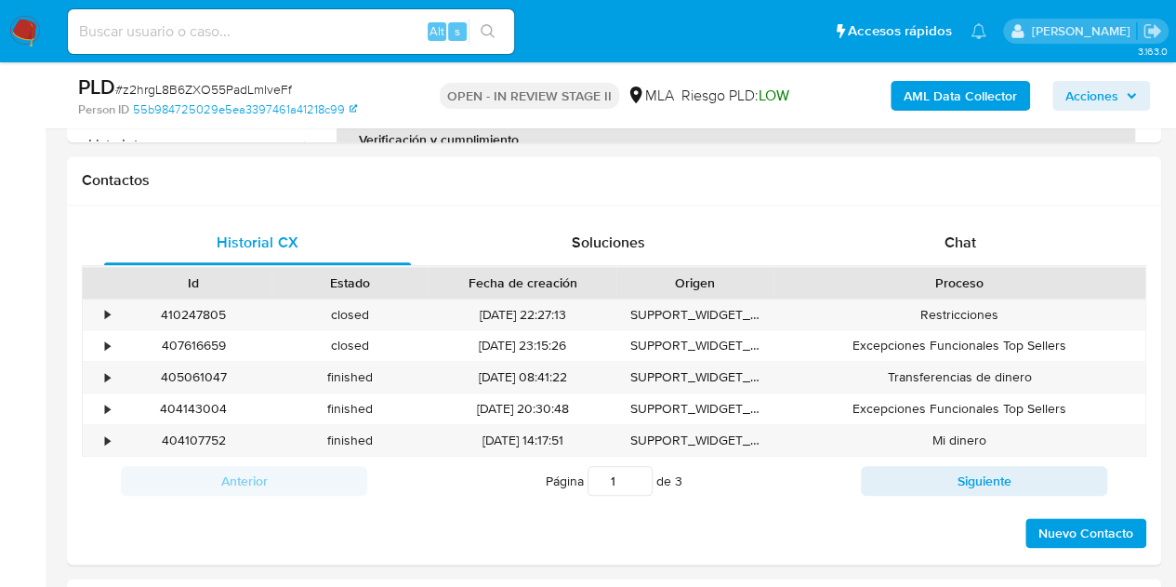
scroll to position [820, 0]
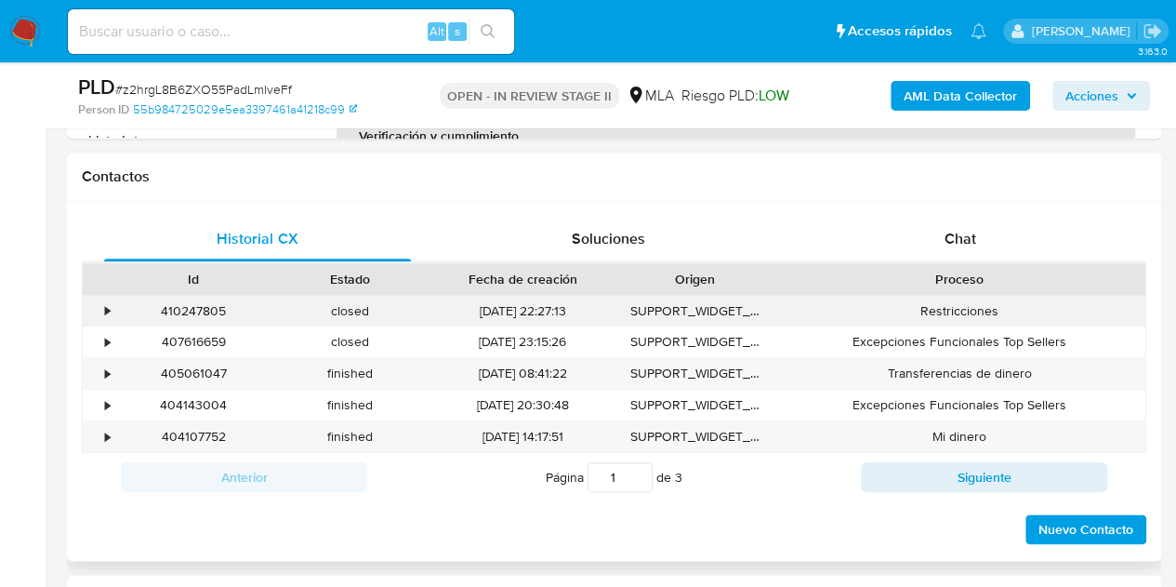
click at [211, 310] on div "410247805" at bounding box center [193, 311] width 156 height 31
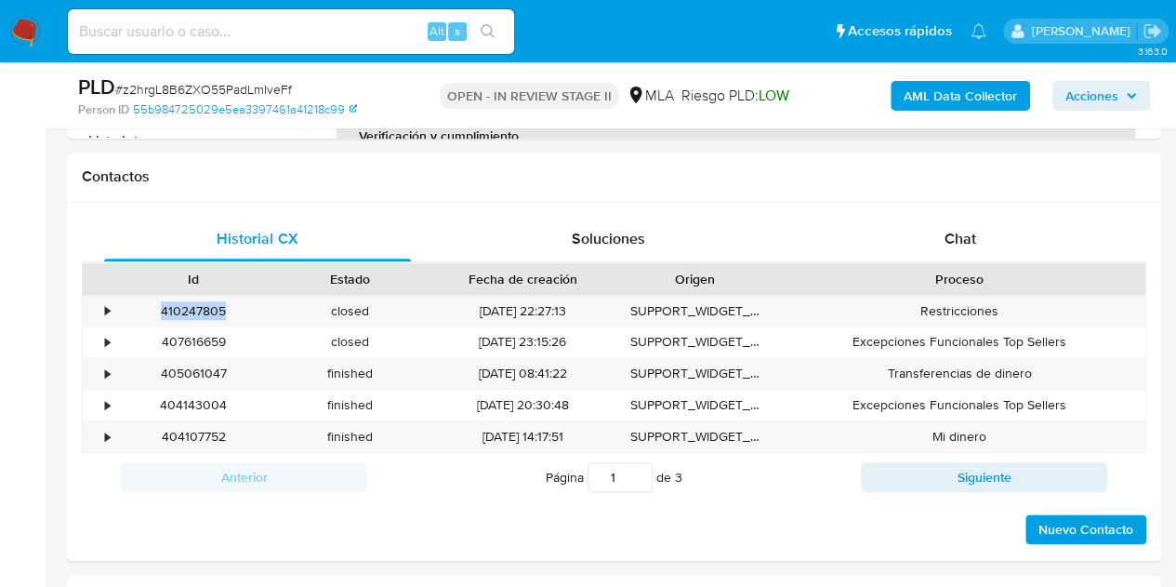
copy div "410247805"
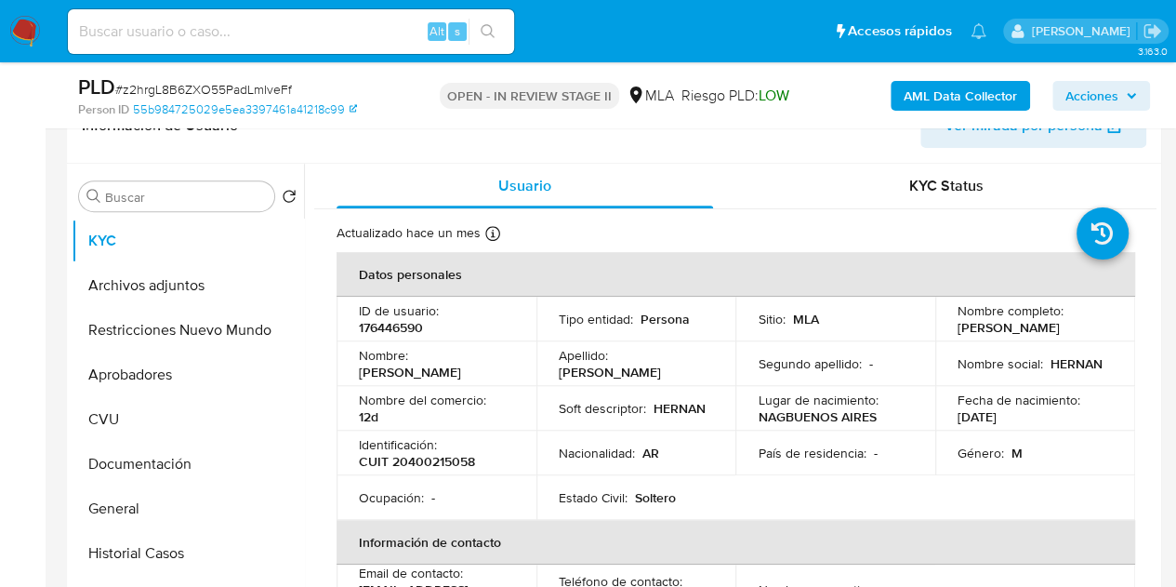
scroll to position [297, 0]
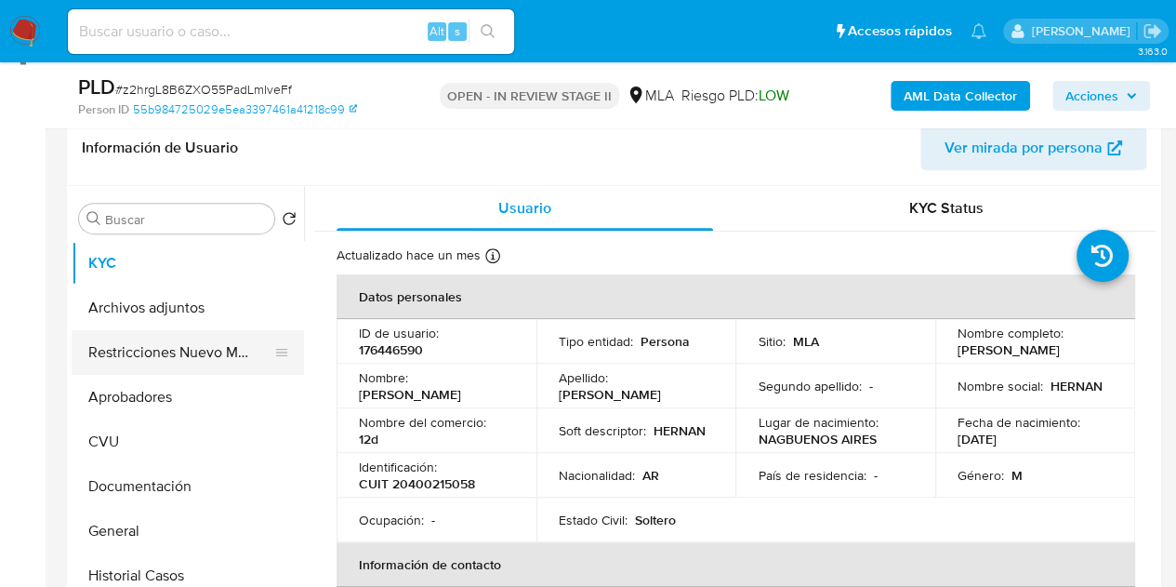
click at [173, 360] on button "Restricciones Nuevo Mundo" at bounding box center [181, 352] width 218 height 45
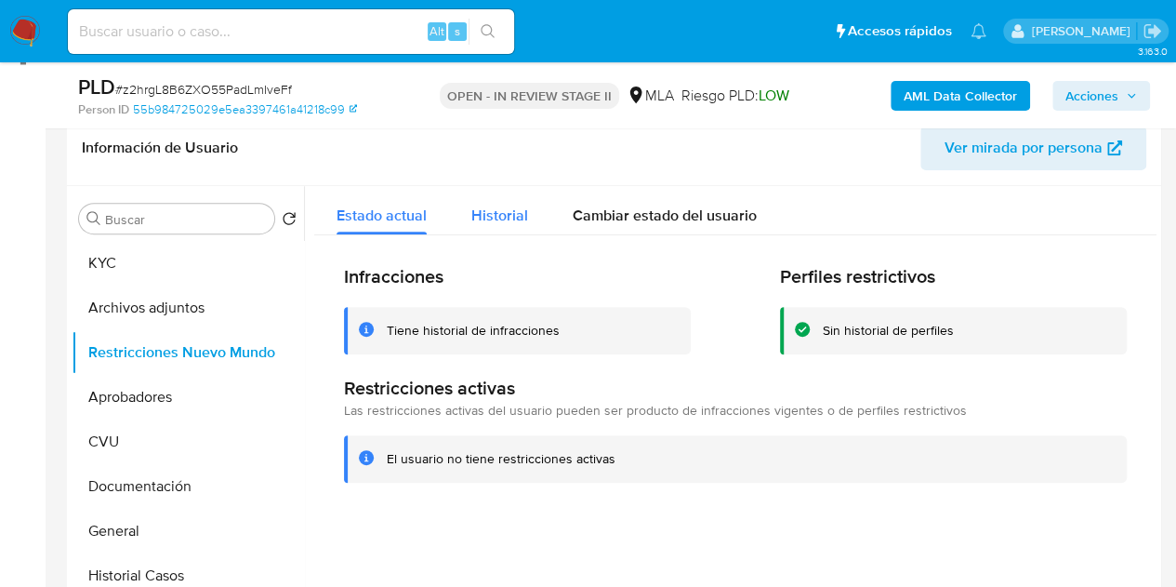
click at [489, 222] on span "Historial" at bounding box center [499, 215] width 57 height 21
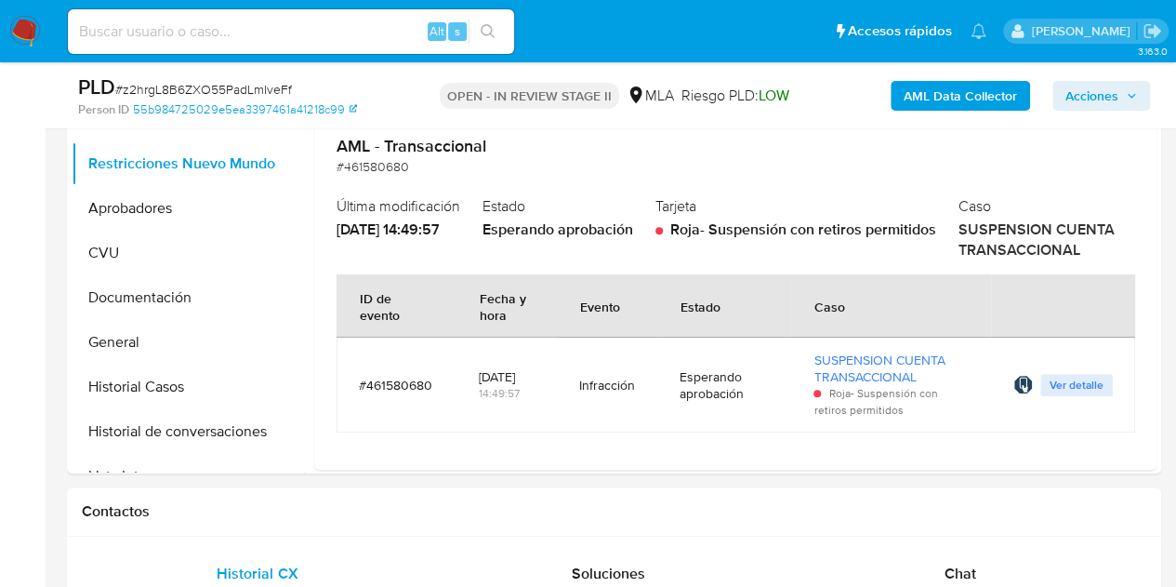
scroll to position [478, 0]
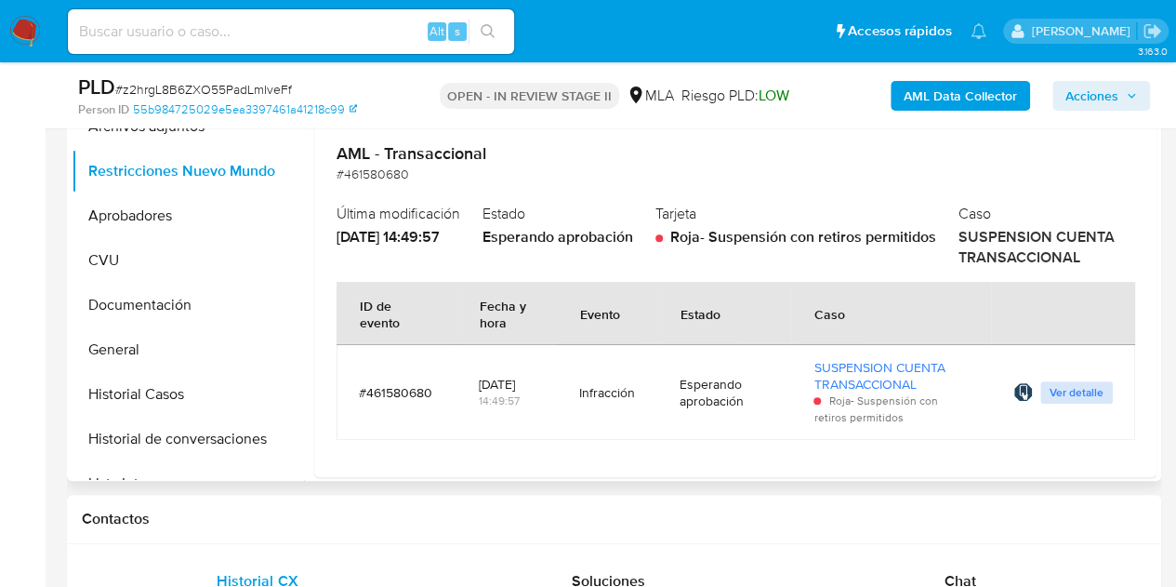
click at [1075, 402] on span "Ver detalle" at bounding box center [1077, 392] width 54 height 19
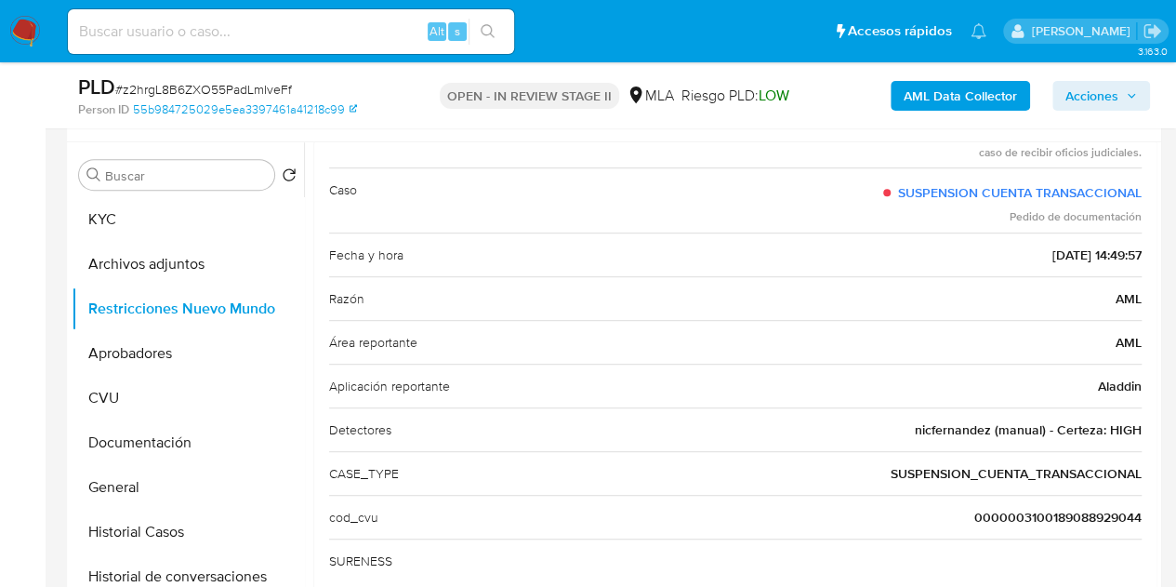
scroll to position [265, 0]
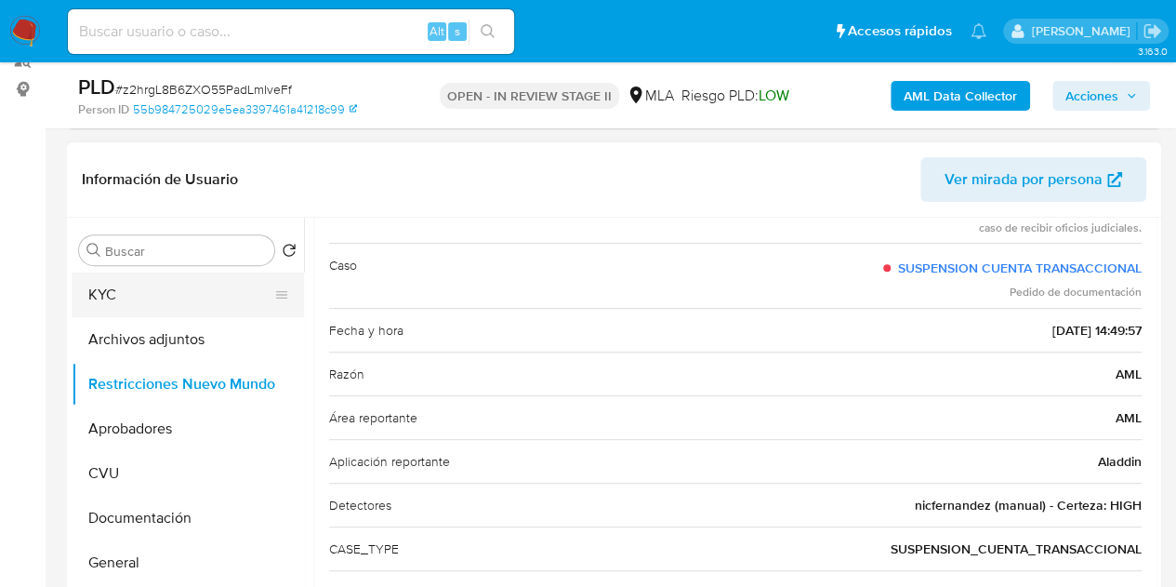
click at [162, 301] on button "KYC" at bounding box center [181, 294] width 218 height 45
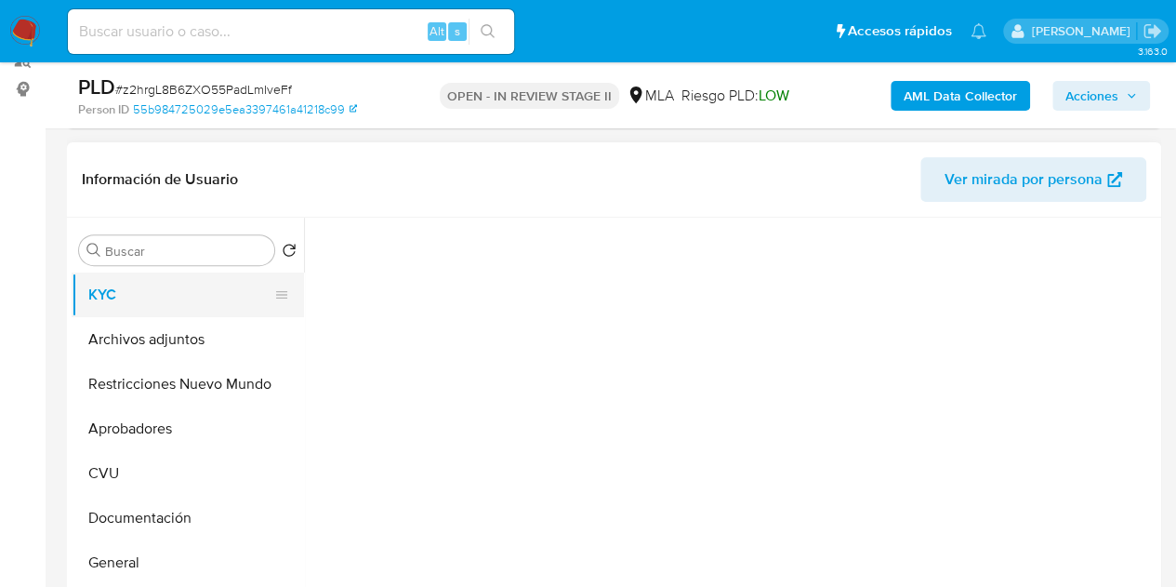
scroll to position [0, 0]
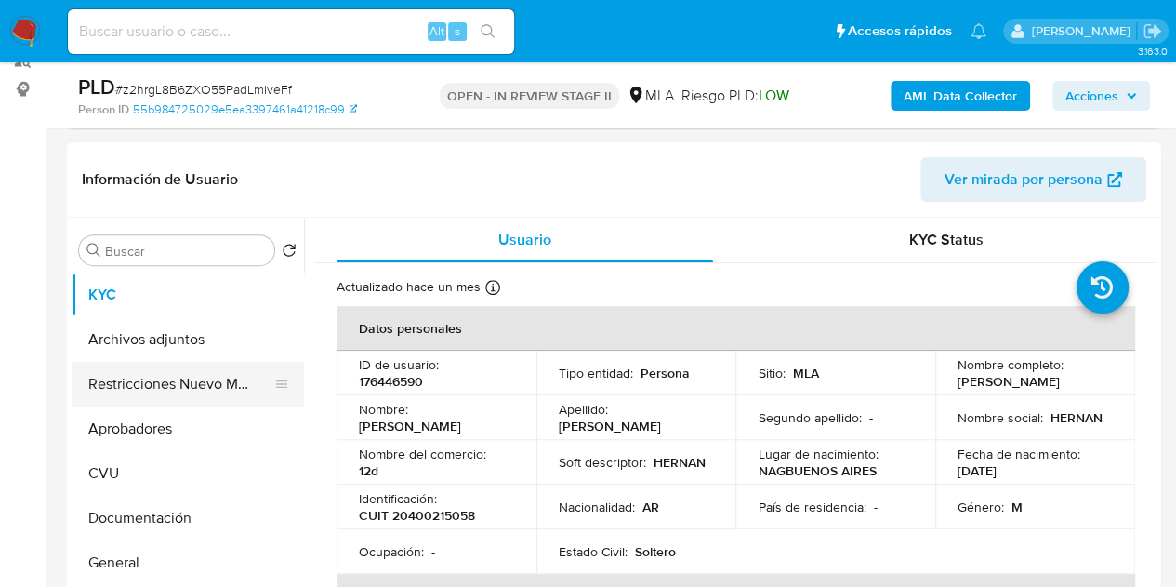
click at [154, 371] on button "Restricciones Nuevo Mundo" at bounding box center [181, 384] width 218 height 45
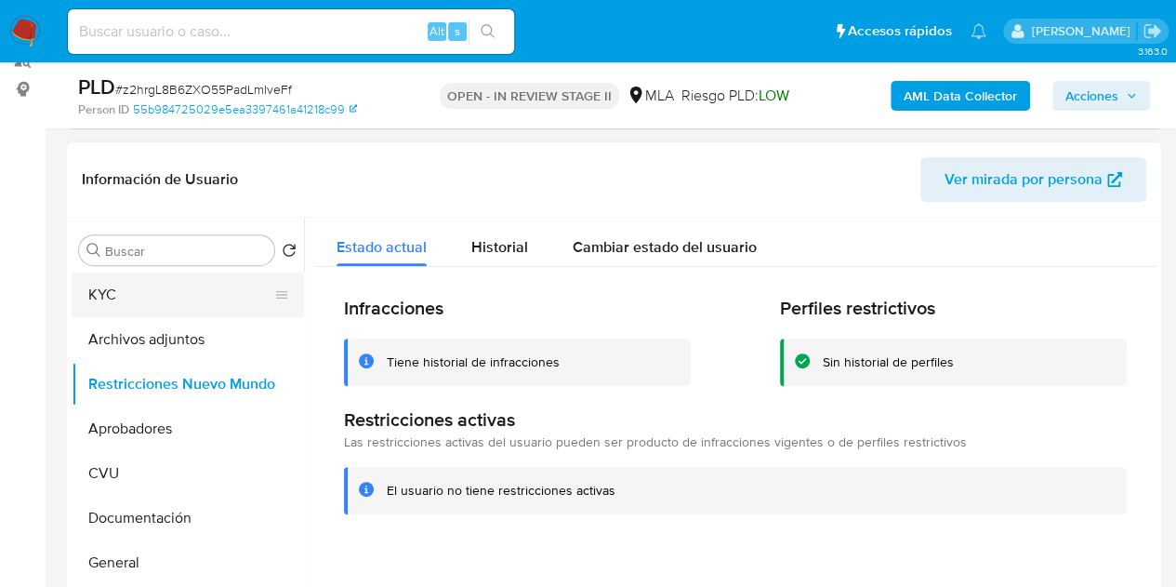
click at [143, 297] on button "KYC" at bounding box center [181, 294] width 218 height 45
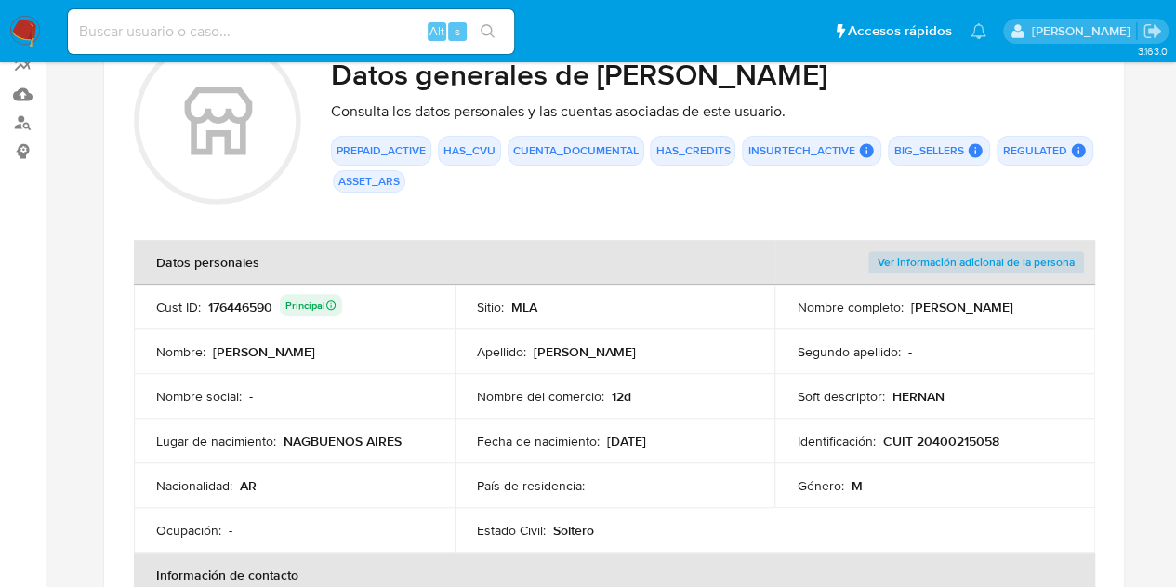
scroll to position [205, 0]
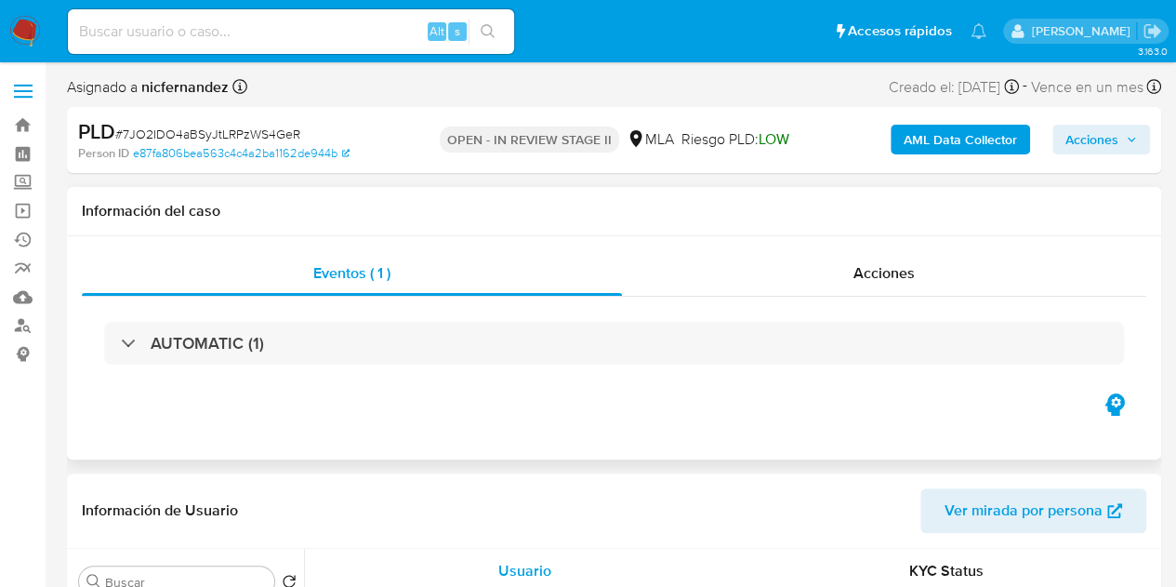
select select "10"
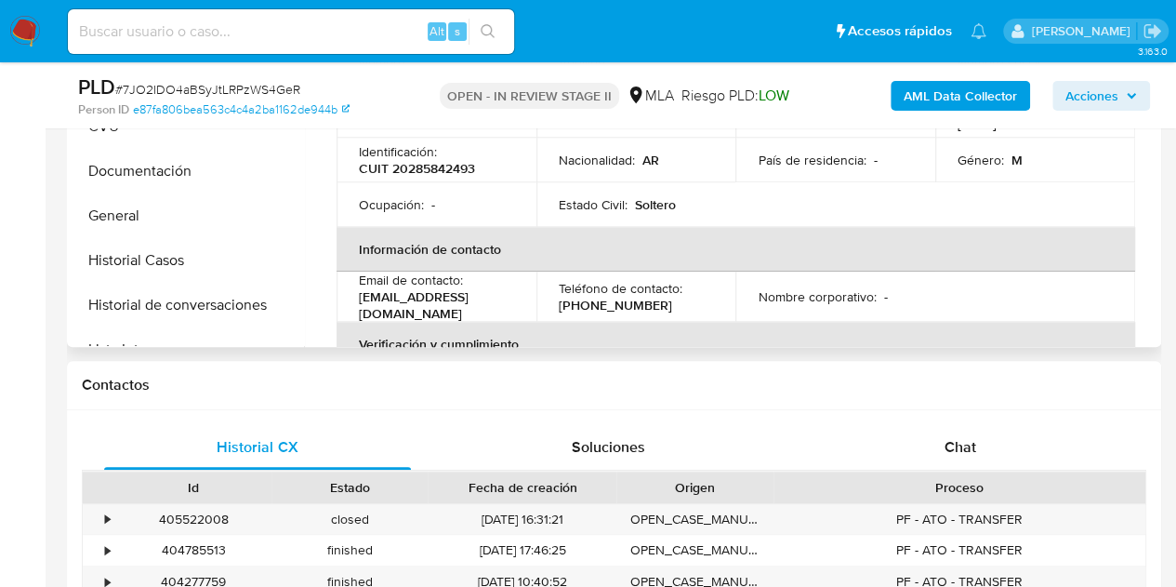
scroll to position [615, 0]
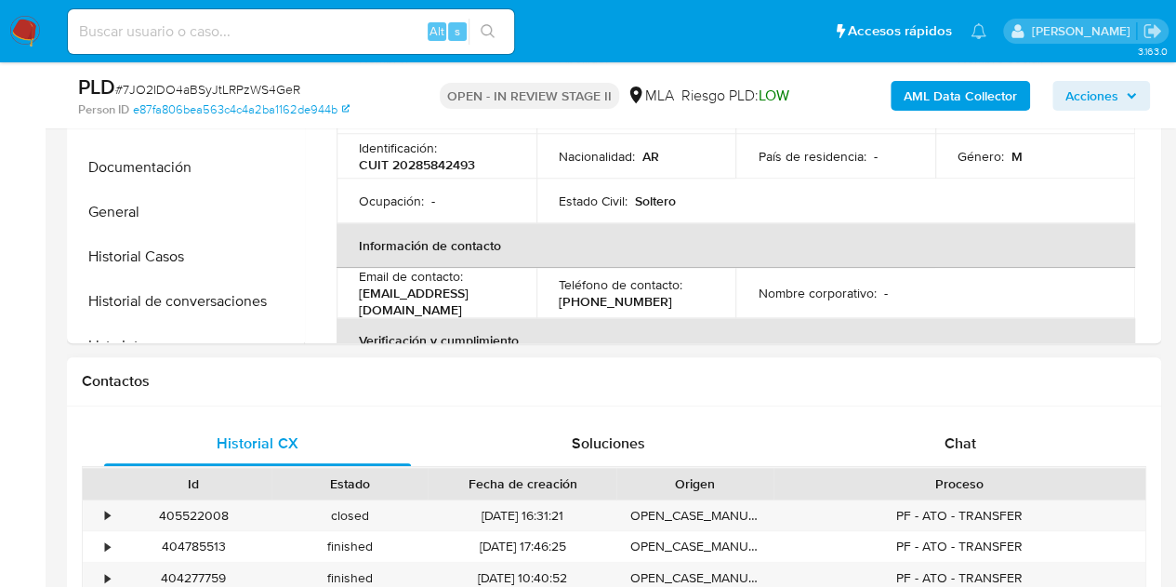
click at [980, 467] on div "Id Estado Fecha de creación Origen Proceso" at bounding box center [614, 483] width 1064 height 33
click at [998, 438] on div "Chat" at bounding box center [960, 443] width 307 height 45
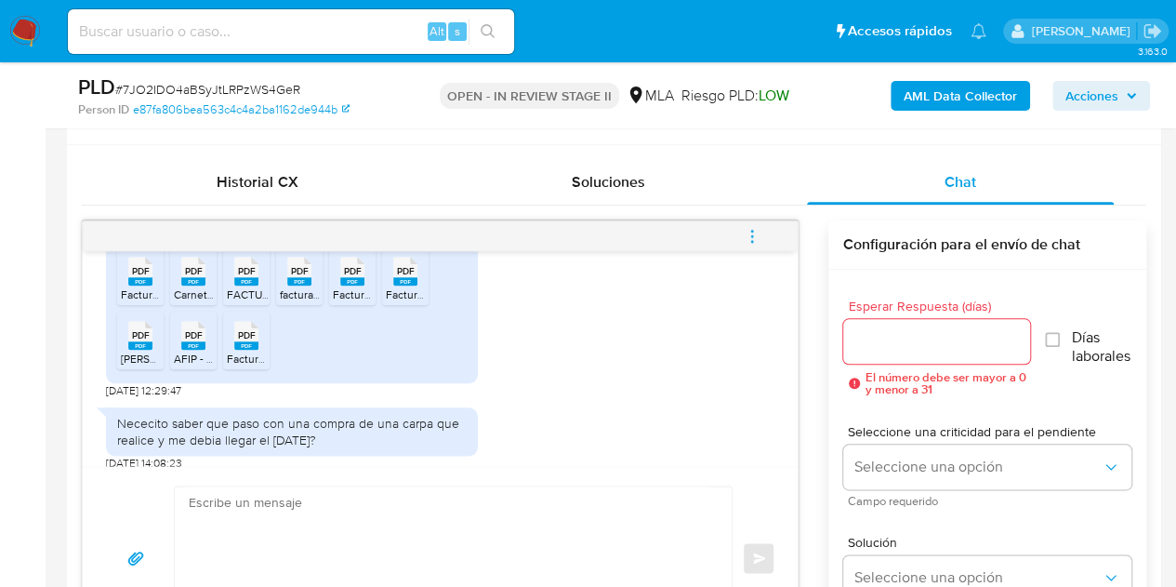
scroll to position [2136, 0]
click at [139, 285] on rect at bounding box center [140, 281] width 24 height 8
click at [194, 285] on rect at bounding box center [193, 281] width 24 height 8
click at [247, 287] on icon "PDF" at bounding box center [246, 271] width 24 height 33
click at [293, 302] on span "factura CAMPASO 1.pdf" at bounding box center [336, 294] width 113 height 16
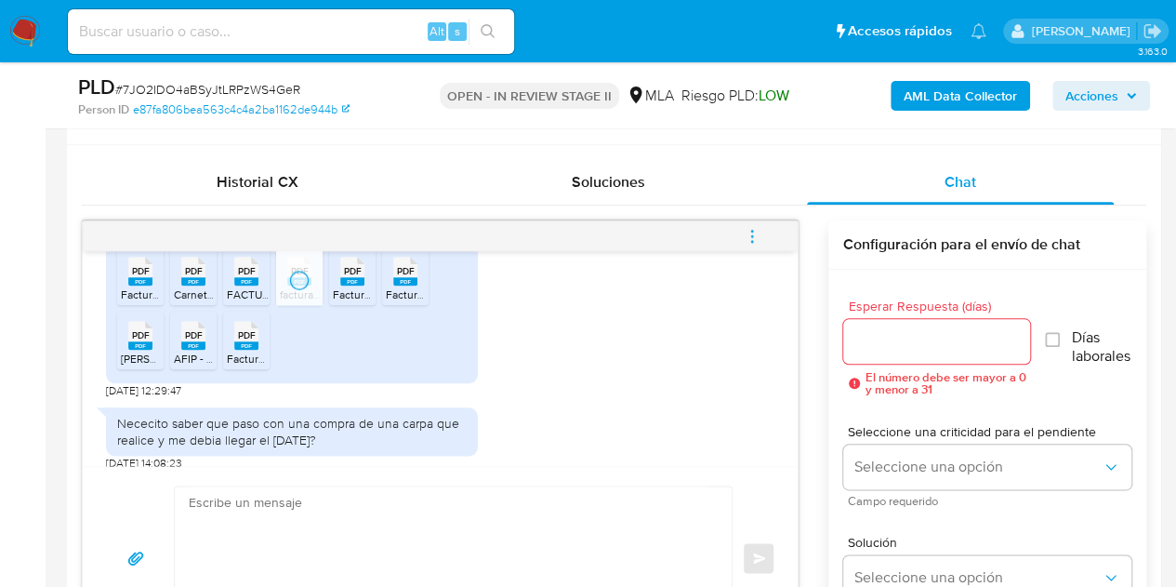
click at [349, 302] on span "Factura D'Angelo Homologacion Fenoglio.pdf" at bounding box center [455, 294] width 244 height 16
click at [399, 285] on rect at bounding box center [405, 281] width 24 height 8
drag, startPoint x: 141, startPoint y: 403, endPoint x: 175, endPoint y: 408, distance: 33.9
click at [141, 366] on span "fatura dangelo Gorosito.pdf" at bounding box center [173, 358] width 105 height 16
click at [311, 376] on ul "PDF PDF Factura Dangelo ACUERDO RAY.pdf PDF PDF Carnet Profesional.pdf PDF PDF …" at bounding box center [292, 311] width 350 height 128
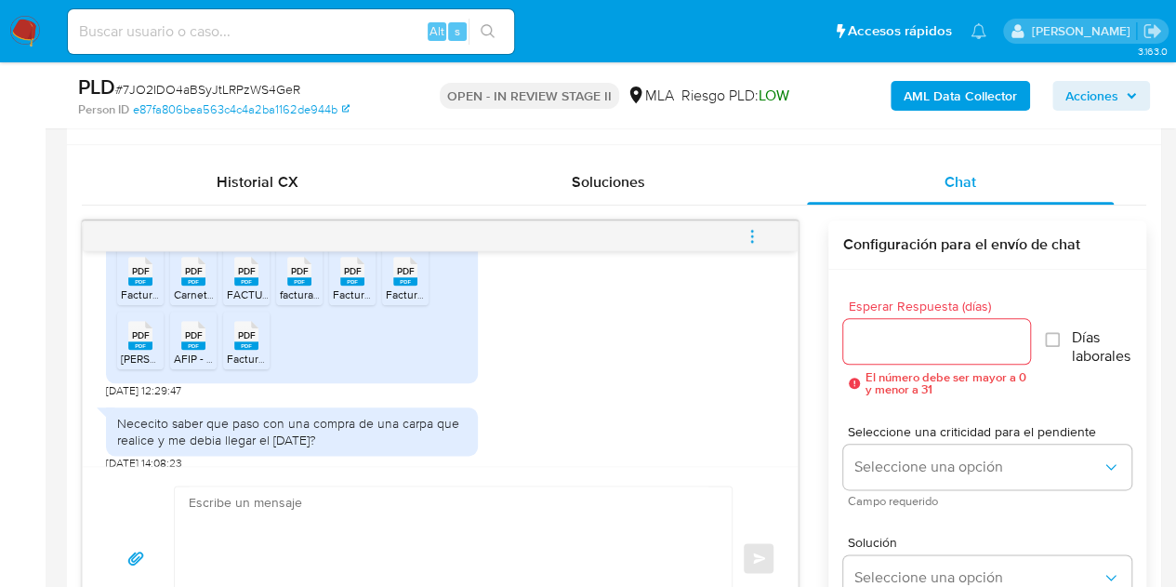
click at [203, 350] on rect at bounding box center [193, 345] width 24 height 8
click at [237, 366] on span "Factura Dangelo Gomez.pdf" at bounding box center [299, 358] width 145 height 16
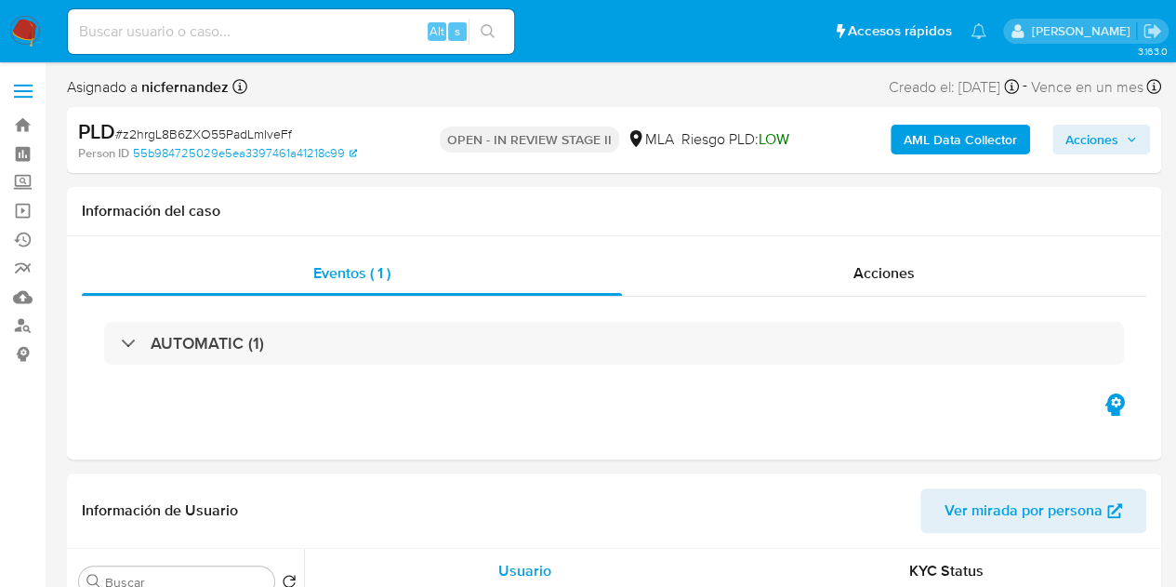
select select "10"
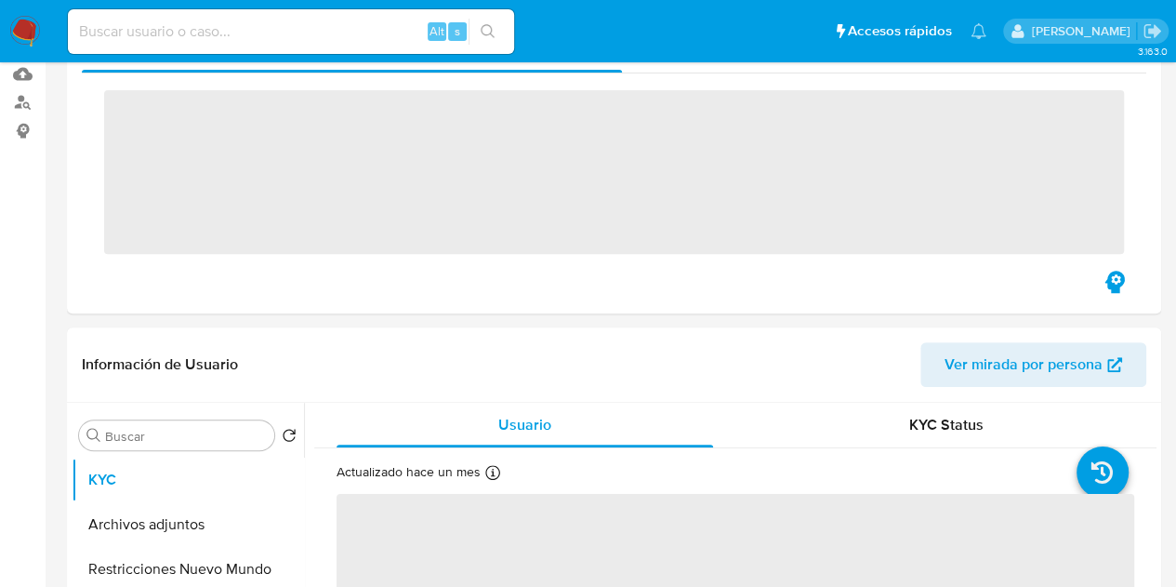
scroll to position [366, 0]
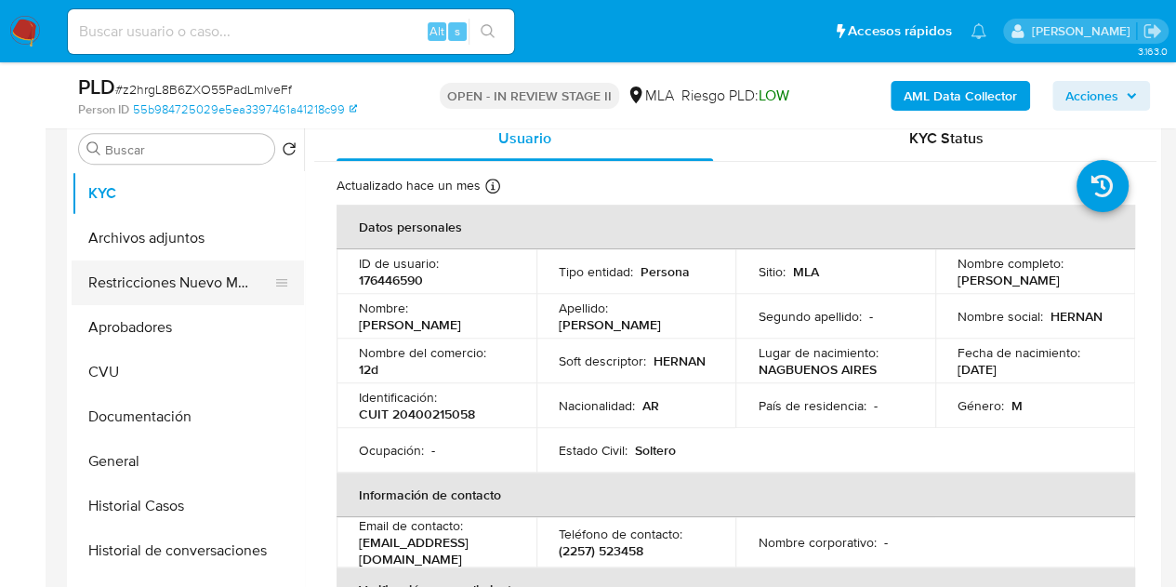
select select "10"
click at [118, 279] on button "Restricciones Nuevo Mundo" at bounding box center [181, 282] width 218 height 45
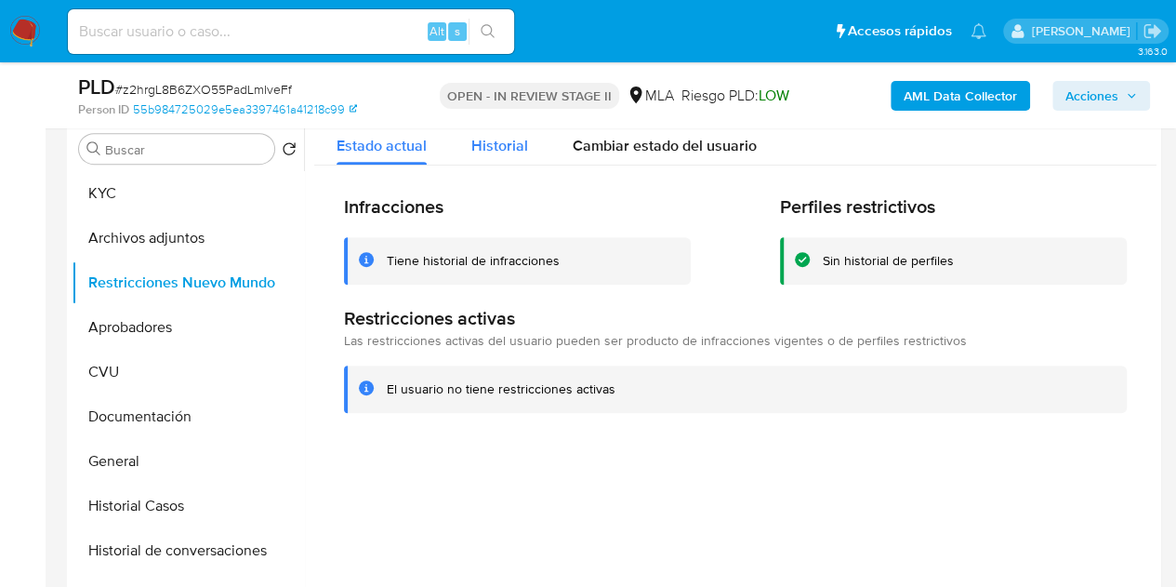
click at [497, 142] on span "Historial" at bounding box center [499, 145] width 57 height 21
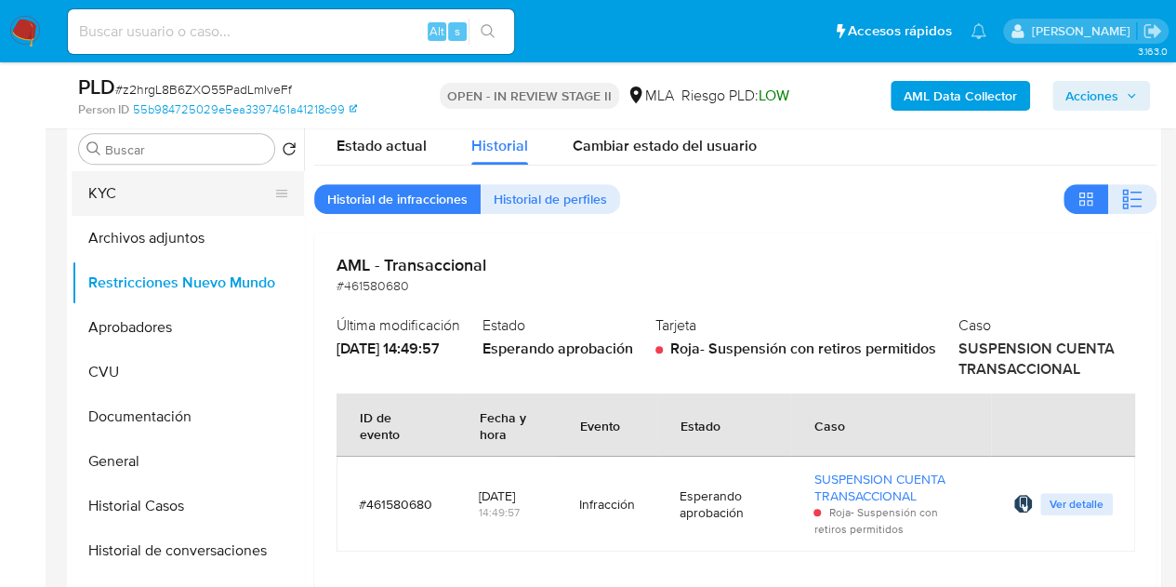
click at [166, 192] on button "KYC" at bounding box center [181, 193] width 218 height 45
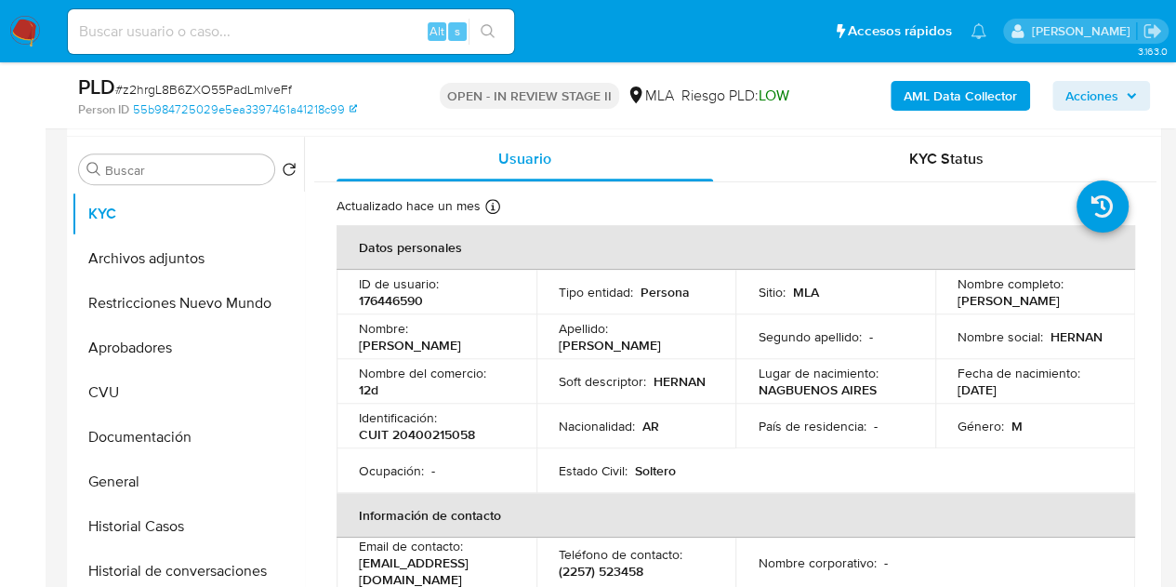
scroll to position [372, 0]
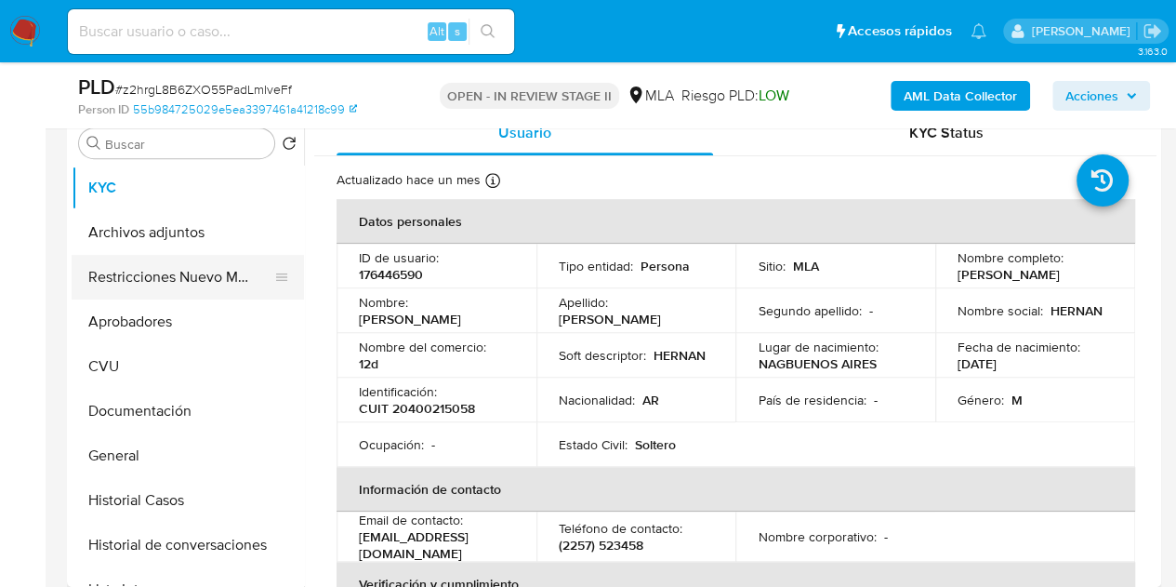
click at [188, 260] on button "Restricciones Nuevo Mundo" at bounding box center [181, 277] width 218 height 45
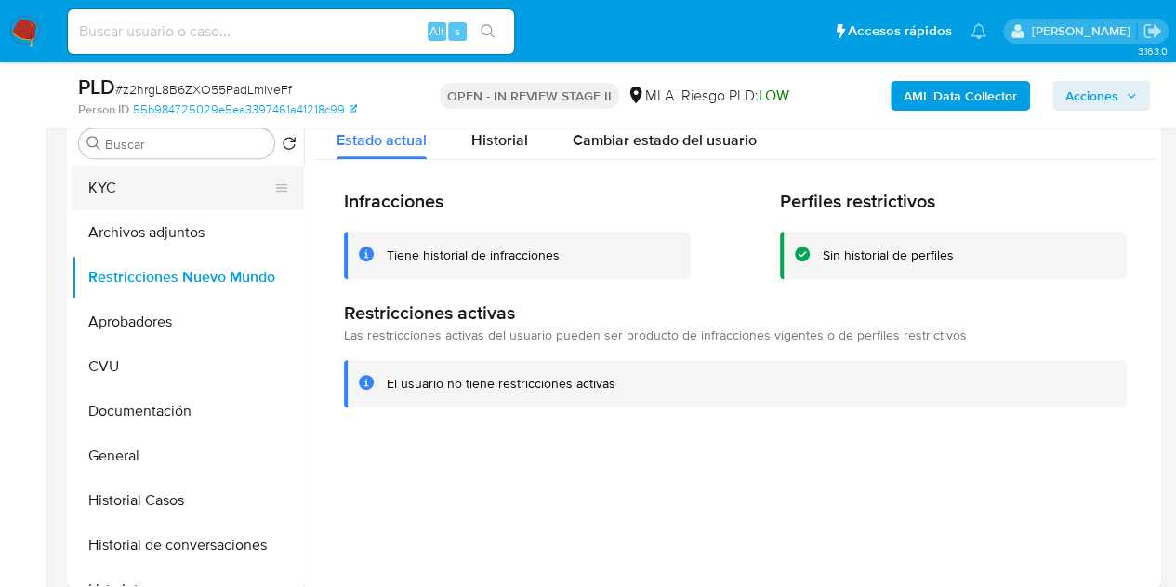
click at [156, 191] on button "KYC" at bounding box center [181, 187] width 218 height 45
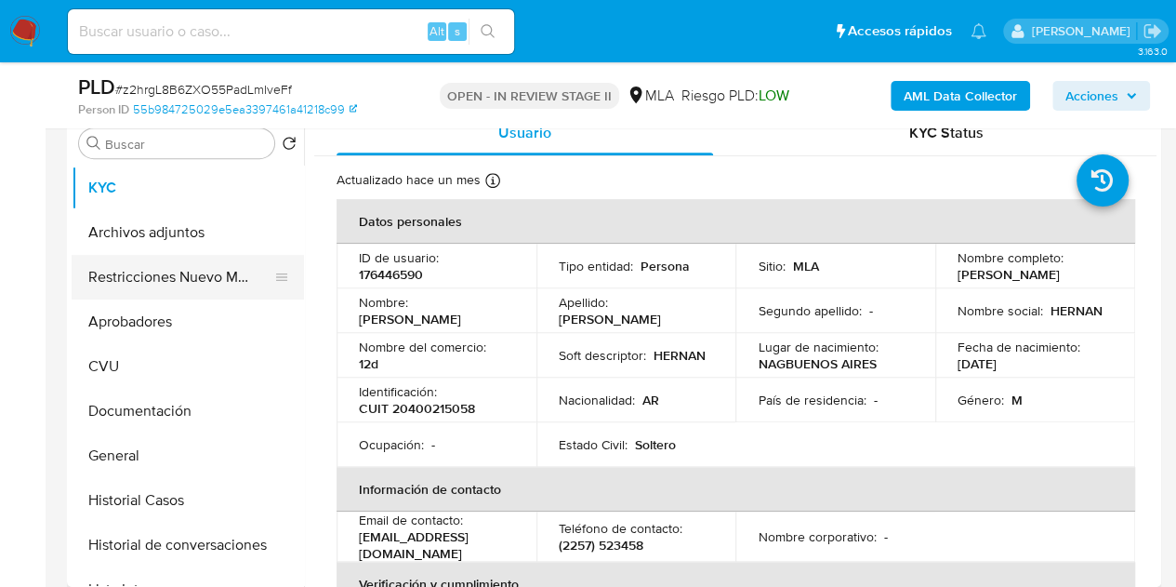
click at [180, 266] on button "Restricciones Nuevo Mundo" at bounding box center [181, 277] width 218 height 45
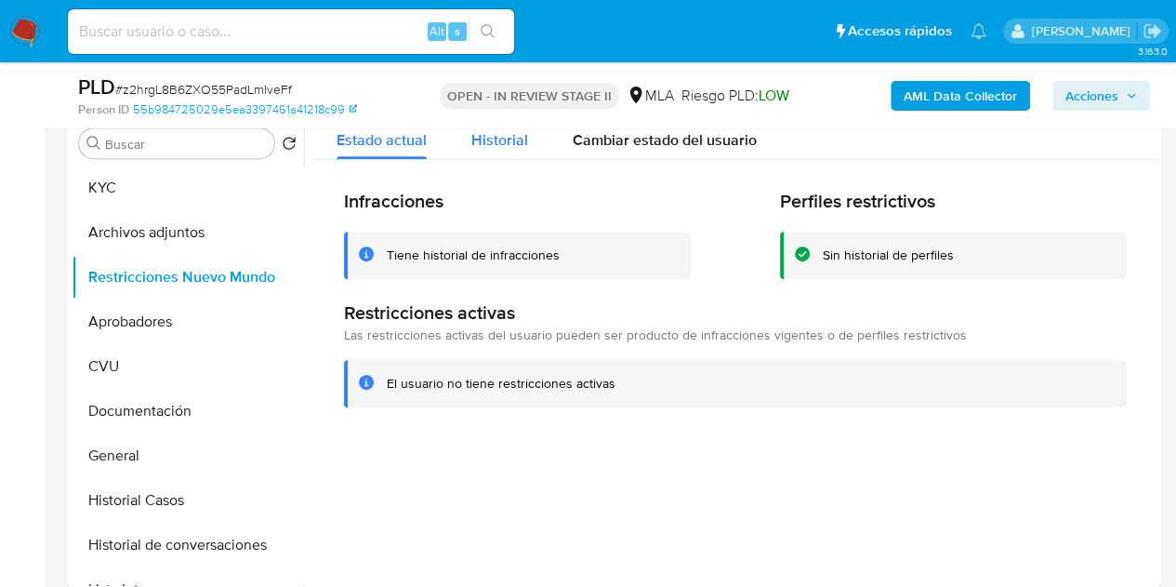
click at [485, 144] on span "Historial" at bounding box center [499, 139] width 57 height 21
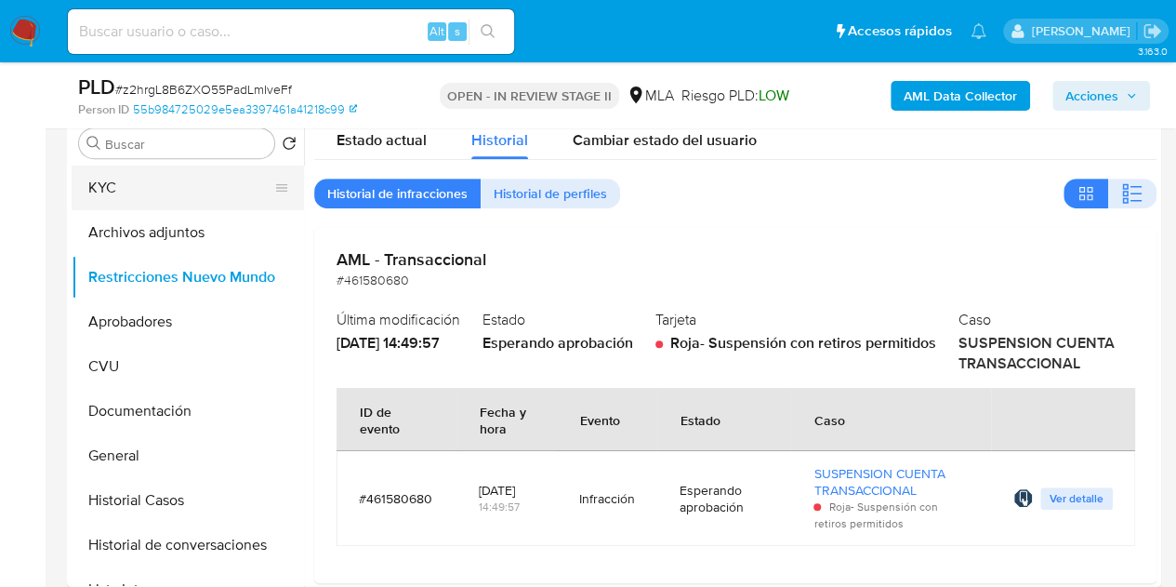
click at [145, 197] on button "KYC" at bounding box center [181, 187] width 218 height 45
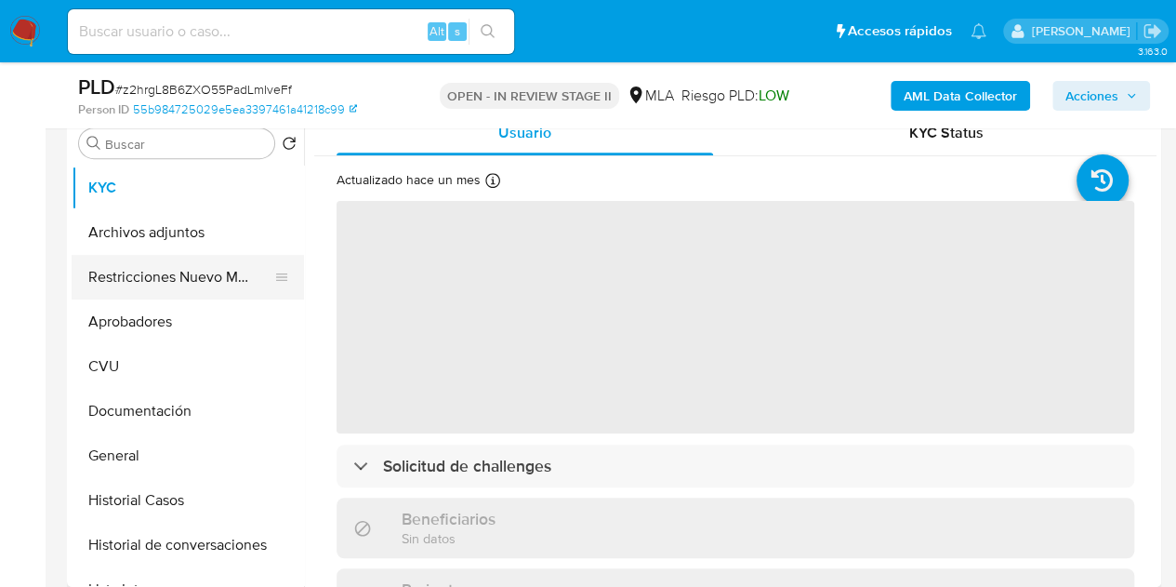
click at [172, 289] on button "Restricciones Nuevo Mundo" at bounding box center [181, 277] width 218 height 45
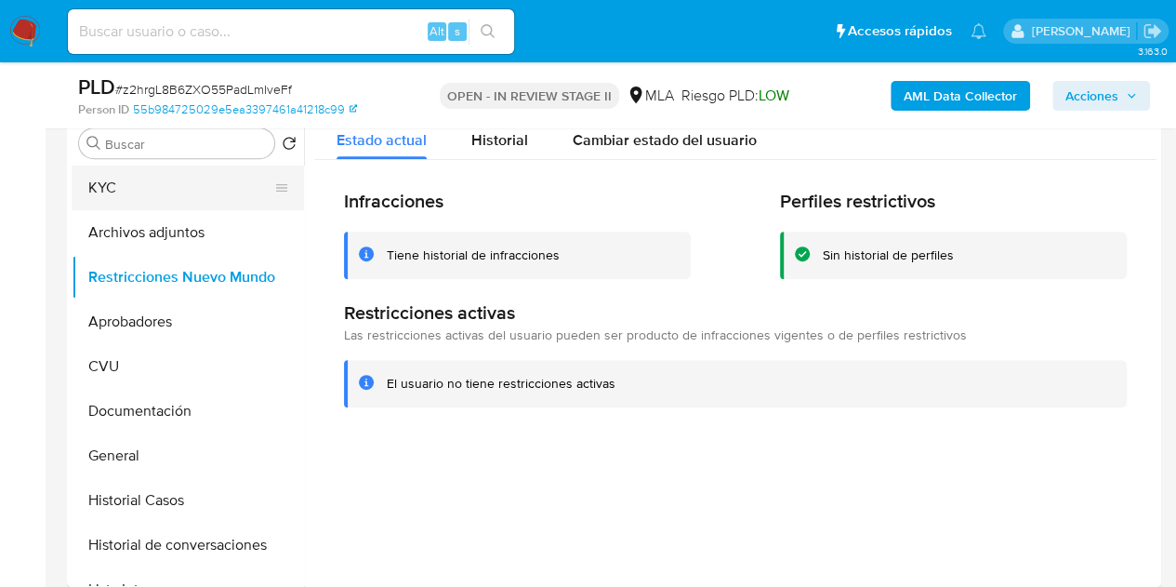
click at [177, 192] on button "KYC" at bounding box center [181, 187] width 218 height 45
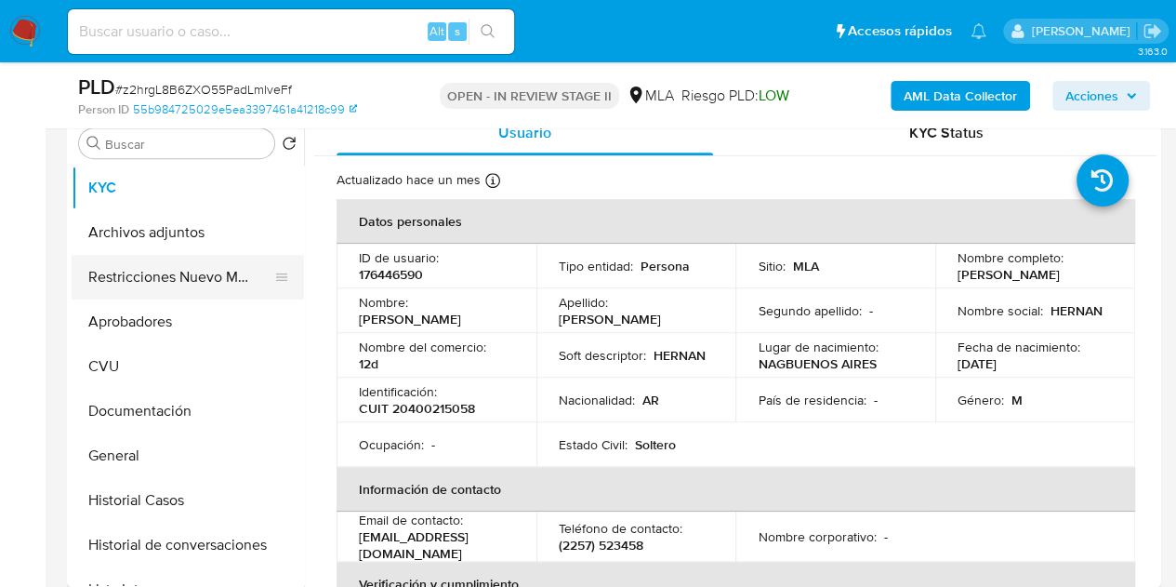
click at [192, 269] on button "Restricciones Nuevo Mundo" at bounding box center [181, 277] width 218 height 45
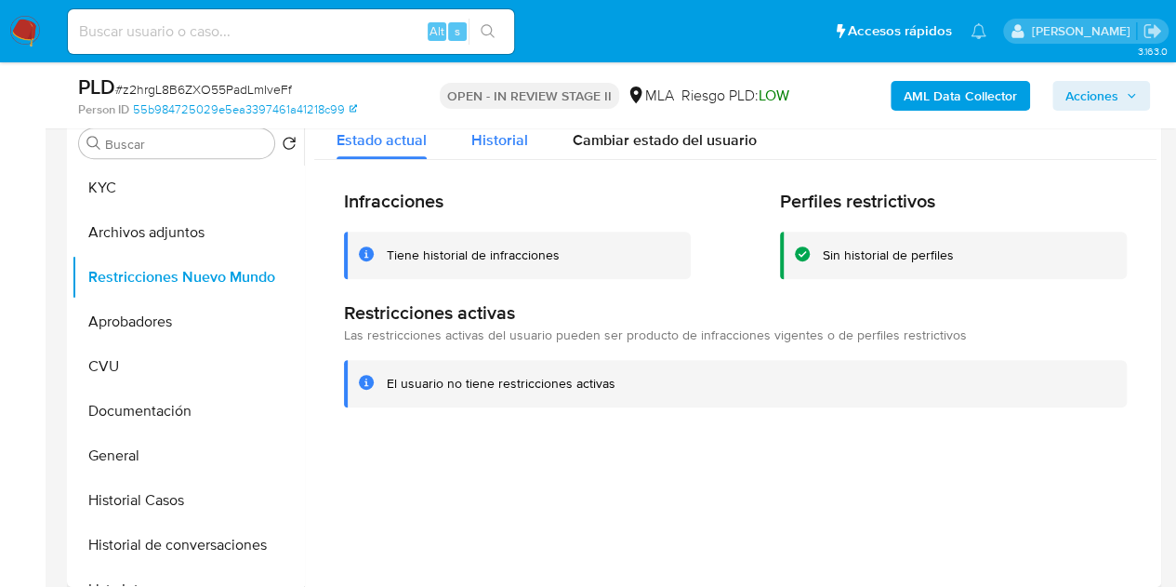
click at [515, 146] on span "Historial" at bounding box center [499, 139] width 57 height 21
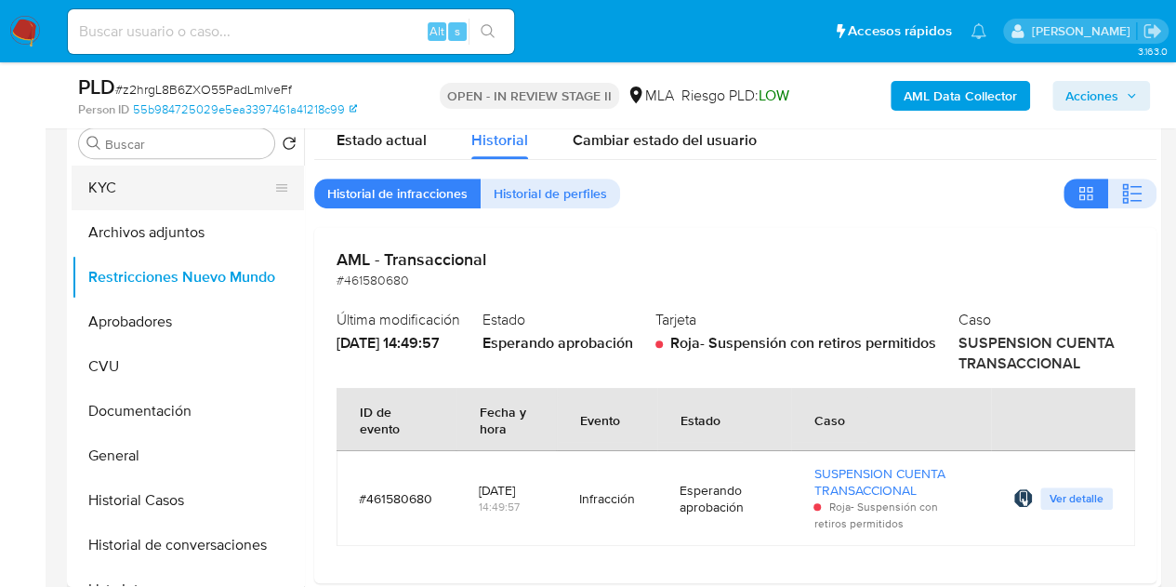
click at [160, 184] on button "KYC" at bounding box center [181, 187] width 218 height 45
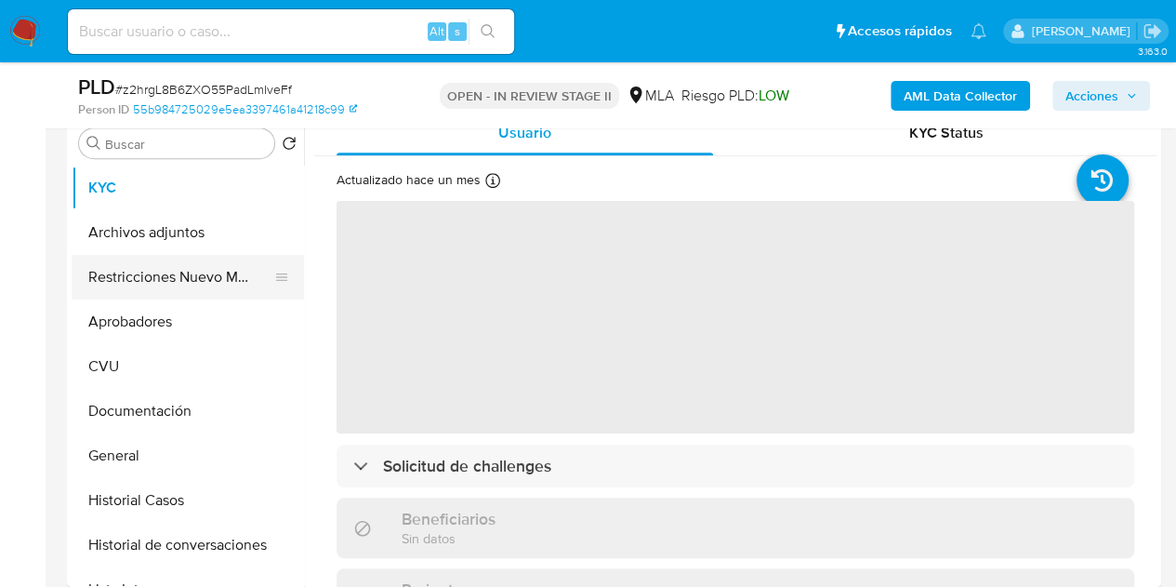
click at [174, 283] on button "Restricciones Nuevo Mundo" at bounding box center [181, 277] width 218 height 45
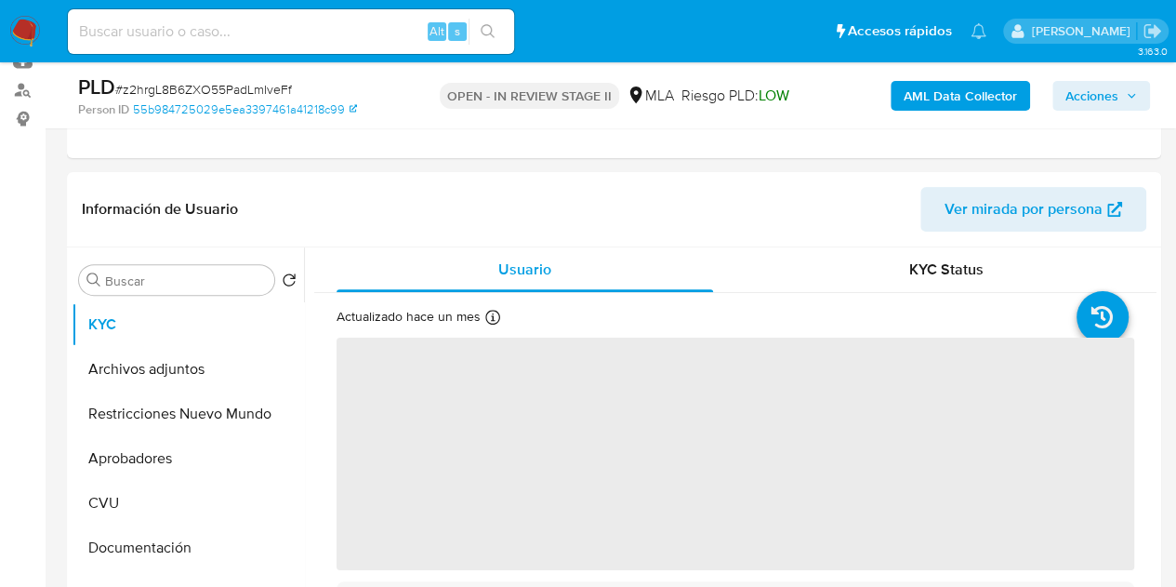
scroll to position [271, 0]
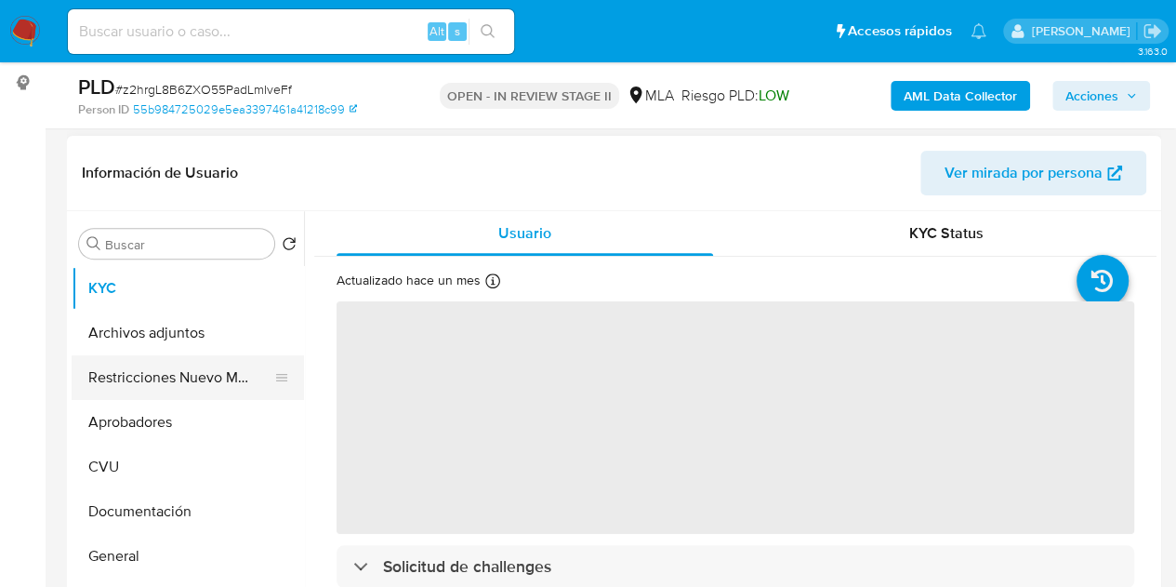
select select "10"
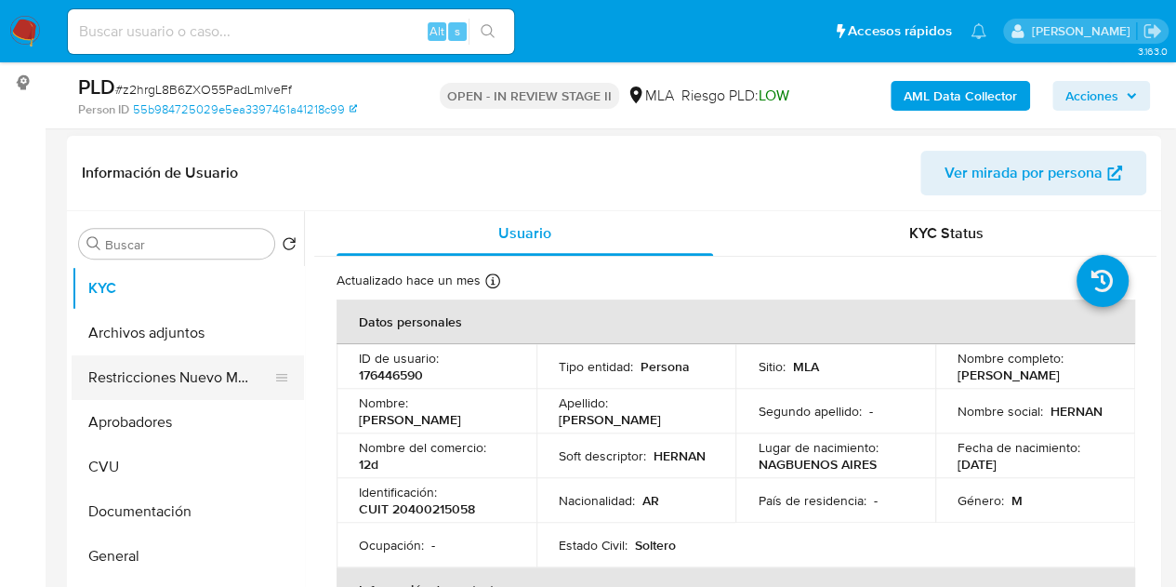
click at [87, 386] on button "Restricciones Nuevo Mundo" at bounding box center [181, 377] width 218 height 45
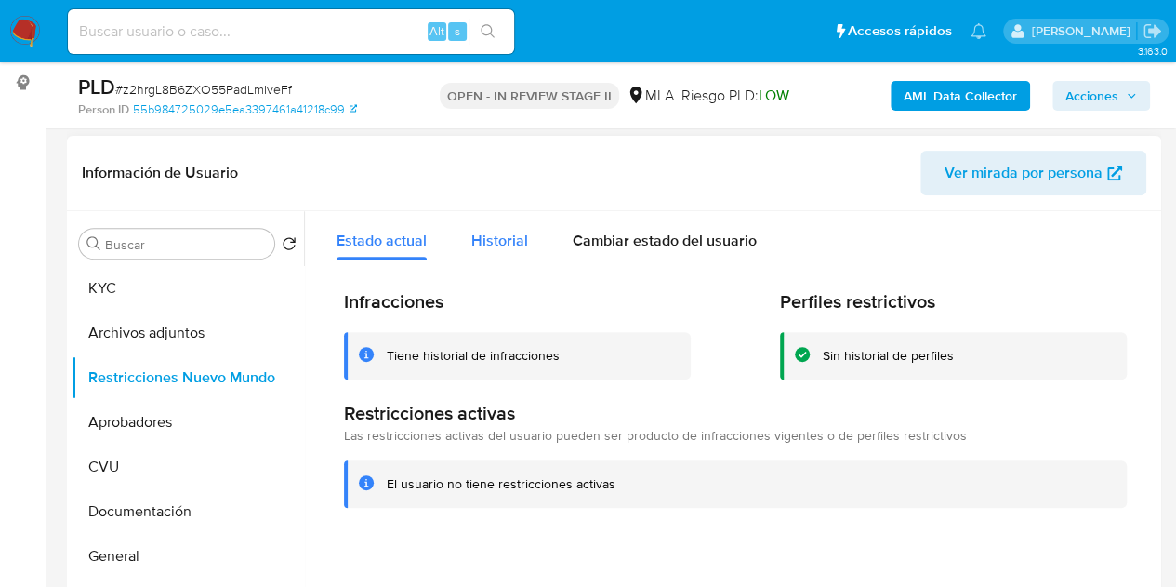
click at [502, 247] on span "Historial" at bounding box center [499, 240] width 57 height 21
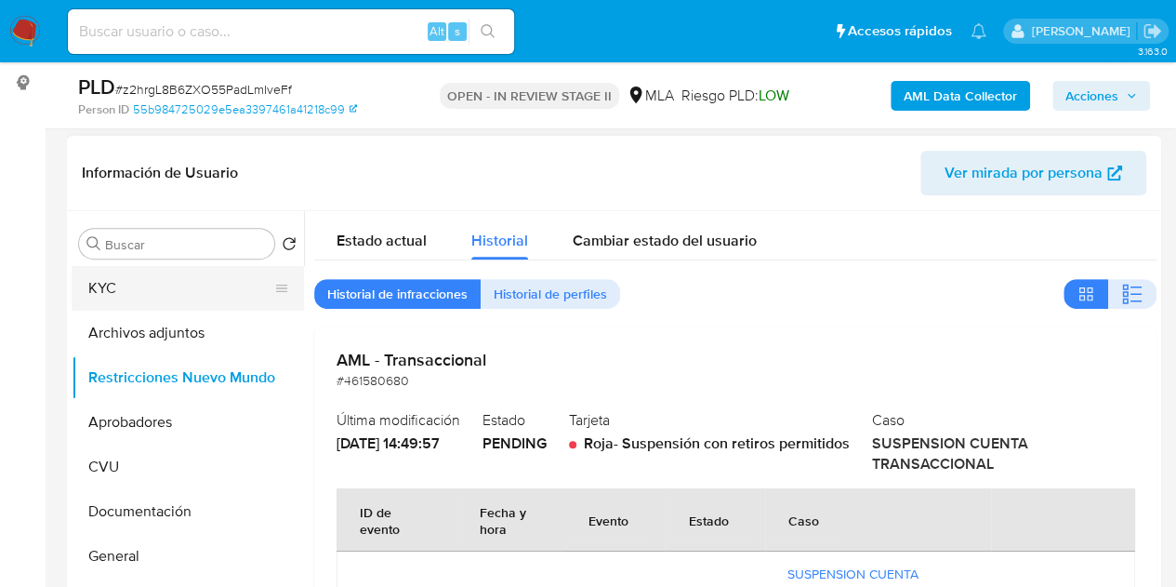
click at [146, 293] on button "KYC" at bounding box center [181, 288] width 218 height 45
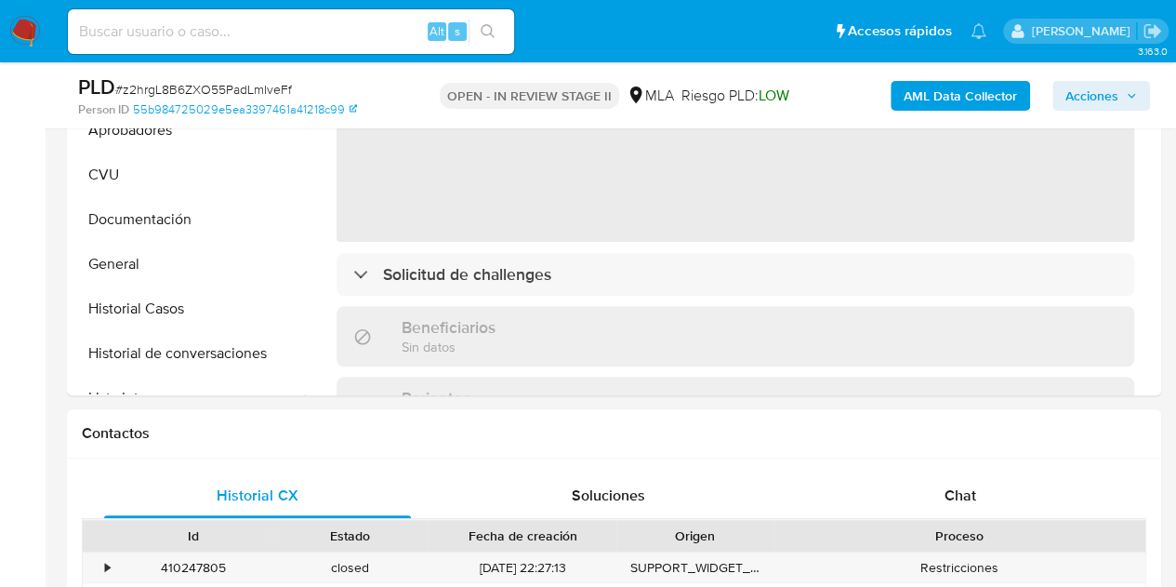
select select "10"
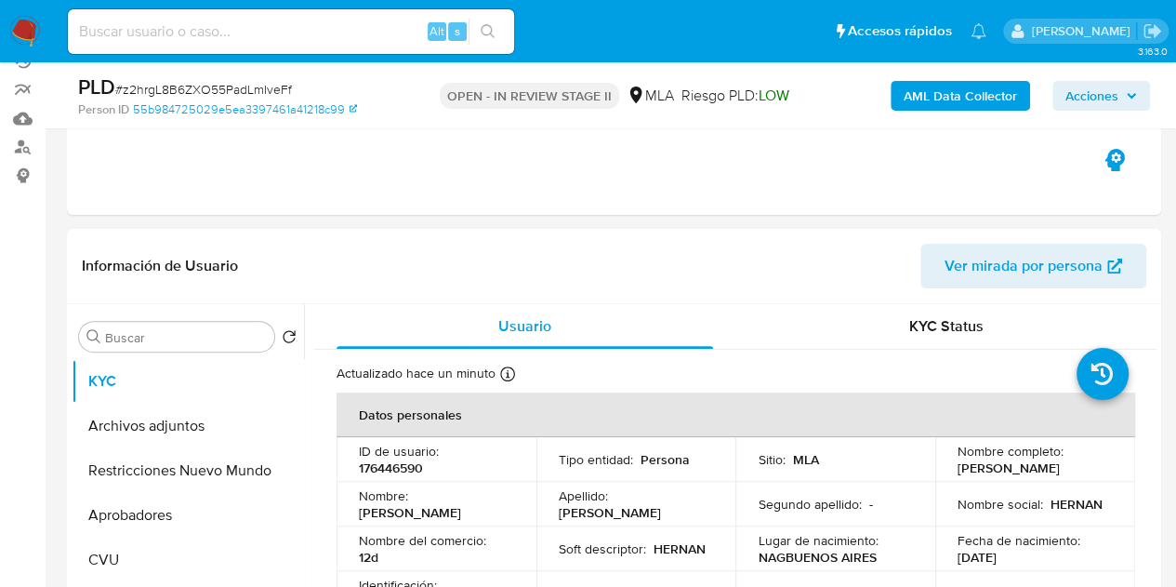
scroll to position [152, 0]
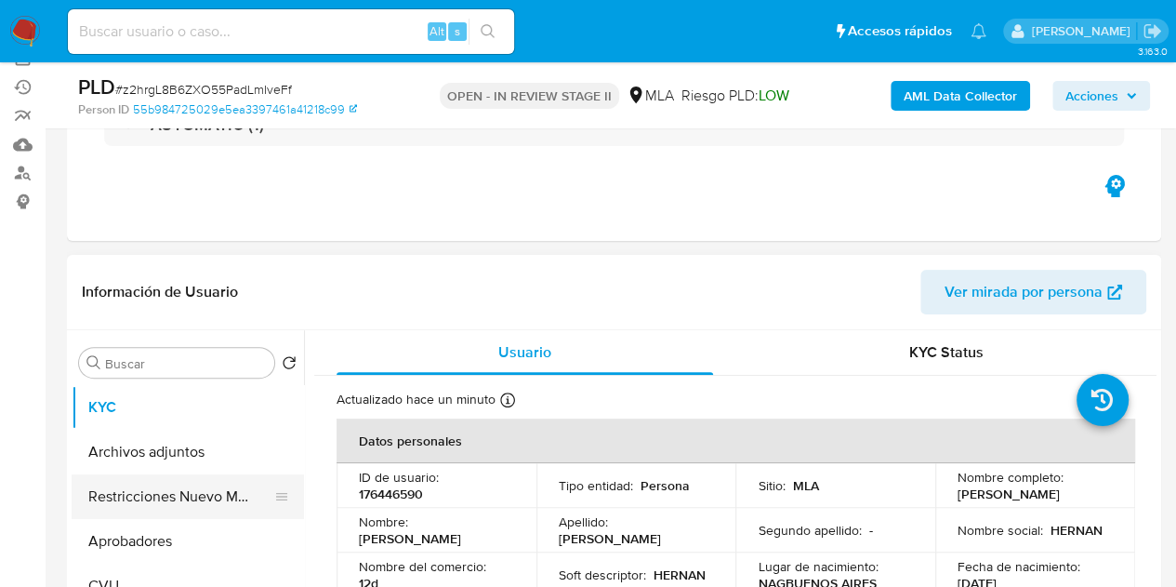
click at [89, 494] on button "Restricciones Nuevo Mundo" at bounding box center [181, 496] width 218 height 45
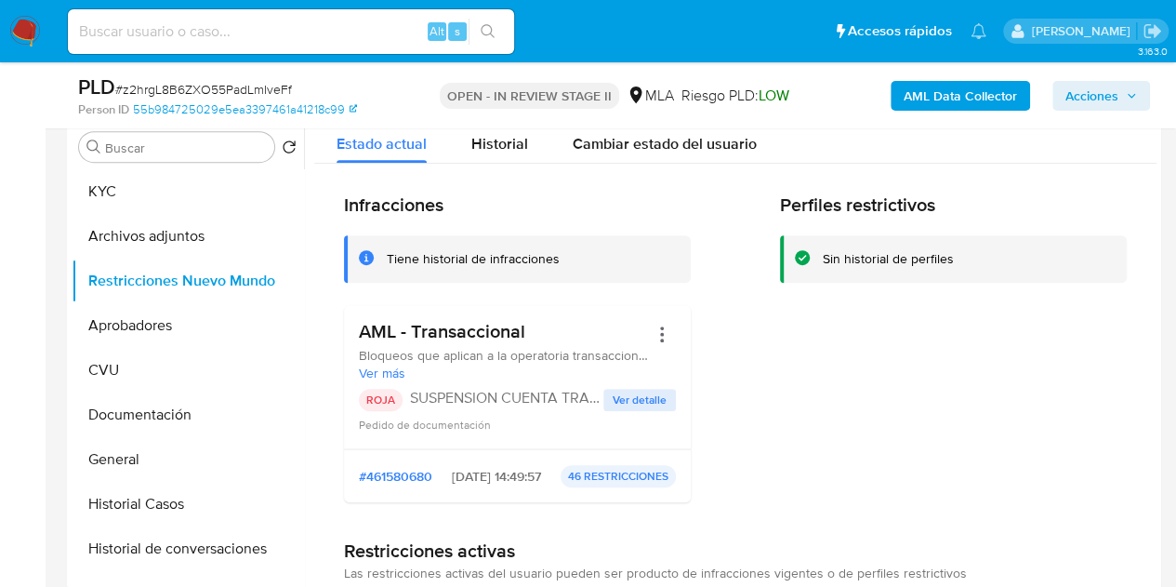
scroll to position [364, 0]
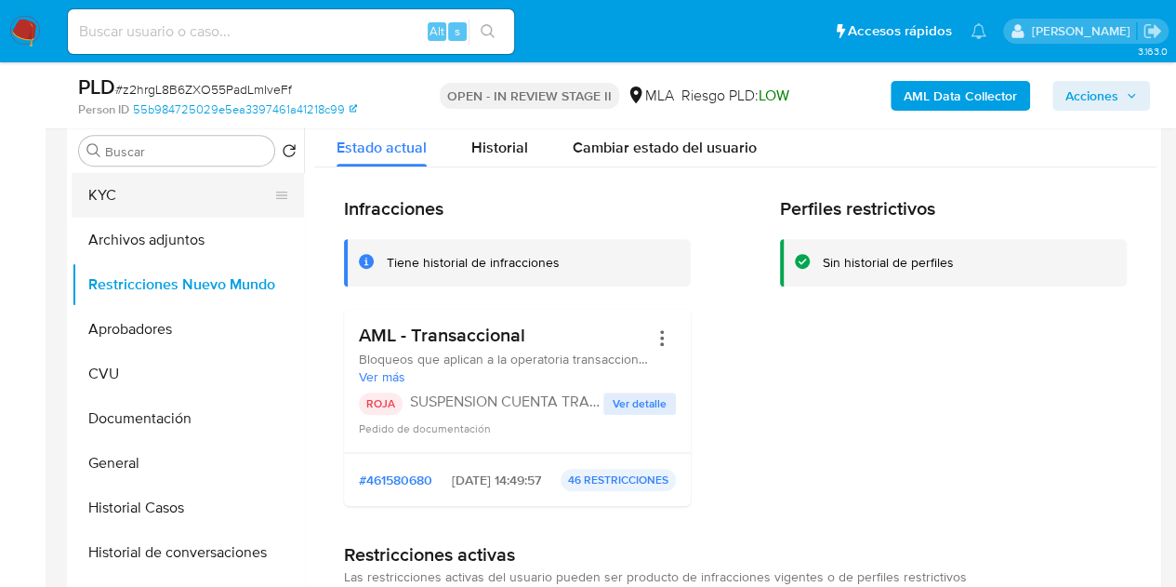
click at [107, 205] on button "KYC" at bounding box center [181, 195] width 218 height 45
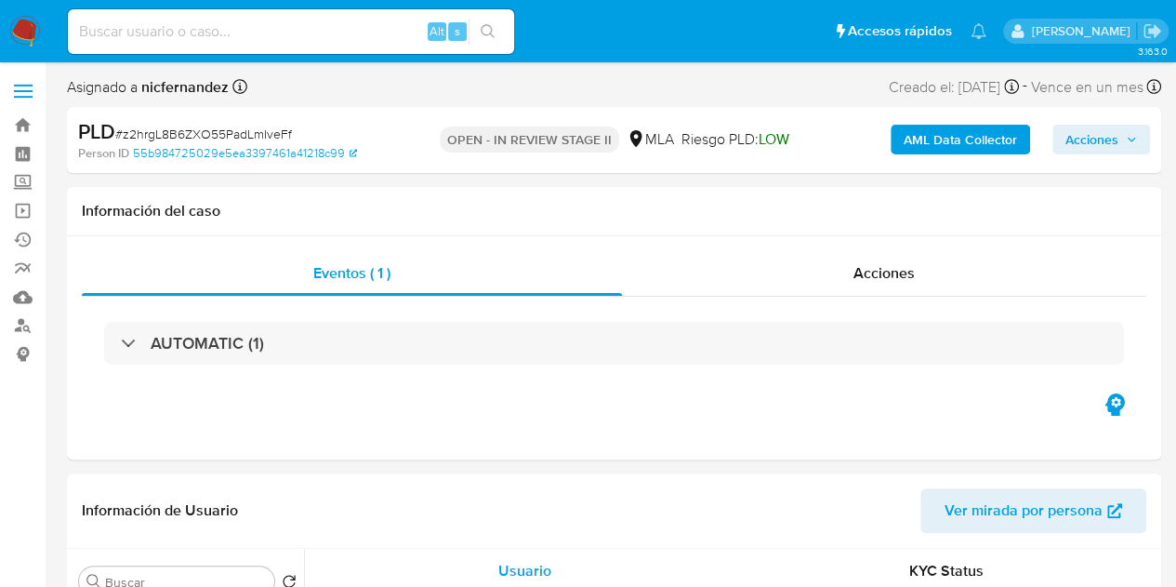
select select "10"
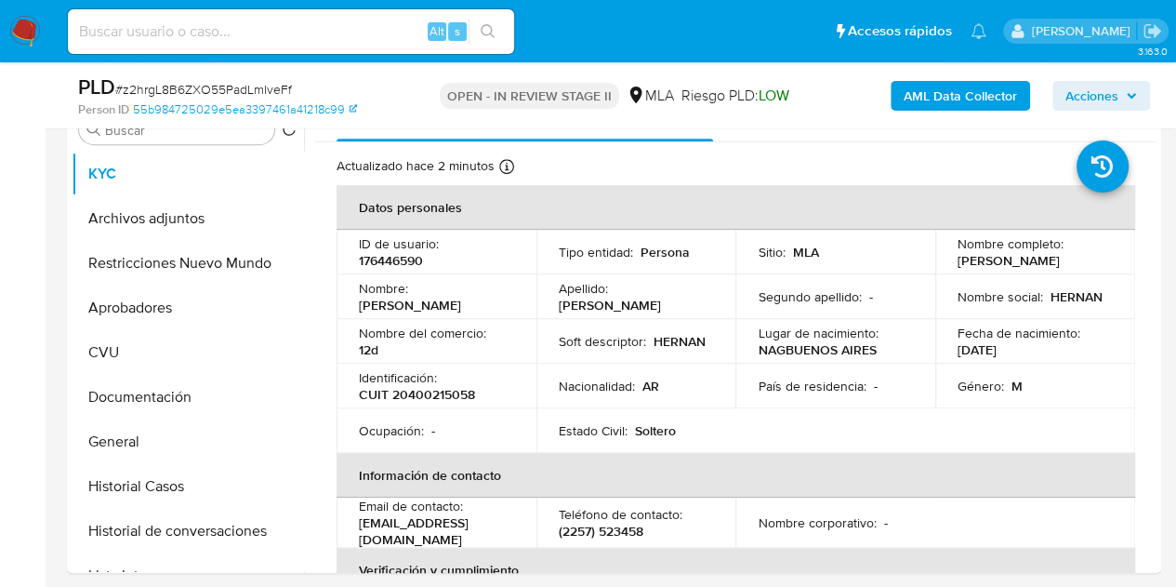
scroll to position [485, 0]
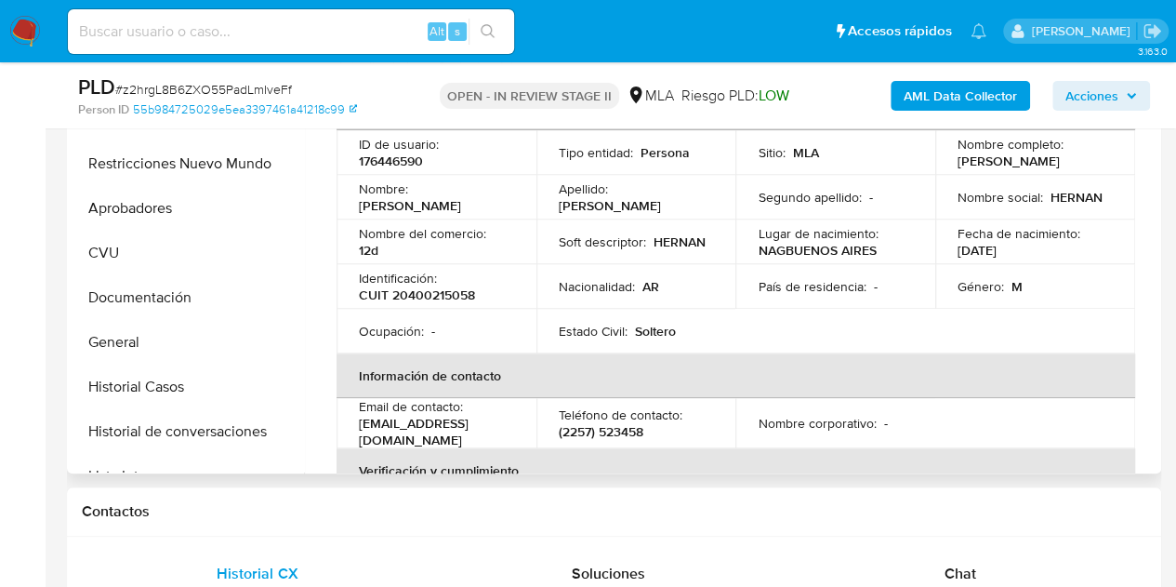
click at [470, 258] on div "Nombre del comercio : 12d" at bounding box center [436, 241] width 155 height 33
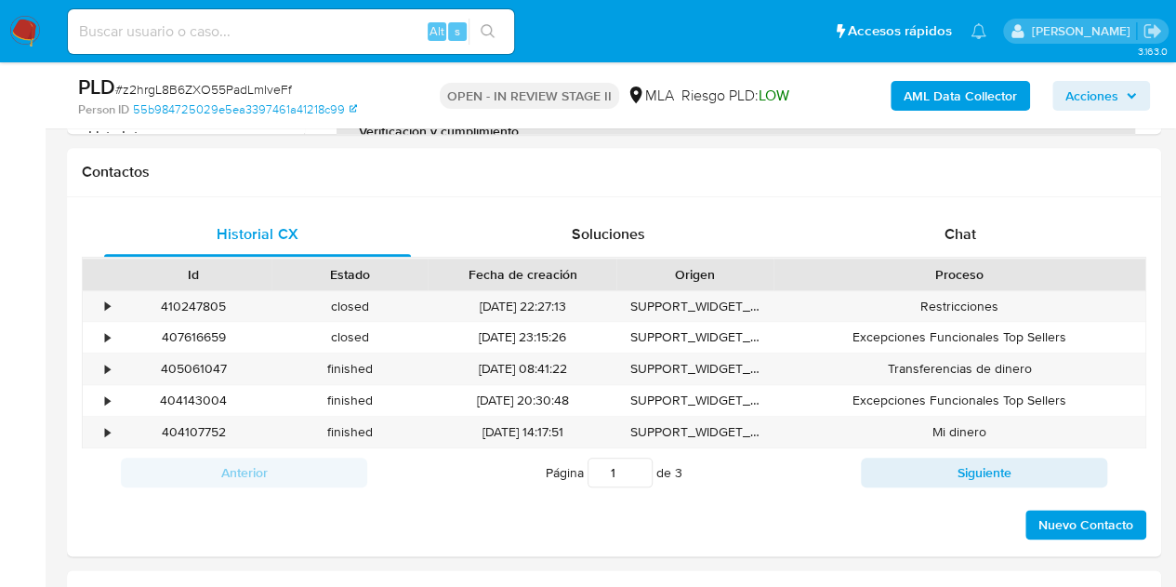
scroll to position [862, 0]
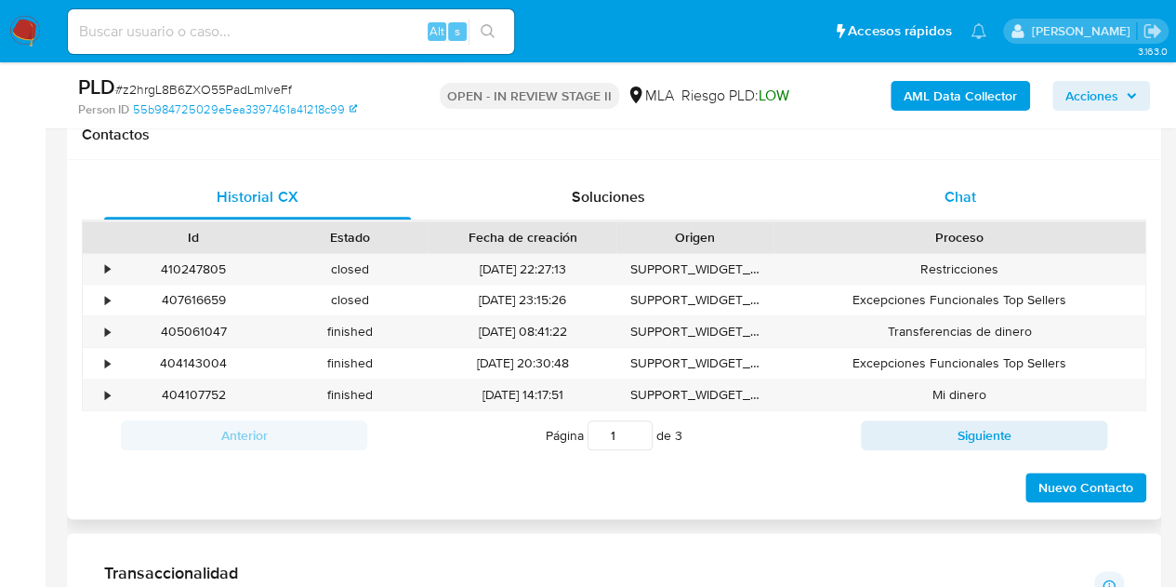
click at [1004, 205] on div "Chat" at bounding box center [960, 197] width 307 height 45
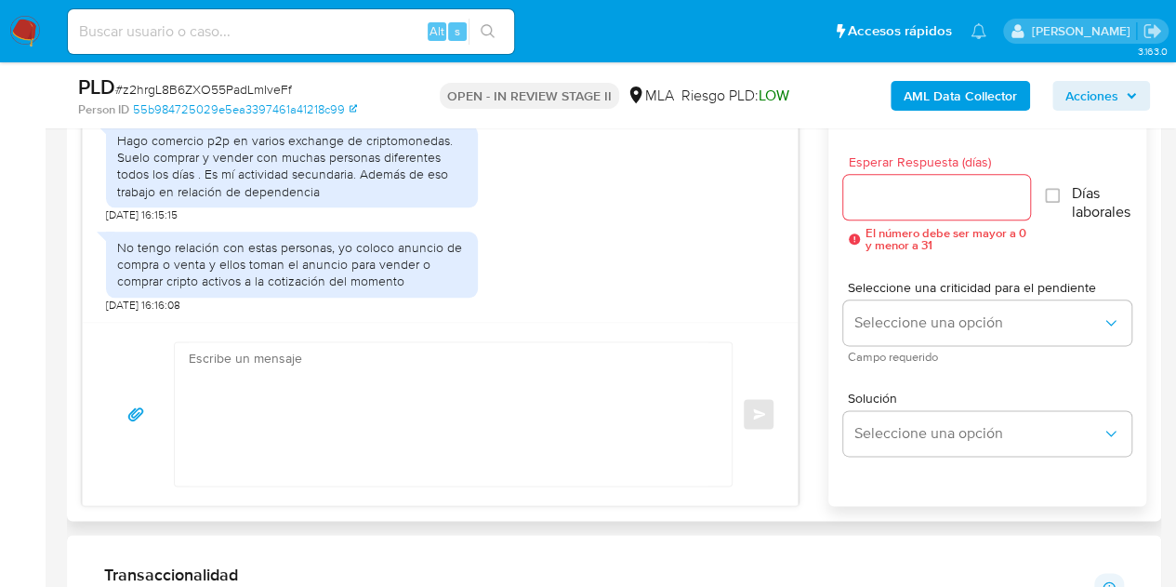
scroll to position [1025, 0]
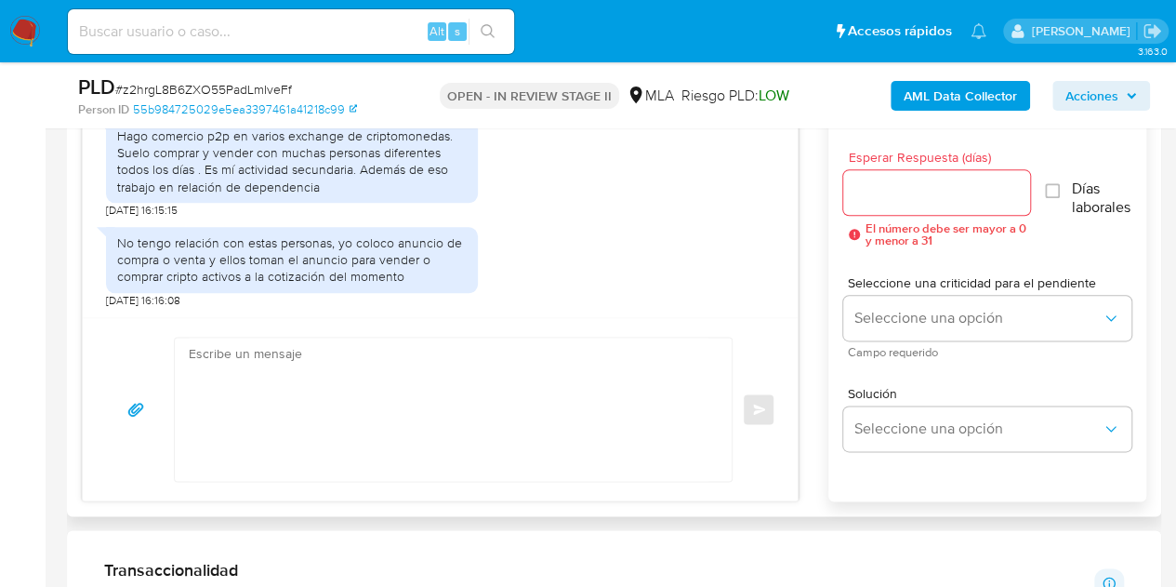
click at [447, 419] on textarea at bounding box center [449, 408] width 520 height 143
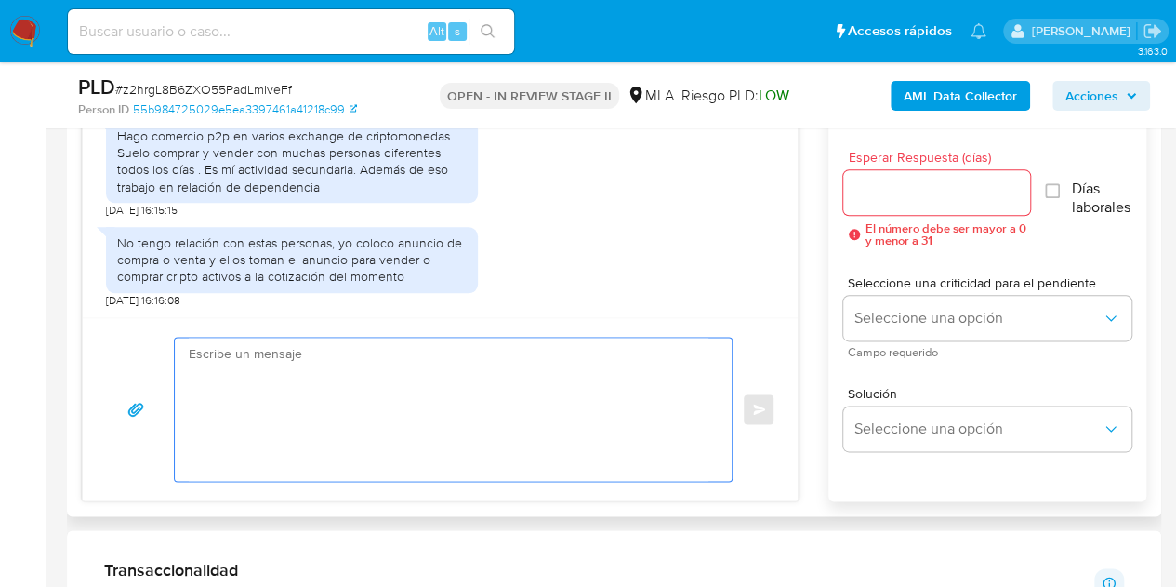
paste textarea "Hola [PERSON_NAME], Muchas gracias por la respuesta. Analizamos tu caso y notam…"
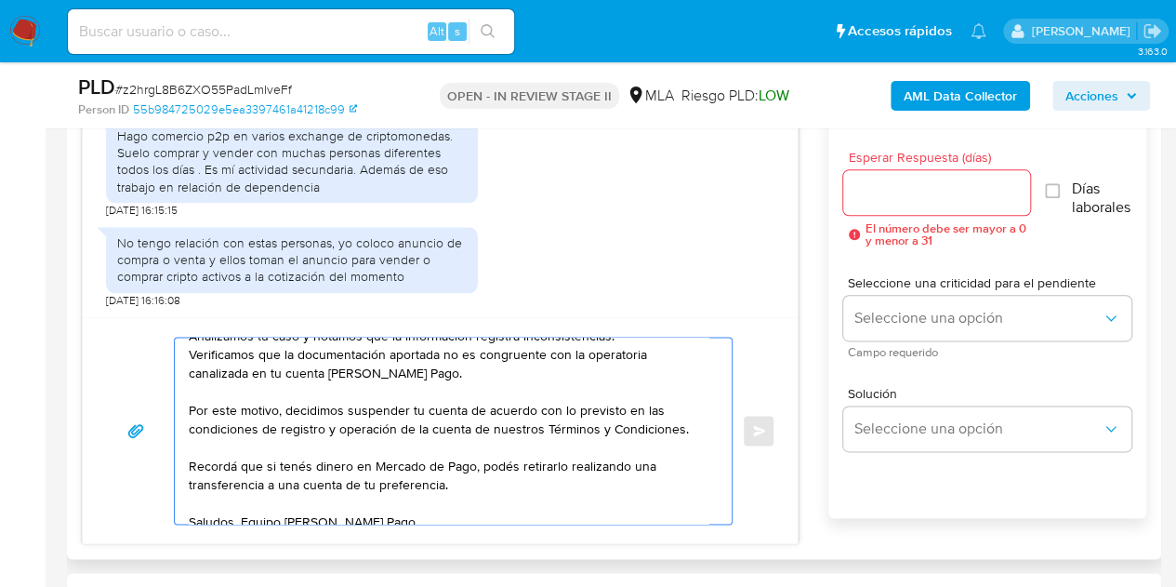
scroll to position [87, 0]
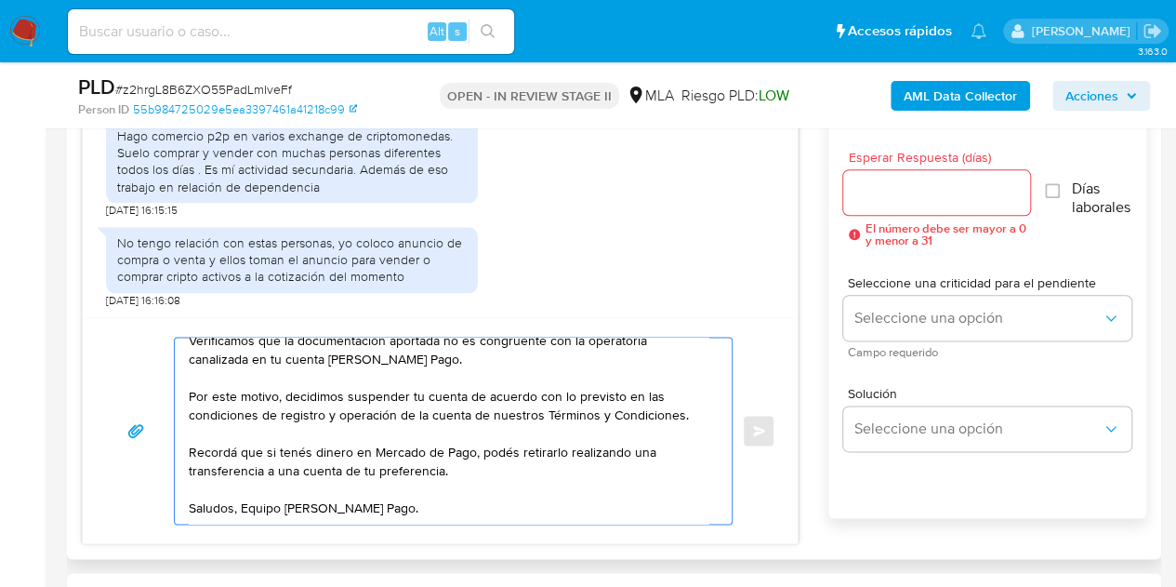
type textarea "Hola [PERSON_NAME], Muchas gracias por la respuesta. Analizamos tu caso y notam…"
click at [902, 205] on div at bounding box center [937, 192] width 188 height 45
click at [898, 198] on input "Esperar Respuesta (días)" at bounding box center [937, 192] width 188 height 24
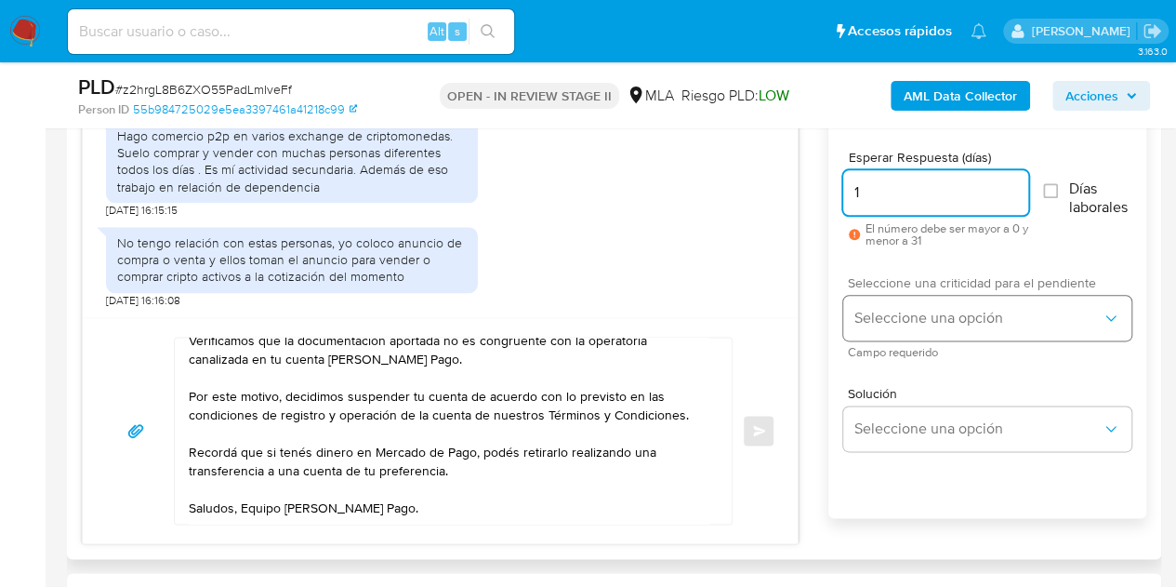
type input "1"
click at [884, 334] on button "Seleccione una opción" at bounding box center [987, 318] width 288 height 45
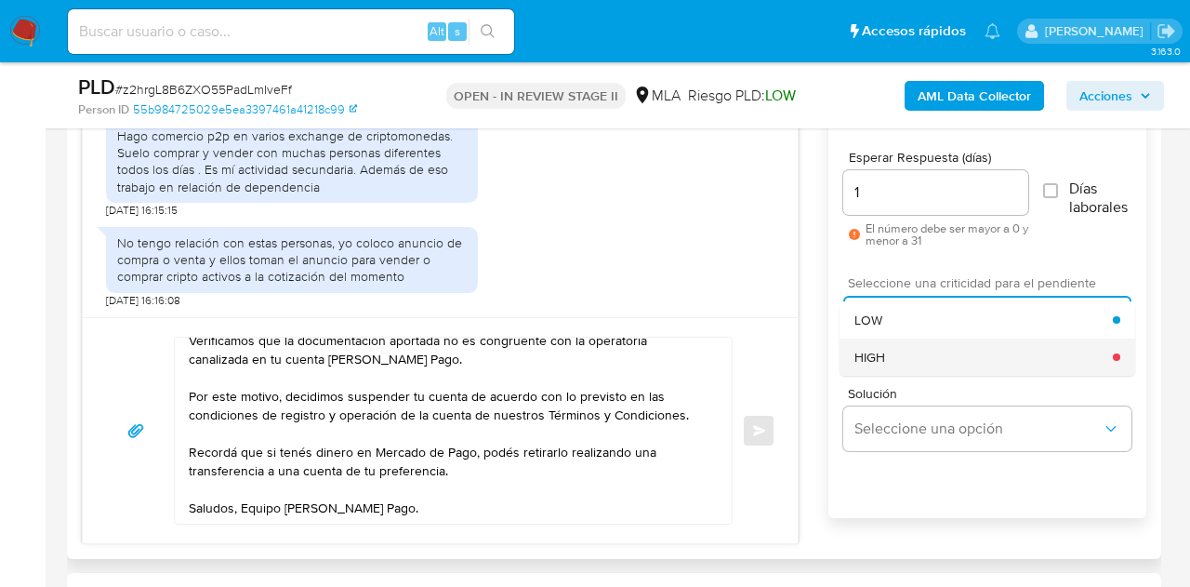
click at [891, 361] on div "HIGH" at bounding box center [983, 356] width 258 height 37
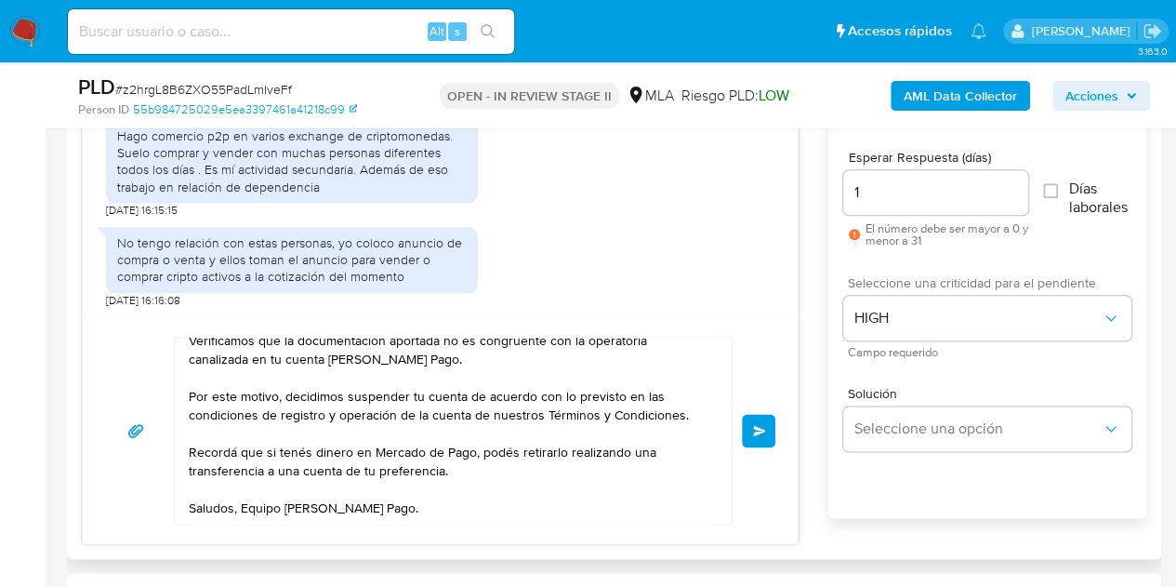
click at [796, 377] on div "Hola Hernán Alfredo, Muchas gracias por la respuesta. Analizamos tu caso y nota…" at bounding box center [440, 430] width 715 height 226
click at [757, 430] on span "Enviar" at bounding box center [759, 430] width 13 height 11
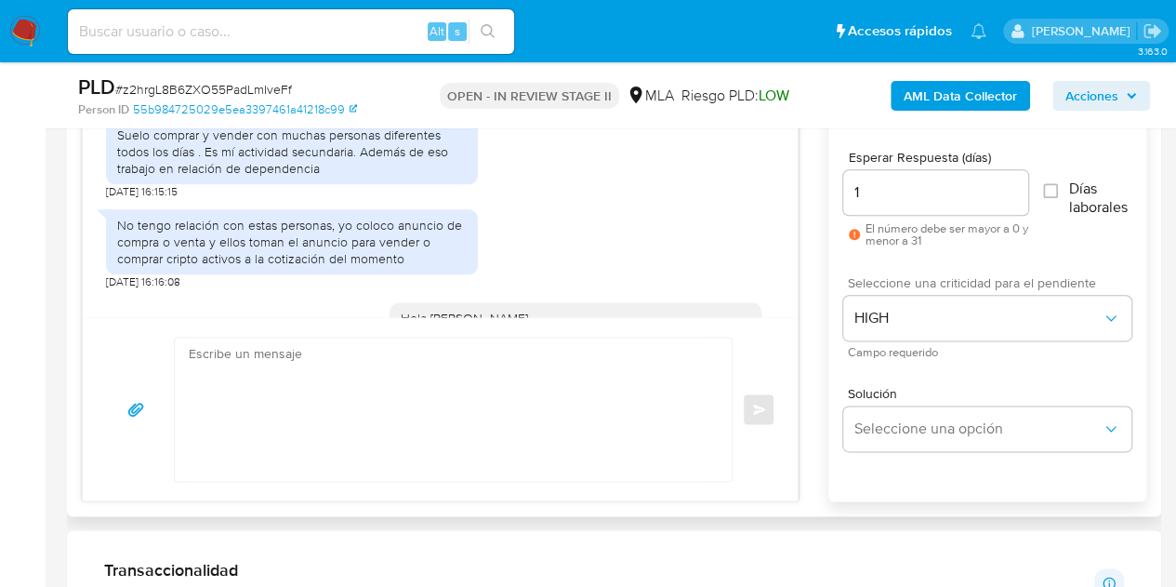
scroll to position [3421, 0]
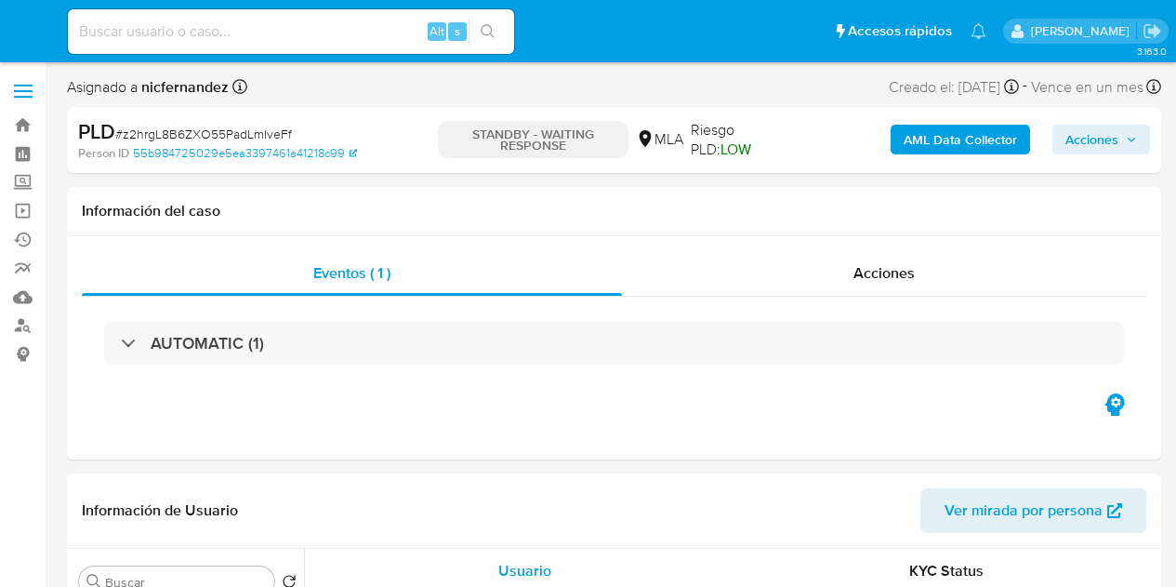
select select "10"
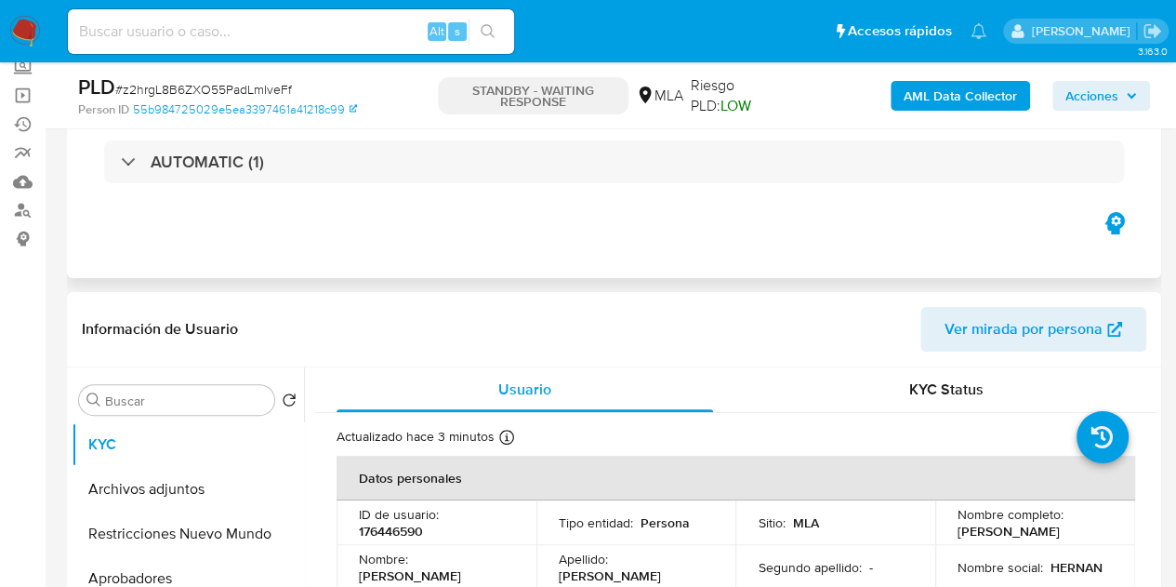
scroll to position [118, 0]
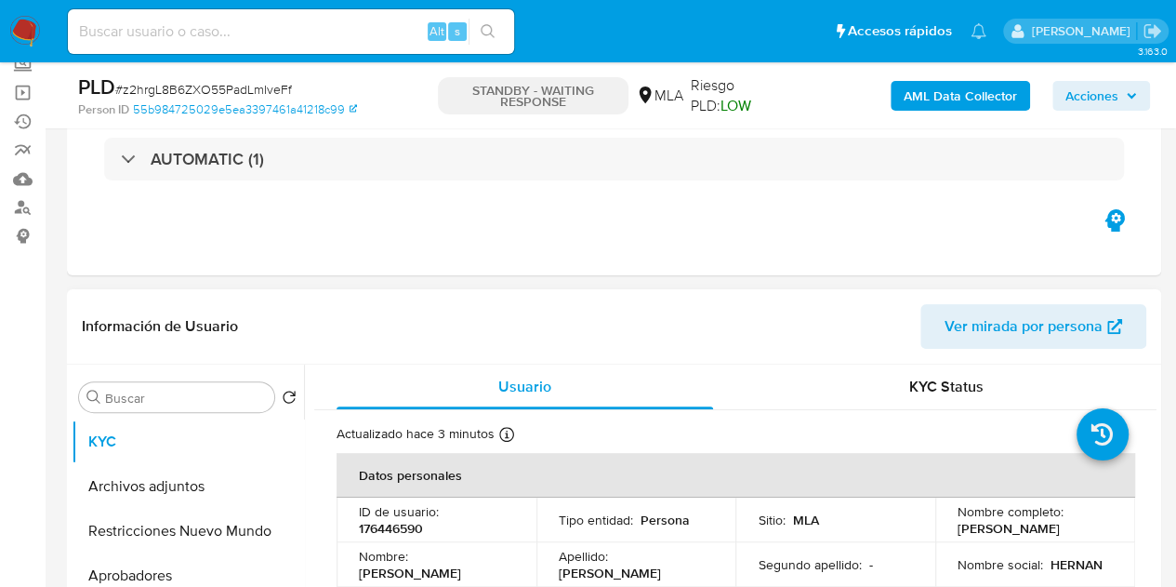
click at [1017, 321] on span "Ver mirada por persona" at bounding box center [1024, 326] width 158 height 45
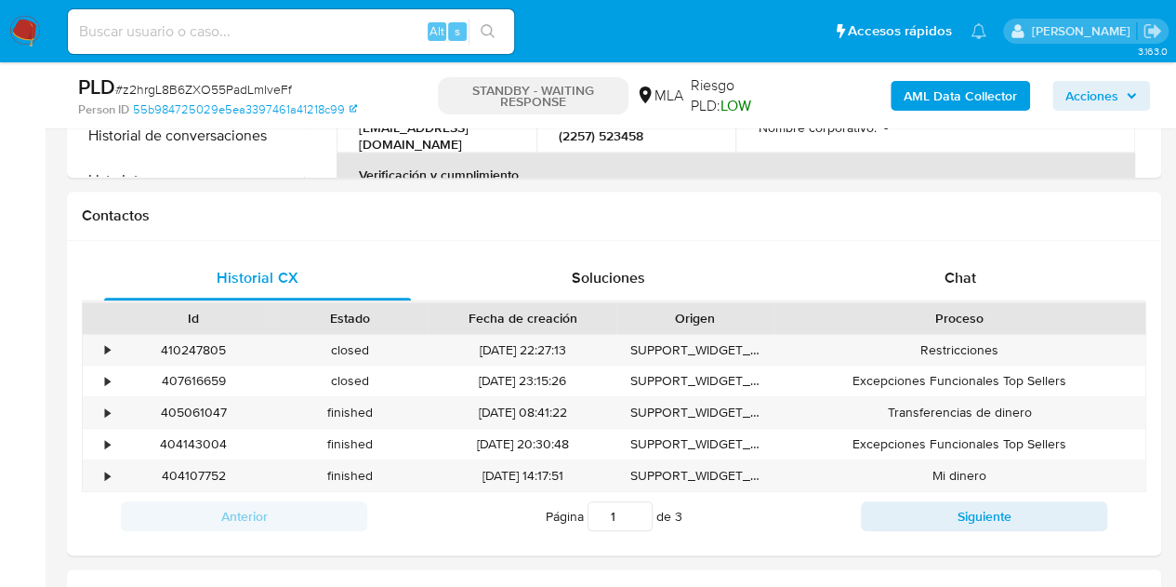
scroll to position [850, 0]
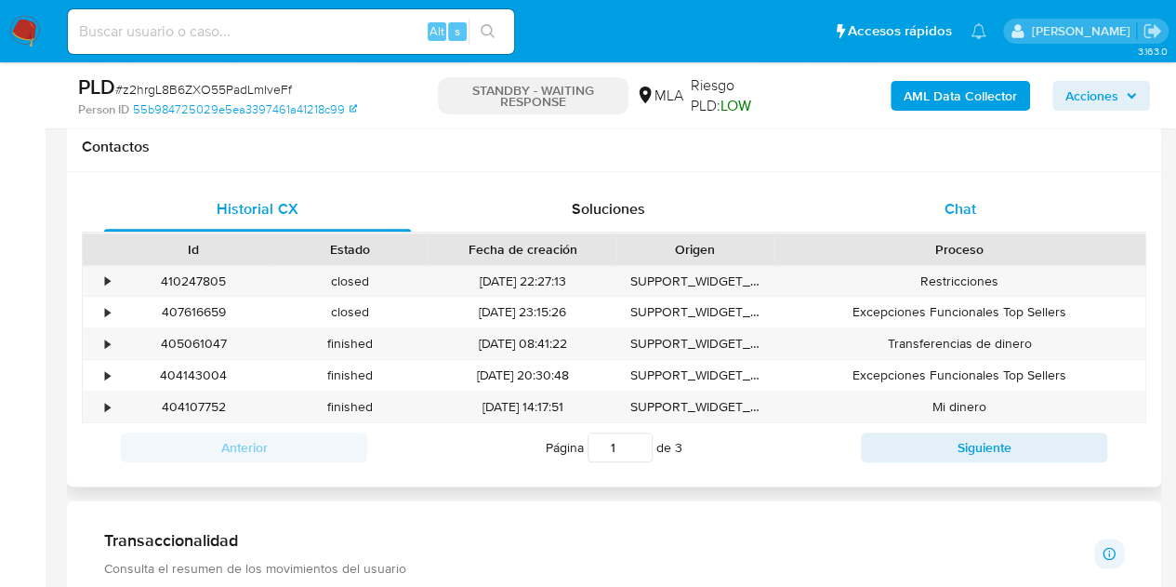
click at [1020, 195] on div "Chat" at bounding box center [960, 209] width 307 height 45
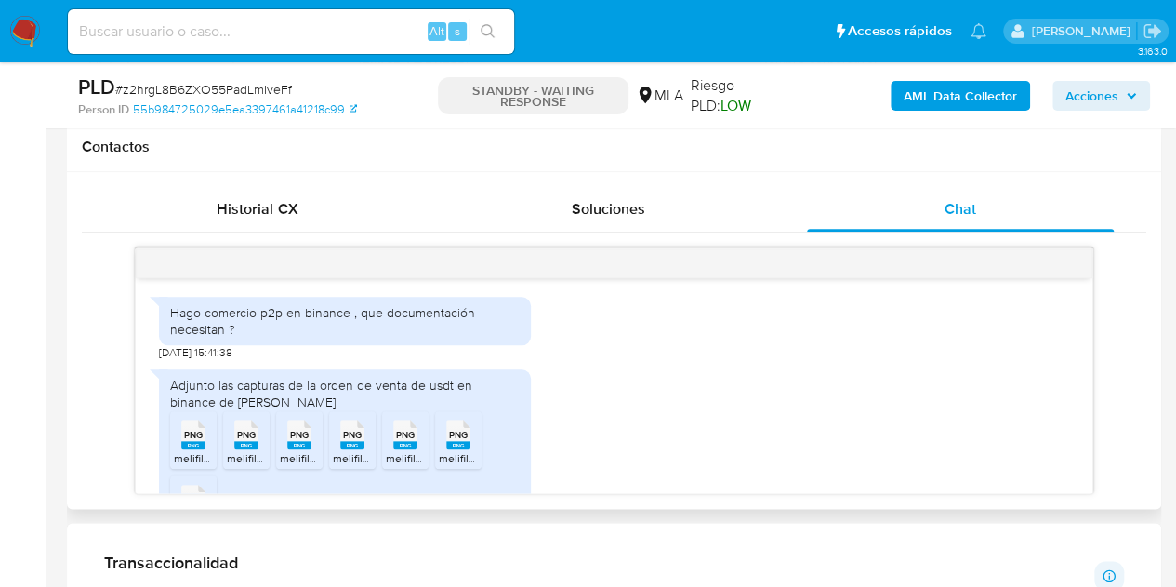
scroll to position [1400, 0]
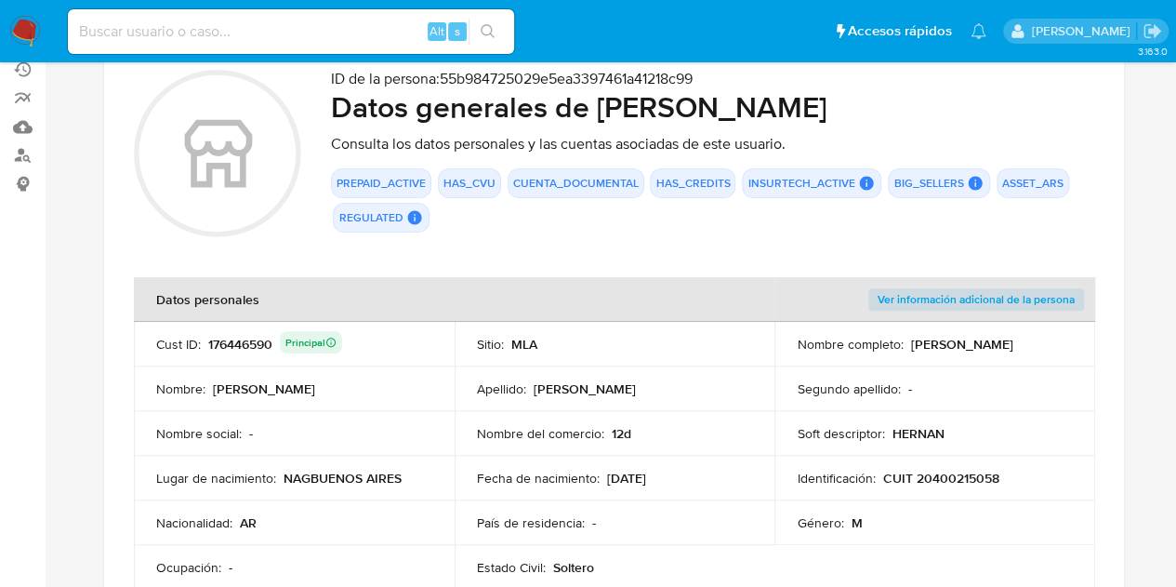
scroll to position [177, 0]
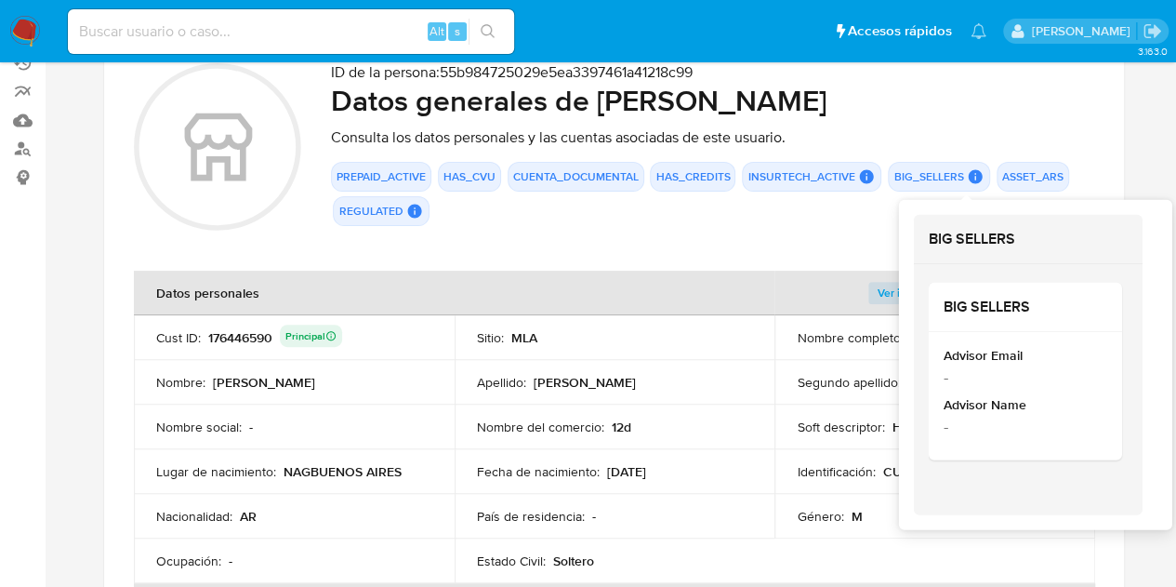
click at [972, 174] on icon at bounding box center [975, 177] width 14 height 14
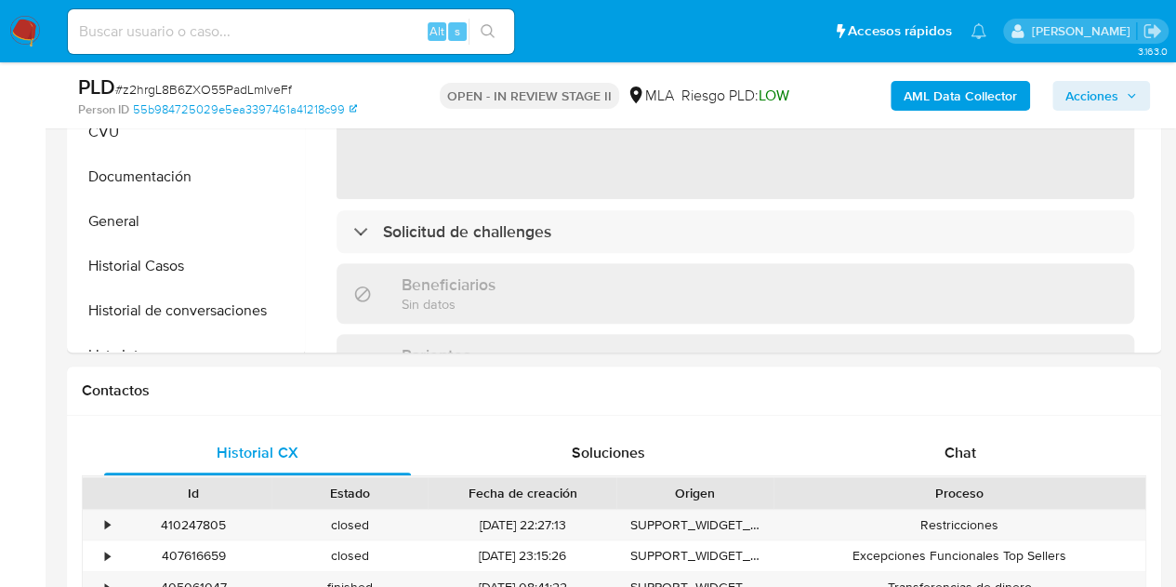
scroll to position [677, 0]
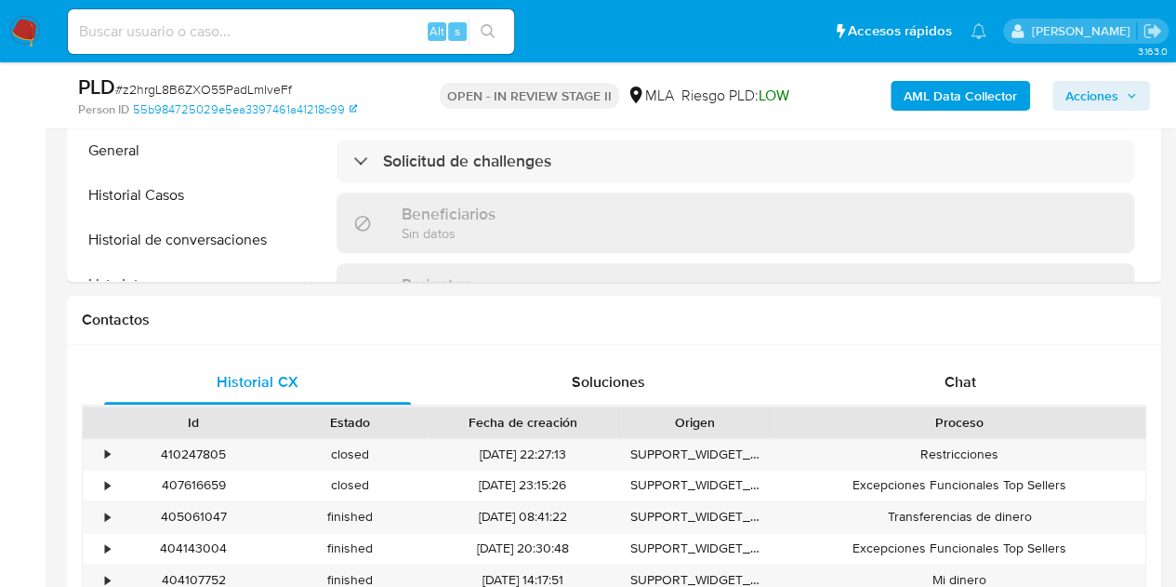
select select "10"
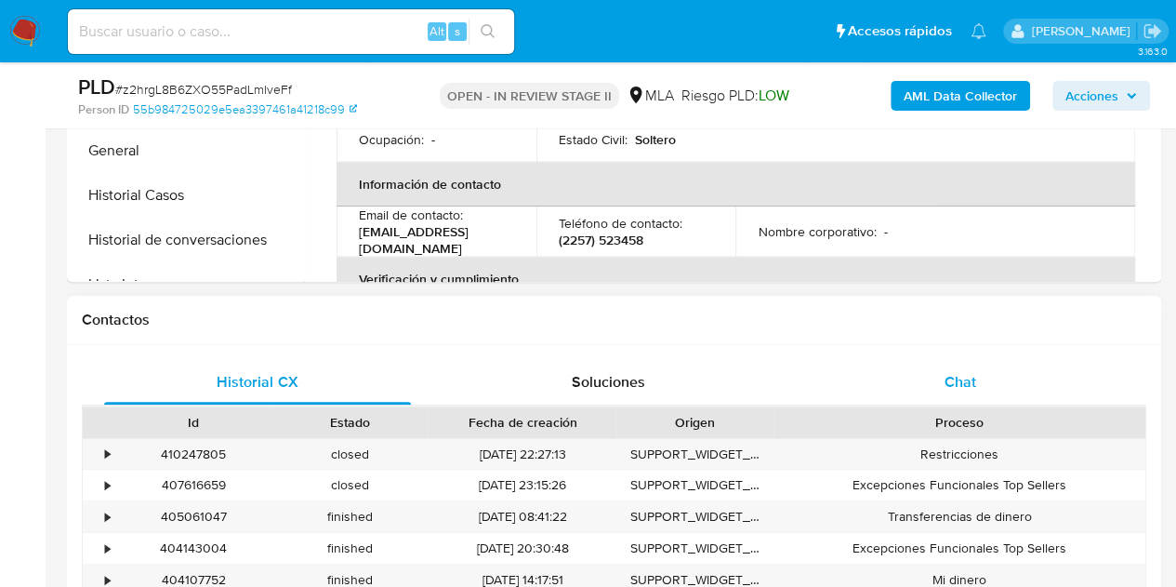
click at [989, 385] on div "Chat" at bounding box center [960, 382] width 307 height 45
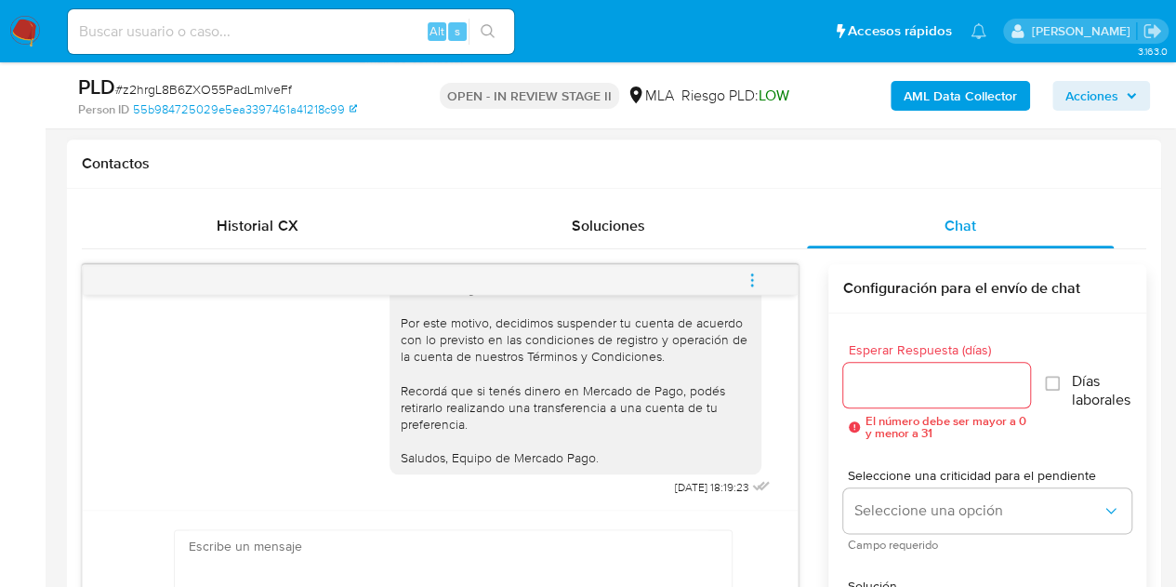
scroll to position [3421, 0]
click at [747, 281] on icon "menu-action" at bounding box center [752, 279] width 17 height 17
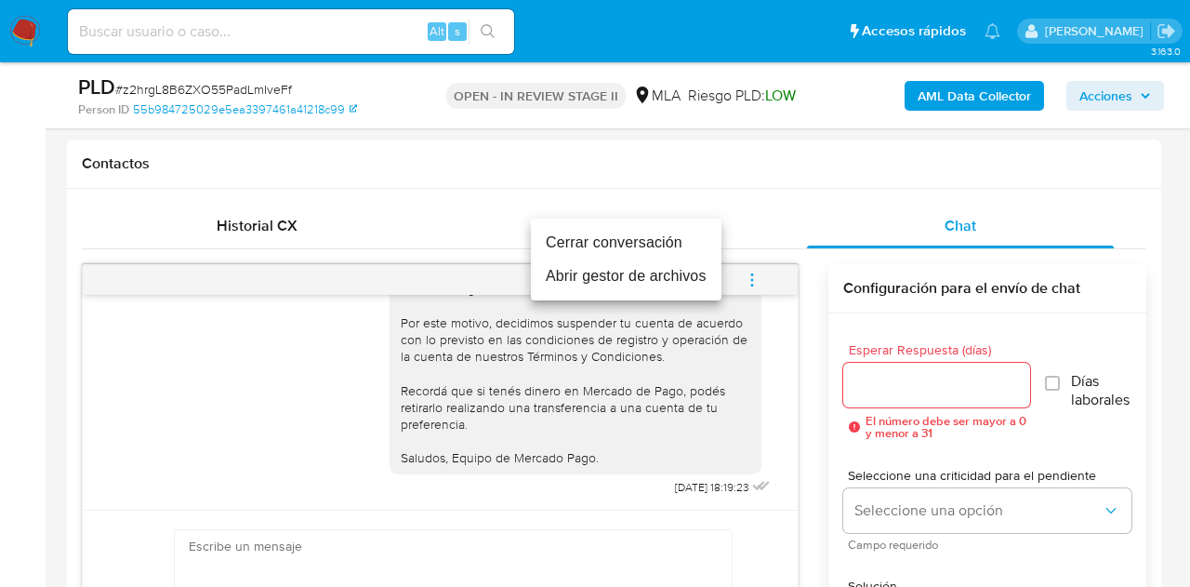
click at [677, 235] on li "Cerrar conversación" at bounding box center [626, 242] width 191 height 33
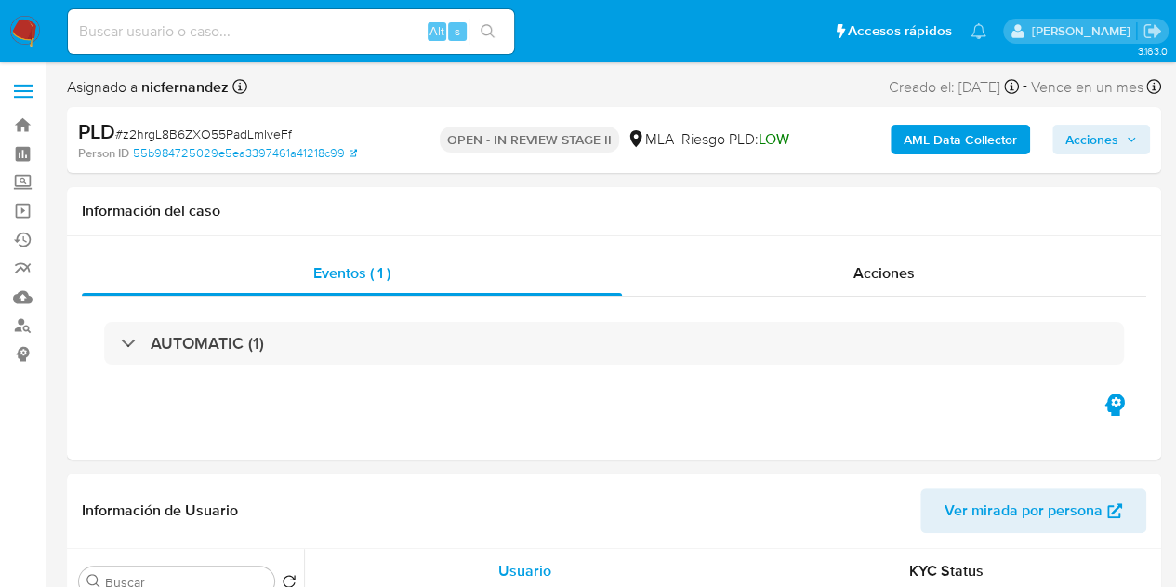
select select "10"
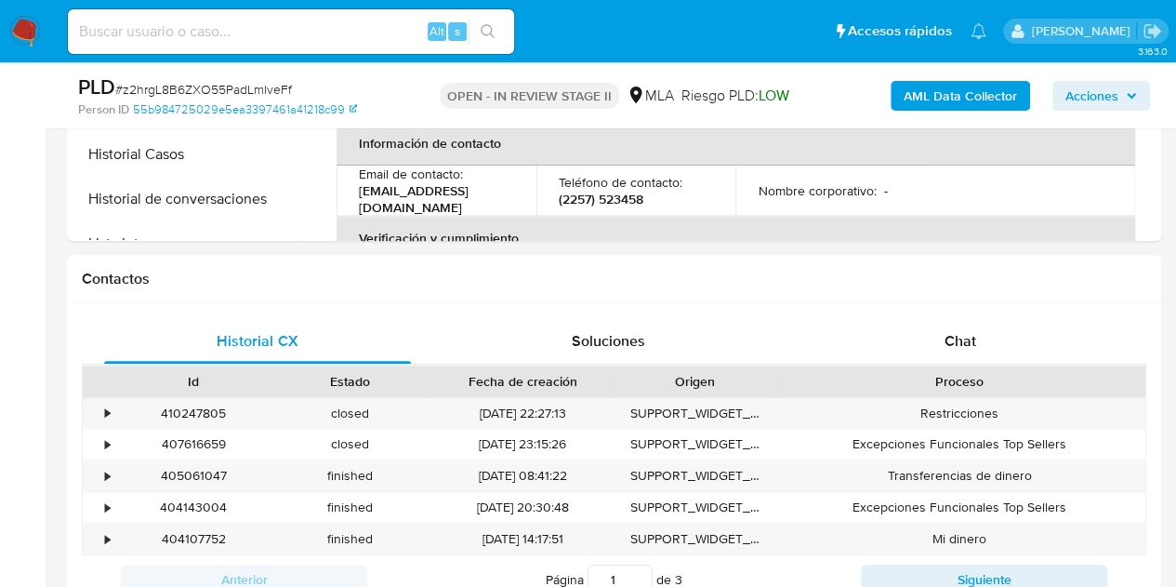
scroll to position [763, 0]
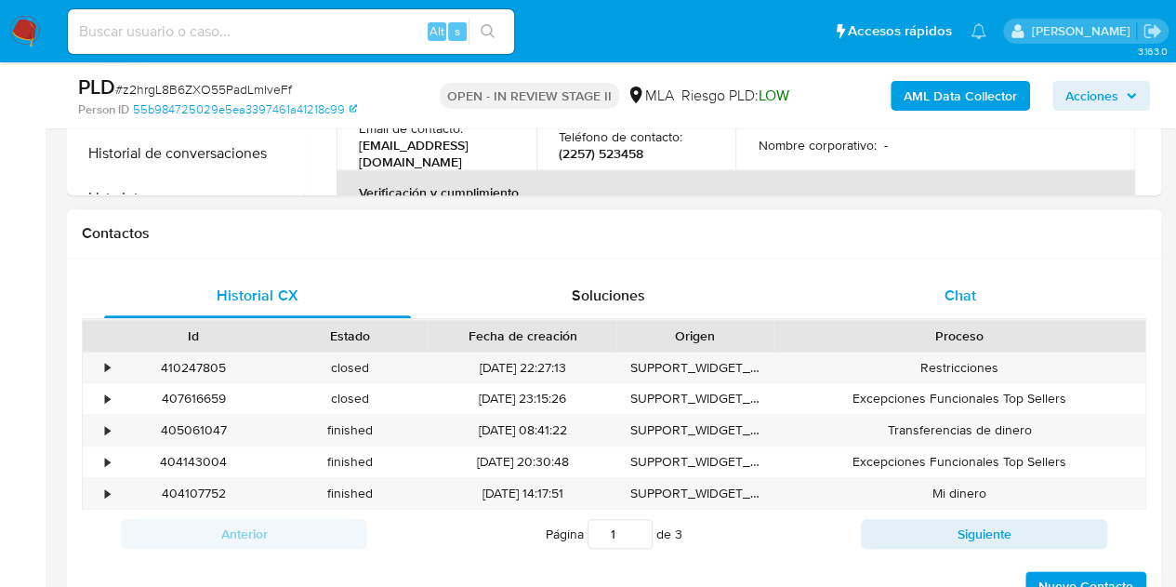
click at [957, 289] on span "Chat" at bounding box center [961, 294] width 32 height 21
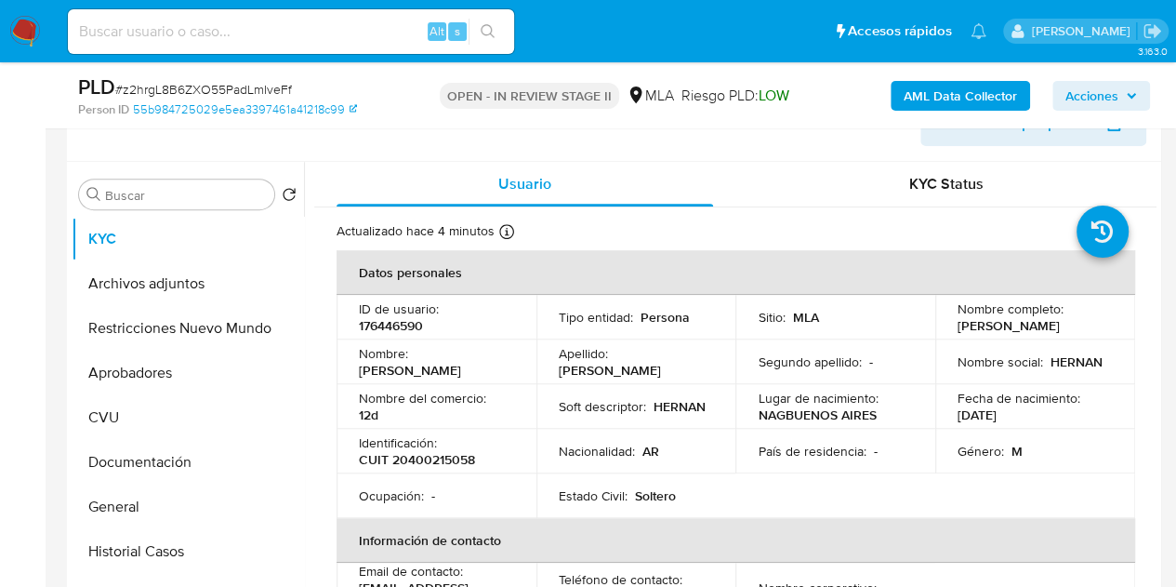
scroll to position [456, 0]
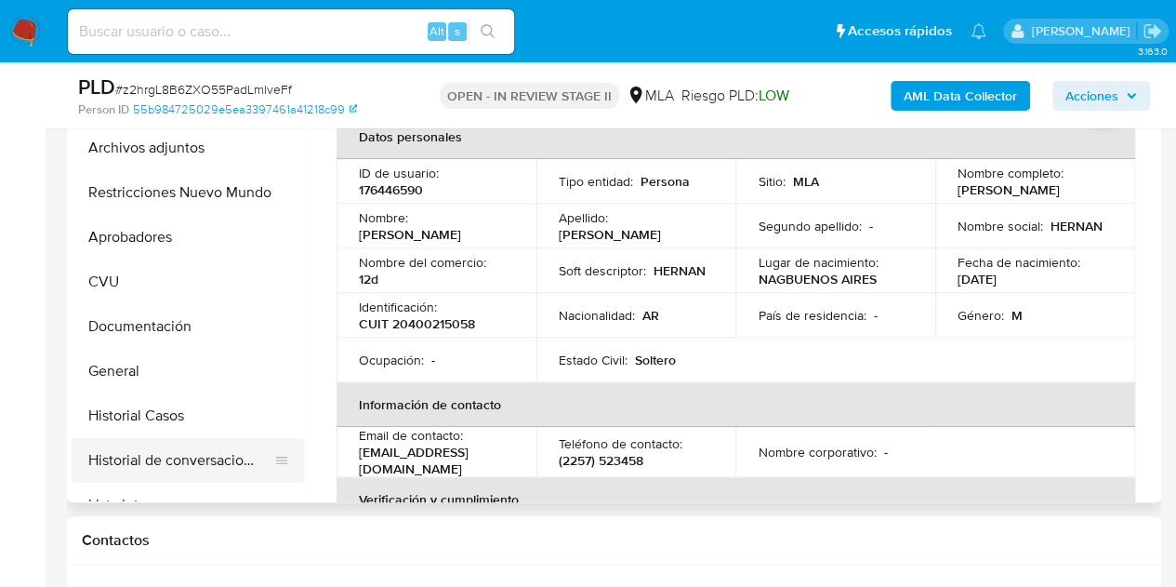
click at [166, 463] on button "Historial de conversaciones" at bounding box center [181, 460] width 218 height 45
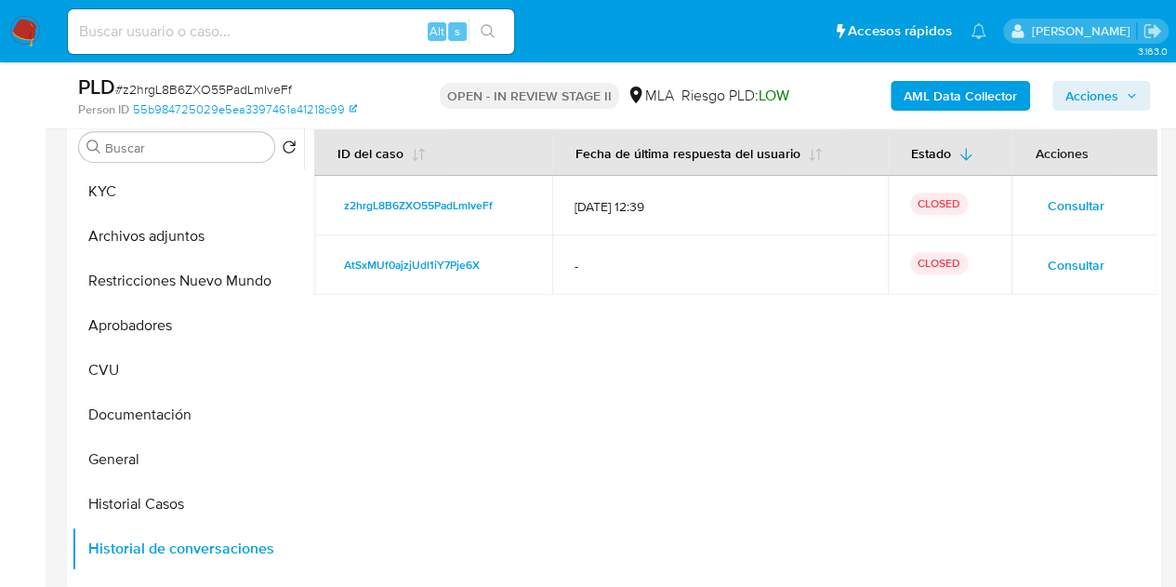
scroll to position [364, 0]
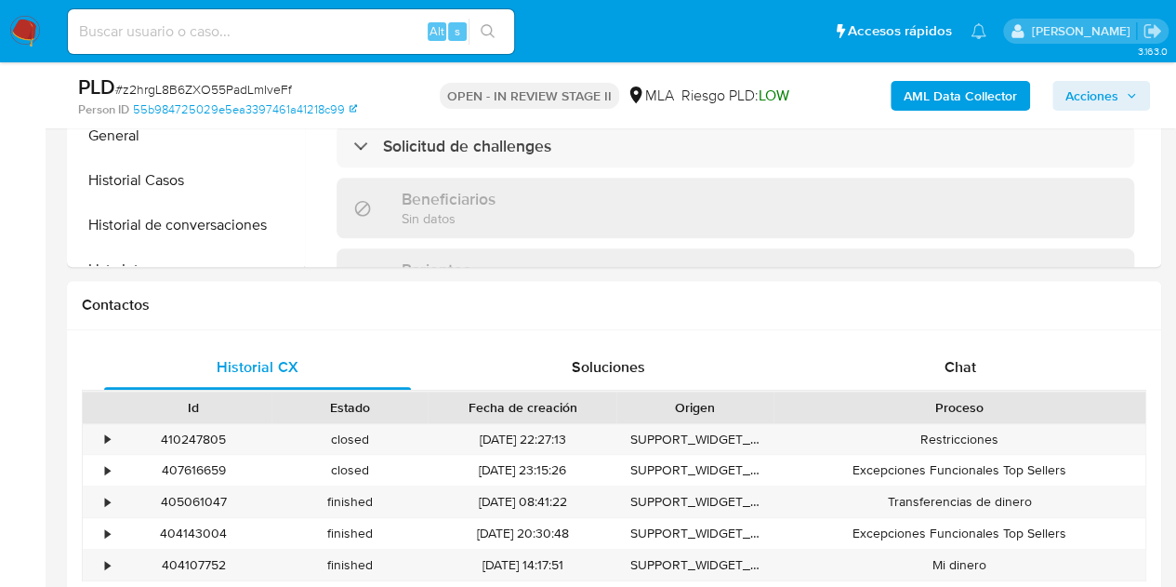
select select "10"
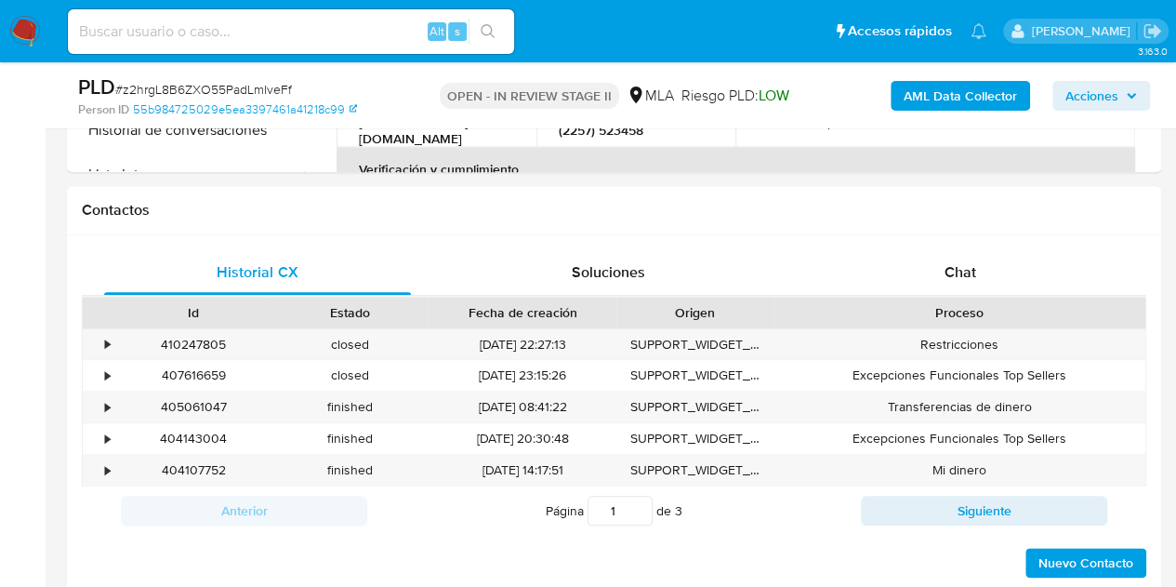
scroll to position [798, 0]
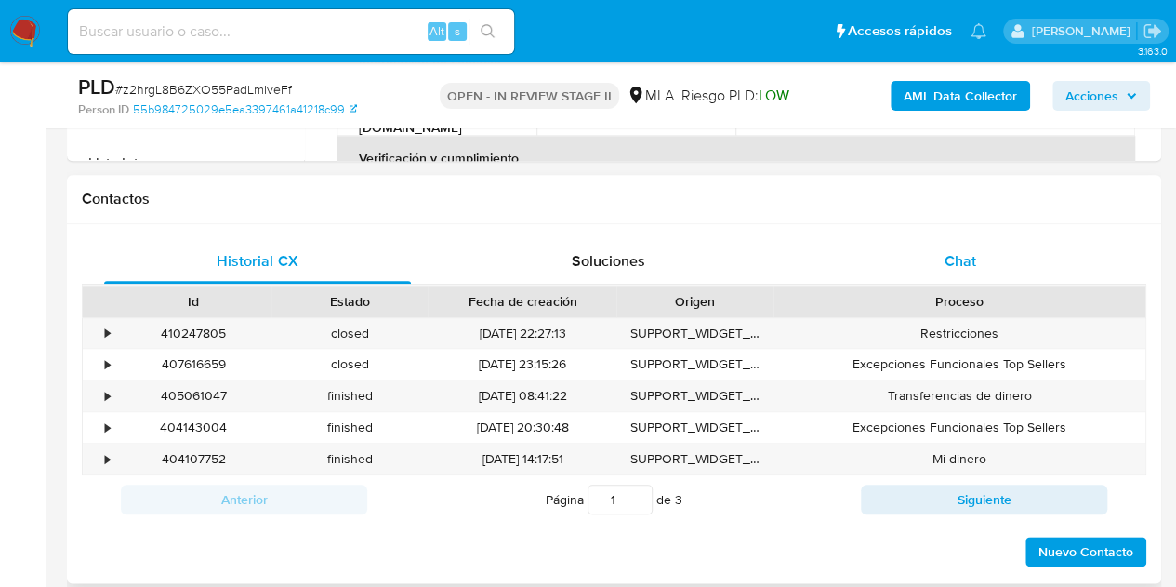
click at [962, 250] on span "Chat" at bounding box center [961, 260] width 32 height 21
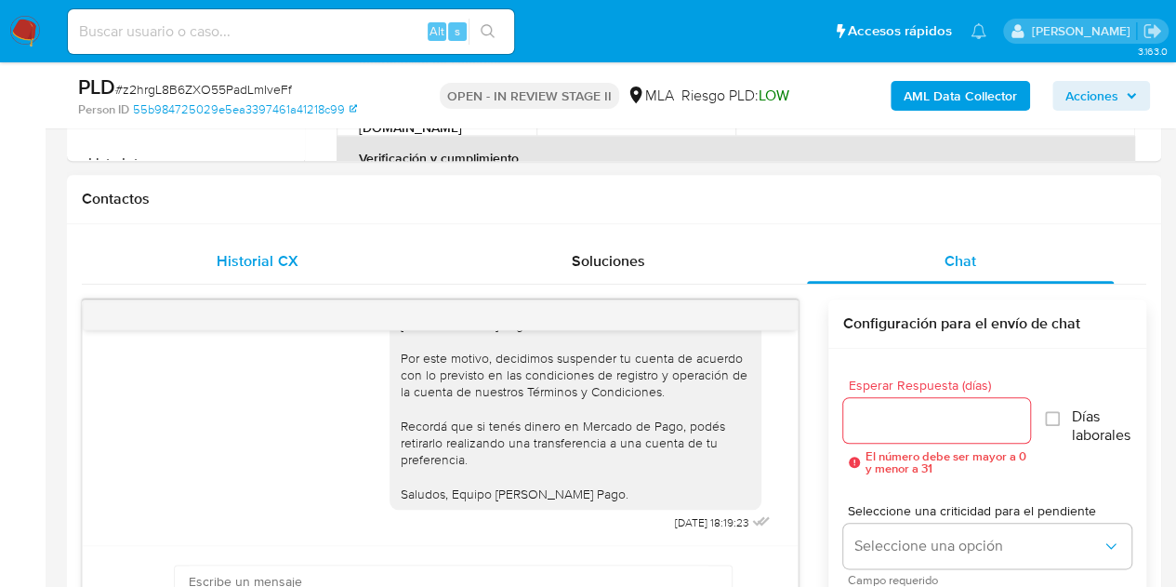
scroll to position [1290, 0]
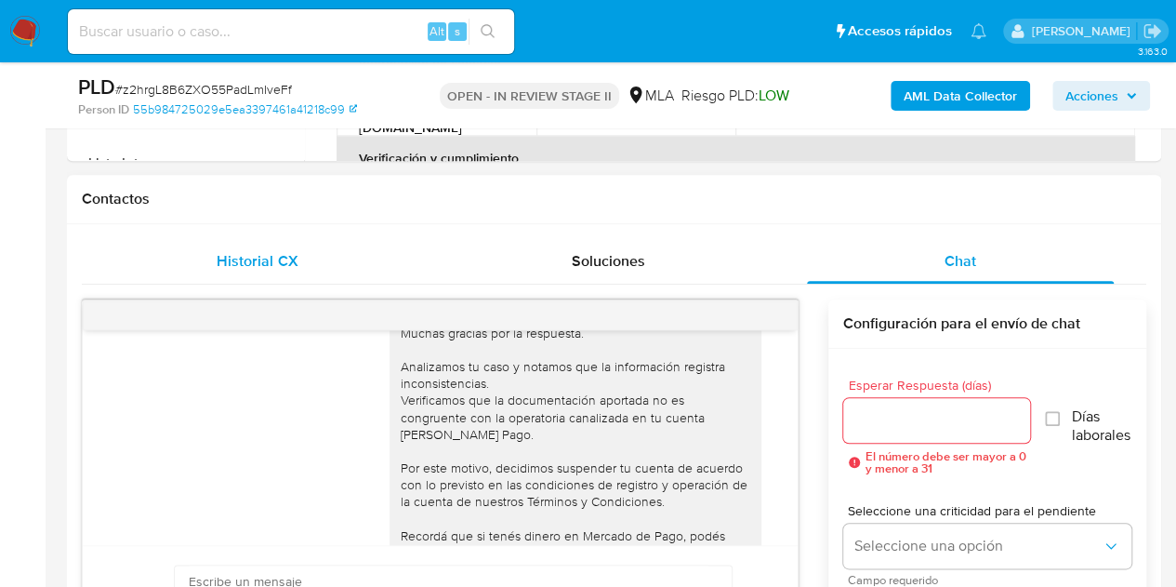
click at [257, 254] on span "Historial CX" at bounding box center [257, 260] width 81 height 21
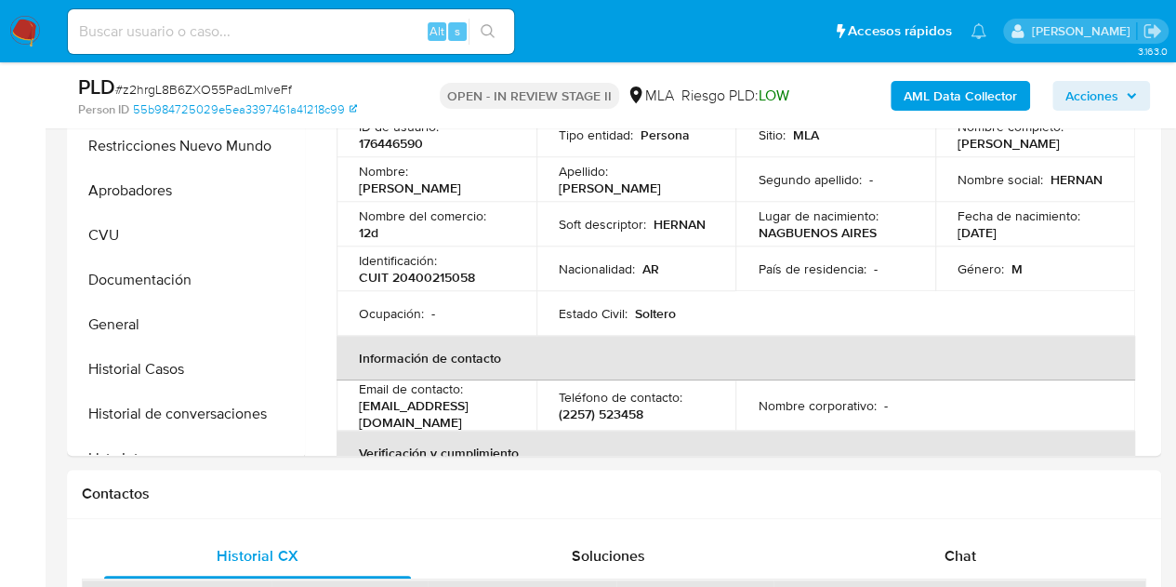
scroll to position [383, 0]
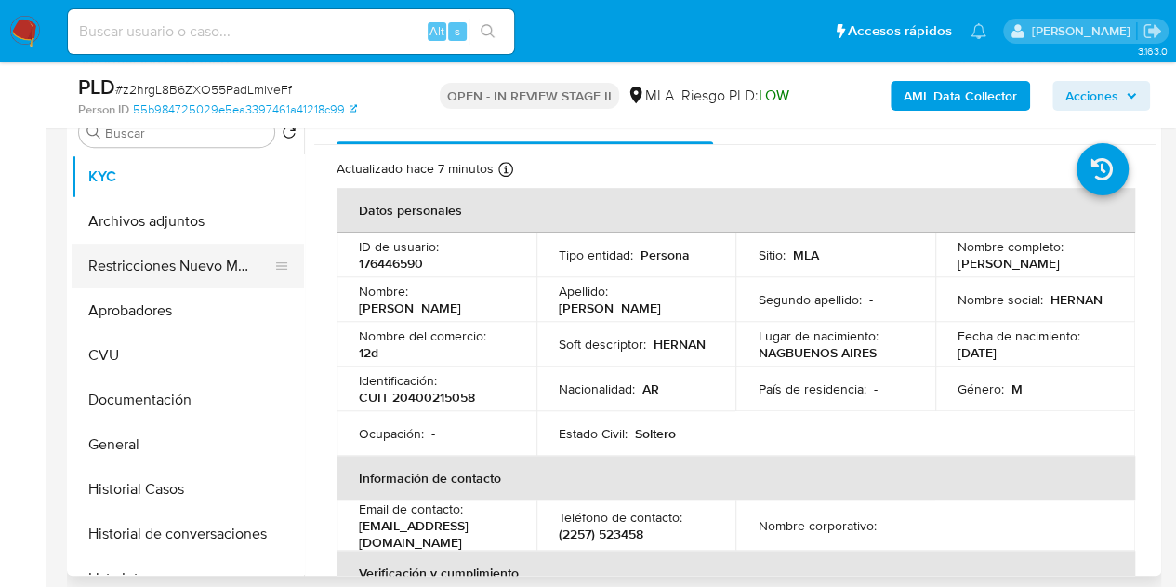
click at [110, 259] on button "Restricciones Nuevo Mundo" at bounding box center [181, 266] width 218 height 45
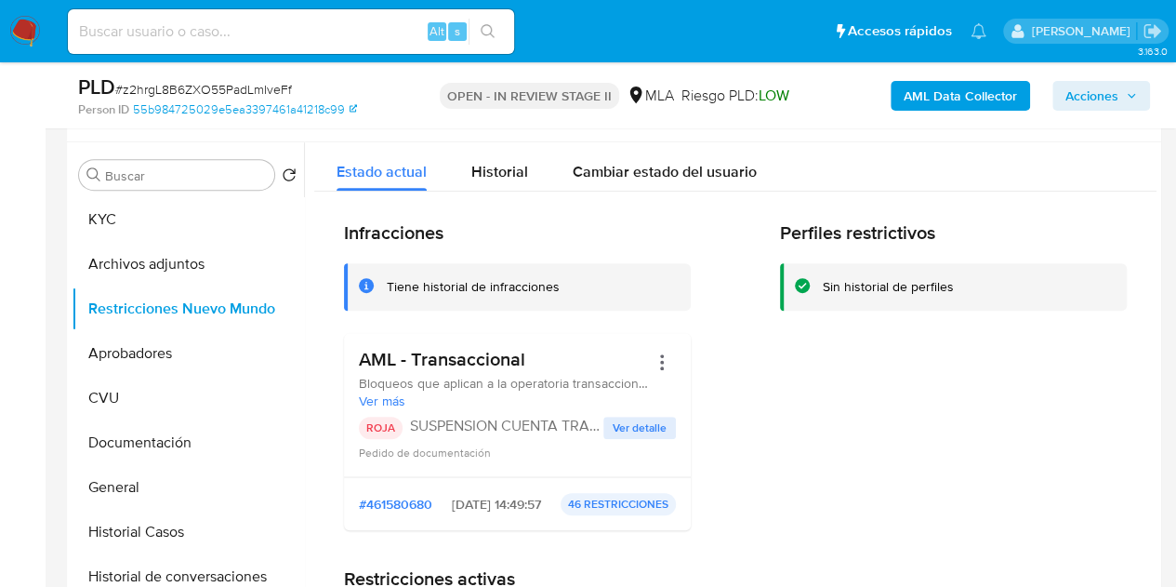
scroll to position [366, 0]
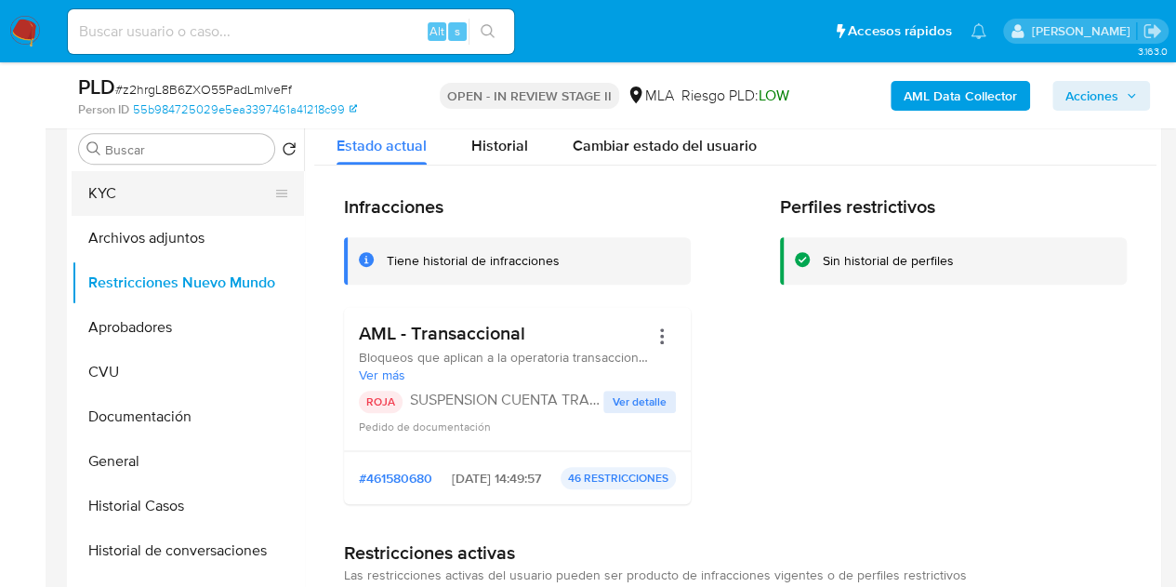
click at [84, 198] on button "KYC" at bounding box center [181, 193] width 218 height 45
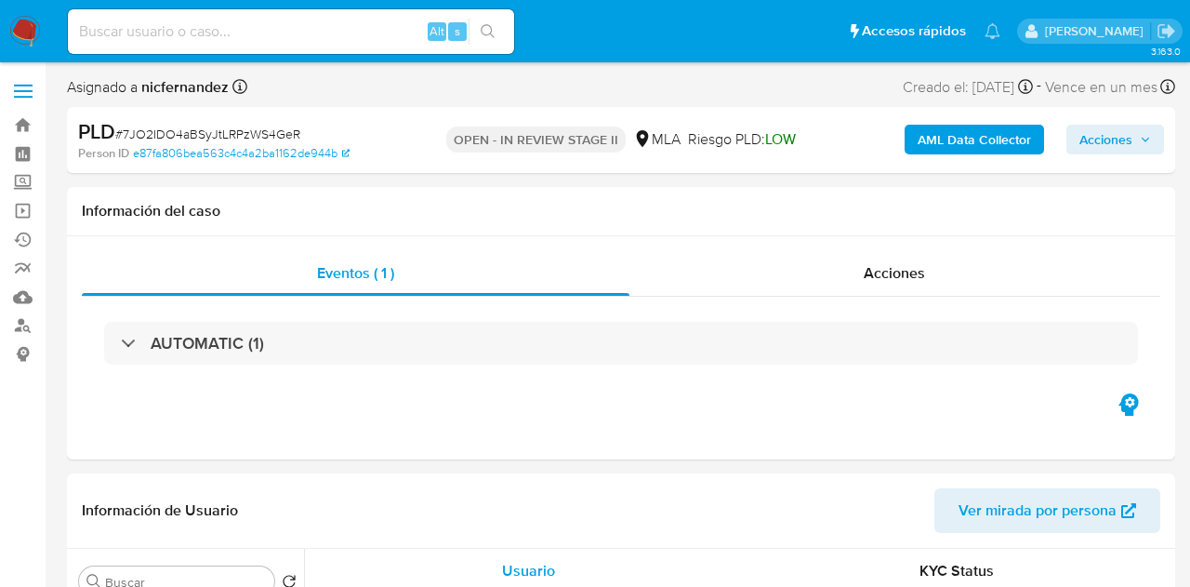
select select "10"
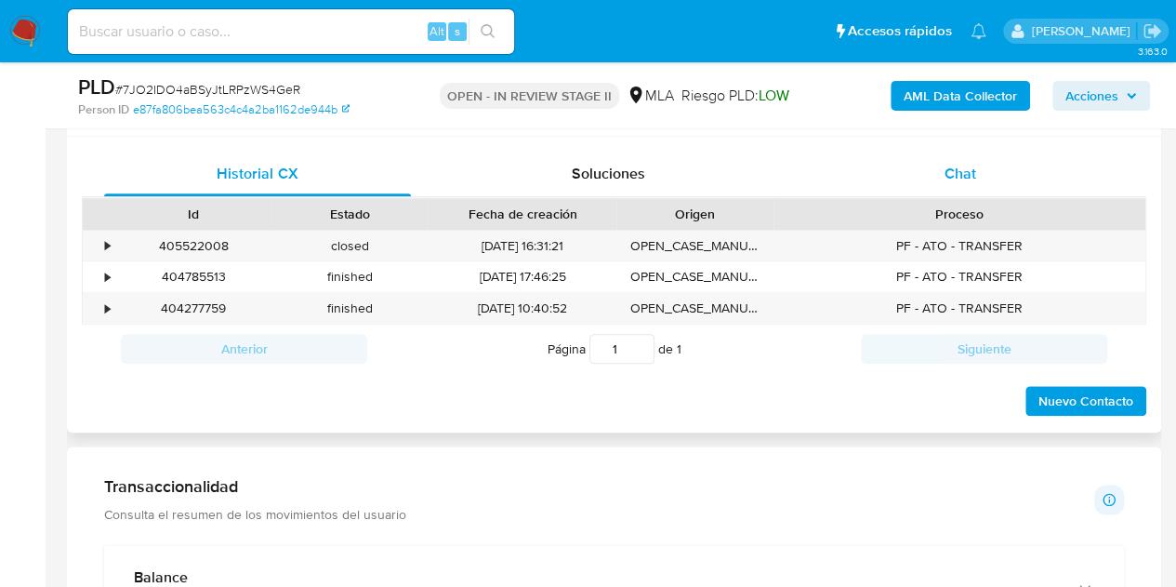
scroll to position [852, 0]
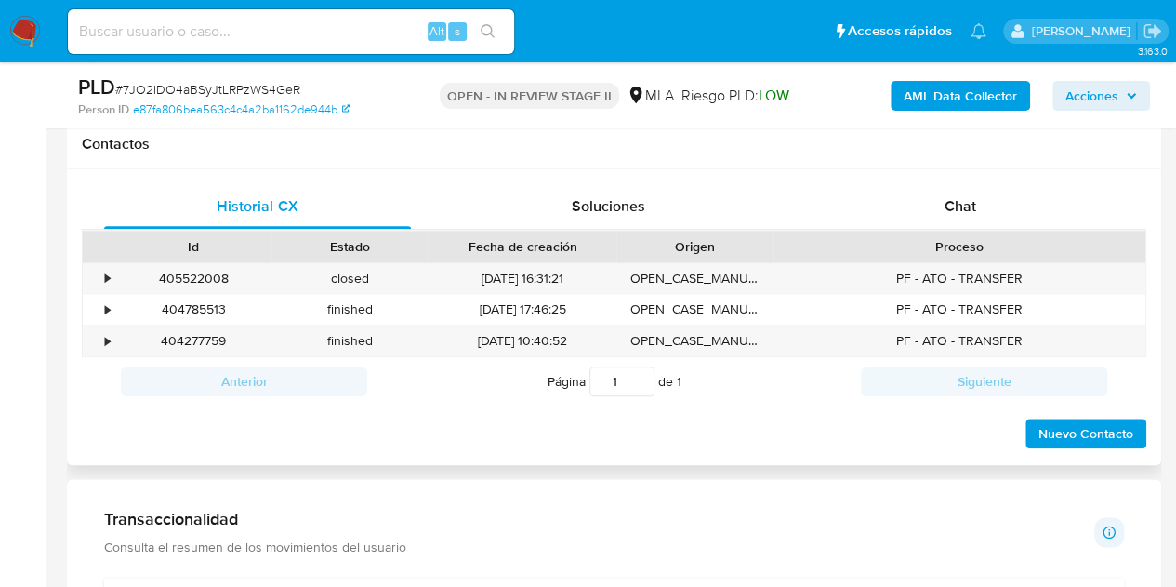
drag, startPoint x: 970, startPoint y: 200, endPoint x: 963, endPoint y: 229, distance: 29.5
click at [970, 199] on span "Chat" at bounding box center [961, 205] width 32 height 21
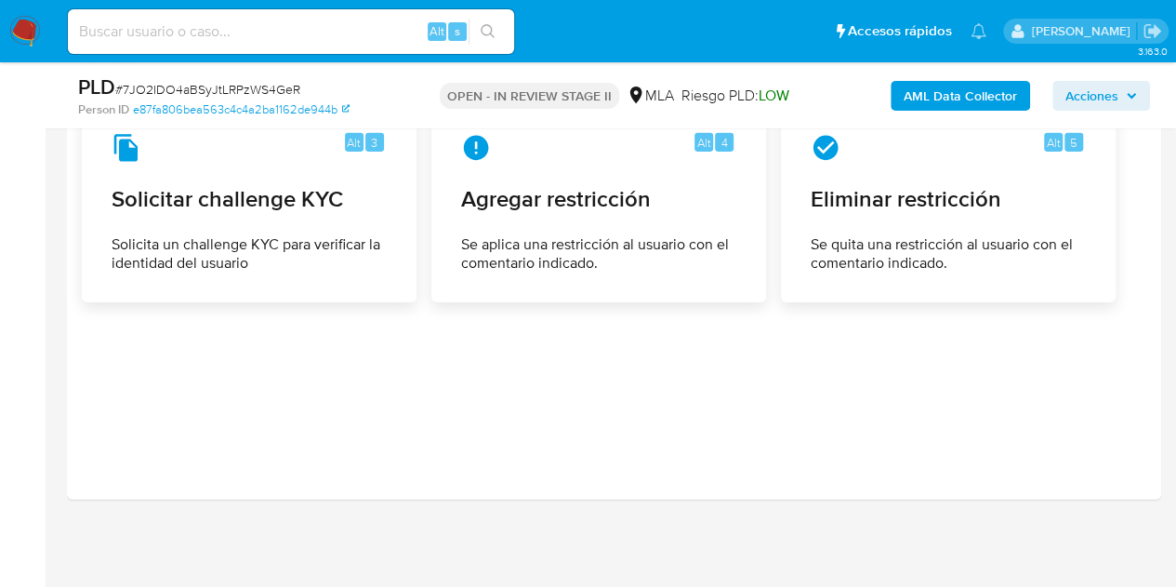
scroll to position [2793, 0]
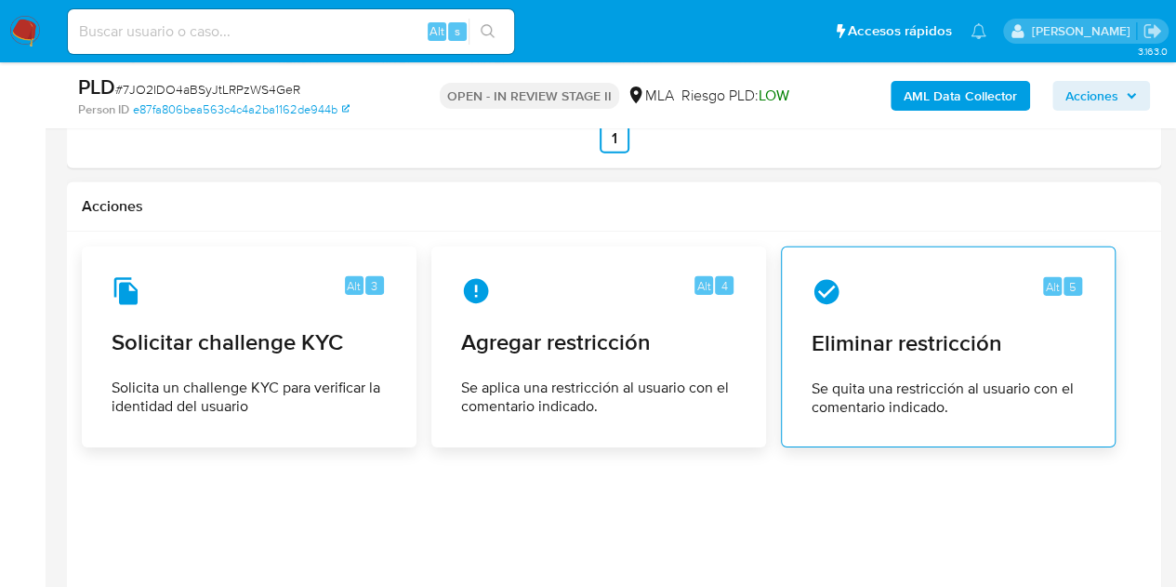
click at [913, 341] on span "Eliminar restricción" at bounding box center [948, 343] width 273 height 28
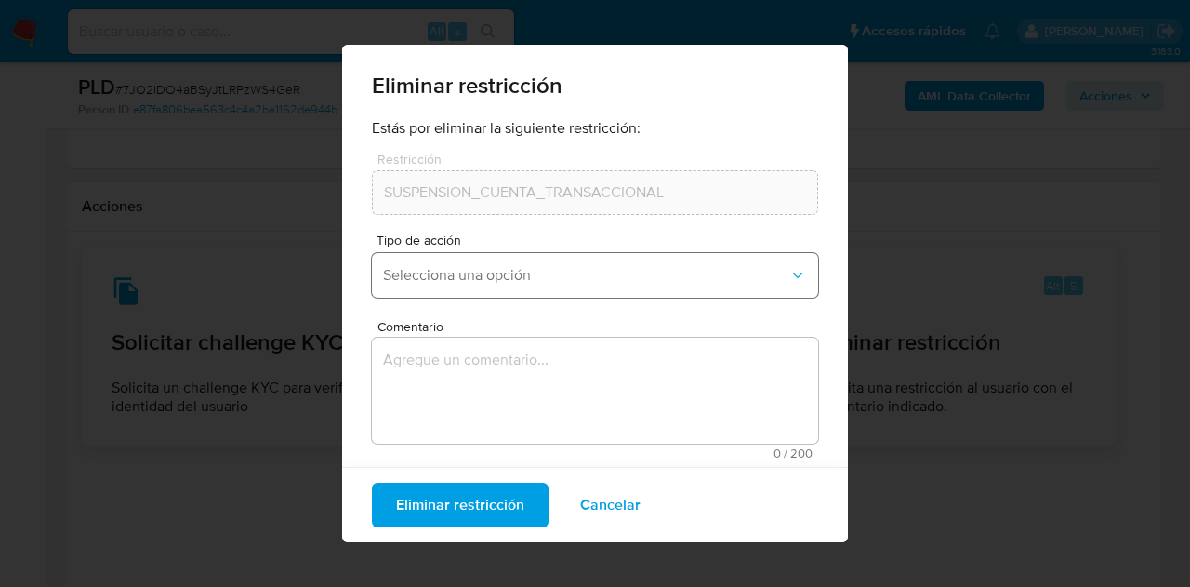
click at [556, 280] on span "Selecciona una opción" at bounding box center [585, 275] width 405 height 19
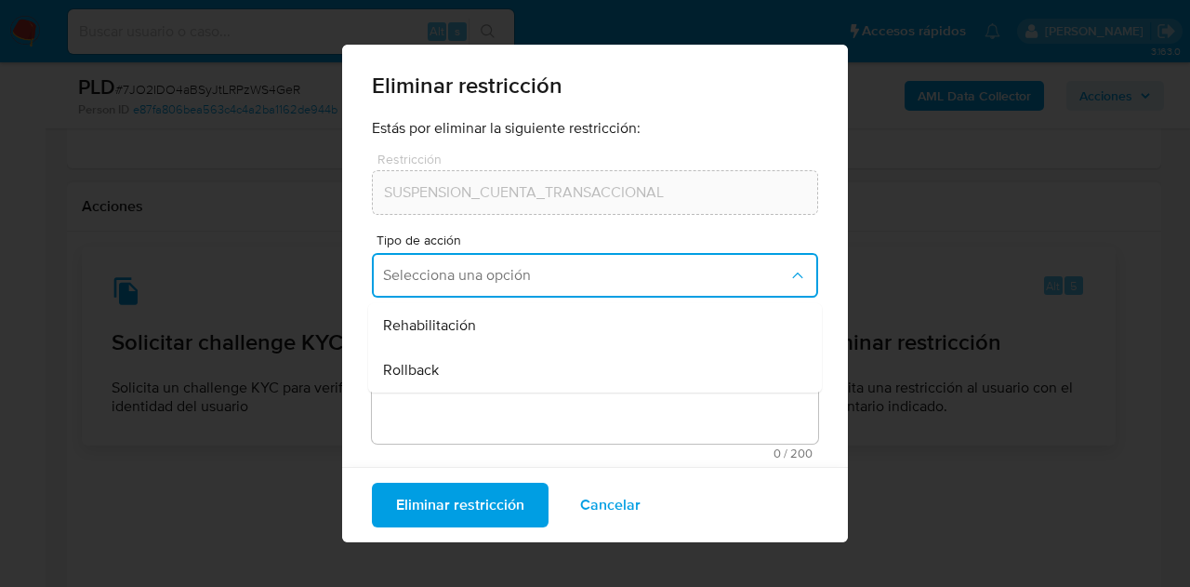
drag, startPoint x: 527, startPoint y: 328, endPoint x: 504, endPoint y: 367, distance: 45.4
click at [526, 329] on div "Rehabilitación" at bounding box center [589, 325] width 413 height 45
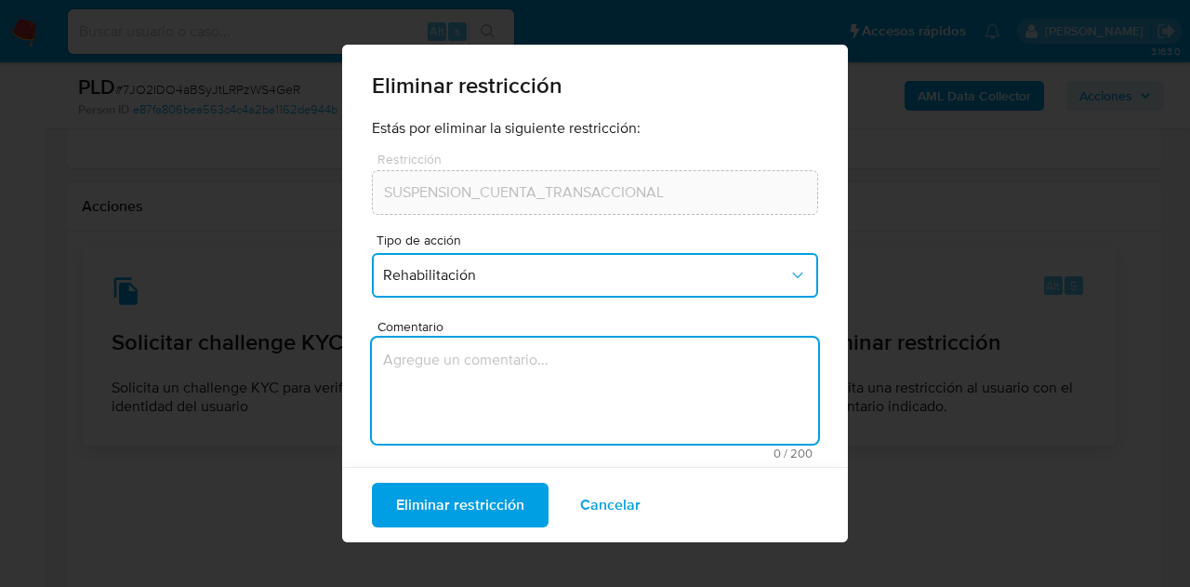
click at [504, 367] on textarea "Comentario" at bounding box center [595, 390] width 446 height 106
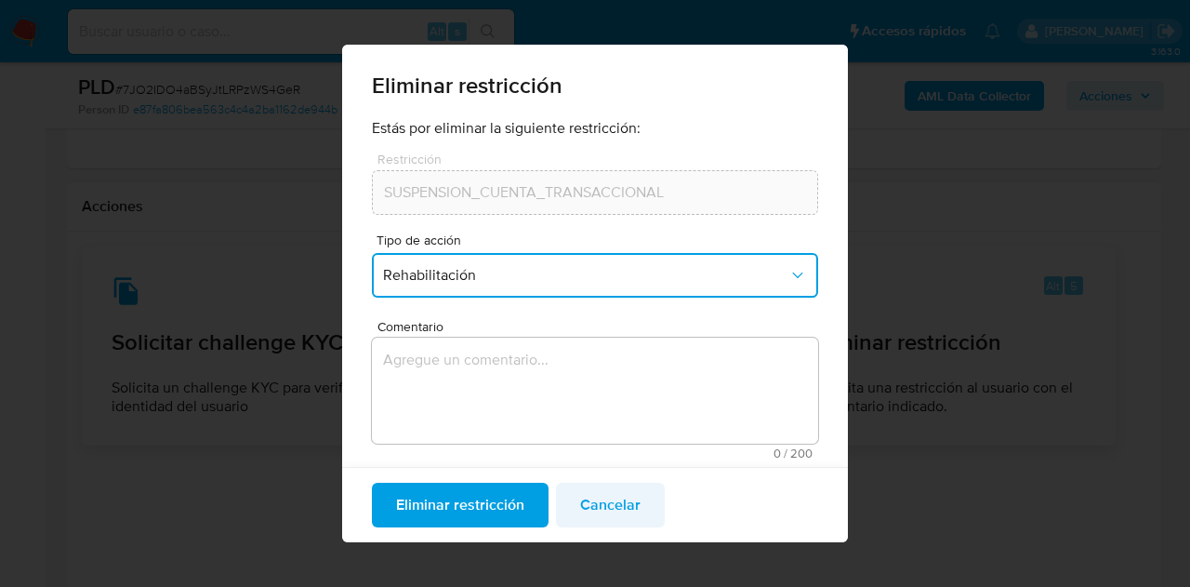
click at [625, 501] on span "Cancelar" at bounding box center [610, 504] width 60 height 41
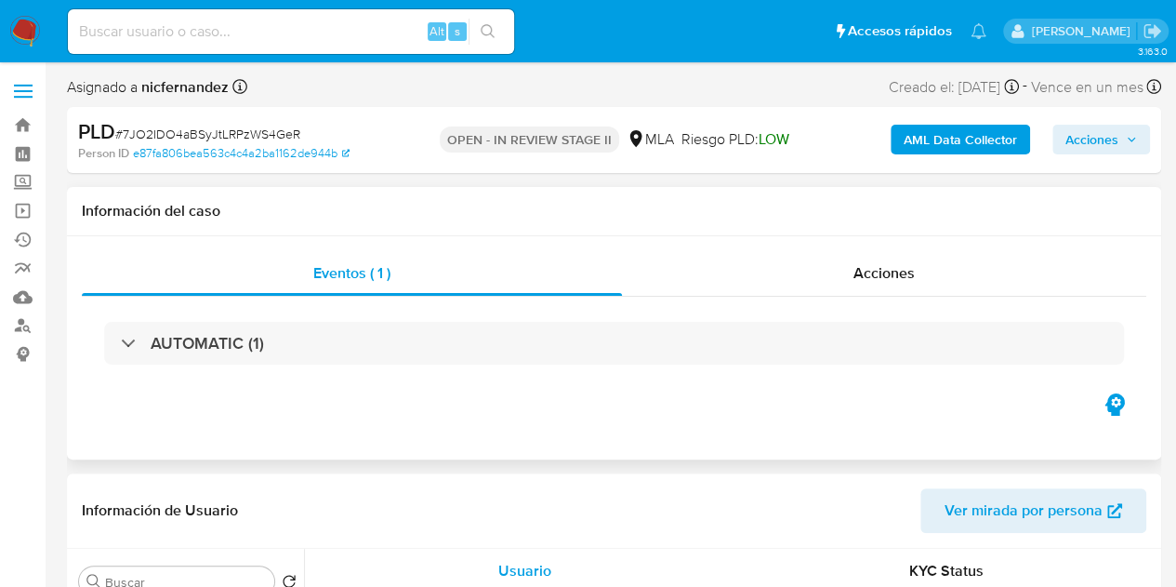
select select "10"
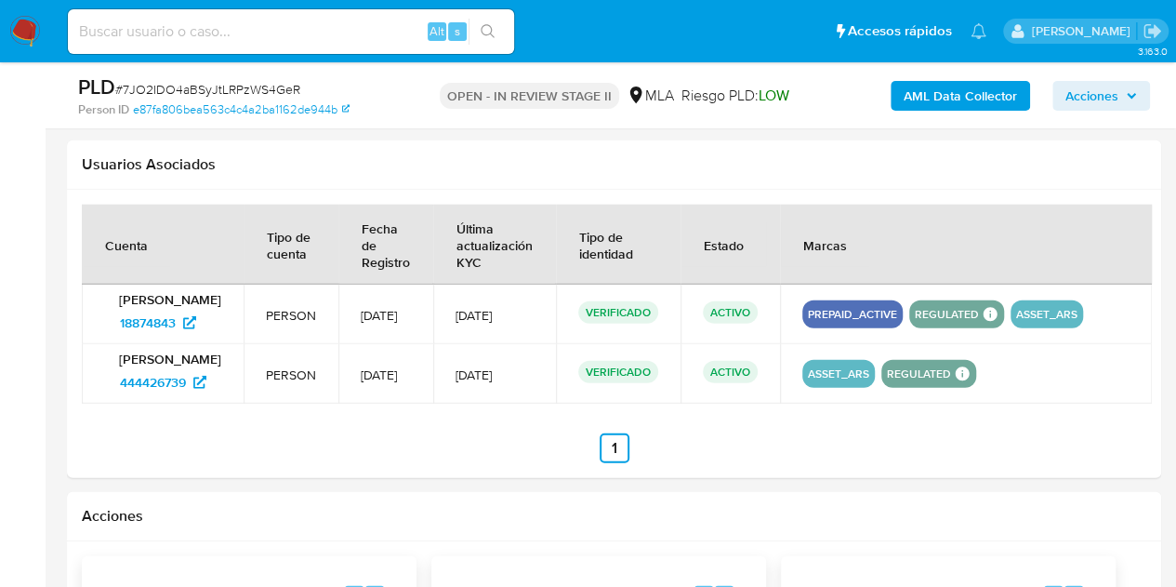
scroll to position [2713, 0]
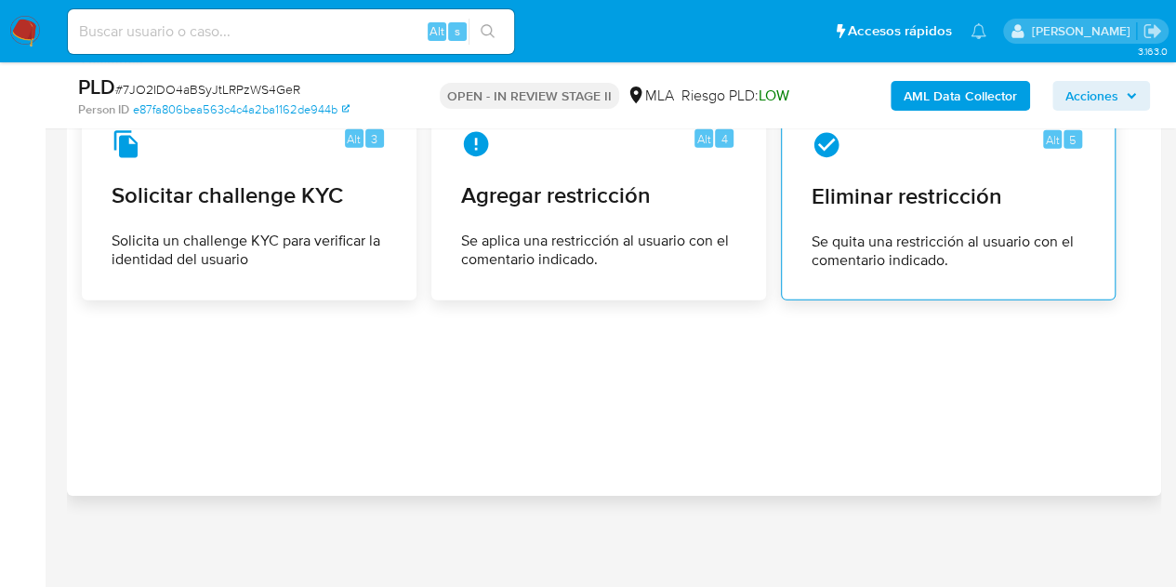
click at [879, 228] on div "Alt 5 Eliminar restricción Se quita una restricción al usuario con el comentari…" at bounding box center [948, 199] width 303 height 169
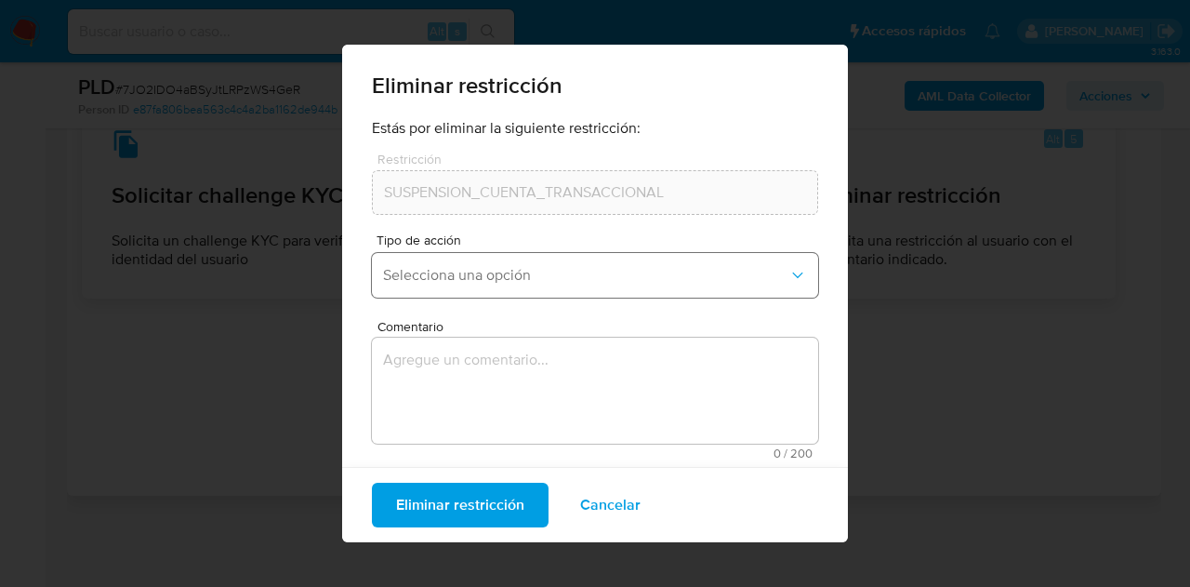
click at [479, 254] on button "Selecciona una opción" at bounding box center [595, 275] width 446 height 45
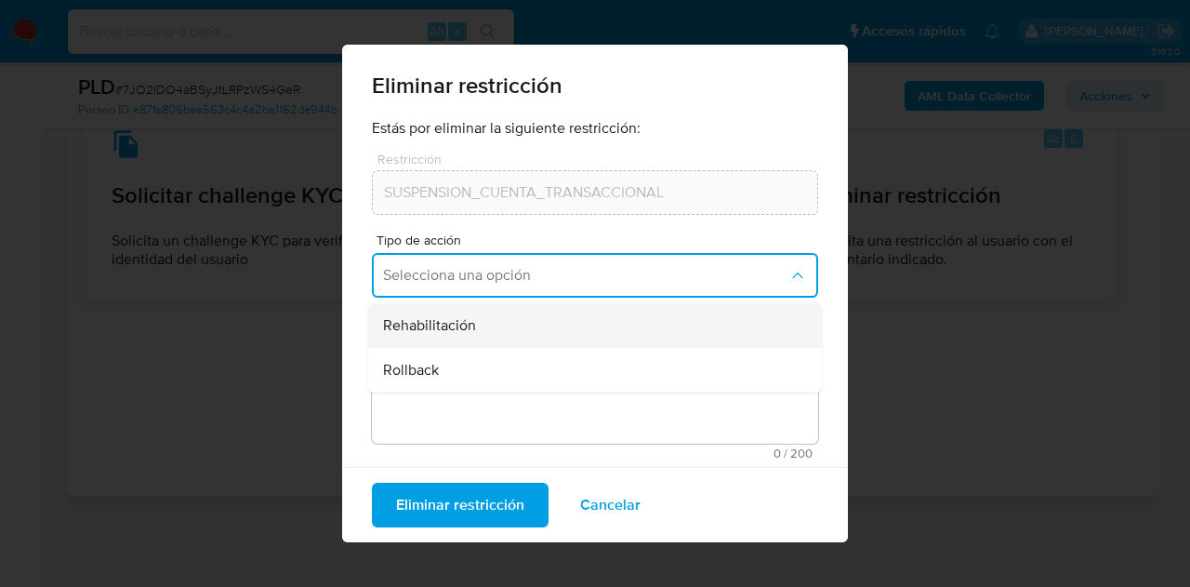
click at [463, 338] on div "Rehabilitación" at bounding box center [589, 325] width 413 height 45
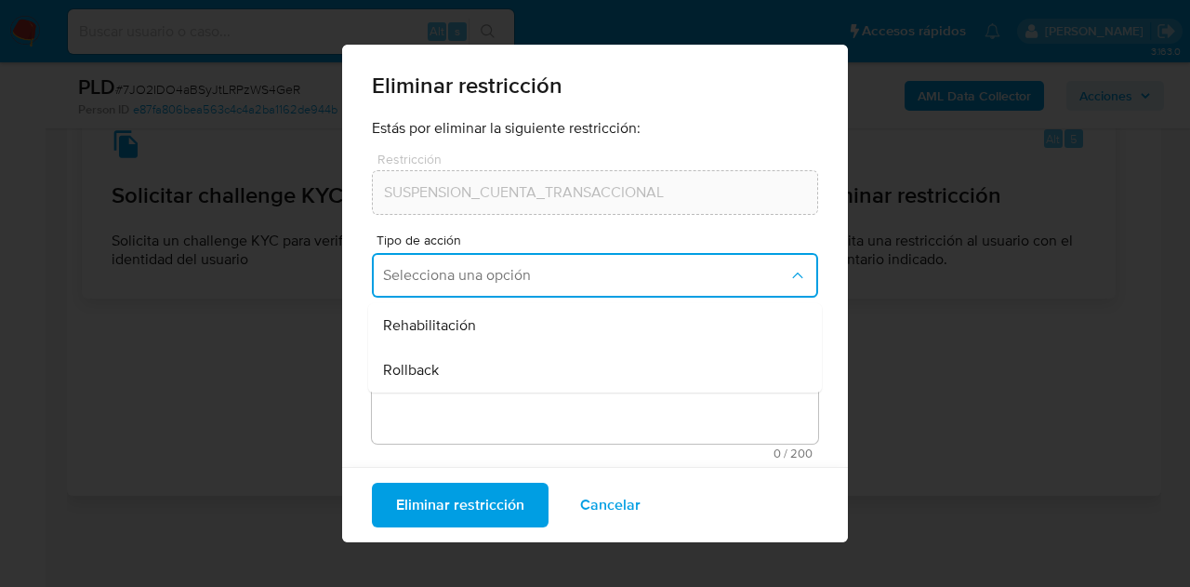
click at [457, 349] on textarea "Comentario" at bounding box center [595, 390] width 446 height 106
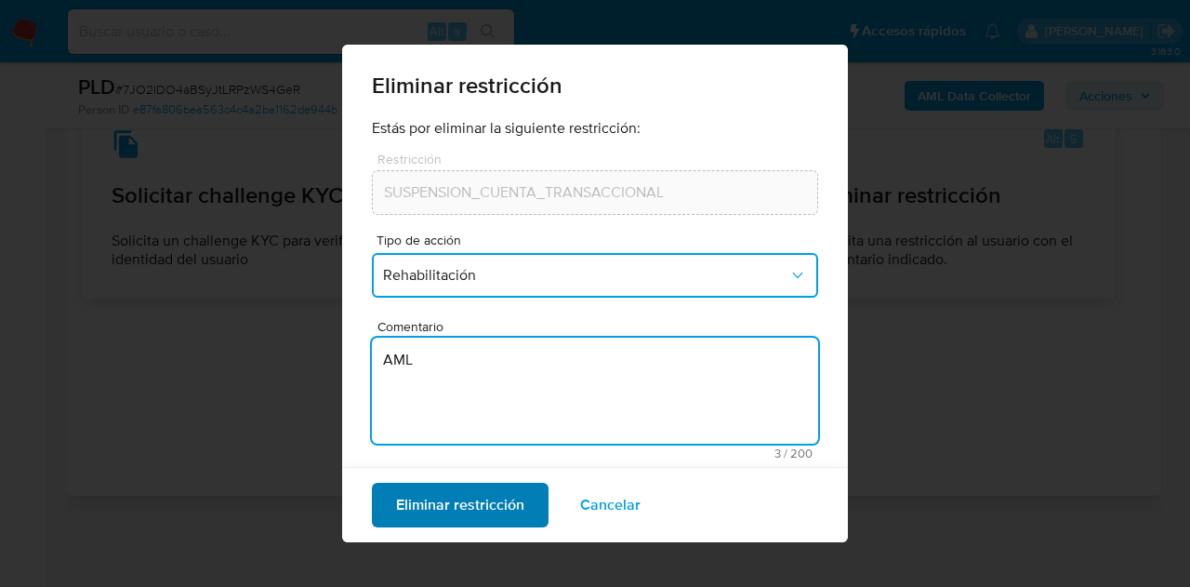
type textarea "AML"
click at [443, 497] on span "Eliminar restricción" at bounding box center [460, 504] width 128 height 41
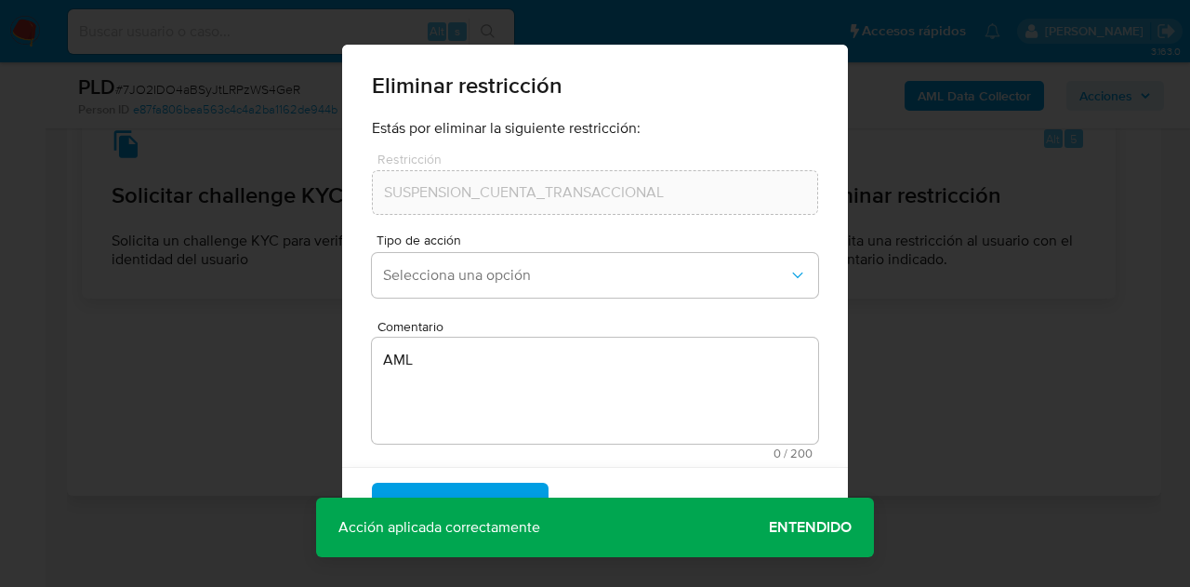
click at [787, 527] on span "Entendido" at bounding box center [810, 527] width 83 height 0
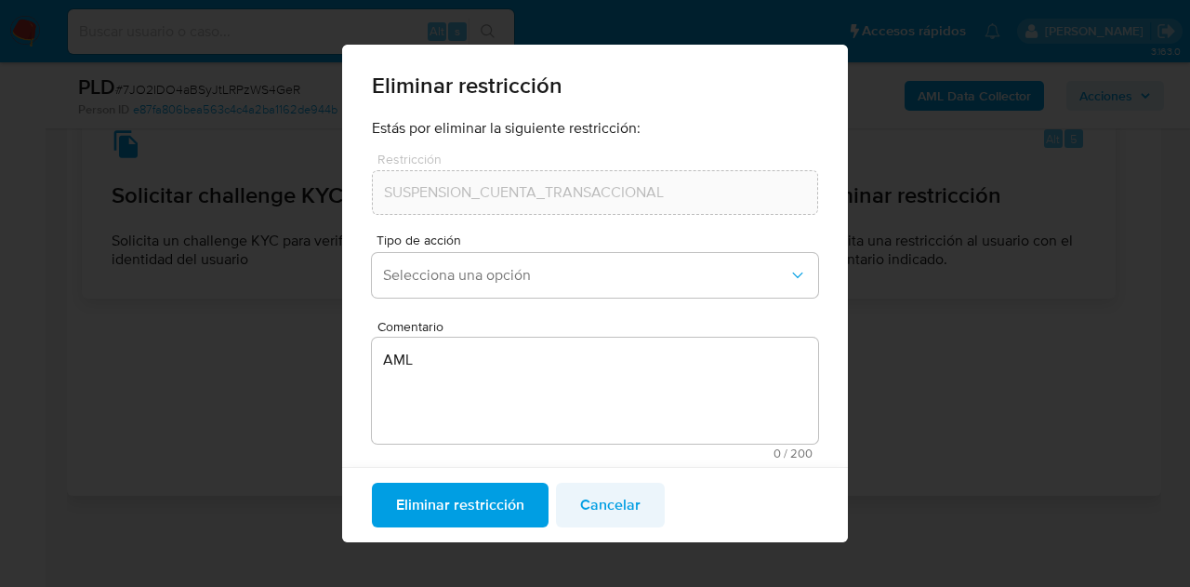
click at [606, 496] on span "Cancelar" at bounding box center [610, 504] width 60 height 41
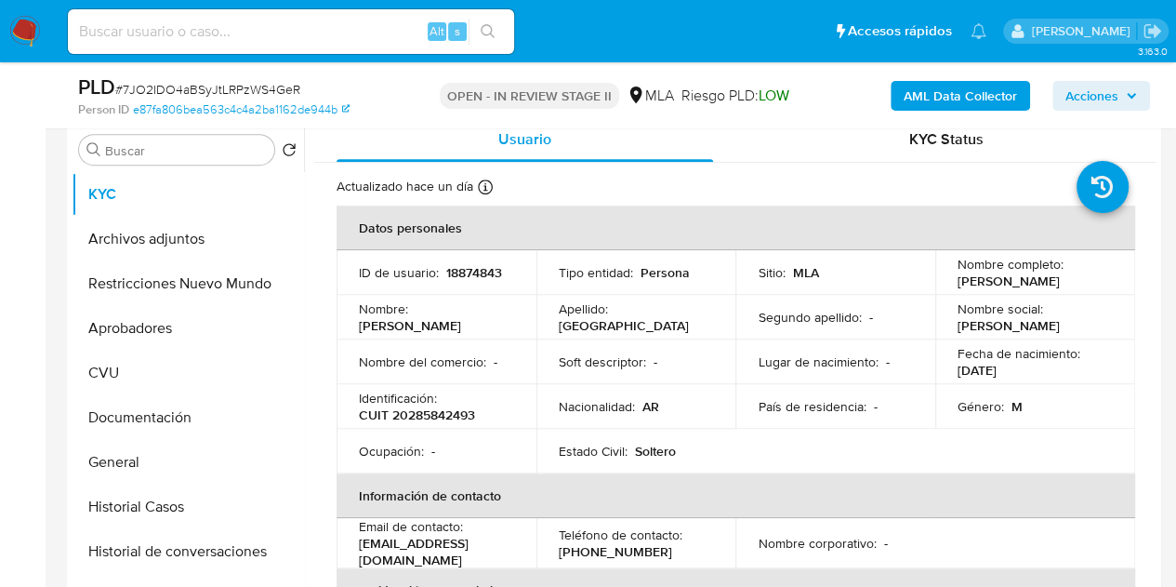
scroll to position [337, 0]
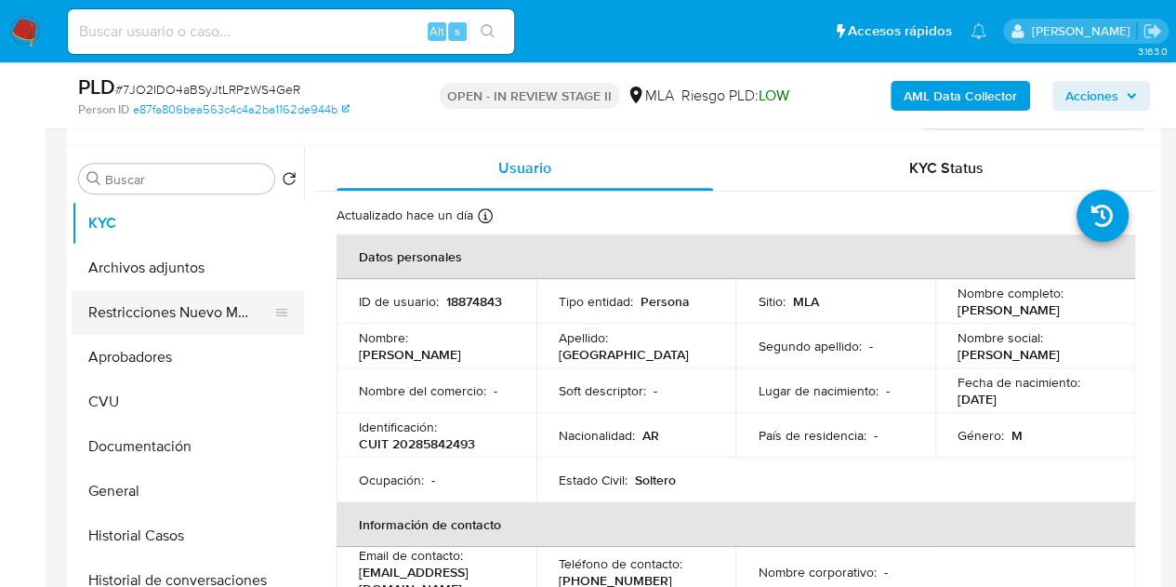
click at [184, 319] on button "Restricciones Nuevo Mundo" at bounding box center [181, 312] width 218 height 45
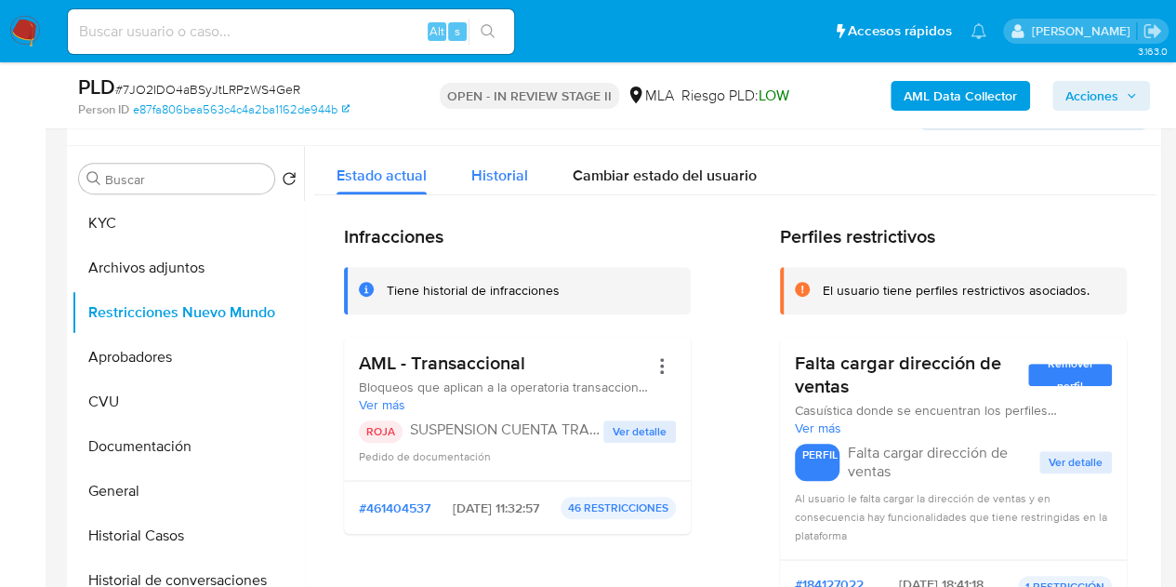
click at [493, 179] on span "Historial" at bounding box center [499, 175] width 57 height 21
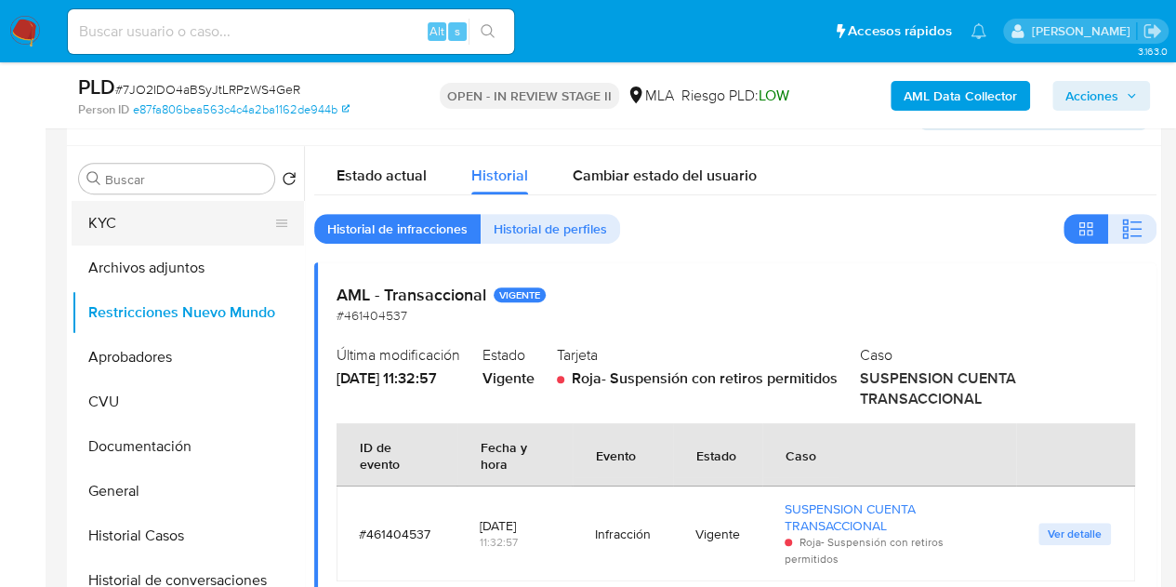
click at [169, 226] on button "KYC" at bounding box center [181, 223] width 218 height 45
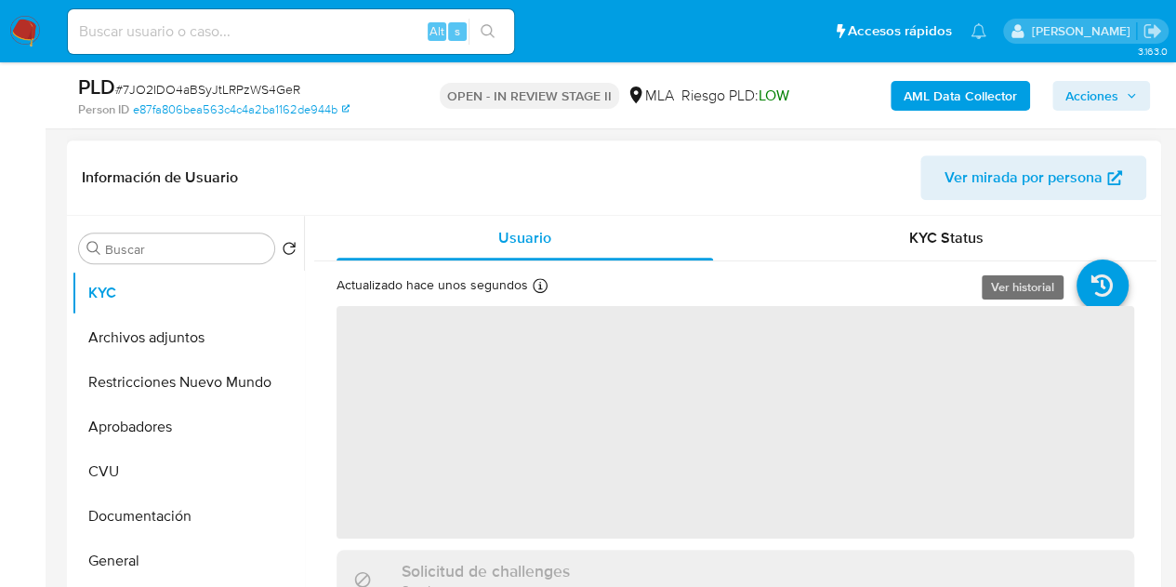
scroll to position [357, 0]
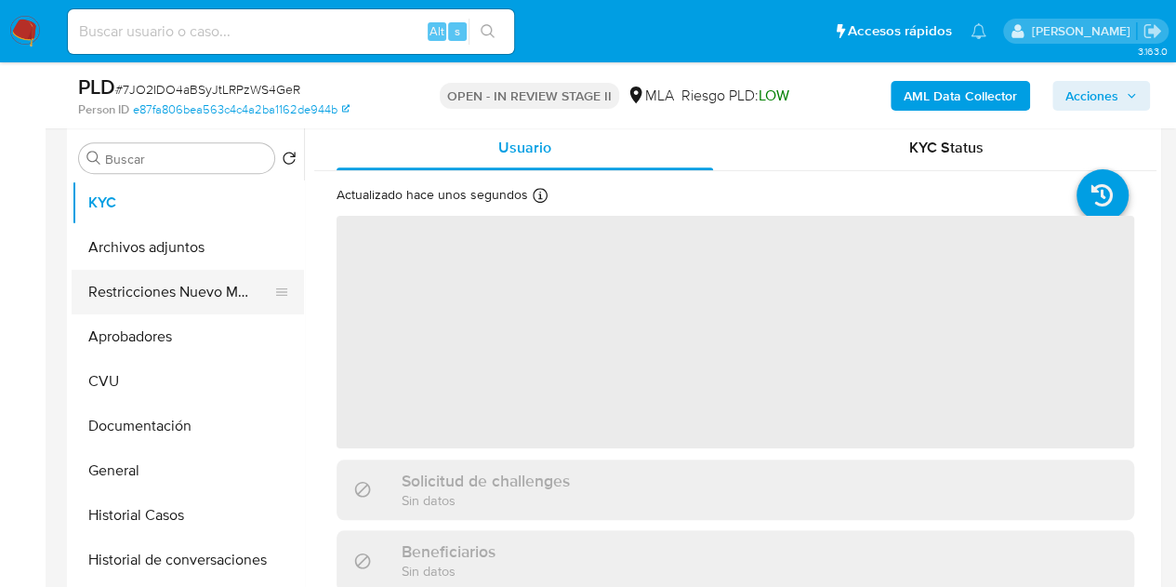
click at [164, 285] on button "Restricciones Nuevo Mundo" at bounding box center [181, 292] width 218 height 45
select select "10"
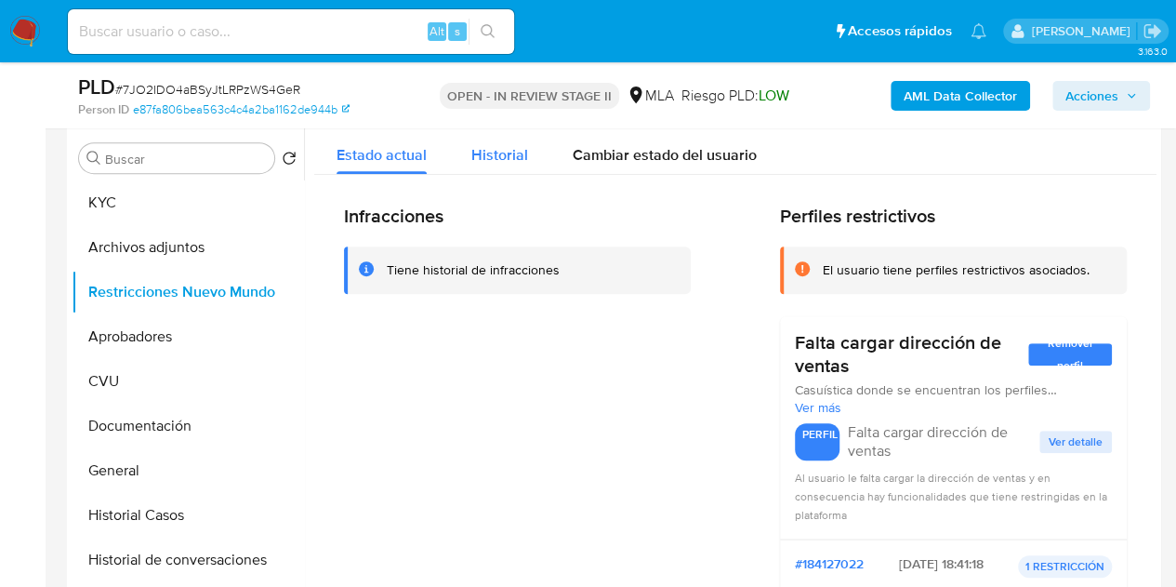
click at [518, 146] on span "Historial" at bounding box center [499, 154] width 57 height 21
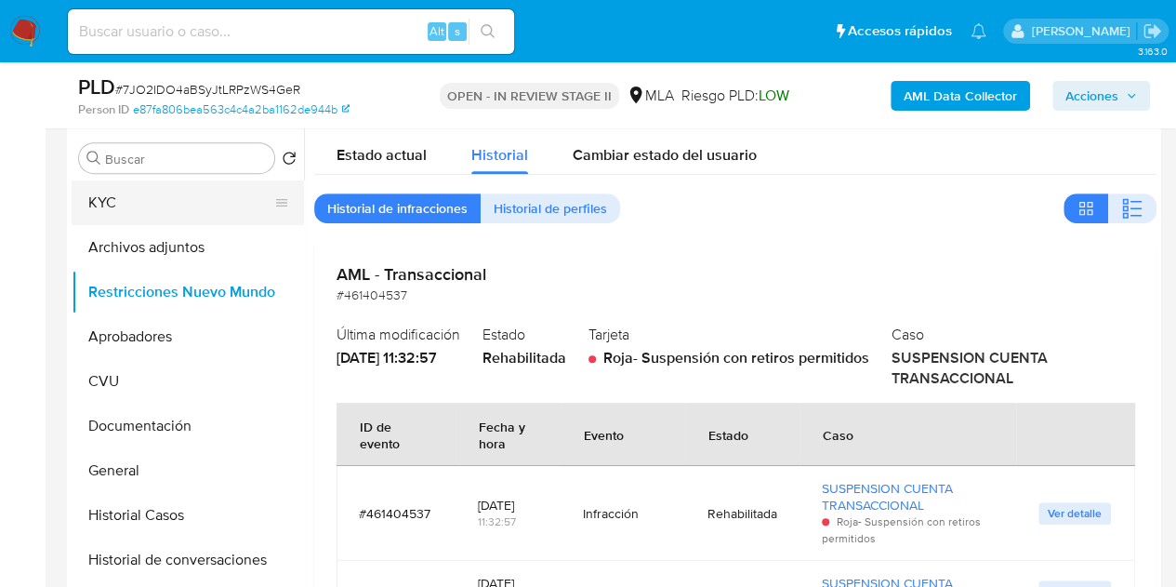
click at [138, 205] on button "KYC" at bounding box center [181, 202] width 218 height 45
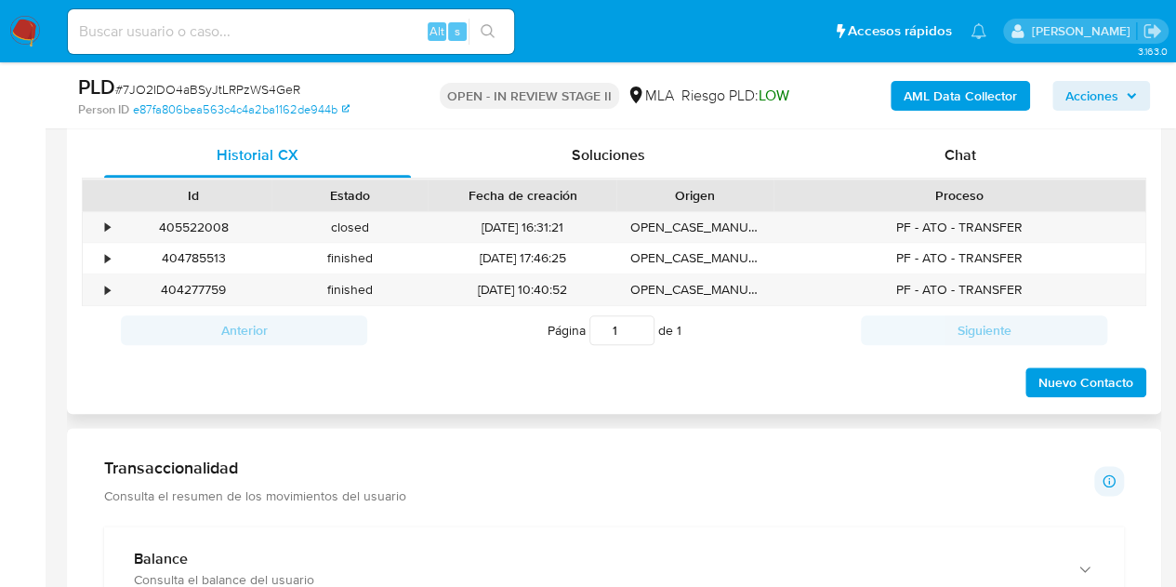
scroll to position [878, 0]
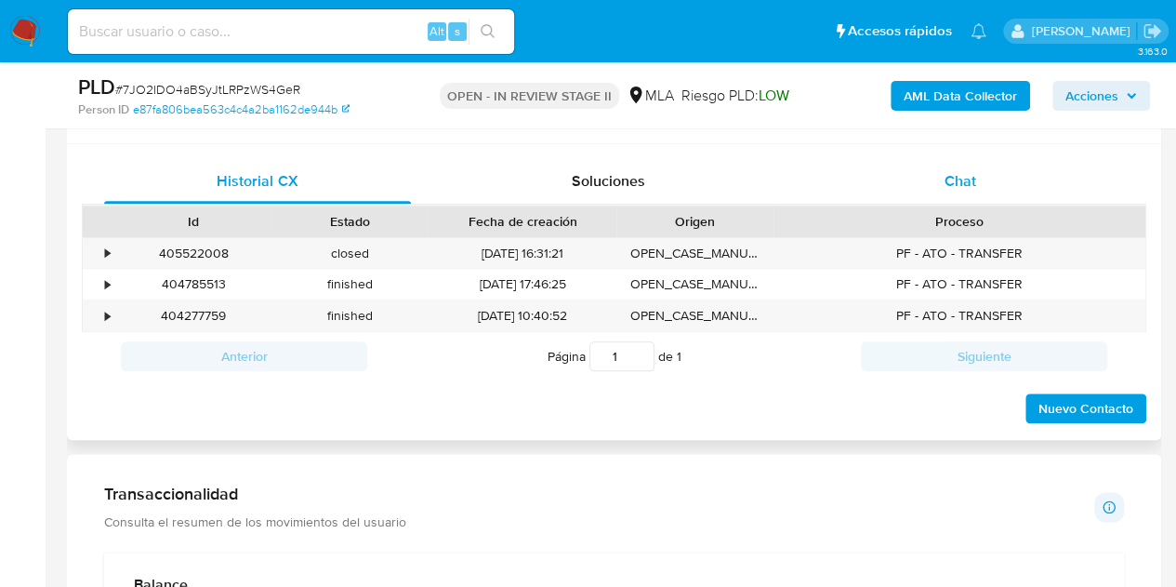
click at [967, 189] on span "Chat" at bounding box center [961, 180] width 32 height 21
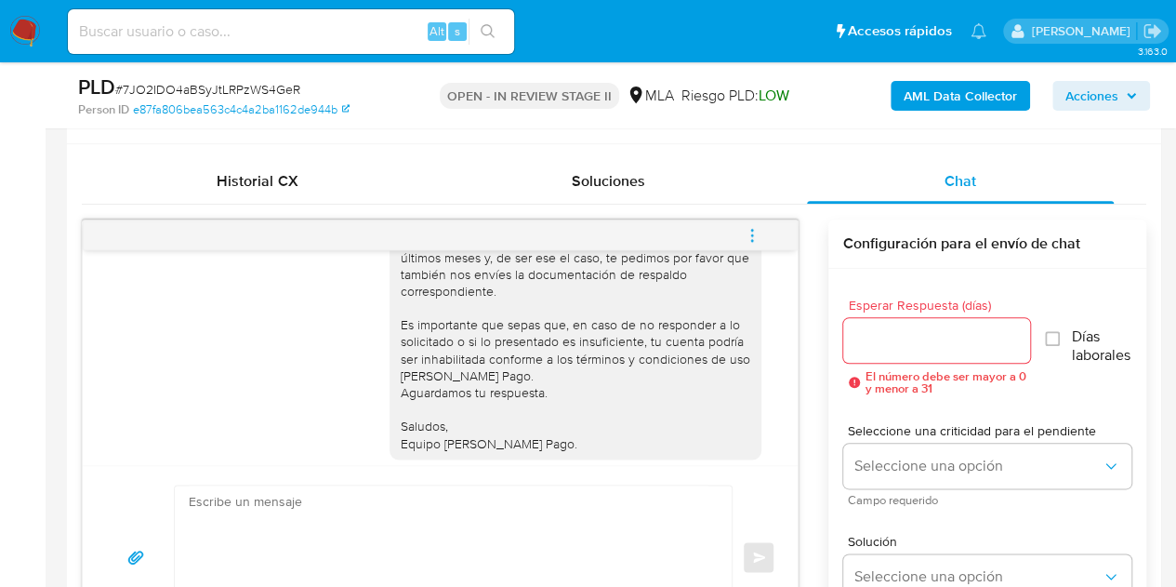
scroll to position [1411, 0]
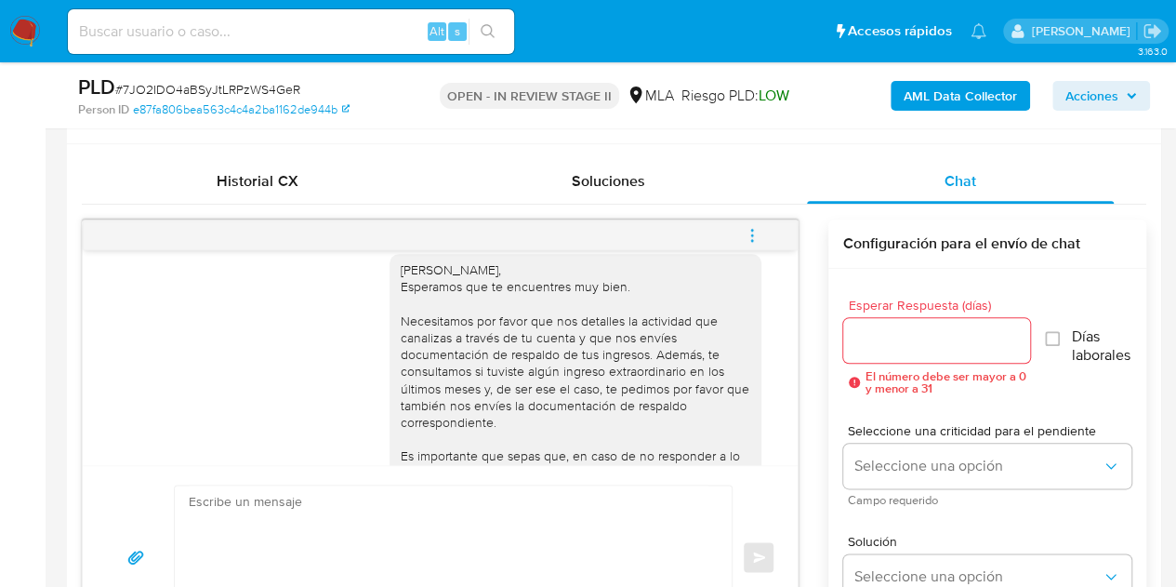
click at [431, 398] on div "Hola Mariano Miguel, Esperamos que te encuentres muy bien. Necesitamos por favo…" at bounding box center [576, 422] width 350 height 322
drag, startPoint x: 415, startPoint y: 321, endPoint x: 500, endPoint y: 318, distance: 85.6
click at [500, 318] on div "Hola Mariano Miguel, Esperamos que te encuentres muy bien. Necesitamos por favo…" at bounding box center [576, 422] width 350 height 322
copy div "[PERSON_NAME]"
click at [509, 542] on textarea at bounding box center [449, 556] width 520 height 143
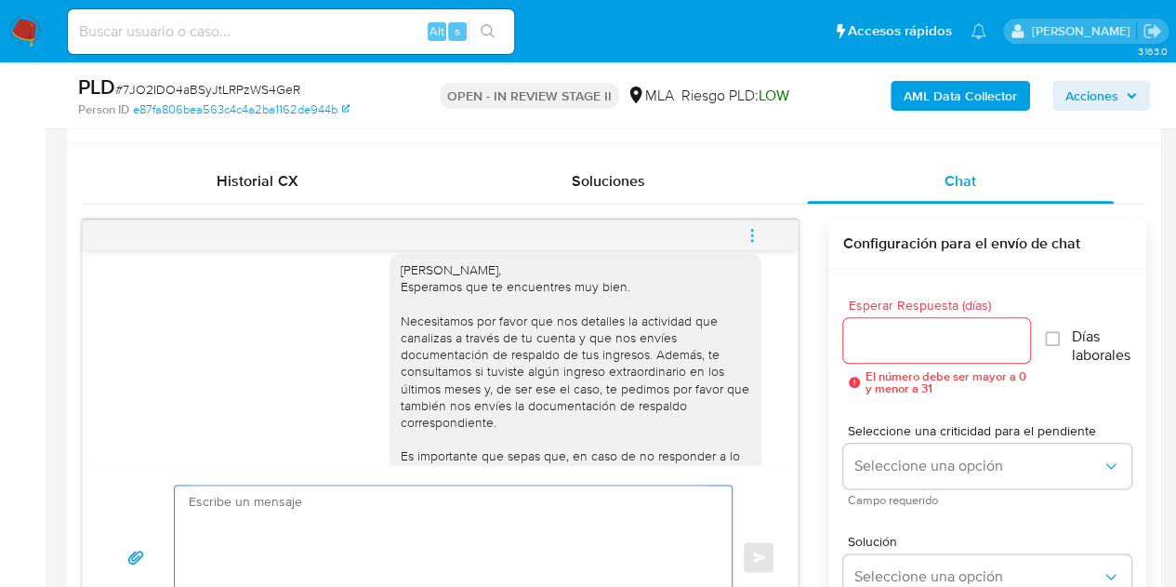
paste textarea "[PERSON_NAME], ¡Muchas gracias por tu respuesta! Confirmamos la recepción de la…"
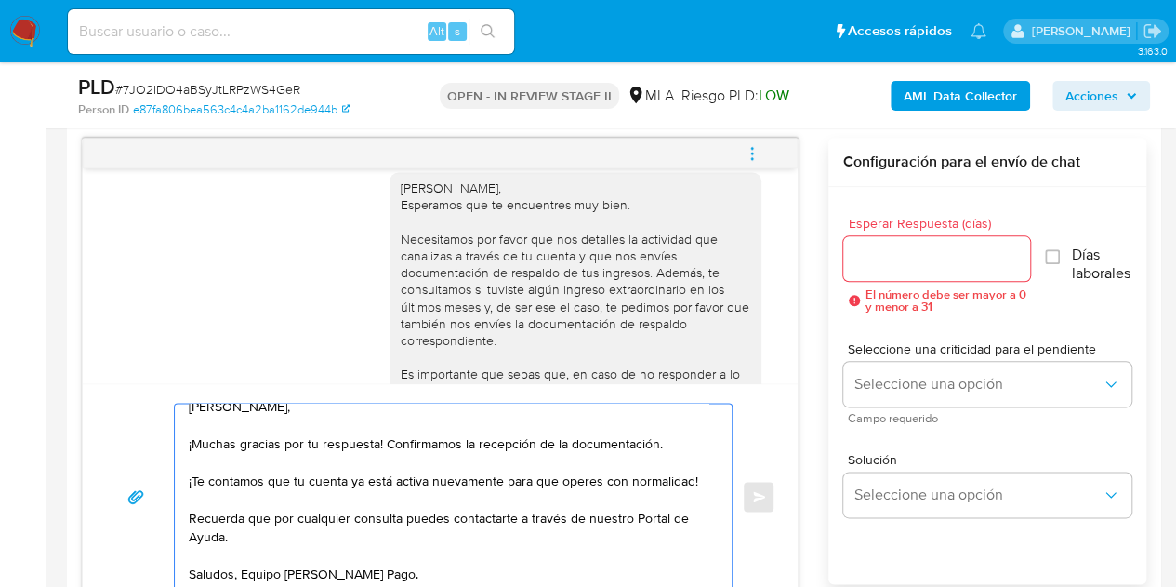
scroll to position [13, 0]
type textarea "[PERSON_NAME], ¡Muchas gracias por tu respuesta! Confirmamos la recepción de la…"
click at [877, 265] on input "Esperar Respuesta (días)" at bounding box center [937, 258] width 188 height 24
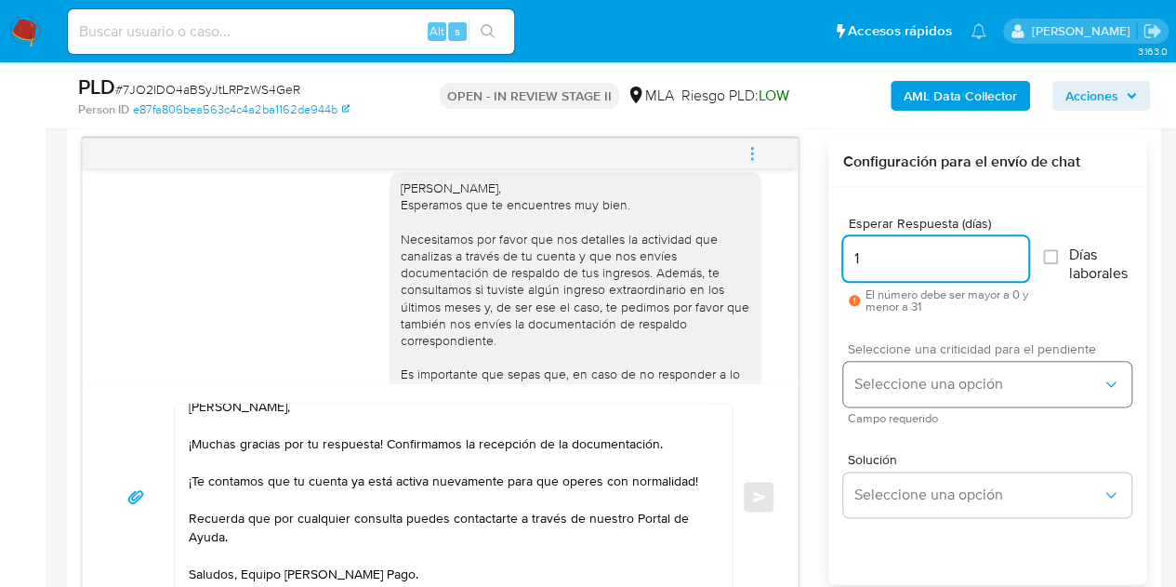
type input "1"
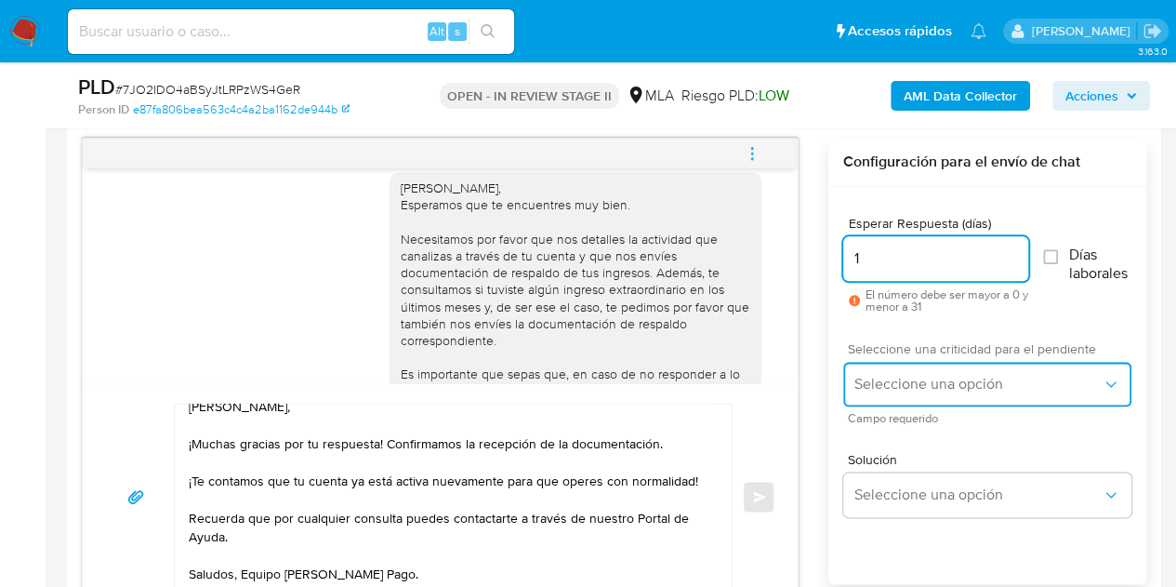
click at [892, 375] on span "Seleccione una opción" at bounding box center [977, 384] width 247 height 19
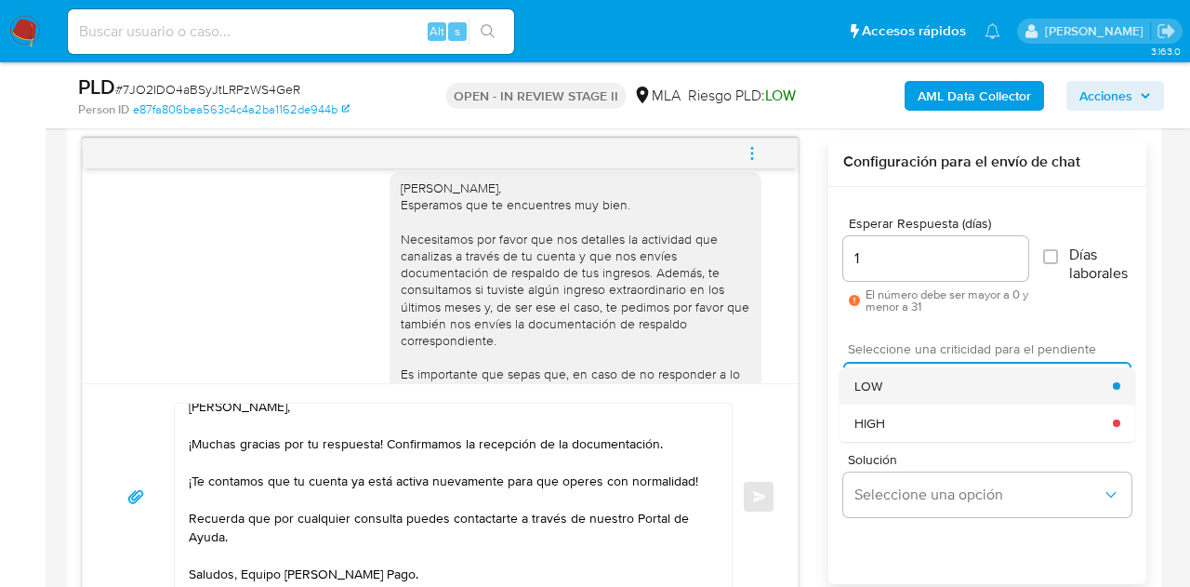
click at [896, 390] on div "LOW" at bounding box center [983, 385] width 258 height 37
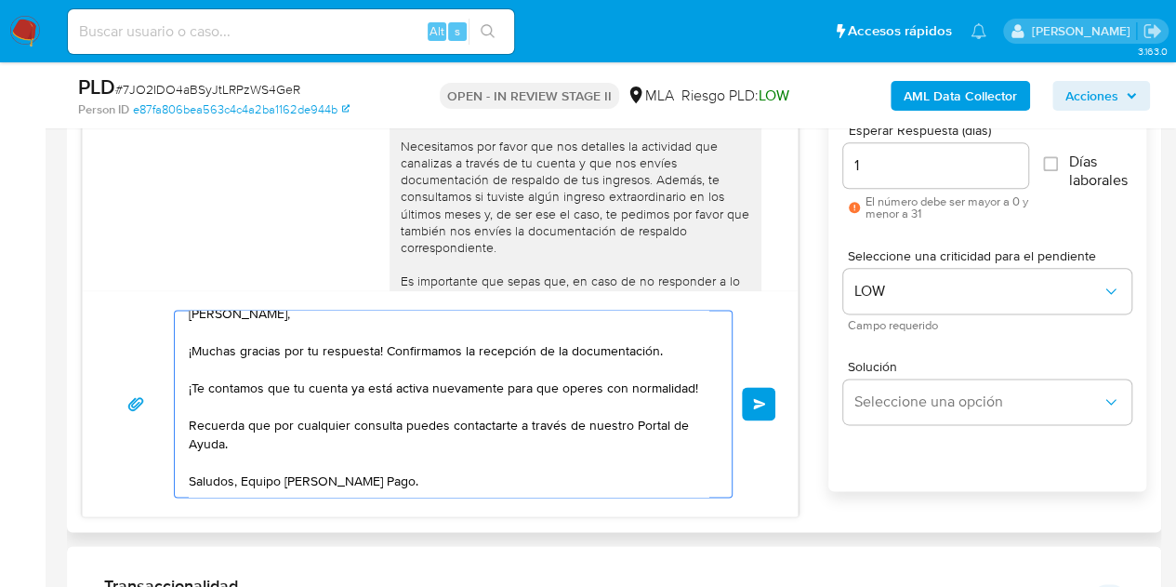
click at [625, 476] on textarea "Hola Mariano Miguel, ¡Muchas gracias por tu respuesta! Confirmamos la recepción…" at bounding box center [449, 404] width 520 height 186
click at [760, 387] on button "Enviar" at bounding box center [758, 403] width 33 height 33
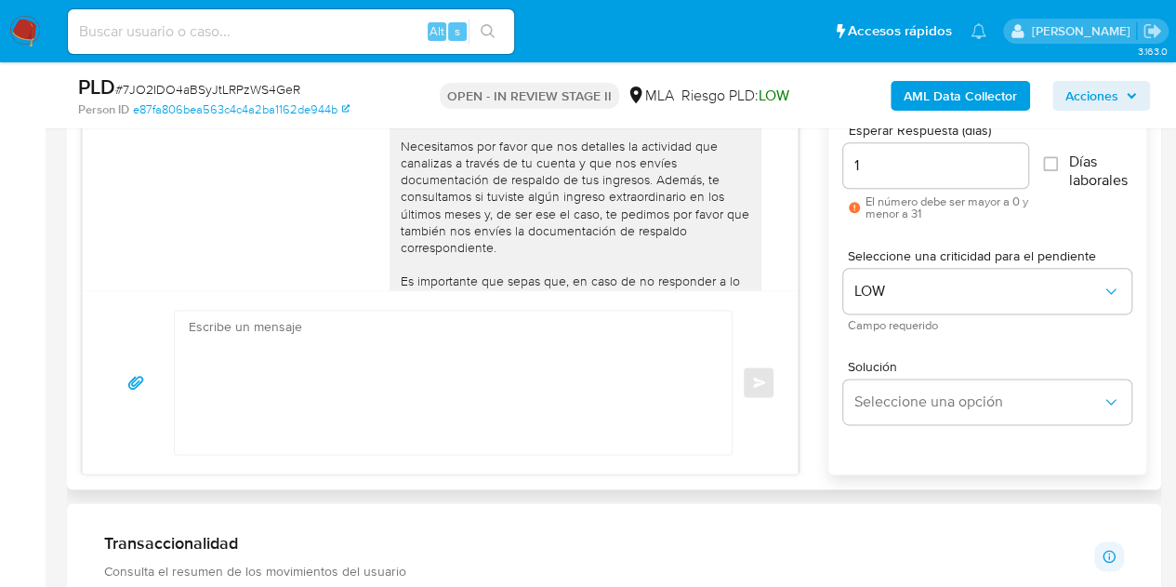
scroll to position [0, 0]
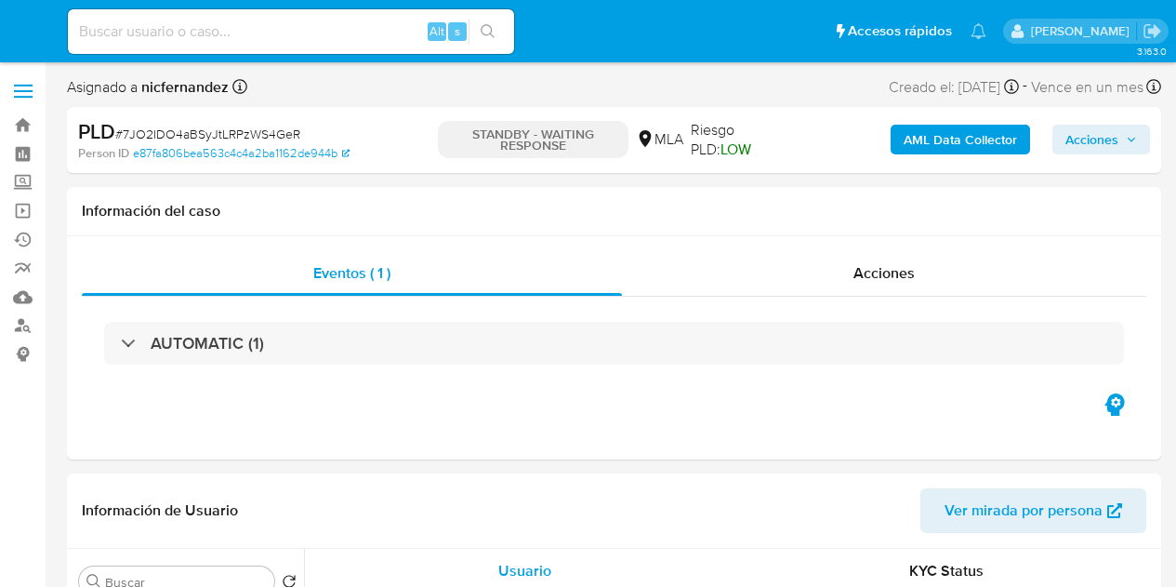
select select "10"
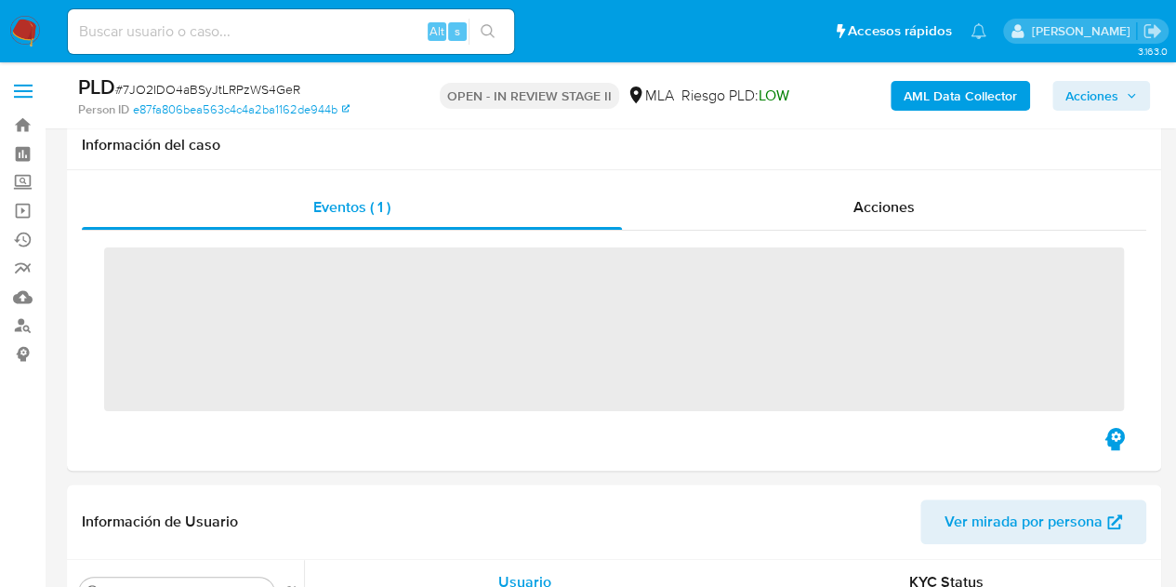
scroll to position [337, 0]
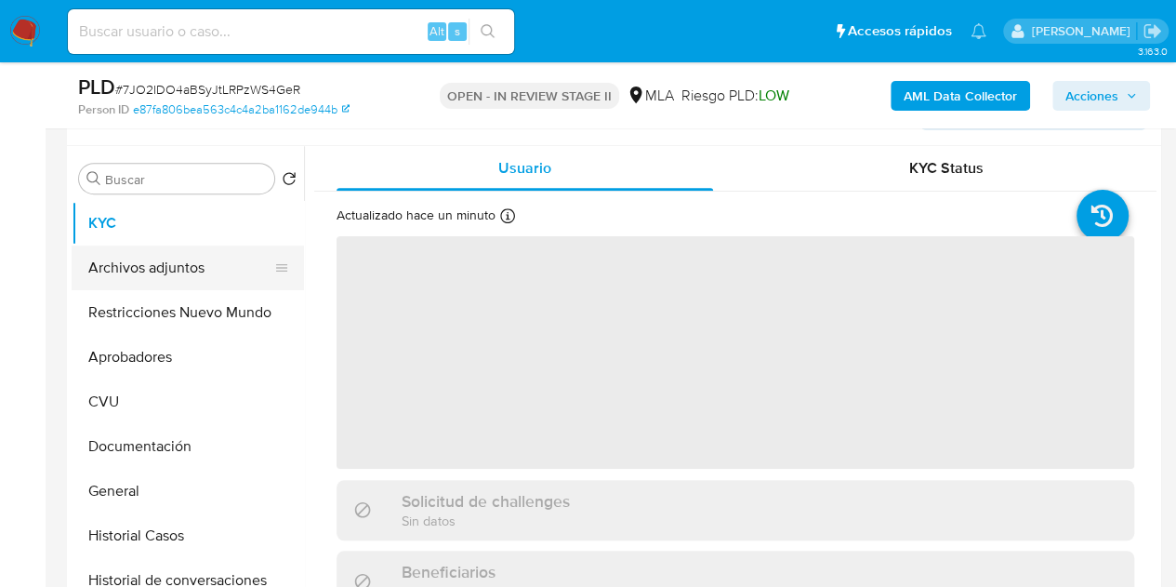
select select "10"
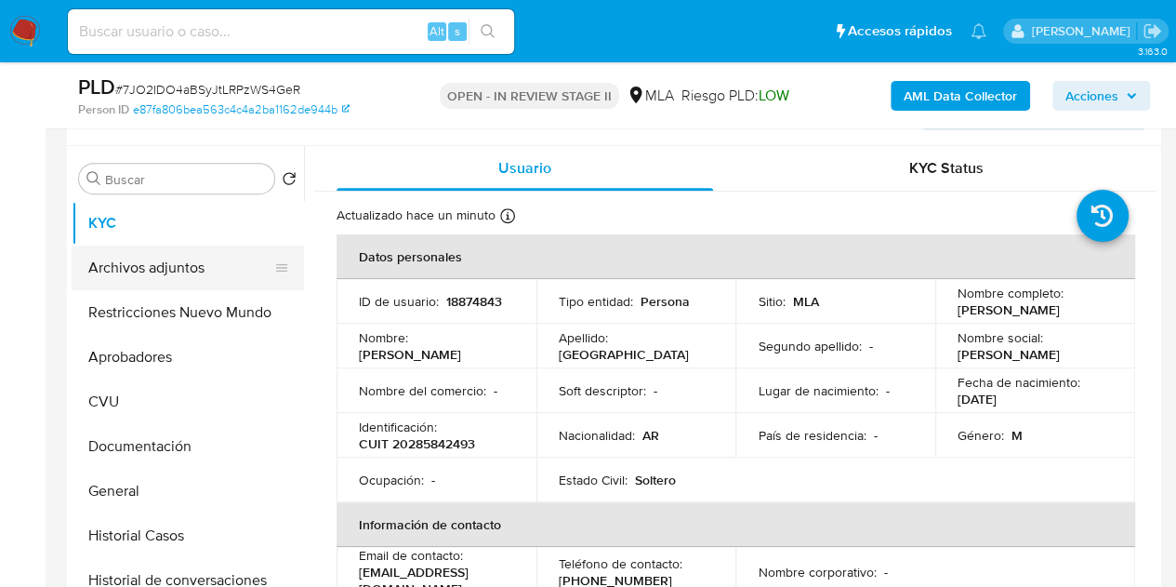
click at [163, 270] on button "Archivos adjuntos" at bounding box center [181, 267] width 218 height 45
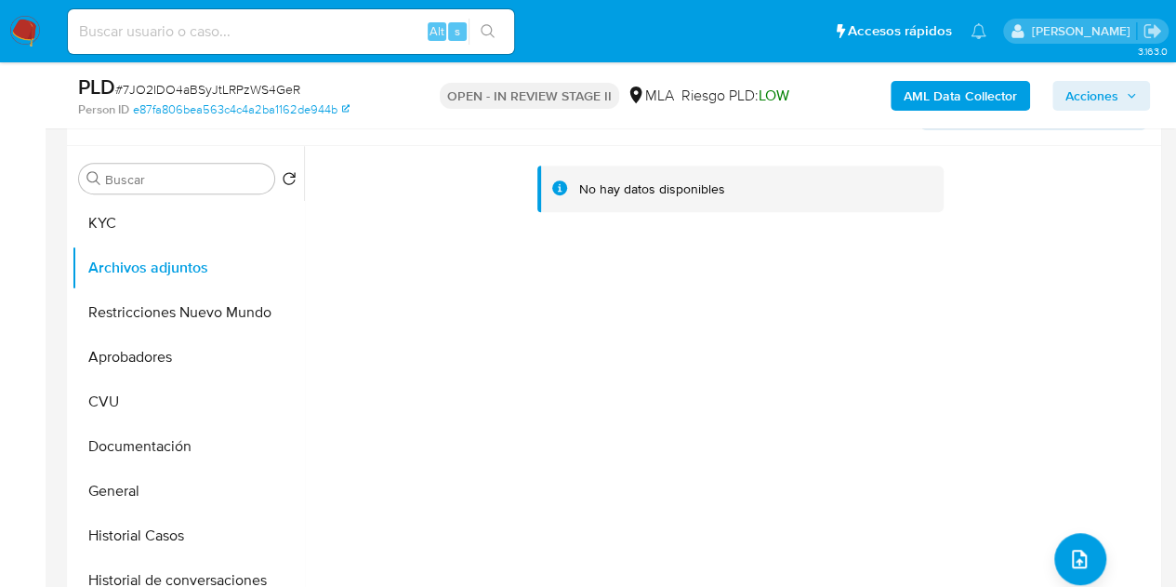
click at [928, 100] on b "AML Data Collector" at bounding box center [960, 96] width 113 height 30
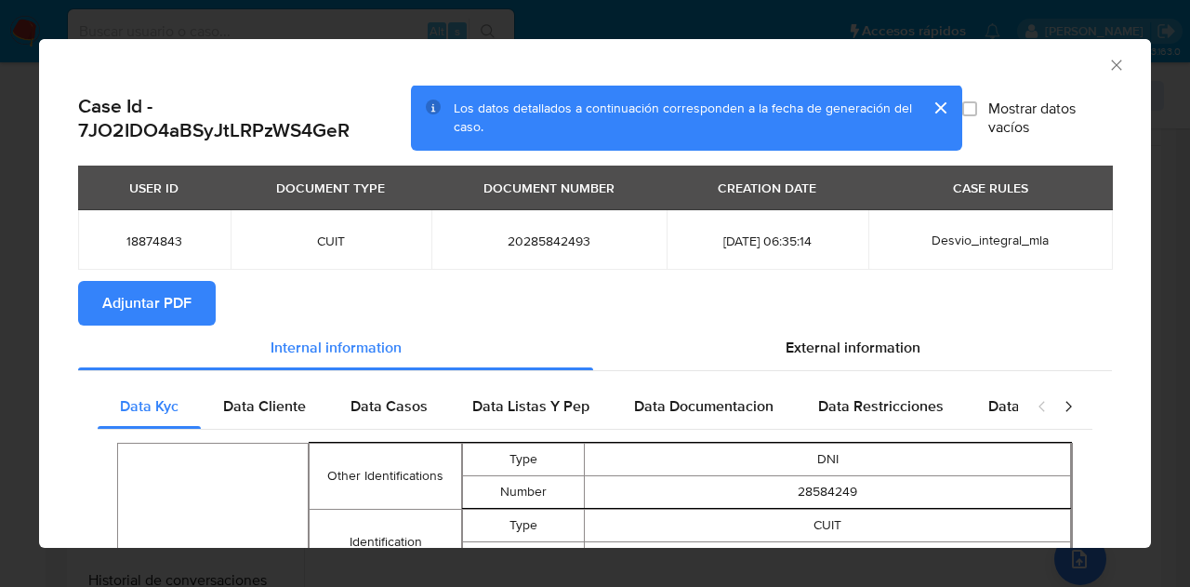
click at [173, 289] on span "Adjuntar PDF" at bounding box center [146, 303] width 89 height 41
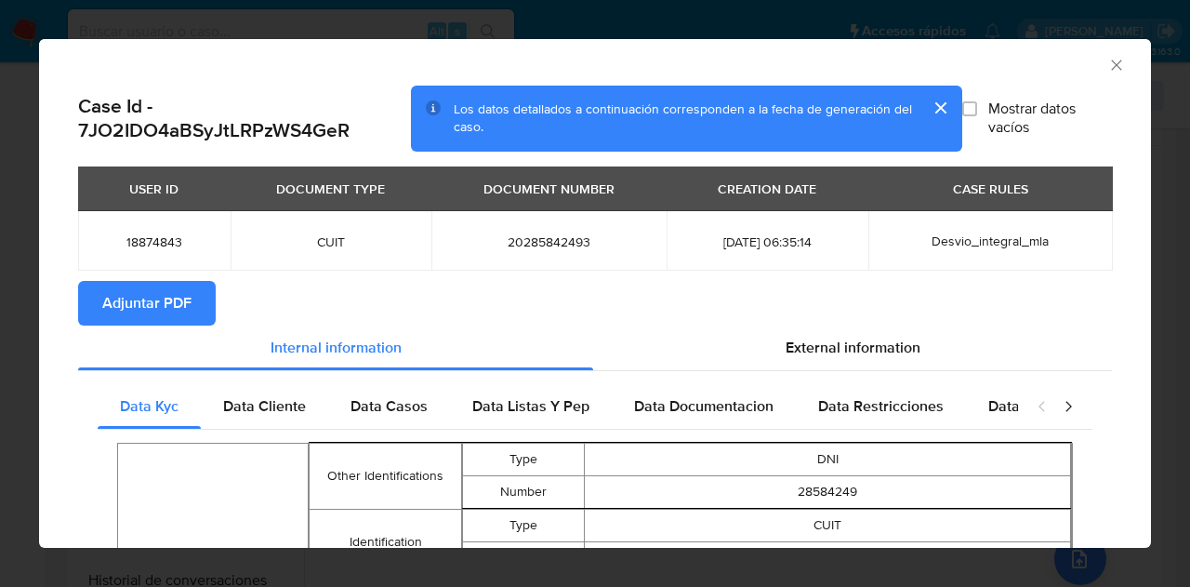
click at [1107, 60] on icon "Cerrar ventana" at bounding box center [1116, 65] width 19 height 19
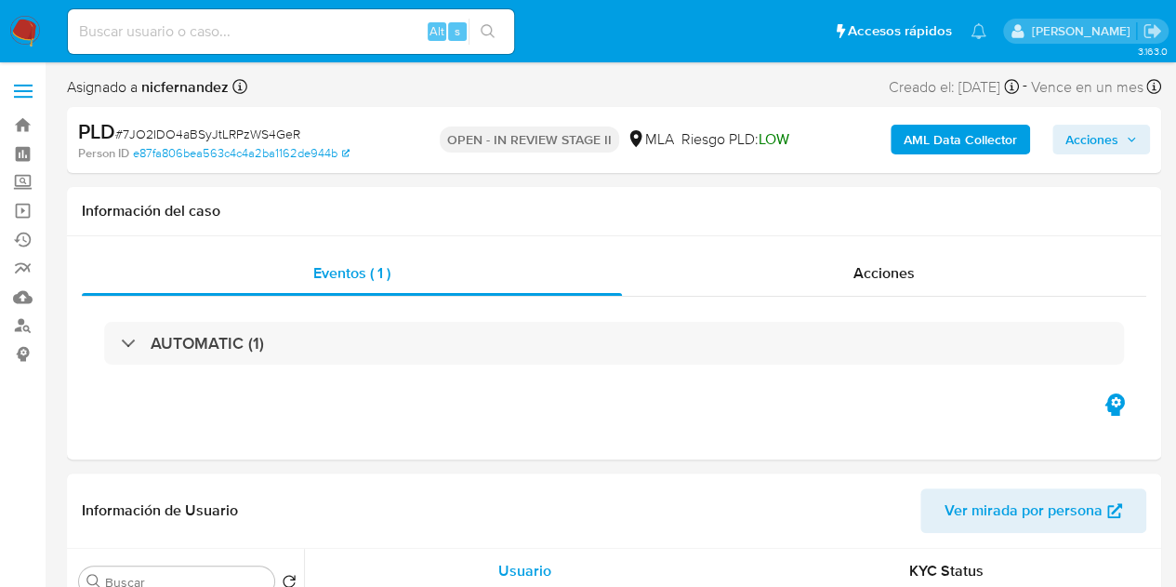
select select "10"
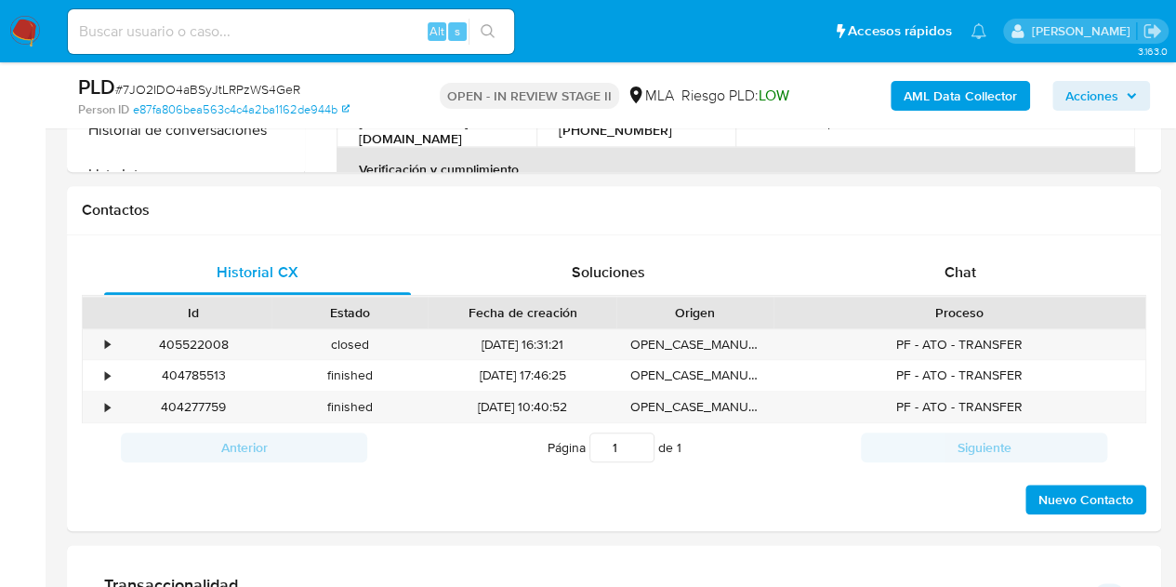
scroll to position [894, 0]
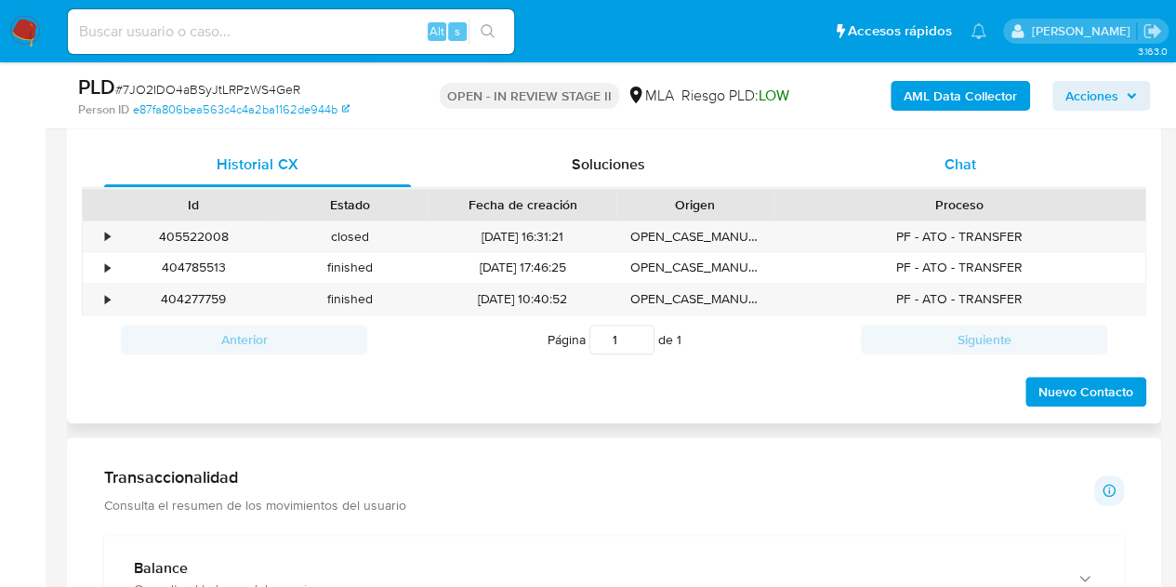
click at [958, 168] on span "Chat" at bounding box center [961, 163] width 32 height 21
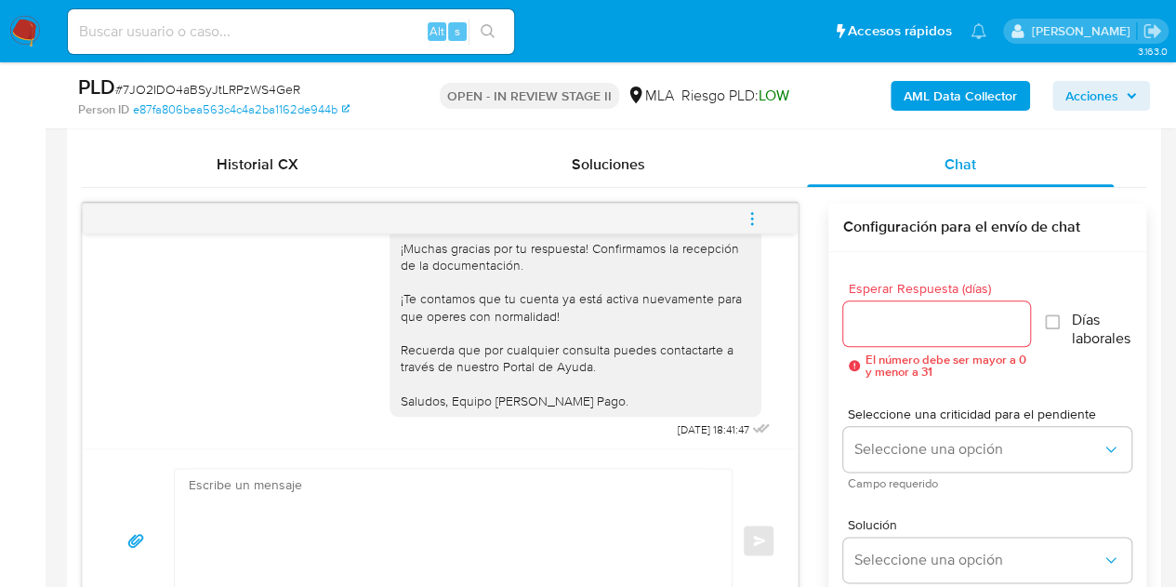
scroll to position [2460, 0]
click at [747, 216] on icon "menu-action" at bounding box center [752, 218] width 17 height 17
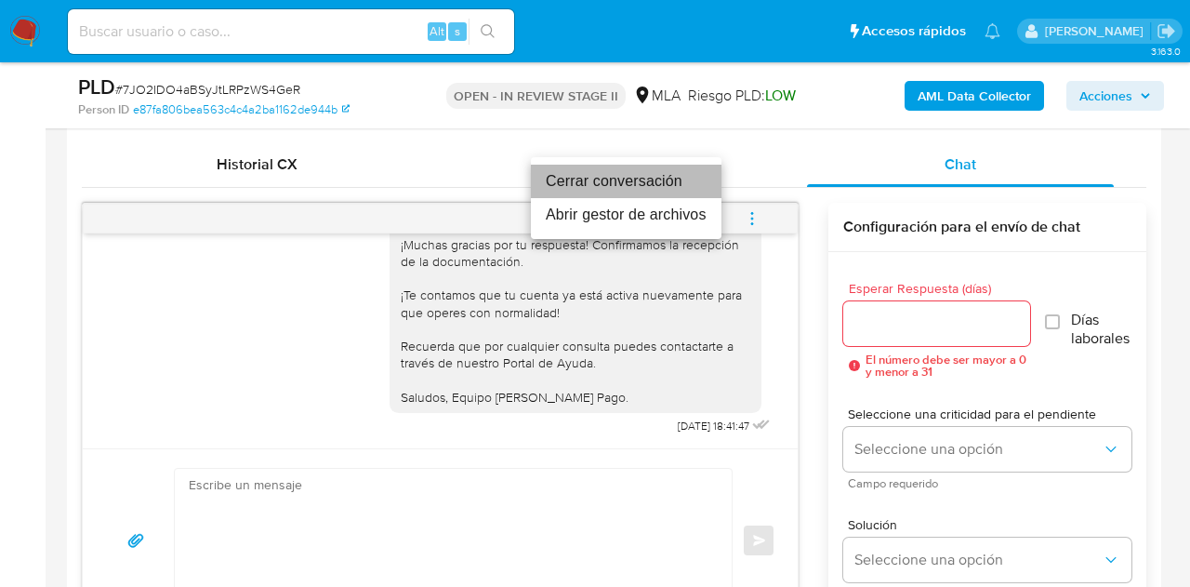
click at [679, 179] on li "Cerrar conversación" at bounding box center [626, 181] width 191 height 33
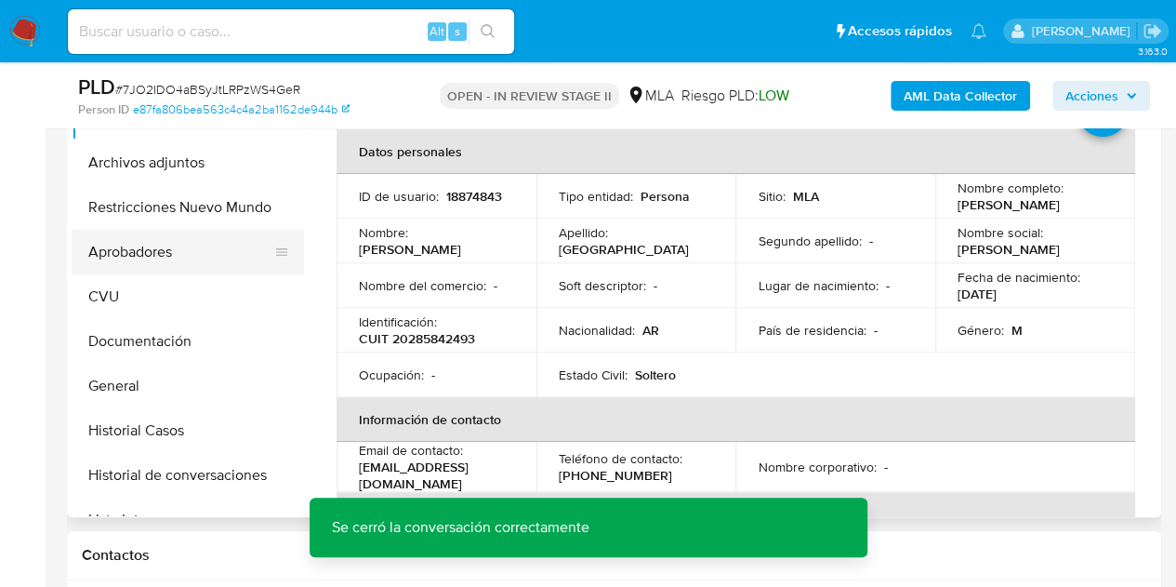
scroll to position [434, 0]
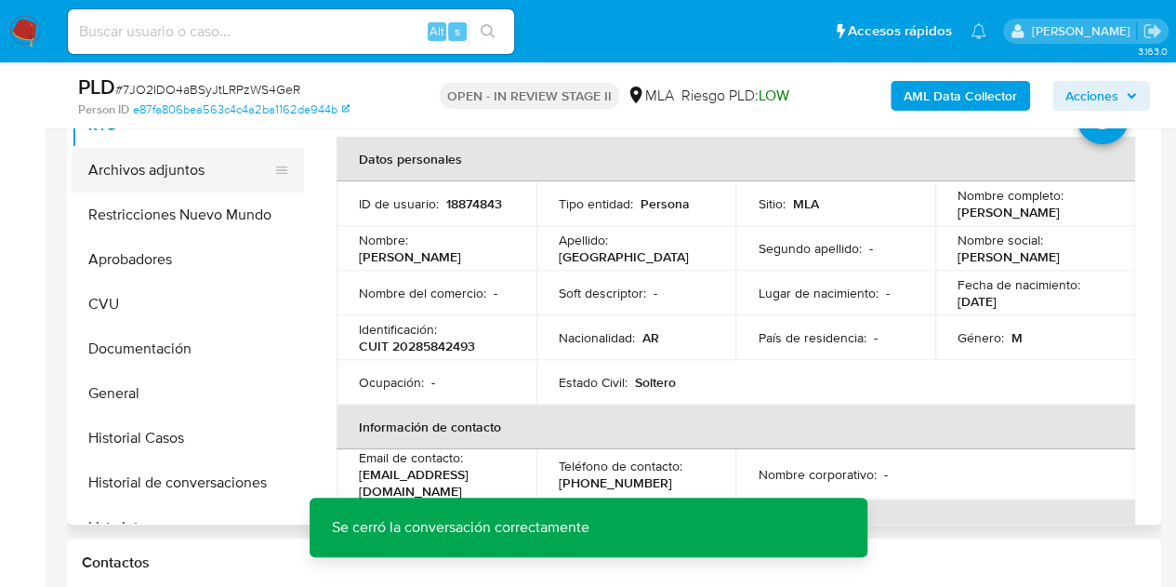
click at [134, 174] on button "Archivos adjuntos" at bounding box center [181, 170] width 218 height 45
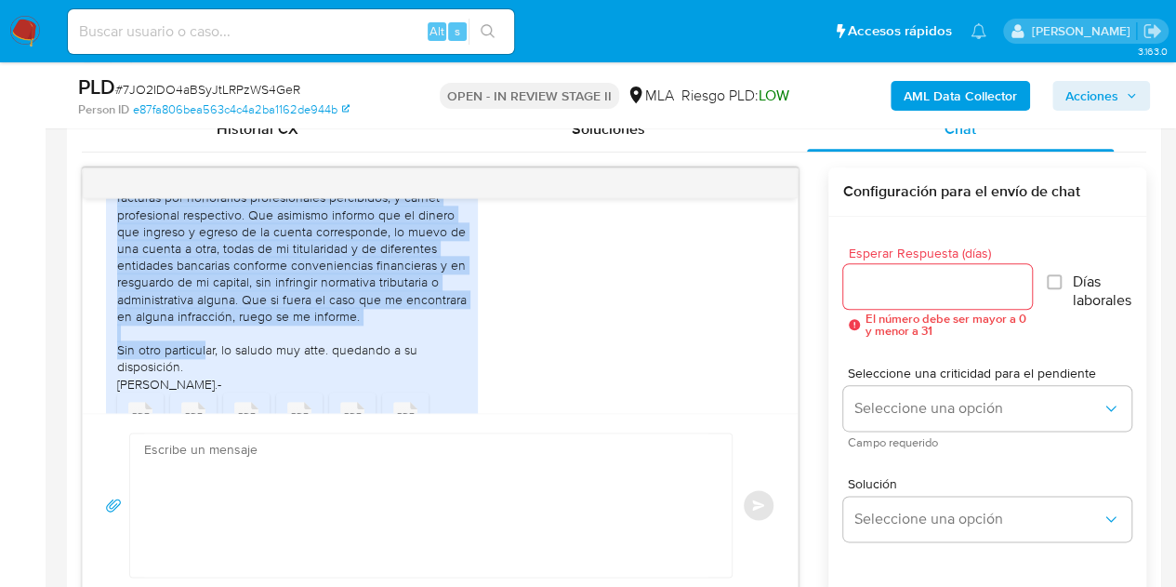
scroll to position [1950, 0]
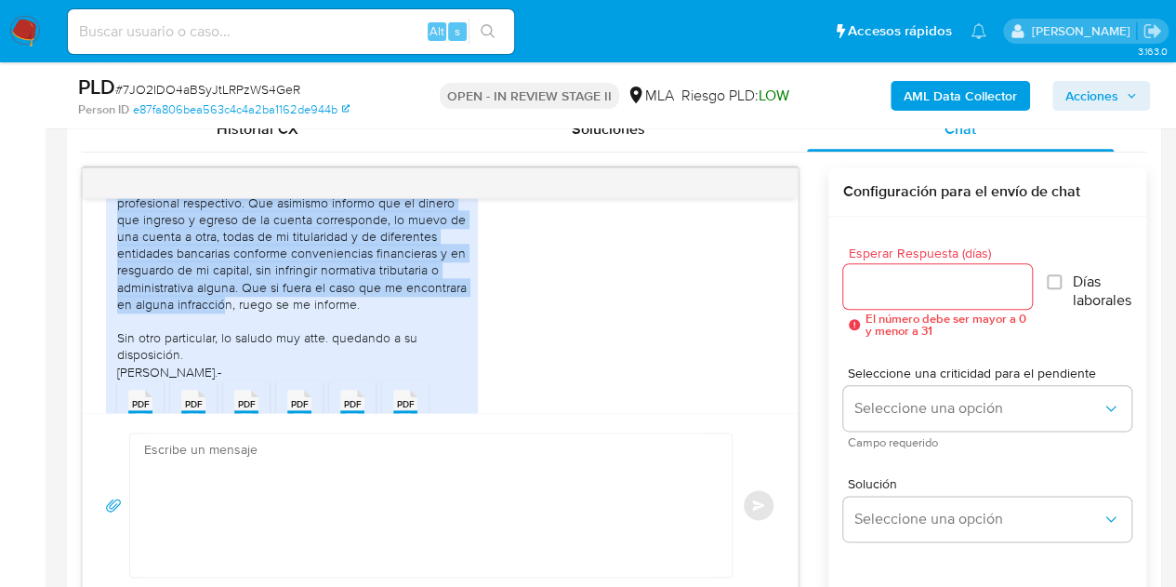
drag, startPoint x: 117, startPoint y: 240, endPoint x: 194, endPoint y: 350, distance: 134.9
click at [194, 350] on div "Buenas tardes estimados, me dirijo a Uds. a los fines de cumplimentar el emplaz…" at bounding box center [292, 211] width 350 height 338
copy div "Buenas tardes estimados, me dirijo a Uds. a los fines de cumplimentar el emplaz…"
click at [535, 332] on div "Buenas tardes estimados, me dirijo a Uds. a los fines de cumplimentar el emplaz…" at bounding box center [440, 278] width 668 height 506
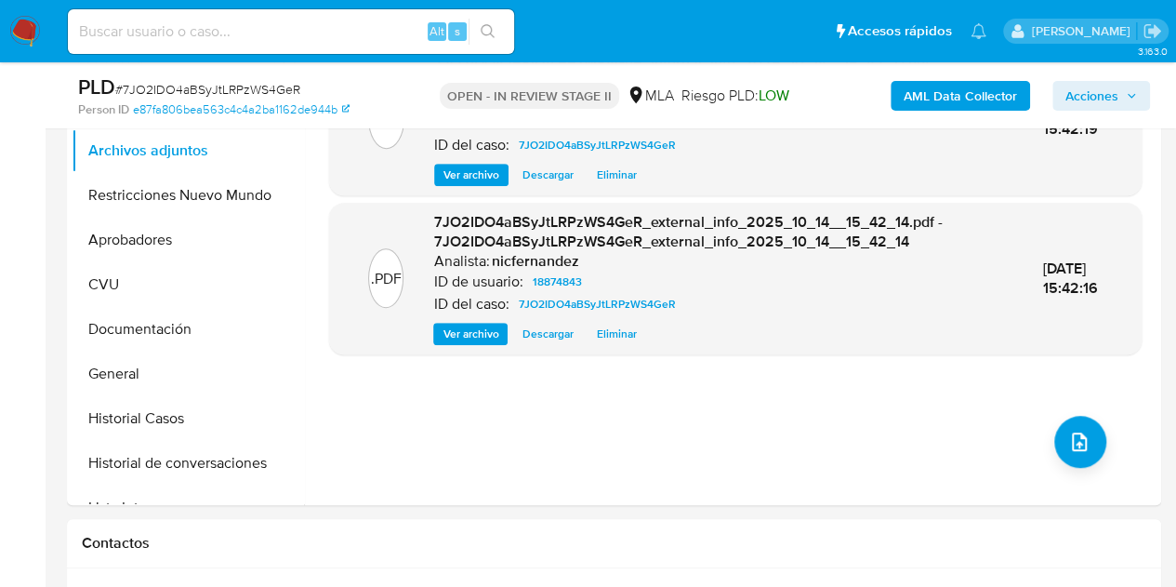
scroll to position [406, 0]
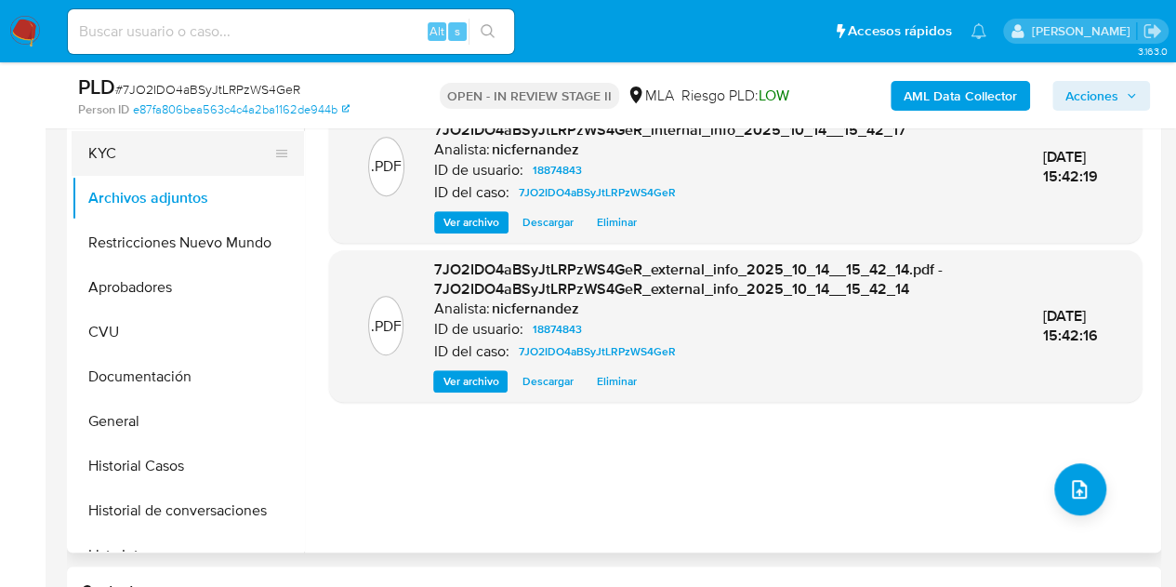
click at [145, 158] on button "KYC" at bounding box center [181, 153] width 218 height 45
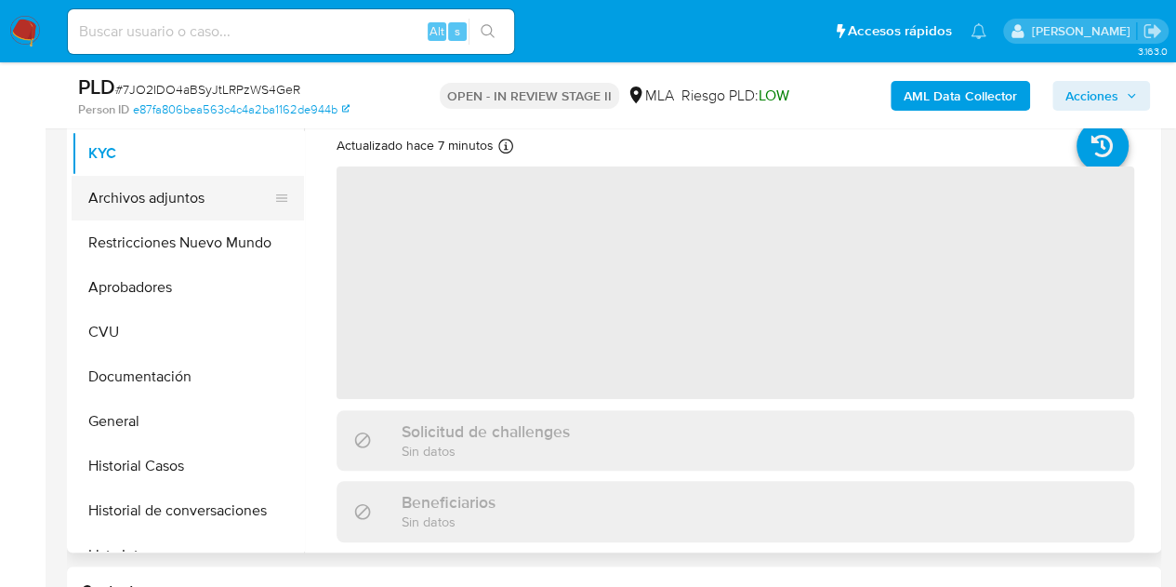
click at [152, 191] on button "Archivos adjuntos" at bounding box center [181, 198] width 218 height 45
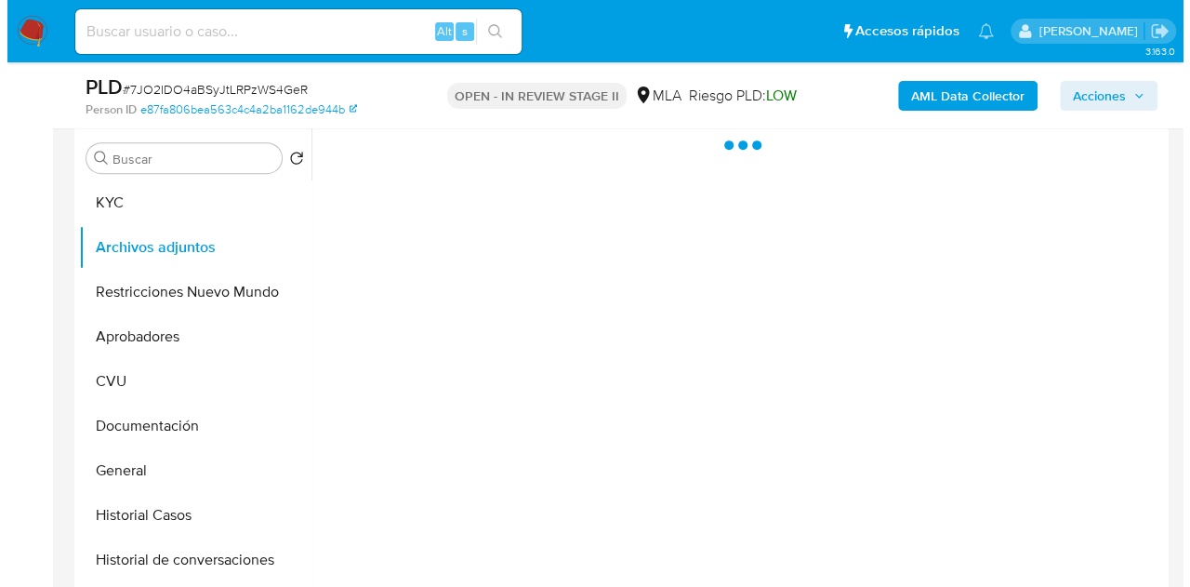
scroll to position [361, 0]
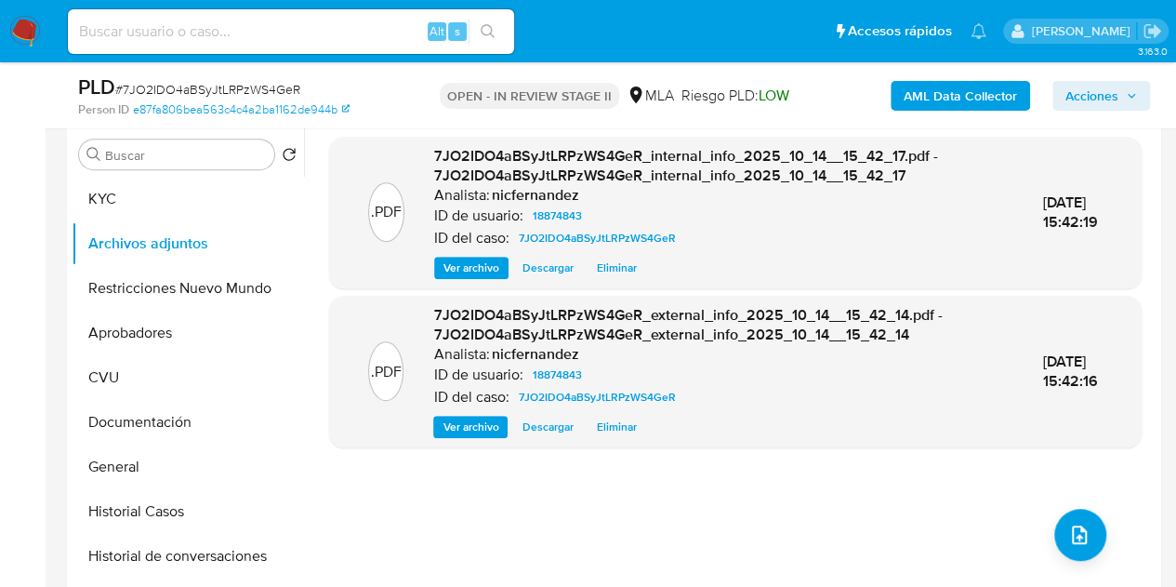
click at [681, 514] on div ".PDF 7JO2IDO4aBSyJtLRPzWS4GeR_internal_info_2025_10_14__15_42_17.pdf - 7JO2IDO4…" at bounding box center [735, 360] width 813 height 446
click at [1092, 519] on button "upload-file" at bounding box center [1080, 535] width 52 height 52
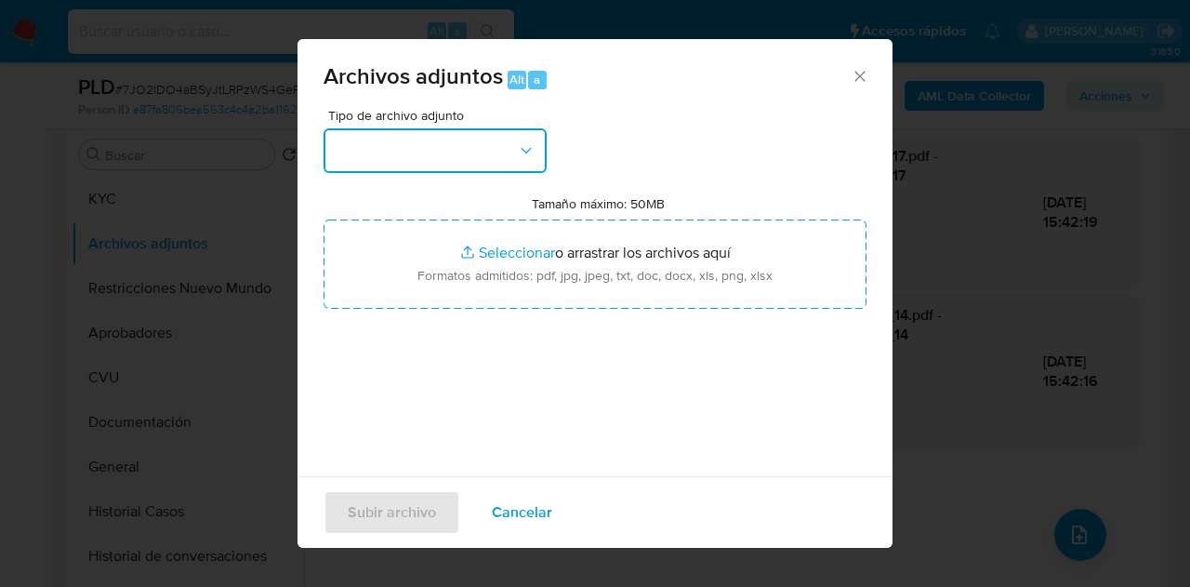
click at [517, 128] on button "button" at bounding box center [435, 150] width 223 height 45
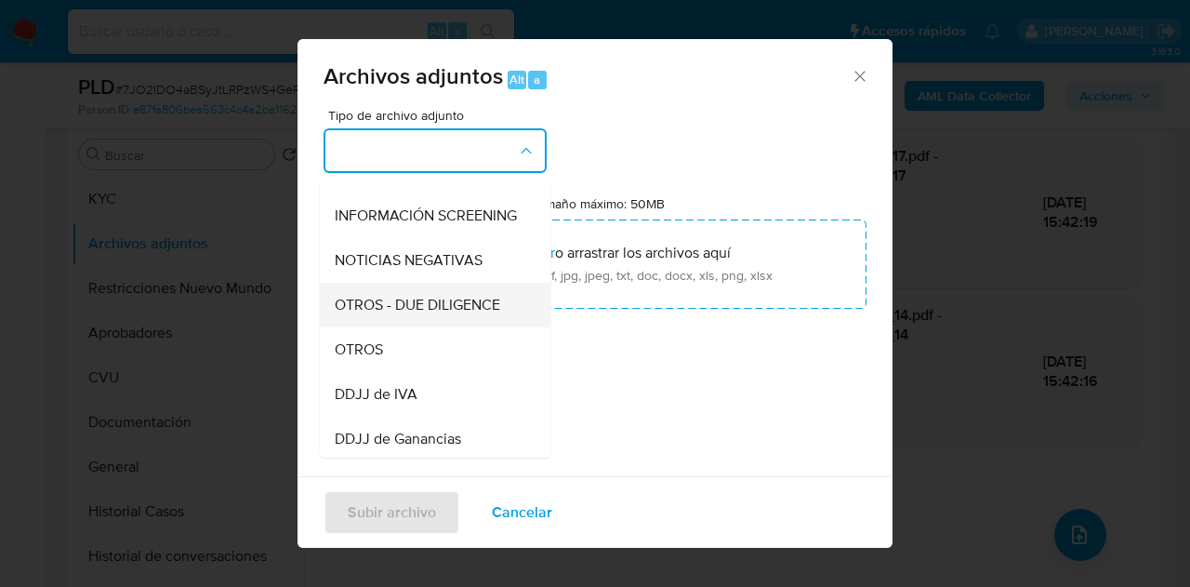
scroll to position [210, 0]
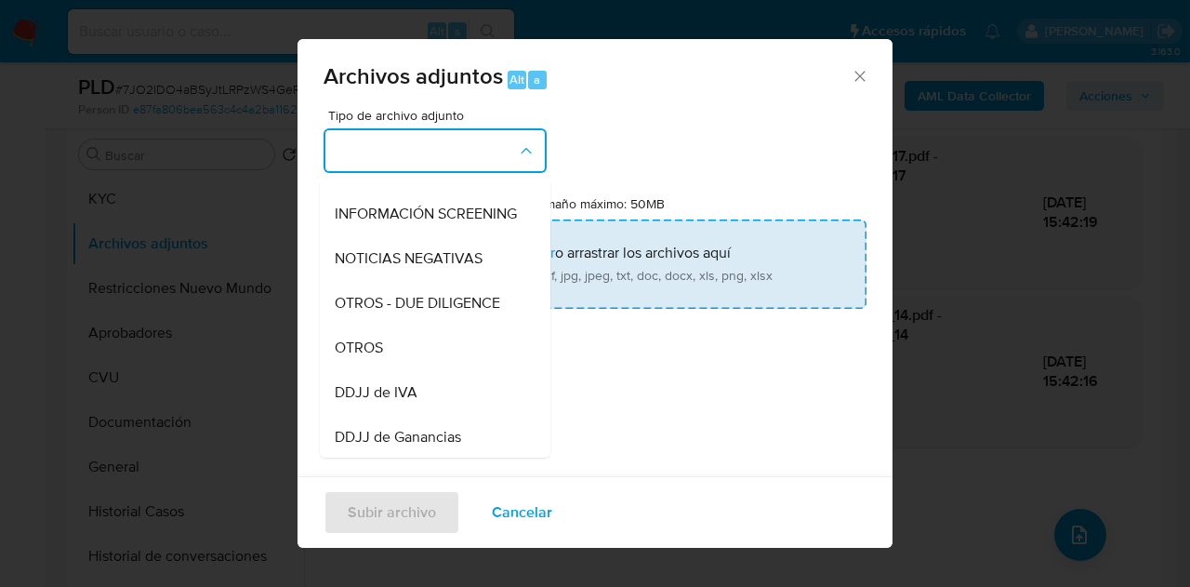
drag, startPoint x: 398, startPoint y: 370, endPoint x: 494, endPoint y: 261, distance: 144.9
click at [403, 364] on div "OTROS" at bounding box center [430, 347] width 190 height 45
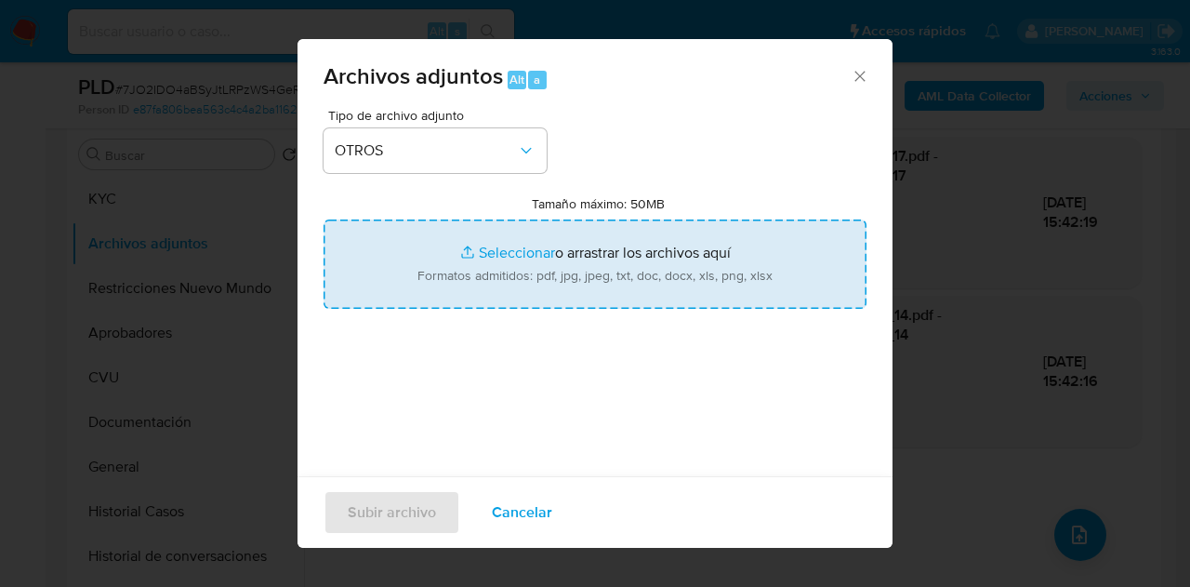
click at [494, 236] on input "Tamaño máximo: 50MB Seleccionar archivos" at bounding box center [595, 263] width 543 height 89
type input "C:\fakepath\Facturas.pdf"
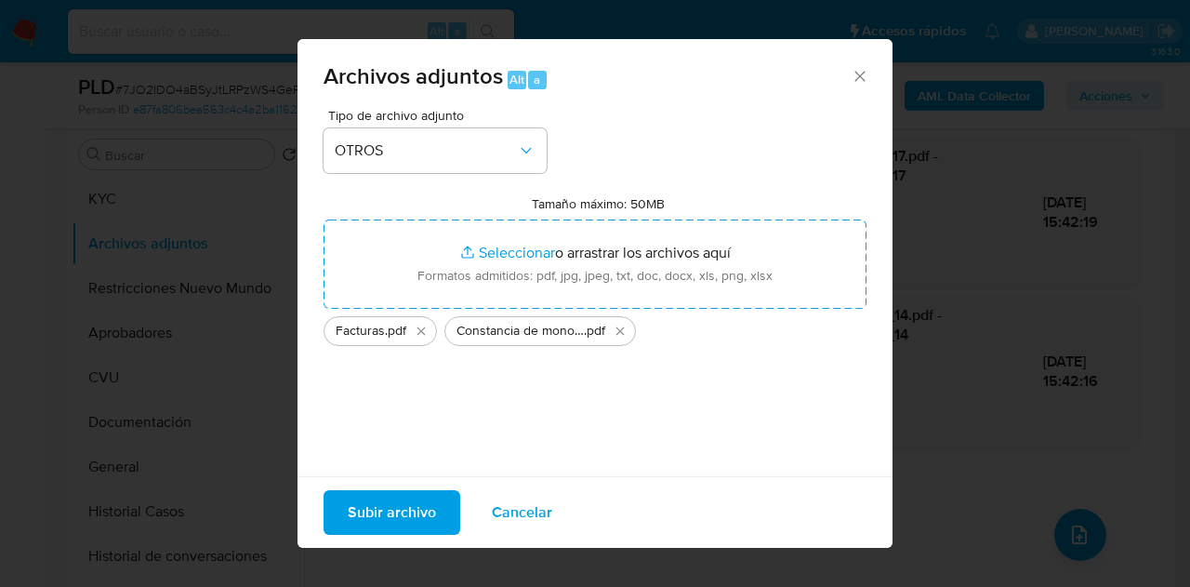
click at [370, 509] on span "Subir archivo" at bounding box center [392, 512] width 88 height 41
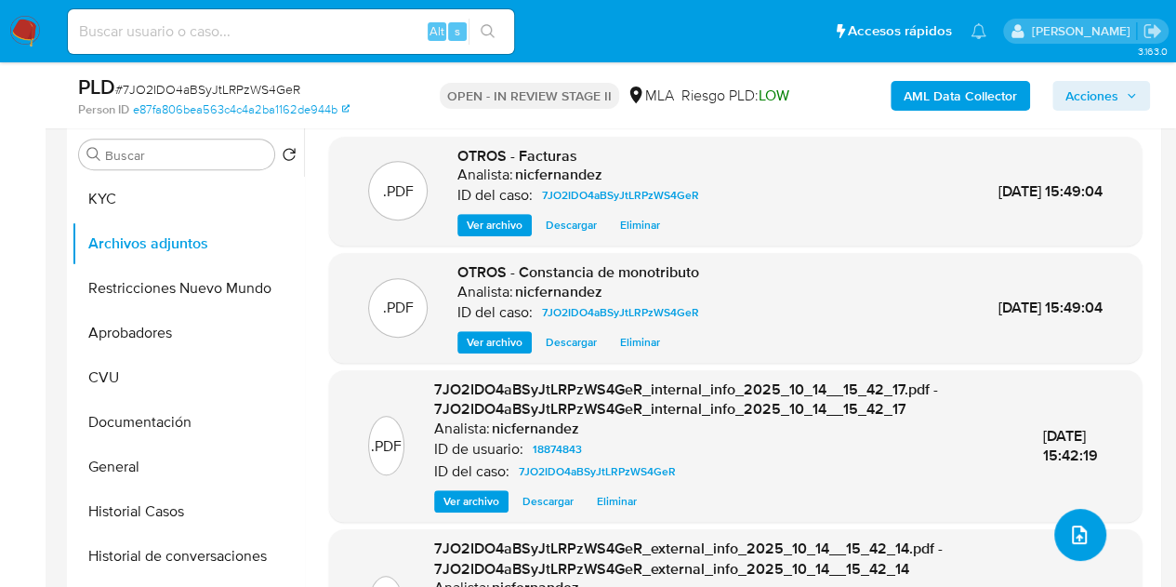
click at [1068, 524] on icon "upload-file" at bounding box center [1079, 534] width 22 height 22
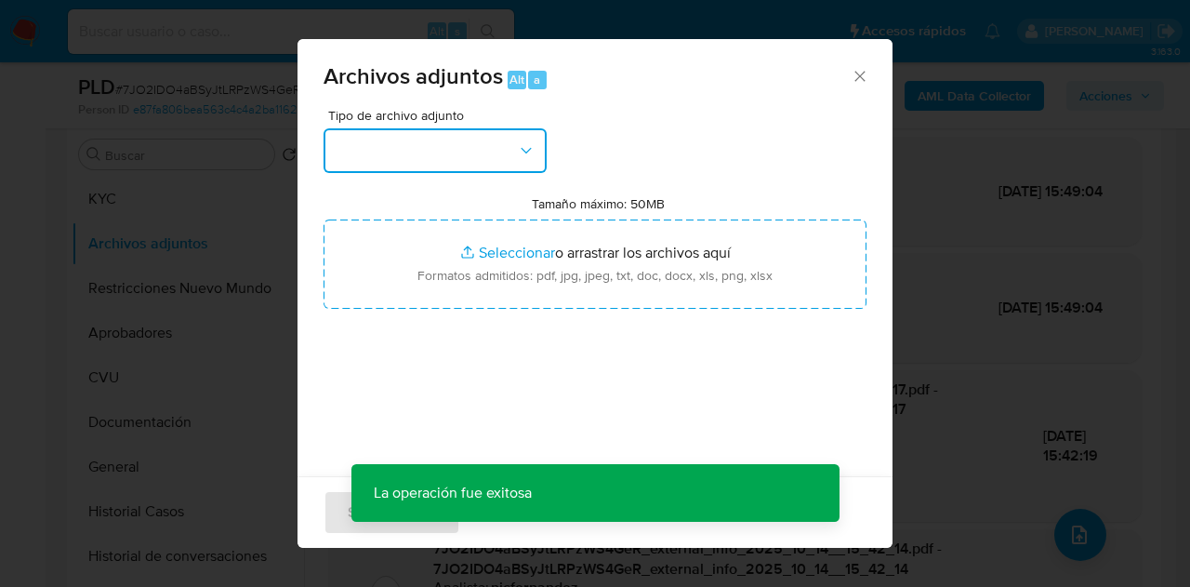
click at [521, 164] on button "button" at bounding box center [435, 150] width 223 height 45
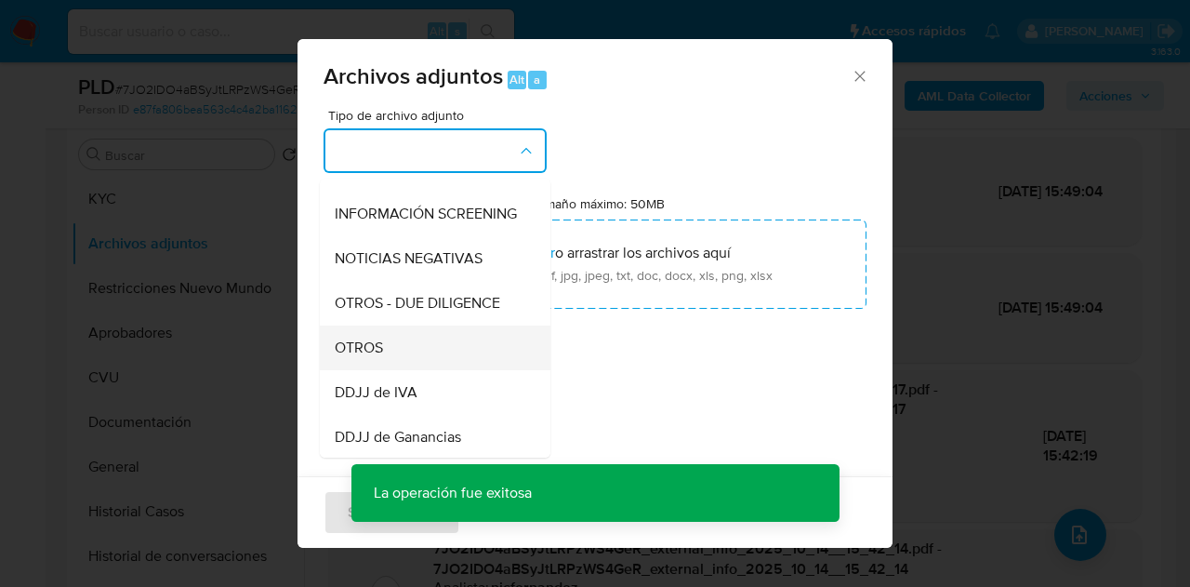
click at [435, 364] on div "OTROS" at bounding box center [430, 347] width 190 height 45
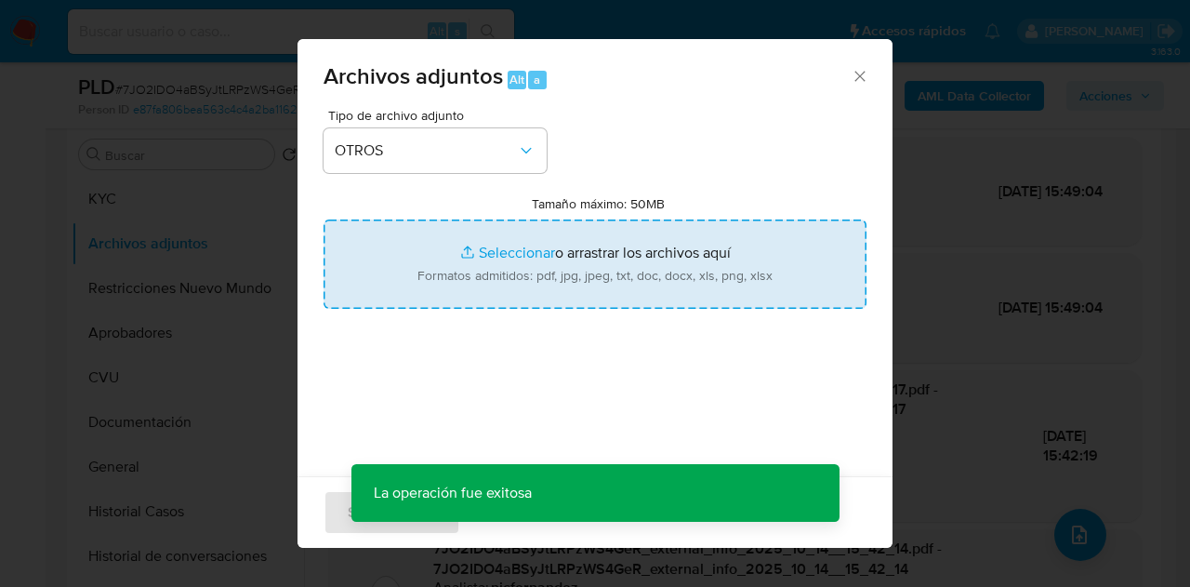
click at [488, 254] on input "Tamaño máximo: 50MB Seleccionar archivos" at bounding box center [595, 263] width 543 height 89
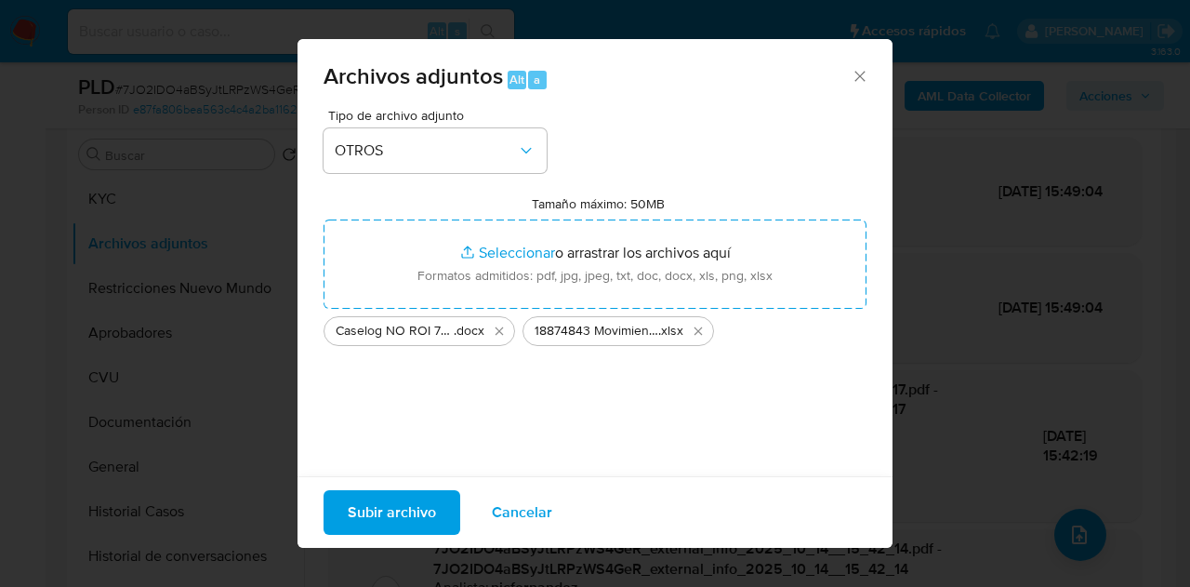
click at [398, 507] on span "Subir archivo" at bounding box center [392, 512] width 88 height 41
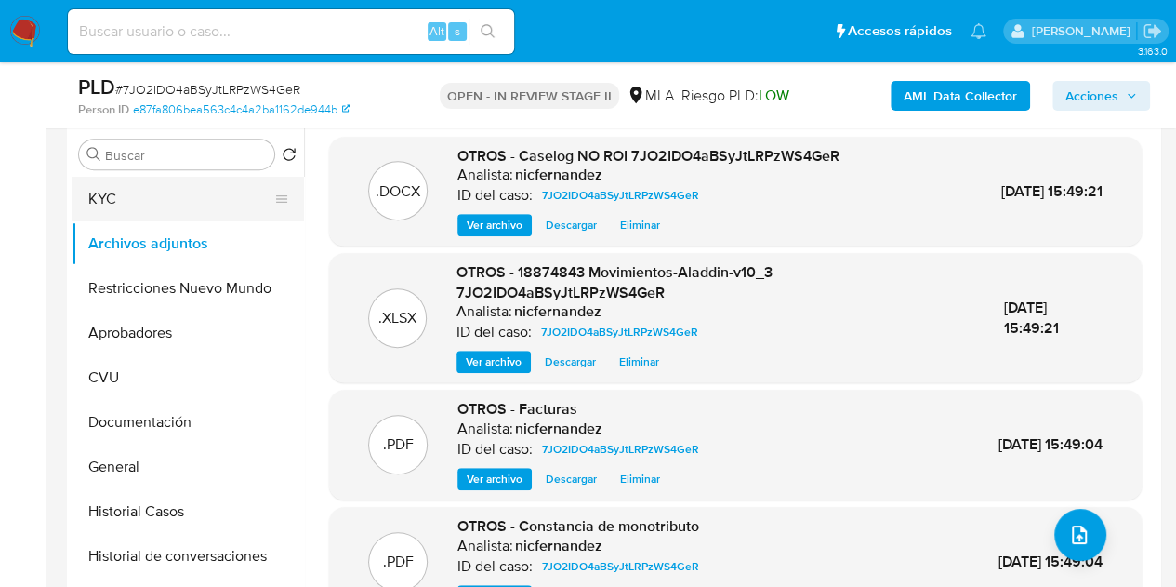
click at [160, 205] on button "KYC" at bounding box center [181, 199] width 218 height 45
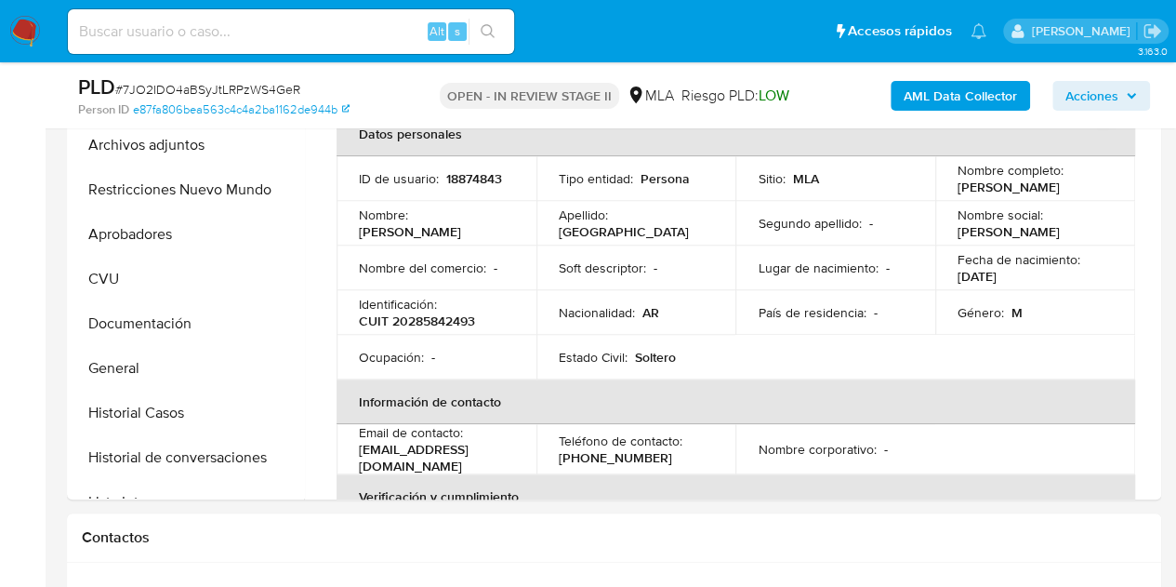
scroll to position [337, 0]
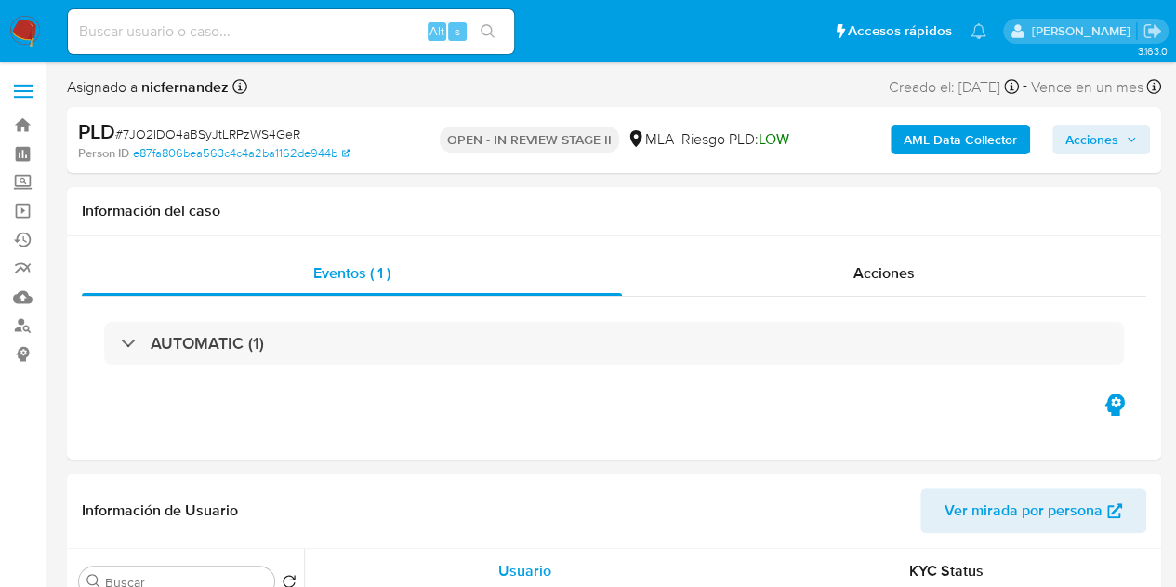
select select "10"
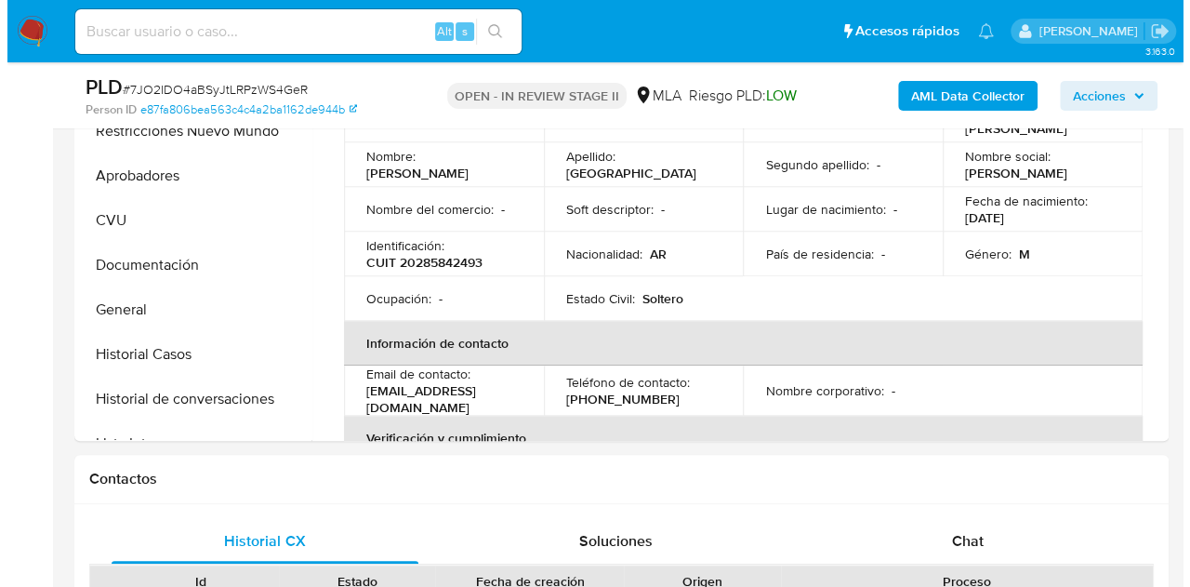
scroll to position [369, 0]
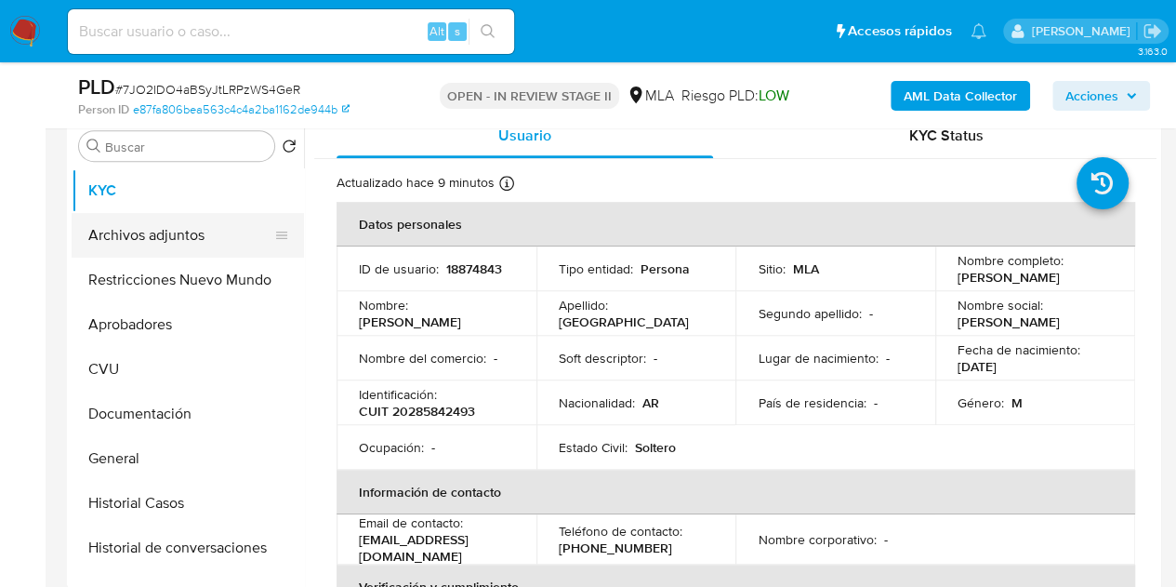
click at [138, 237] on button "Archivos adjuntos" at bounding box center [181, 235] width 218 height 45
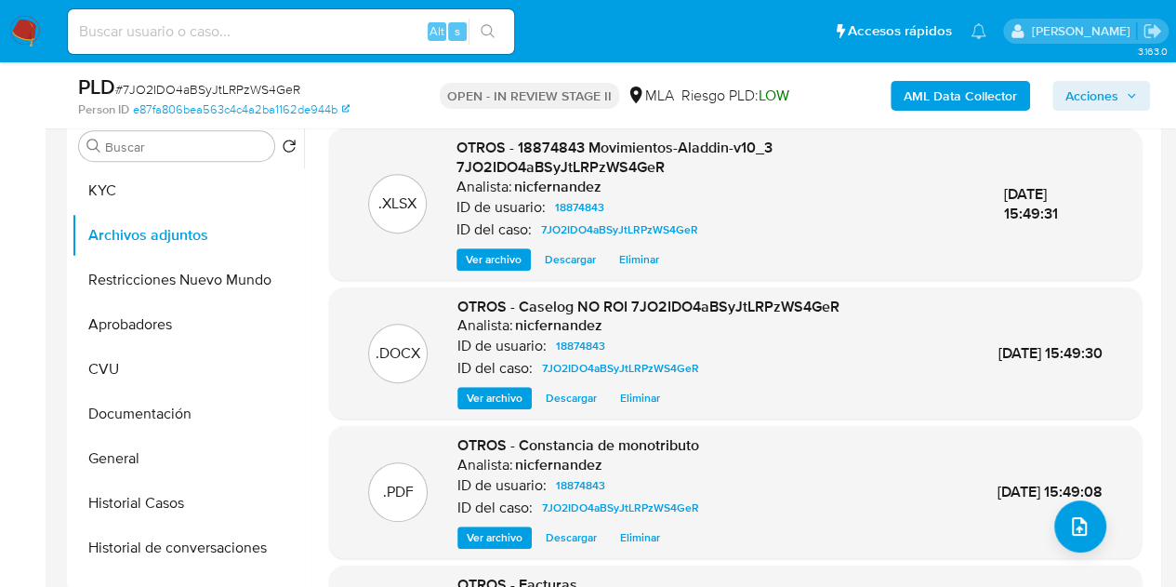
click at [480, 389] on span "Ver archivo" at bounding box center [495, 398] width 56 height 19
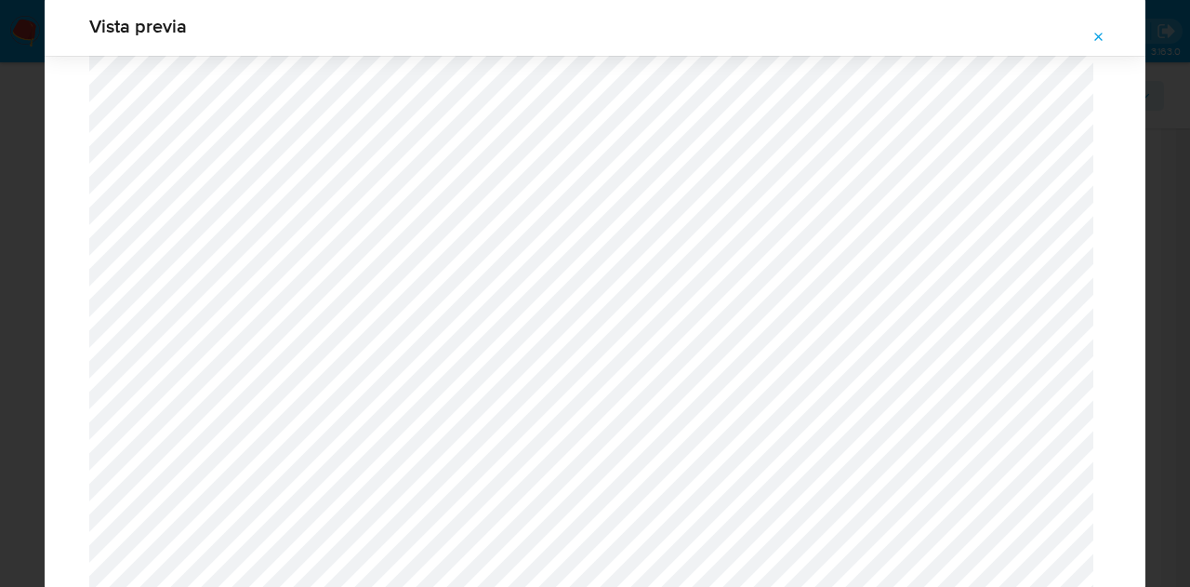
scroll to position [1642, 0]
click at [1097, 46] on span "Attachment preview" at bounding box center [1098, 37] width 15 height 26
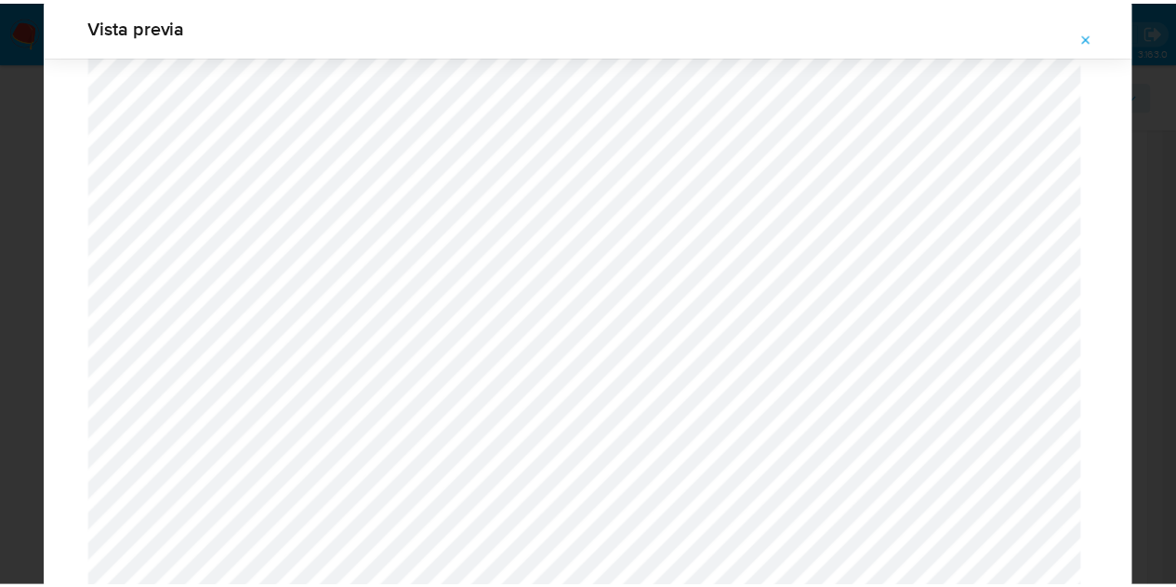
scroll to position [59, 0]
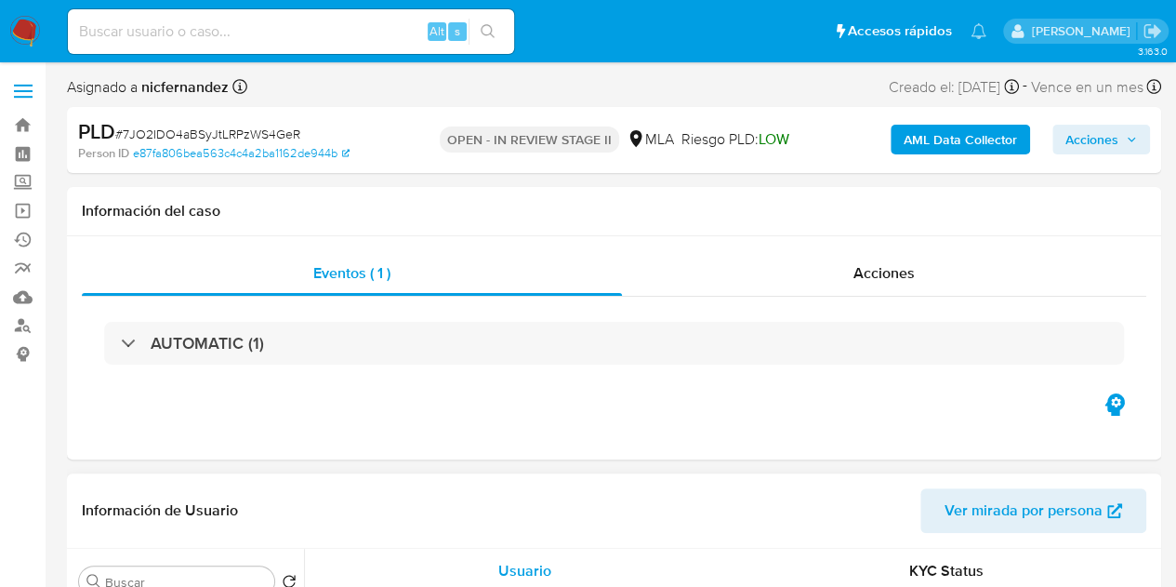
select select "10"
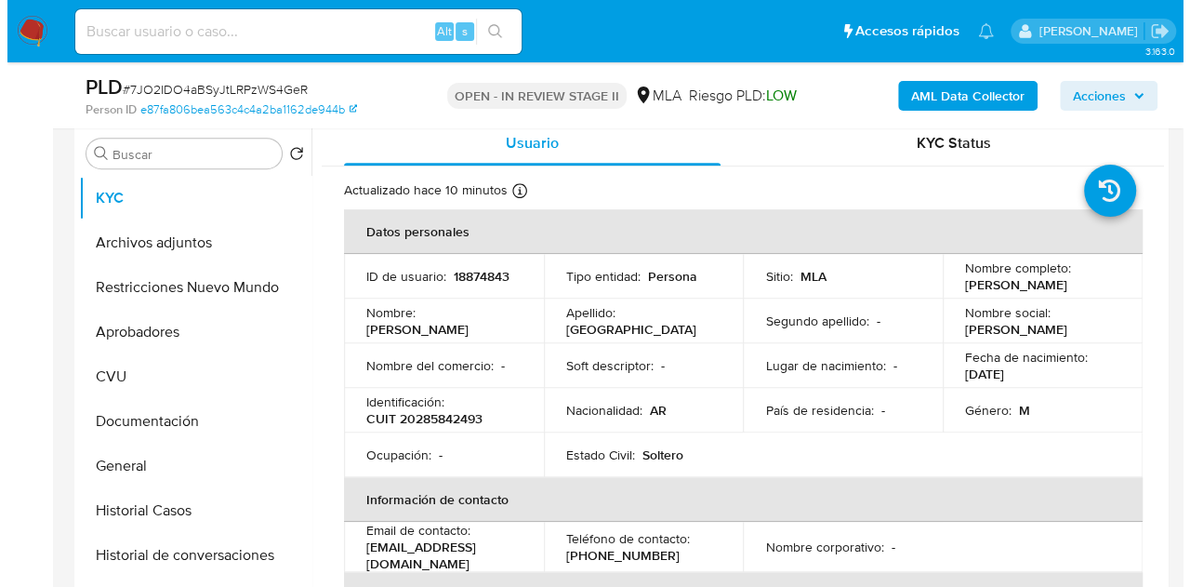
scroll to position [358, 0]
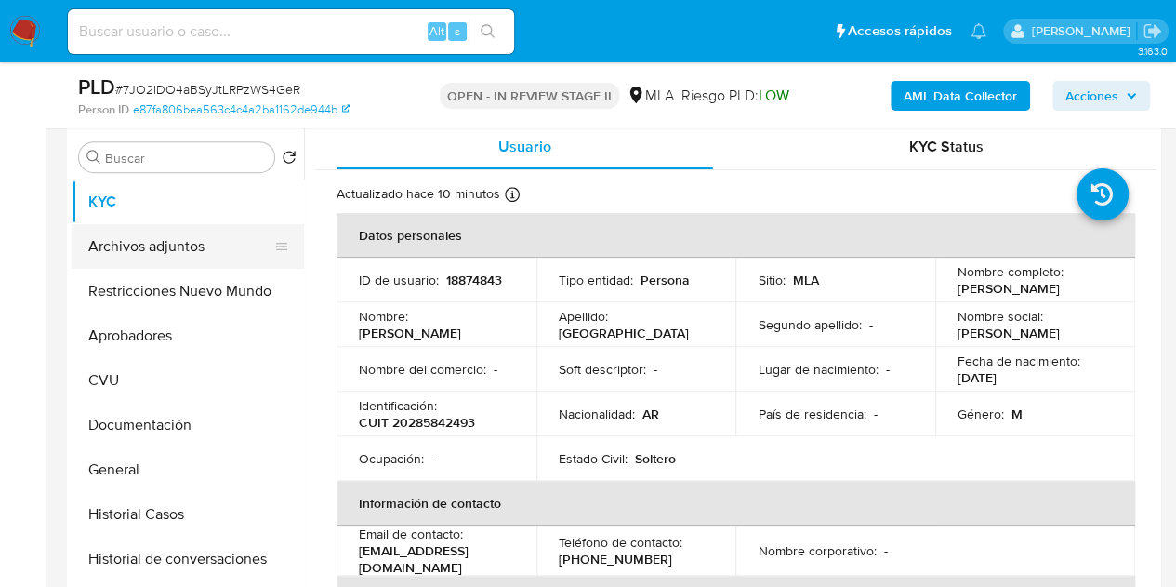
click at [133, 253] on button "Archivos adjuntos" at bounding box center [181, 246] width 218 height 45
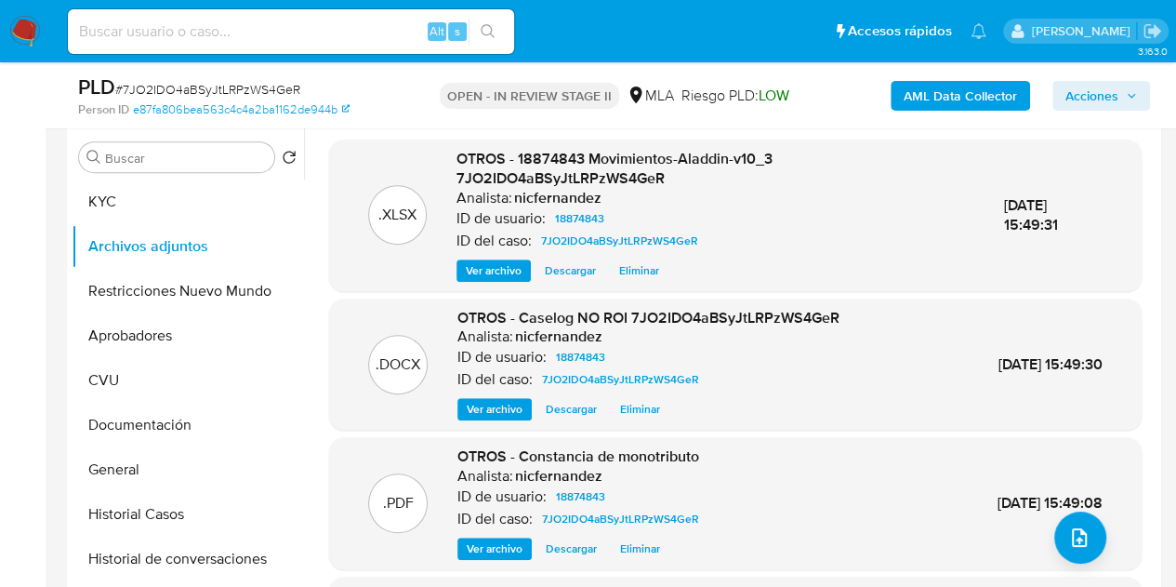
click at [469, 405] on span "Ver archivo" at bounding box center [495, 409] width 56 height 19
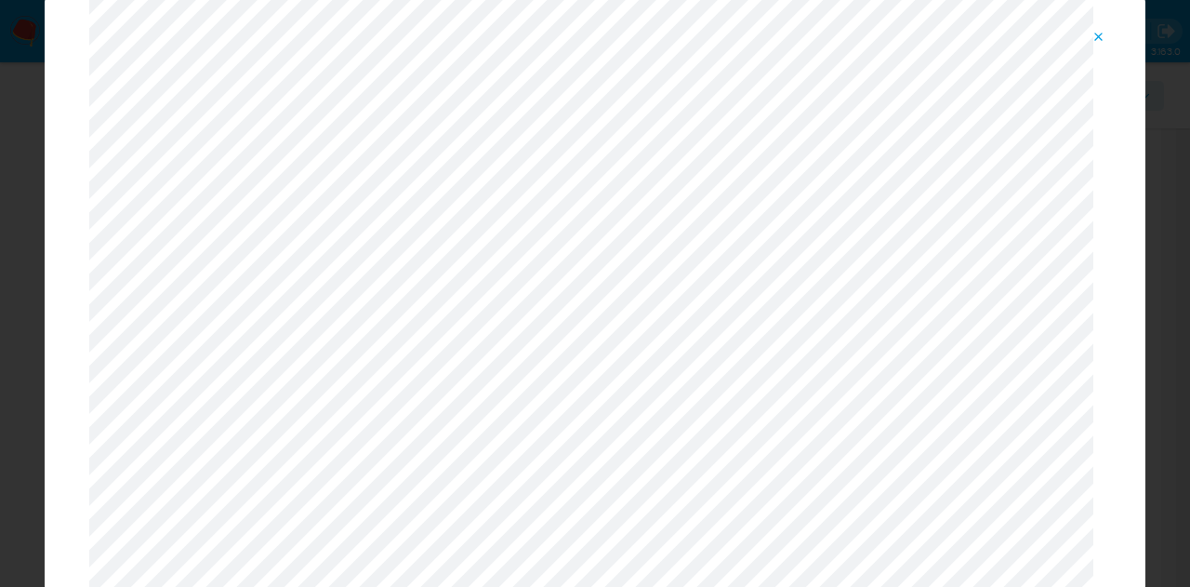
scroll to position [0, 0]
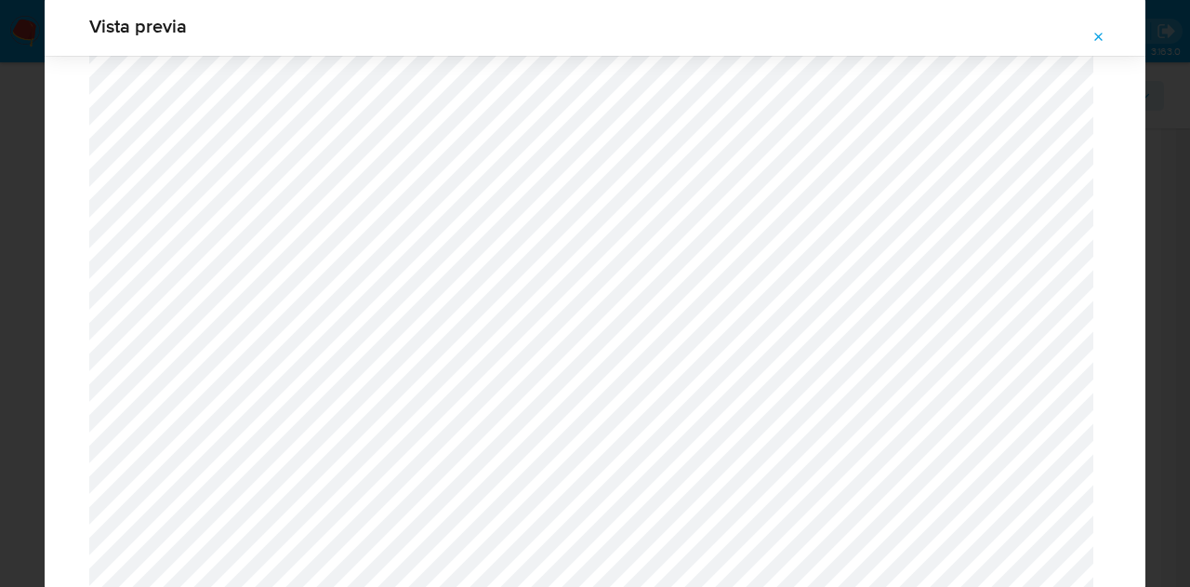
click at [1103, 47] on span "Attachment preview" at bounding box center [1098, 37] width 15 height 26
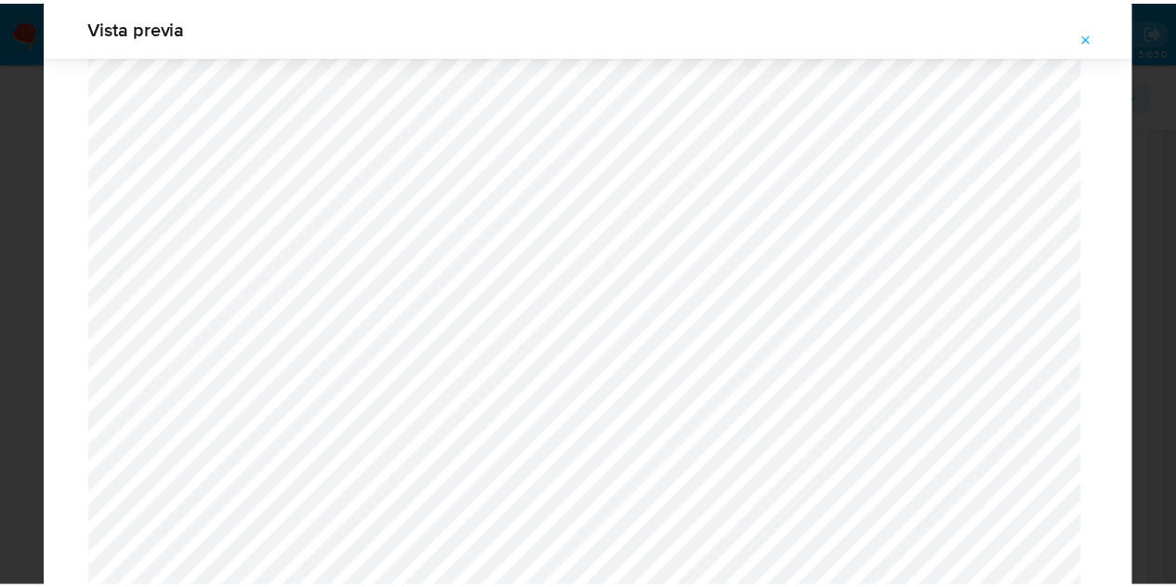
scroll to position [59, 0]
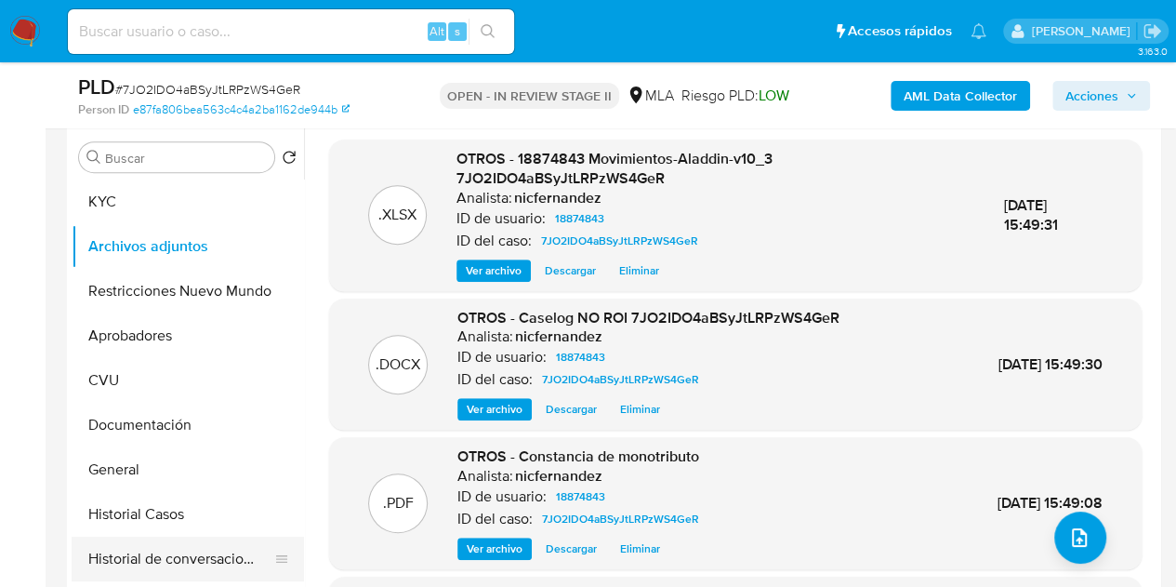
click at [184, 562] on button "Historial de conversaciones" at bounding box center [181, 558] width 218 height 45
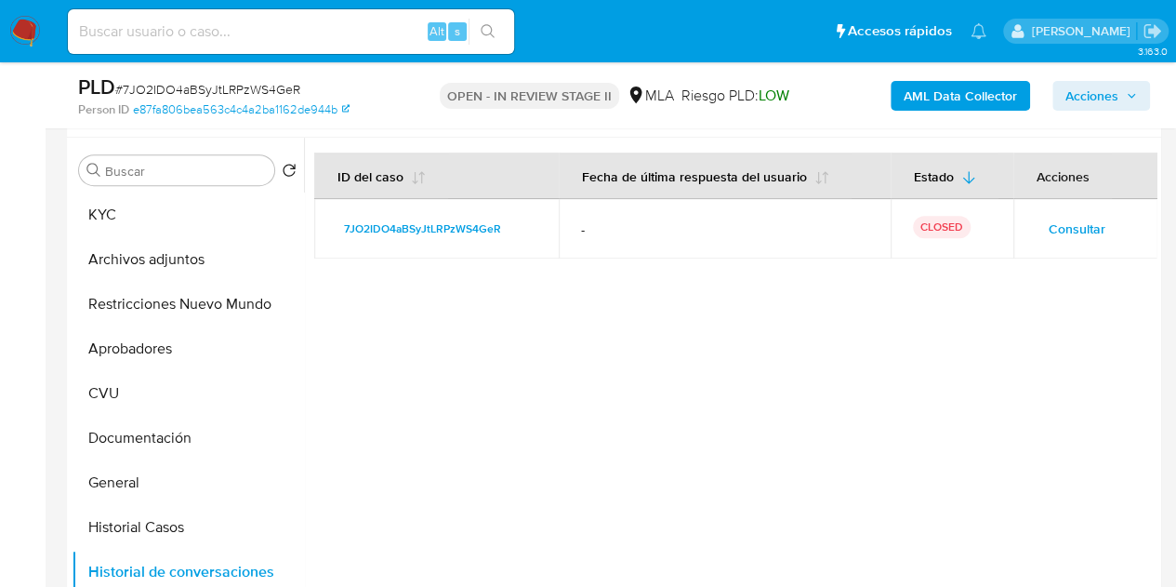
scroll to position [337, 0]
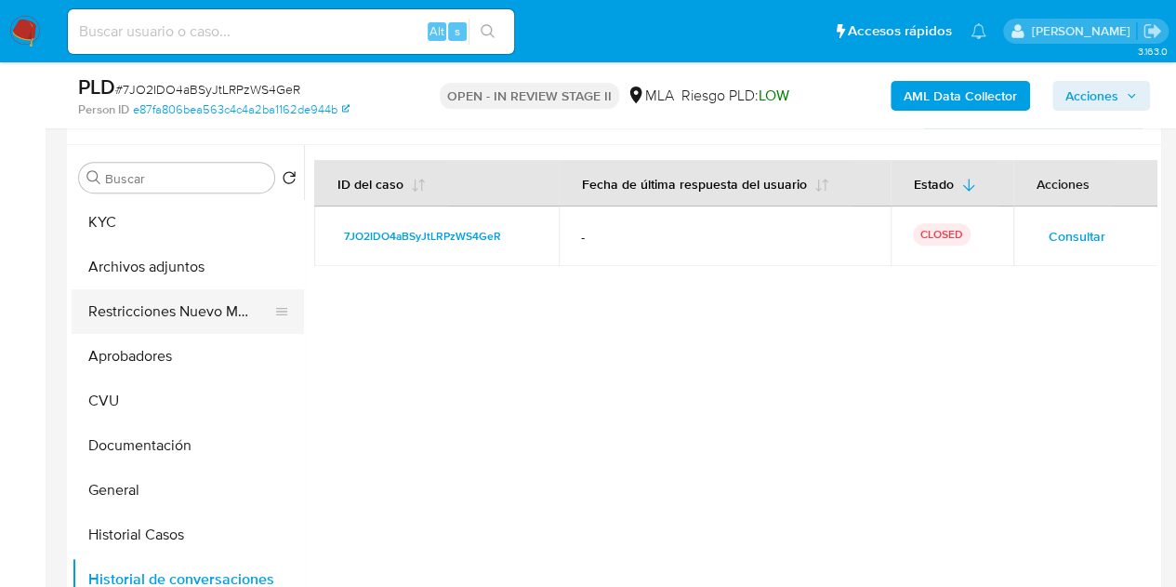
click at [143, 299] on button "Restricciones Nuevo Mundo" at bounding box center [181, 311] width 218 height 45
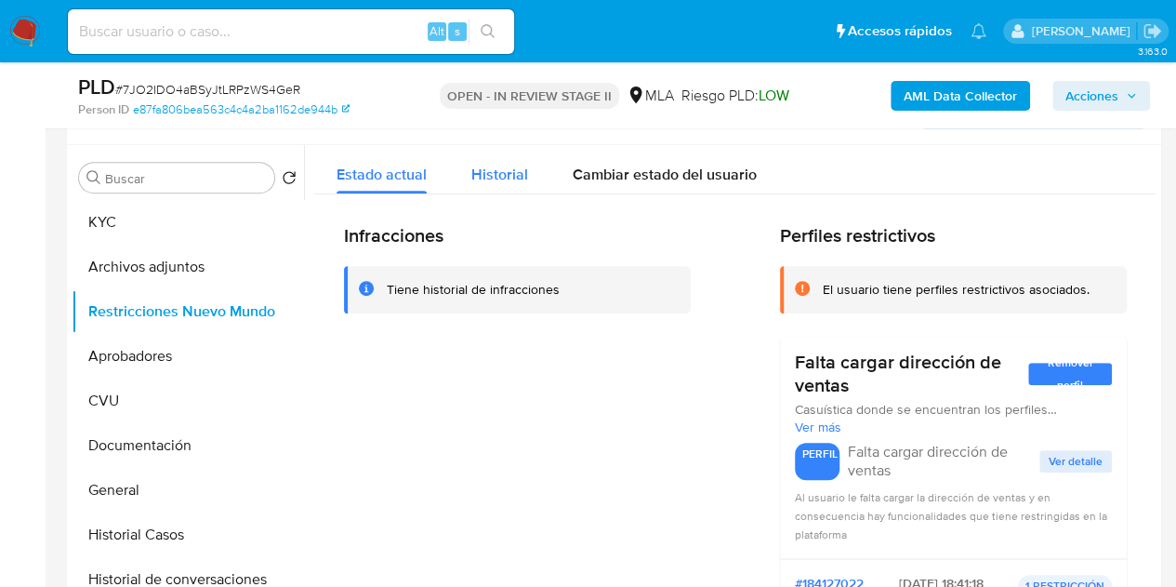
click at [508, 180] on span "Historial" at bounding box center [499, 174] width 57 height 21
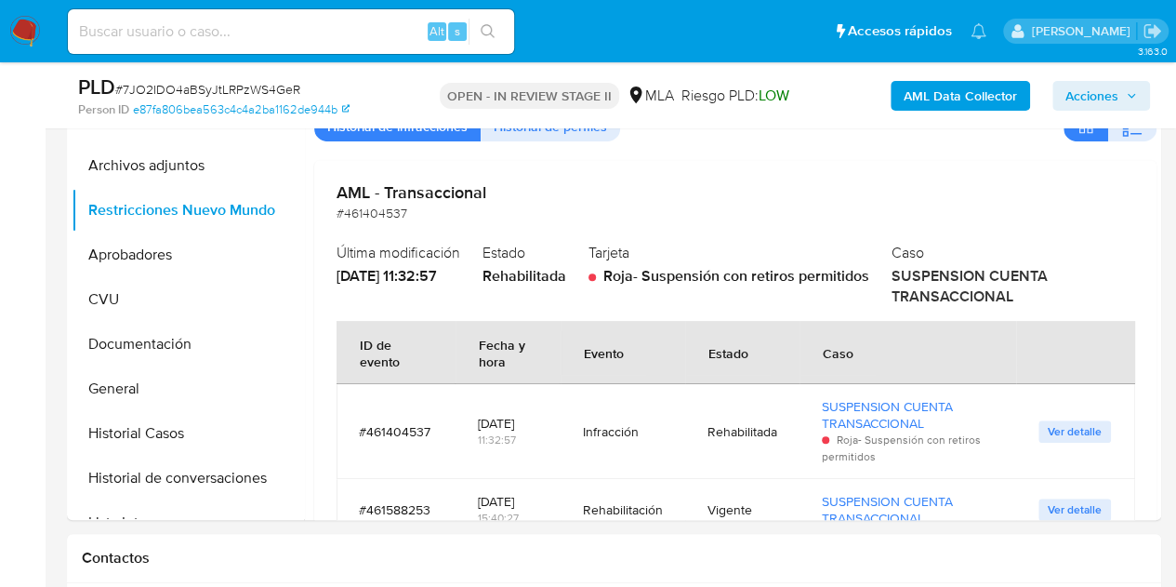
scroll to position [369, 0]
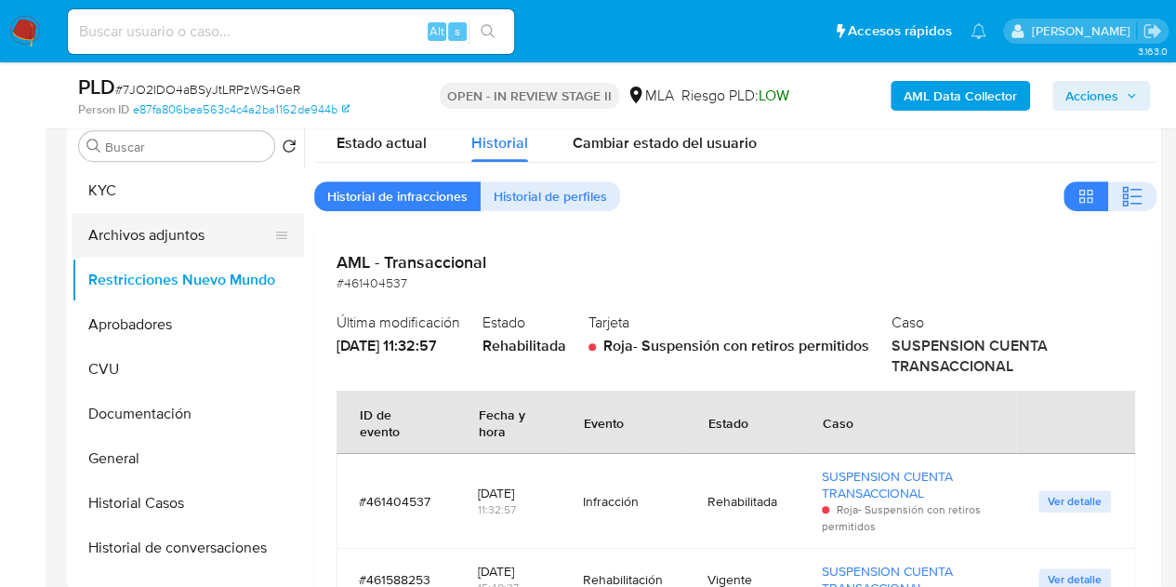
click at [177, 215] on button "Archivos adjuntos" at bounding box center [181, 235] width 218 height 45
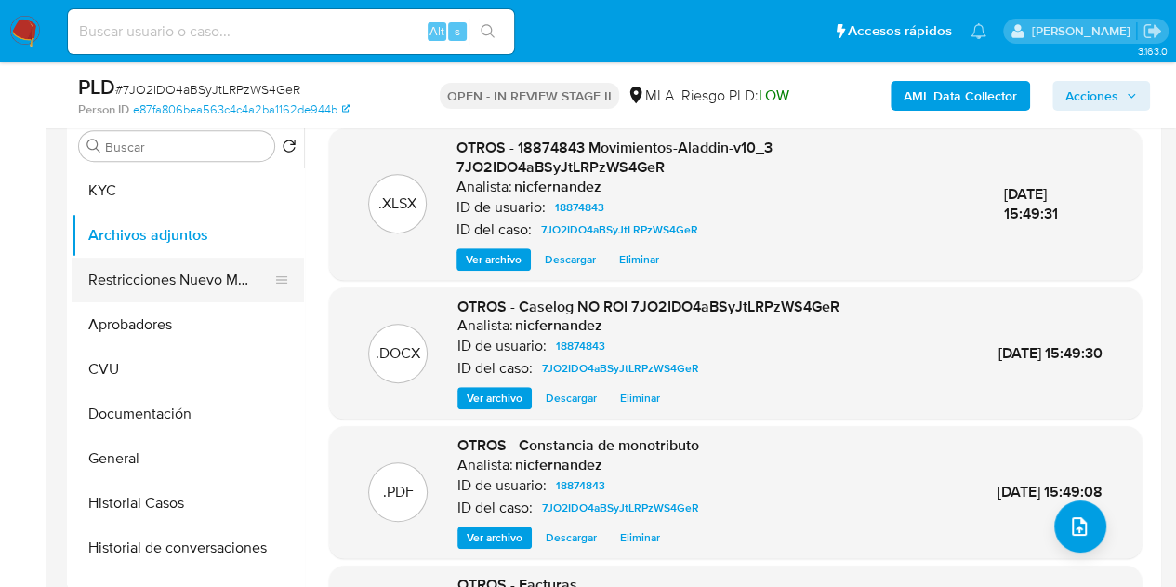
click at [150, 277] on button "Restricciones Nuevo Mundo" at bounding box center [181, 280] width 218 height 45
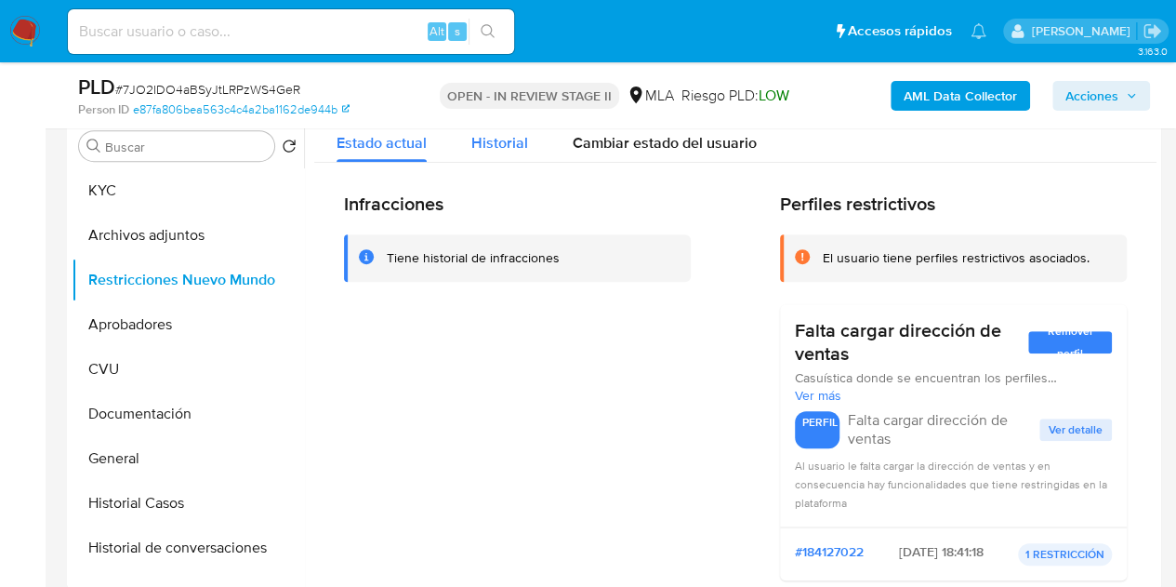
click at [505, 154] on div "Historial" at bounding box center [499, 137] width 57 height 49
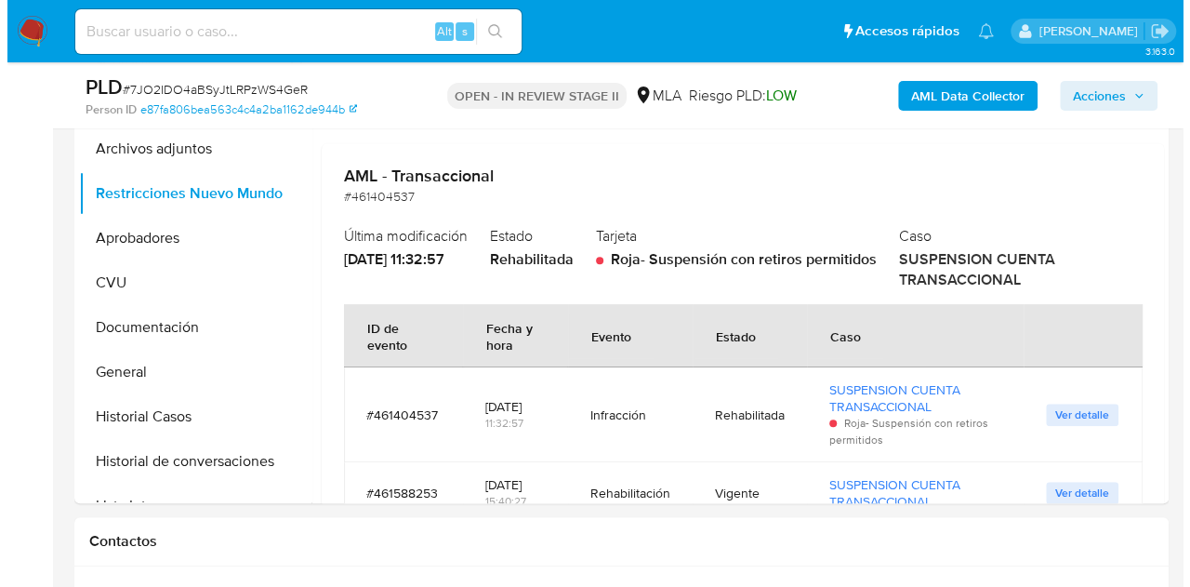
scroll to position [408, 0]
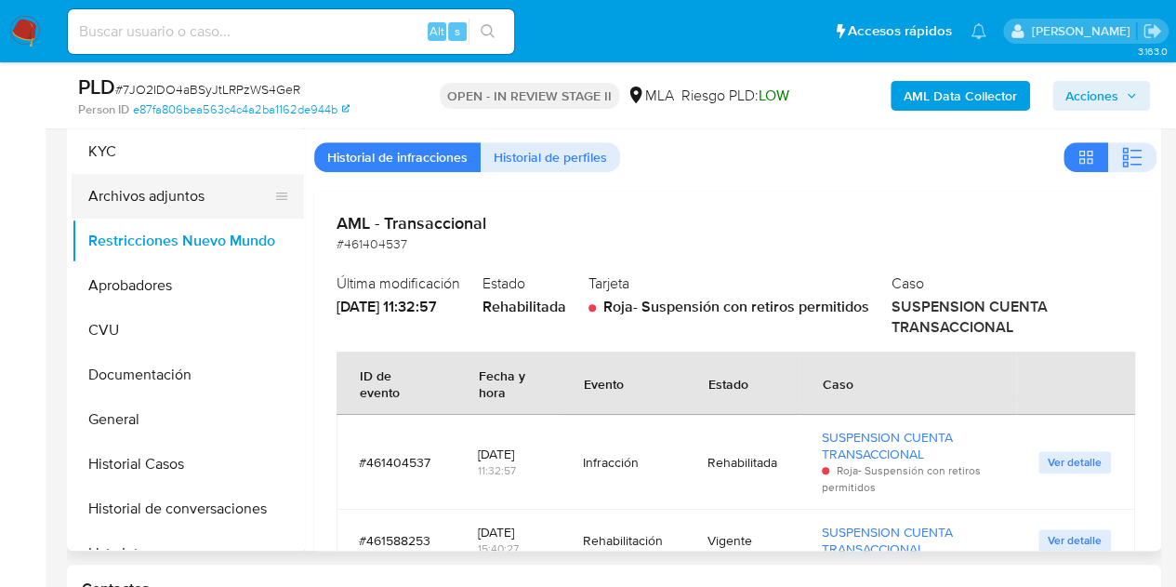
click at [182, 204] on button "Archivos adjuntos" at bounding box center [181, 196] width 218 height 45
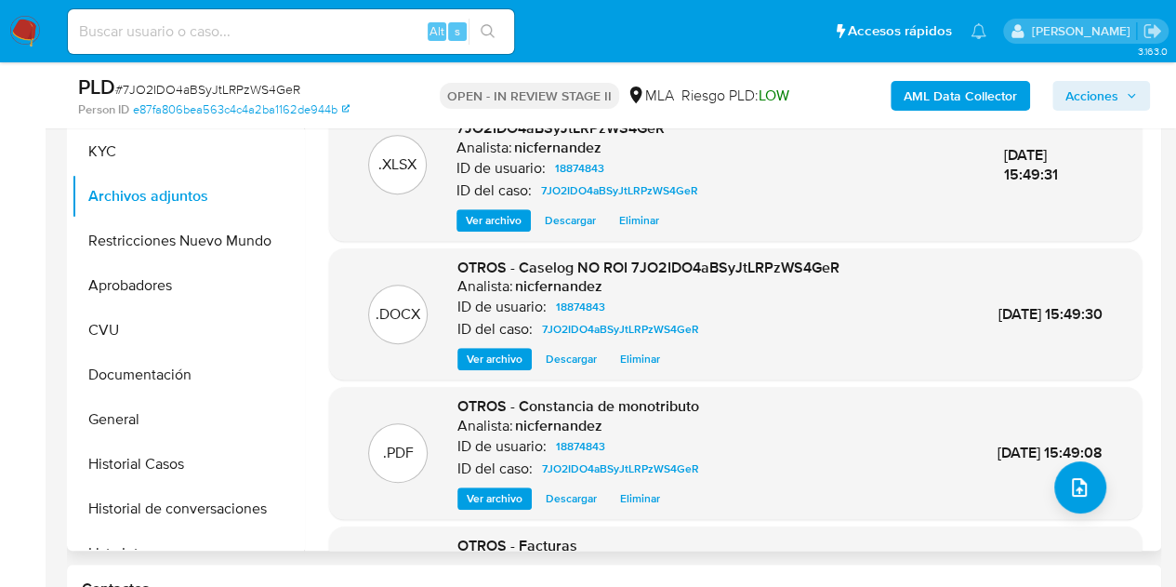
click at [396, 304] on p ".DOCX" at bounding box center [398, 314] width 45 height 20
click at [482, 350] on span "Ver archivo" at bounding box center [495, 359] width 56 height 19
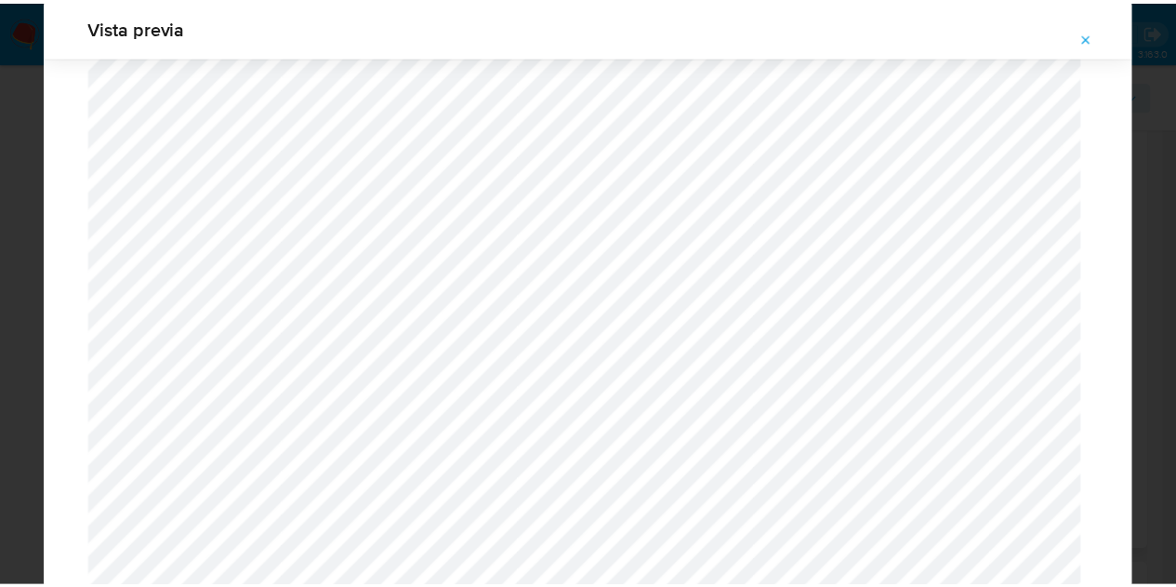
scroll to position [0, 0]
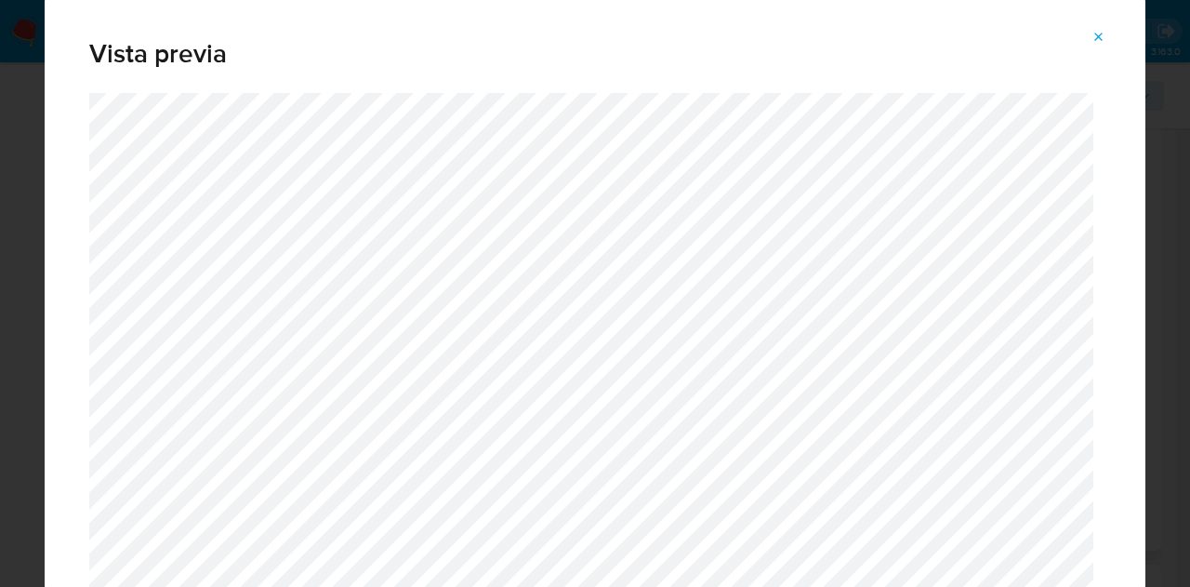
click at [1094, 30] on icon "Attachment preview" at bounding box center [1098, 37] width 15 height 15
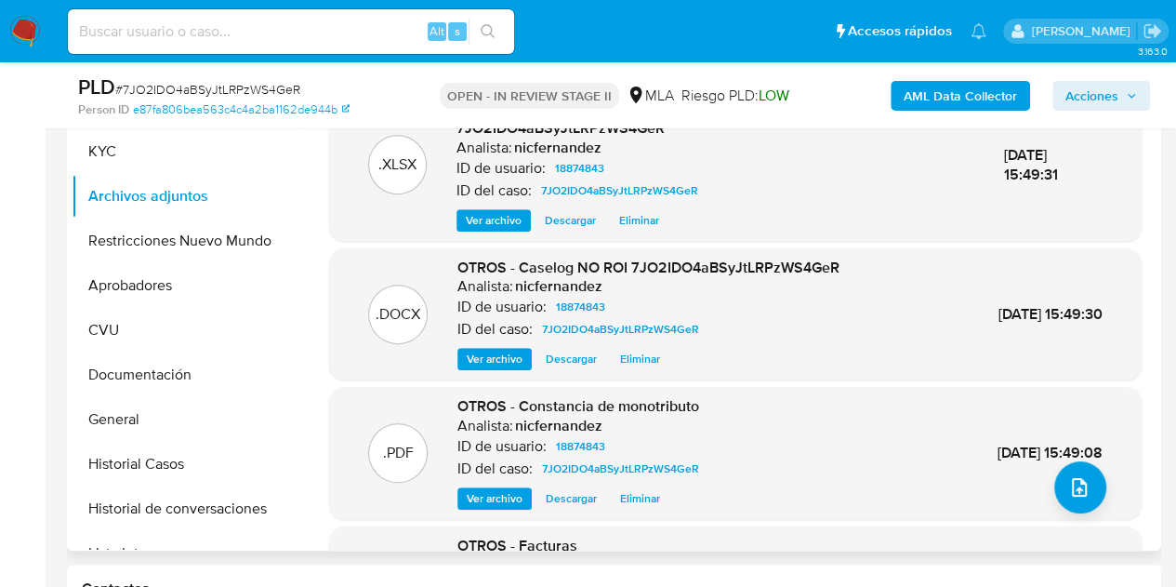
scroll to position [224, 0]
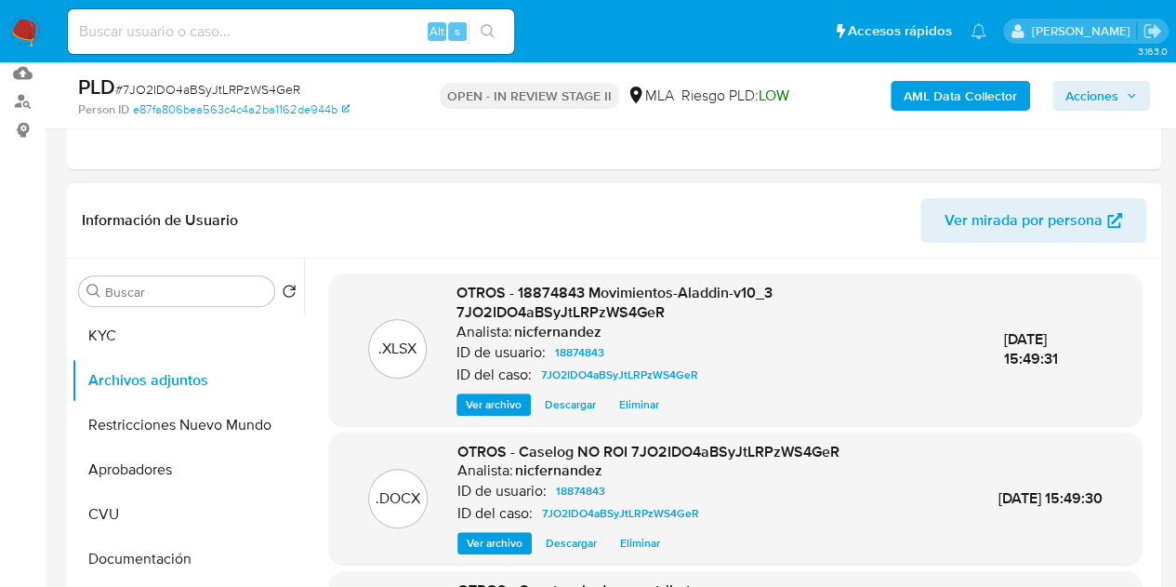
click at [1096, 99] on span "Acciones" at bounding box center [1091, 96] width 53 height 30
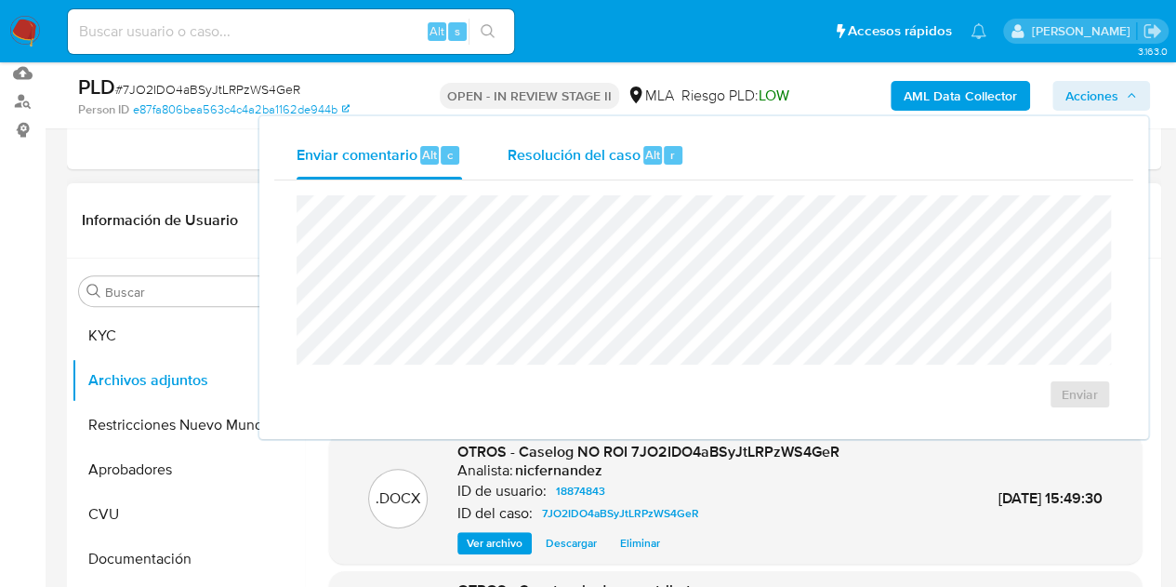
drag, startPoint x: 621, startPoint y: 152, endPoint x: 627, endPoint y: 184, distance: 32.1
click at [621, 161] on span "Resolución del caso" at bounding box center [573, 153] width 133 height 21
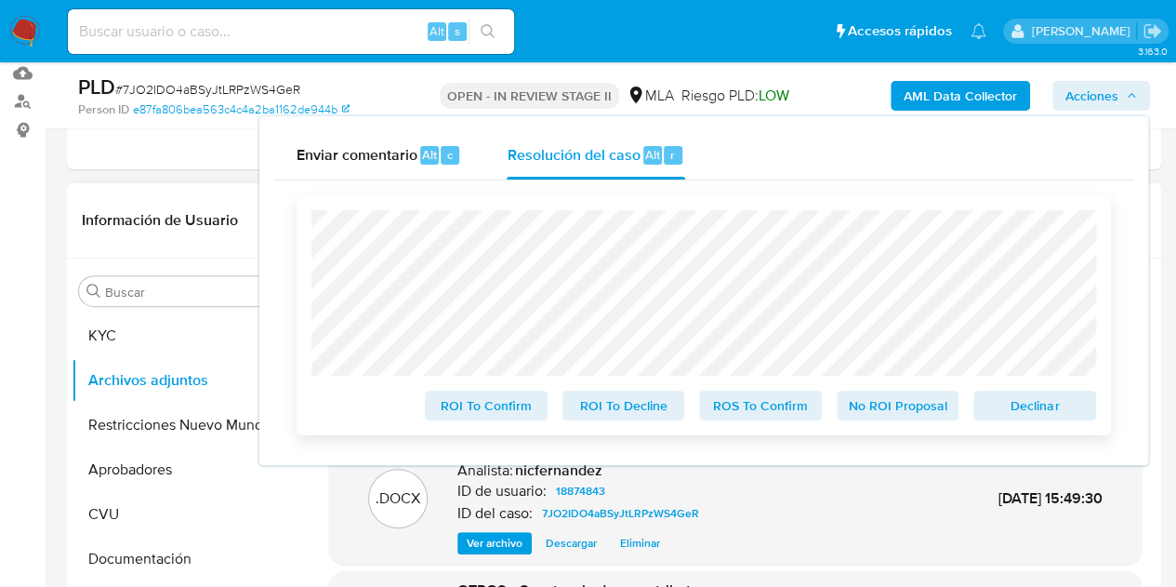
click at [885, 408] on span "No ROI Proposal" at bounding box center [898, 405] width 97 height 26
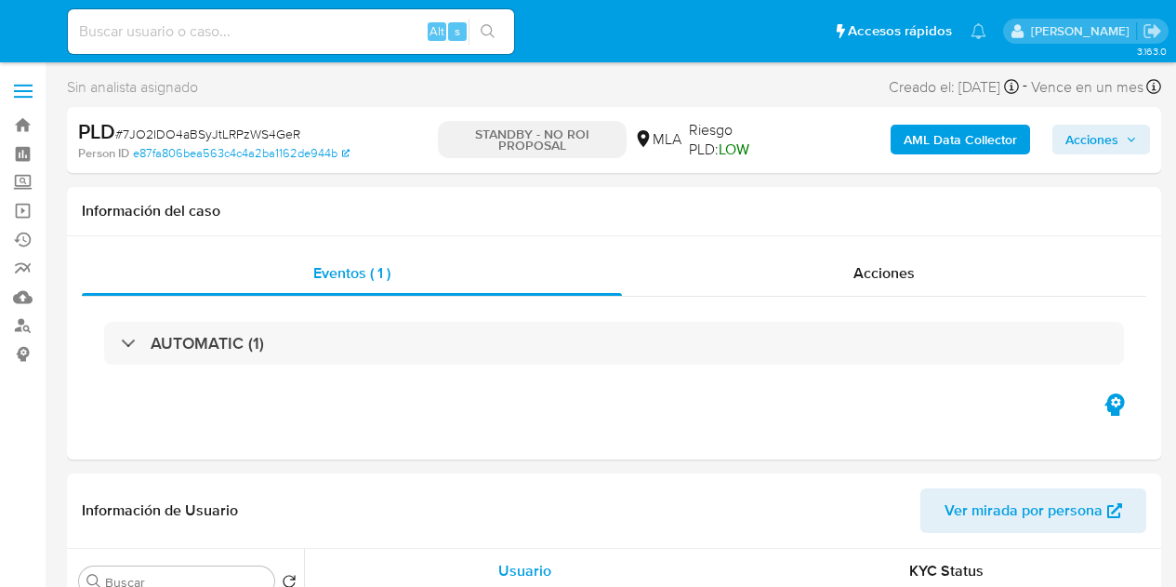
select select "10"
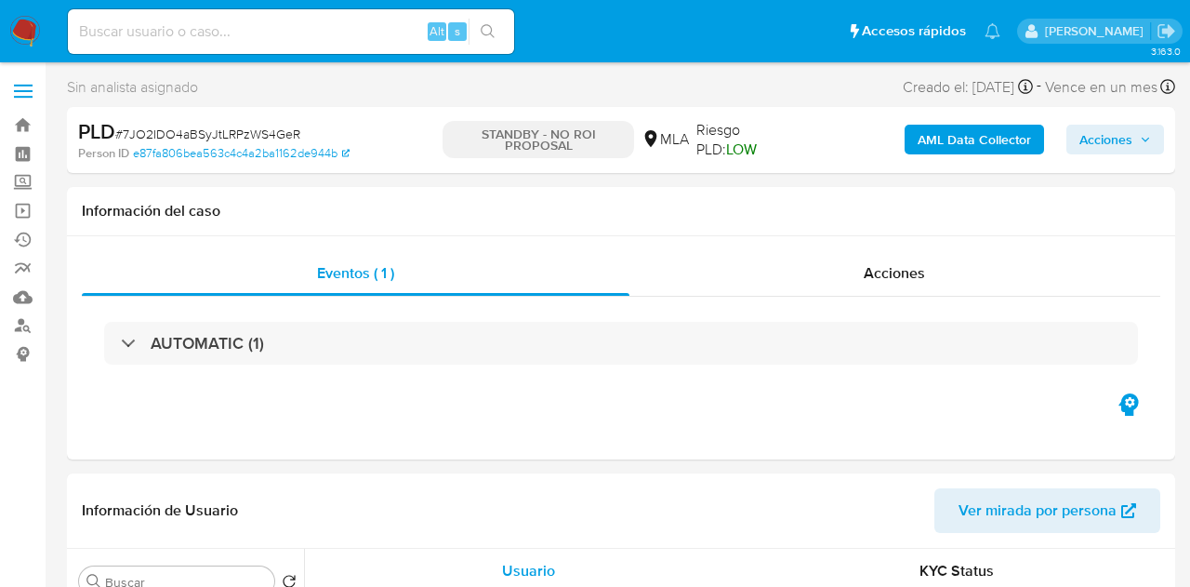
select select "10"
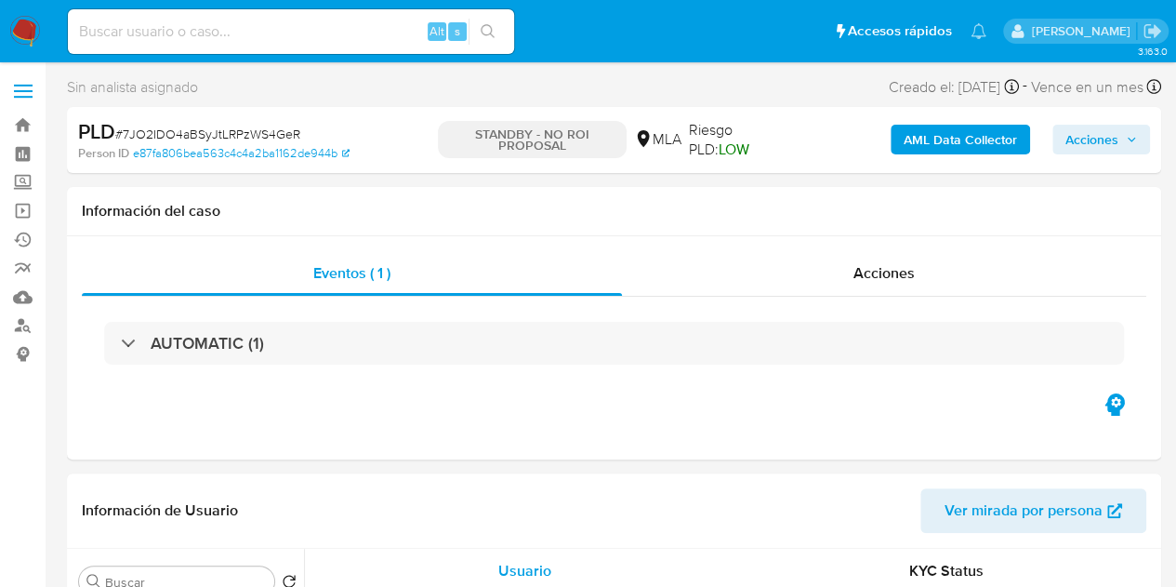
select select "10"
click at [996, 258] on div "Acciones" at bounding box center [884, 273] width 524 height 45
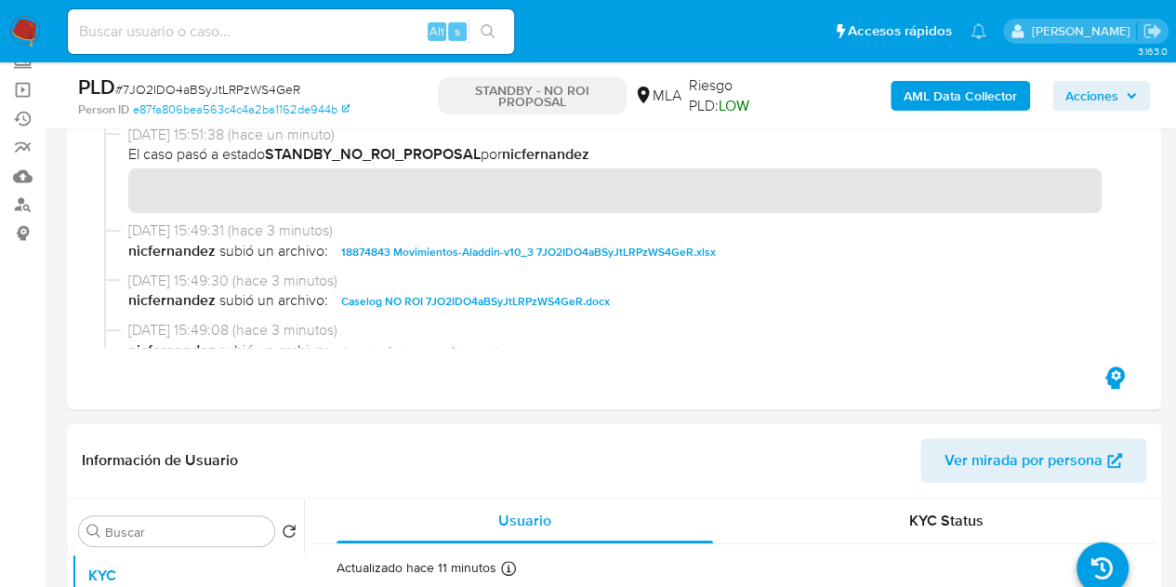
scroll to position [157, 0]
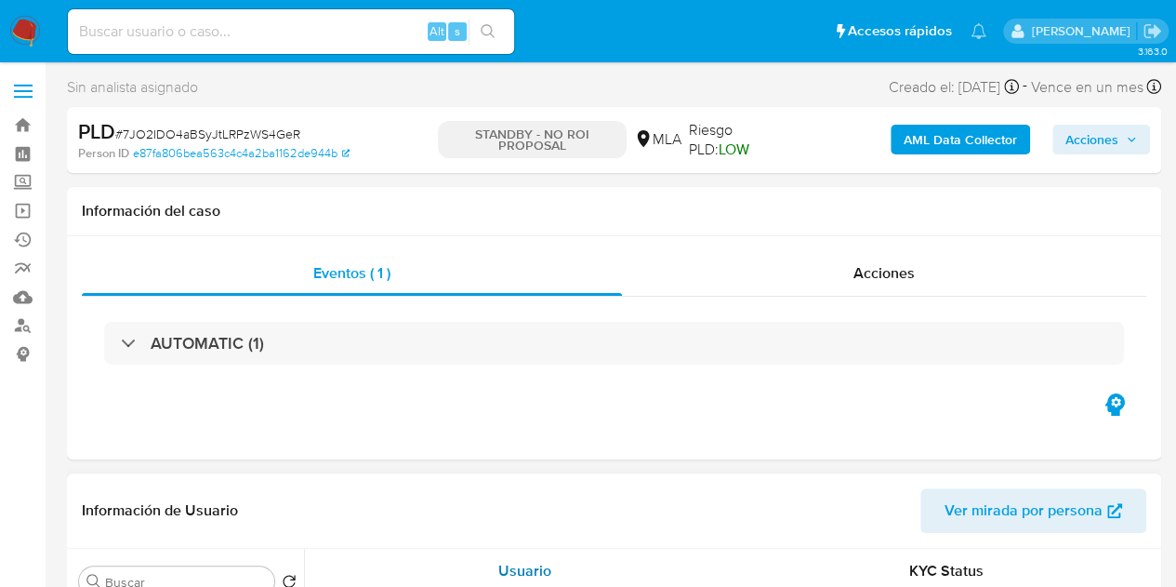
select select "10"
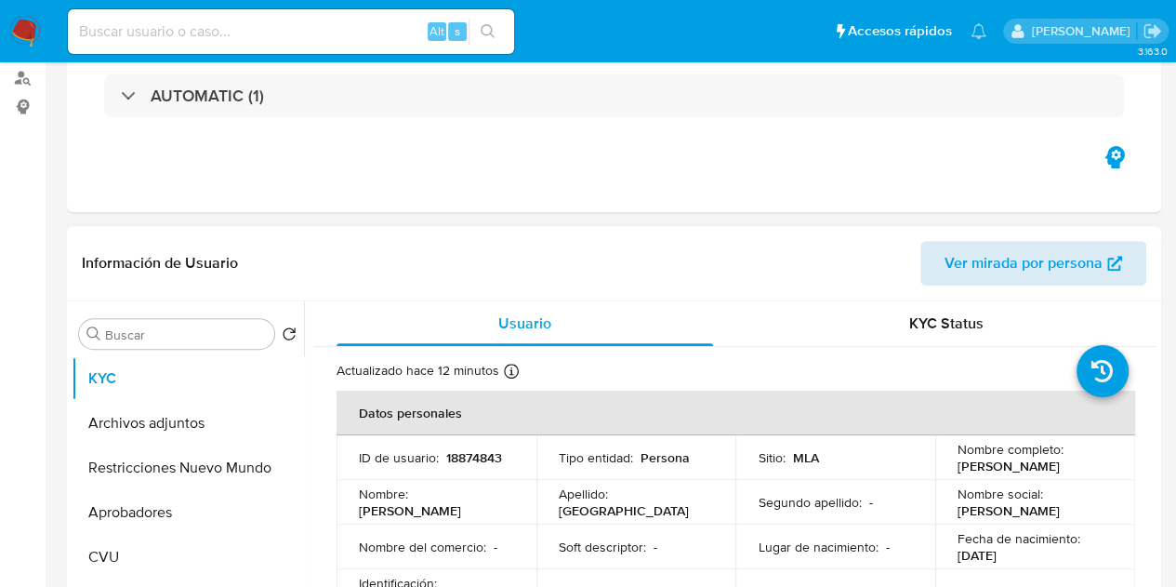
scroll to position [333, 0]
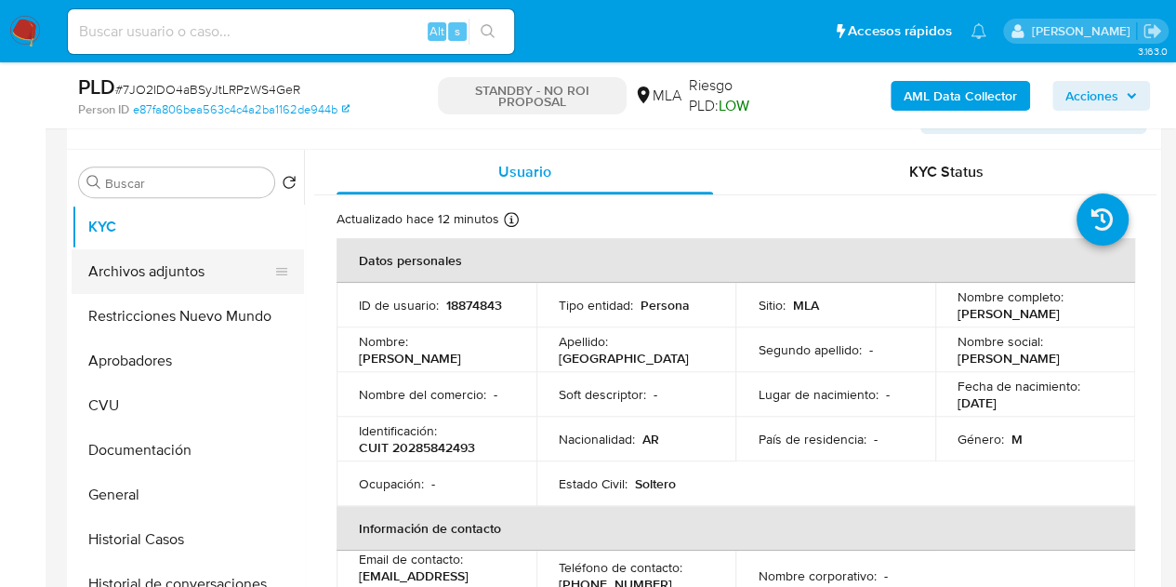
click at [169, 274] on button "Archivos adjuntos" at bounding box center [181, 271] width 218 height 45
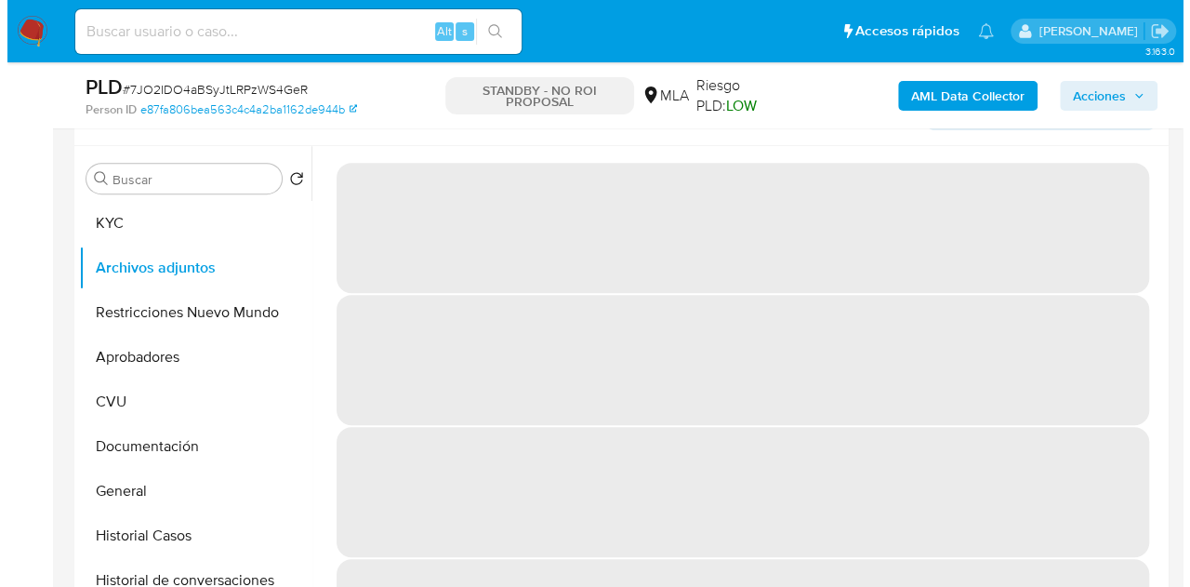
scroll to position [331, 0]
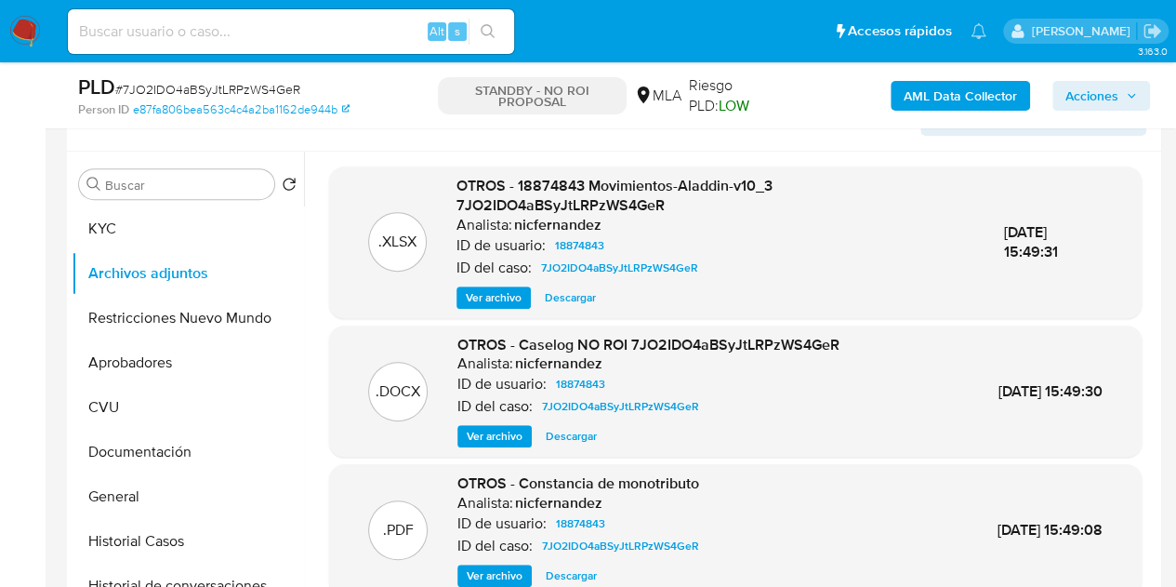
click at [485, 575] on span "Ver archivo" at bounding box center [495, 575] width 56 height 19
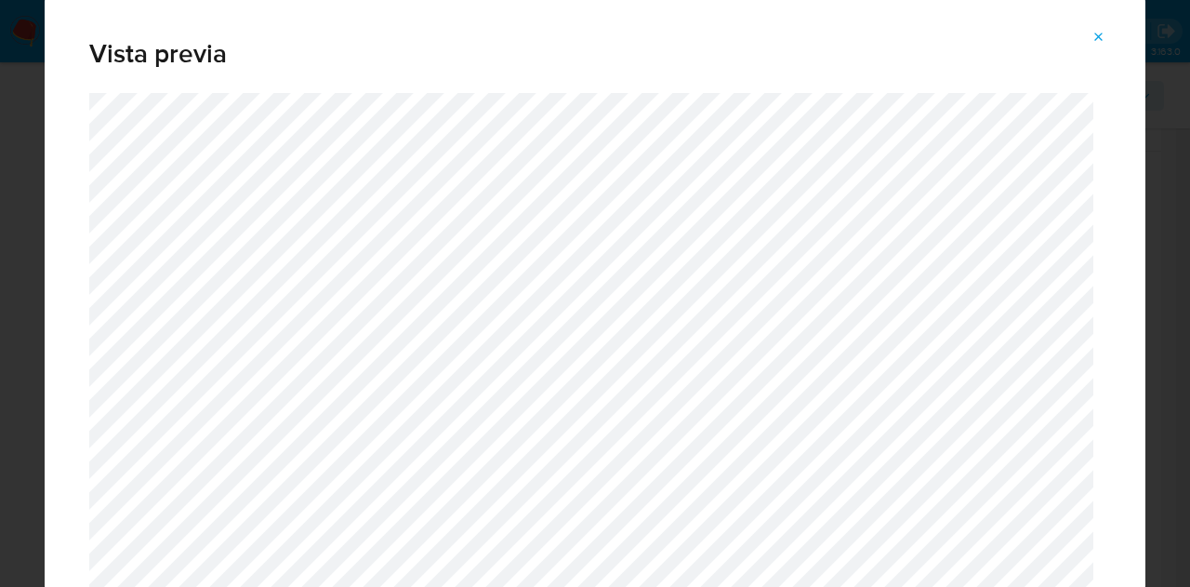
click at [1093, 39] on icon "Attachment preview" at bounding box center [1098, 37] width 15 height 15
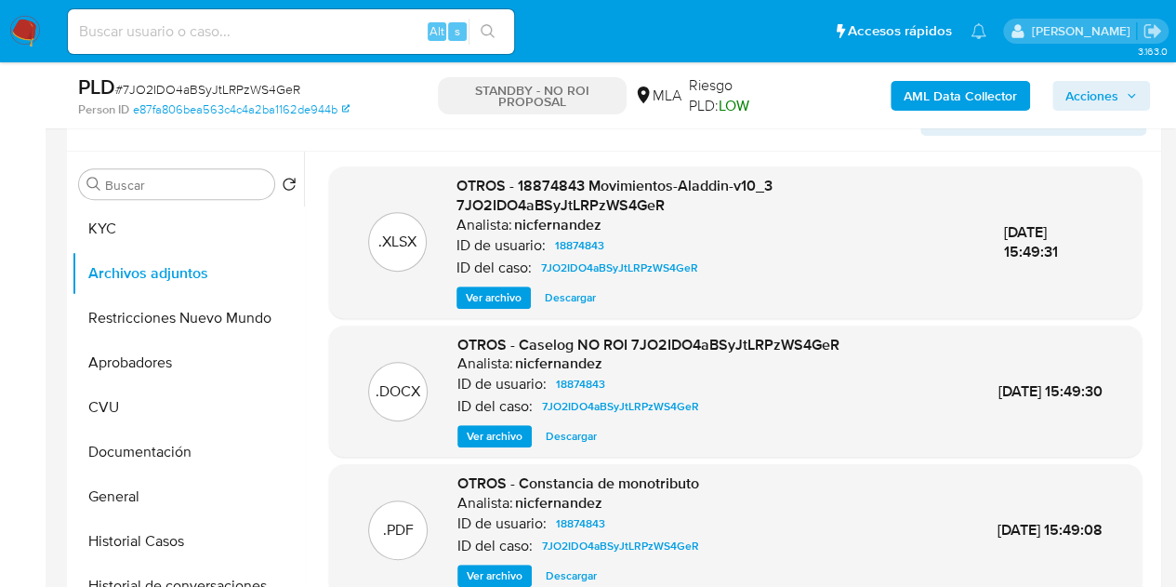
click at [496, 434] on span "Ver archivo" at bounding box center [495, 436] width 56 height 19
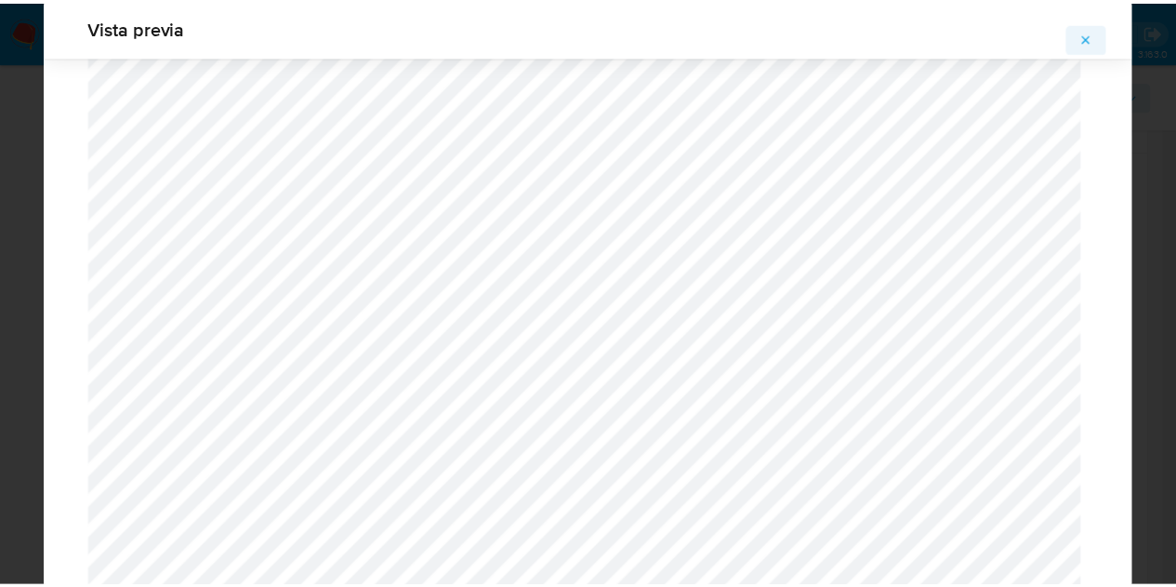
scroll to position [9, 0]
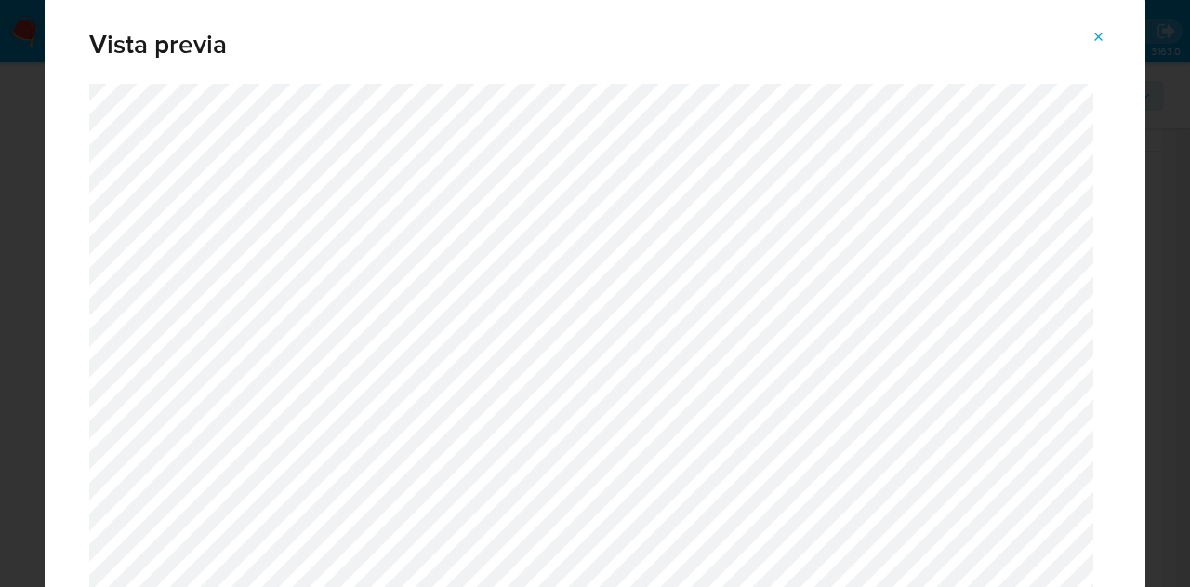
drag, startPoint x: 1105, startPoint y: 31, endPoint x: 965, endPoint y: 33, distance: 140.4
click at [1105, 31] on icon "Attachment preview" at bounding box center [1098, 37] width 15 height 15
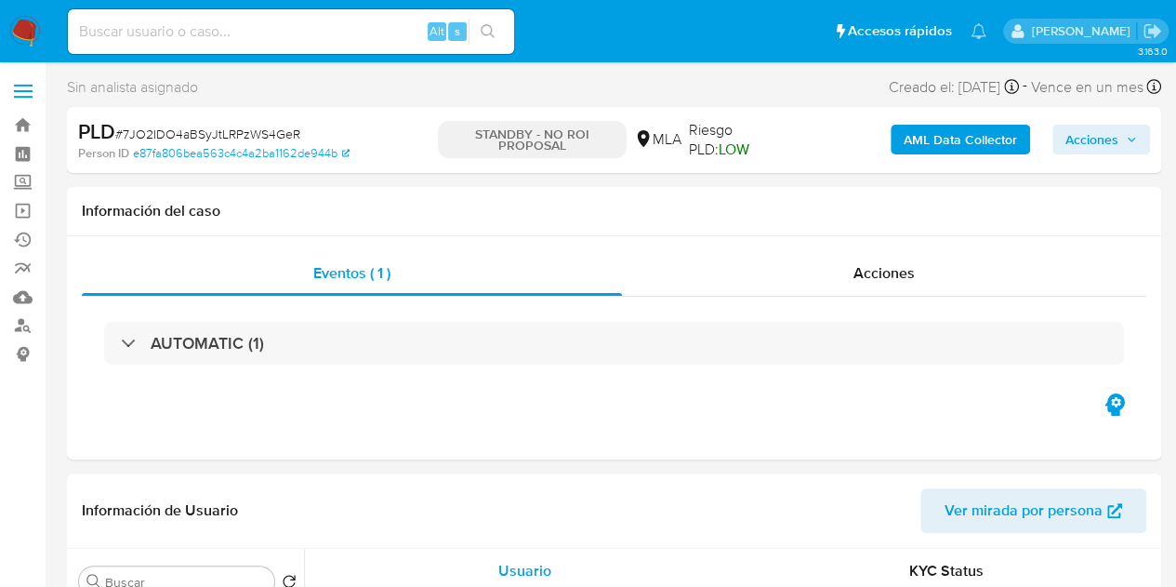
select select "10"
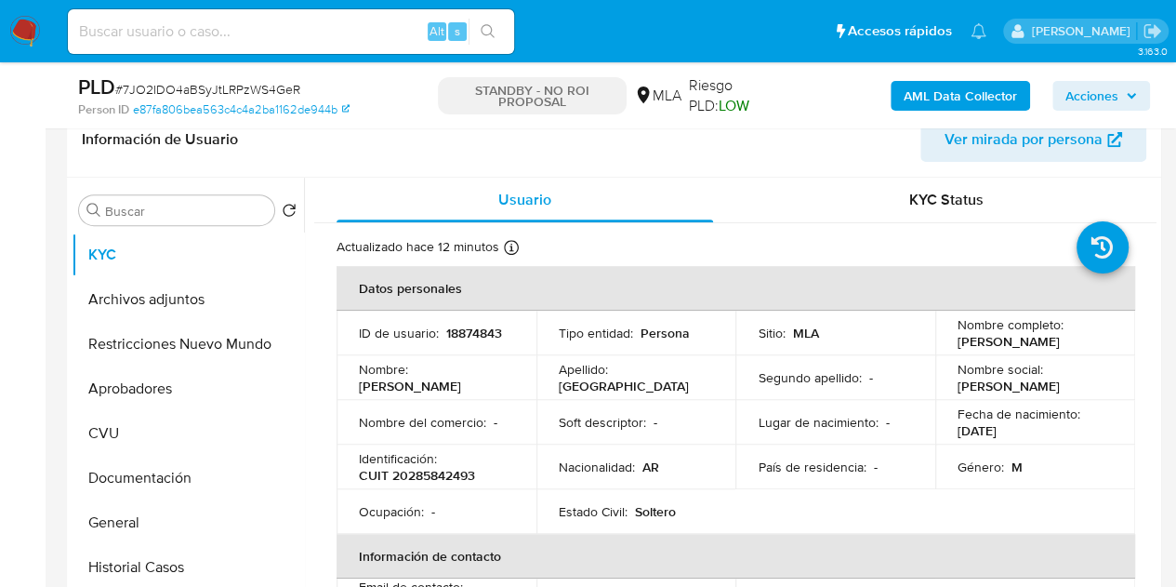
scroll to position [333, 0]
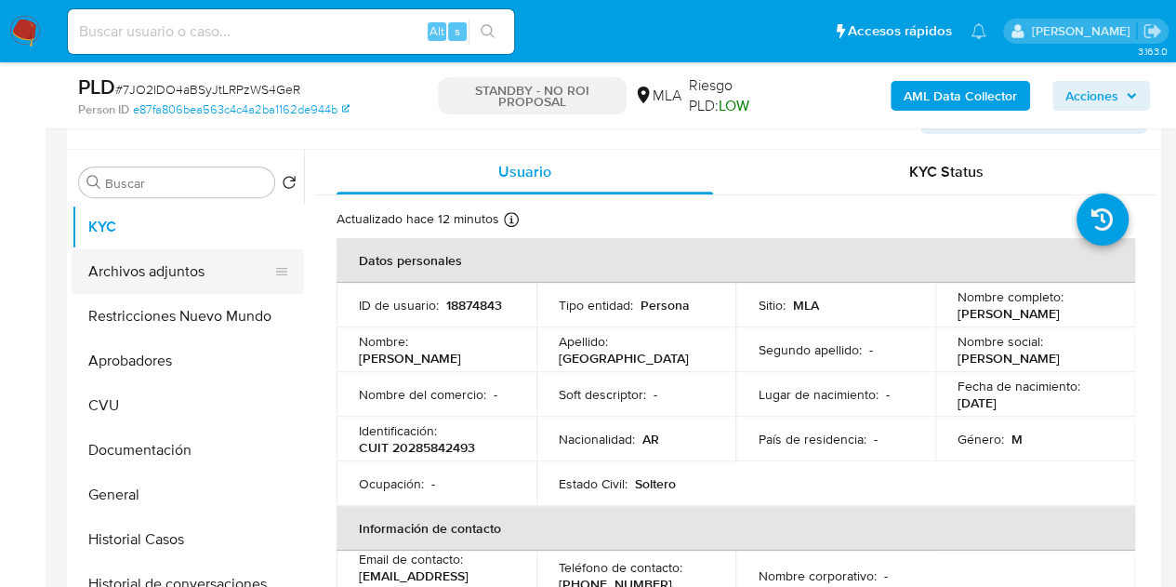
click at [167, 275] on button "Archivos adjuntos" at bounding box center [181, 271] width 218 height 45
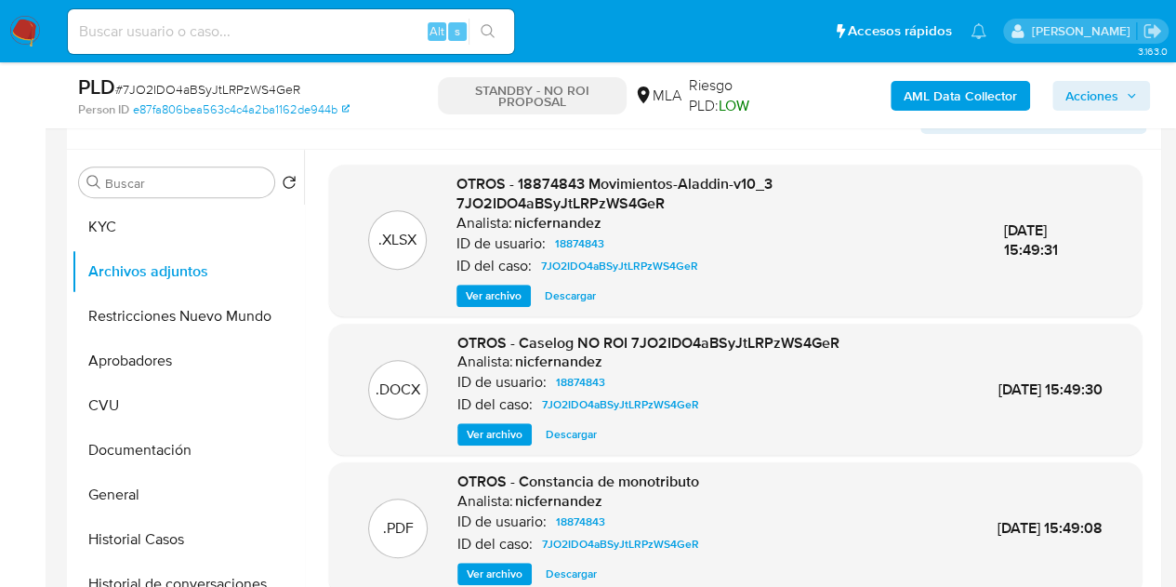
click at [496, 445] on div ".DOCX OTROS - Caselog NO ROI 7JO2IDO4aBSyJtLRPzWS4GeR Analista: nicfernandez ID…" at bounding box center [735, 390] width 813 height 132
click at [491, 425] on span "Ver archivo" at bounding box center [495, 434] width 56 height 19
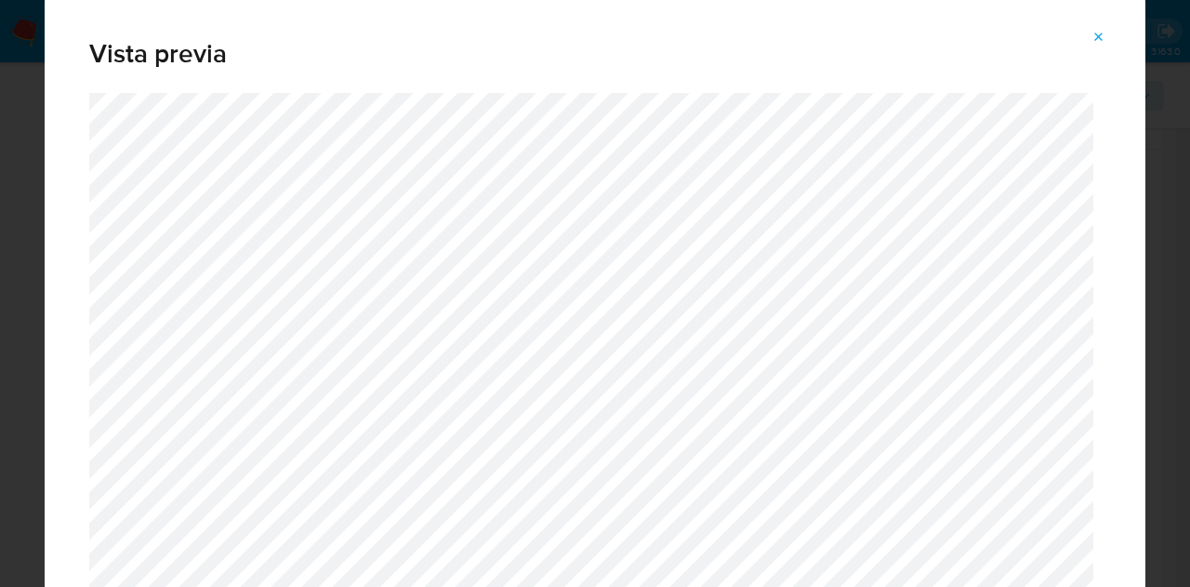
click at [1101, 42] on icon "Attachment preview" at bounding box center [1098, 37] width 15 height 15
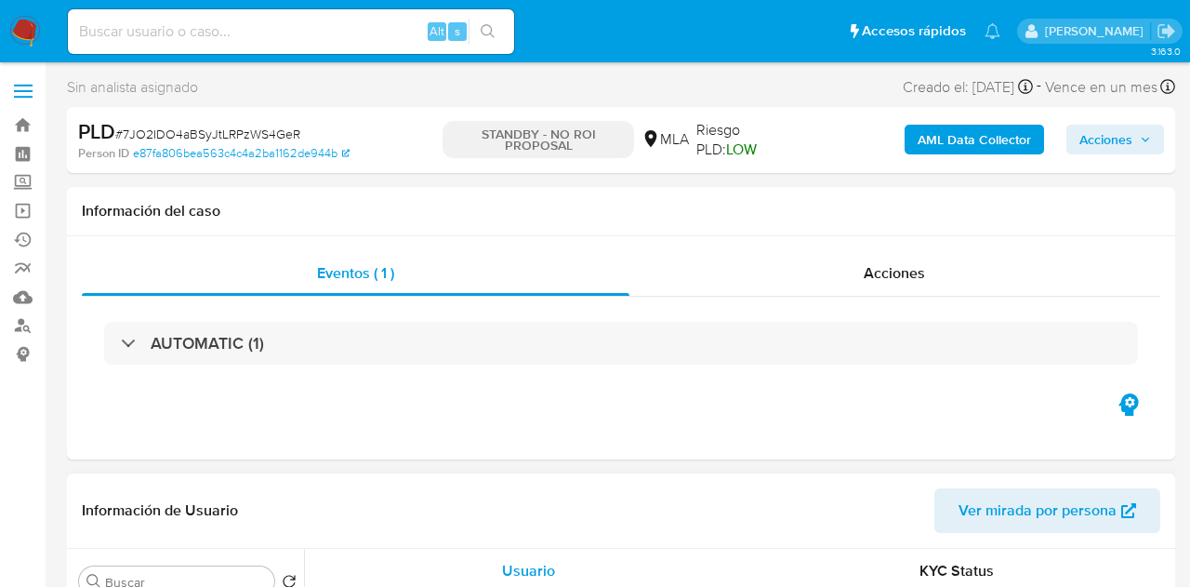
select select "10"
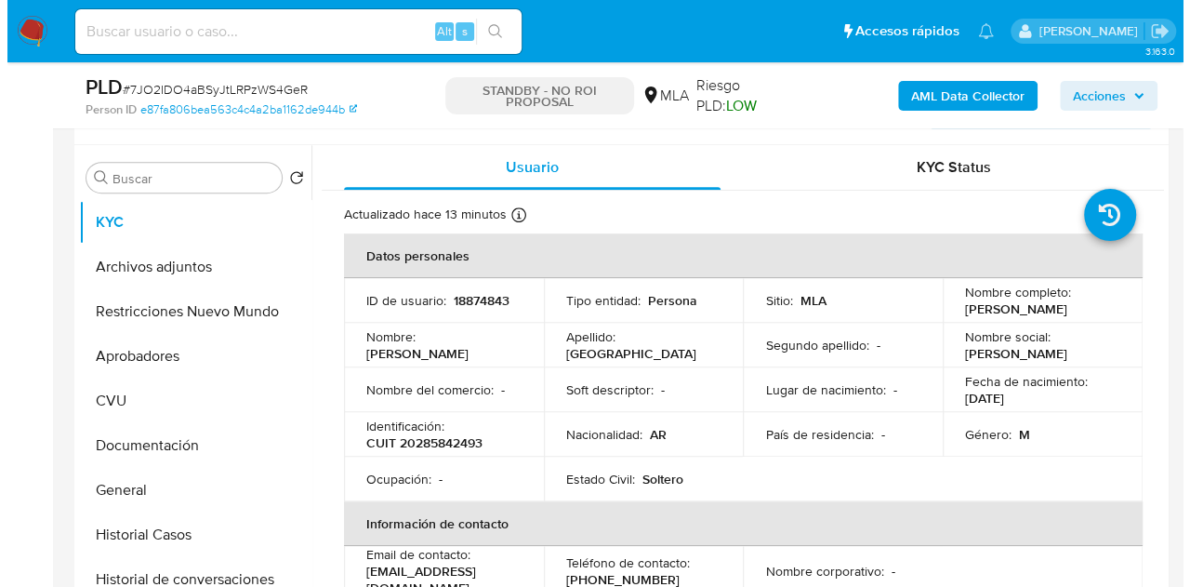
scroll to position [377, 0]
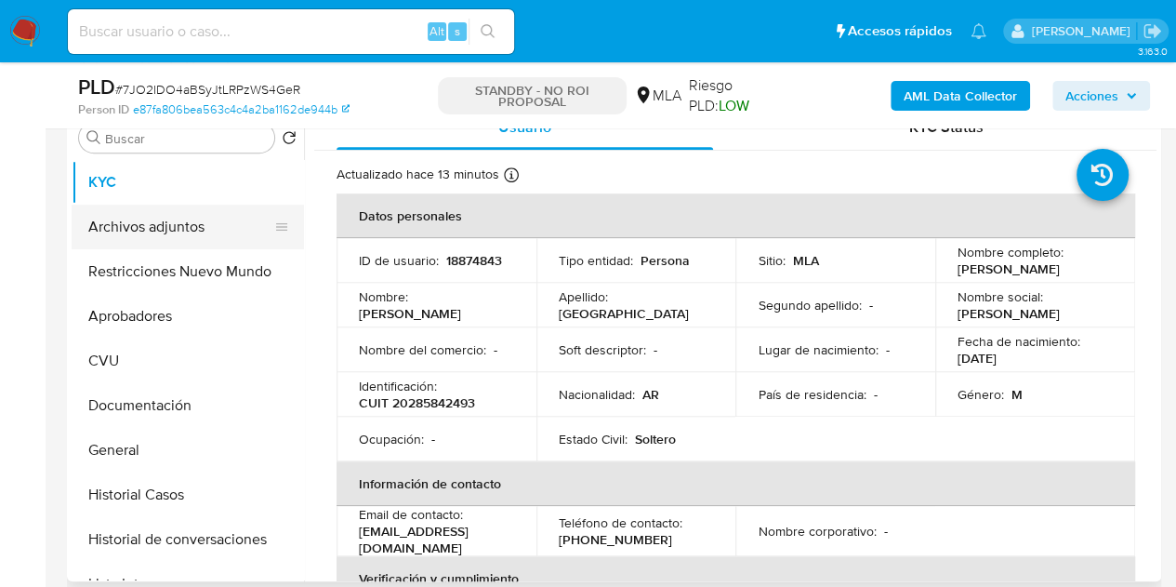
click at [134, 231] on button "Archivos adjuntos" at bounding box center [181, 227] width 218 height 45
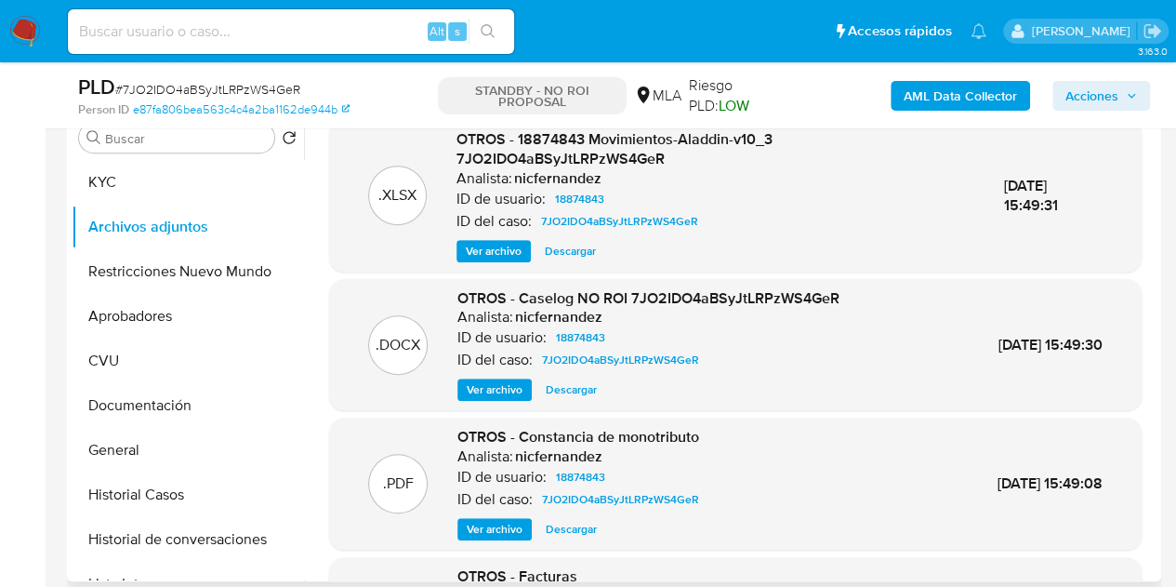
click at [496, 395] on span "Ver archivo" at bounding box center [495, 389] width 56 height 19
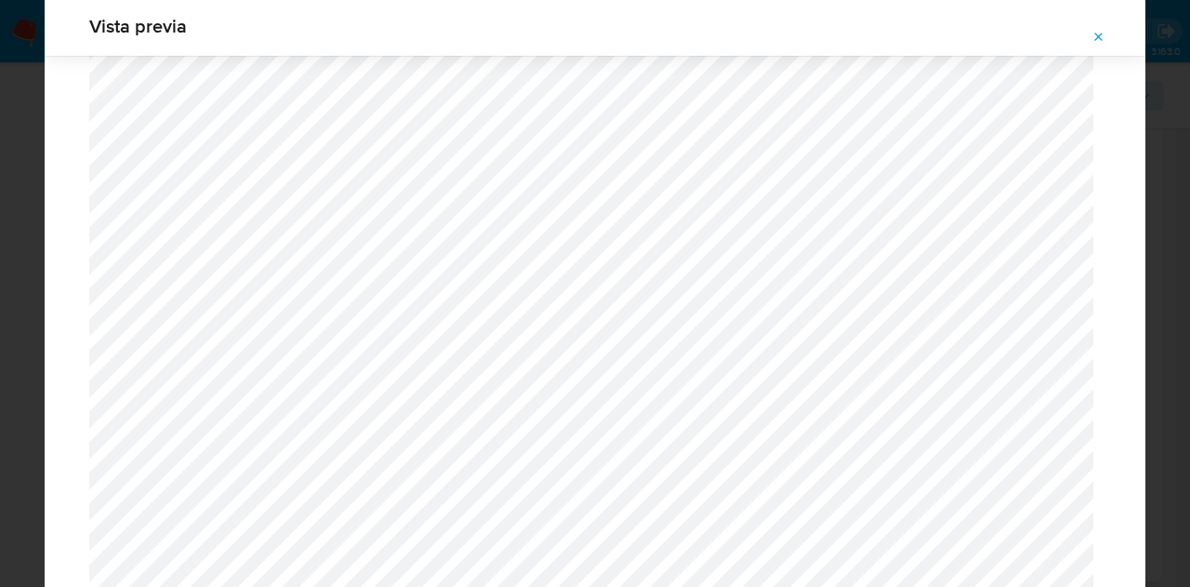
scroll to position [1411, 0]
click at [1099, 42] on icon "Attachment preview" at bounding box center [1098, 37] width 15 height 15
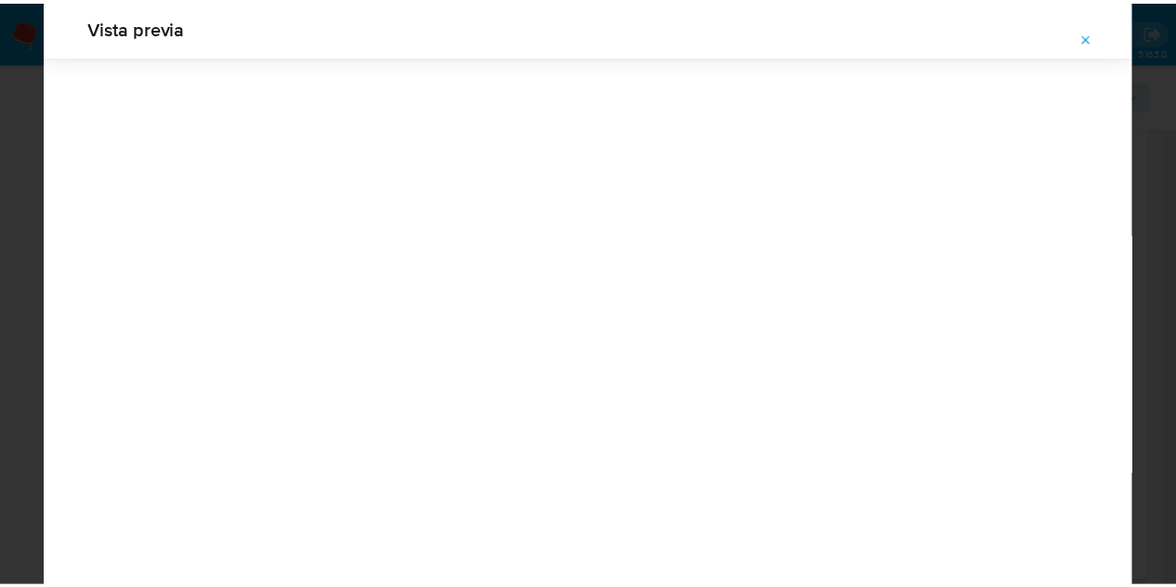
scroll to position [59, 0]
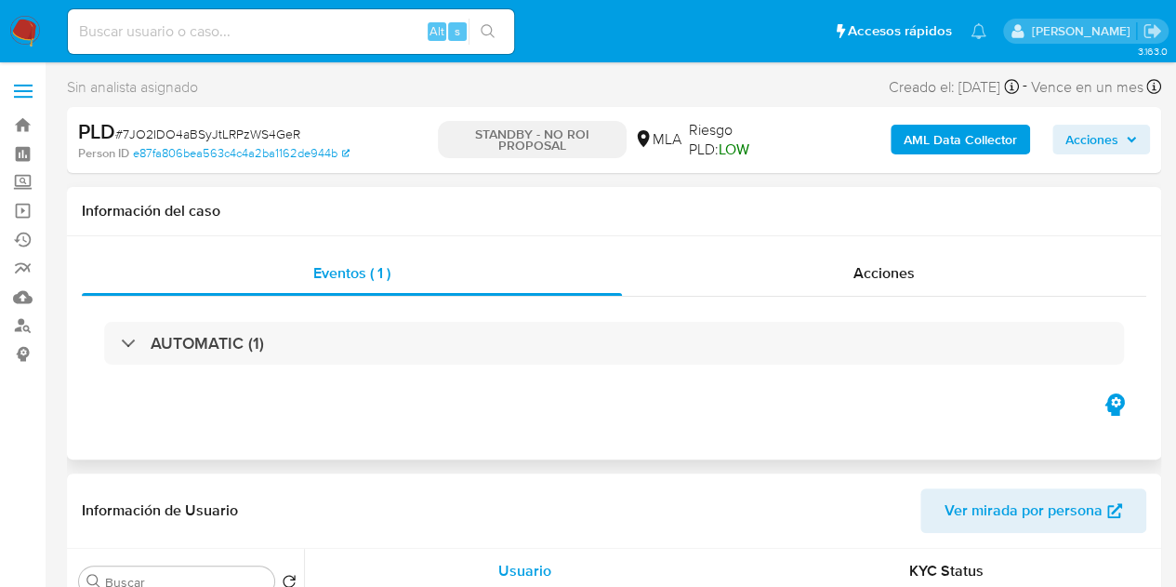
select select "10"
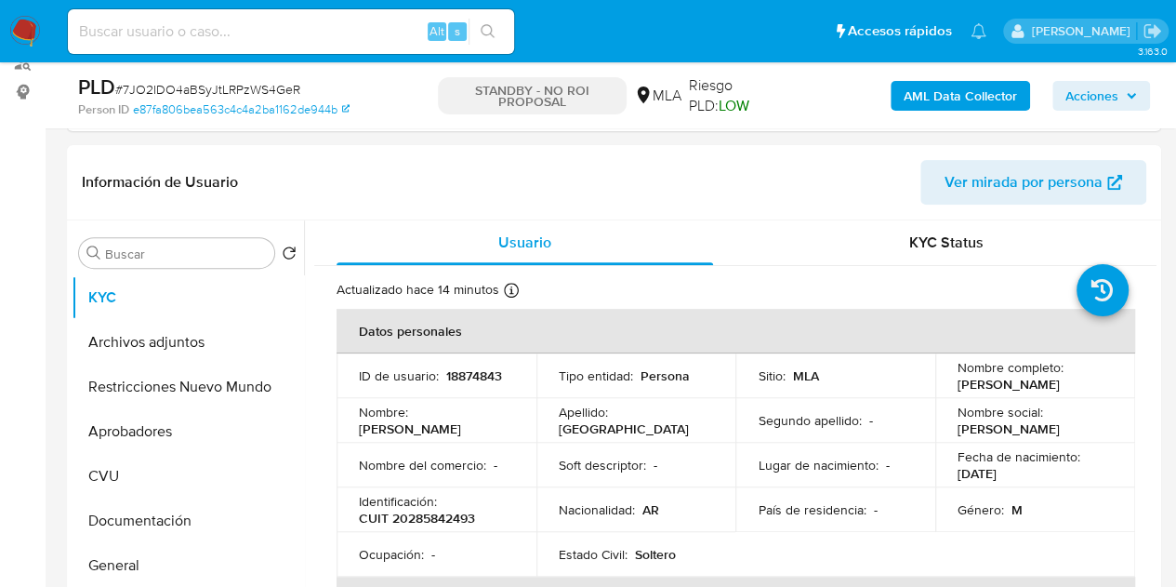
scroll to position [364, 0]
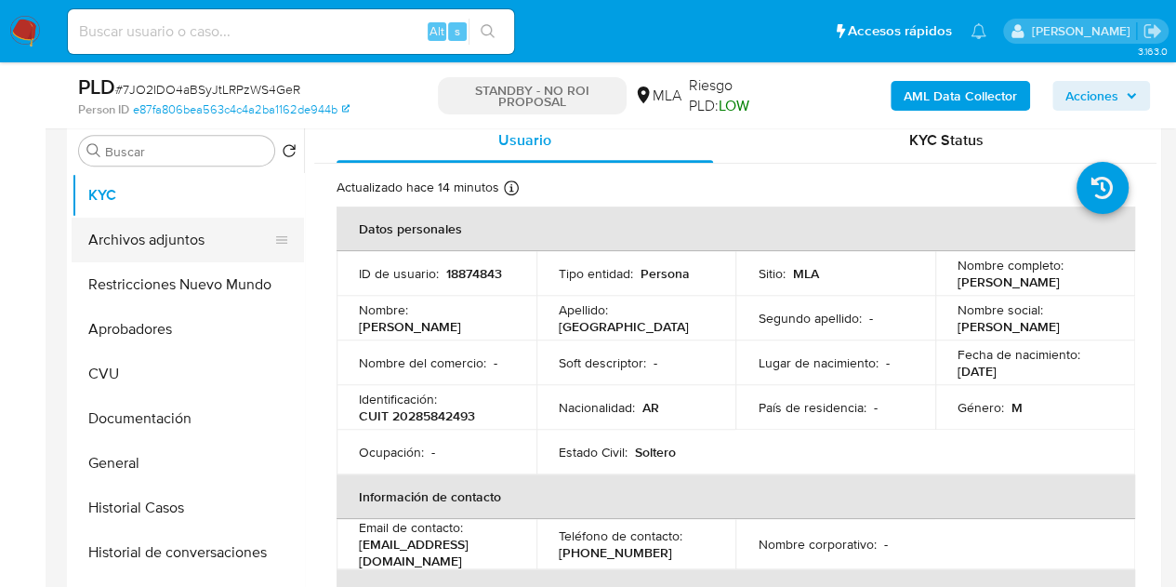
click at [178, 243] on button "Archivos adjuntos" at bounding box center [181, 240] width 218 height 45
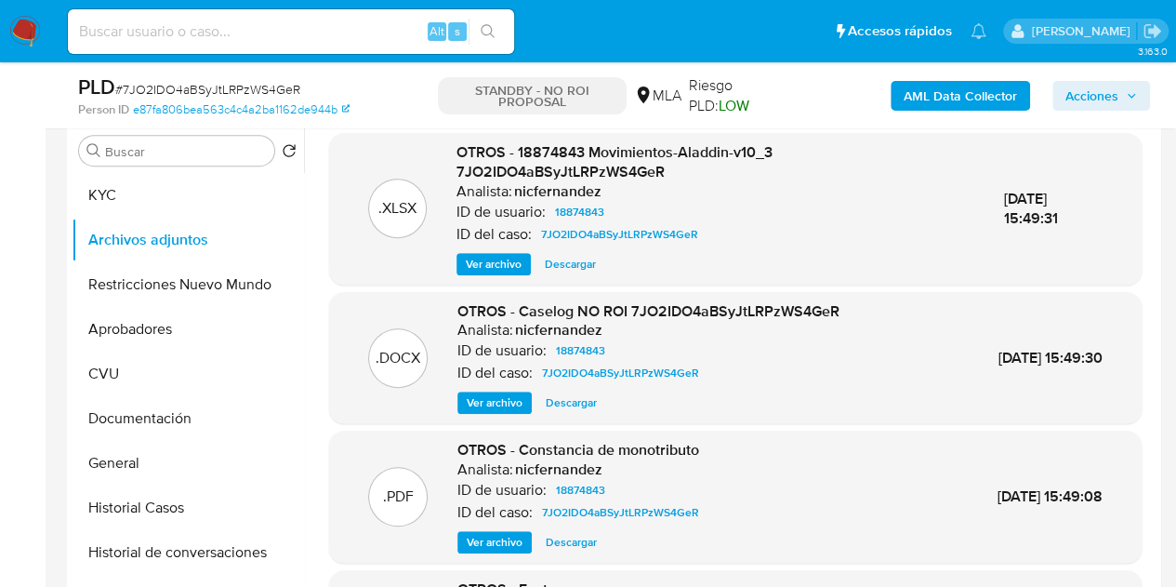
drag, startPoint x: 337, startPoint y: 328, endPoint x: 376, endPoint y: 337, distance: 39.0
click at [338, 328] on div ".DOCX OTROS - Caselog NO ROI 7JO2IDO4aBSyJtLRPzWS4GeR Analista: nicfernandez ID…" at bounding box center [735, 357] width 794 height 113
click at [496, 410] on span "Ver archivo" at bounding box center [495, 402] width 56 height 19
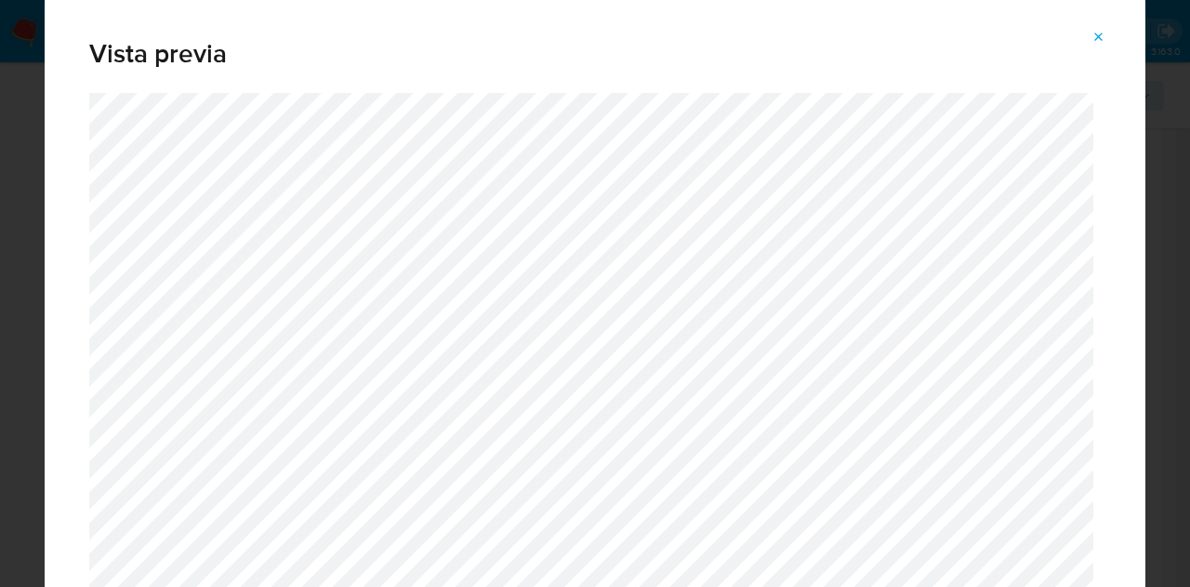
click at [1093, 40] on icon "Attachment preview" at bounding box center [1098, 37] width 15 height 15
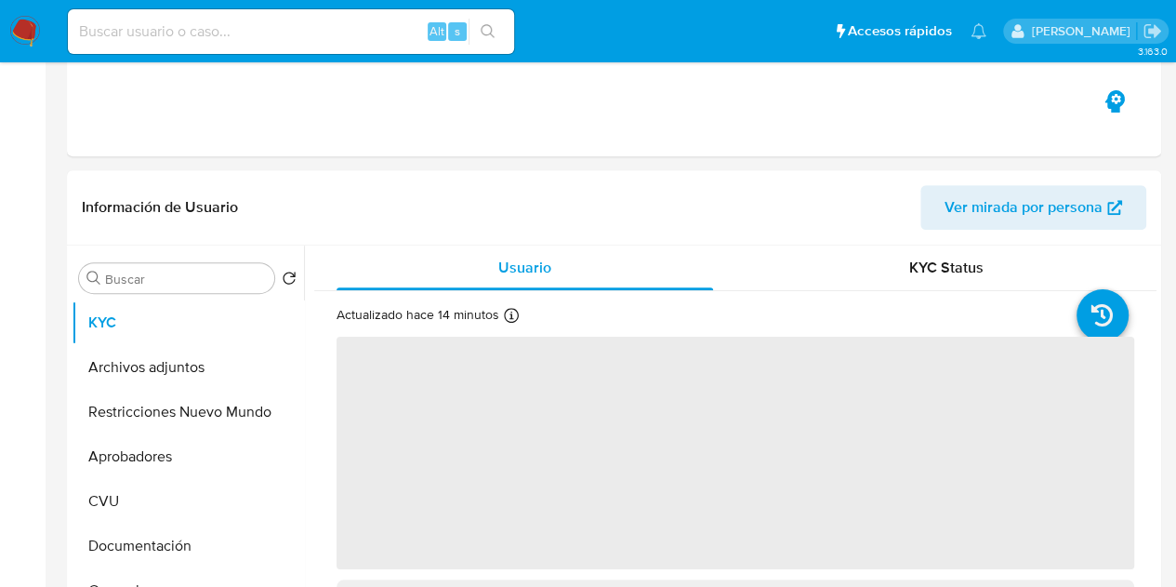
select select "10"
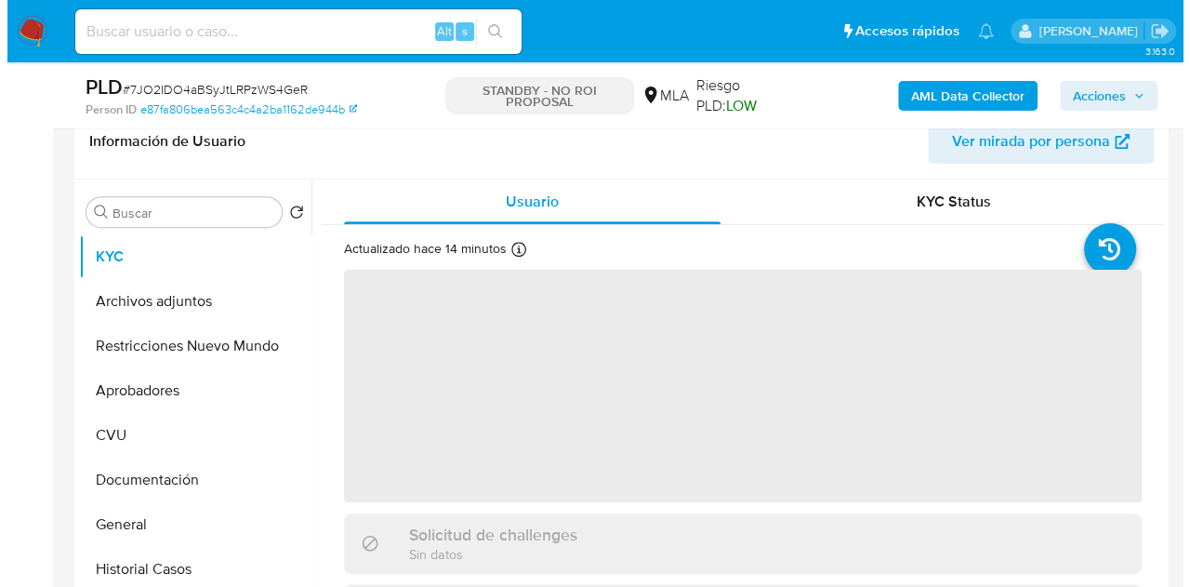
scroll to position [331, 0]
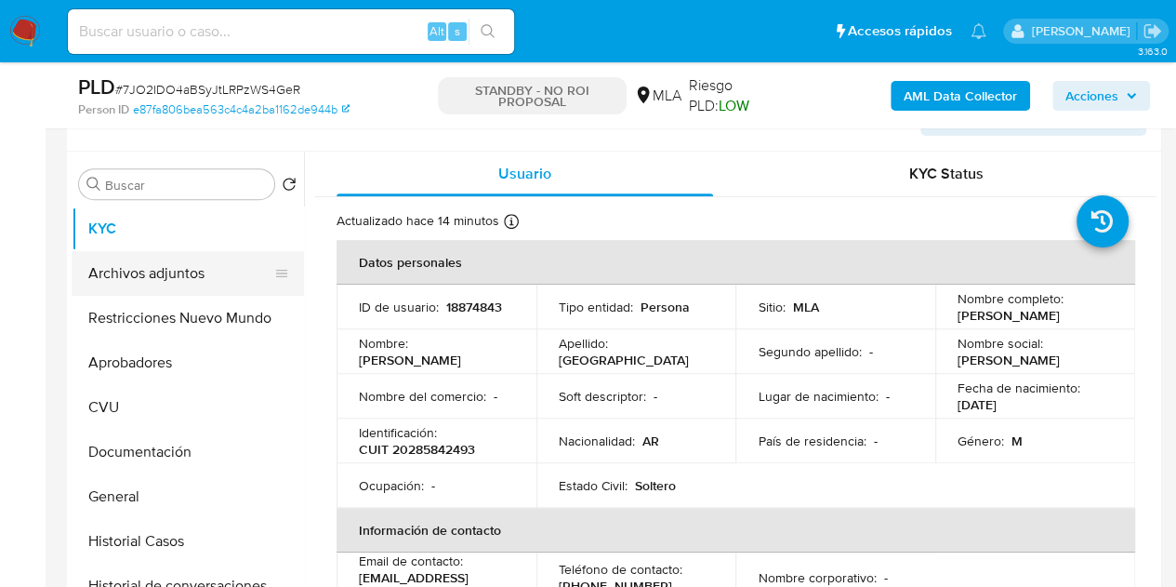
click at [183, 273] on button "Archivos adjuntos" at bounding box center [181, 273] width 218 height 45
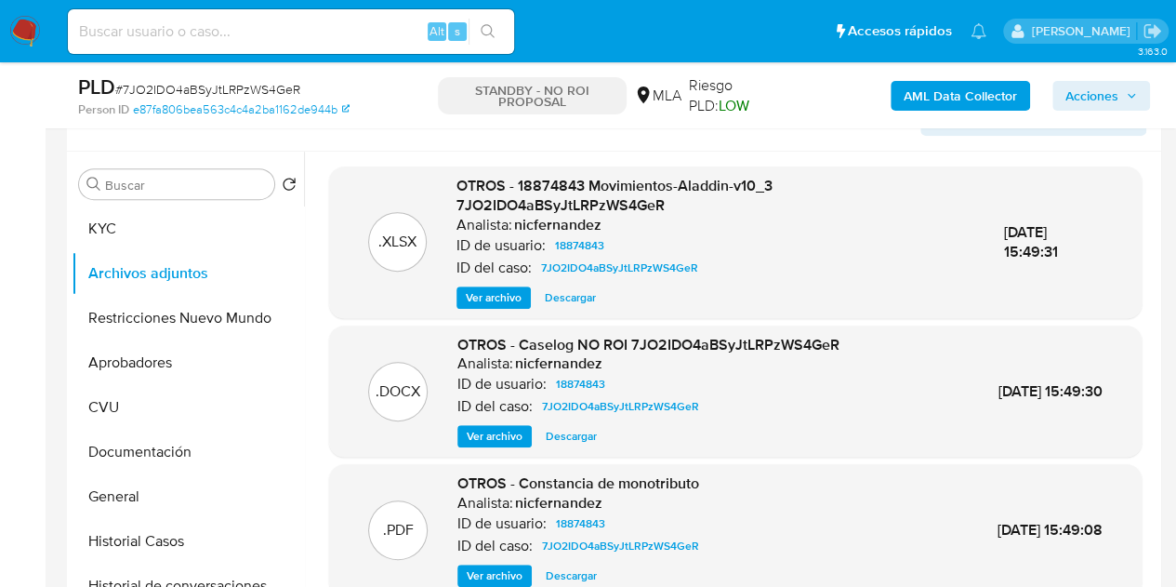
click at [508, 421] on div "OTROS - Caselog NO ROI 7JO2IDO4aBSyJtLRPzWS4GeR Analista: nicfernandez ID de us…" at bounding box center [648, 391] width 382 height 113
click at [504, 432] on span "Ver archivo" at bounding box center [495, 436] width 56 height 19
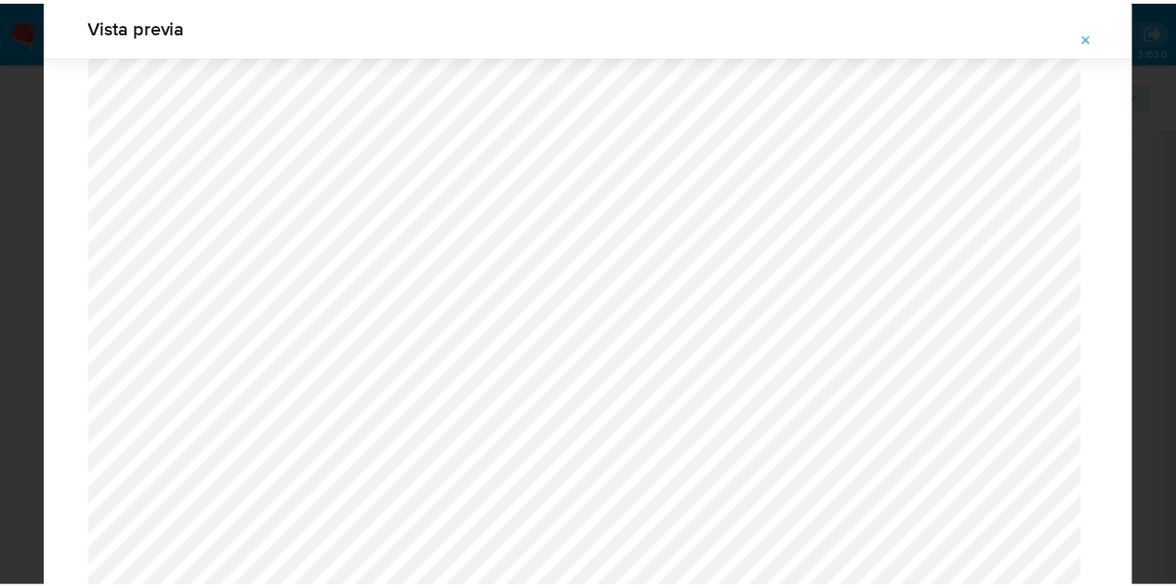
scroll to position [0, 0]
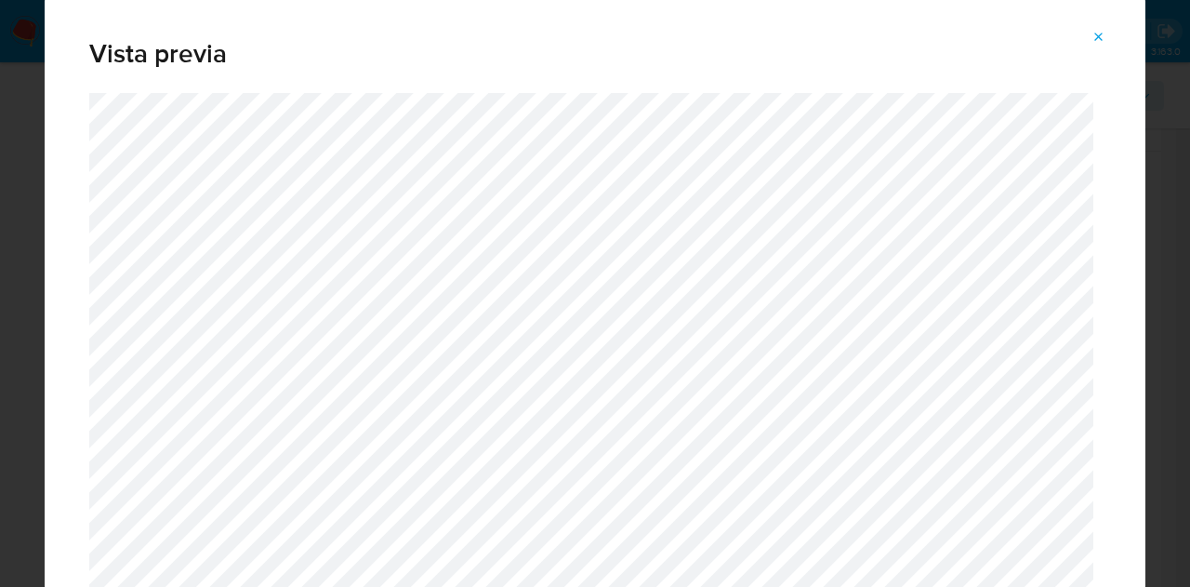
click at [1103, 27] on span "Attachment preview" at bounding box center [1098, 37] width 15 height 26
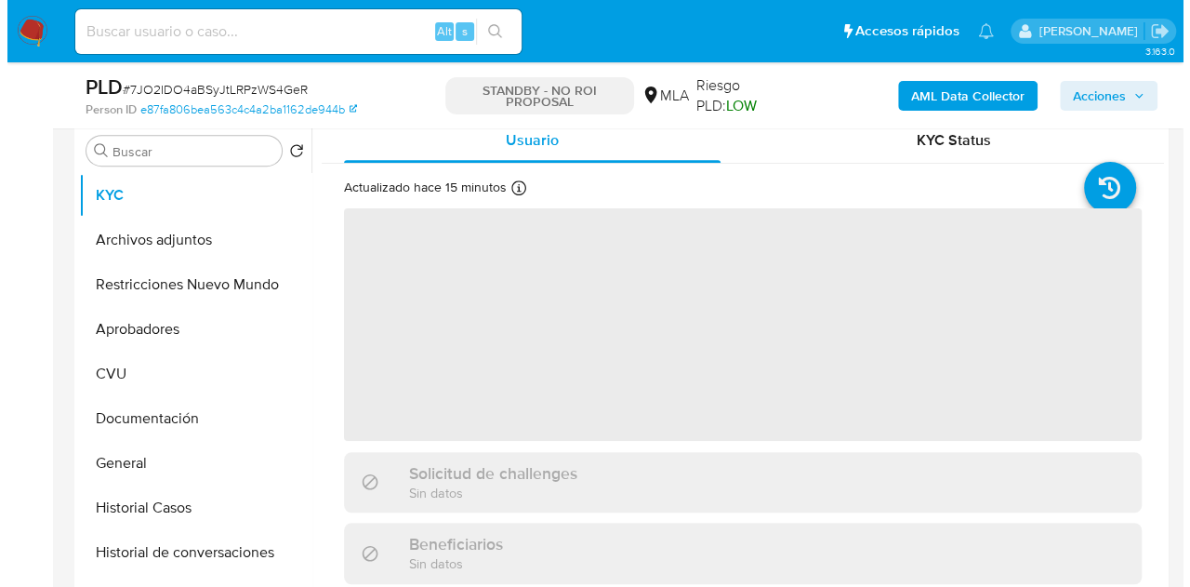
scroll to position [377, 0]
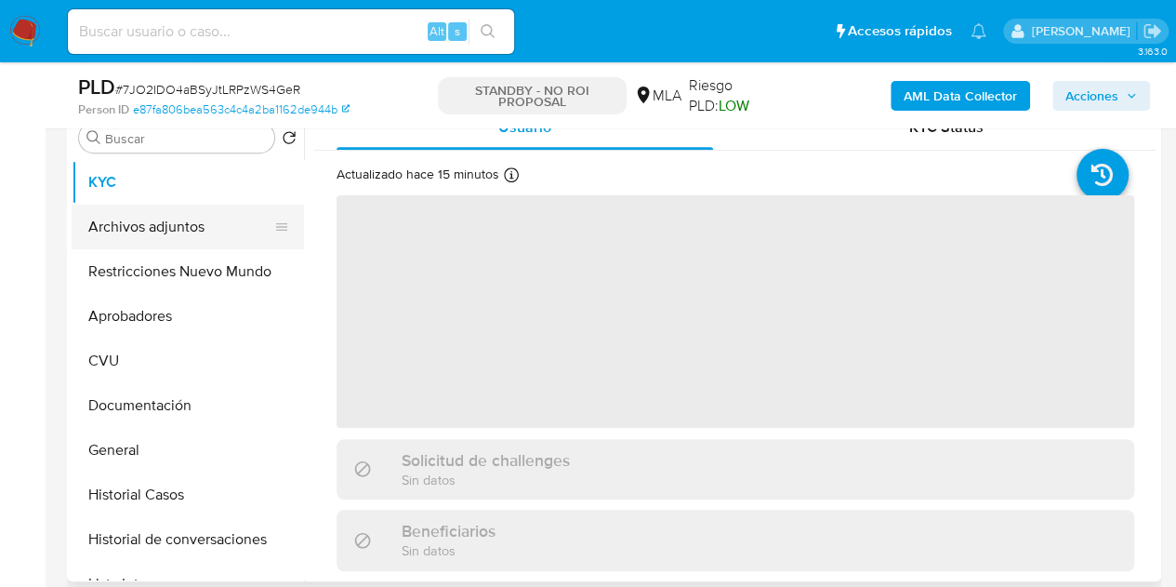
select select "10"
click at [127, 224] on button "Archivos adjuntos" at bounding box center [181, 227] width 218 height 45
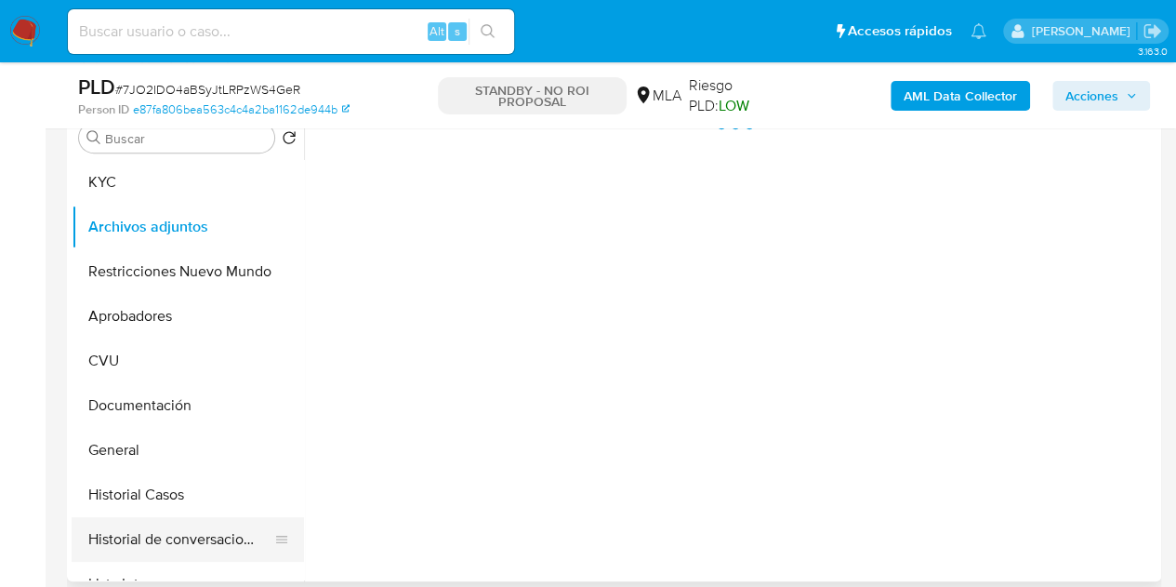
click at [162, 526] on button "Historial de conversaciones" at bounding box center [181, 539] width 218 height 45
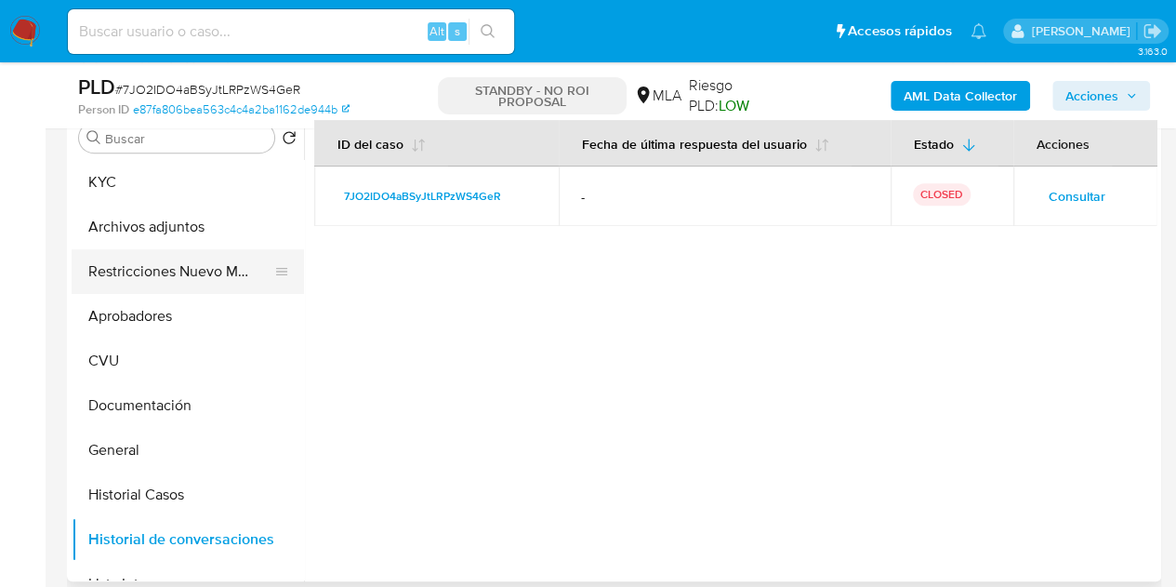
click at [123, 265] on button "Restricciones Nuevo Mundo" at bounding box center [181, 271] width 218 height 45
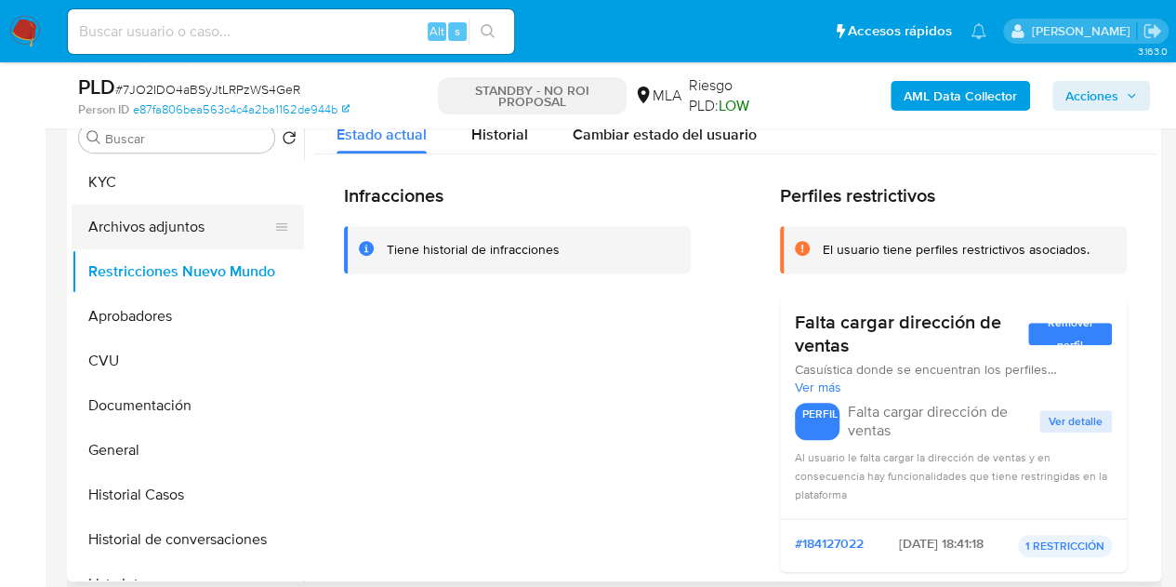
click at [188, 213] on button "Archivos adjuntos" at bounding box center [181, 227] width 218 height 45
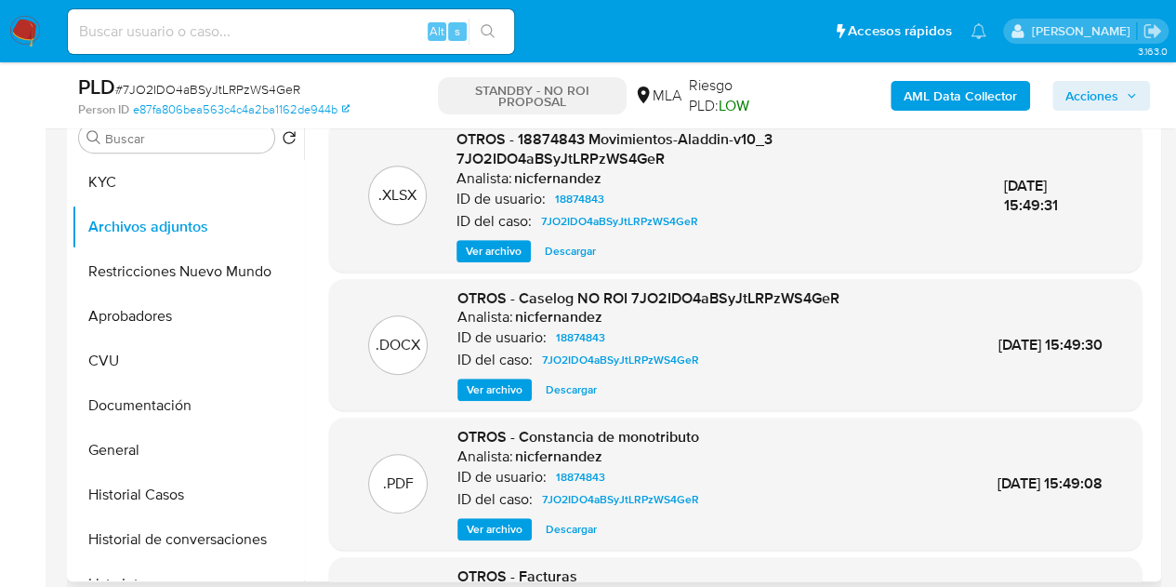
click at [493, 380] on span "Ver archivo" at bounding box center [495, 389] width 56 height 19
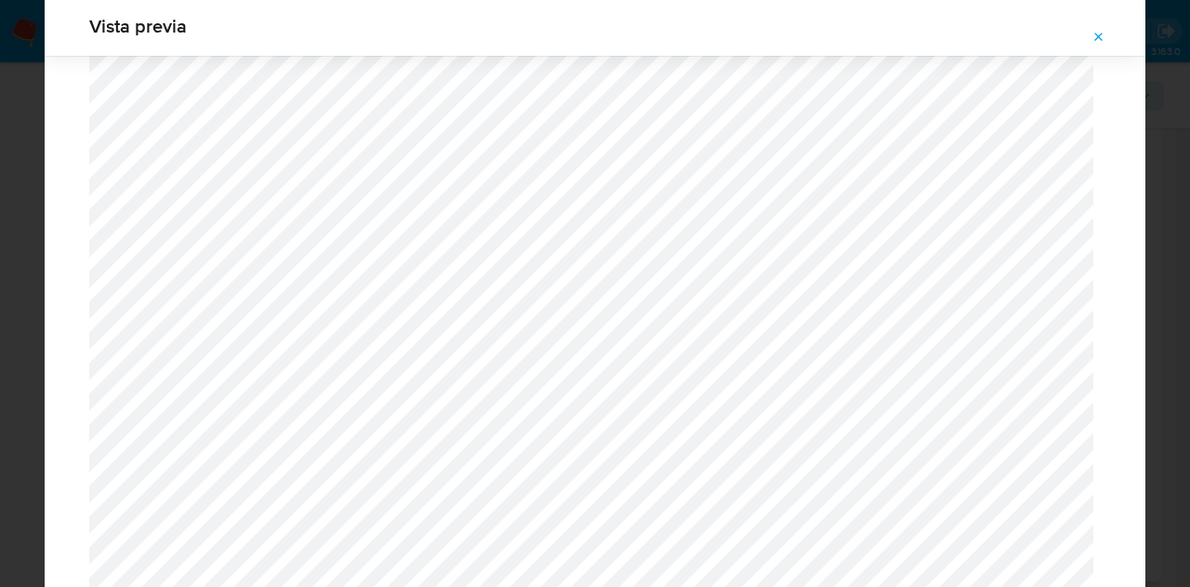
scroll to position [2376, 0]
click at [1105, 38] on icon "Attachment preview" at bounding box center [1098, 37] width 15 height 15
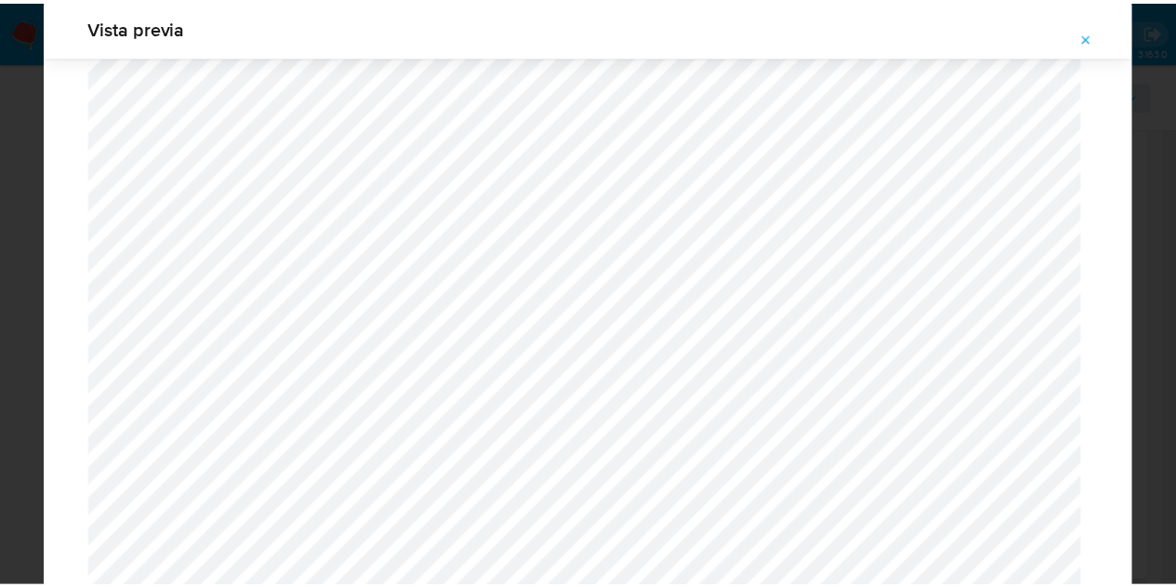
scroll to position [59, 0]
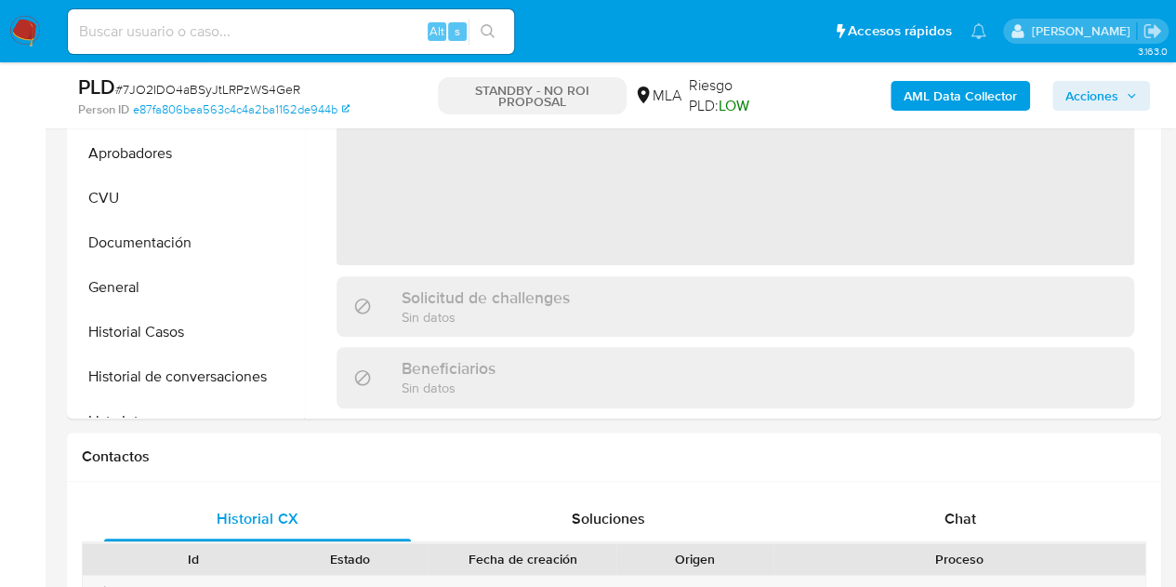
select select "10"
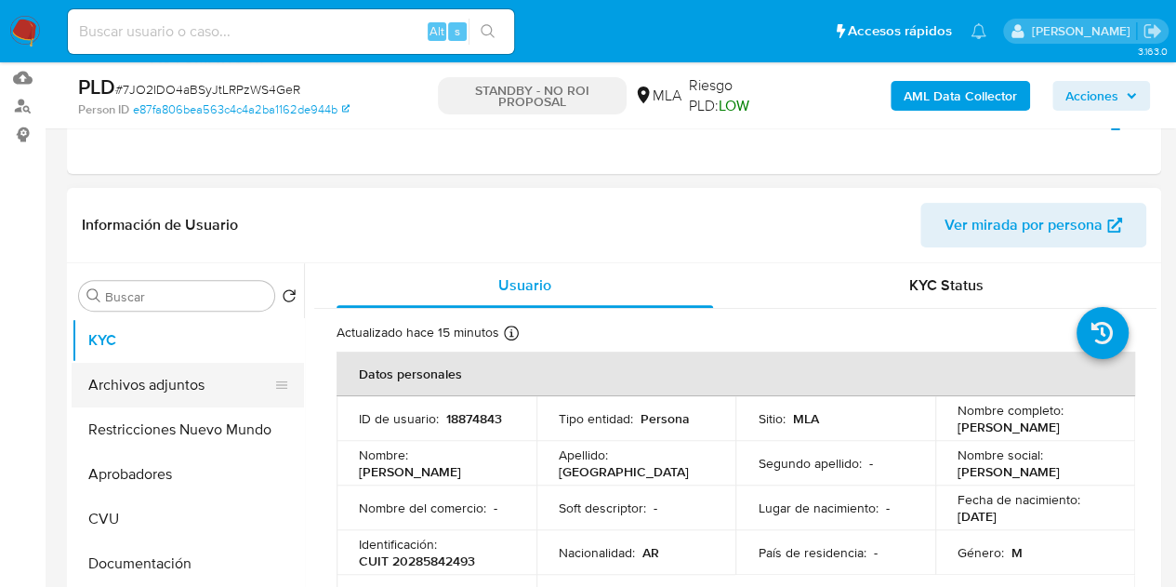
click at [153, 373] on button "Archivos adjuntos" at bounding box center [181, 385] width 218 height 45
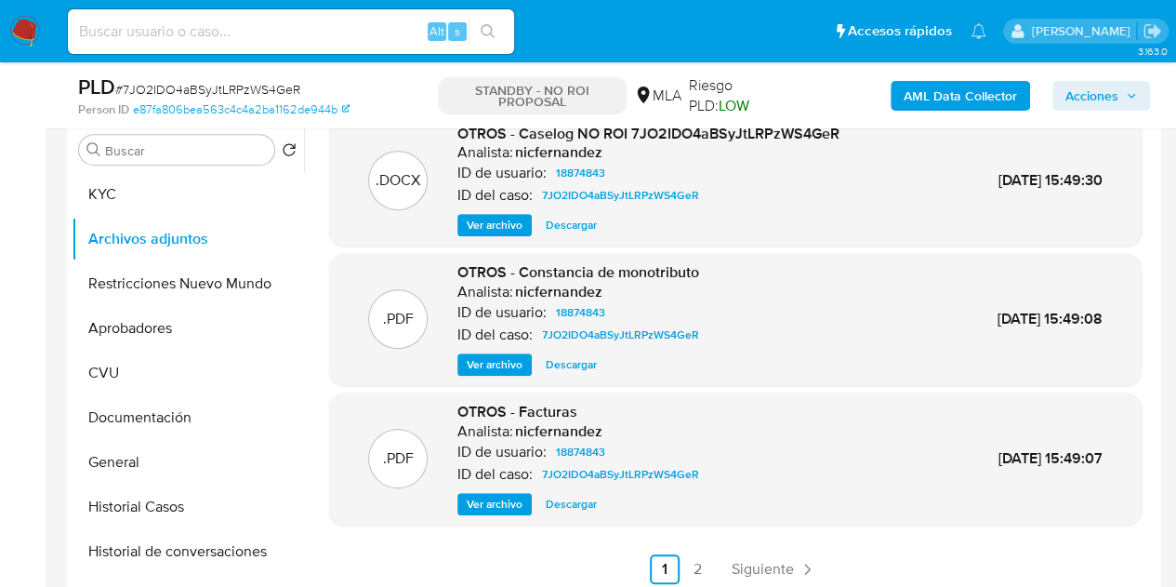
scroll to position [384, 0]
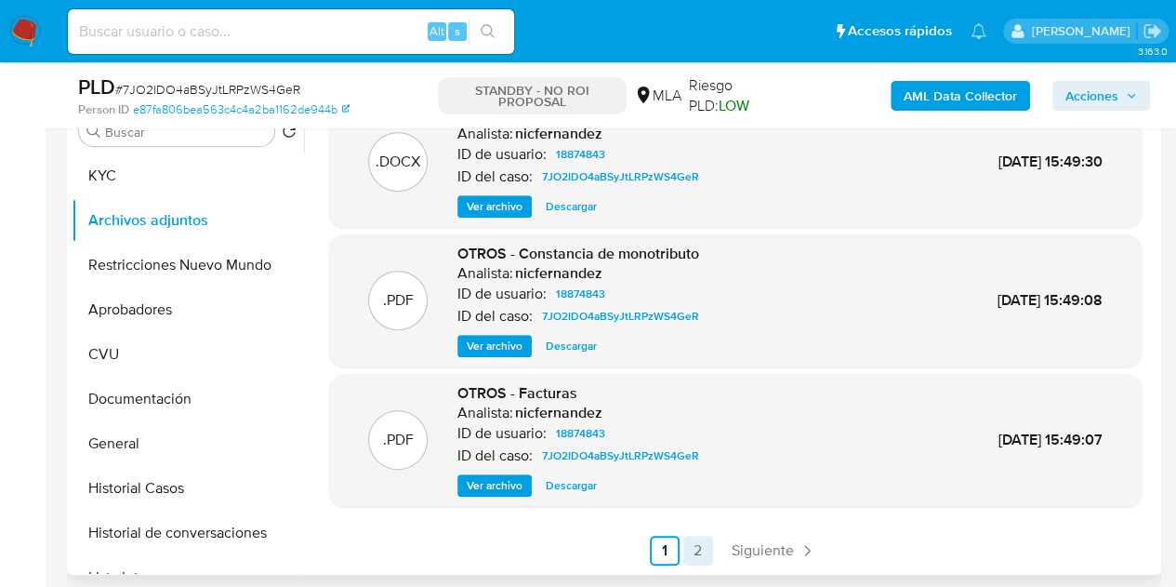
click at [688, 546] on link "2" at bounding box center [698, 550] width 30 height 30
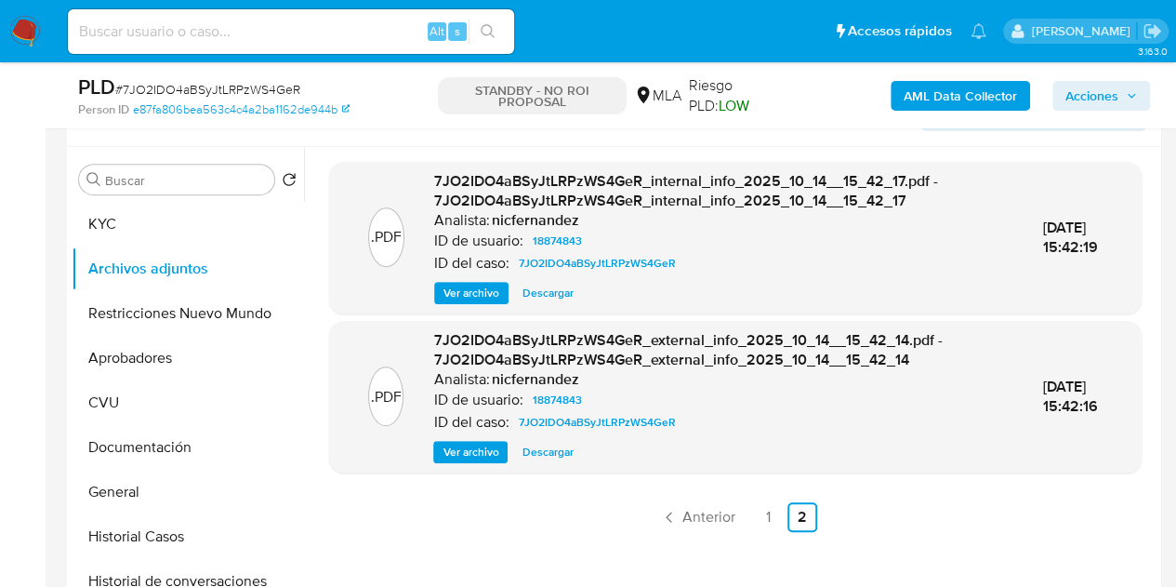
scroll to position [348, 0]
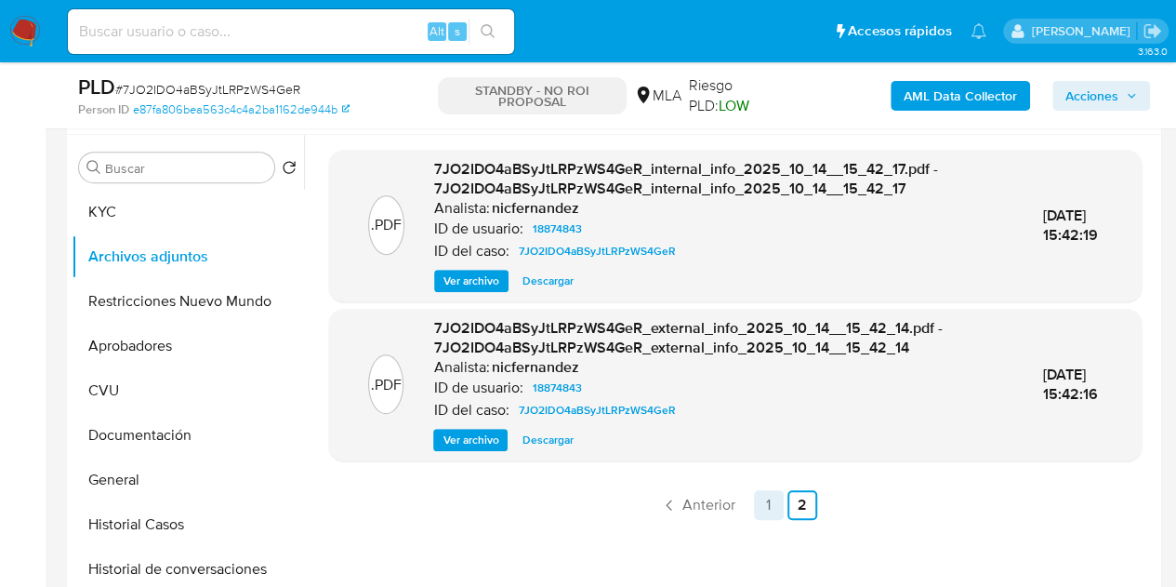
click at [754, 502] on link "1" at bounding box center [769, 505] width 30 height 30
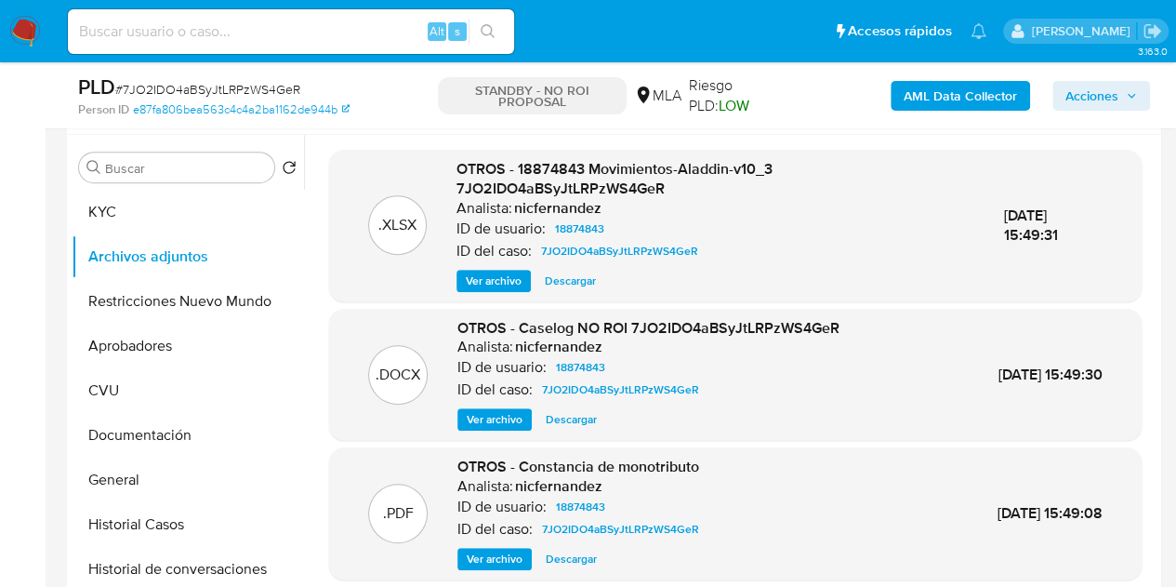
scroll to position [177, 0]
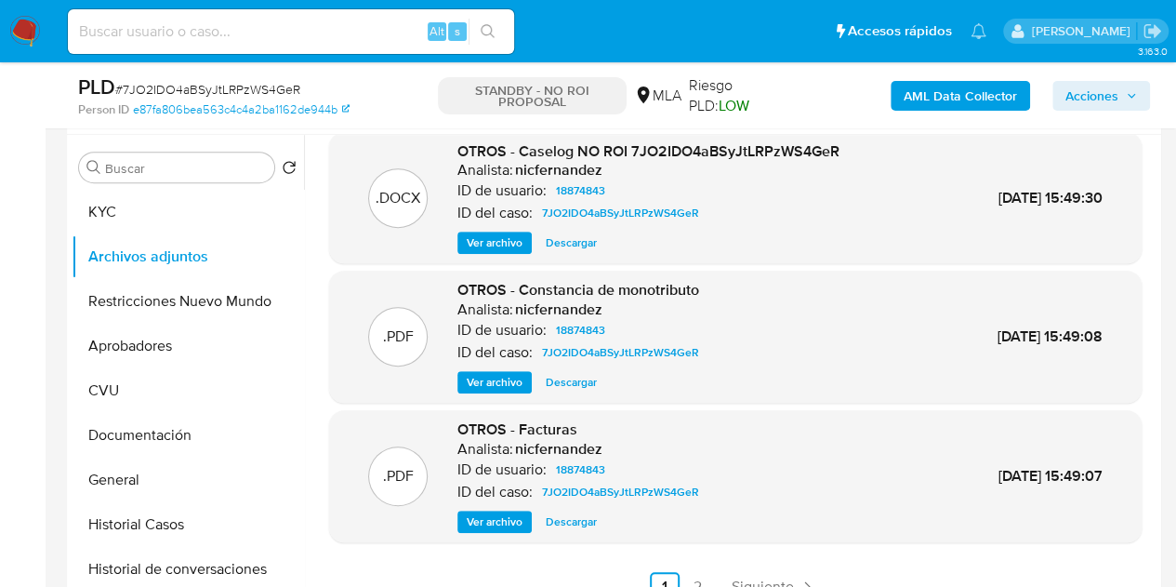
click at [469, 512] on span "Ver archivo" at bounding box center [495, 521] width 56 height 19
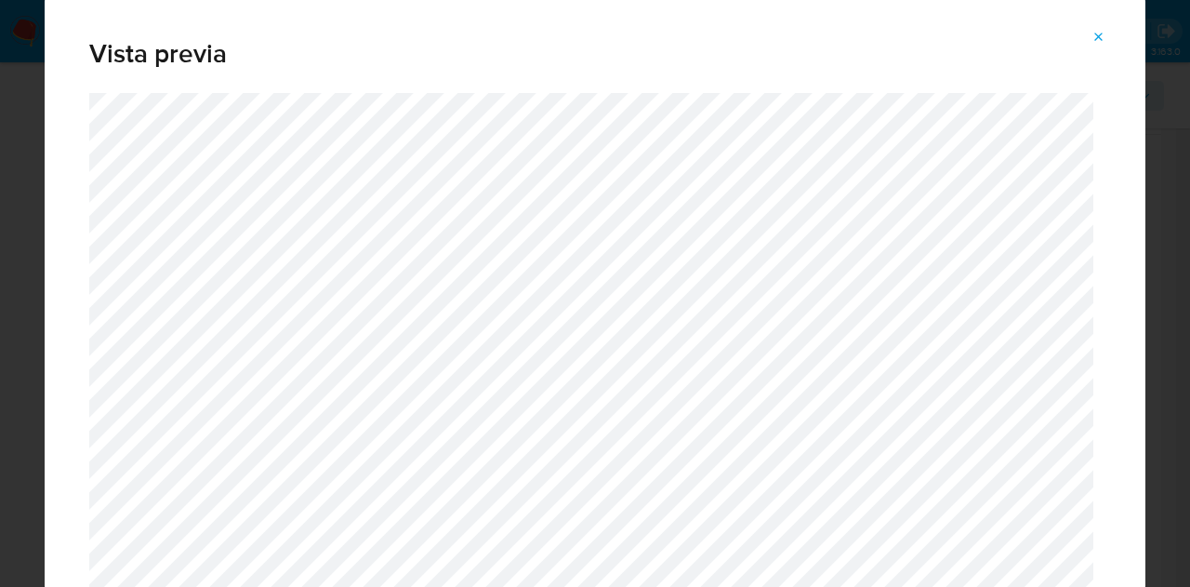
click at [1103, 34] on icon "Attachment preview" at bounding box center [1098, 37] width 15 height 15
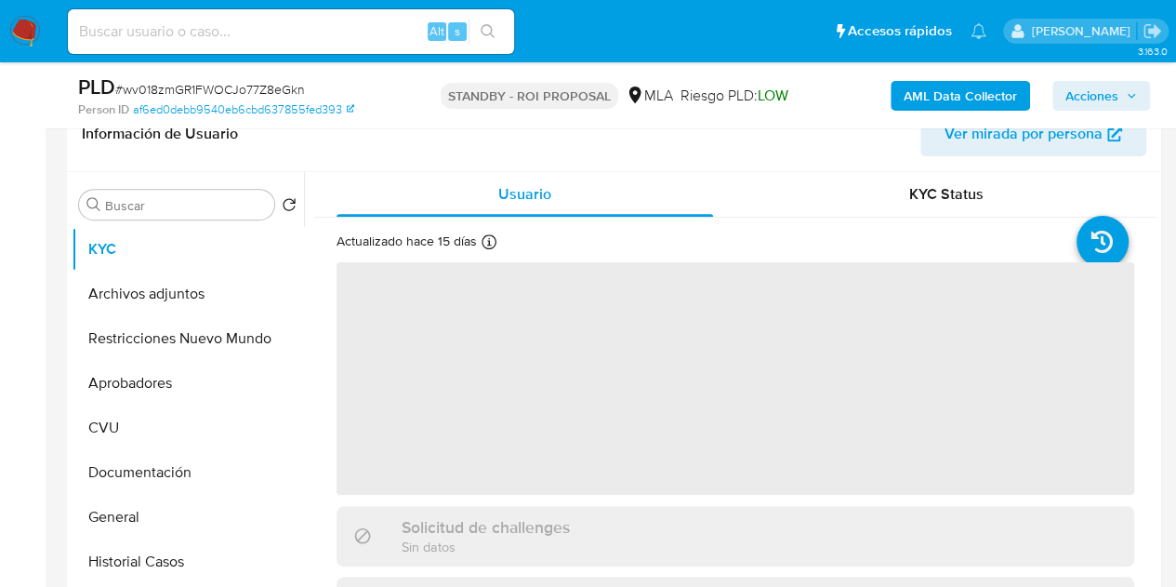
scroll to position [327, 0]
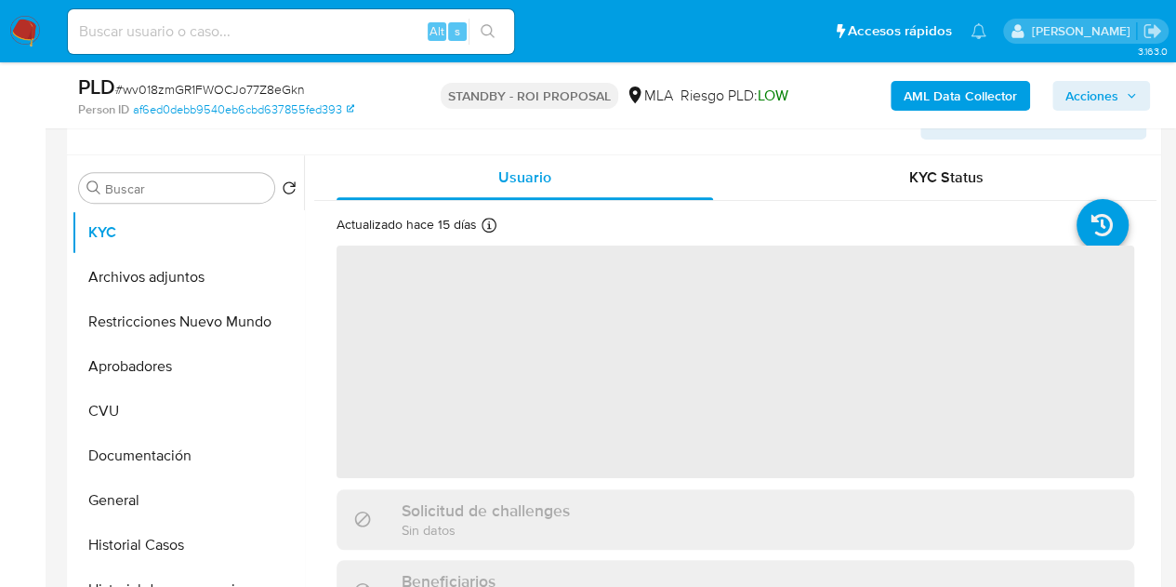
select select "10"
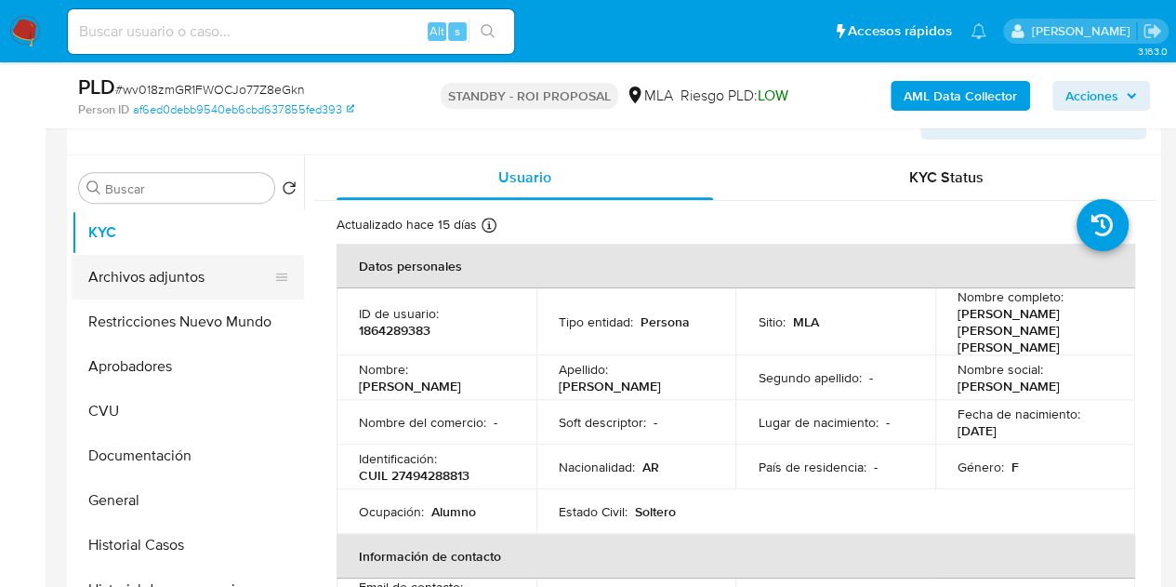
click at [141, 278] on button "Archivos adjuntos" at bounding box center [181, 277] width 218 height 45
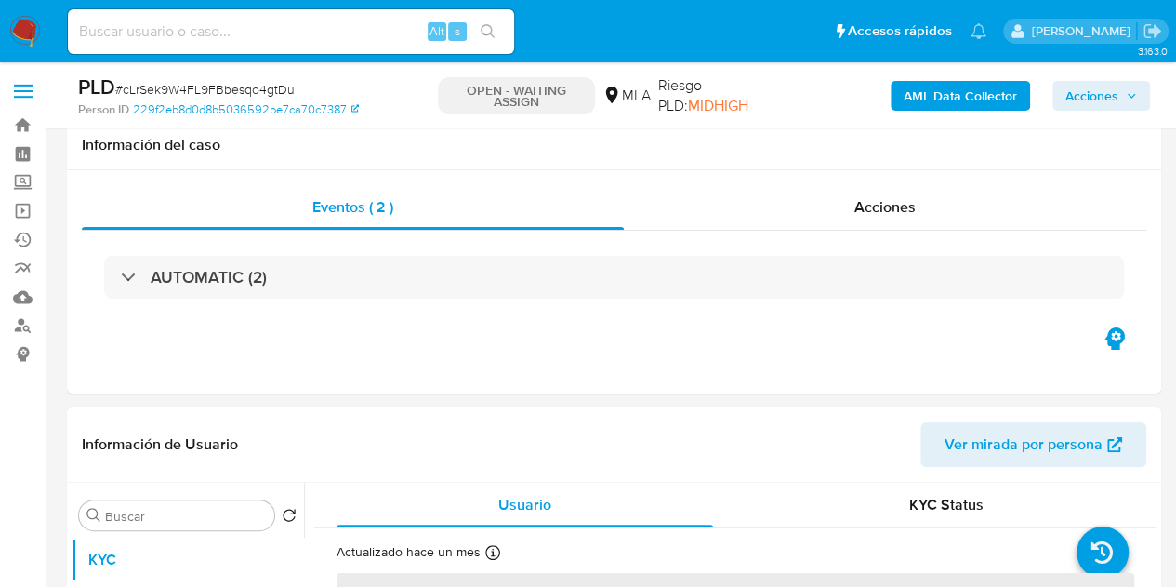
scroll to position [337, 0]
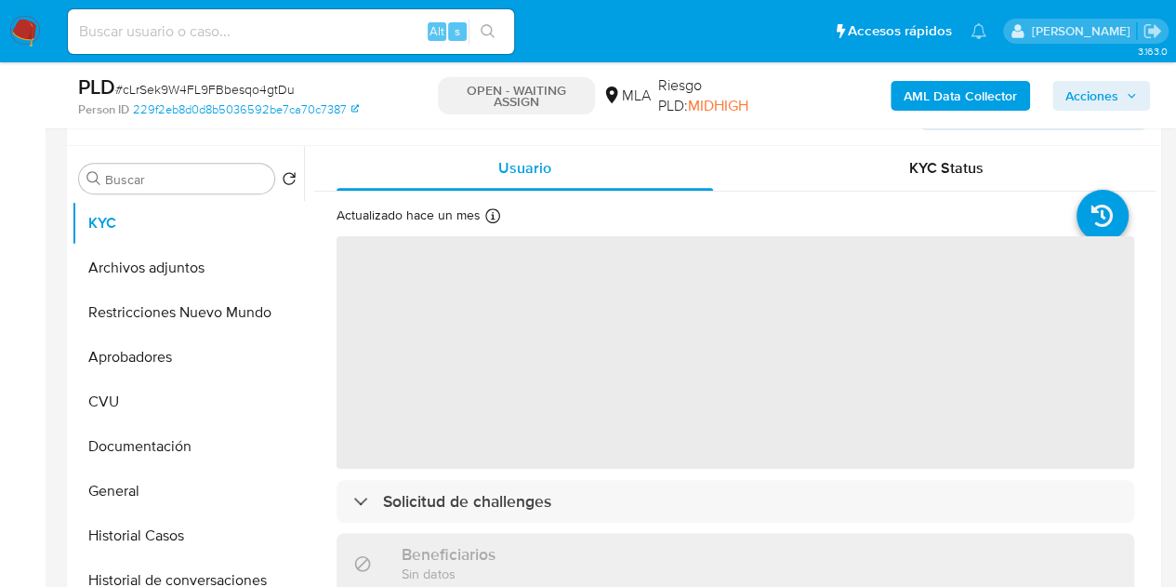
select select "10"
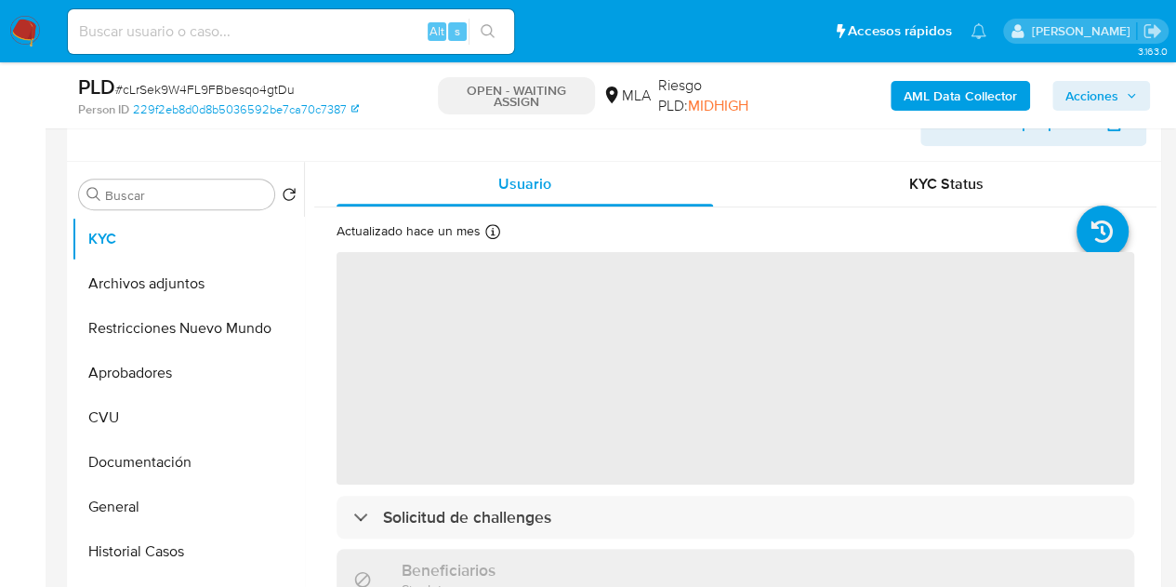
select select "10"
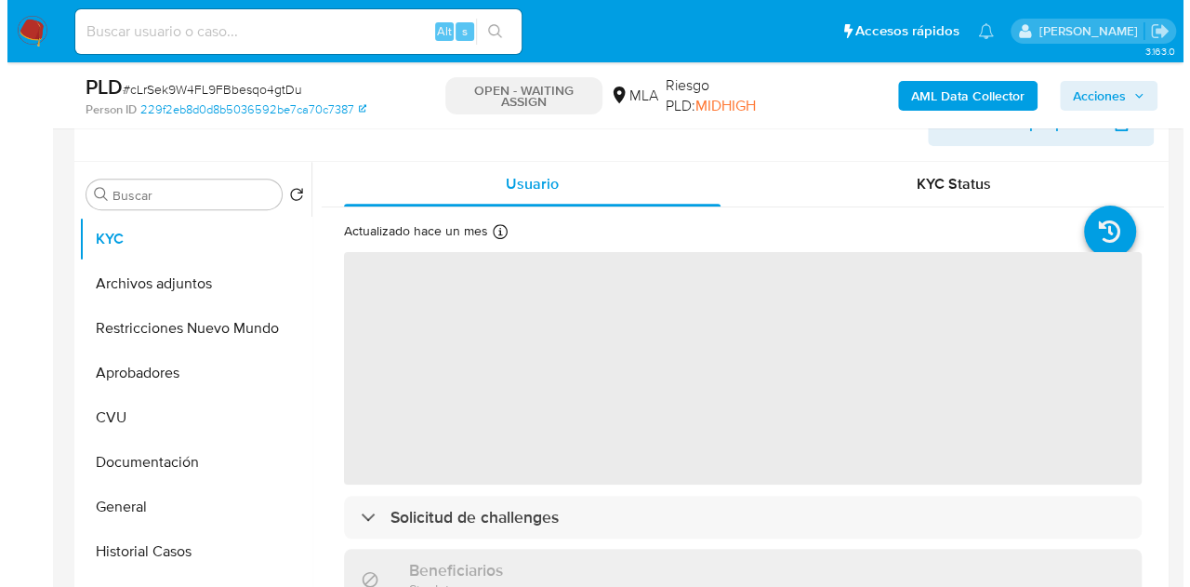
scroll to position [326, 0]
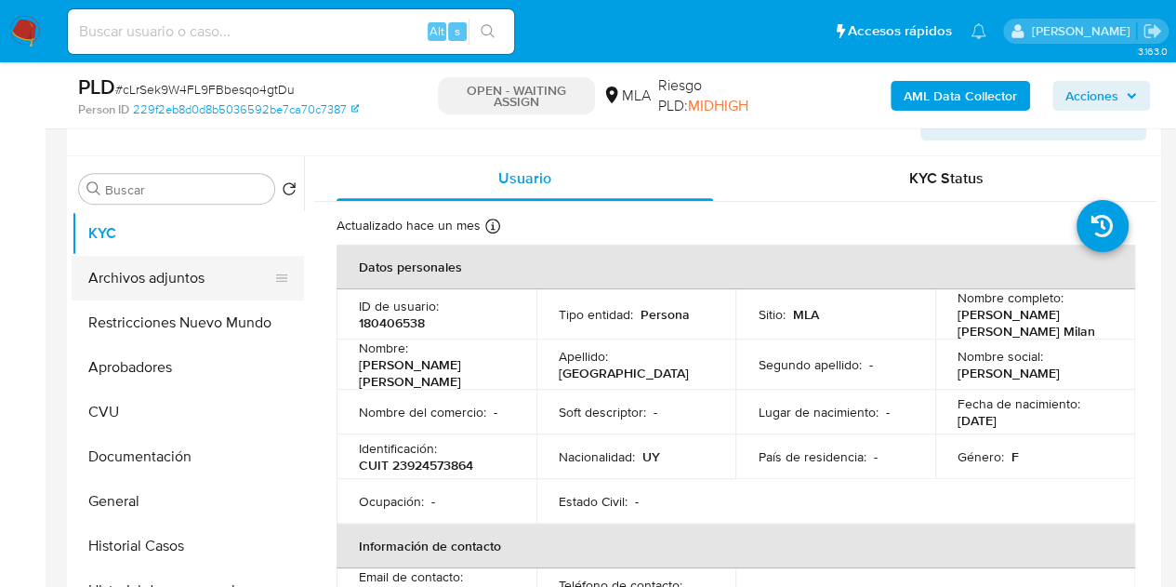
click at [116, 285] on button "Archivos adjuntos" at bounding box center [181, 278] width 218 height 45
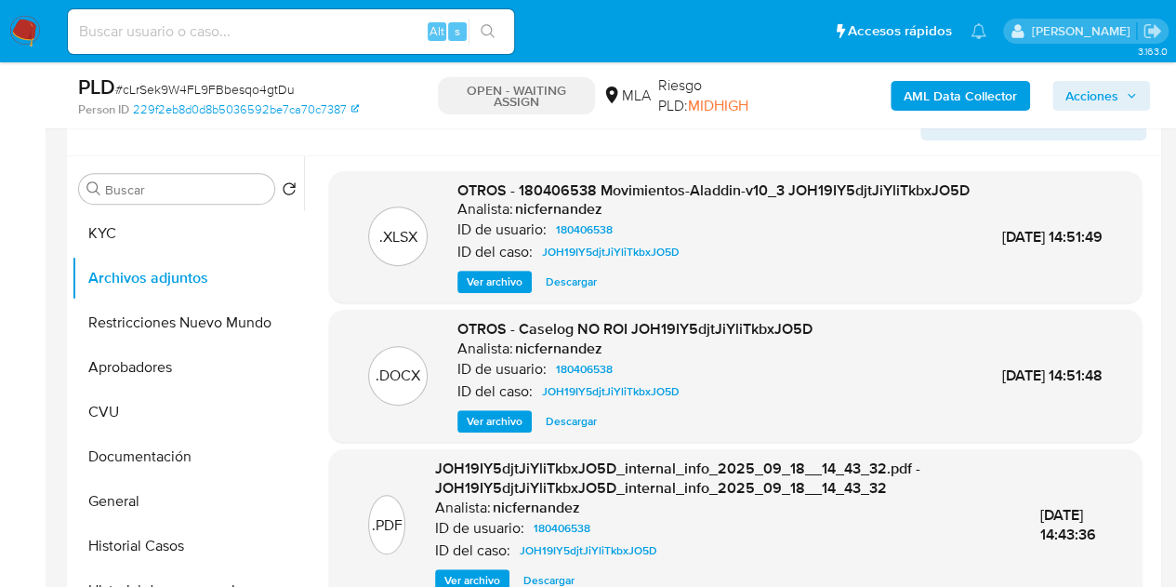
click at [491, 430] on span "Ver archivo" at bounding box center [495, 421] width 56 height 19
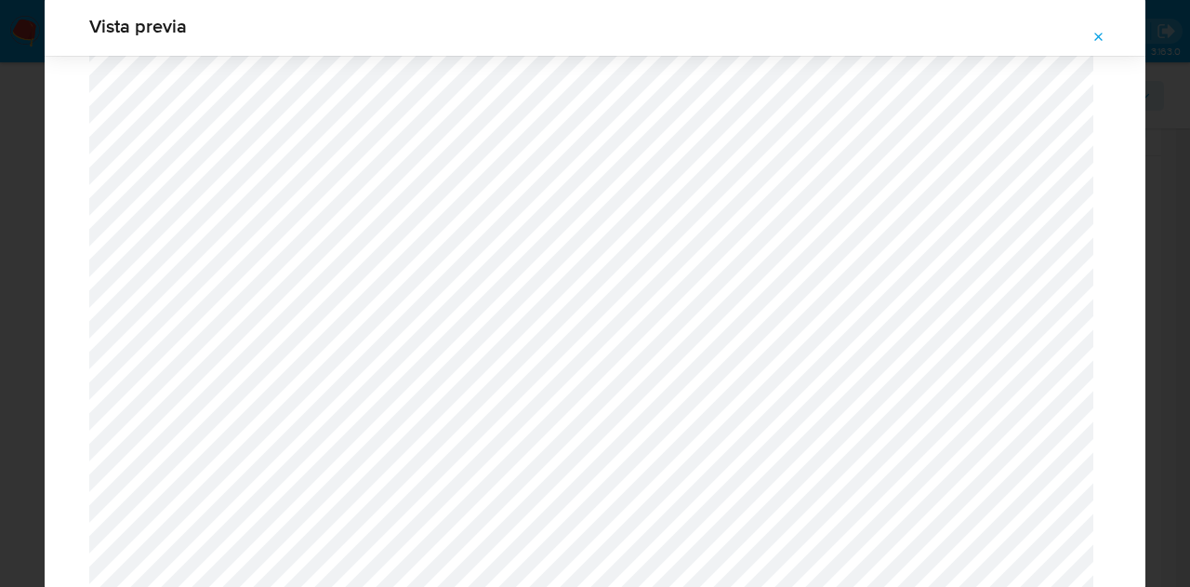
scroll to position [1481, 0]
drag, startPoint x: 1102, startPoint y: 39, endPoint x: 780, endPoint y: 8, distance: 323.1
click at [1103, 39] on icon "Attachment preview" at bounding box center [1098, 37] width 15 height 15
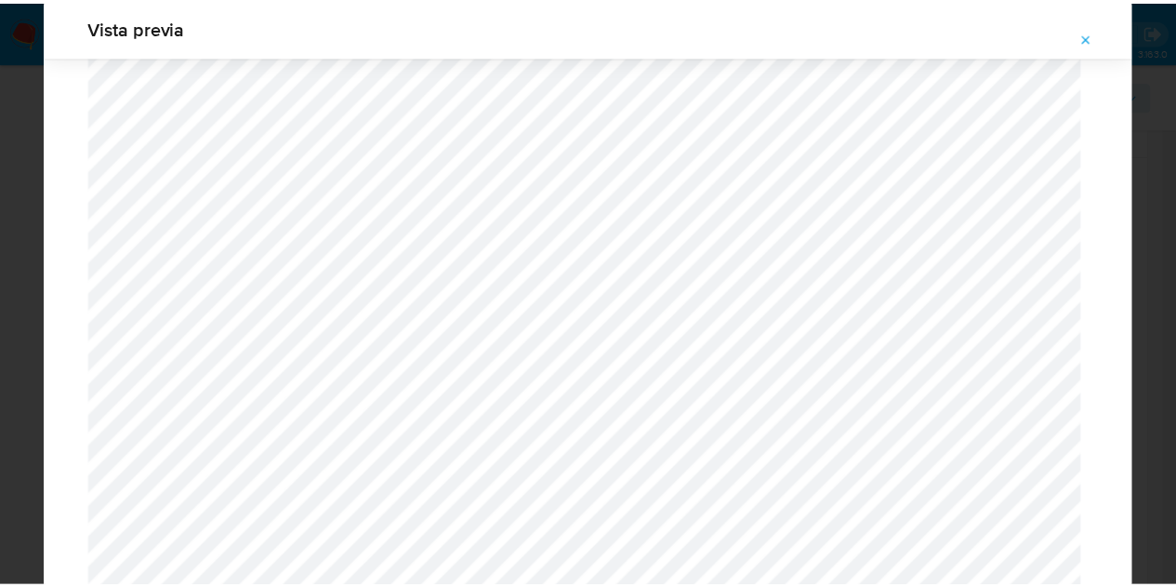
scroll to position [59, 0]
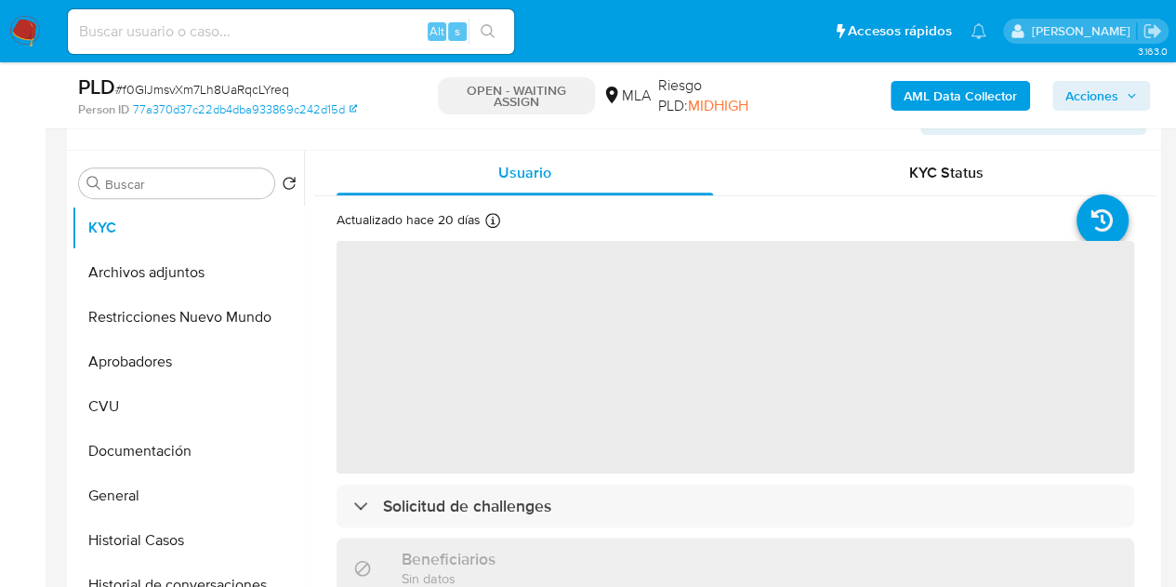
scroll to position [339, 0]
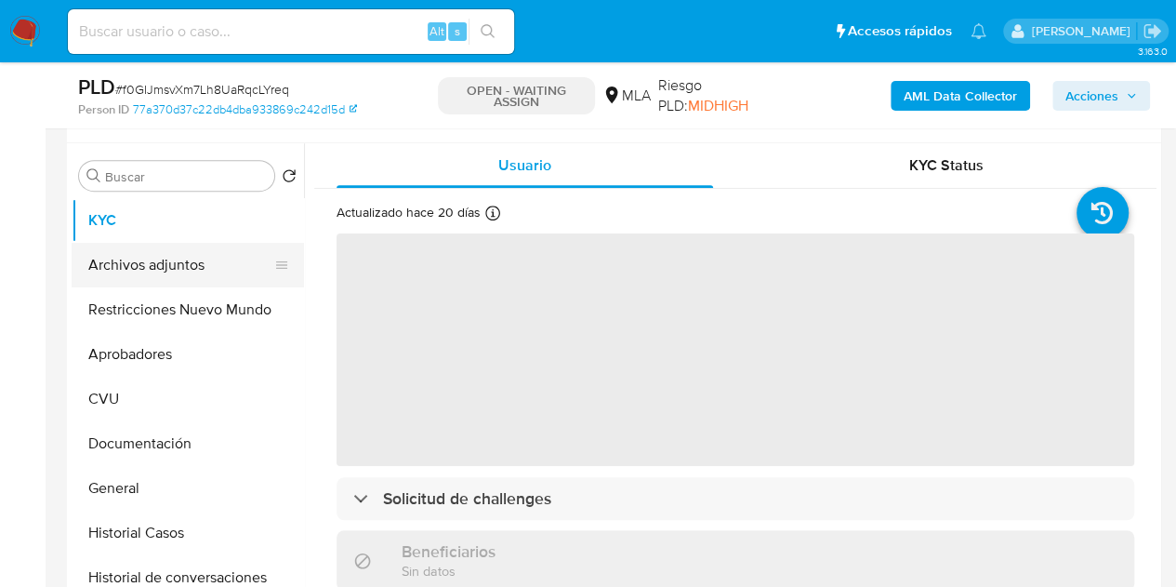
click at [176, 267] on button "Archivos adjuntos" at bounding box center [181, 265] width 218 height 45
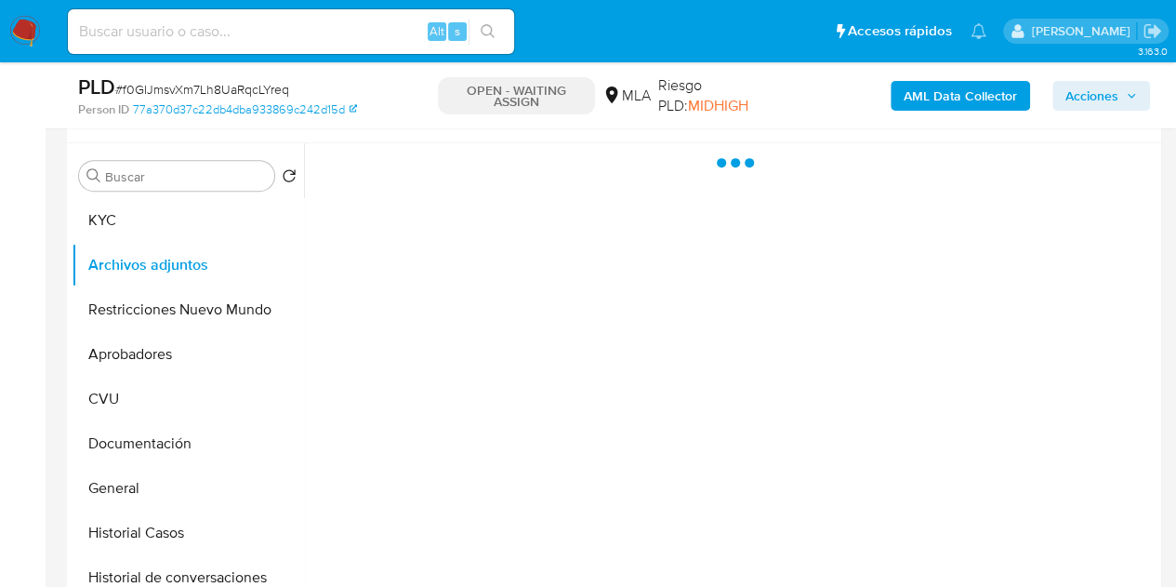
select select "10"
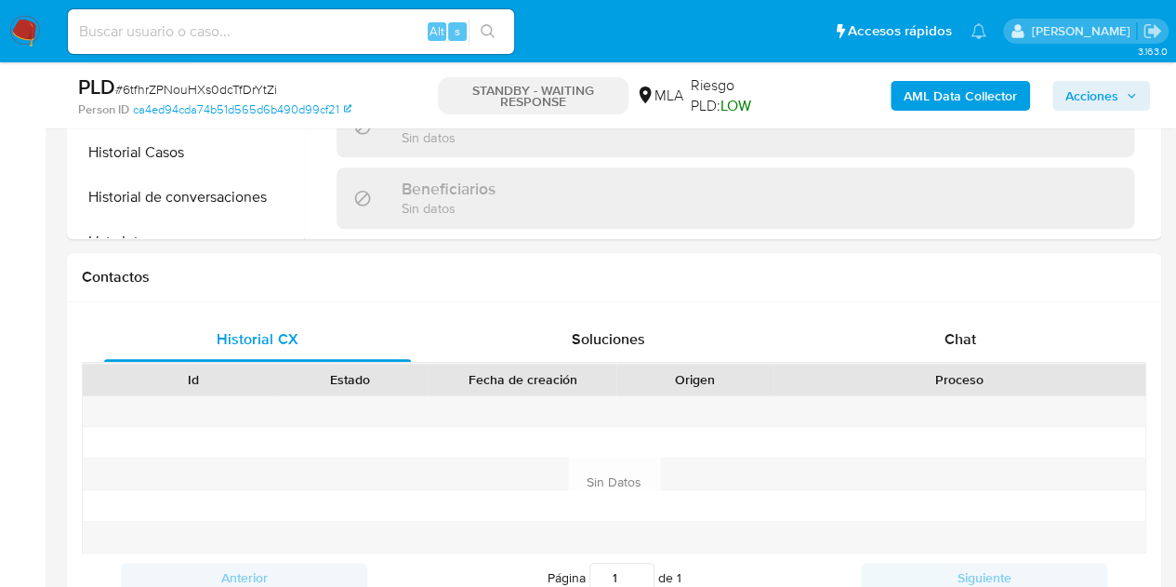
select select "10"
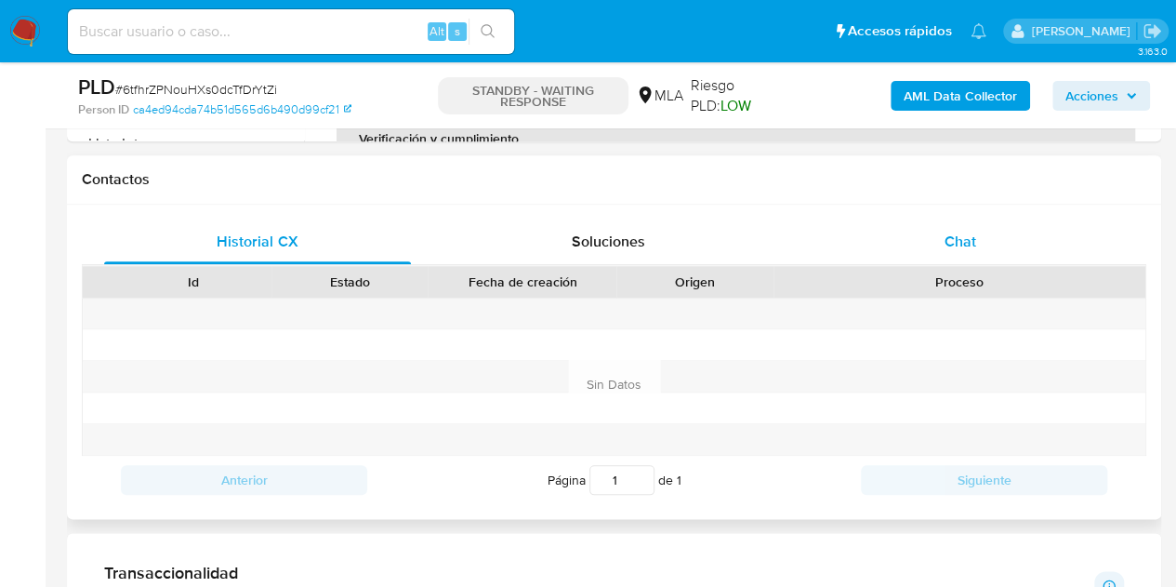
click at [956, 238] on span "Chat" at bounding box center [961, 241] width 32 height 21
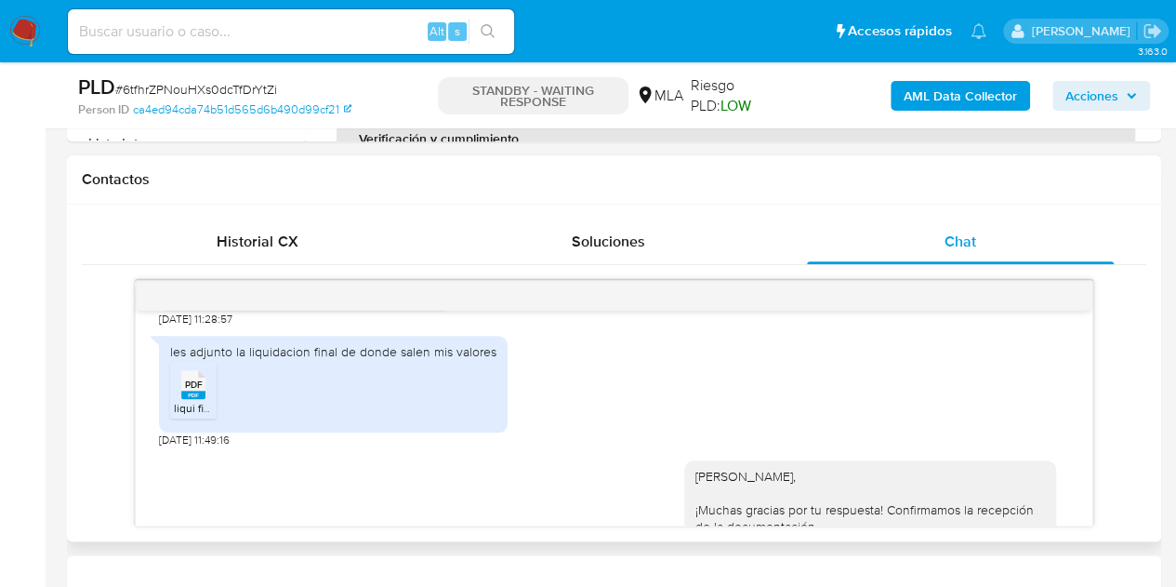
scroll to position [2047, 0]
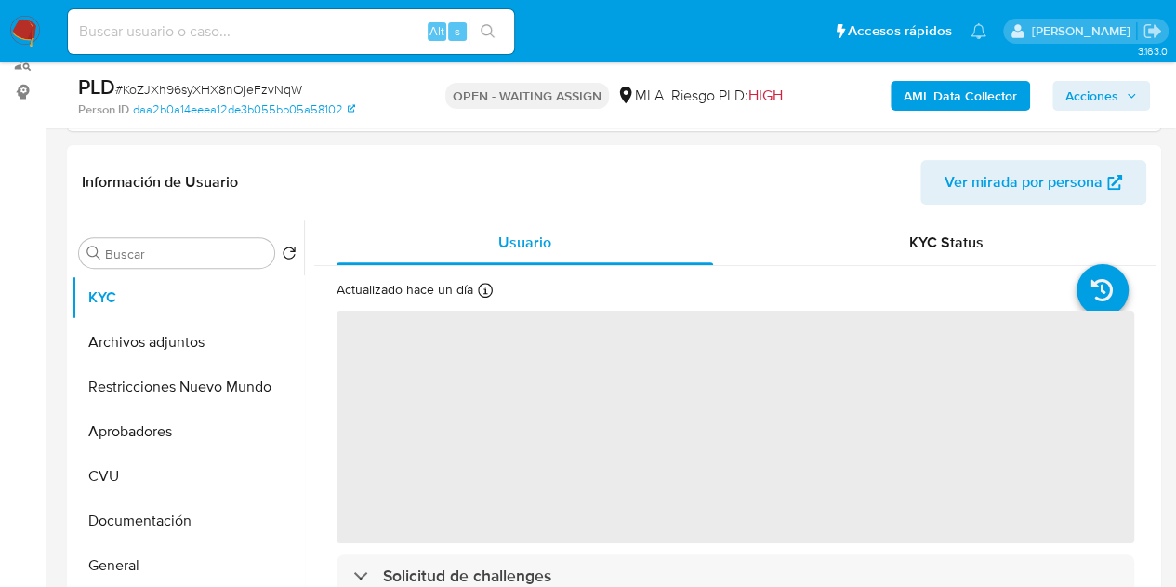
select select "10"
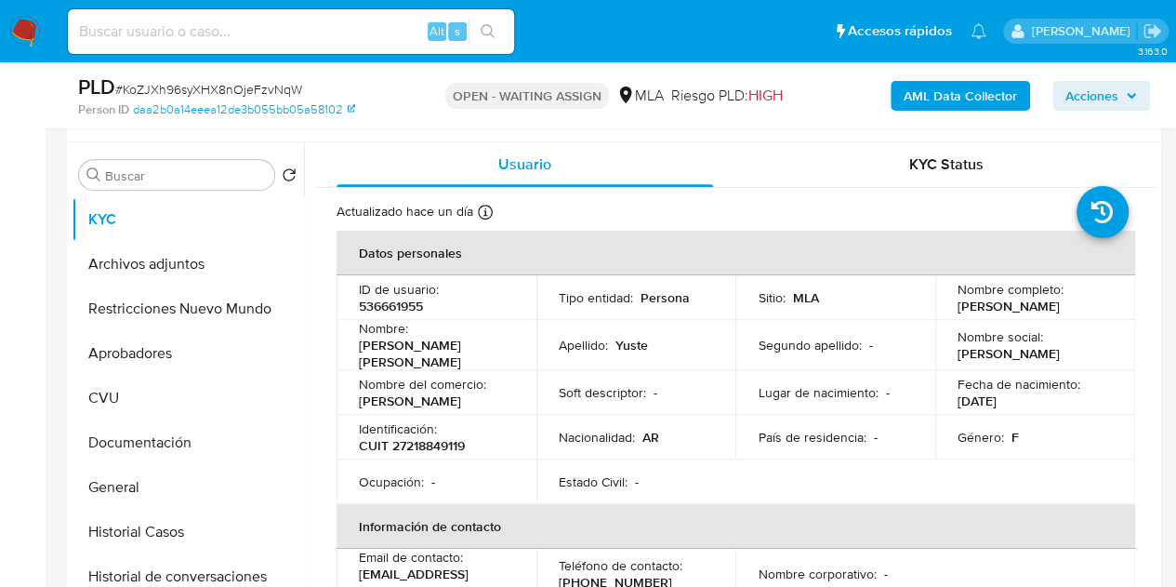
scroll to position [344, 0]
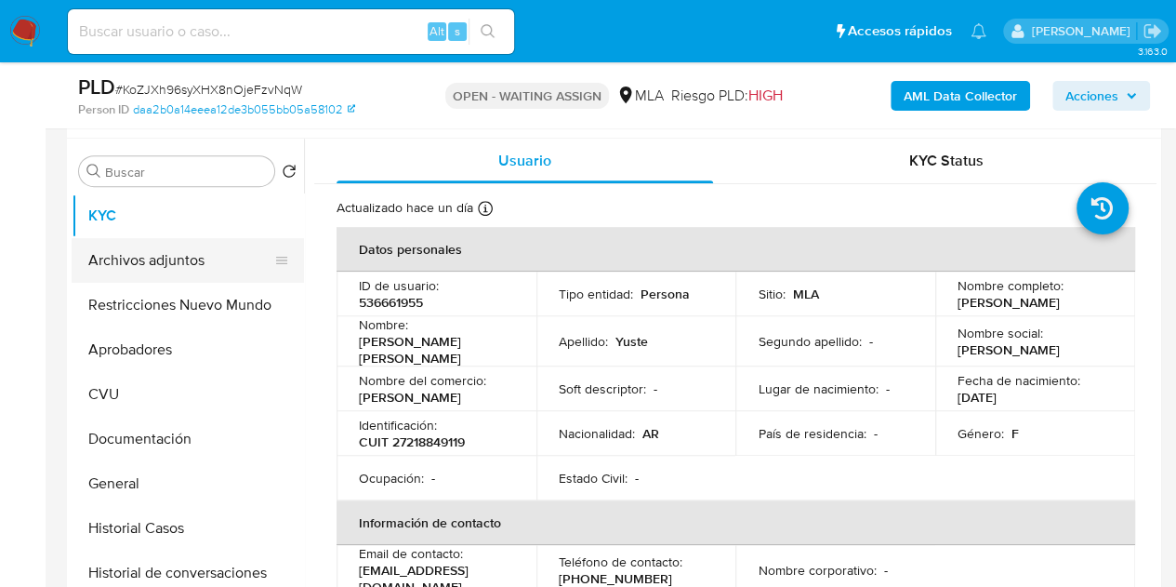
click at [146, 248] on button "Archivos adjuntos" at bounding box center [181, 260] width 218 height 45
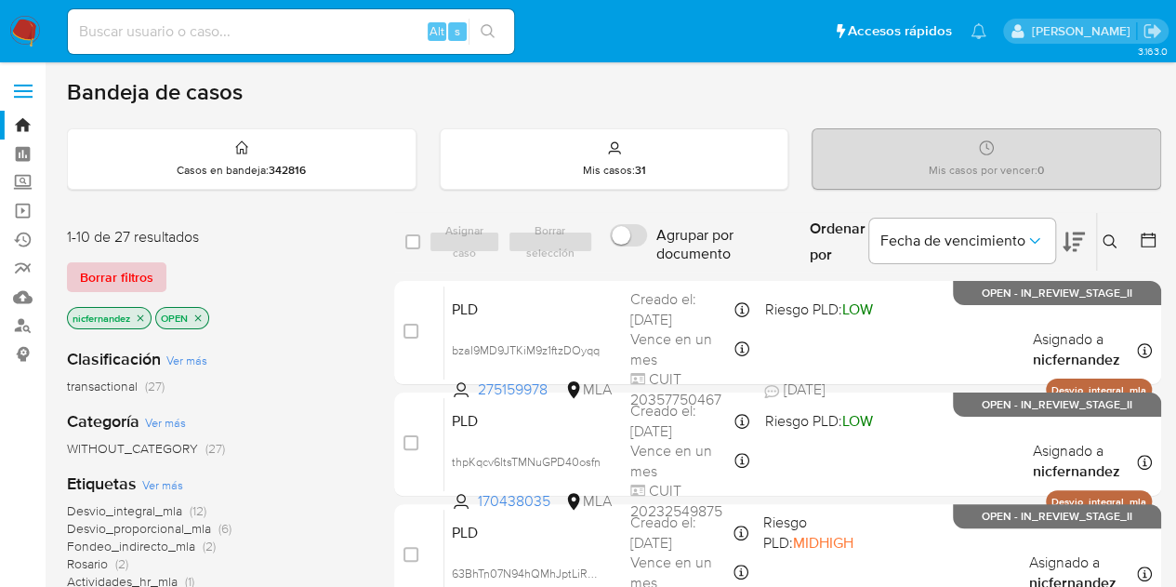
click at [97, 268] on span "Borrar filtros" at bounding box center [116, 277] width 73 height 26
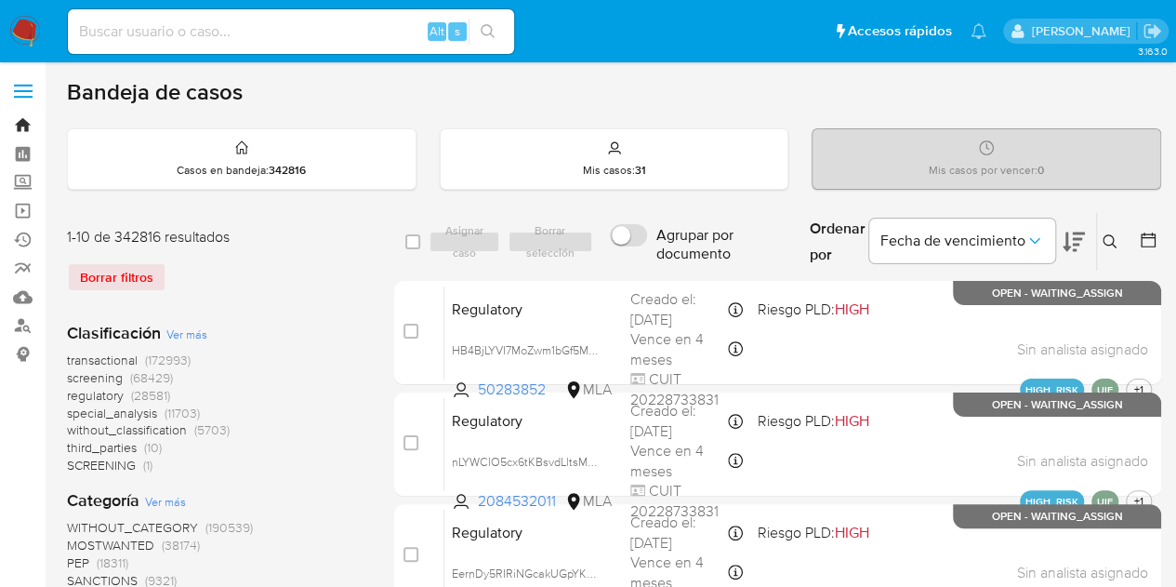
click at [24, 116] on link "Bandeja" at bounding box center [110, 125] width 221 height 29
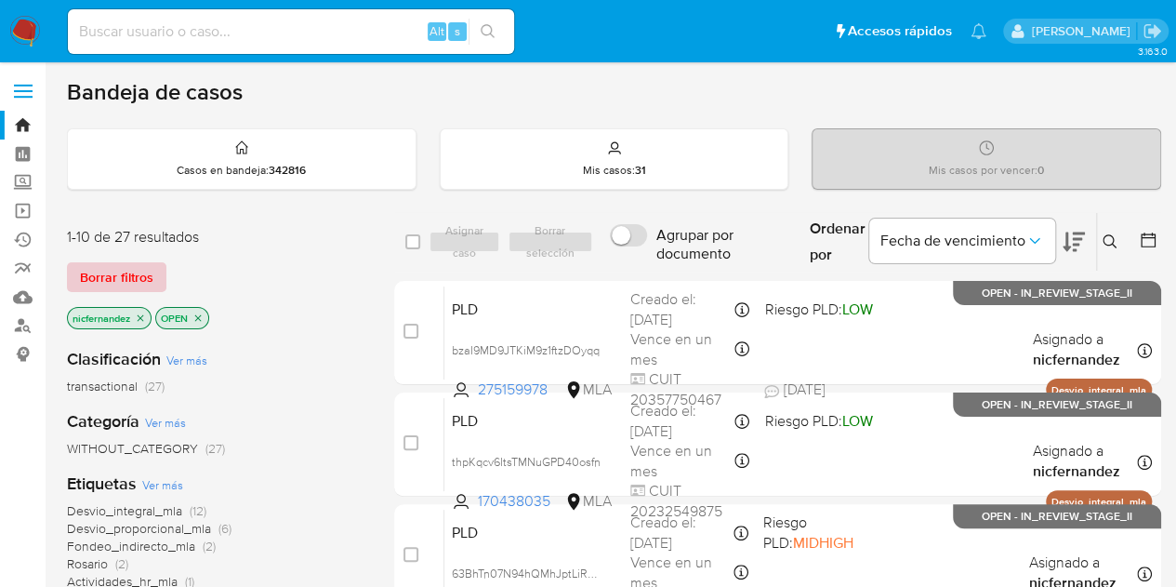
click at [113, 264] on span "Borrar filtros" at bounding box center [116, 277] width 73 height 26
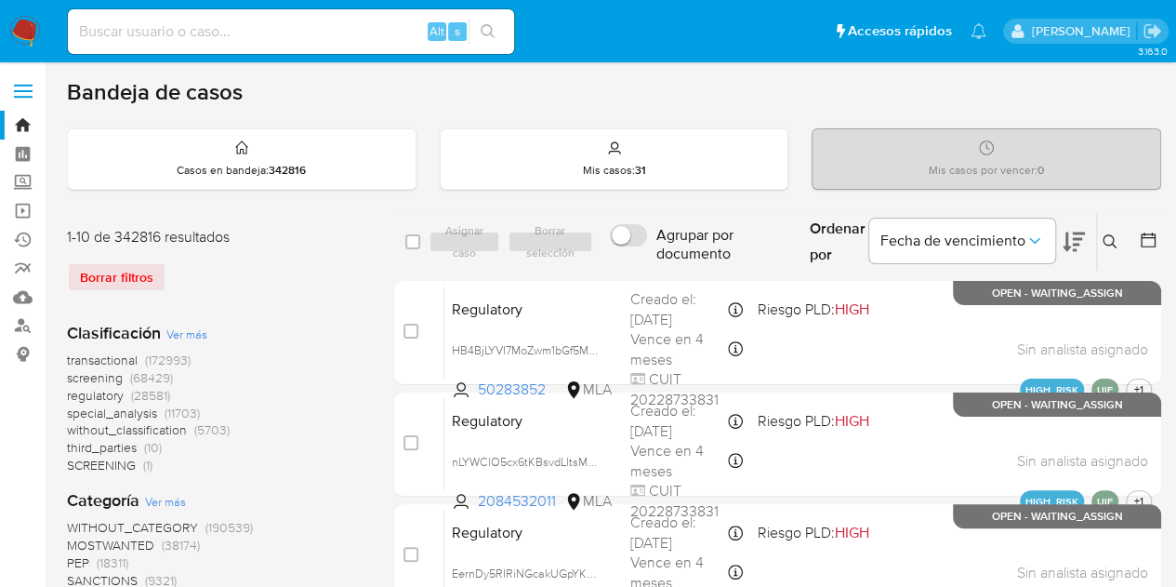
click at [1121, 237] on button at bounding box center [1112, 242] width 31 height 22
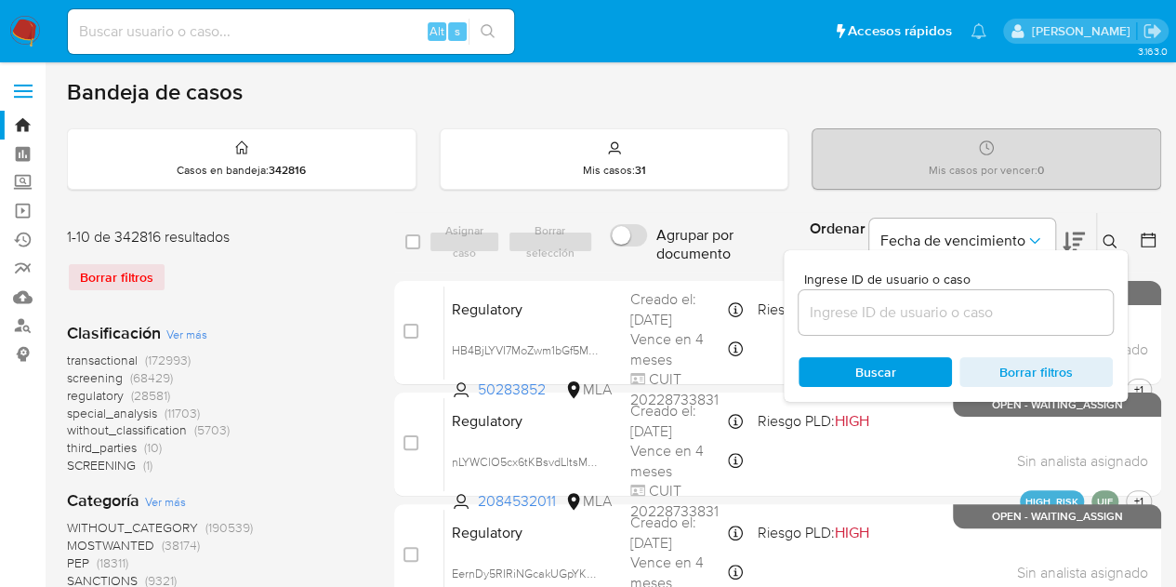
click at [961, 315] on input at bounding box center [956, 312] width 314 height 24
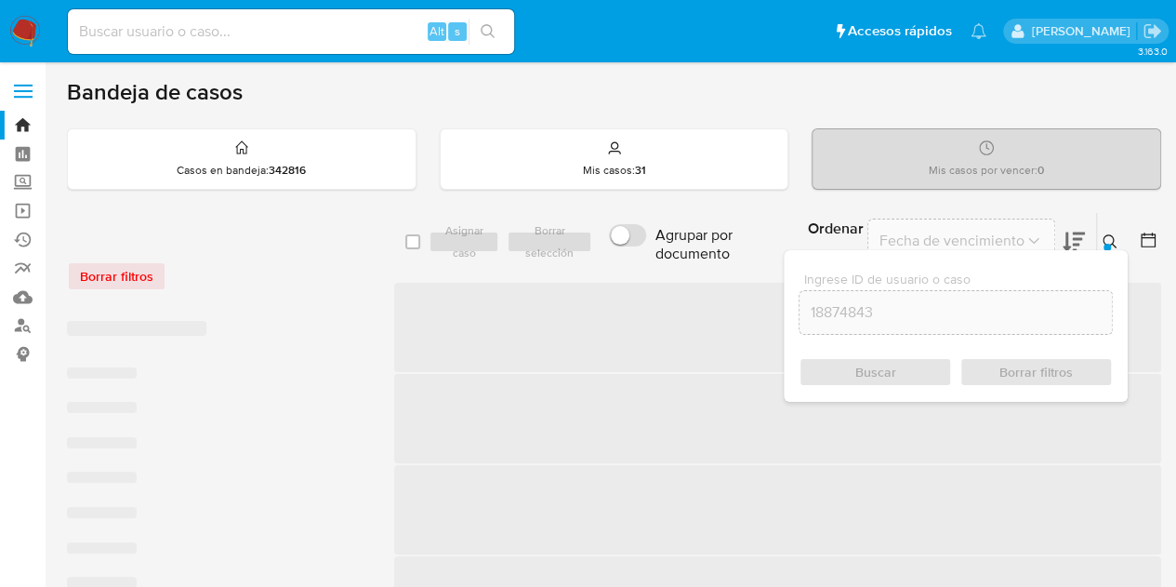
click at [1120, 237] on button at bounding box center [1112, 242] width 31 height 22
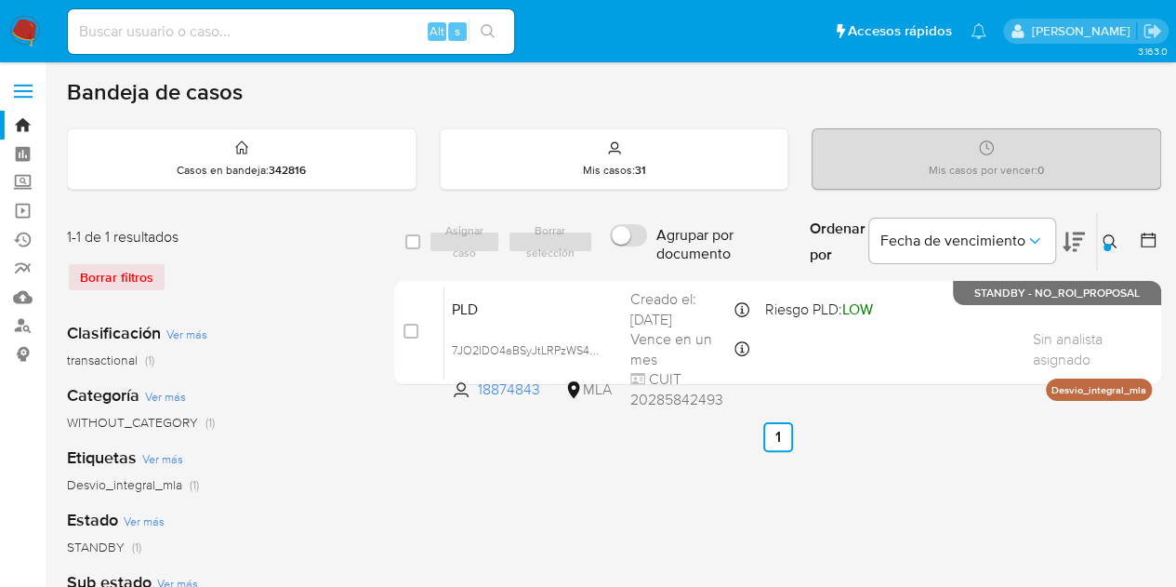
click at [1118, 248] on button at bounding box center [1112, 242] width 31 height 22
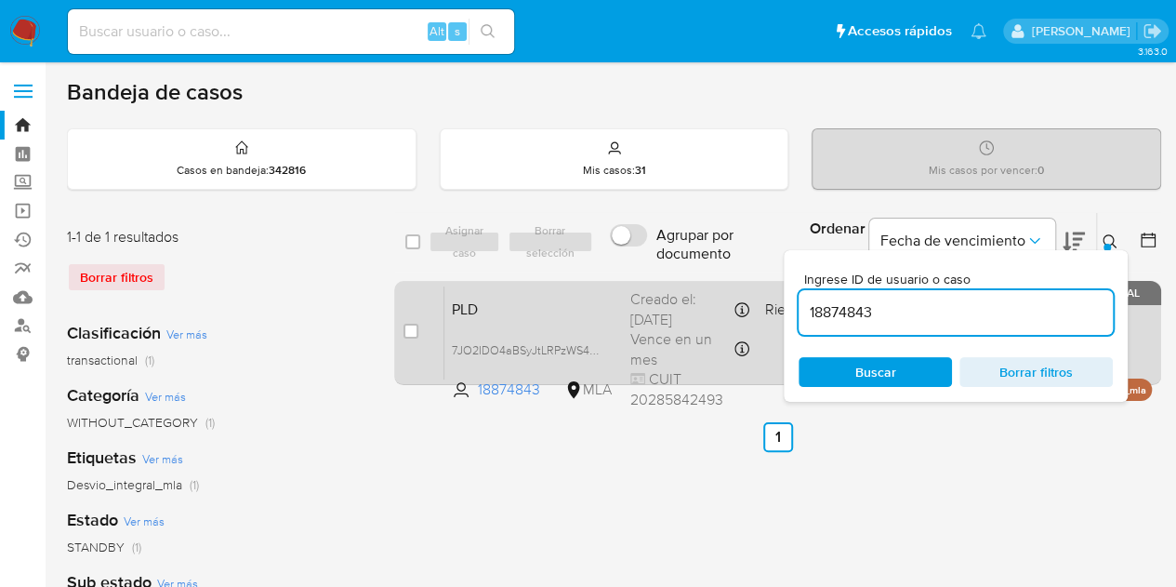
drag, startPoint x: 920, startPoint y: 313, endPoint x: 748, endPoint y: 287, distance: 173.9
click at [712, 287] on div "select-all-cases-checkbox Asignar caso Borrar selección Agrupar por documento O…" at bounding box center [777, 302] width 767 height 180
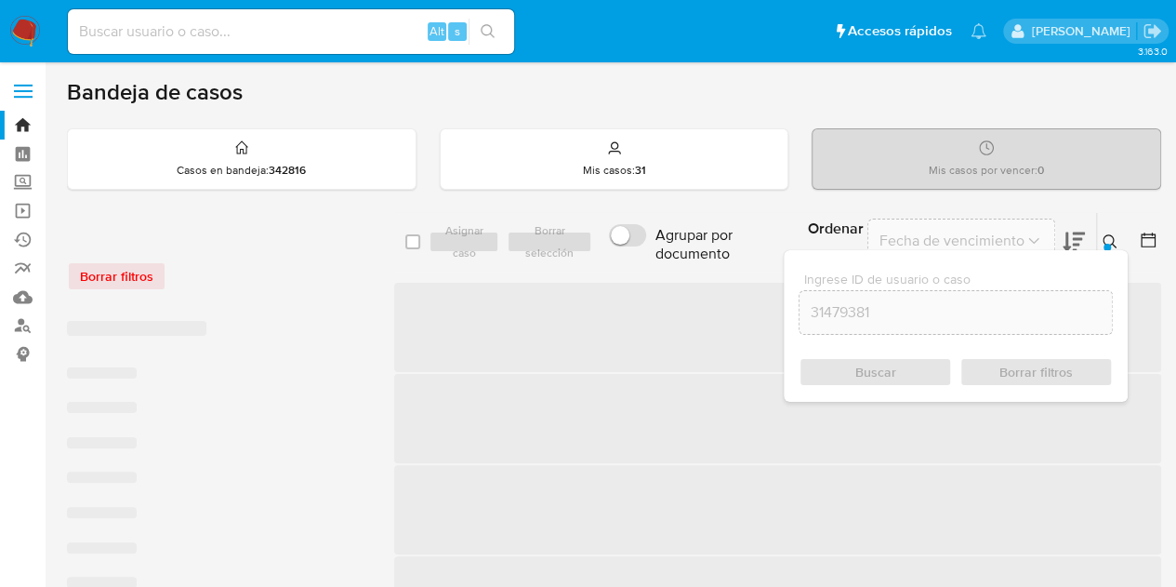
click at [1114, 238] on icon at bounding box center [1110, 241] width 15 height 15
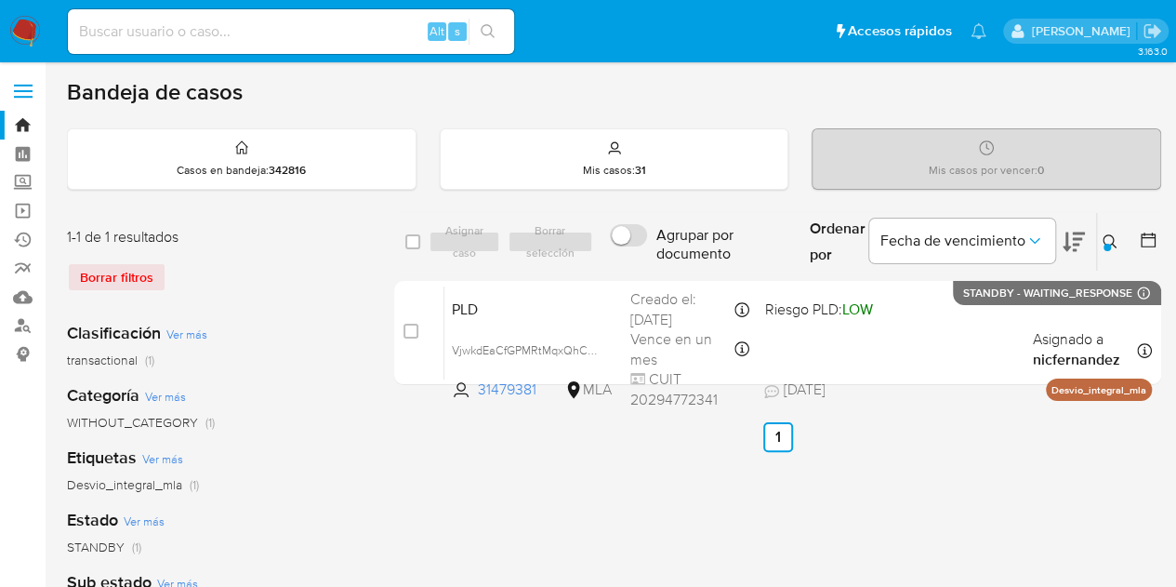
click at [1104, 237] on icon at bounding box center [1110, 241] width 15 height 15
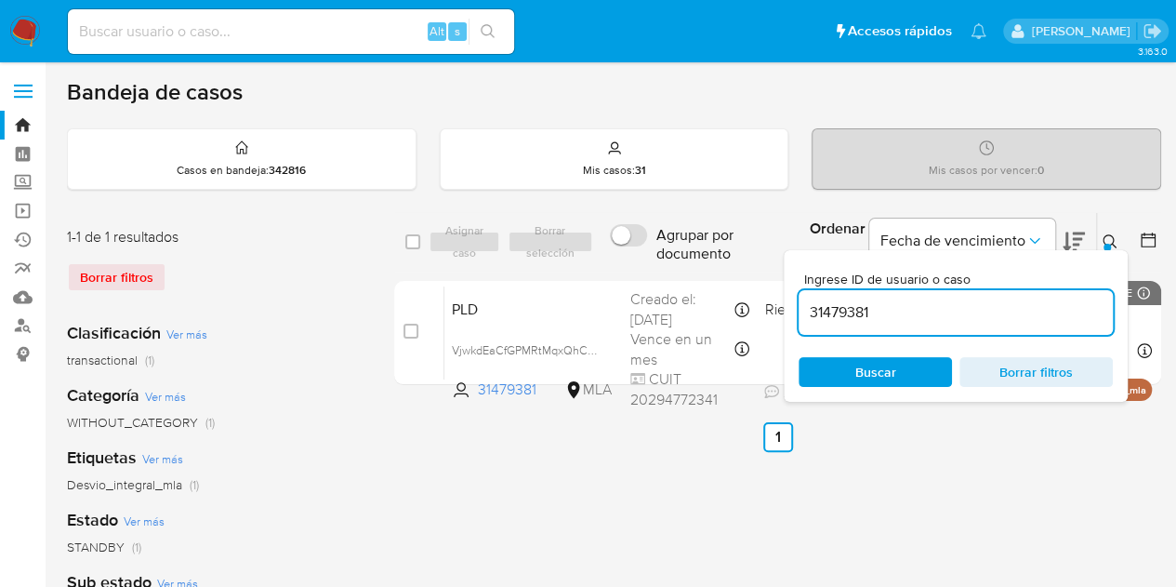
drag, startPoint x: 911, startPoint y: 304, endPoint x: 694, endPoint y: 274, distance: 218.6
click at [861, 293] on div "31479381" at bounding box center [956, 312] width 314 height 45
drag, startPoint x: 694, startPoint y: 274, endPoint x: 671, endPoint y: 278, distance: 23.5
click at [654, 267] on div "select-all-cases-checkbox Asignar caso Borrar selección Agrupar por documento O…" at bounding box center [777, 242] width 767 height 60
click at [837, 310] on input "31479381" at bounding box center [956, 312] width 314 height 24
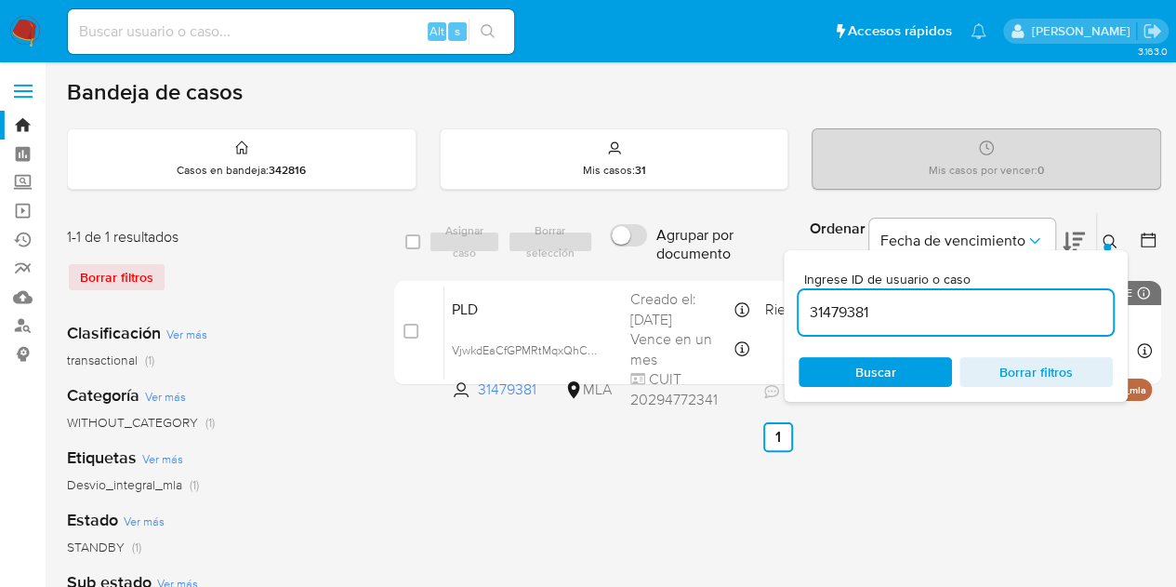
click at [837, 310] on input "31479381" at bounding box center [956, 312] width 314 height 24
paste input "275159978"
type input "275159978"
click at [1117, 228] on div "Ingrese ID de usuario o caso 275159978 Buscar Borrar filtros" at bounding box center [1112, 242] width 32 height 58
click at [1117, 234] on icon at bounding box center [1110, 241] width 15 height 15
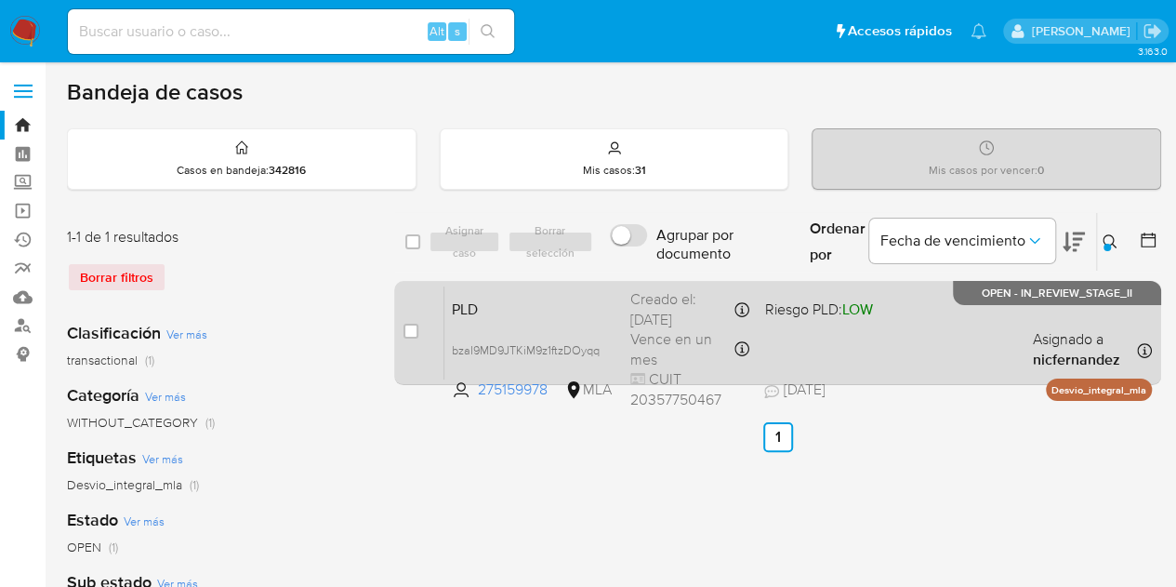
click at [519, 308] on span "PLD" at bounding box center [534, 308] width 164 height 24
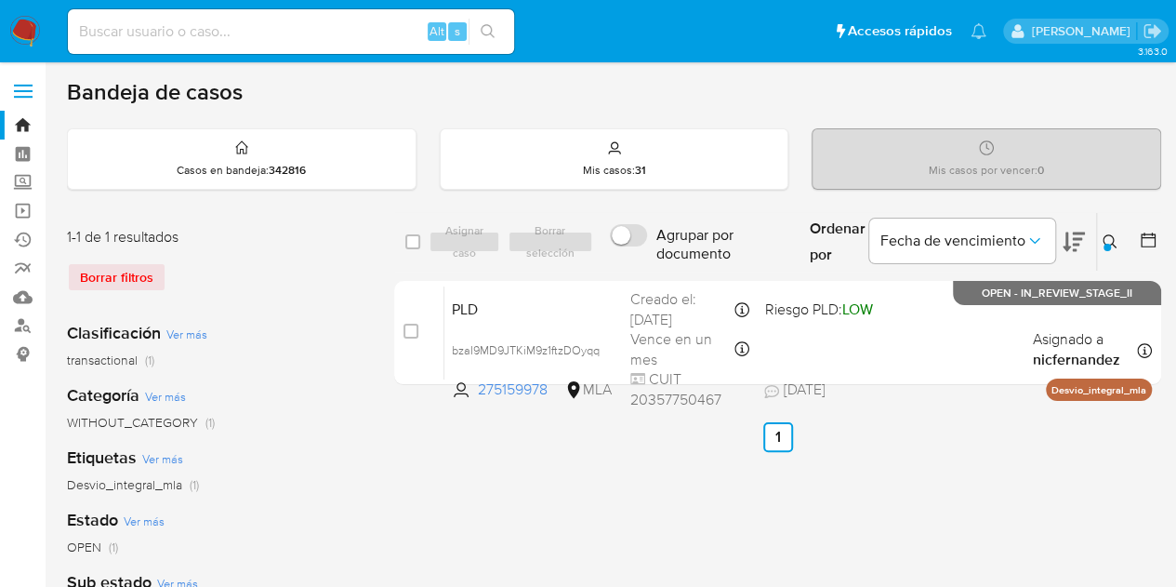
click at [1105, 236] on icon at bounding box center [1110, 241] width 15 height 15
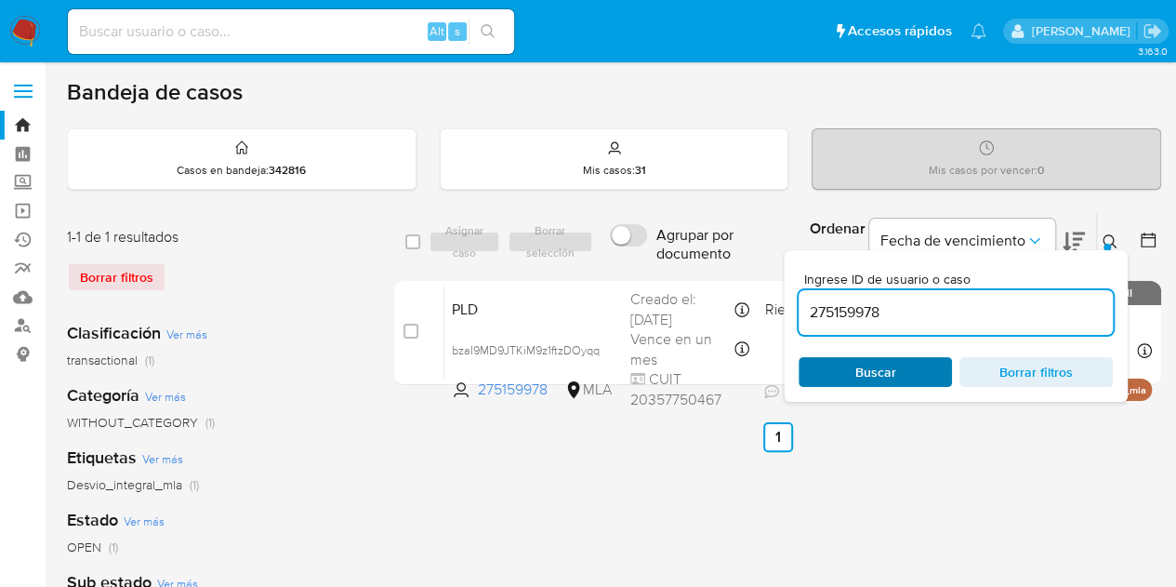
click at [910, 381] on span "Buscar" at bounding box center [875, 372] width 127 height 26
click at [1110, 244] on div at bounding box center [1106, 247] width 7 height 7
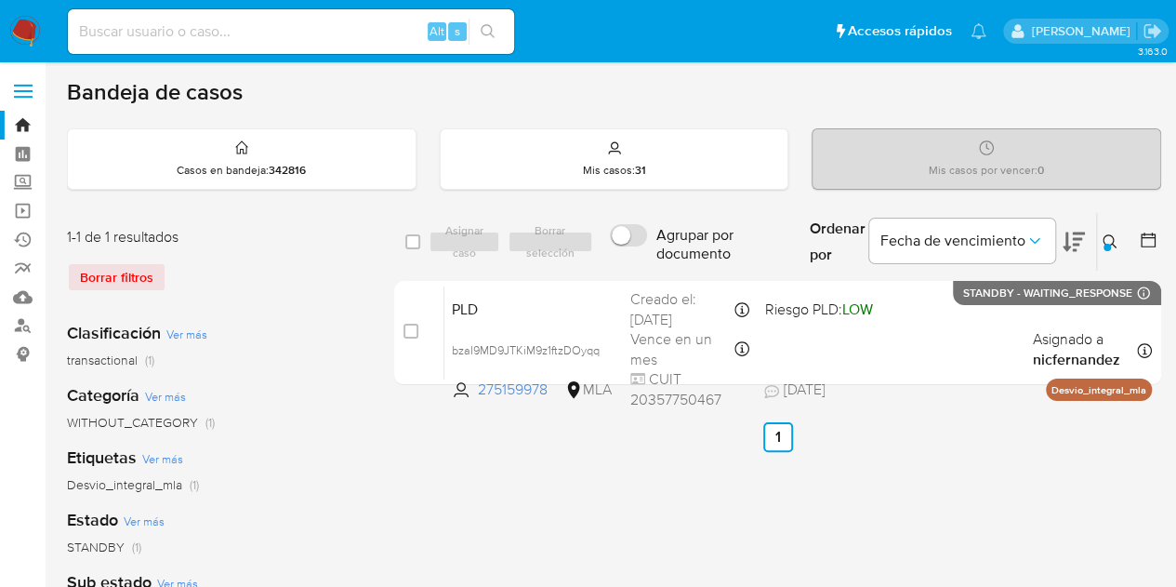
click at [1110, 237] on icon at bounding box center [1110, 241] width 15 height 15
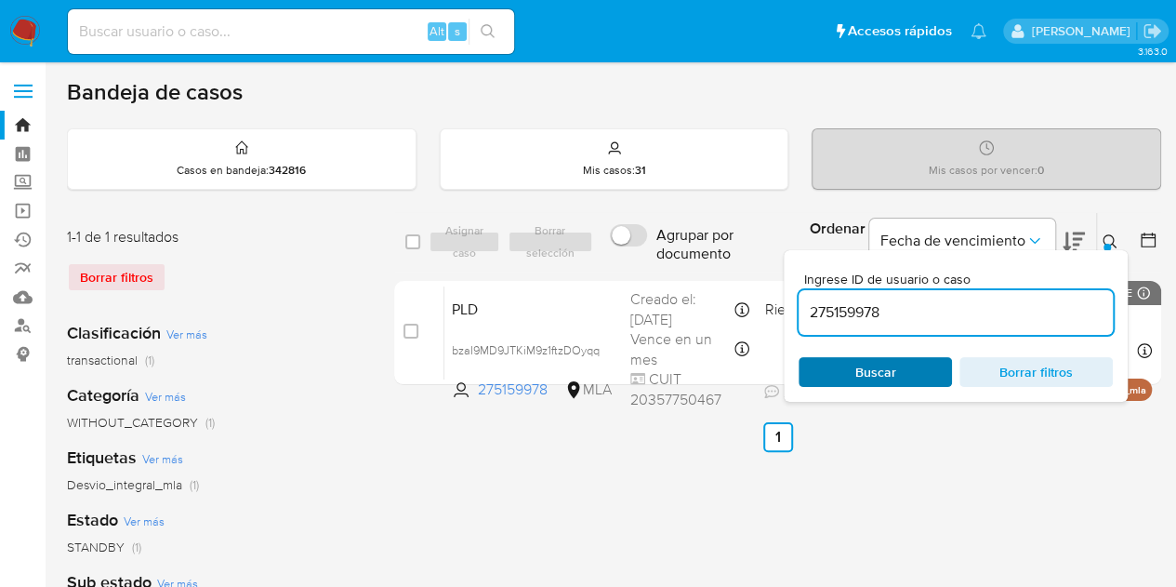
click at [916, 363] on span "Buscar" at bounding box center [875, 372] width 127 height 26
drag, startPoint x: 860, startPoint y: 367, endPoint x: 871, endPoint y: 366, distance: 11.2
click at [860, 367] on span "Buscar" at bounding box center [875, 372] width 41 height 30
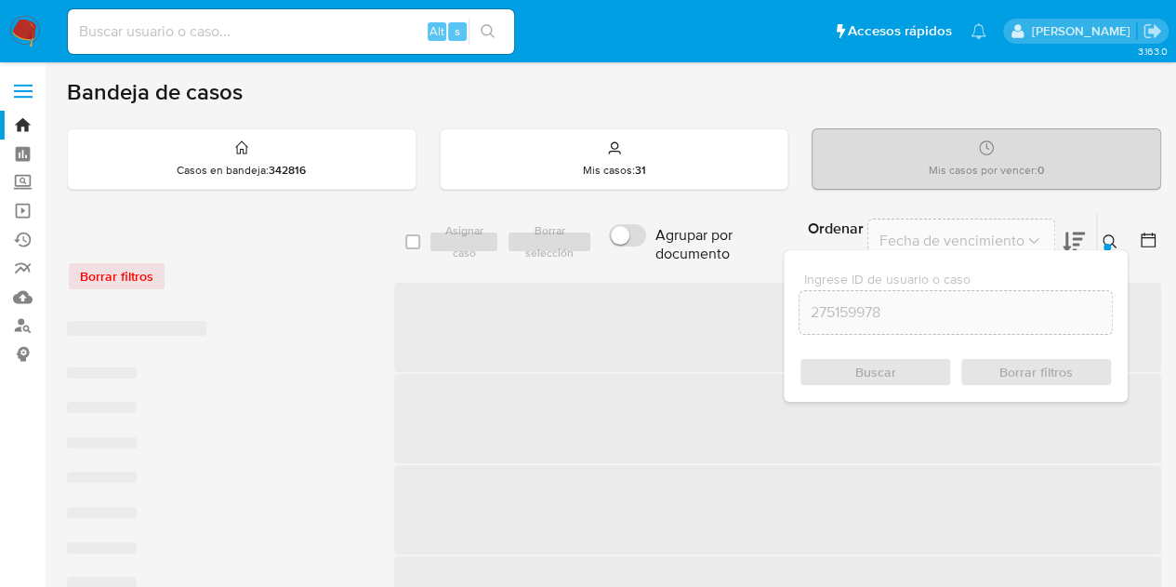
click at [1104, 239] on icon at bounding box center [1110, 241] width 15 height 15
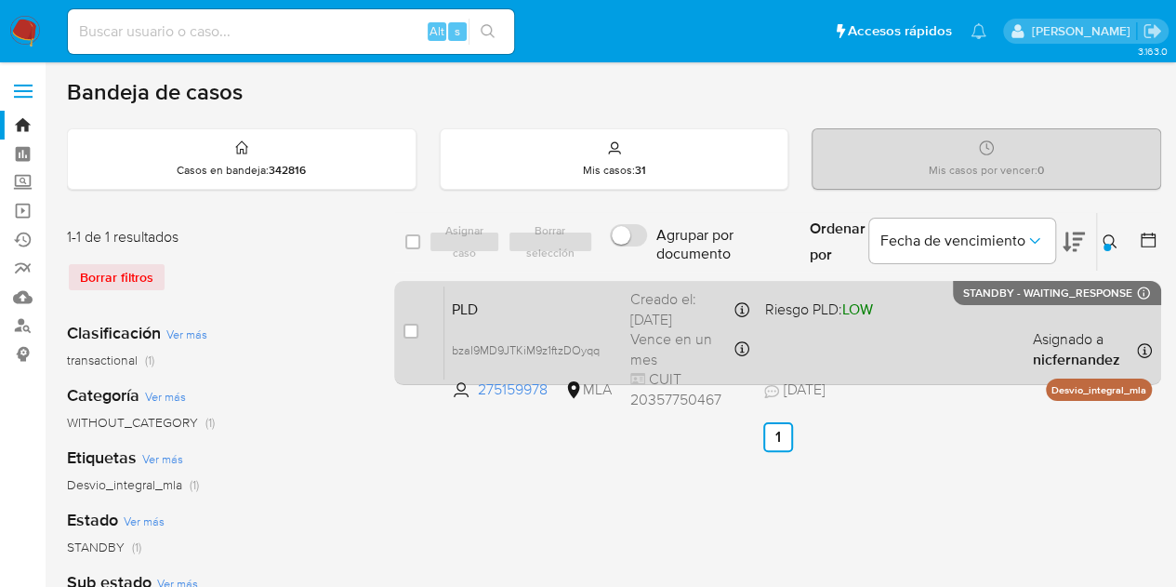
click at [420, 324] on div "case-item-checkbox No es posible asignar el caso" at bounding box center [423, 332] width 41 height 94
click at [407, 330] on input "checkbox" at bounding box center [410, 331] width 15 height 15
checkbox input "true"
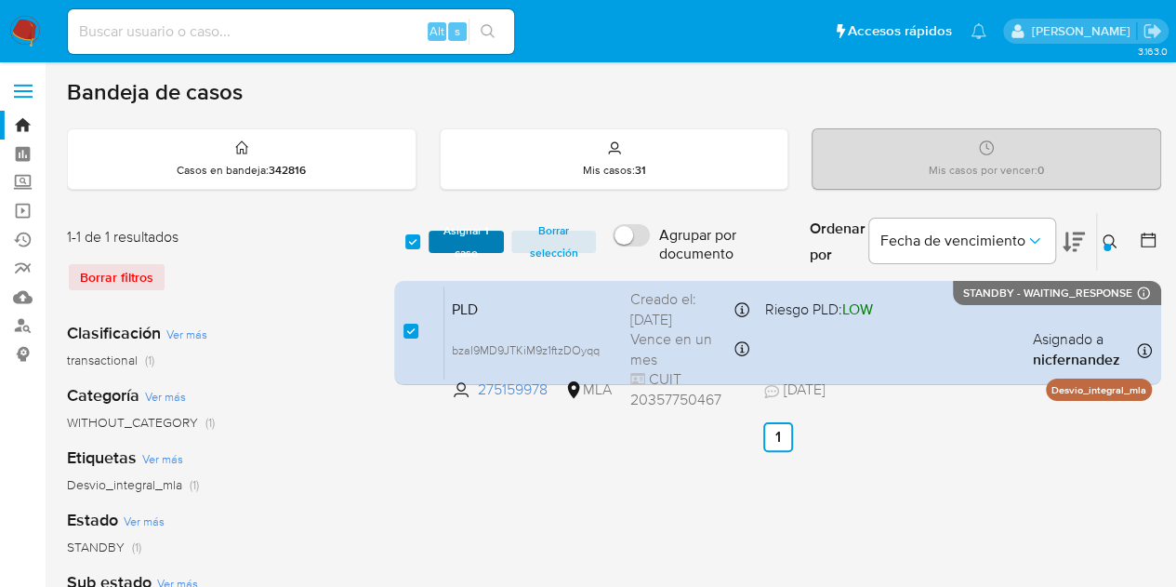
click at [453, 251] on span "Asignar 1 caso" at bounding box center [467, 241] width 58 height 19
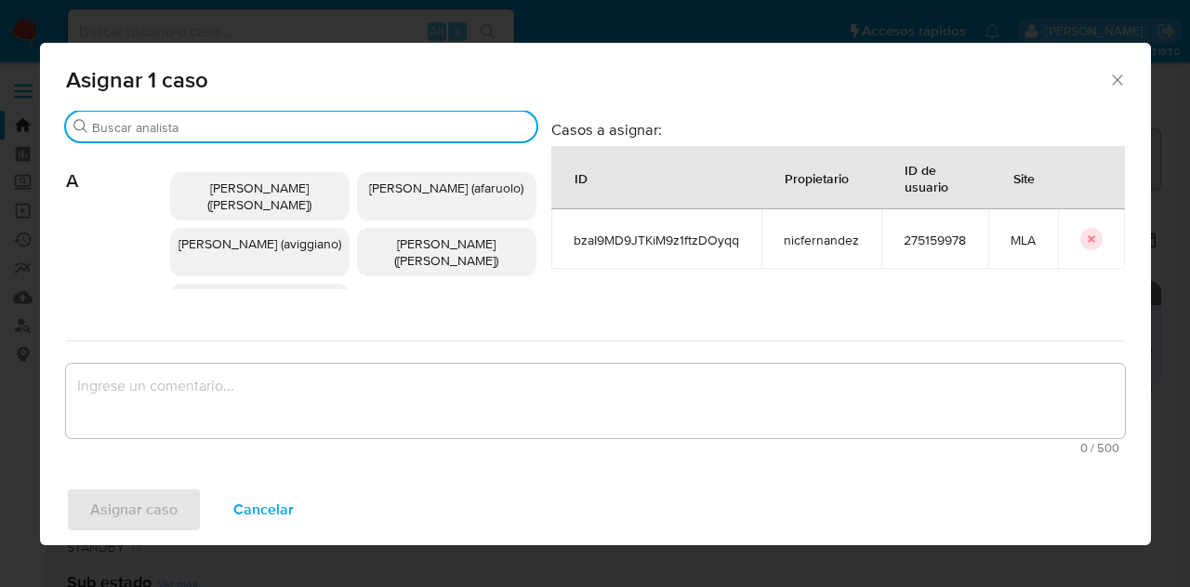
click at [208, 127] on input "Buscar" at bounding box center [310, 127] width 437 height 17
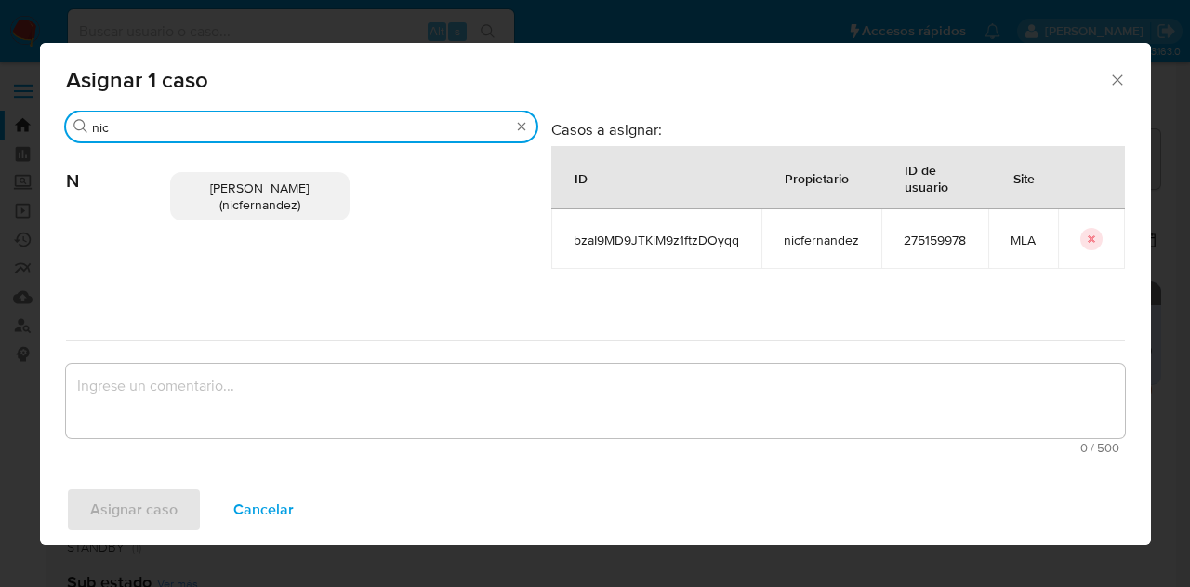
type input "nic"
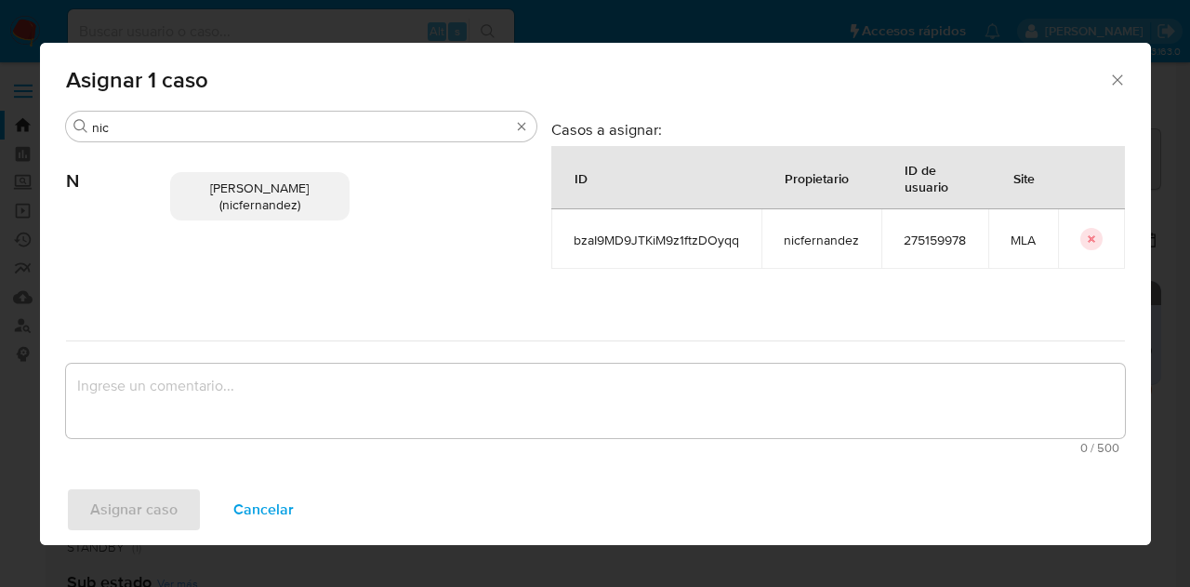
drag, startPoint x: 212, startPoint y: 205, endPoint x: 256, endPoint y: 378, distance: 178.4
click at [214, 210] on p "Nicolas Fernandez Allen (nicfernandez)" at bounding box center [259, 196] width 179 height 48
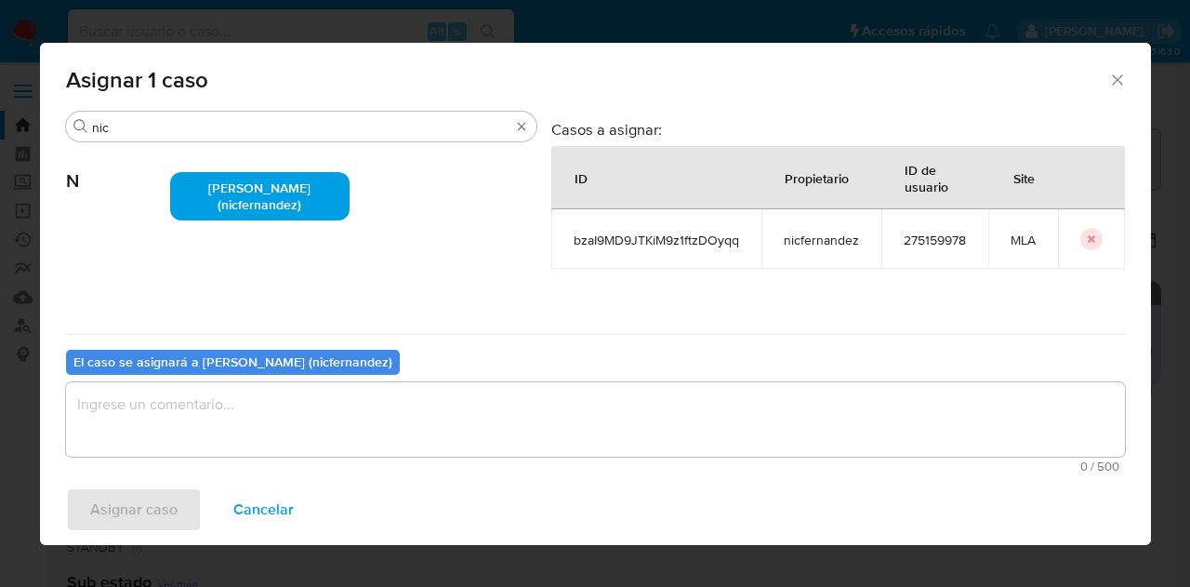
click at [265, 435] on textarea "assign-modal" at bounding box center [595, 419] width 1059 height 74
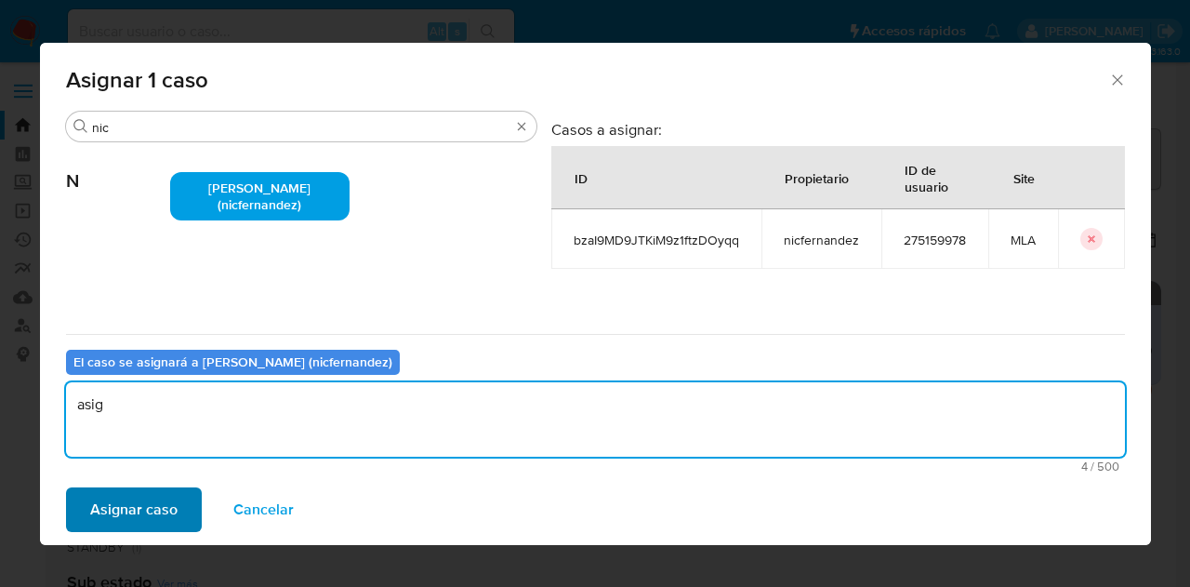
type textarea "asig"
click at [177, 488] on button "Asignar caso" at bounding box center [134, 509] width 136 height 45
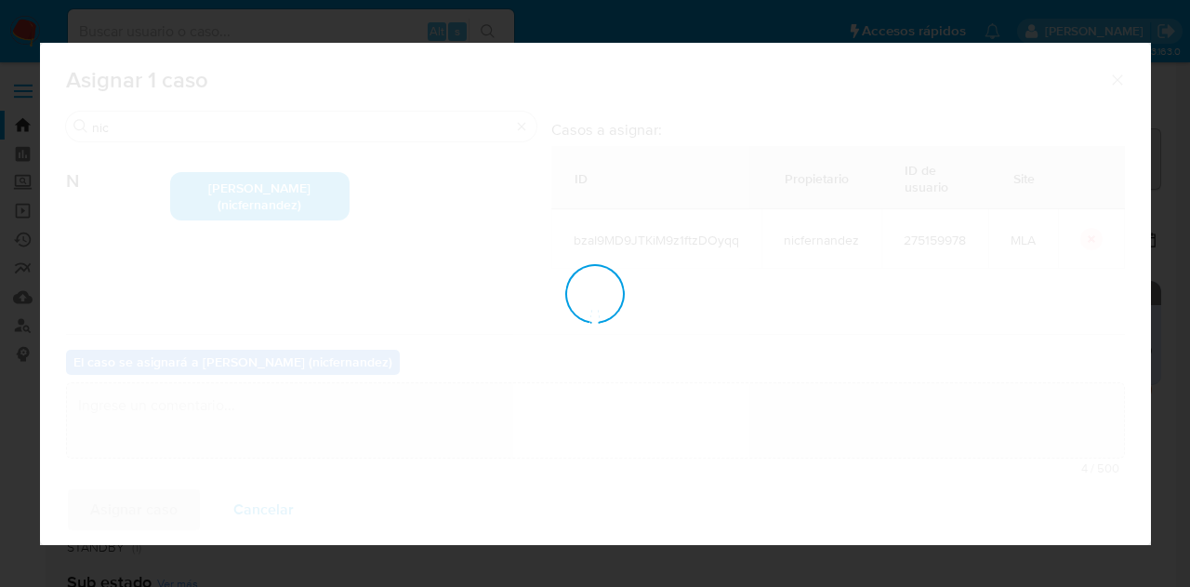
checkbox input "false"
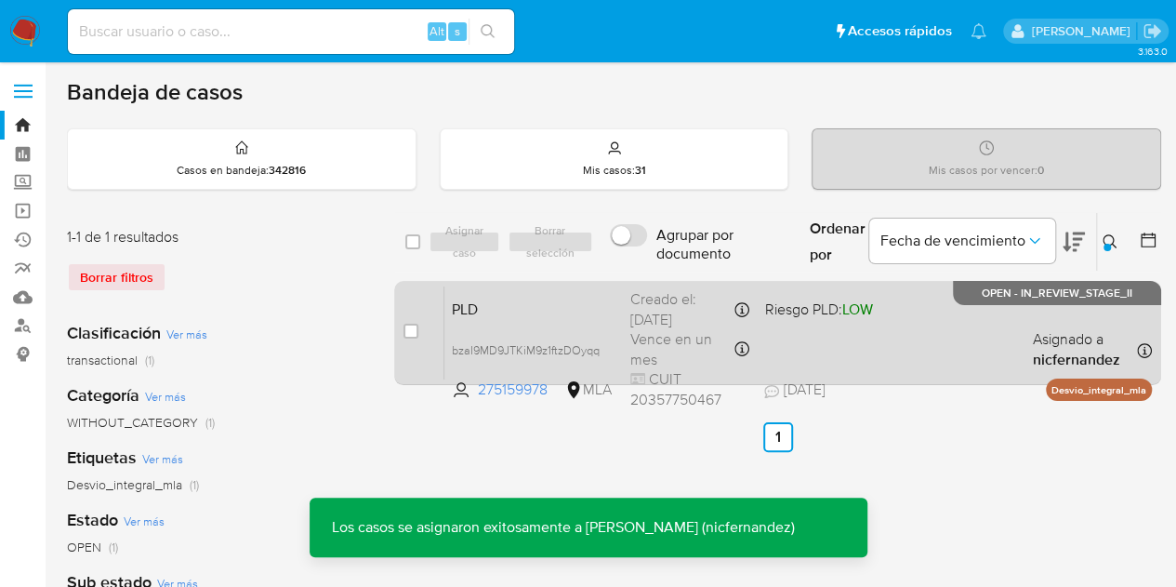
click at [516, 314] on span "PLD" at bounding box center [534, 308] width 164 height 24
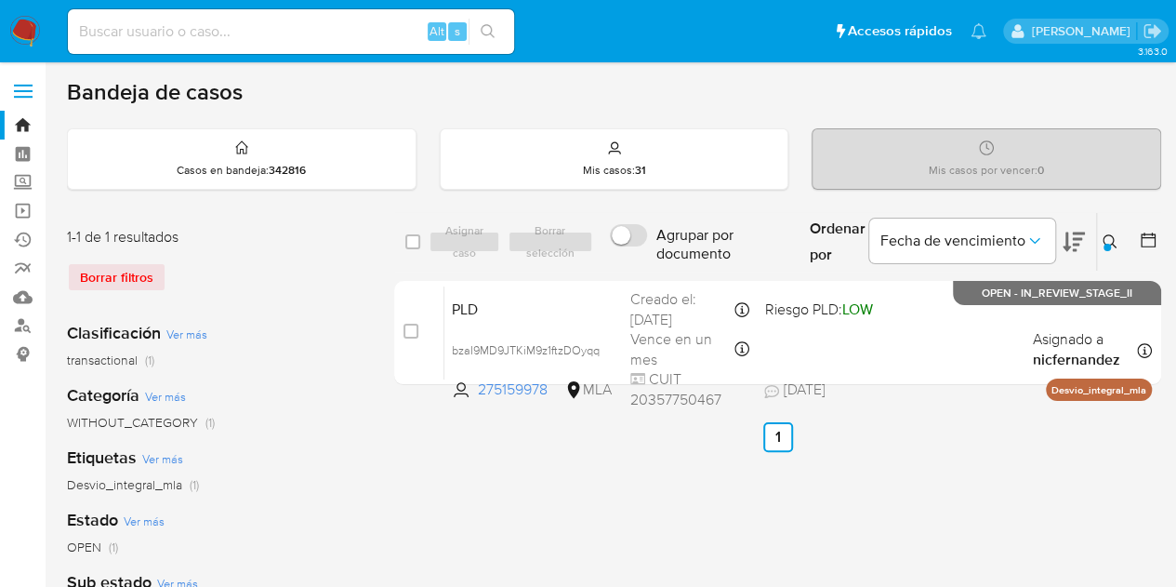
click at [1106, 244] on div at bounding box center [1106, 247] width 7 height 7
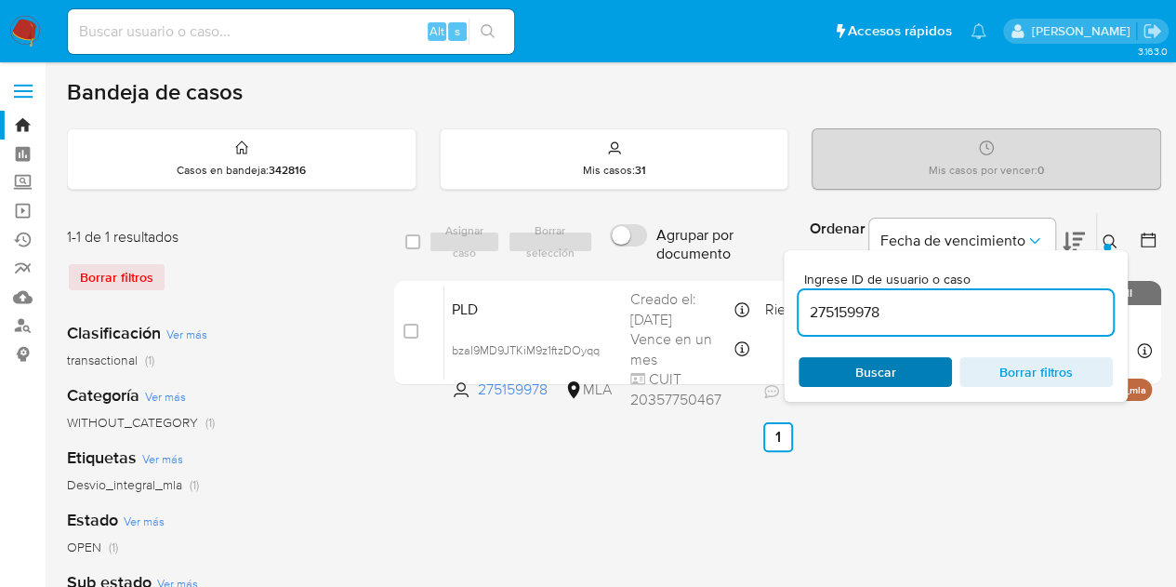
click at [924, 363] on span "Buscar" at bounding box center [875, 372] width 127 height 26
click at [1110, 241] on icon at bounding box center [1110, 241] width 15 height 15
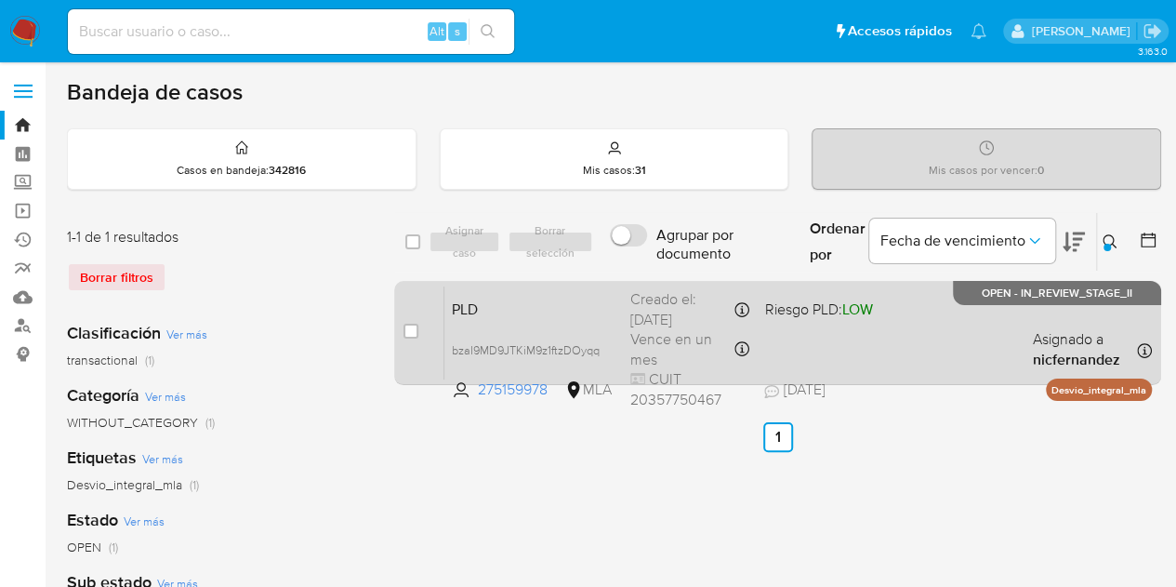
click at [581, 315] on span "PLD" at bounding box center [534, 308] width 164 height 24
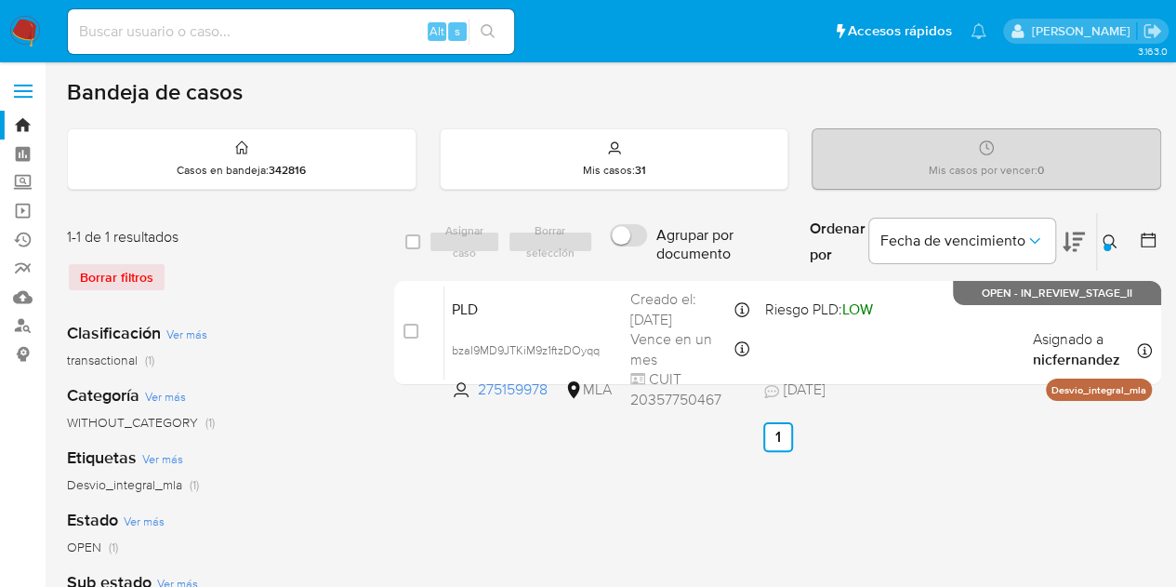
click at [1108, 235] on icon at bounding box center [1110, 241] width 15 height 15
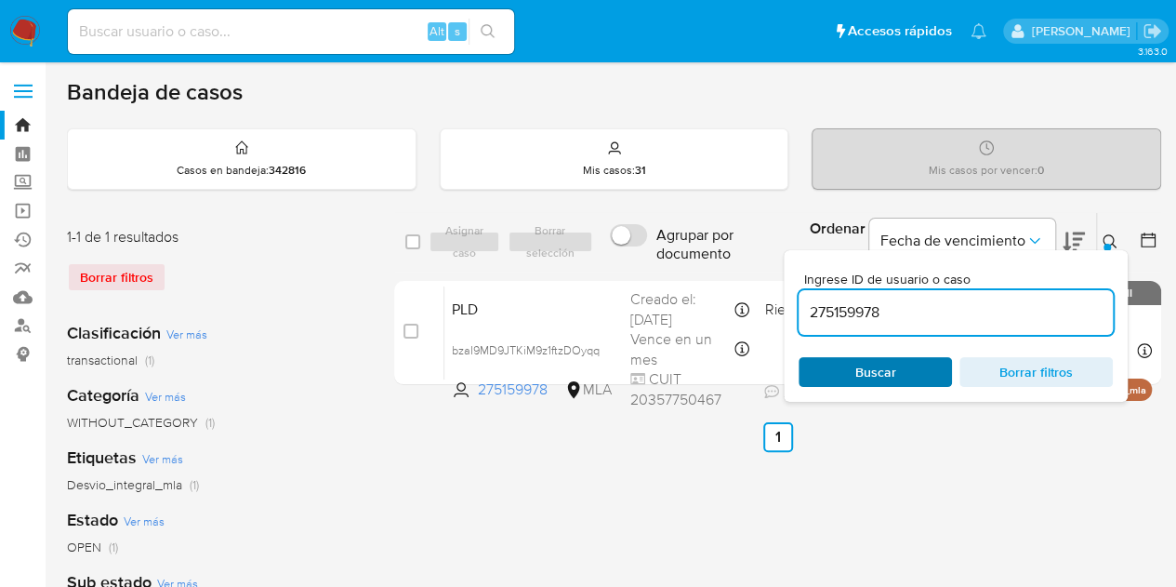
click at [856, 367] on span "Buscar" at bounding box center [875, 372] width 41 height 30
click at [1109, 234] on icon at bounding box center [1110, 241] width 15 height 15
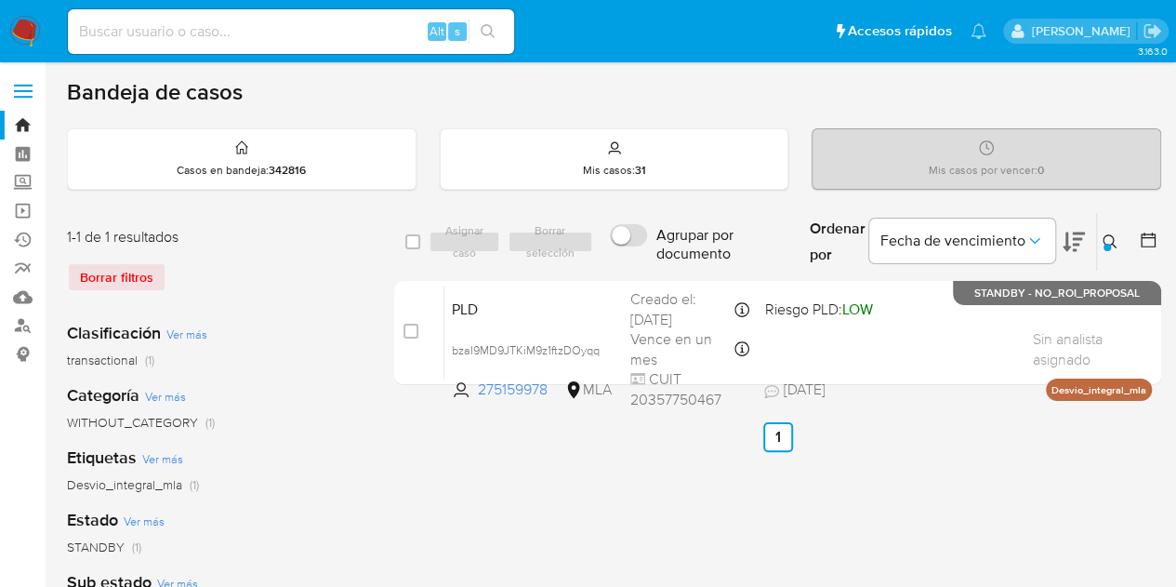
click at [1108, 231] on button at bounding box center [1112, 242] width 31 height 22
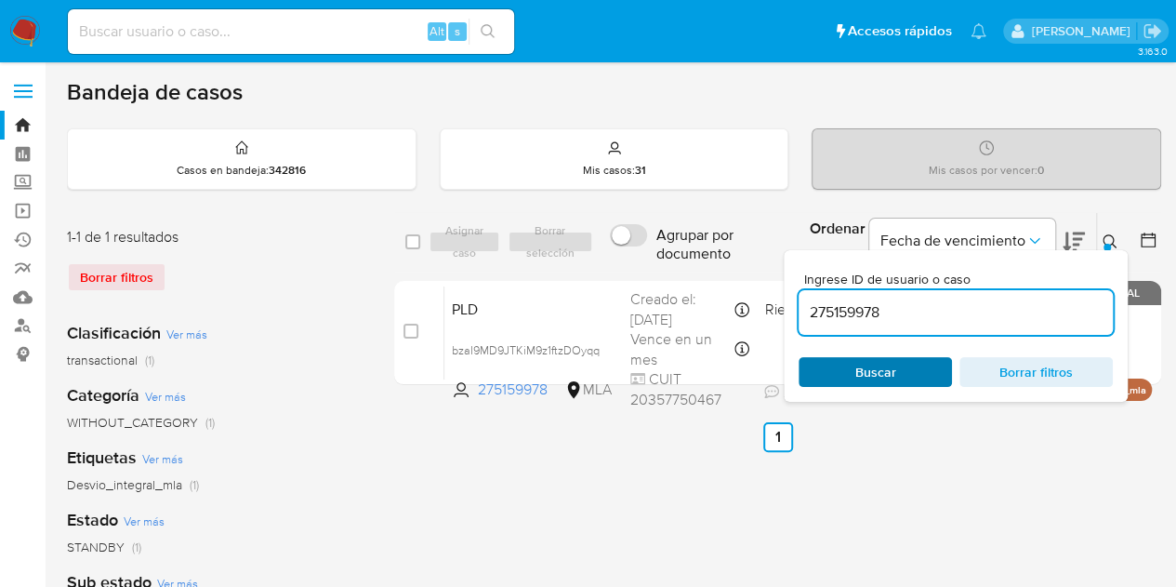
click at [896, 365] on span "Buscar" at bounding box center [875, 372] width 127 height 26
click at [1117, 231] on button at bounding box center [1112, 242] width 31 height 22
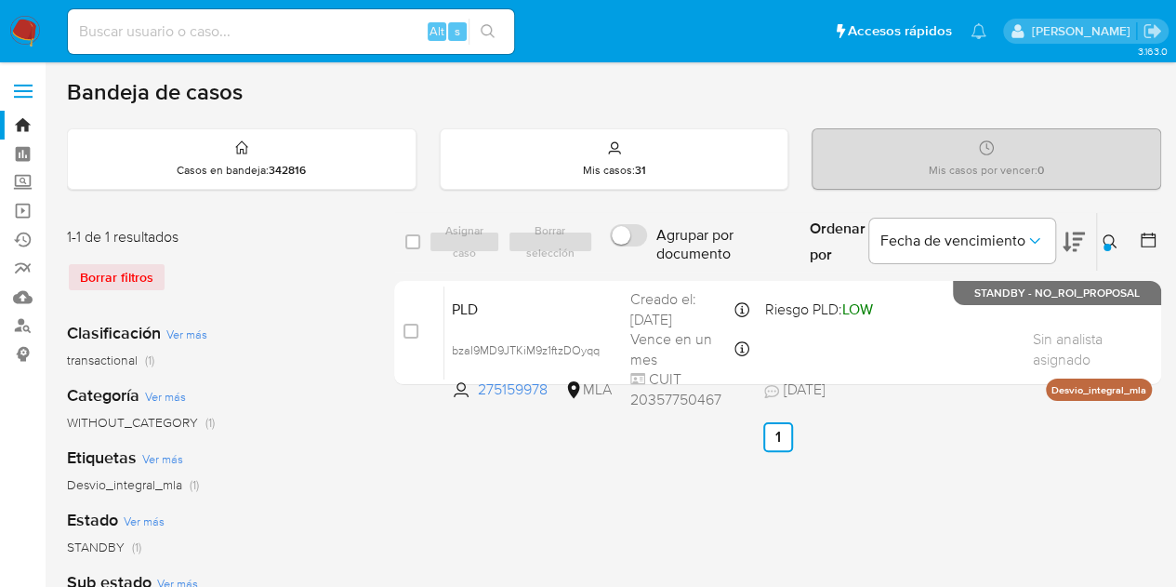
click at [1103, 245] on icon at bounding box center [1110, 241] width 15 height 15
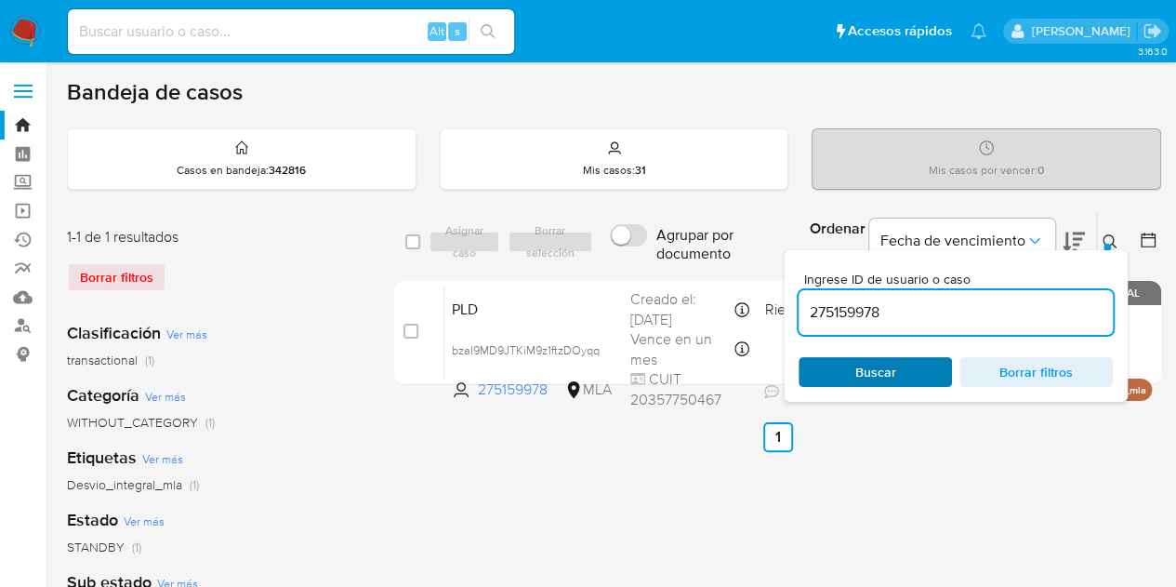
click at [910, 367] on span "Buscar" at bounding box center [875, 372] width 127 height 26
drag, startPoint x: 892, startPoint y: 367, endPoint x: 931, endPoint y: 352, distance: 40.9
click at [892, 367] on span "Buscar" at bounding box center [875, 372] width 41 height 30
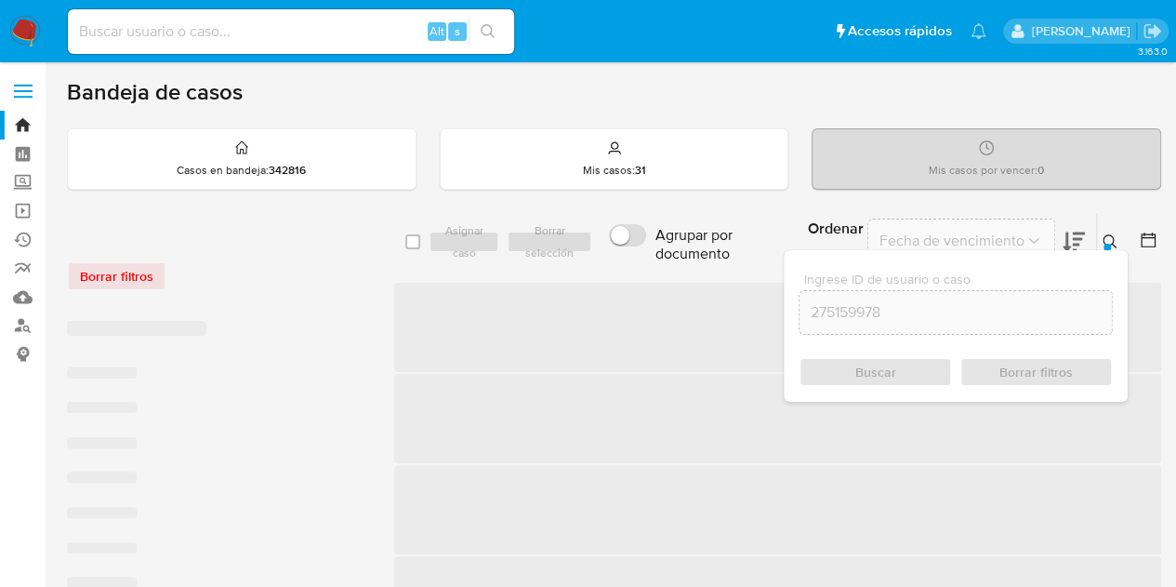
click at [1112, 235] on icon at bounding box center [1110, 241] width 14 height 14
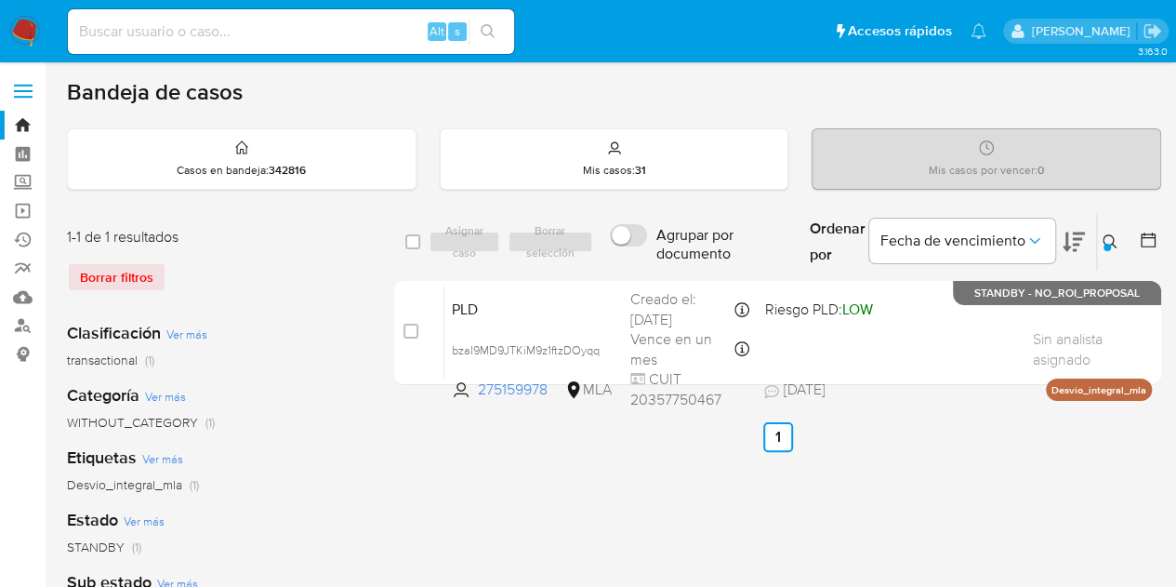
drag, startPoint x: 1114, startPoint y: 239, endPoint x: 1085, endPoint y: 263, distance: 37.6
click at [1114, 239] on icon at bounding box center [1110, 241] width 15 height 15
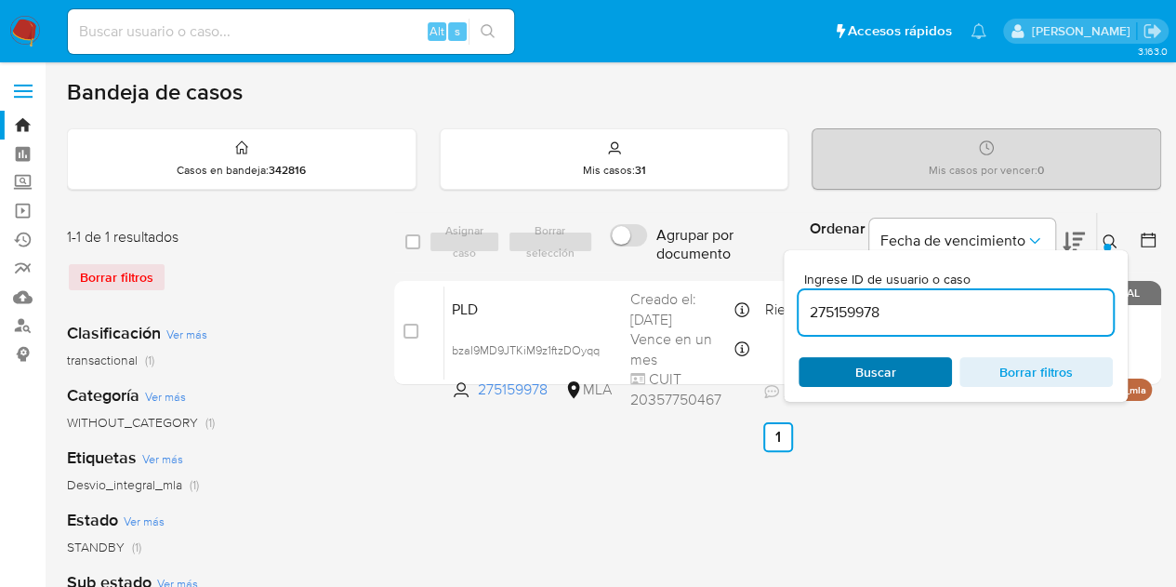
click at [889, 365] on span "Buscar" at bounding box center [875, 372] width 41 height 30
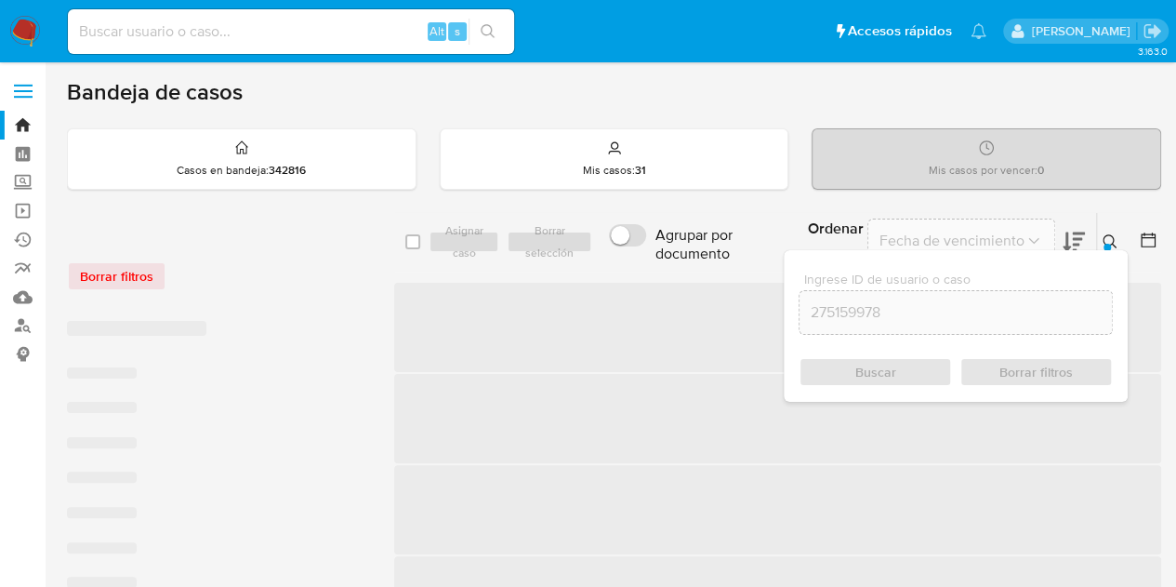
click at [1109, 242] on icon at bounding box center [1110, 241] width 15 height 15
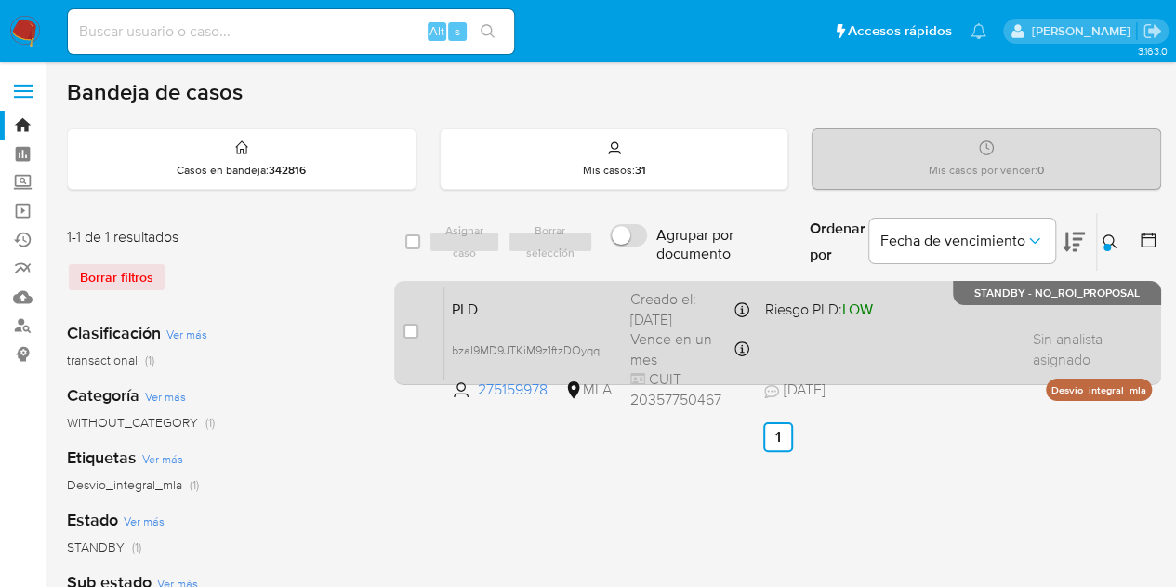
click at [609, 301] on span "PLD" at bounding box center [534, 308] width 164 height 24
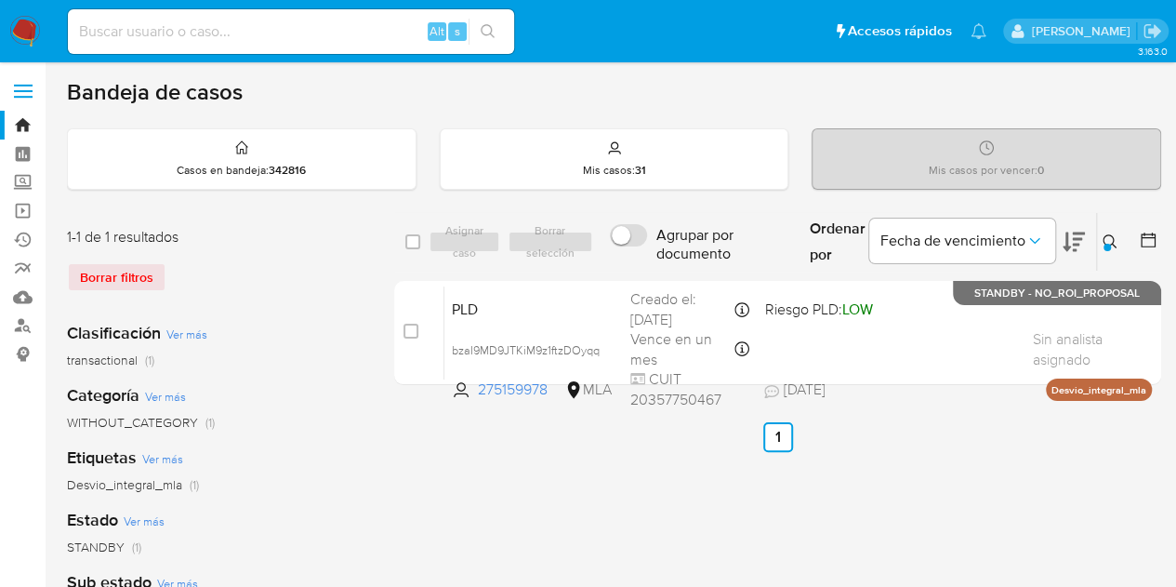
drag, startPoint x: 1112, startPoint y: 234, endPoint x: 1080, endPoint y: 258, distance: 39.8
click at [1110, 234] on icon at bounding box center [1110, 241] width 14 height 14
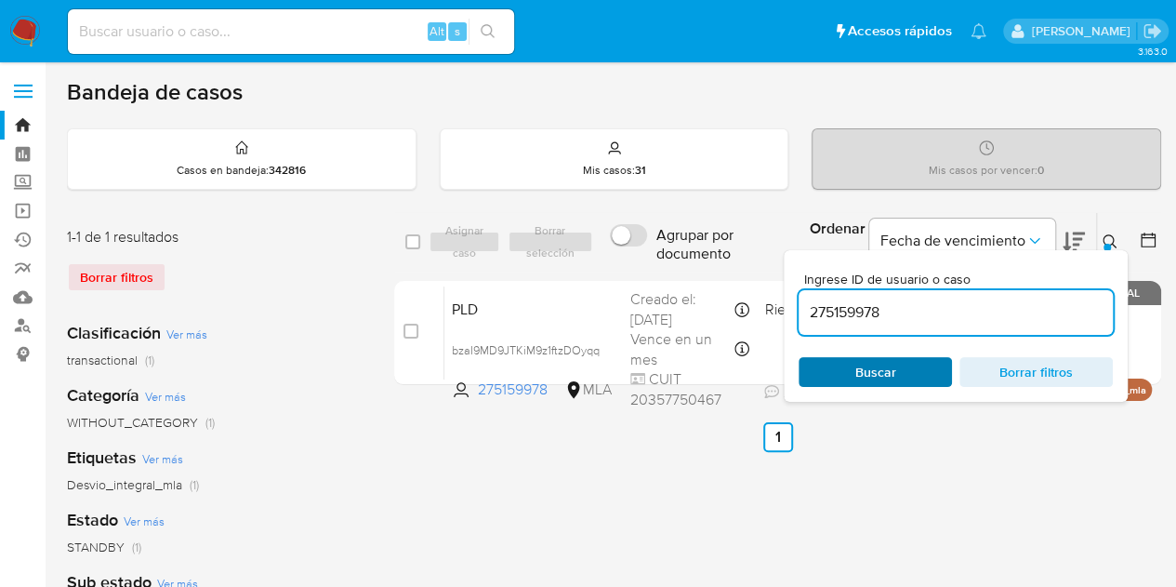
drag, startPoint x: 900, startPoint y: 365, endPoint x: 930, endPoint y: 356, distance: 31.2
click at [900, 365] on span "Buscar" at bounding box center [875, 372] width 127 height 26
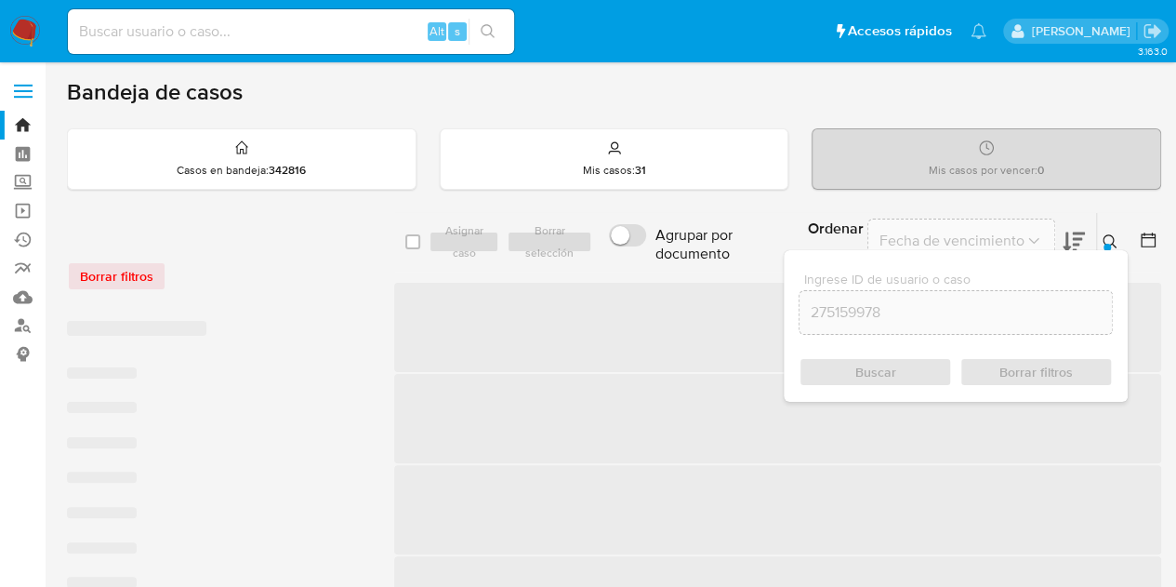
click at [1117, 234] on icon at bounding box center [1110, 241] width 15 height 15
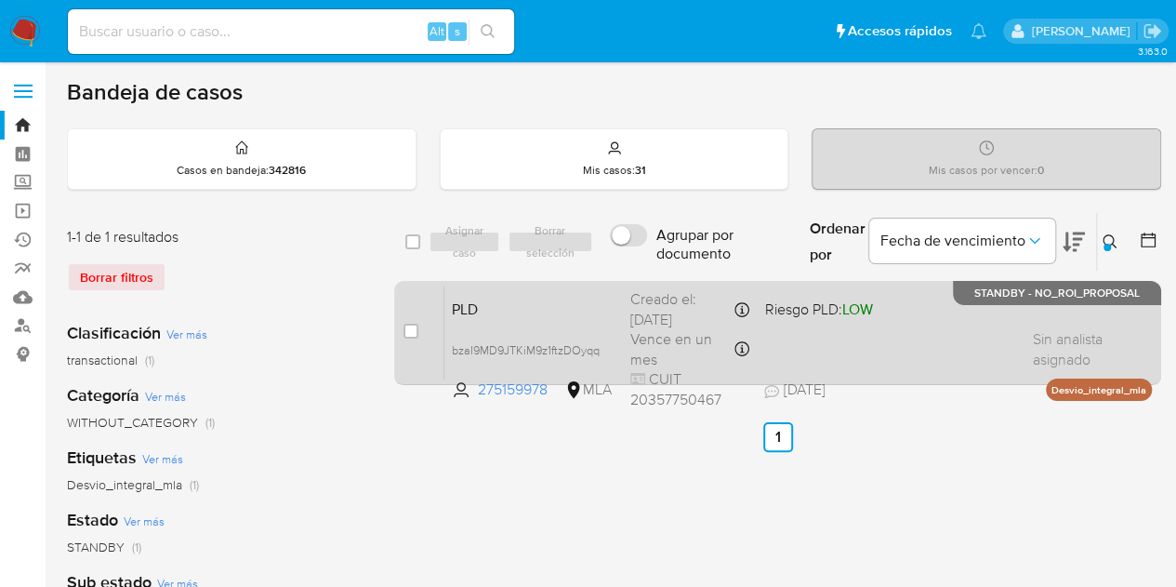
click at [519, 332] on div "PLD bzaI9MD9JTKiM9z1ftzDOyqq 275159978 MLA Riesgo PLD: LOW Creado el: 12/09/202…" at bounding box center [797, 332] width 707 height 94
click at [633, 315] on div "Creado el: 12/09/2025 Creado el: 12/09/2025 03:35:34" at bounding box center [689, 309] width 119 height 40
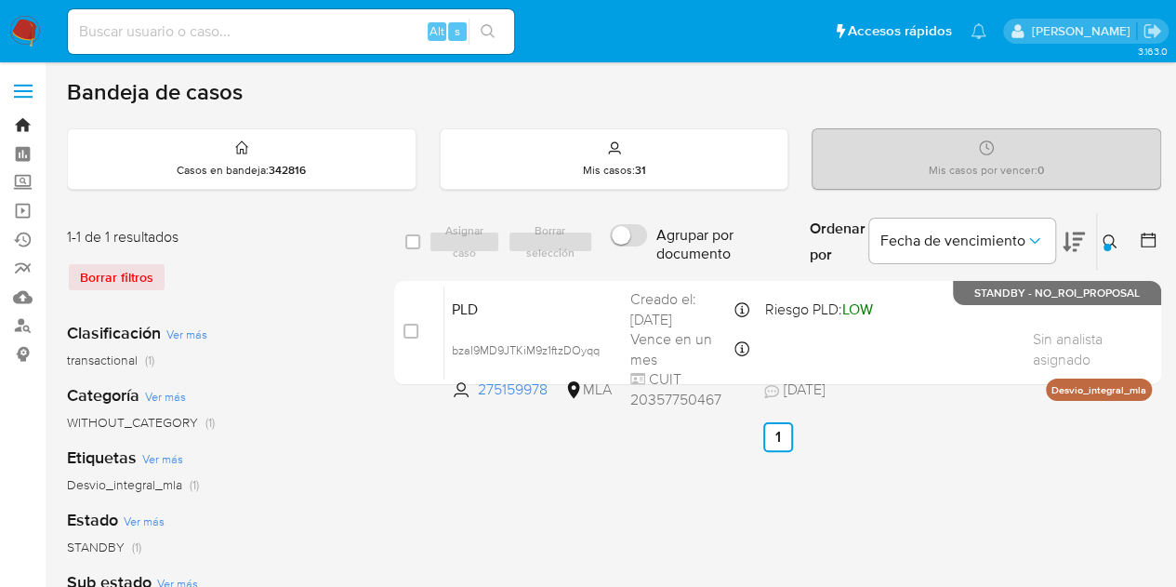
click at [28, 121] on link "Bandeja" at bounding box center [110, 125] width 221 height 29
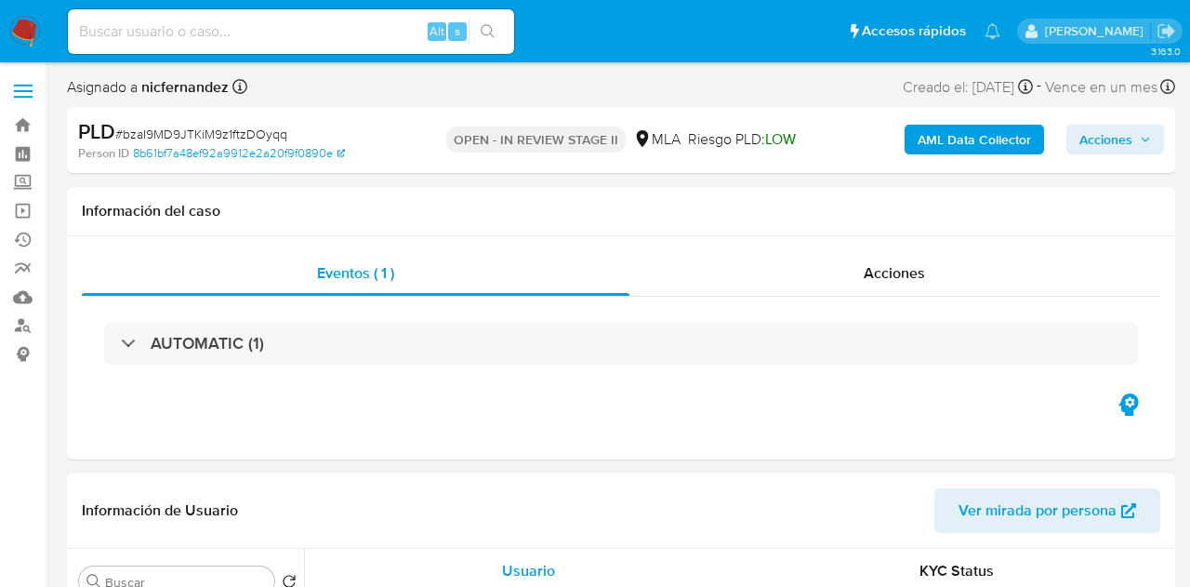
select select "10"
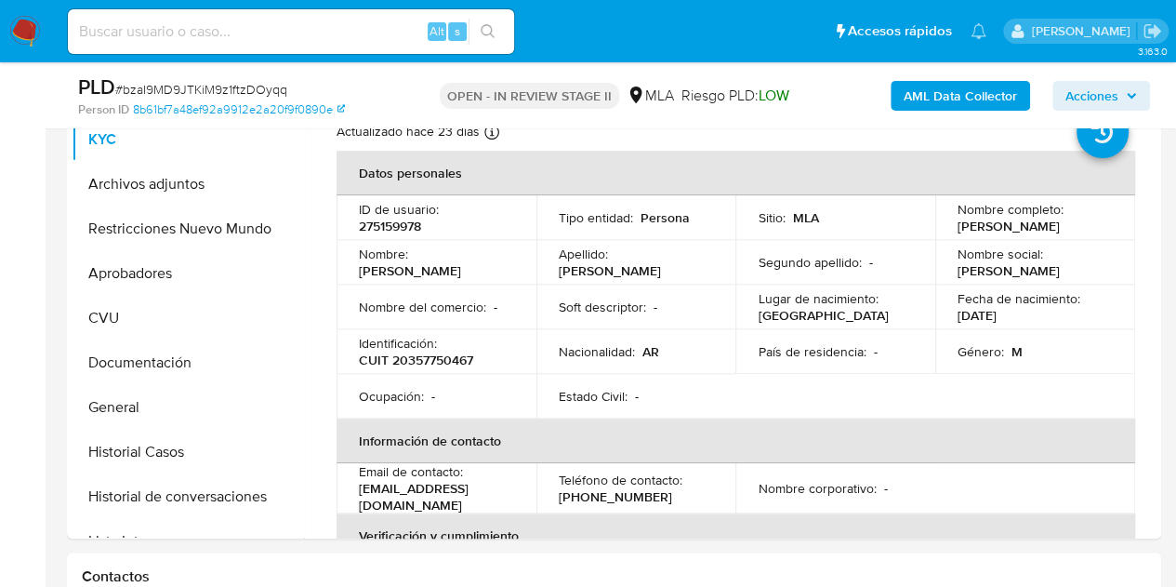
scroll to position [298, 0]
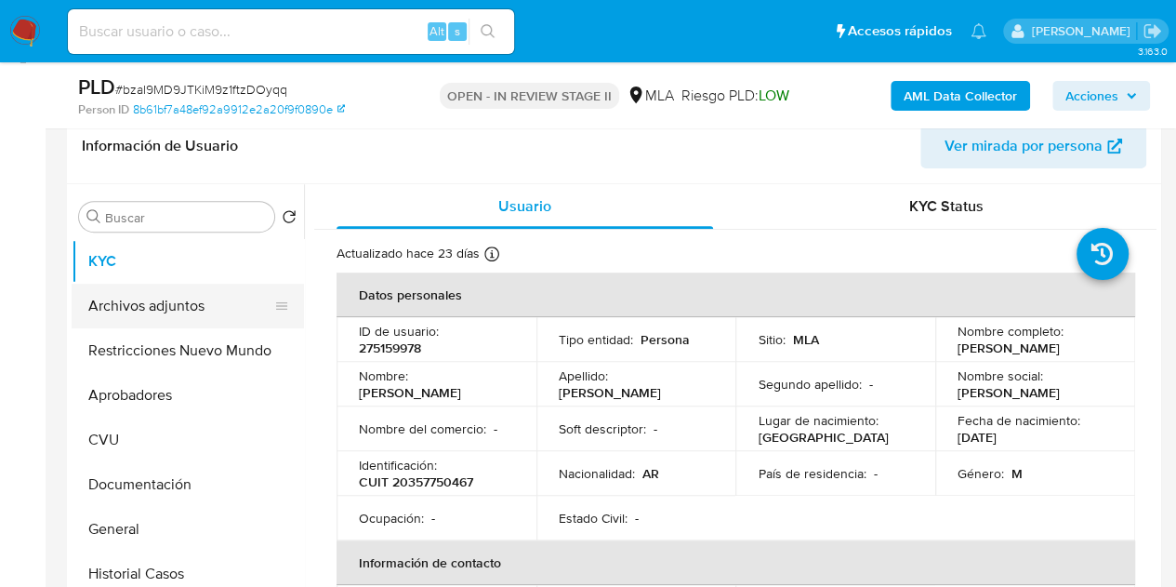
click at [192, 296] on button "Archivos adjuntos" at bounding box center [181, 306] width 218 height 45
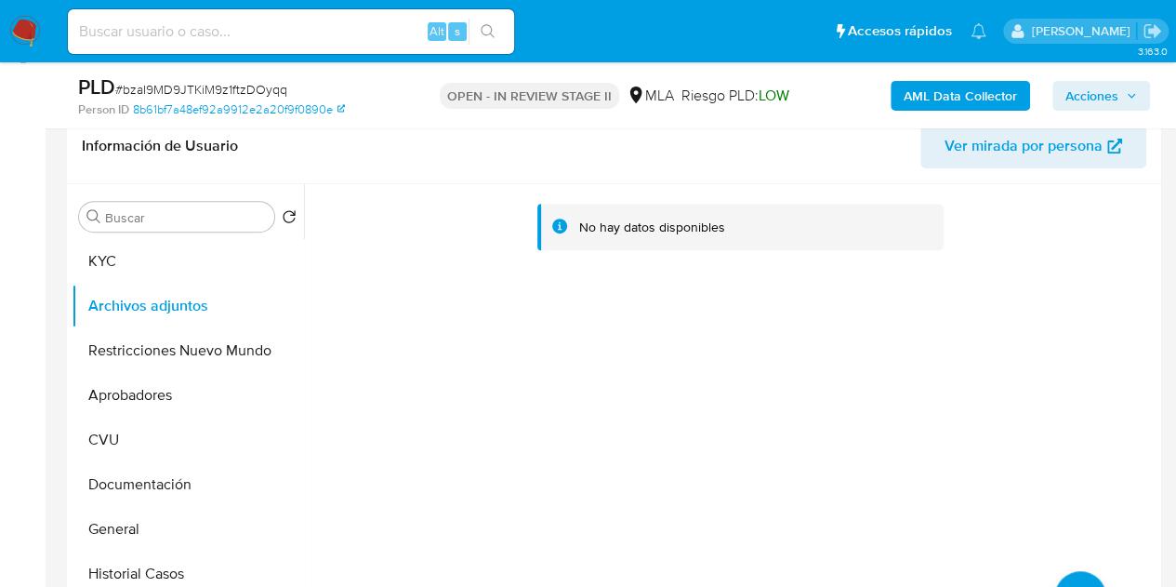
click at [924, 86] on b "AML Data Collector" at bounding box center [960, 96] width 113 height 30
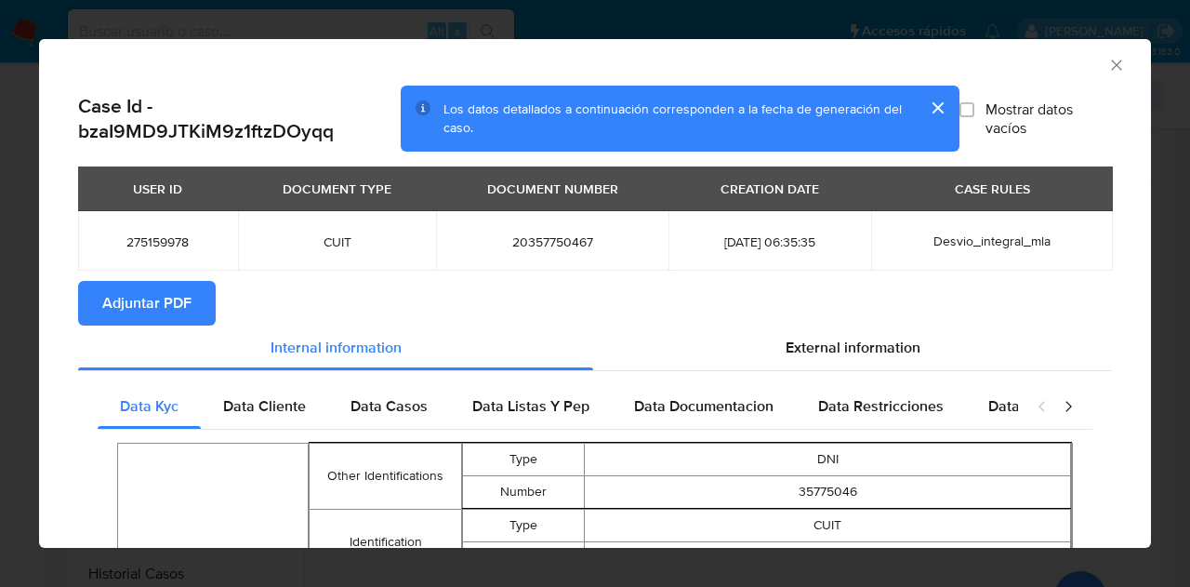
click at [182, 291] on span "Adjuntar PDF" at bounding box center [146, 303] width 89 height 41
click at [1107, 68] on icon "Cerrar ventana" at bounding box center [1116, 65] width 19 height 19
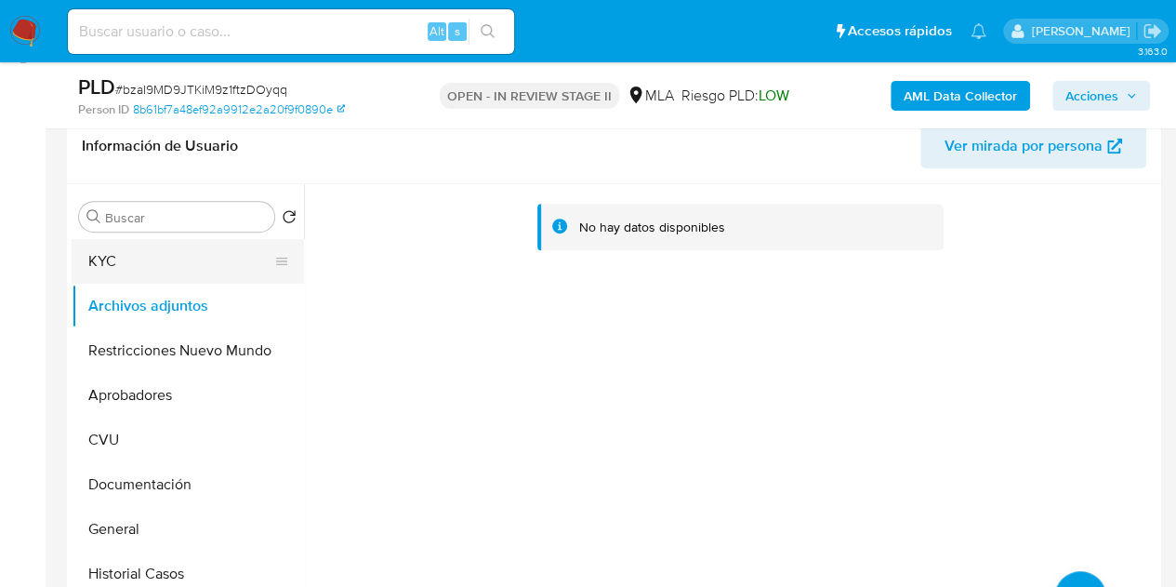
click at [174, 243] on button "KYC" at bounding box center [181, 261] width 218 height 45
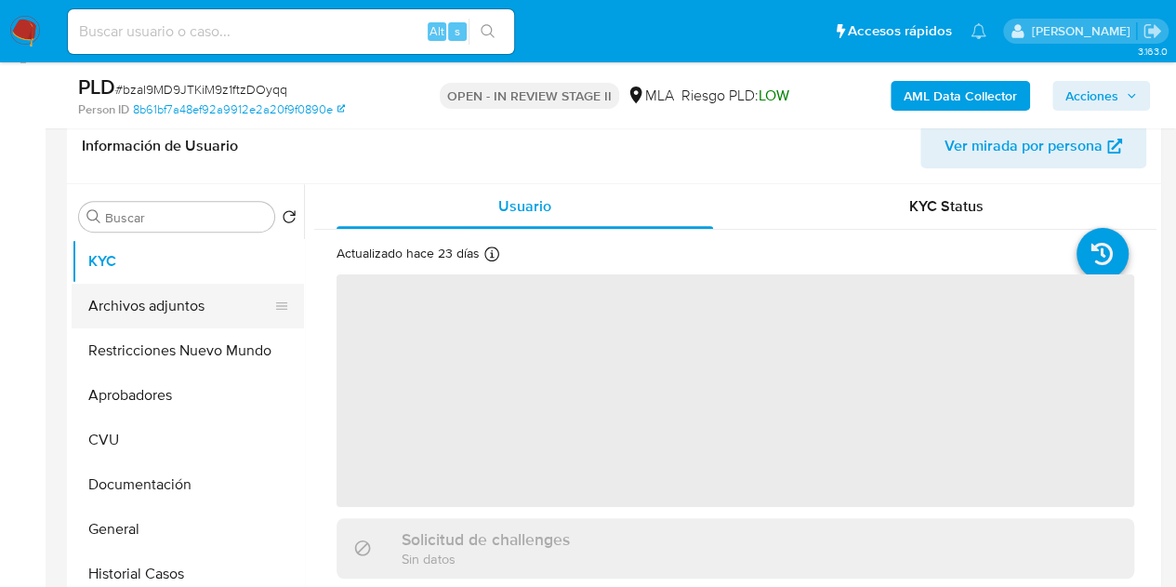
click at [152, 305] on button "Archivos adjuntos" at bounding box center [181, 306] width 218 height 45
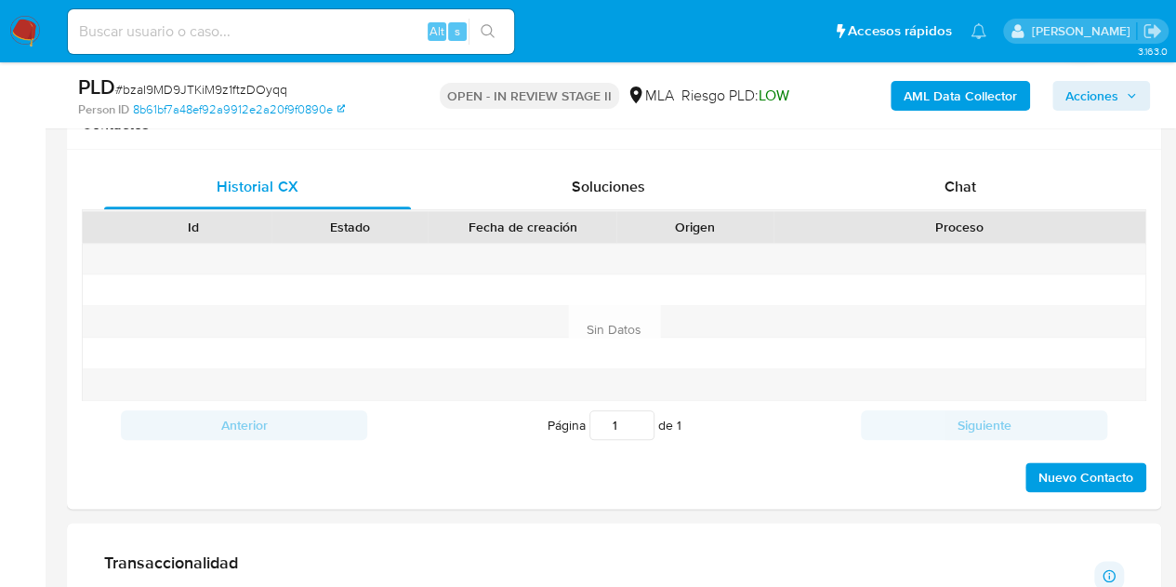
scroll to position [879, 0]
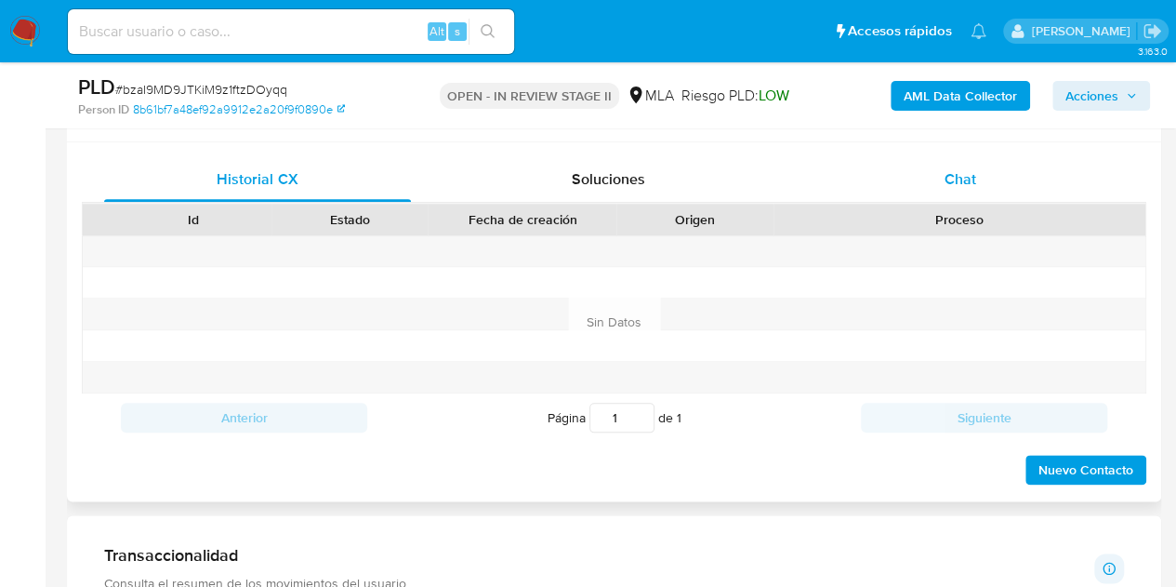
click at [984, 170] on div "Chat" at bounding box center [960, 179] width 307 height 45
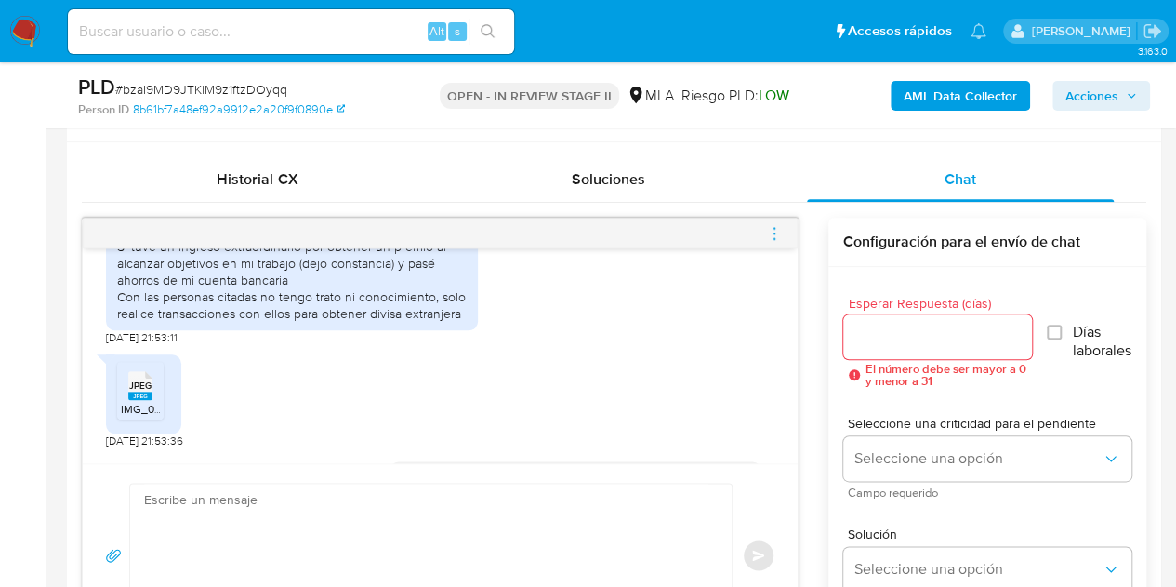
scroll to position [1791, 0]
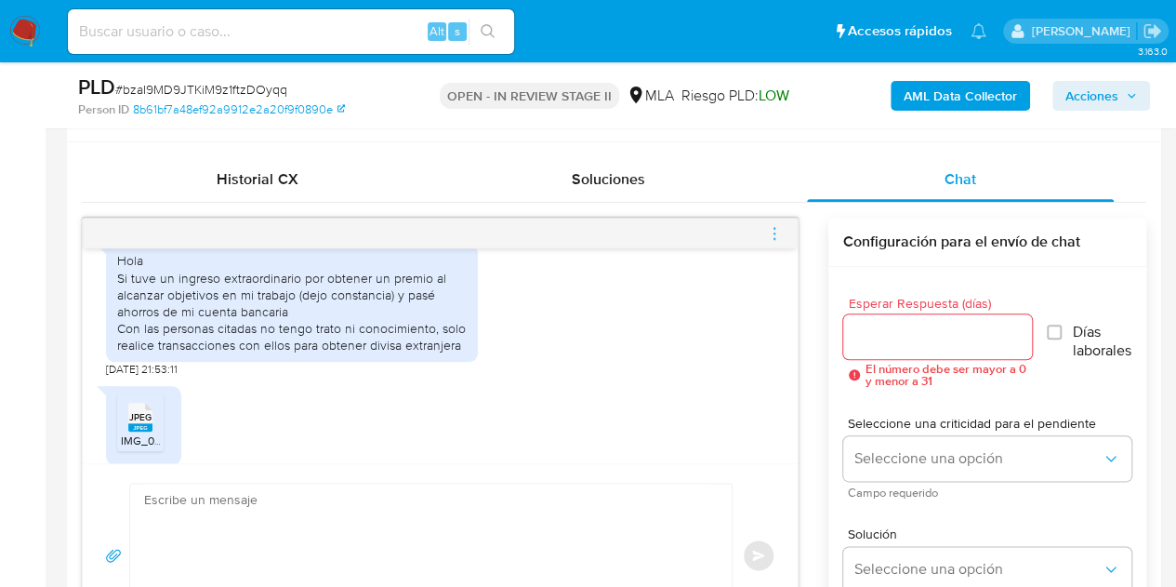
click at [264, 337] on div "Hola Si tuve un ingreso extraordinario por obtener un premio al alcanzar objeti…" at bounding box center [292, 302] width 350 height 101
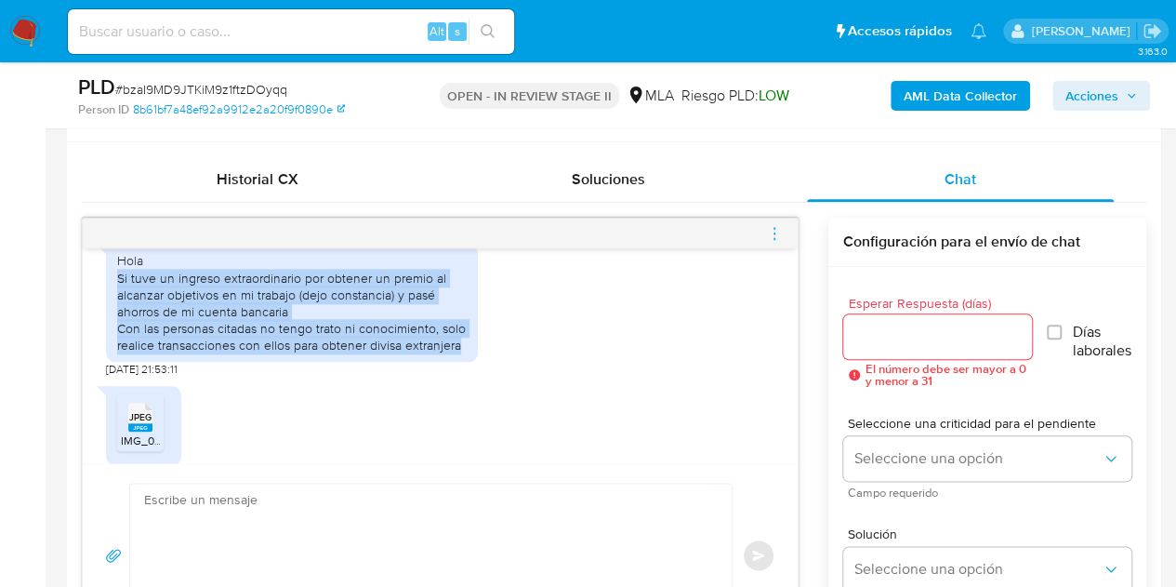
drag, startPoint x: 117, startPoint y: 297, endPoint x: 465, endPoint y: 363, distance: 354.1
click at [465, 353] on div "Hola Si tuve un ingreso extraordinario por obtener un premio al alcanzar objeti…" at bounding box center [292, 302] width 350 height 101
copy div "Si tuve un ingreso extraordinario por obtener un premio al alcanzar objetivos e…"
click at [407, 376] on div "Hola Si tuve un ingreso extraordinario por obtener un premio al alcanzar objeti…" at bounding box center [292, 305] width 372 height 140
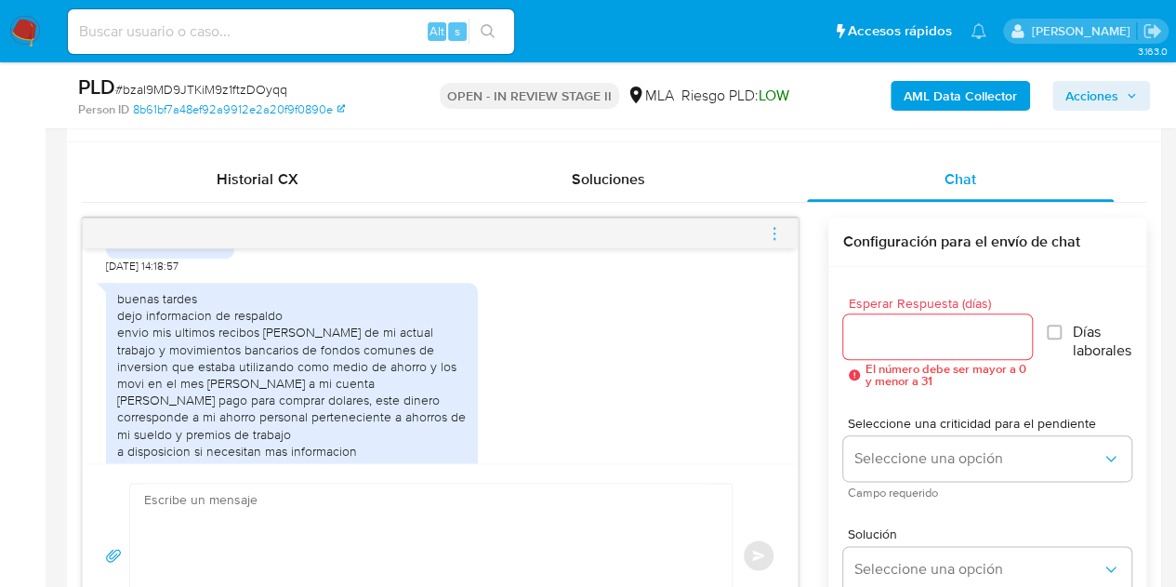
scroll to position [4198, 0]
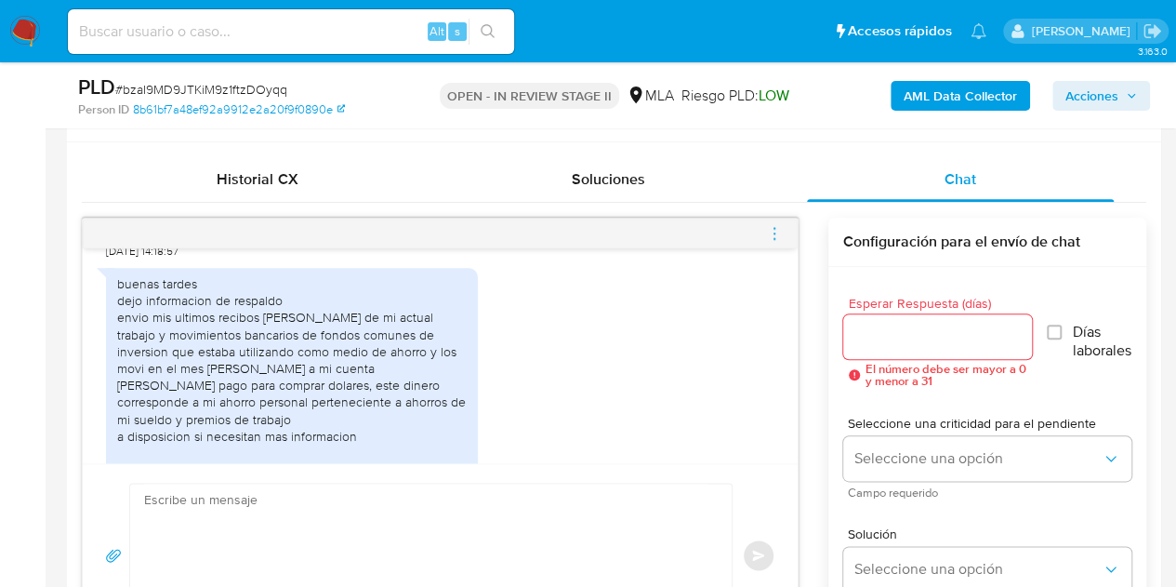
click at [213, 332] on div "buenas tardes dejo informacion de respaldo envio mis ultimos recibos de sueldo …" at bounding box center [292, 376] width 350 height 203
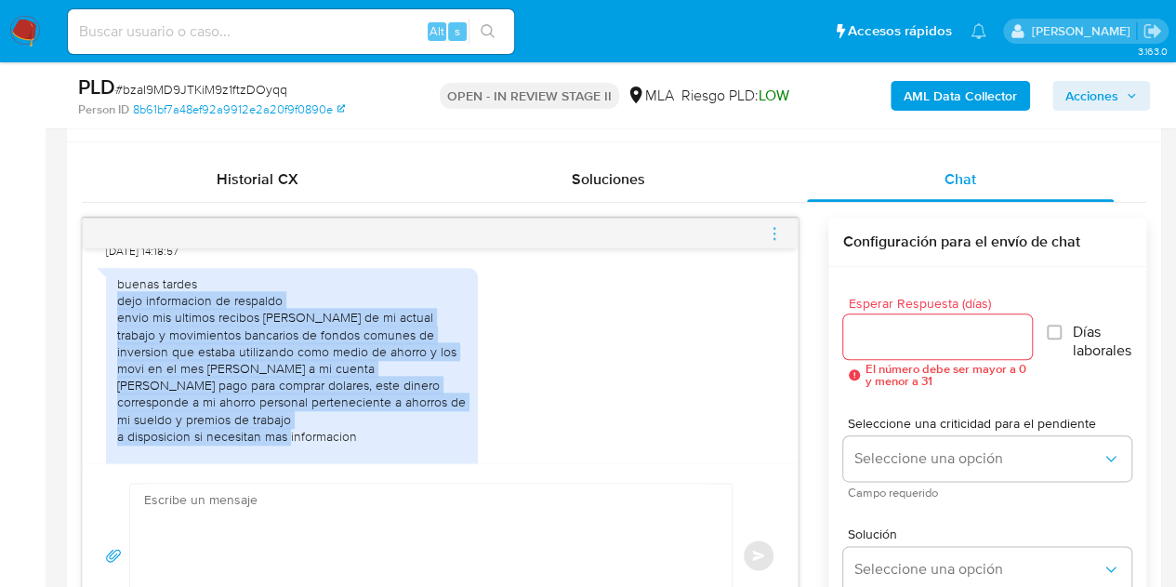
drag, startPoint x: 120, startPoint y: 323, endPoint x: 364, endPoint y: 436, distance: 269.5
click at [364, 436] on div "buenas tardes dejo informacion de respaldo envio mis ultimos recibos de sueldo …" at bounding box center [292, 376] width 350 height 203
copy div "dejo informacion de respaldo envio mis ultimos recibos de sueldo de mi actual t…"
drag, startPoint x: 460, startPoint y: 403, endPoint x: 726, endPoint y: 419, distance: 266.4
click at [460, 403] on div "buenas tardes dejo informacion de respaldo envio mis ultimos recibos de sueldo …" at bounding box center [292, 376] width 350 height 203
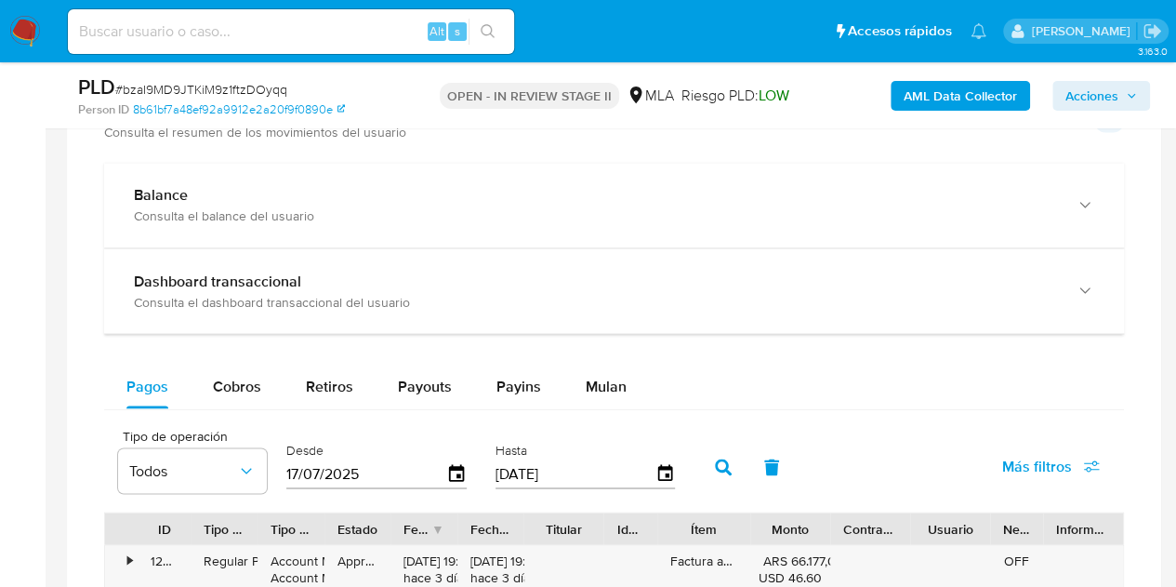
scroll to position [1499, 0]
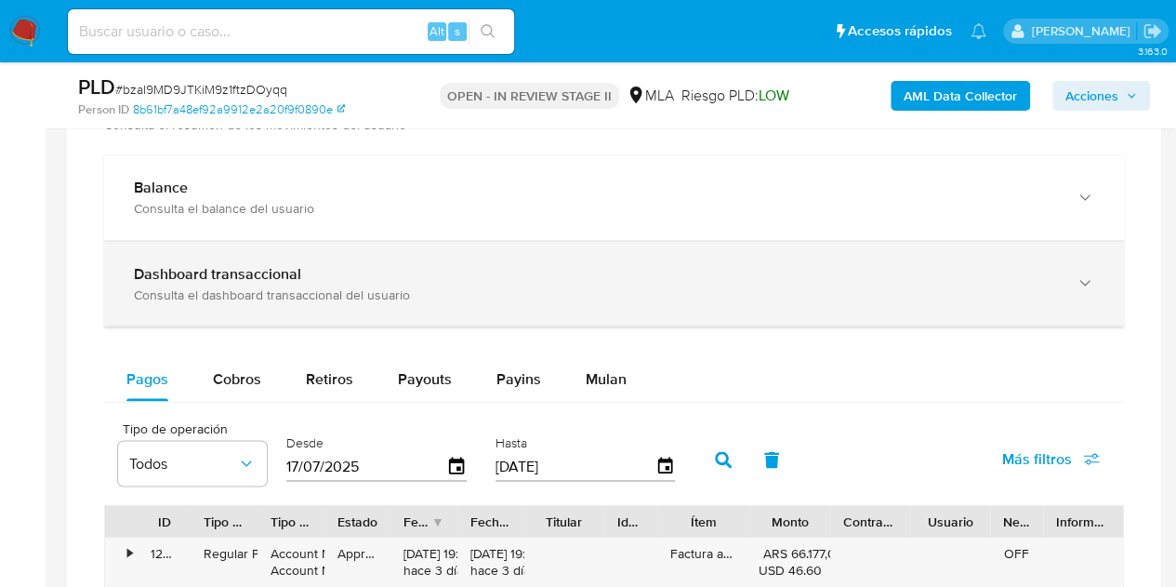
click at [634, 297] on div "Consulta el dashboard transaccional del usuario" at bounding box center [595, 293] width 923 height 17
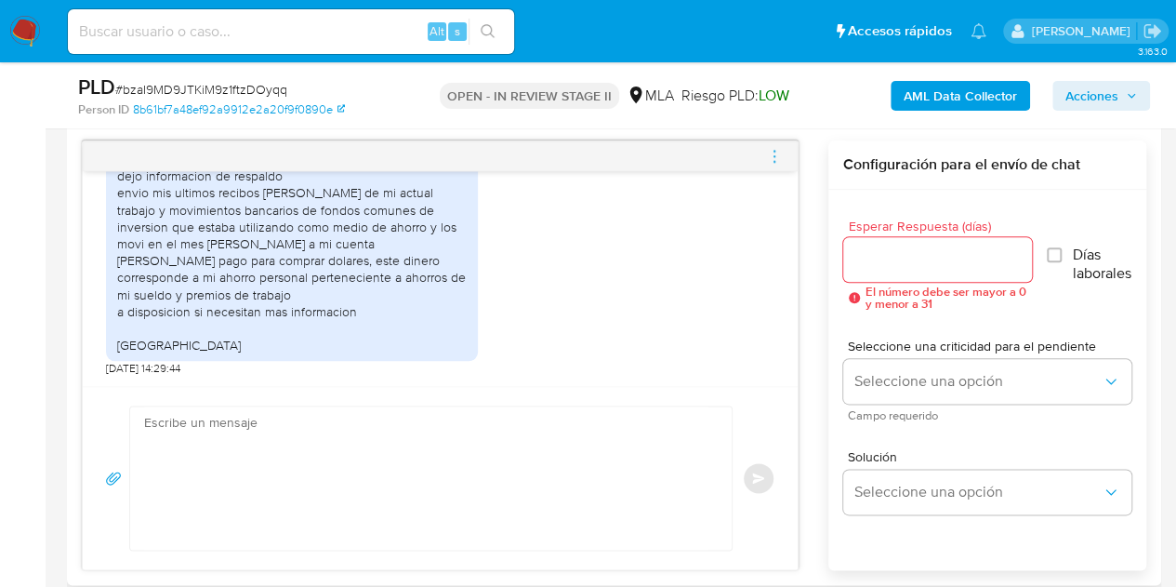
scroll to position [952, 0]
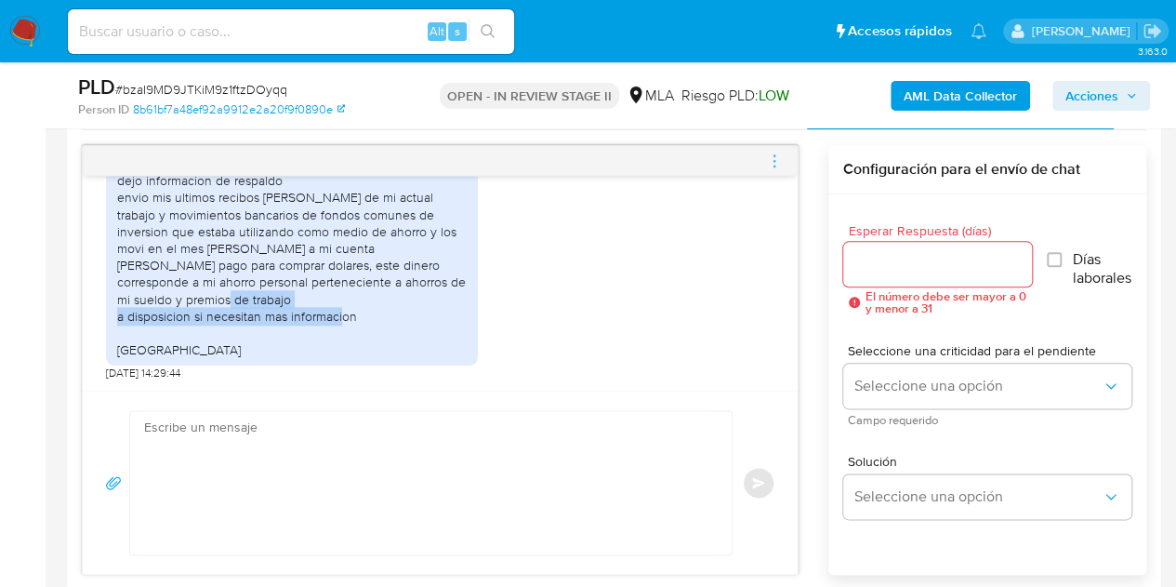
click at [796, 292] on div "17/09/2025 14:32:08 Utilizo mercado pago para realizar ahorro y transacciones 1…" at bounding box center [440, 360] width 717 height 430
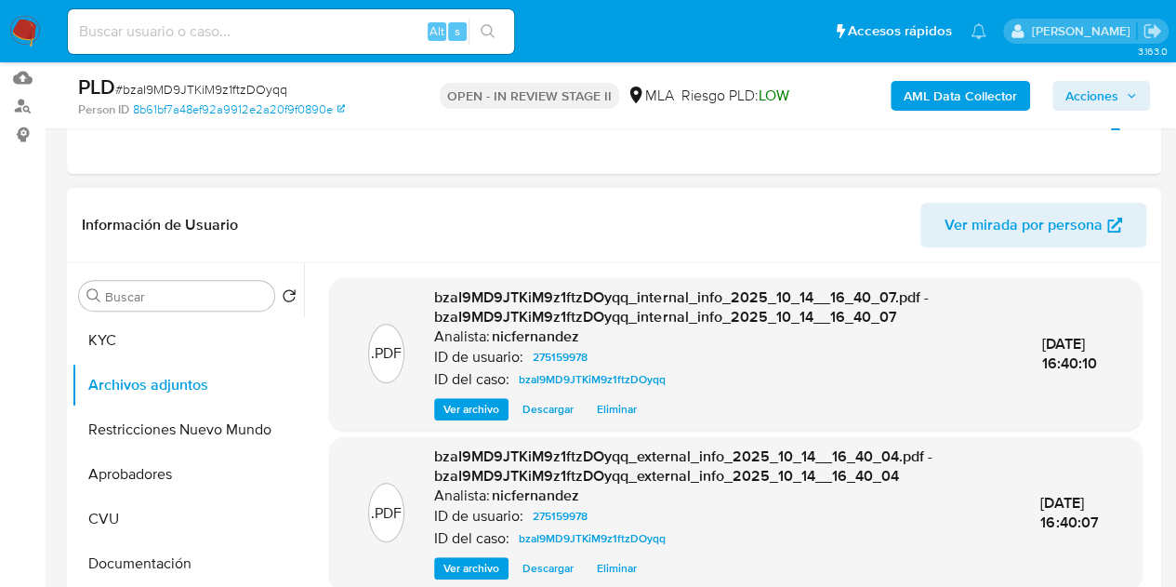
scroll to position [214, 0]
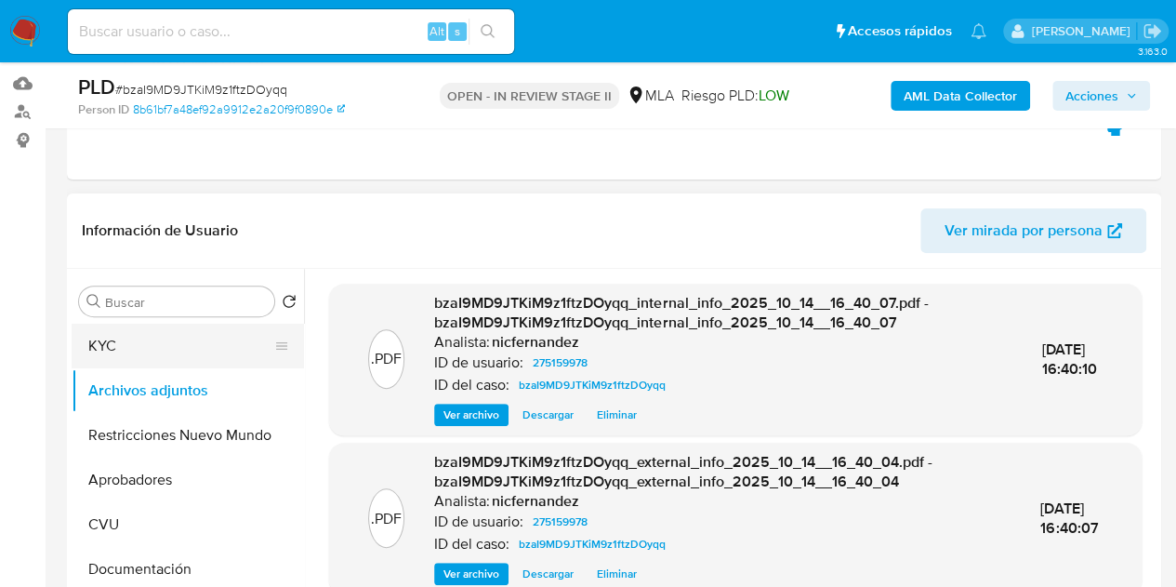
click at [144, 350] on button "KYC" at bounding box center [181, 346] width 218 height 45
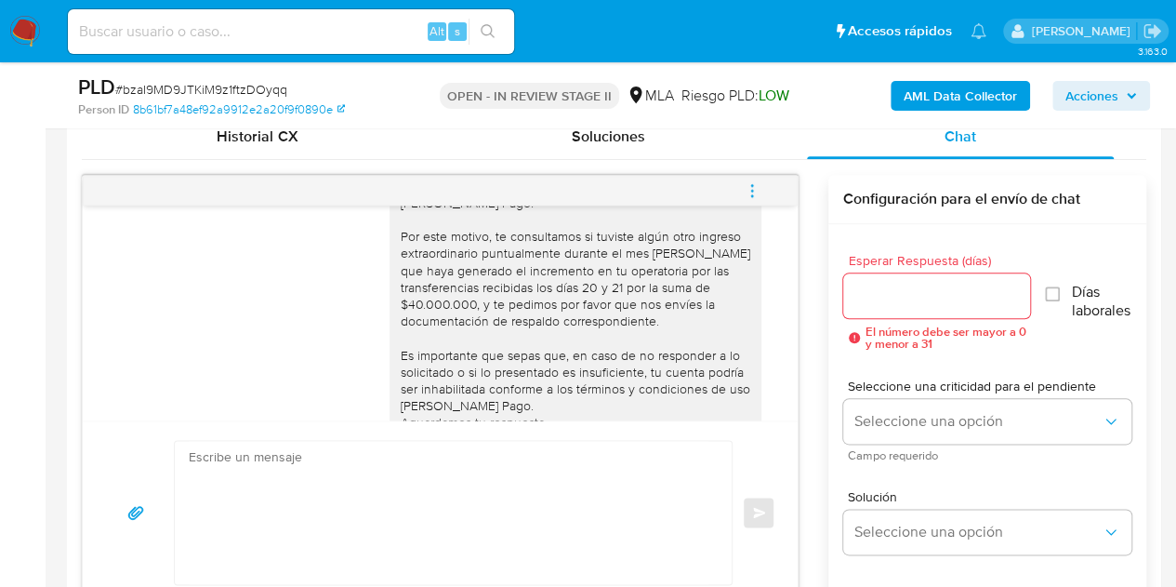
scroll to position [1964, 0]
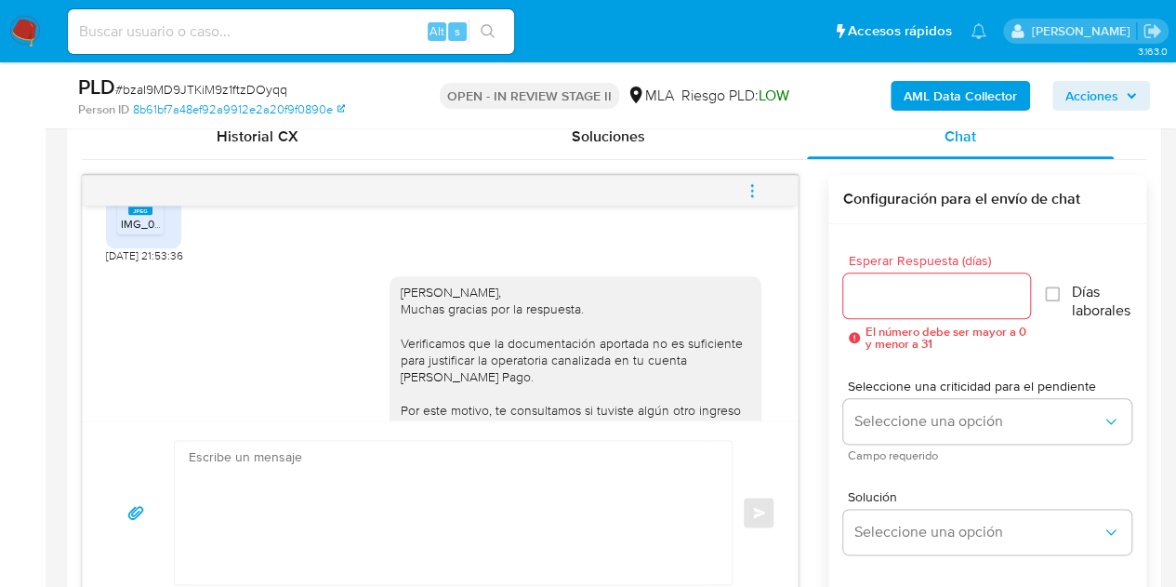
click at [420, 311] on div "Hola Tomas, Muchas gracias por la respuesta. Verificamos que la documentación a…" at bounding box center [576, 470] width 350 height 372
copy div "Tomas"
drag, startPoint x: 467, startPoint y: 291, endPoint x: 572, endPoint y: 312, distance: 107.2
click at [469, 293] on div "Hola Tomas, Muchas gracias por la respuesta. Verificamos que la documentación a…" at bounding box center [576, 469] width 372 height 387
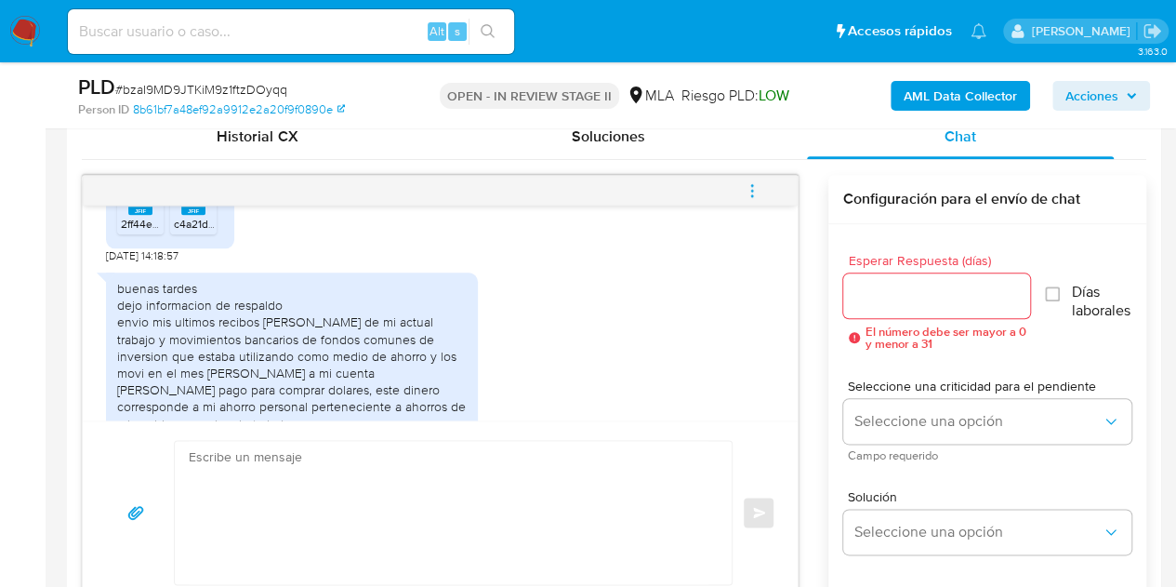
scroll to position [4247, 0]
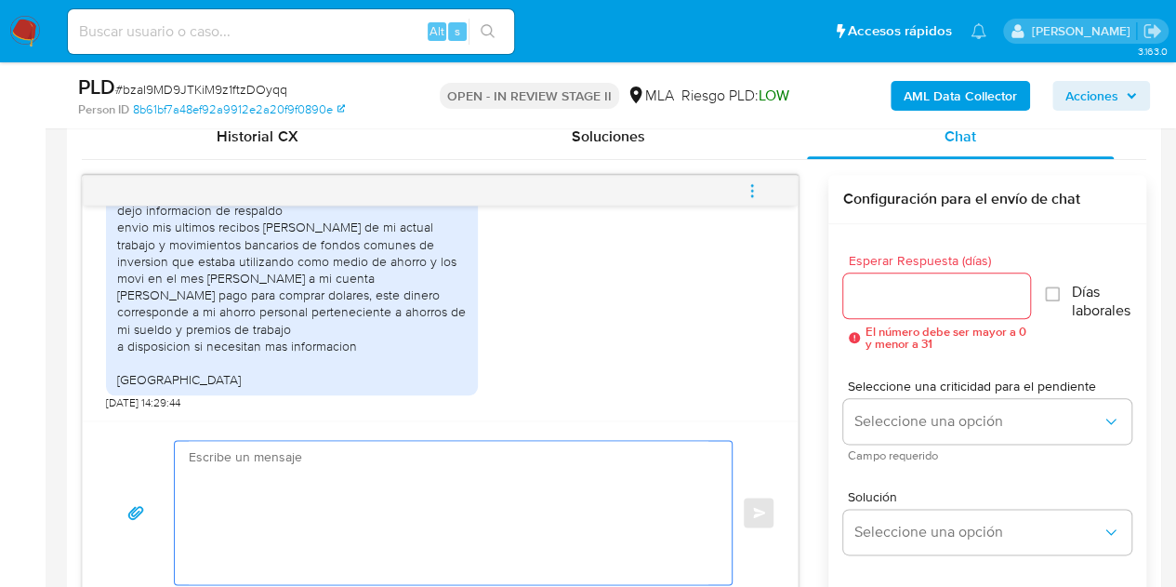
click at [531, 480] on textarea at bounding box center [449, 512] width 520 height 143
paste textarea "Hola Tomas, ¡Muchas gracias por tu respuesta! Confirmamos la recepción de la do…"
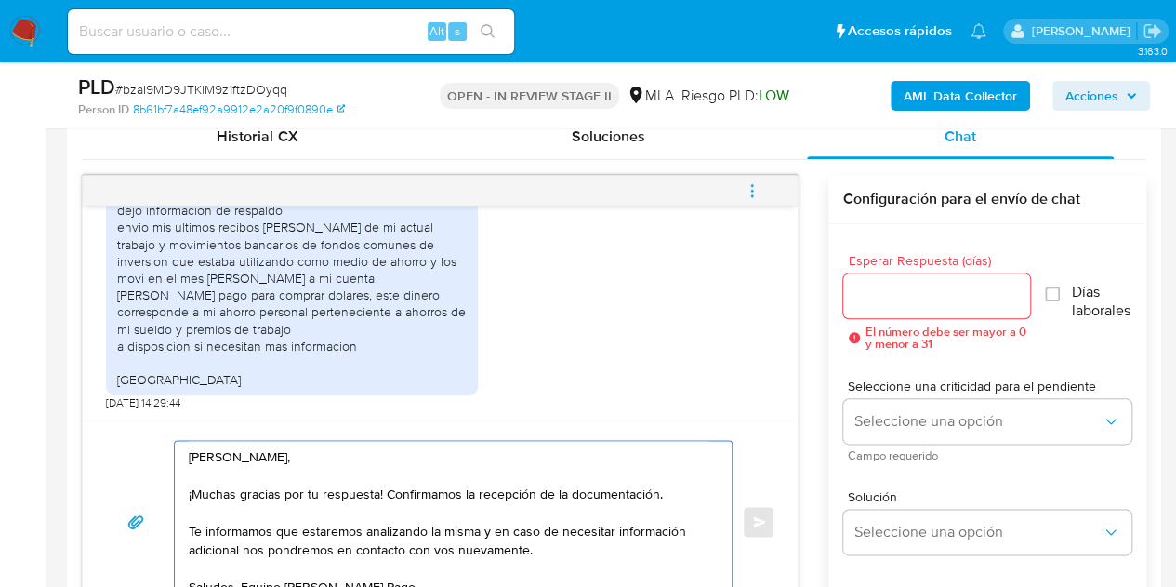
scroll to position [929, 0]
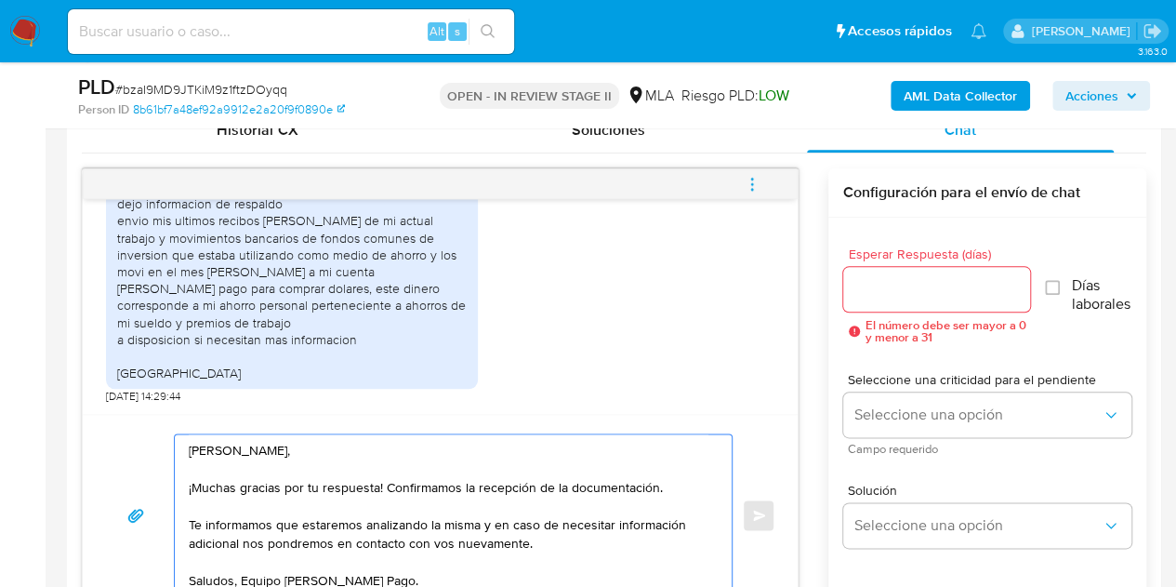
type textarea "Hola Tomas, ¡Muchas gracias por tu respuesta! Confirmamos la recepción de la do…"
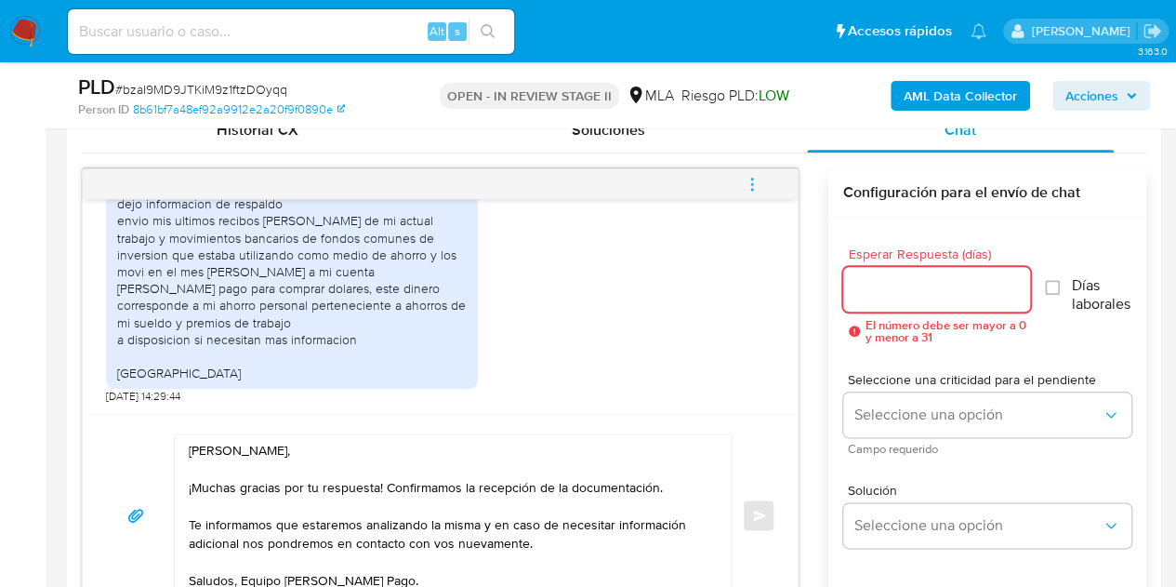
click at [888, 290] on input "Esperar Respuesta (días)" at bounding box center [937, 289] width 188 height 24
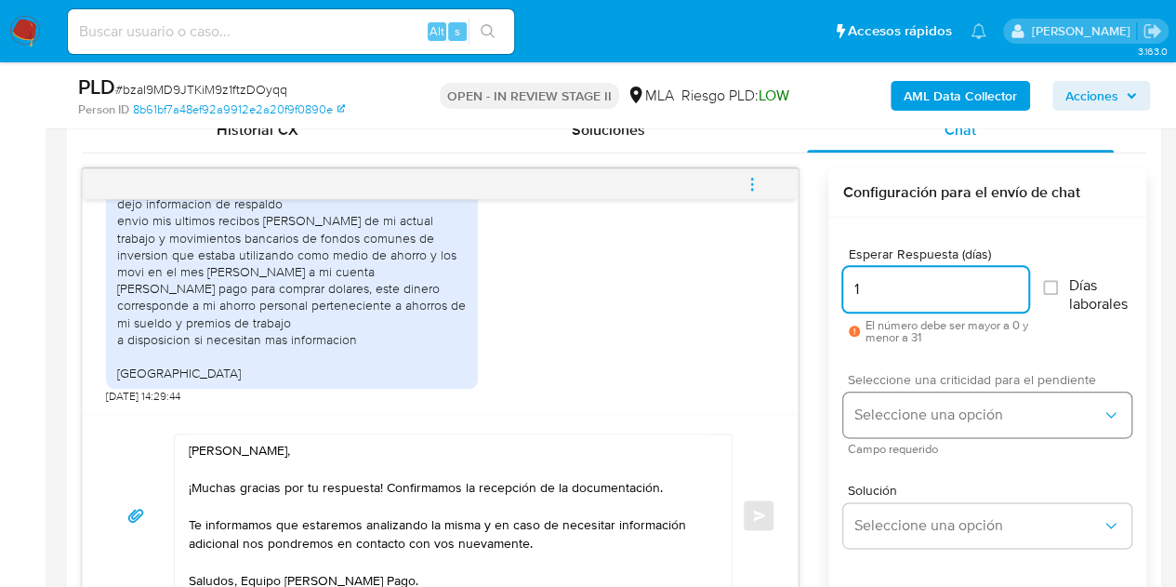
type input "1"
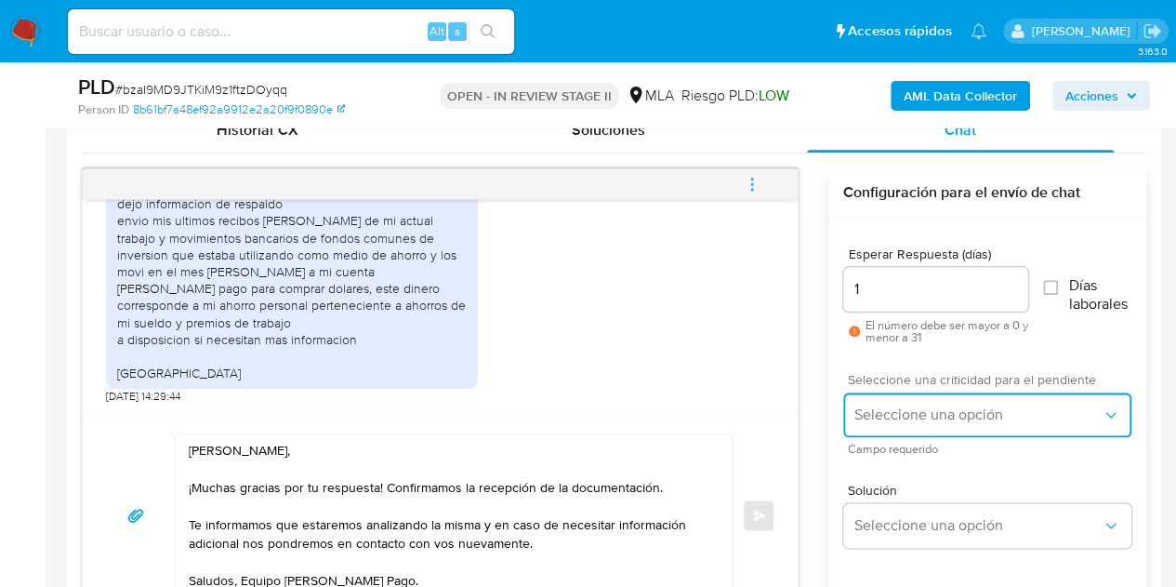
click at [892, 410] on span "Seleccione una opción" at bounding box center [977, 414] width 247 height 19
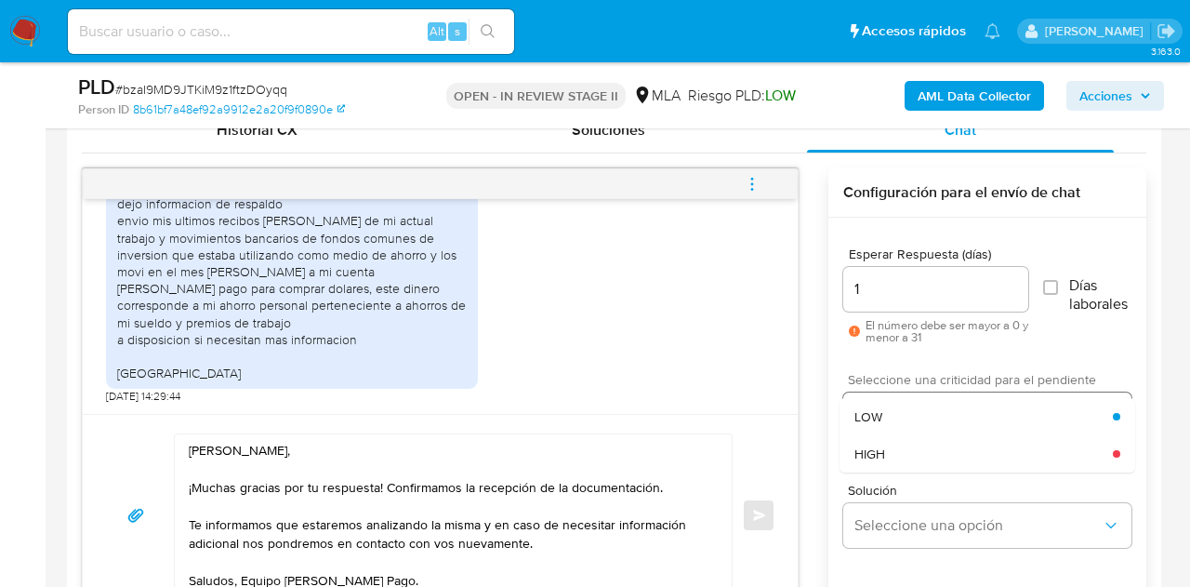
click at [908, 446] on div "HIGH" at bounding box center [983, 453] width 258 height 37
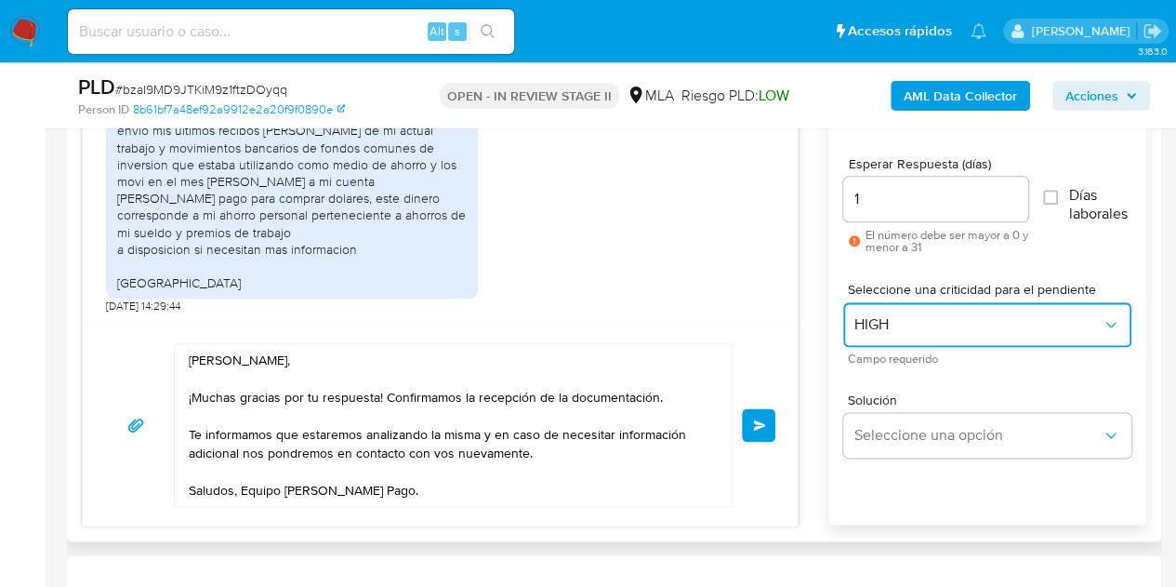
scroll to position [1013, 0]
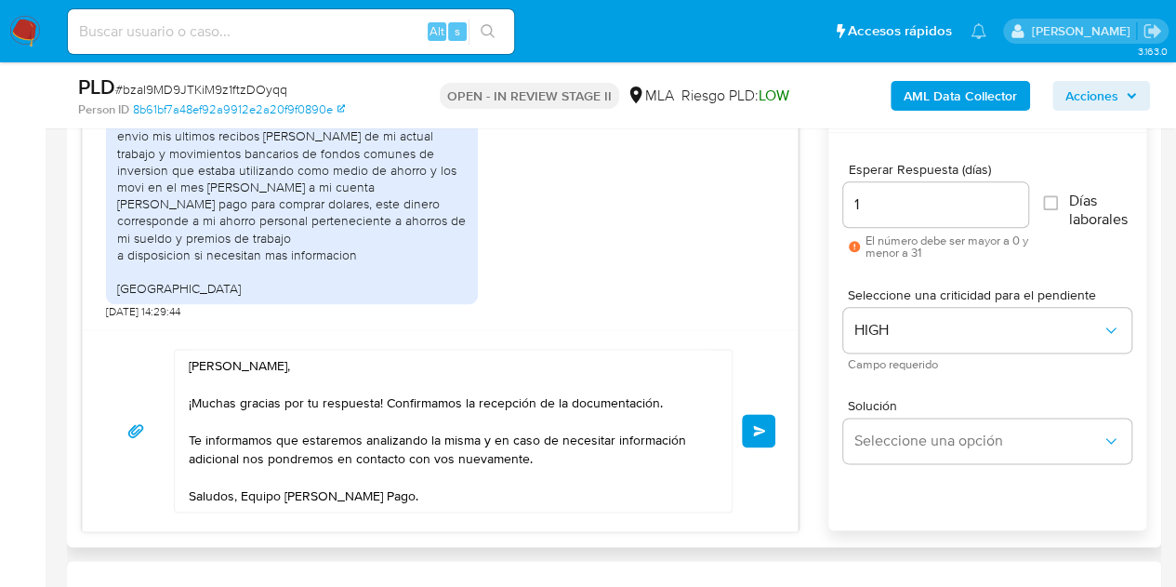
click at [751, 417] on button "Enviar" at bounding box center [758, 430] width 33 height 33
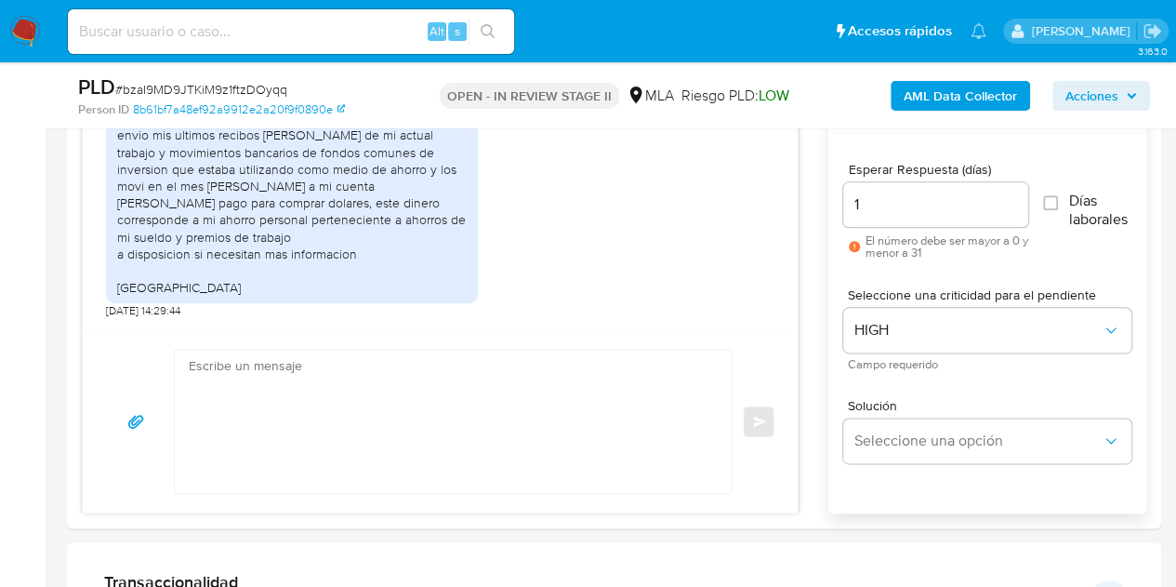
scroll to position [4470, 0]
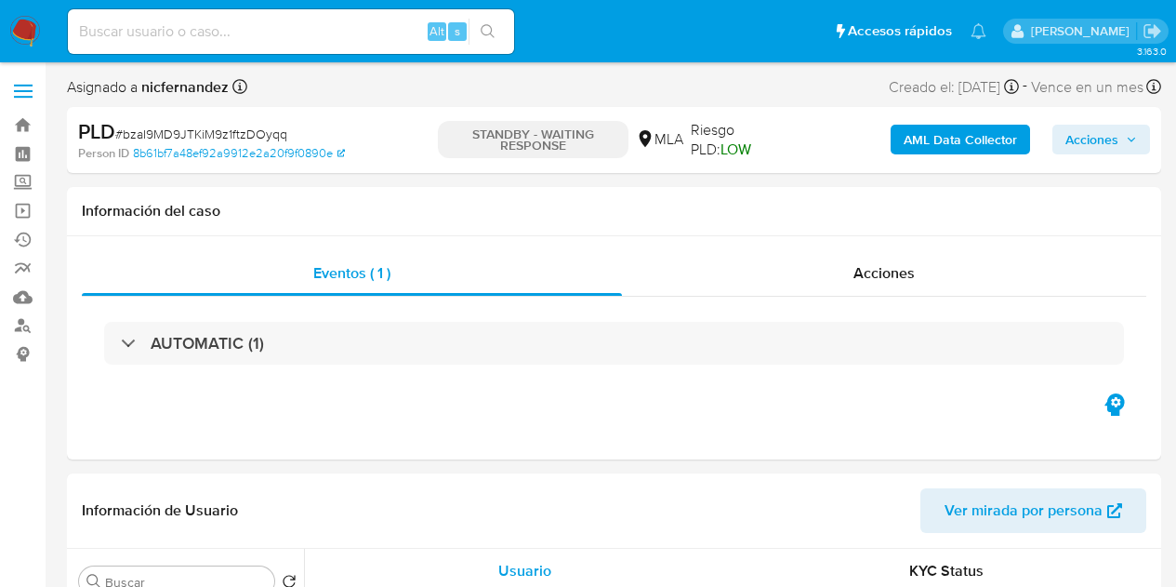
select select "10"
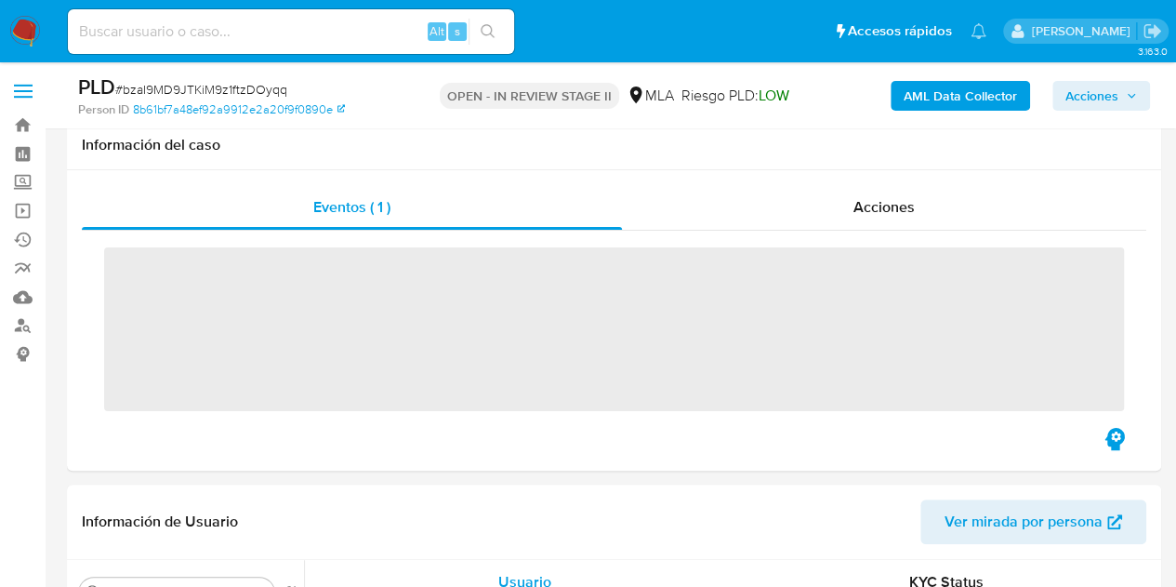
scroll to position [431, 0]
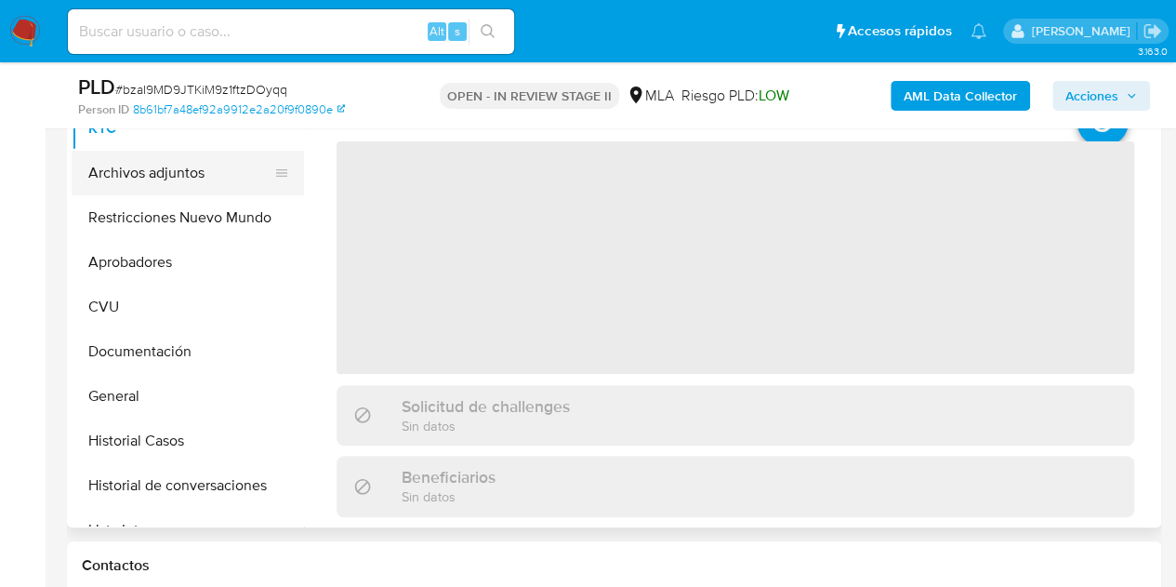
click at [142, 163] on button "Archivos adjuntos" at bounding box center [181, 173] width 218 height 45
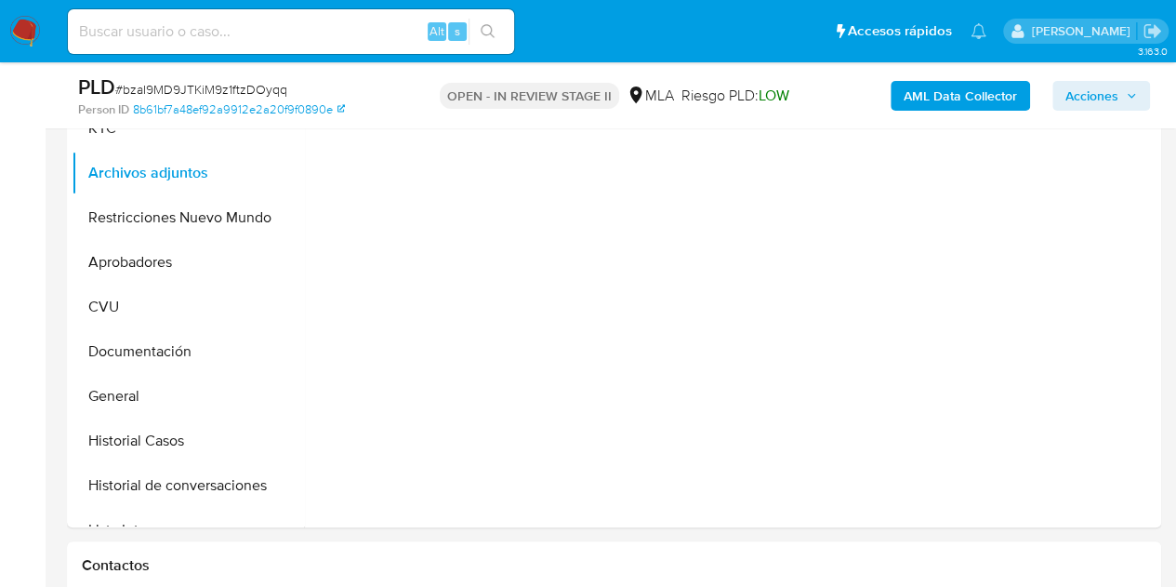
select select "10"
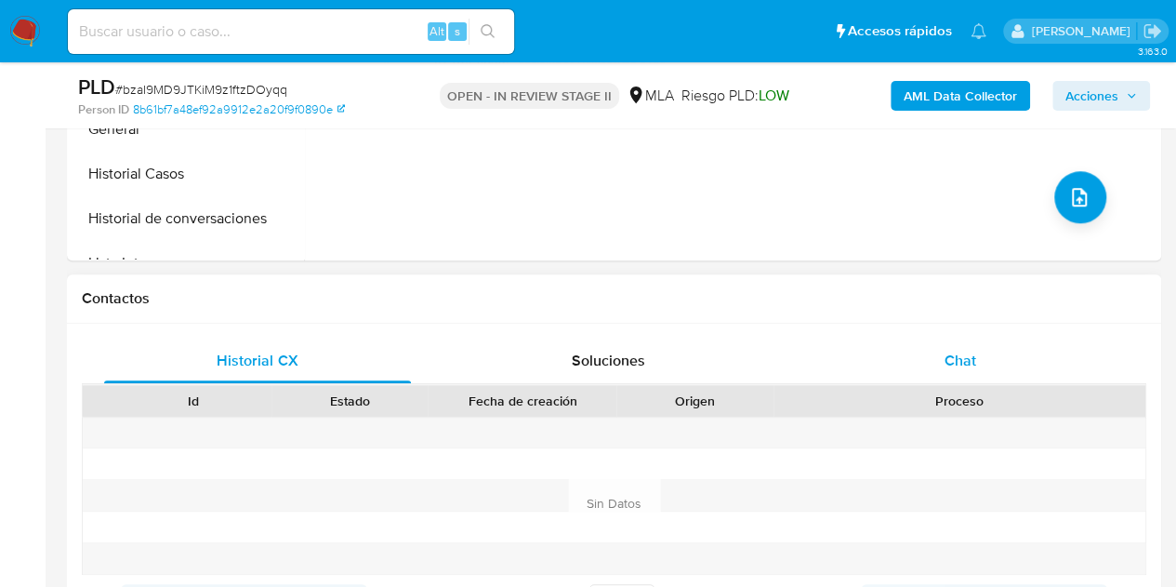
click at [970, 356] on span "Chat" at bounding box center [961, 360] width 32 height 21
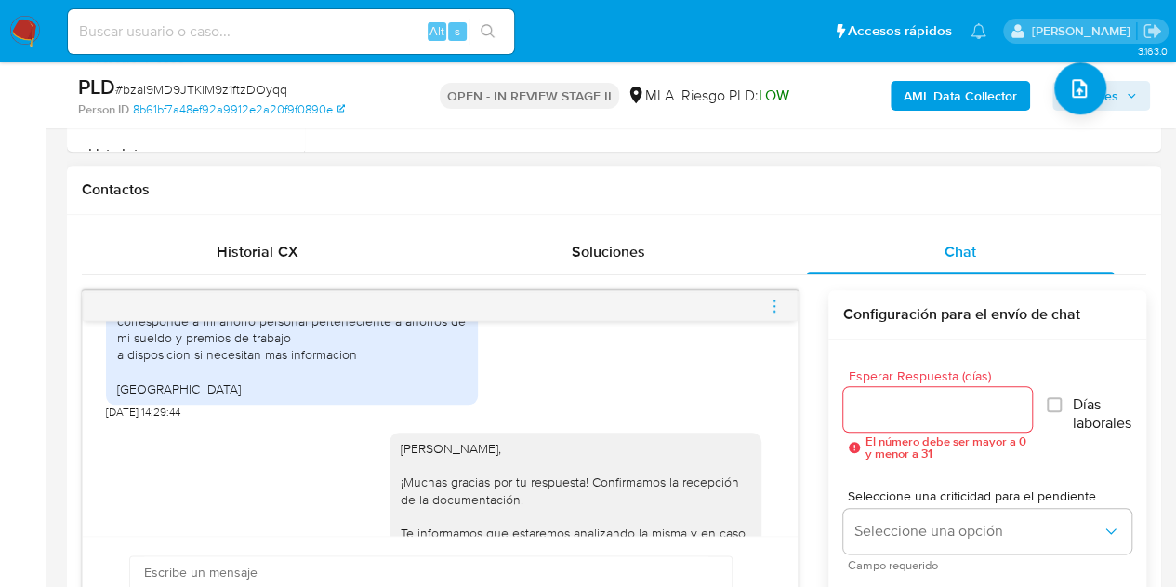
scroll to position [3193, 0]
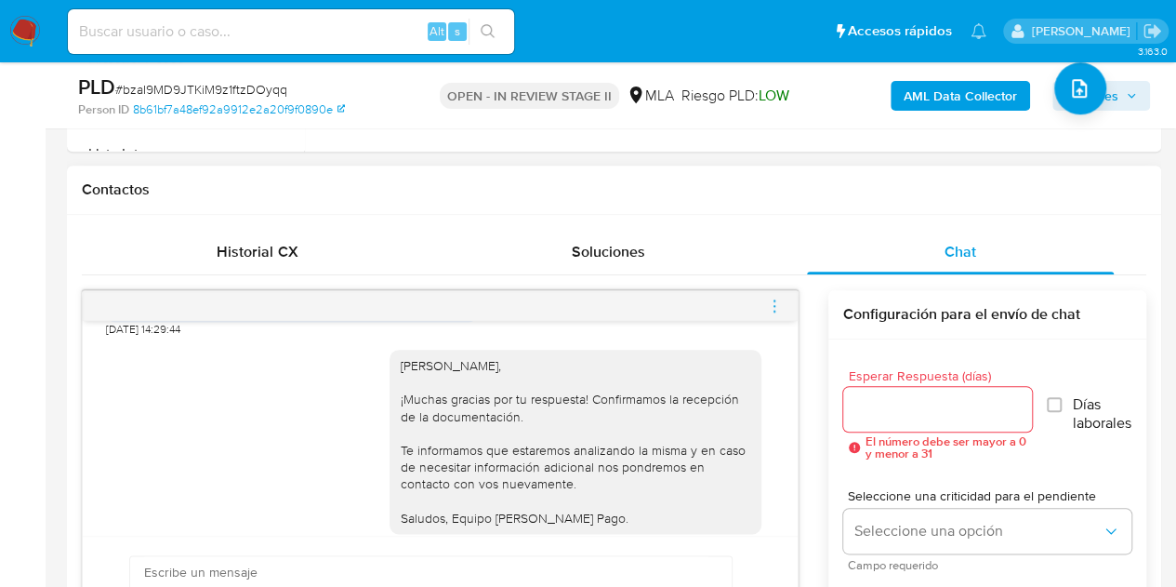
click at [772, 306] on icon "menu-action" at bounding box center [774, 305] width 17 height 17
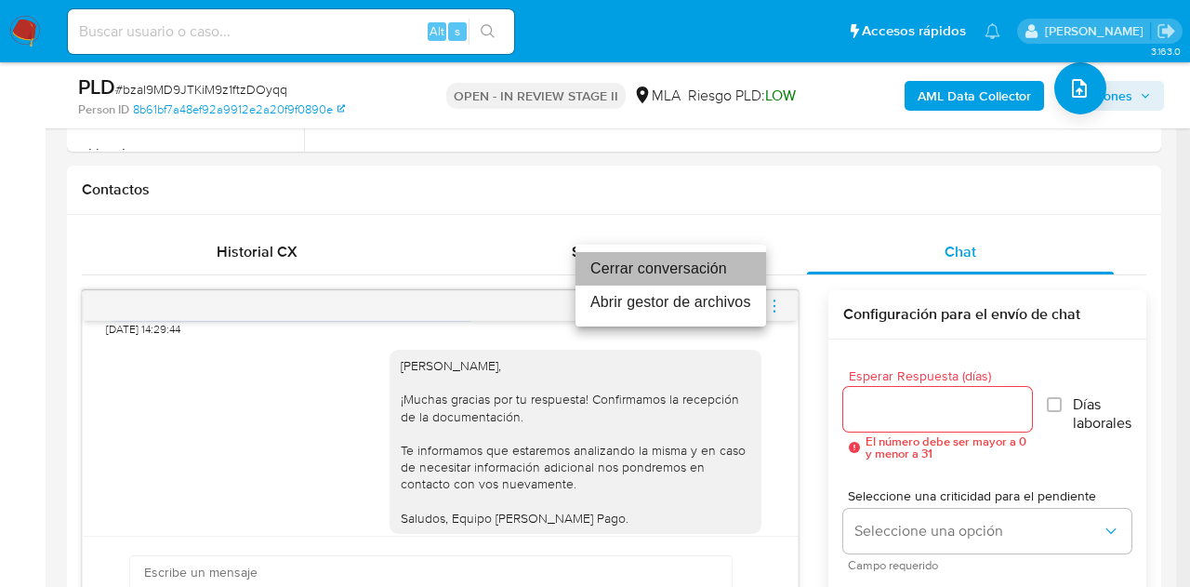
click at [679, 263] on li "Cerrar conversación" at bounding box center [670, 268] width 191 height 33
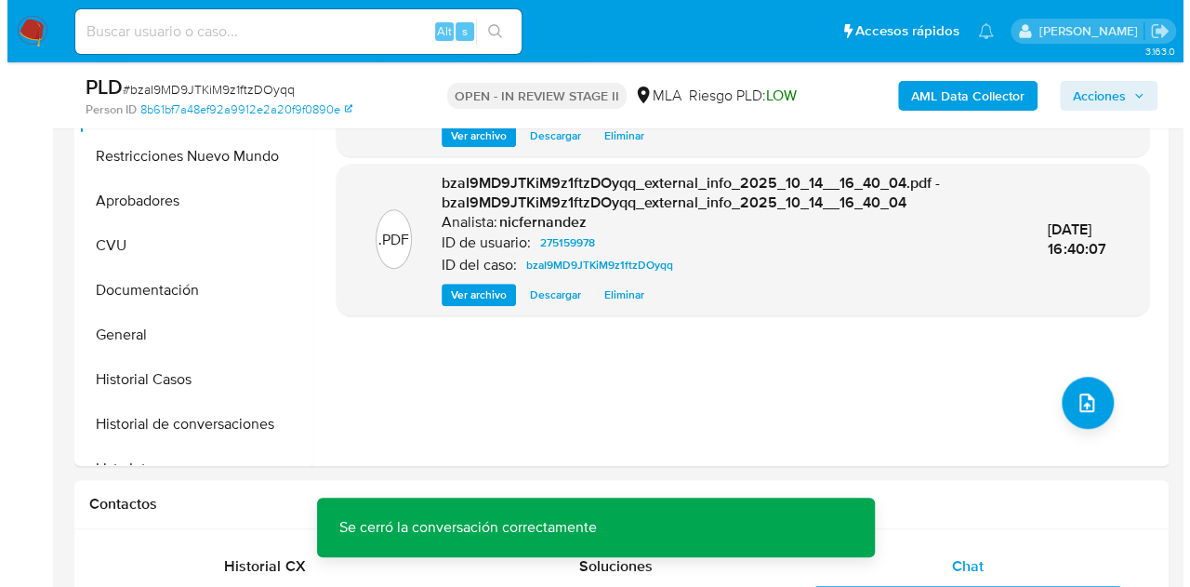
scroll to position [438, 0]
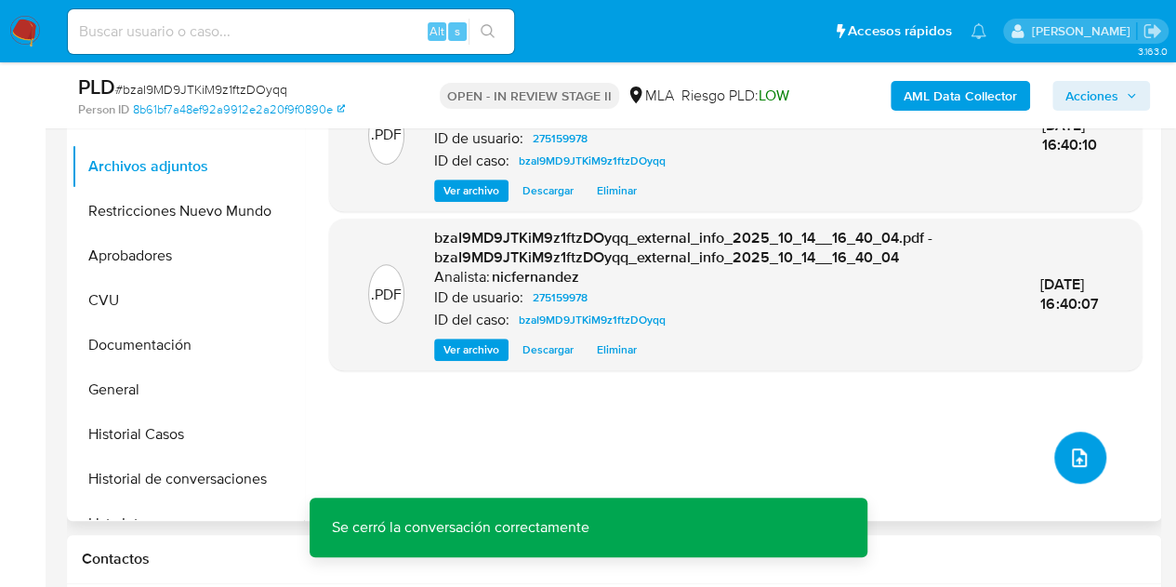
click at [1071, 442] on button "upload-file" at bounding box center [1080, 457] width 52 height 52
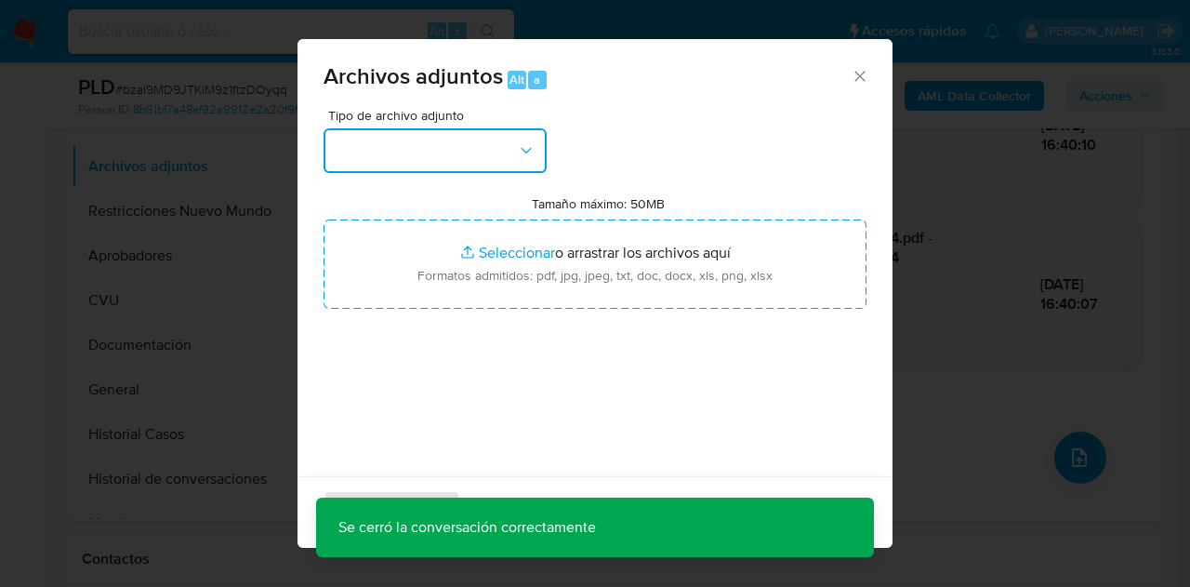
click at [530, 146] on icon "button" at bounding box center [526, 150] width 19 height 19
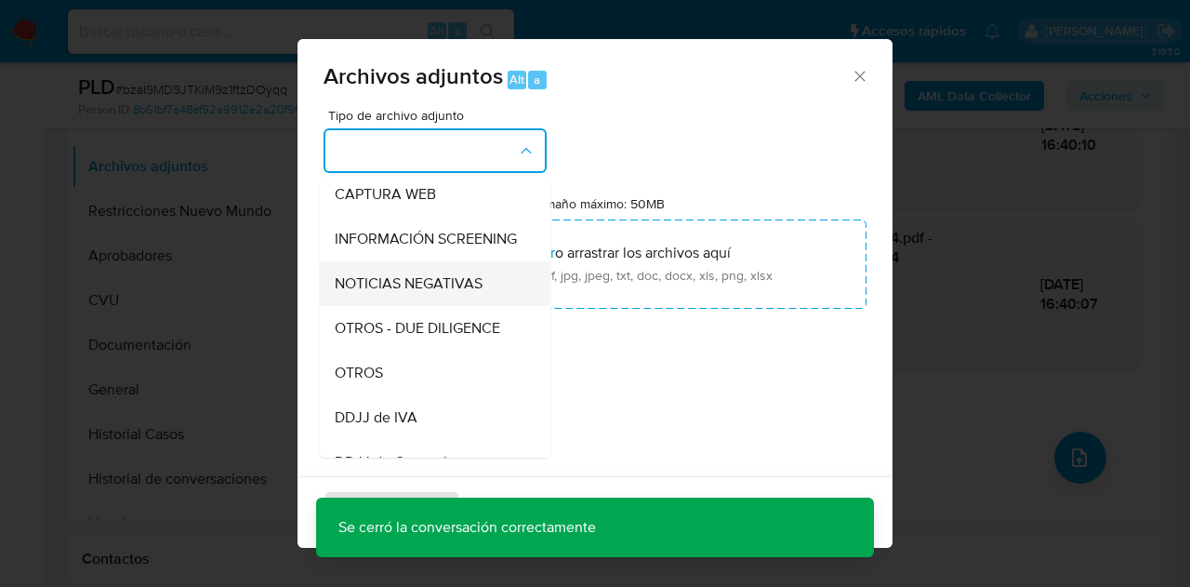
scroll to position [191, 0]
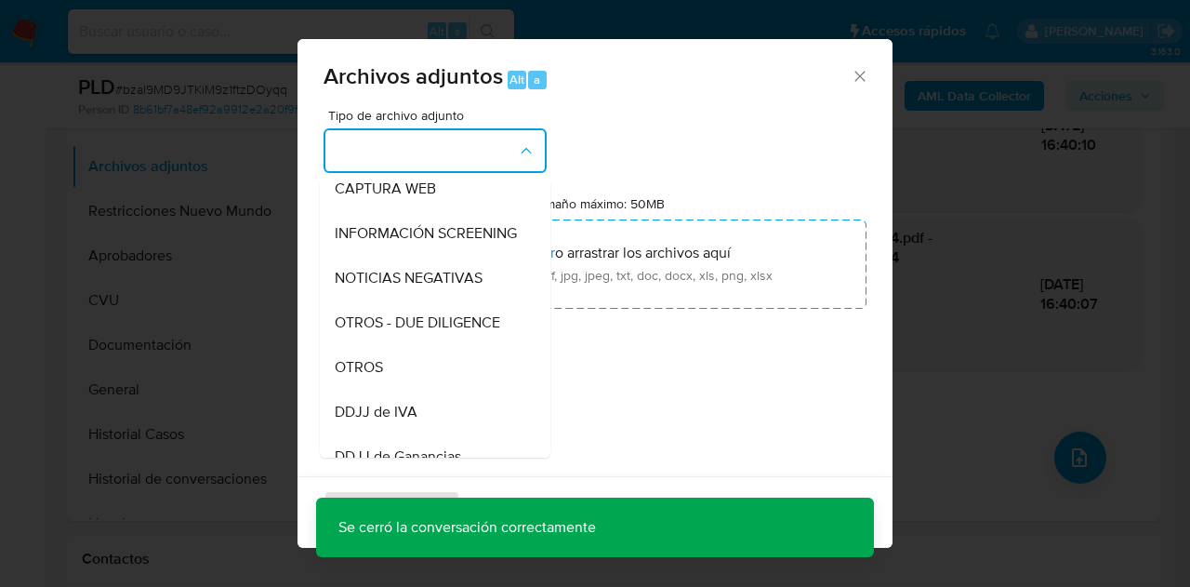
click at [382, 369] on div "OTROS" at bounding box center [430, 367] width 190 height 45
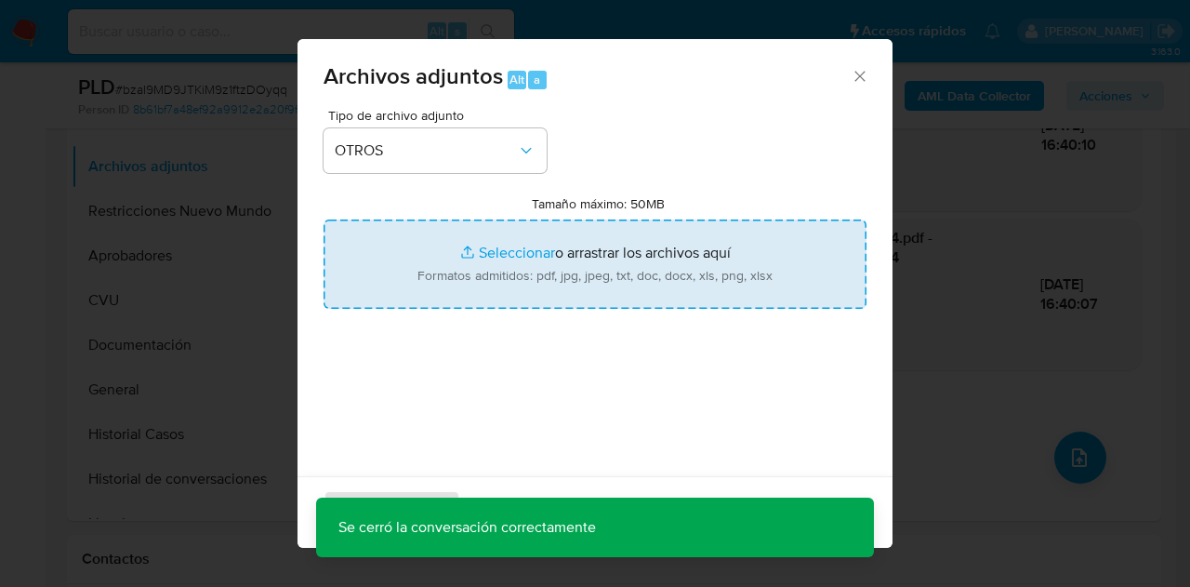
click at [456, 244] on input "Tamaño máximo: 50MB Seleccionar archivos" at bounding box center [595, 263] width 543 height 89
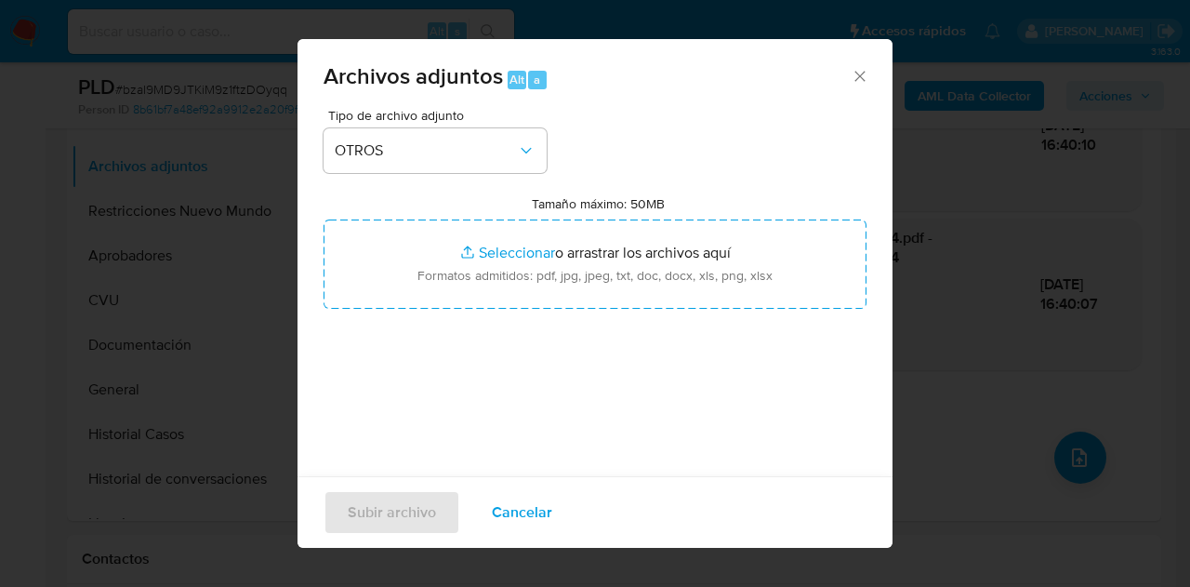
click at [411, 367] on div "Tipo de archivo adjunto OTROS Tamaño máximo: 50MB Seleccionar archivos Seleccio…" at bounding box center [595, 328] width 543 height 439
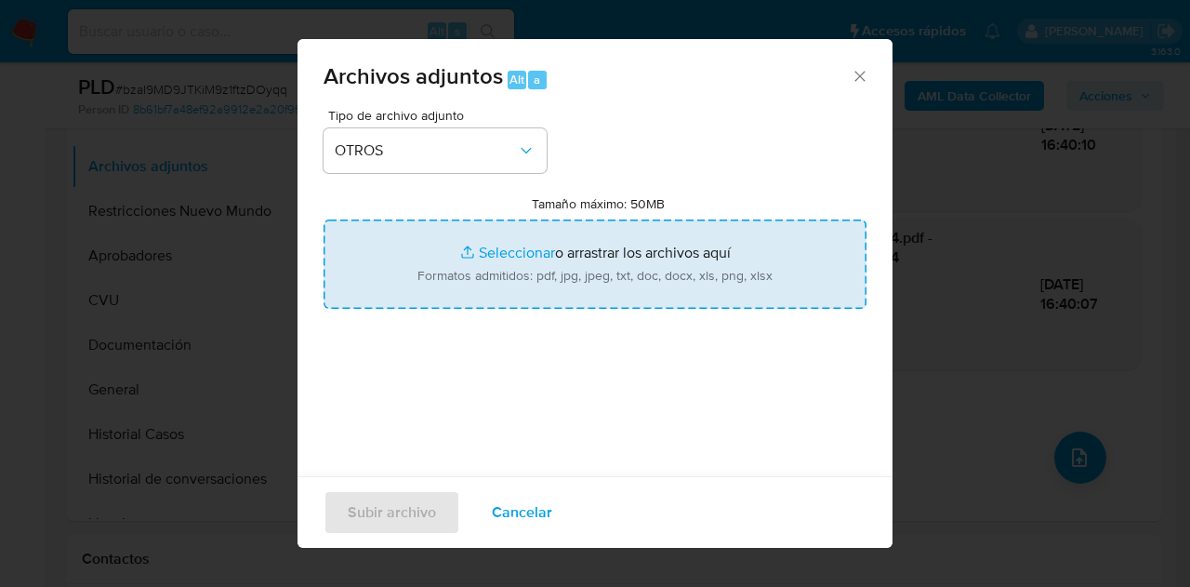
click at [498, 245] on input "Tamaño máximo: 50MB Seleccionar archivos" at bounding box center [595, 263] width 543 height 89
click at [502, 253] on input "Tamaño máximo: 50MB Seleccionar archivos" at bounding box center [595, 263] width 543 height 89
type input "C:\fakepath\FCI al 29 08 2025 Banco Provincia.png"
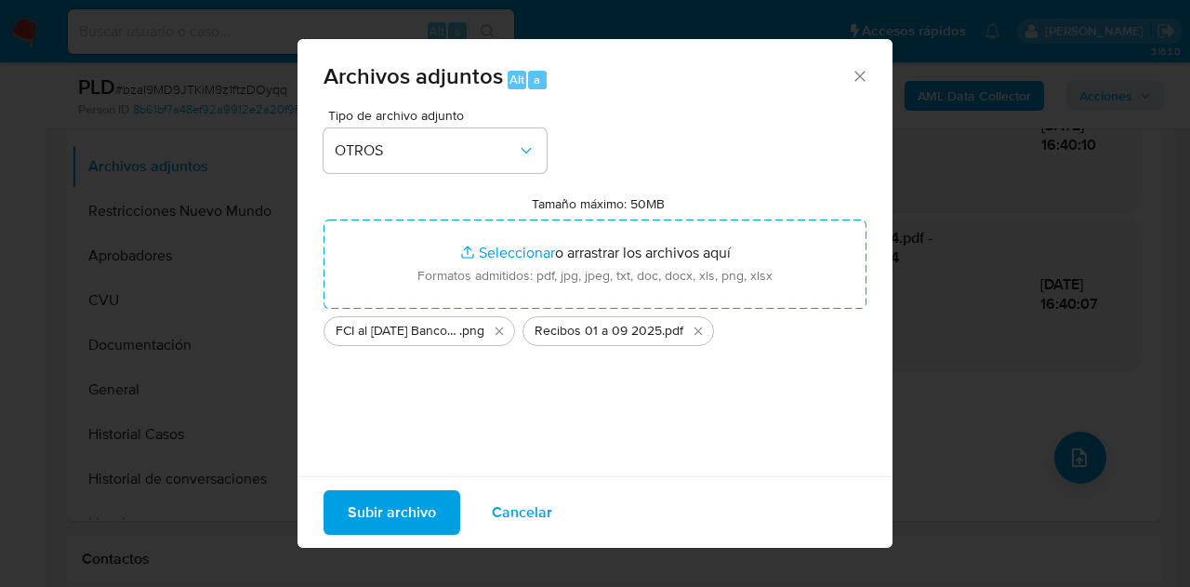
click at [396, 514] on span "Subir archivo" at bounding box center [392, 512] width 88 height 41
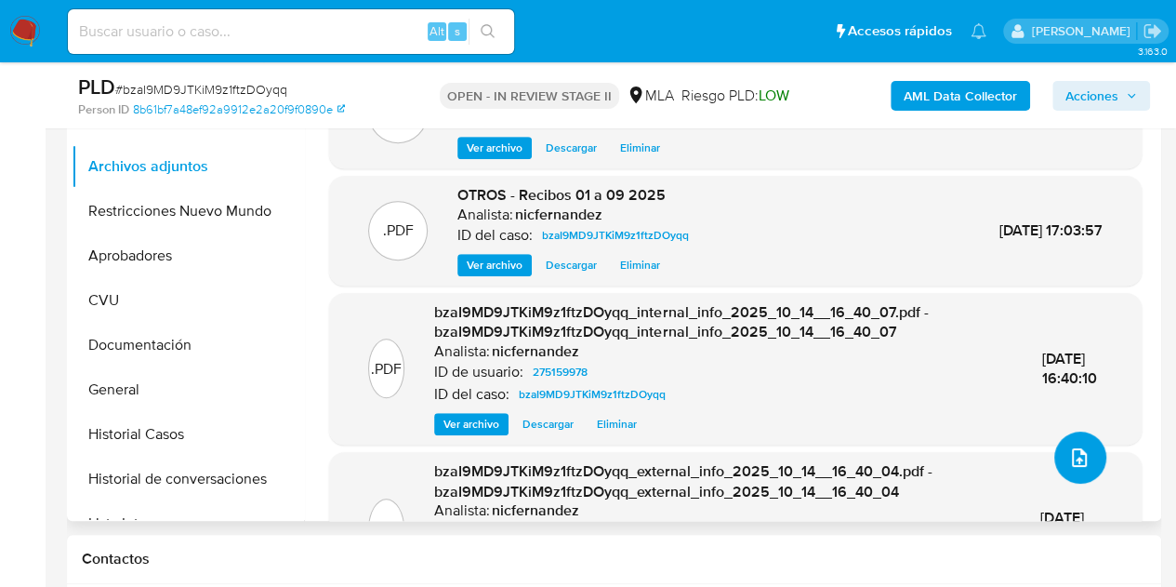
click at [1072, 442] on button "upload-file" at bounding box center [1080, 457] width 52 height 52
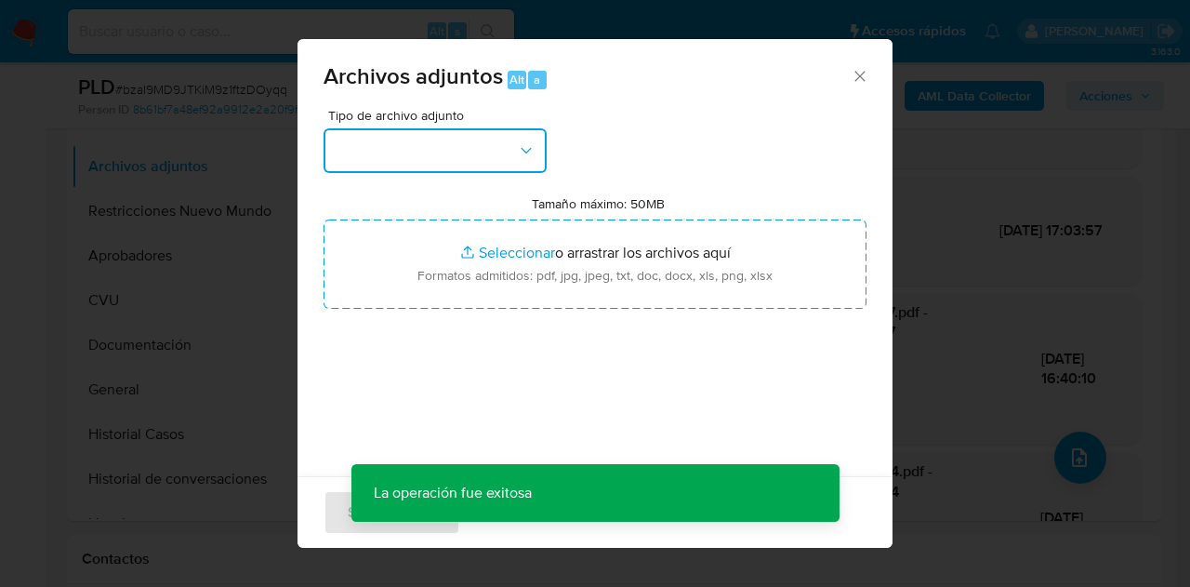
click at [508, 160] on button "button" at bounding box center [435, 150] width 223 height 45
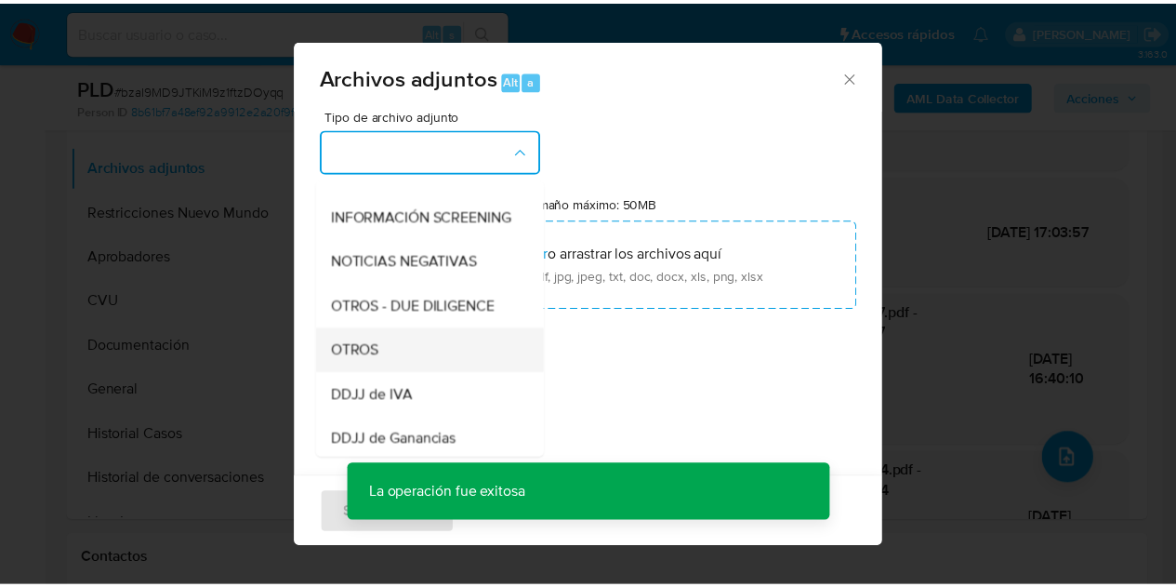
scroll to position [281, 0]
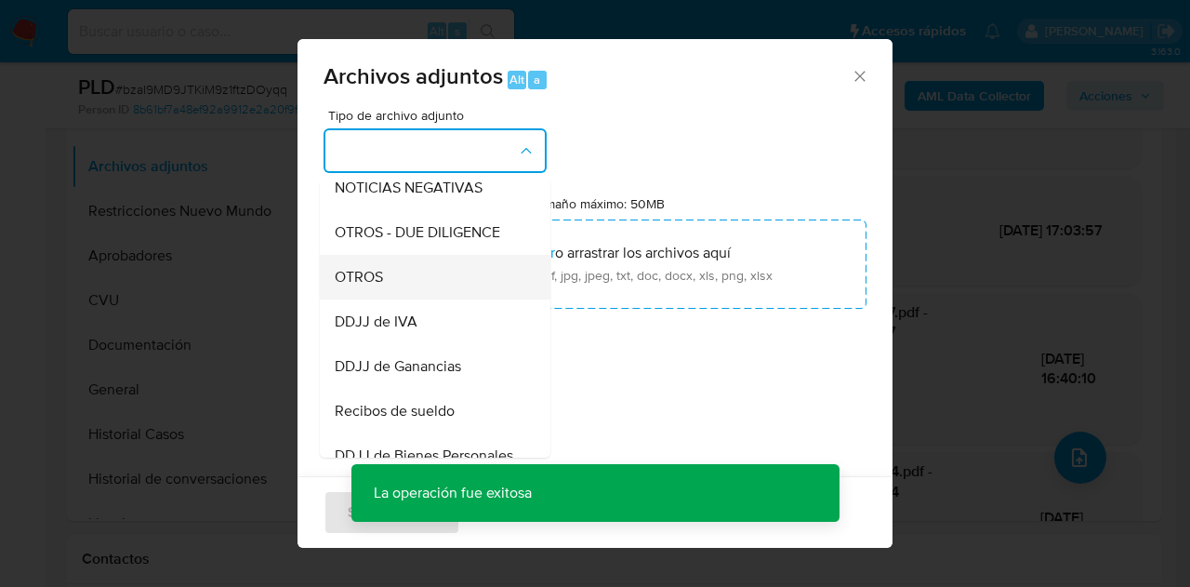
click at [390, 297] on div "OTROS" at bounding box center [430, 277] width 190 height 45
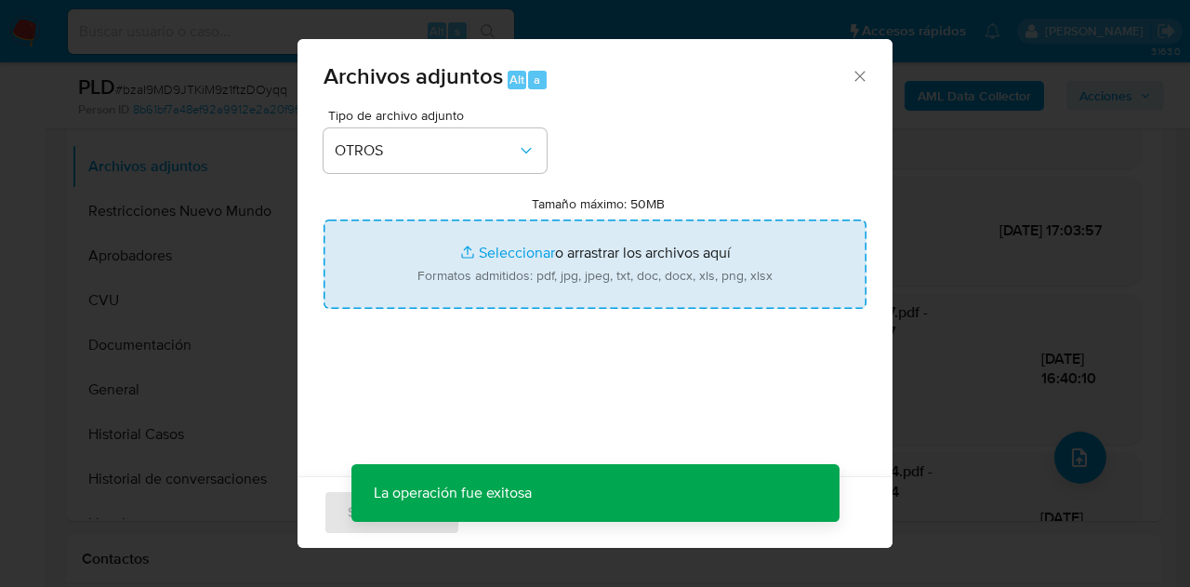
click at [475, 257] on input "Tamaño máximo: 50MB Seleccionar archivos" at bounding box center [595, 263] width 543 height 89
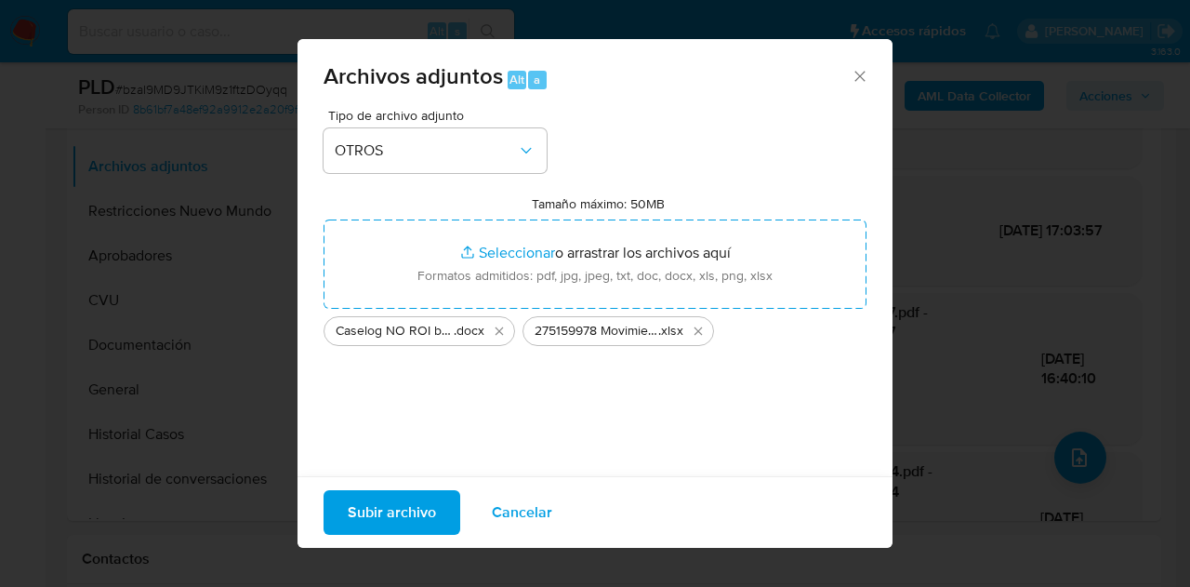
click at [413, 518] on span "Subir archivo" at bounding box center [392, 512] width 88 height 41
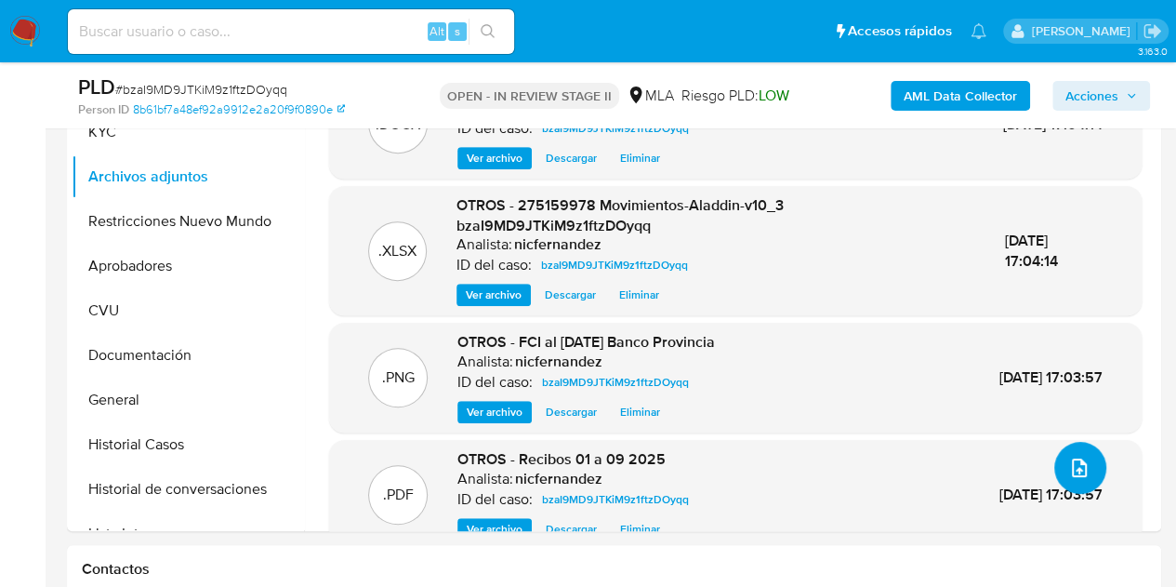
scroll to position [385, 0]
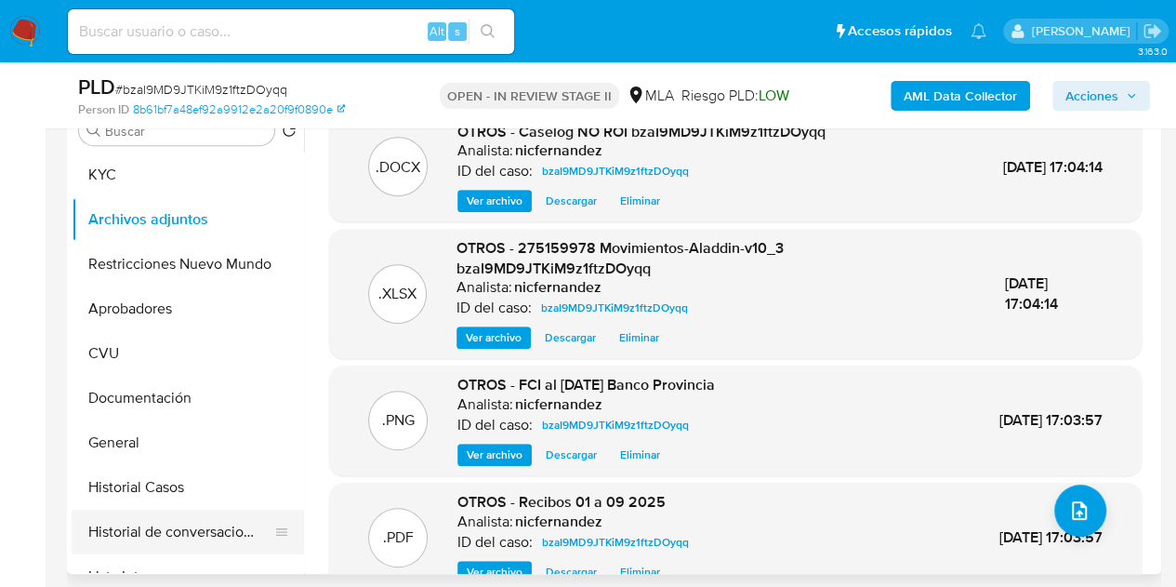
click at [160, 513] on button "Historial de conversaciones" at bounding box center [181, 531] width 218 height 45
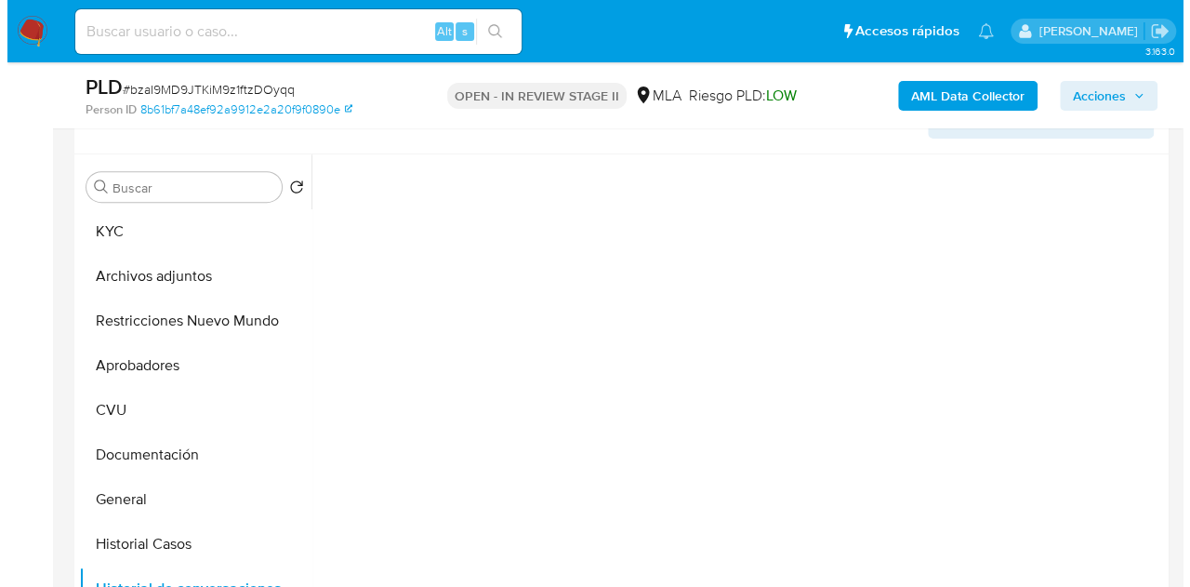
scroll to position [356, 0]
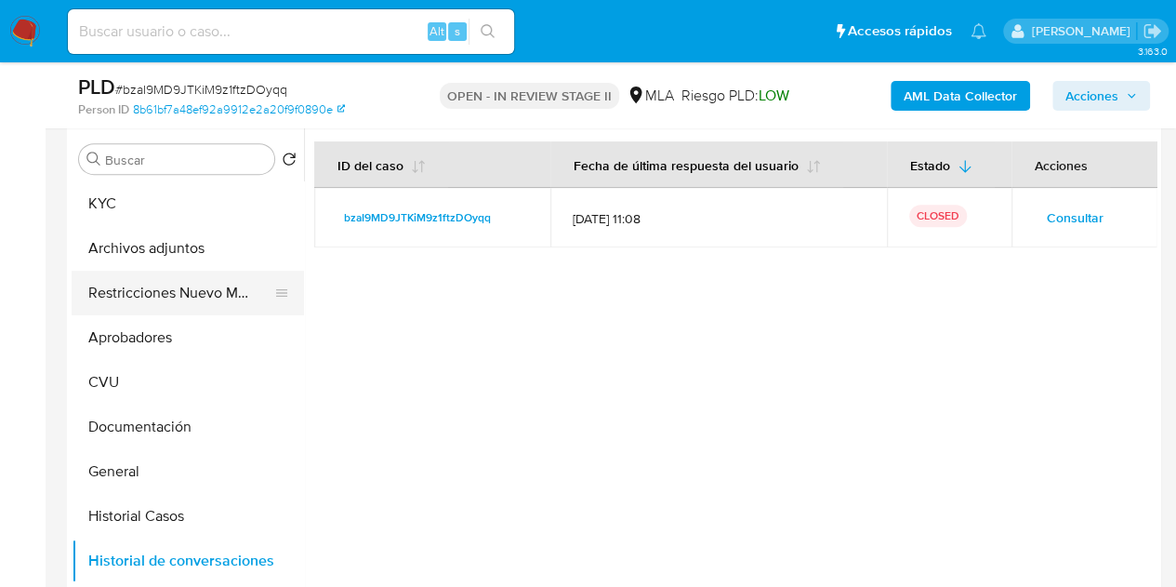
click at [145, 290] on button "Restricciones Nuevo Mundo" at bounding box center [181, 293] width 218 height 45
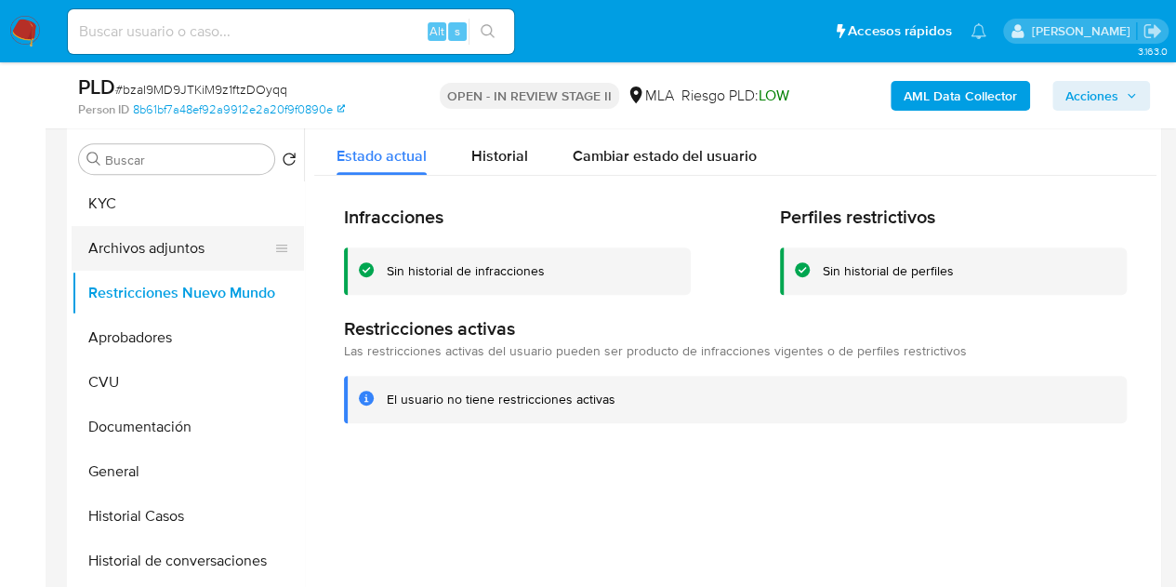
click at [142, 244] on button "Archivos adjuntos" at bounding box center [181, 248] width 218 height 45
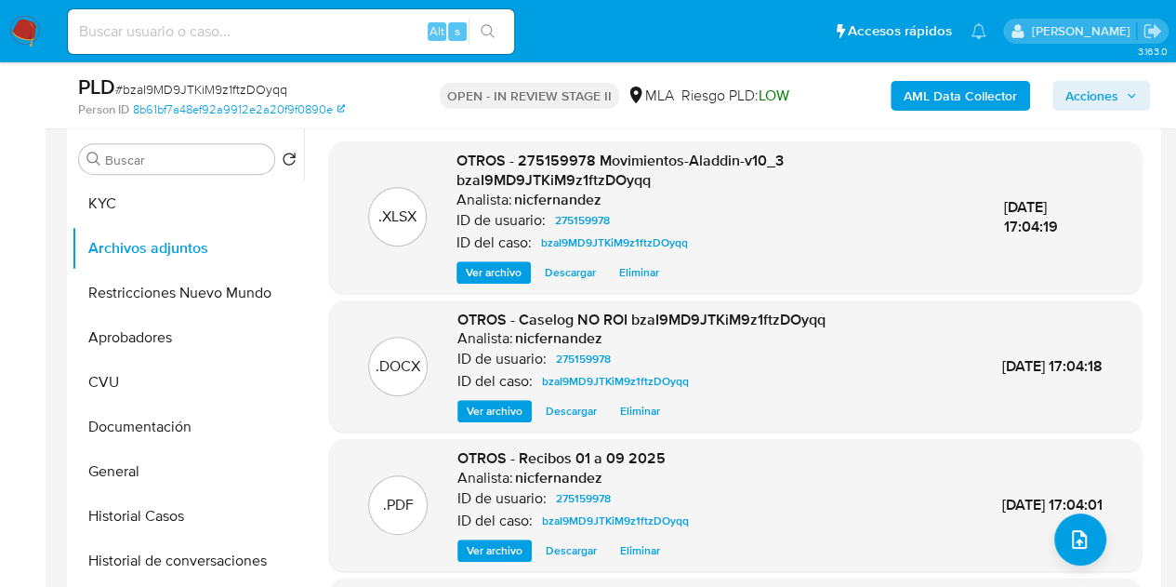
click at [502, 404] on span "Ver archivo" at bounding box center [495, 411] width 56 height 19
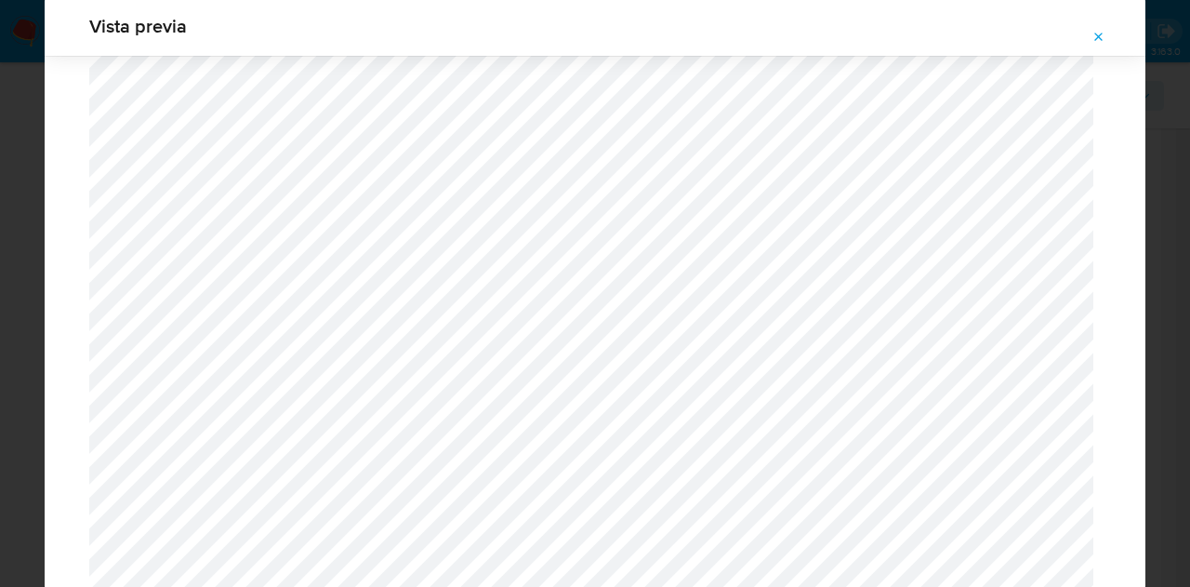
scroll to position [2570, 0]
click at [1106, 35] on button "Attachment preview" at bounding box center [1098, 37] width 41 height 30
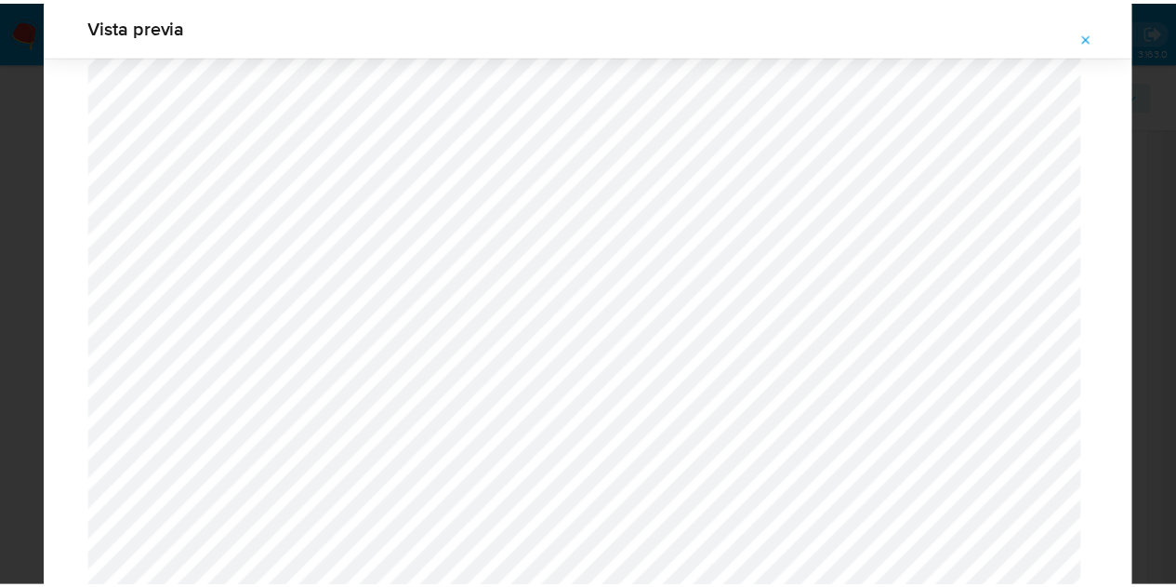
scroll to position [59, 0]
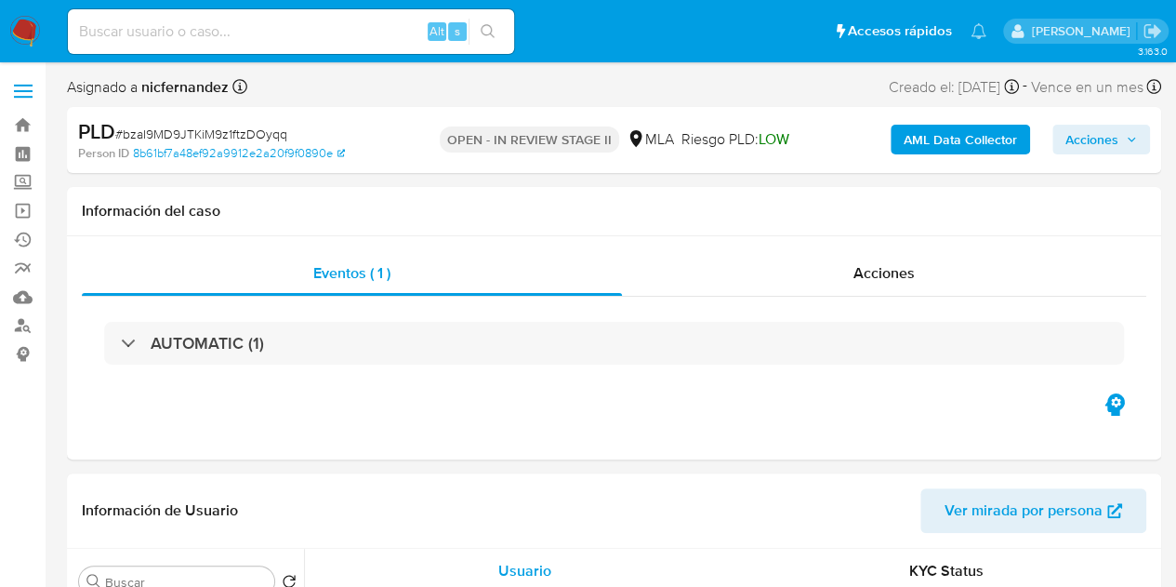
select select "10"
click at [1085, 140] on span "Acciones" at bounding box center [1091, 140] width 53 height 30
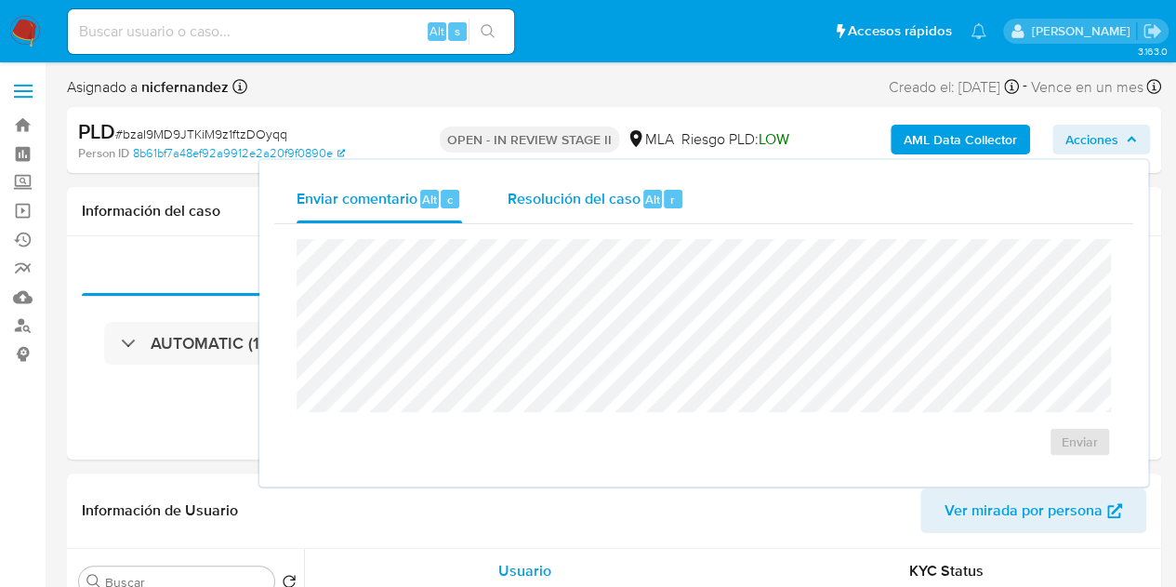
click at [614, 179] on div "Resolución del caso Alt r" at bounding box center [596, 199] width 178 height 48
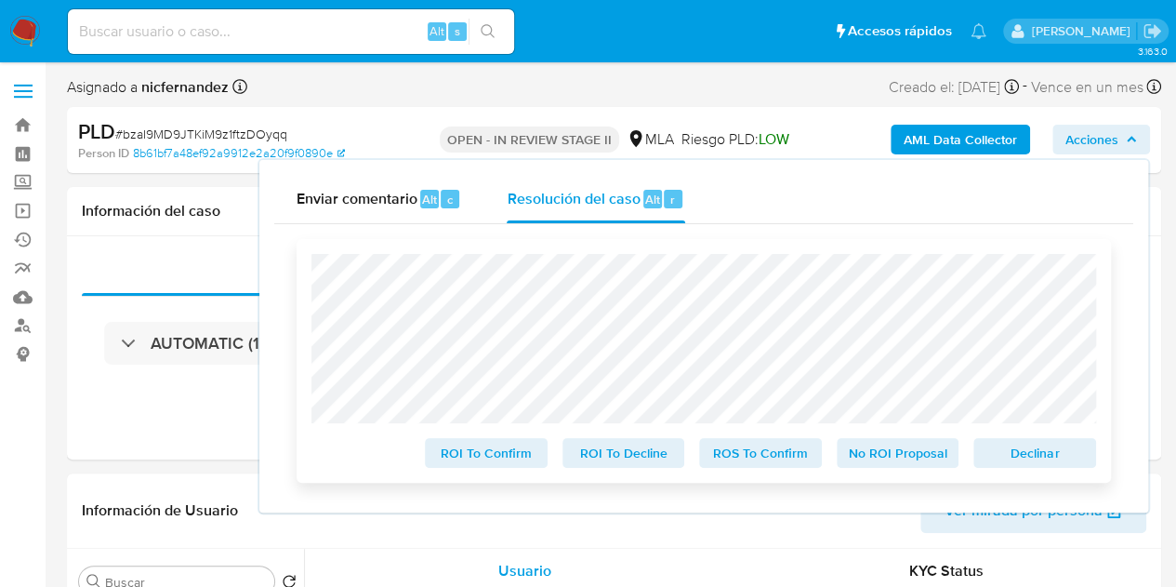
click at [881, 455] on span "No ROI Proposal" at bounding box center [898, 453] width 97 height 26
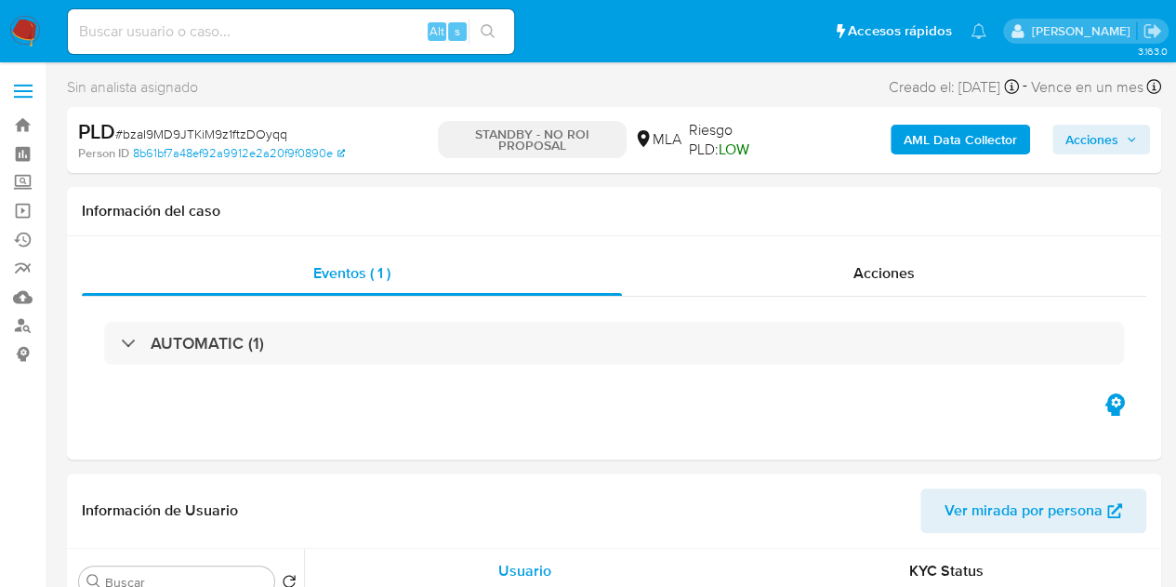
select select "10"
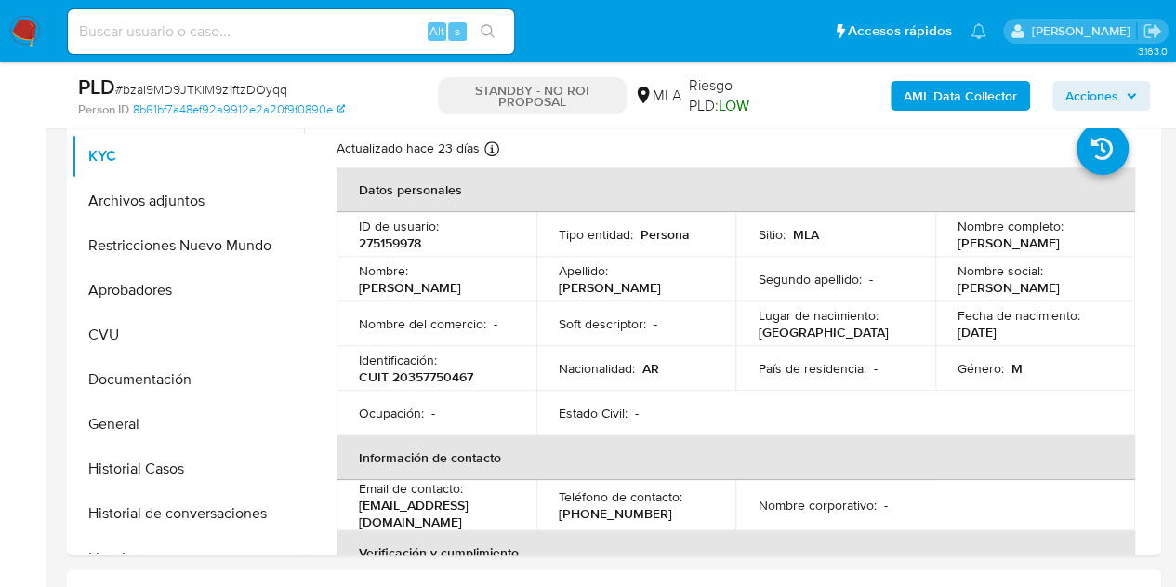
scroll to position [394, 0]
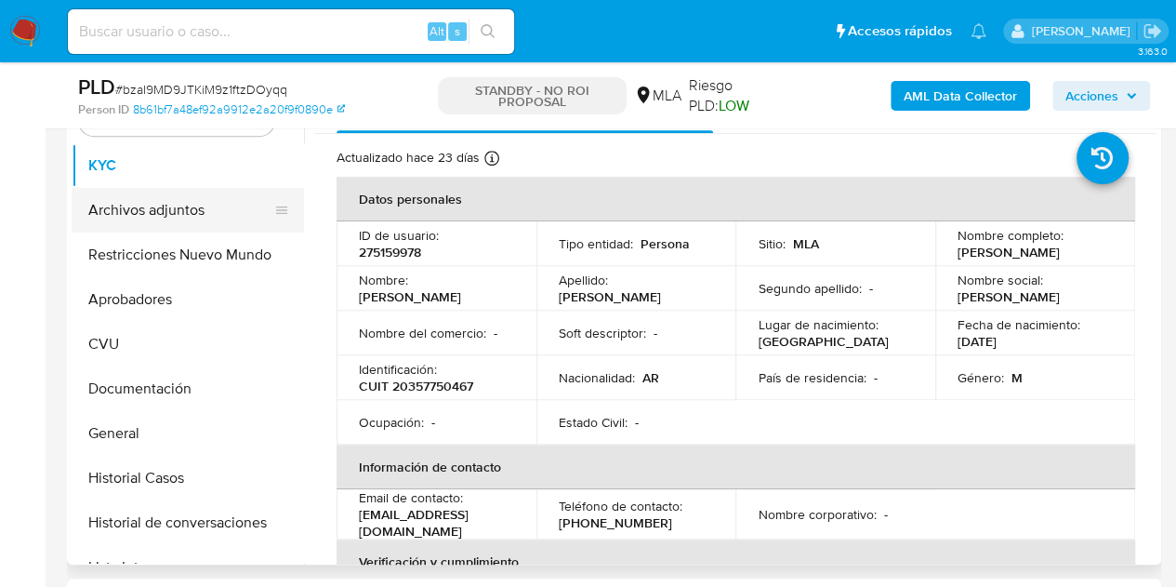
click at [139, 207] on button "Archivos adjuntos" at bounding box center [181, 210] width 218 height 45
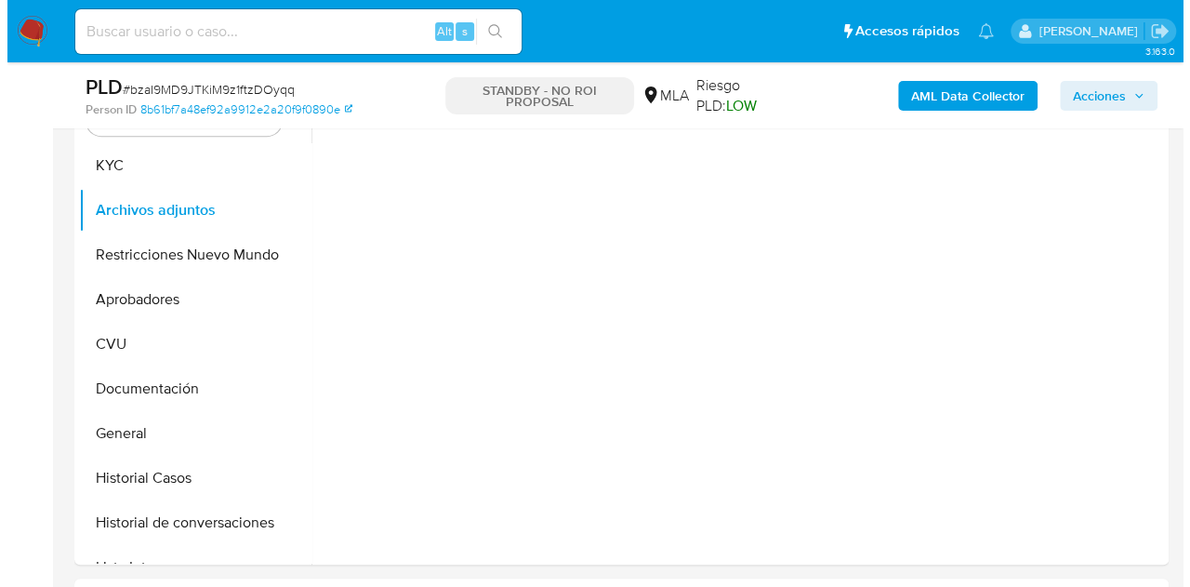
scroll to position [330, 0]
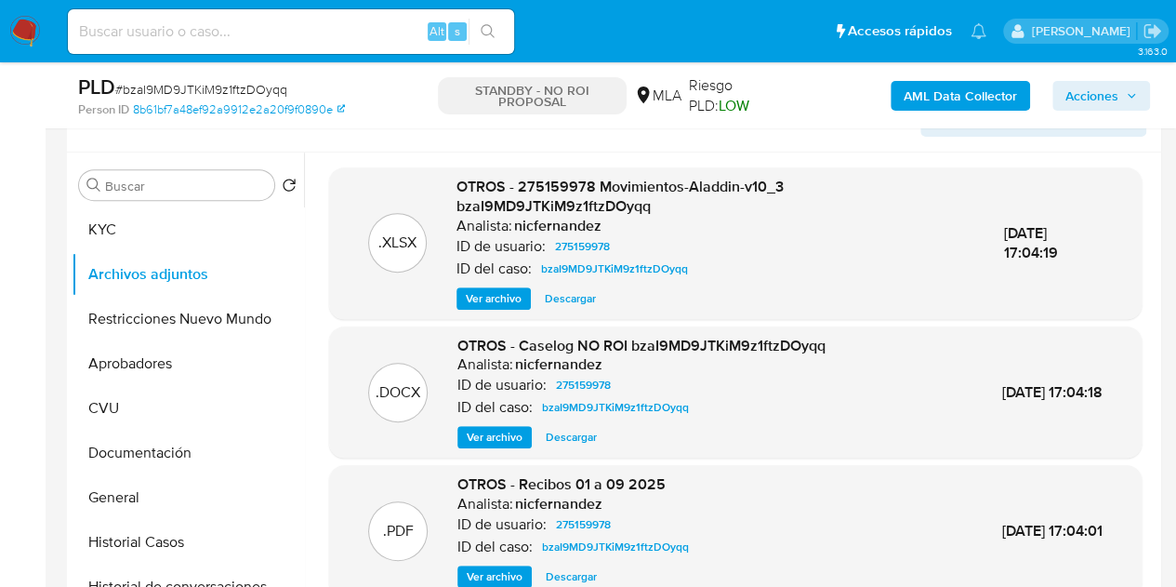
click at [495, 436] on span "Ver archivo" at bounding box center [495, 437] width 56 height 19
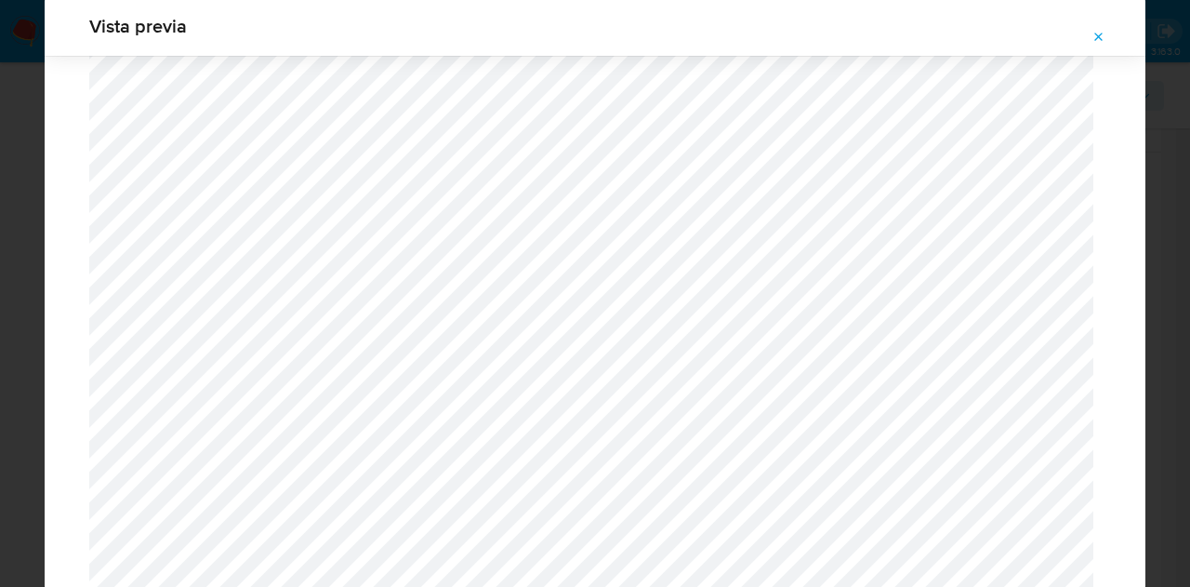
drag, startPoint x: 1106, startPoint y: 33, endPoint x: 971, endPoint y: 2, distance: 139.2
click at [1105, 33] on button "Attachment preview" at bounding box center [1098, 37] width 41 height 30
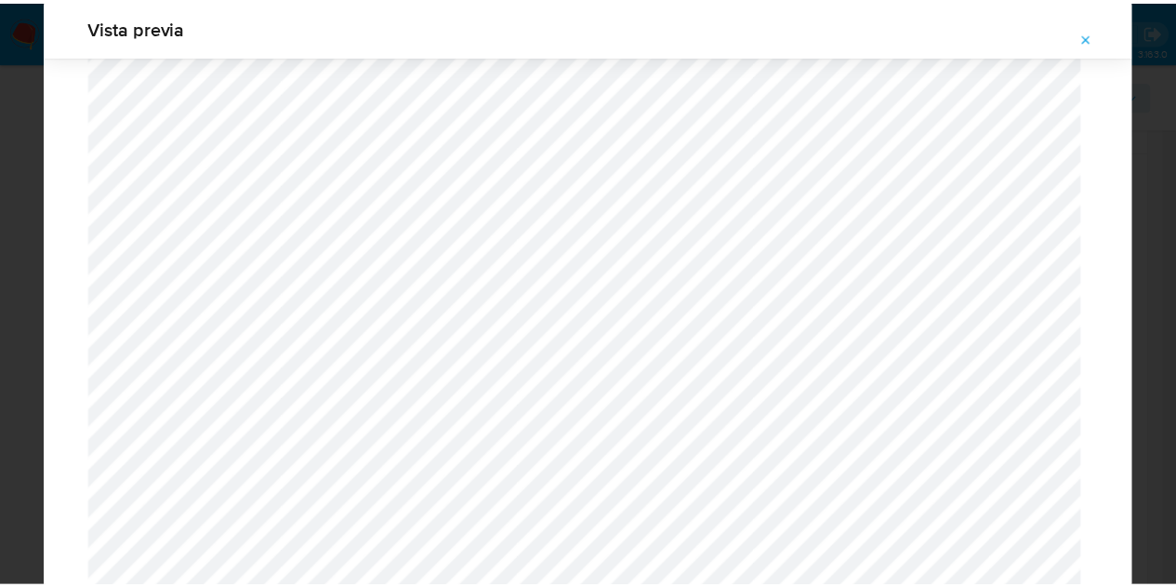
scroll to position [59, 0]
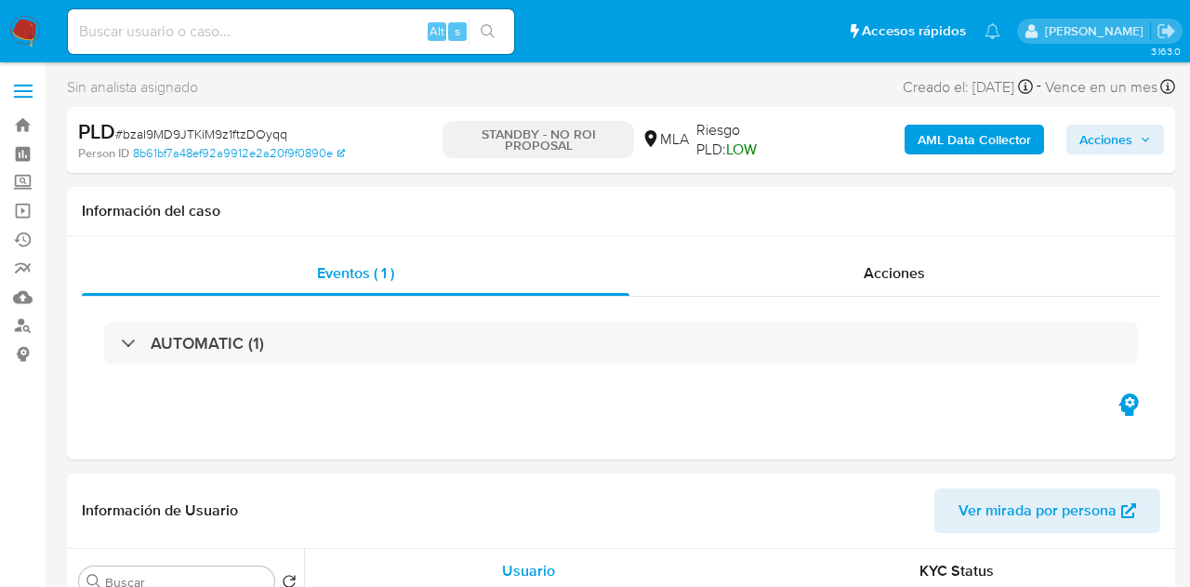
select select "10"
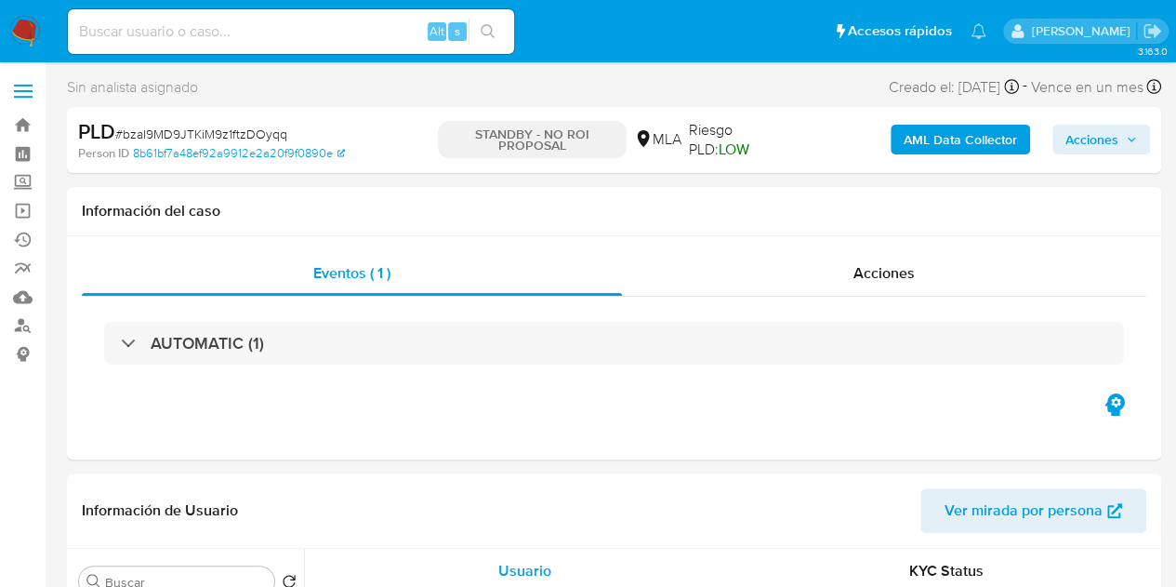
select select "10"
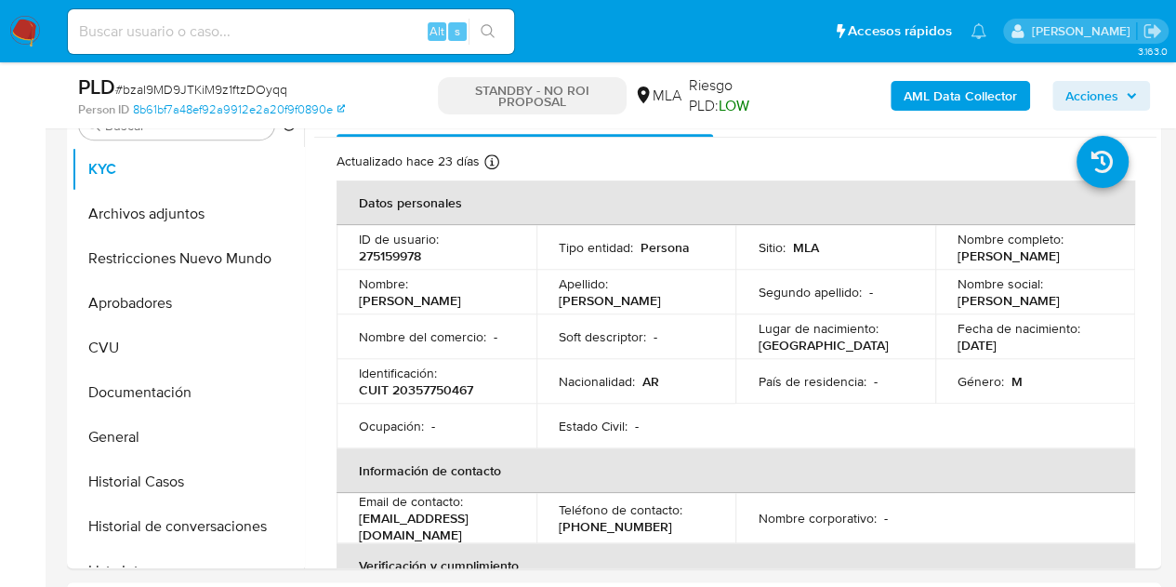
scroll to position [425, 0]
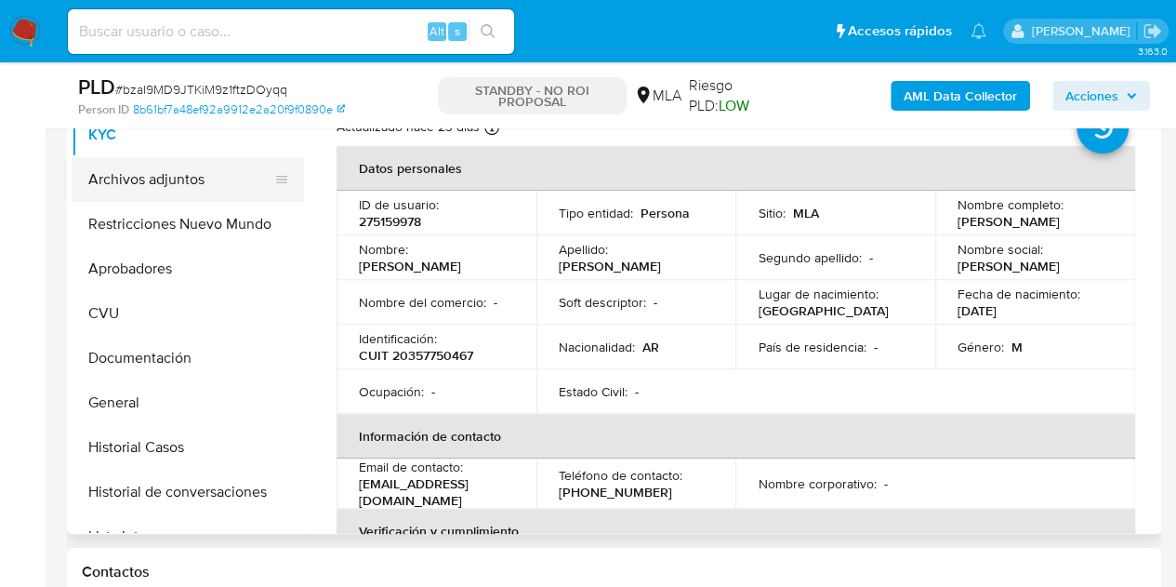
click at [152, 186] on button "Archivos adjuntos" at bounding box center [181, 179] width 218 height 45
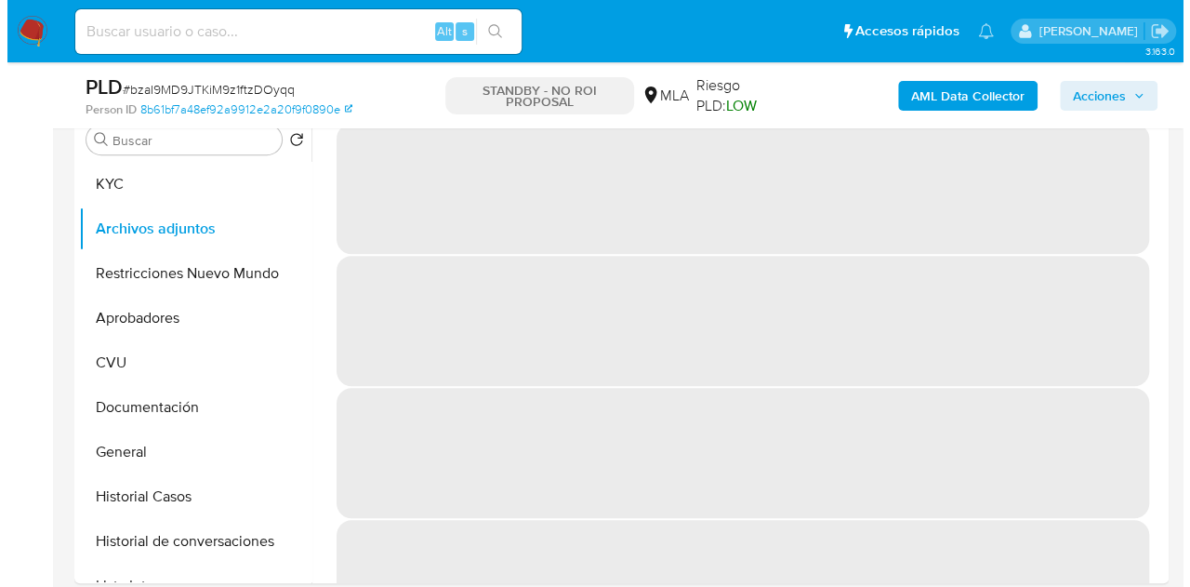
scroll to position [348, 0]
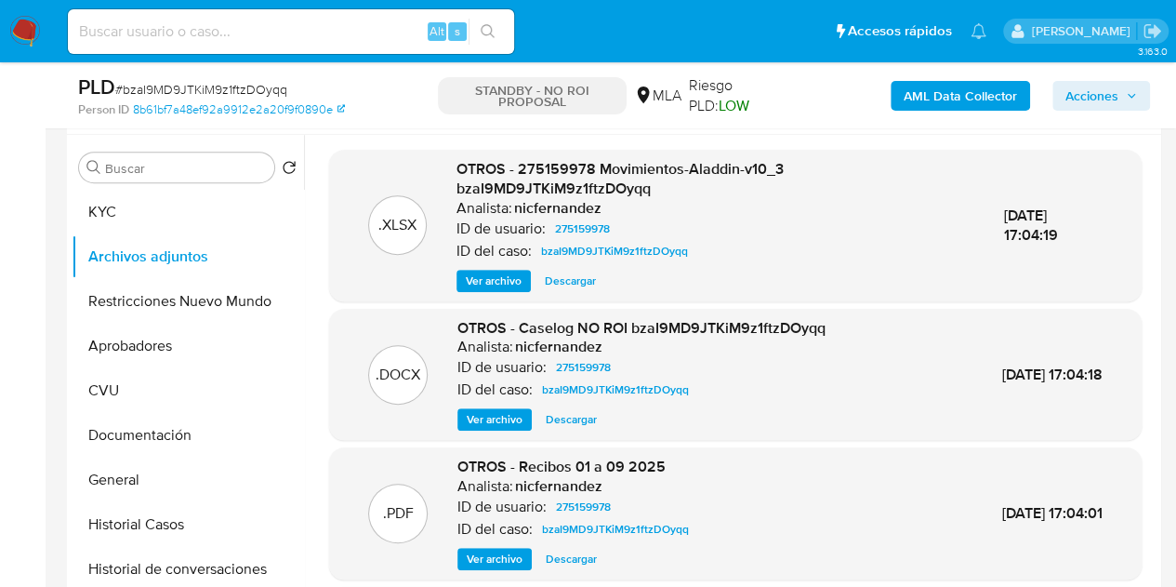
click at [493, 418] on span "Ver archivo" at bounding box center [495, 419] width 56 height 19
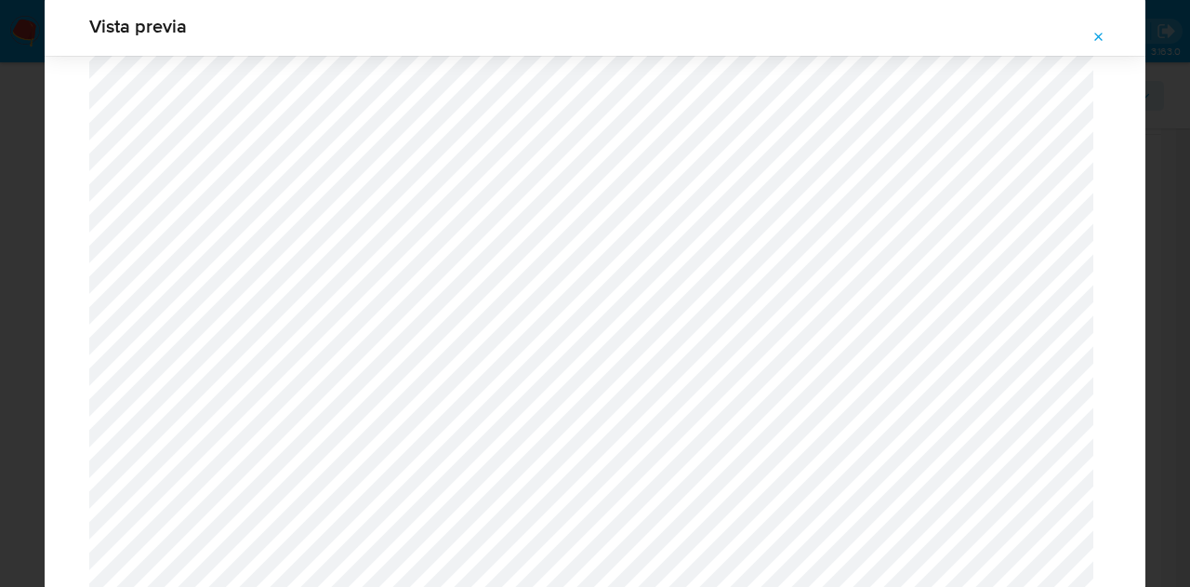
scroll to position [2731, 0]
click at [1099, 45] on span "Attachment preview" at bounding box center [1098, 37] width 15 height 26
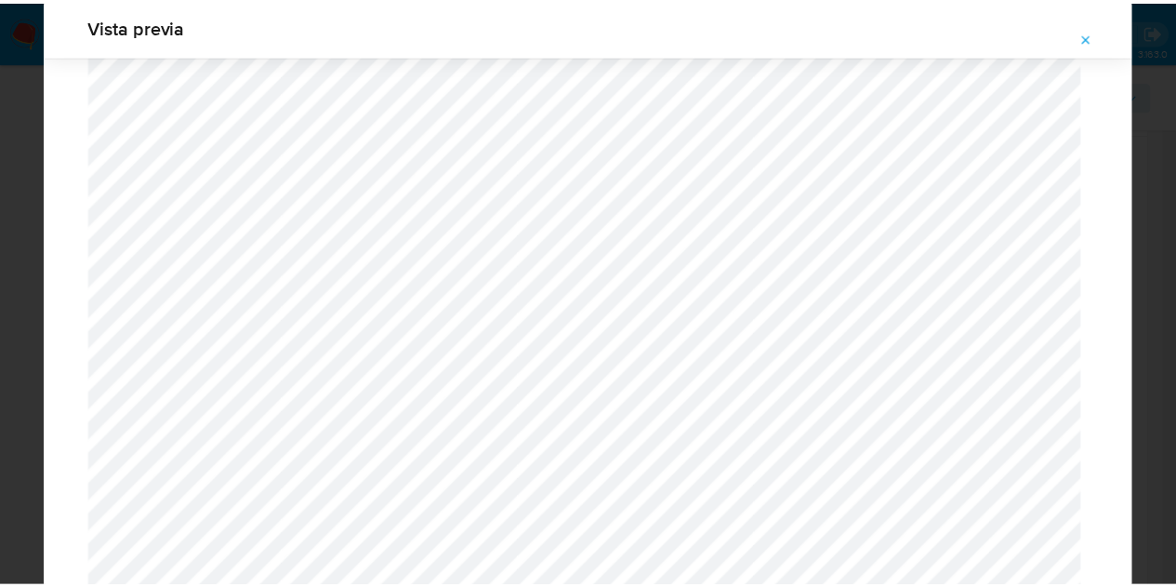
scroll to position [59, 0]
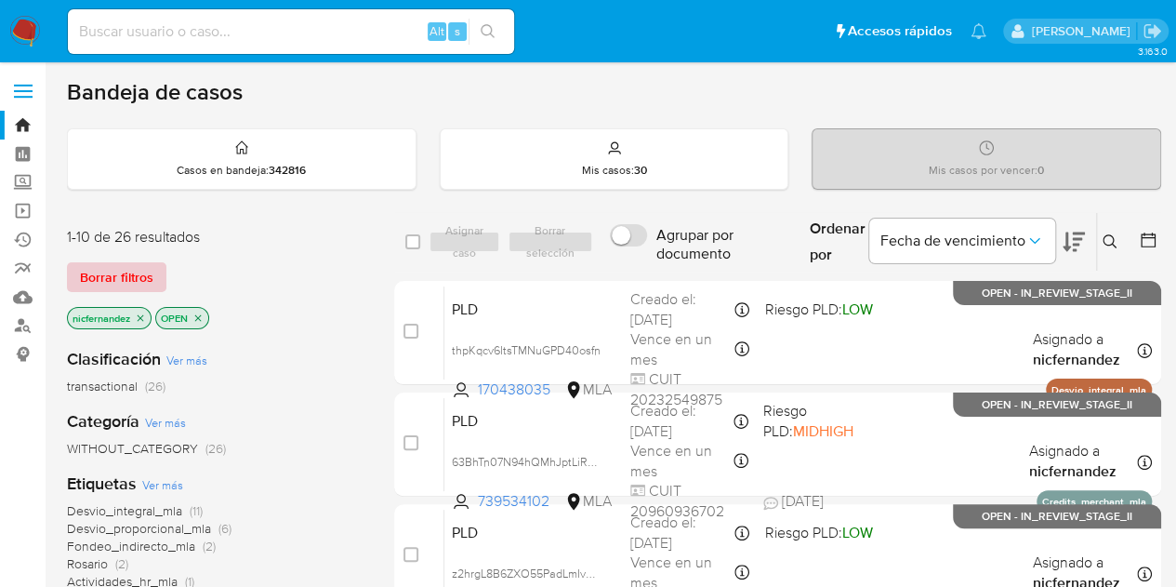
click at [129, 266] on span "Borrar filtros" at bounding box center [116, 277] width 73 height 26
